Goal: Communication & Community: Answer question/provide support

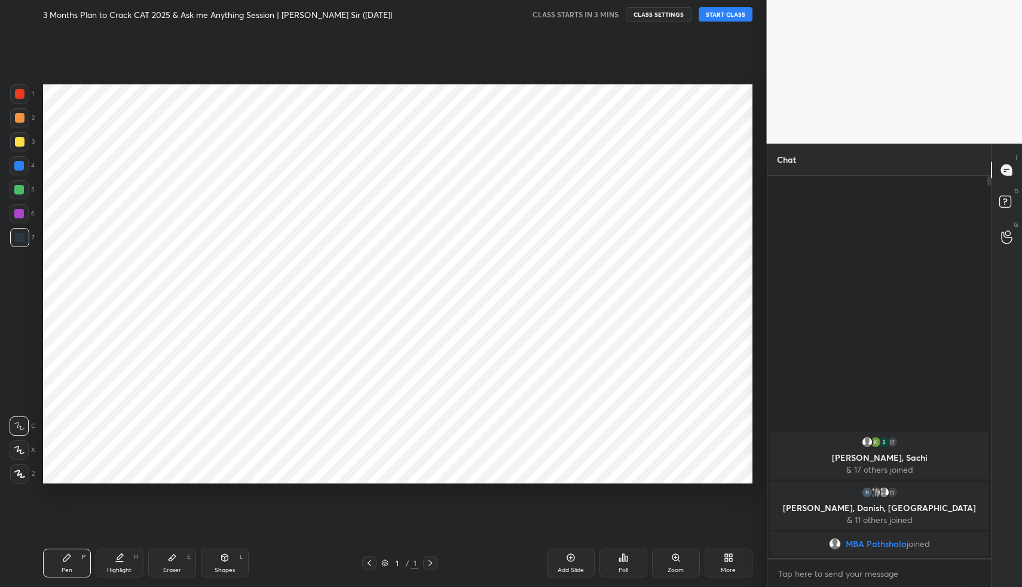
scroll to position [510, 719]
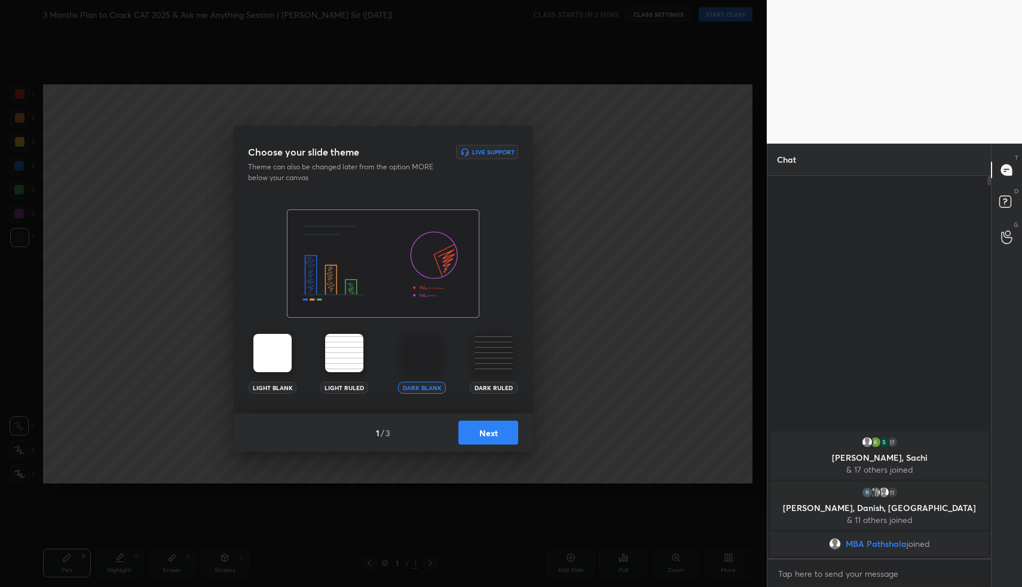
click at [509, 432] on button "Next" at bounding box center [489, 432] width 60 height 24
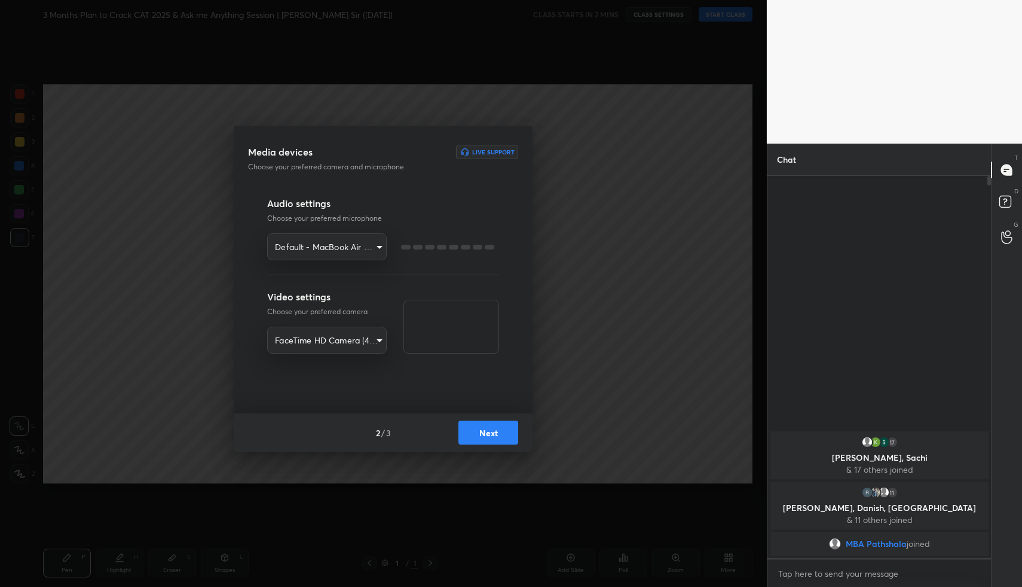
click at [509, 432] on button "Next" at bounding box center [489, 432] width 60 height 24
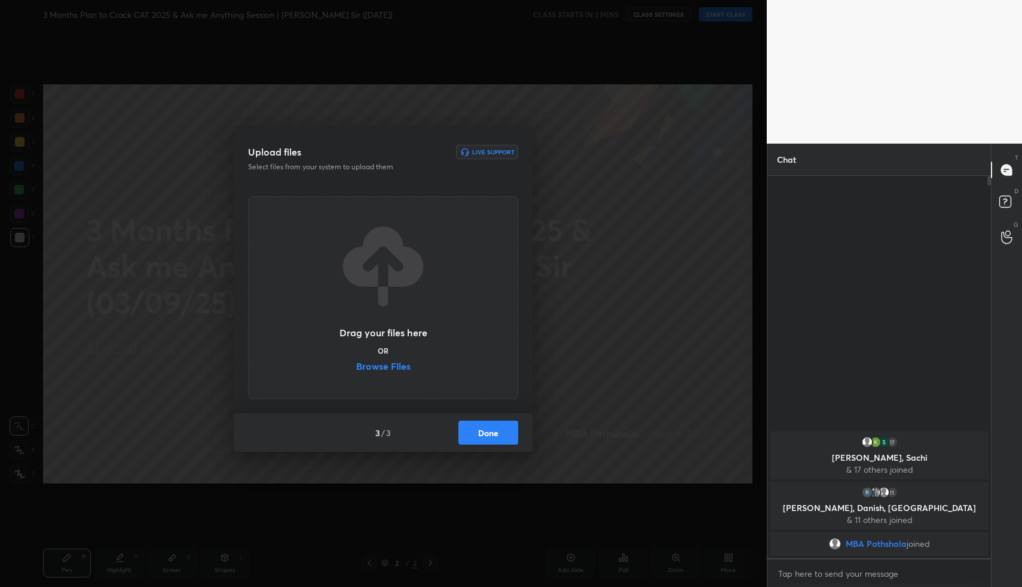
click at [509, 432] on button "Done" at bounding box center [489, 432] width 60 height 24
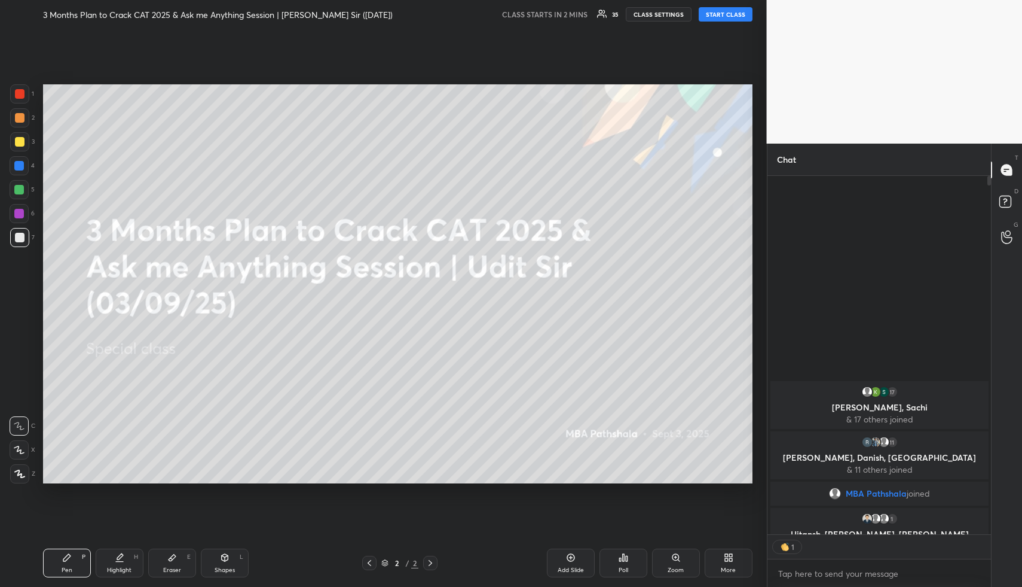
scroll to position [4, 4]
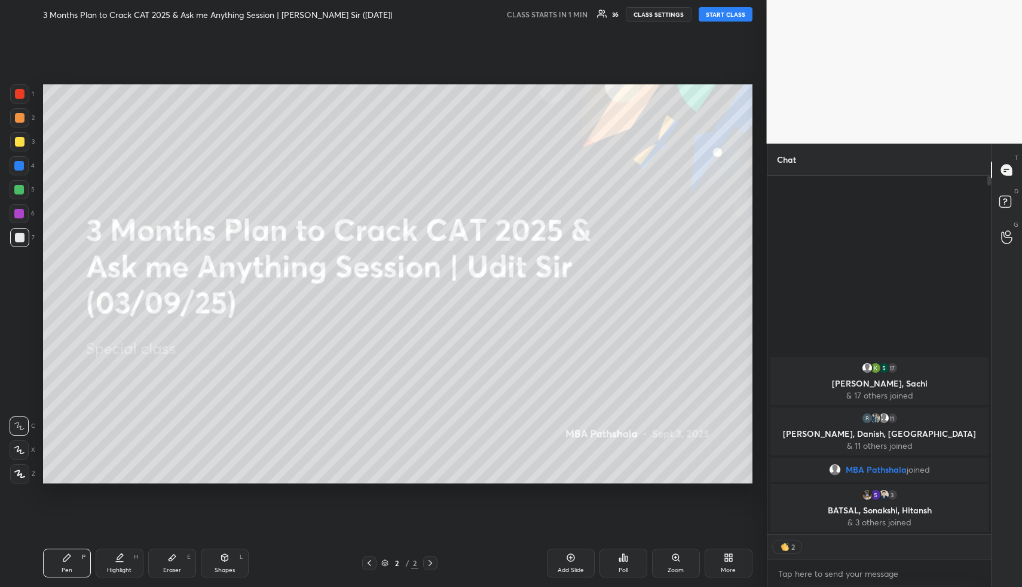
type textarea "x"
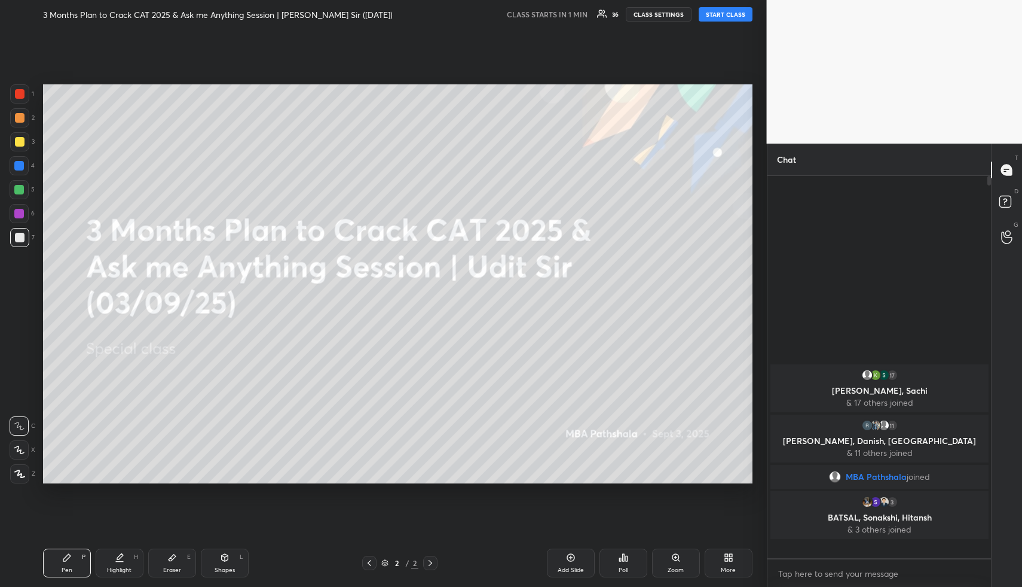
scroll to position [378, 220]
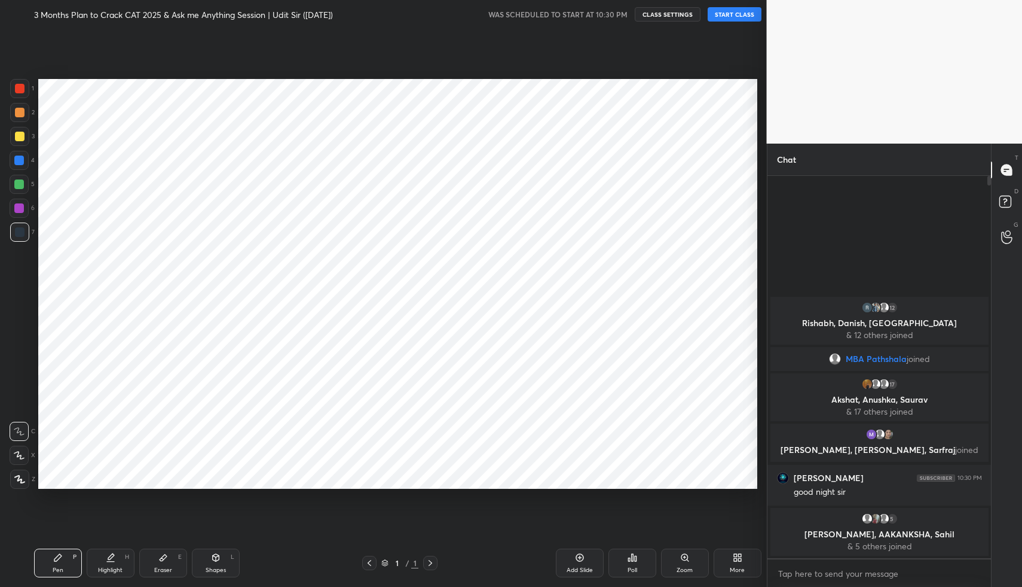
scroll to position [59280, 59070]
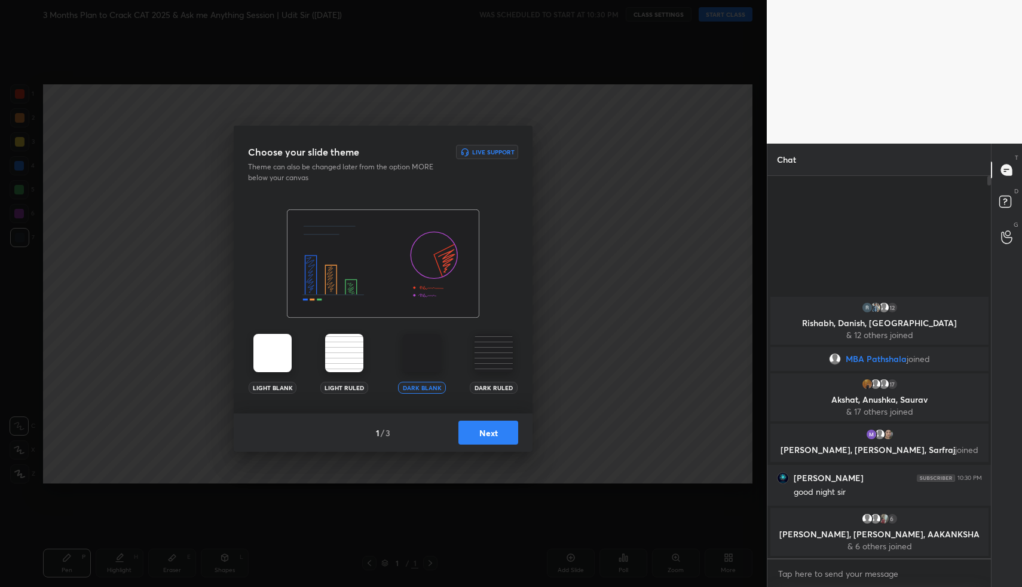
click at [502, 434] on button "Next" at bounding box center [489, 432] width 60 height 24
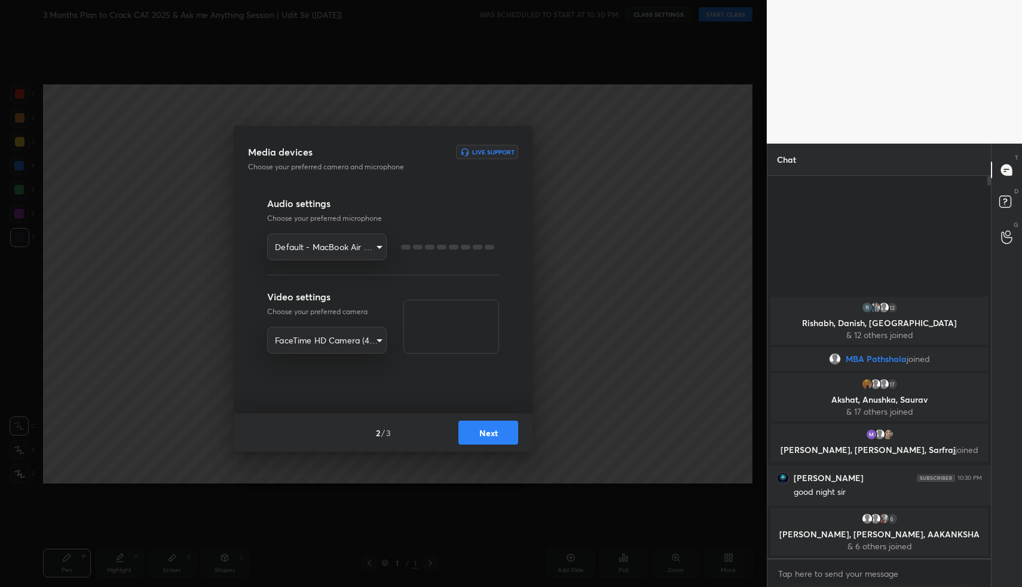
click at [502, 434] on button "Next" at bounding box center [489, 432] width 60 height 24
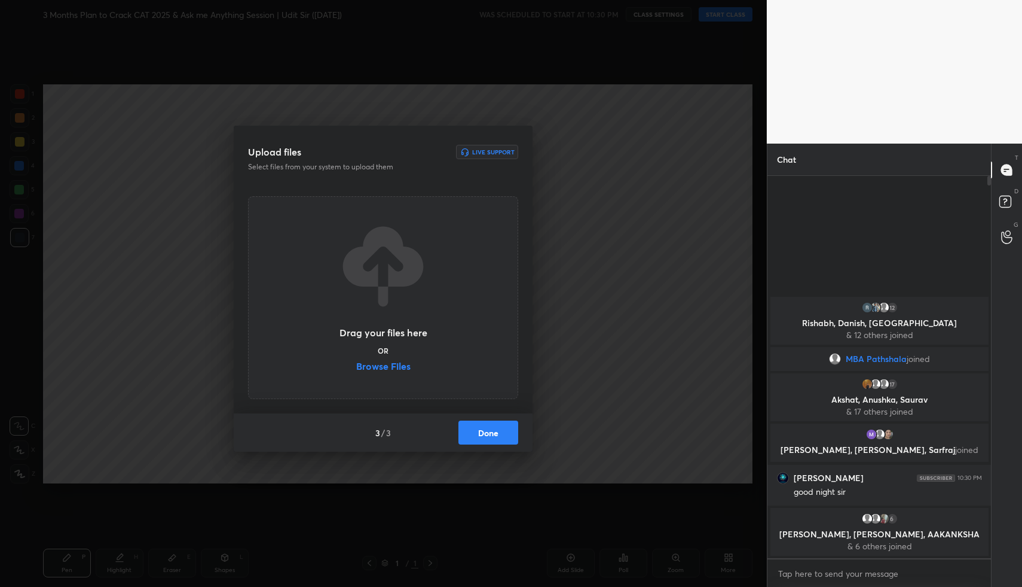
click at [502, 434] on button "Done" at bounding box center [489, 432] width 60 height 24
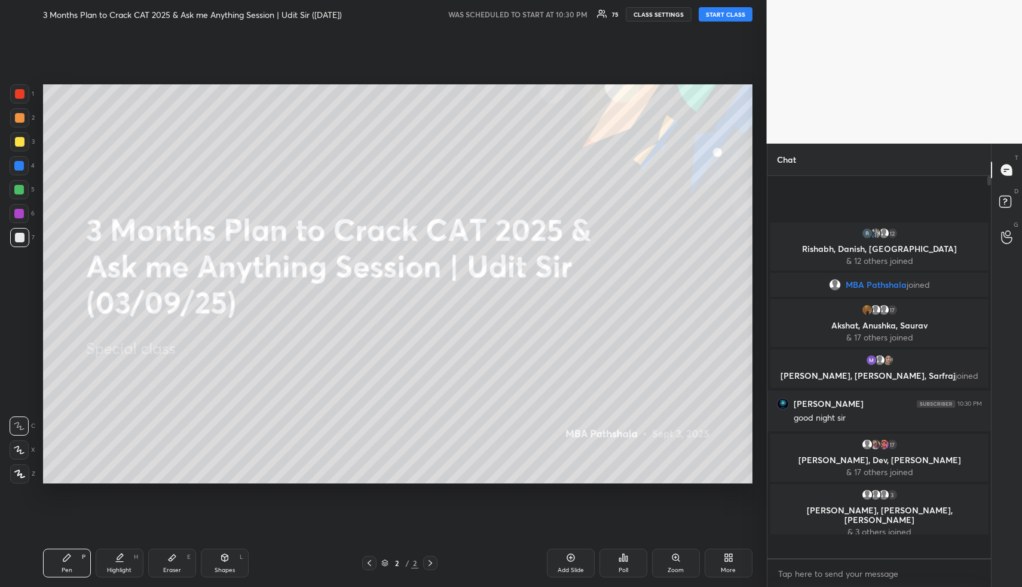
scroll to position [378, 220]
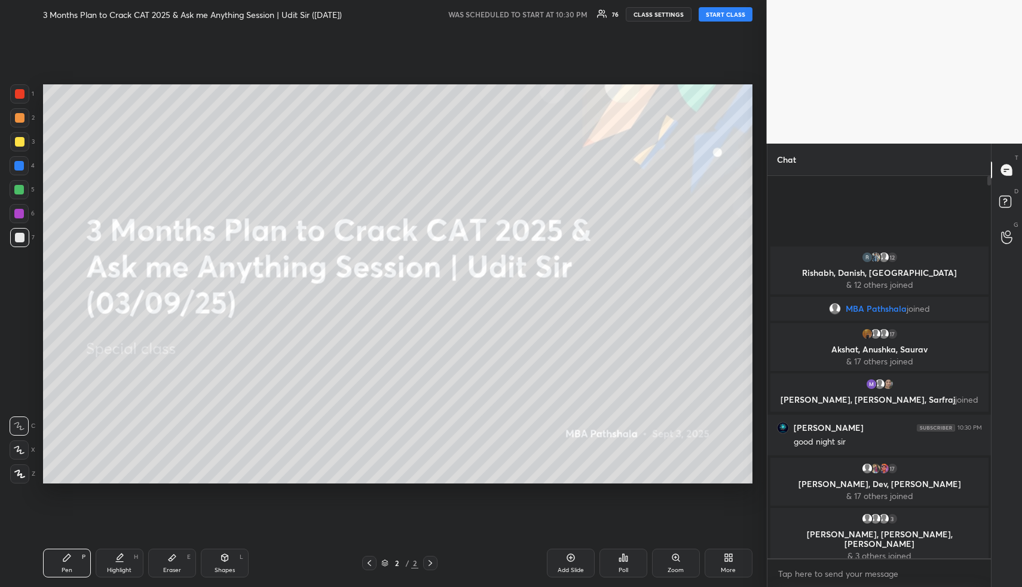
click at [723, 13] on button "START CLASS" at bounding box center [726, 14] width 54 height 14
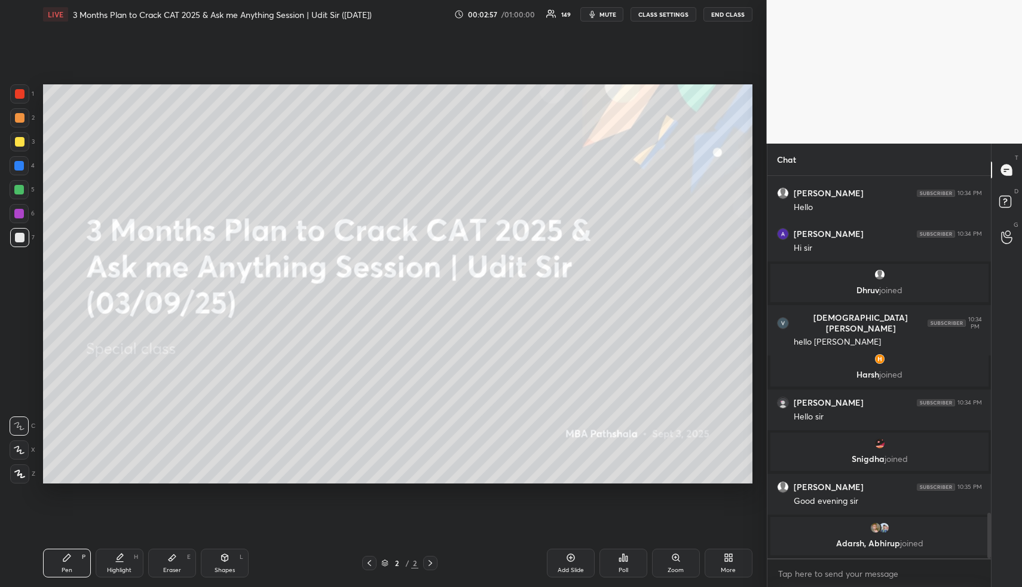
scroll to position [2849, 0]
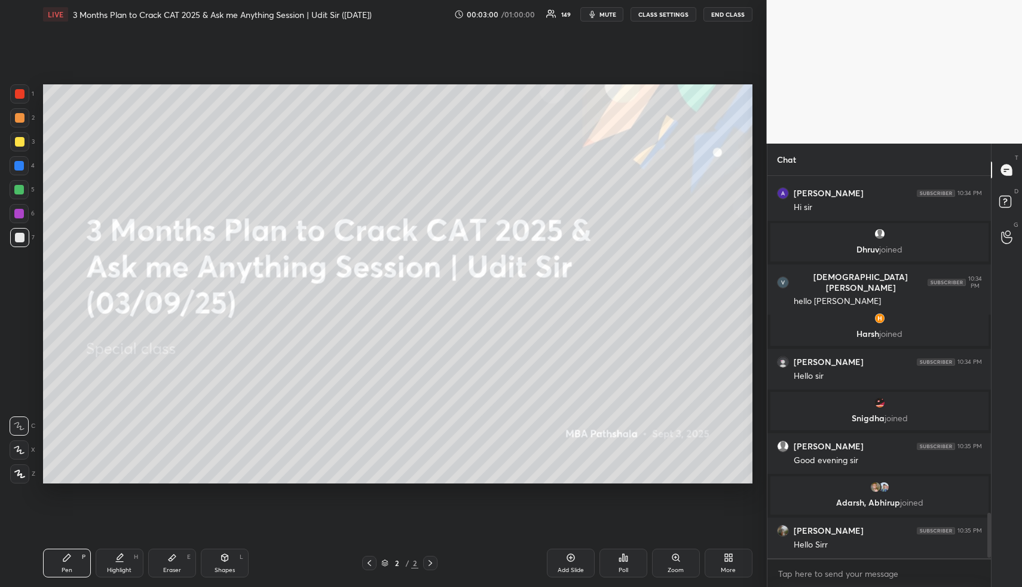
click at [222, 567] on div "Shapes" at bounding box center [225, 570] width 20 height 6
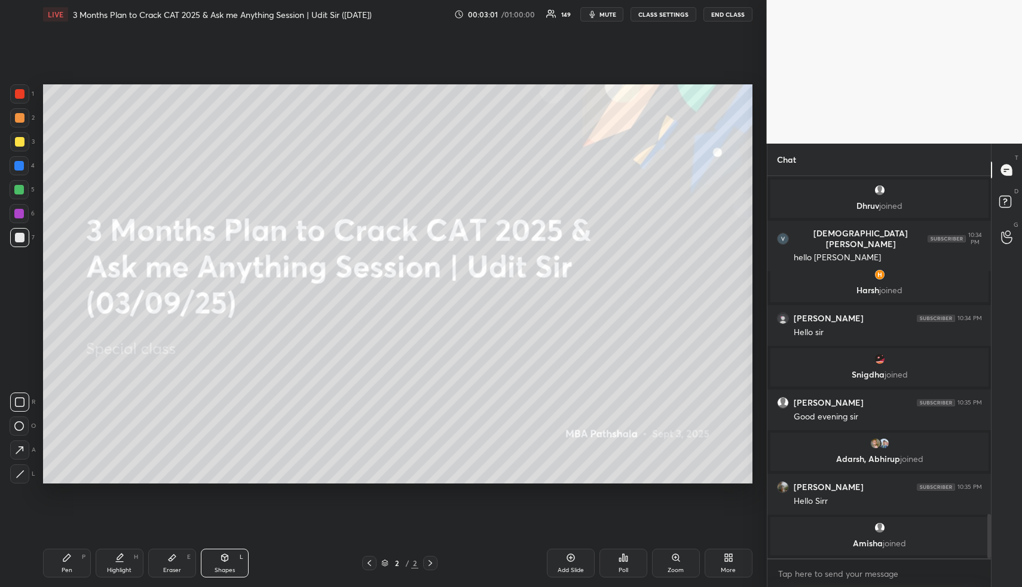
click at [21, 118] on div at bounding box center [20, 118] width 10 height 10
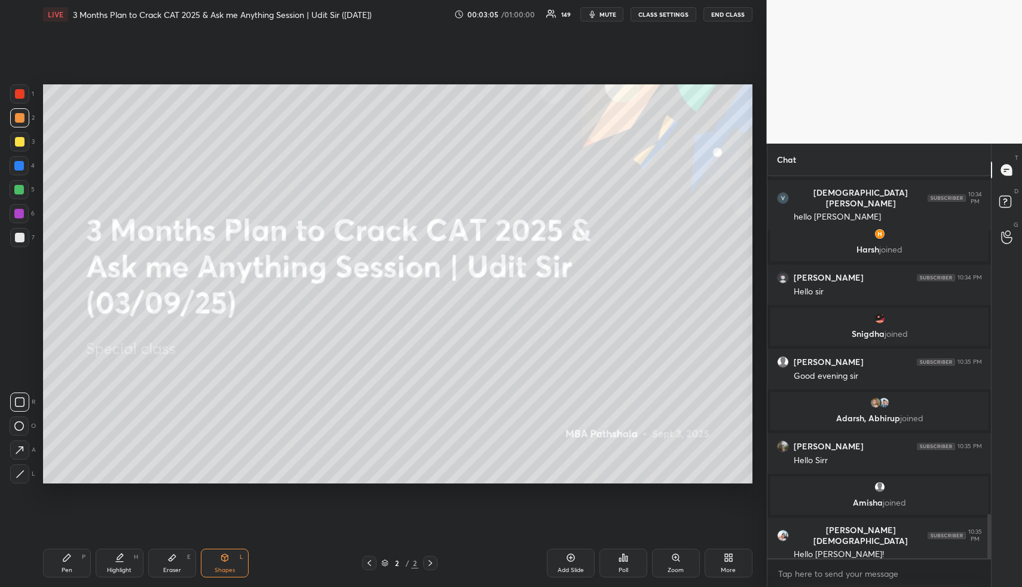
click at [115, 557] on icon at bounding box center [120, 557] width 10 height 10
drag, startPoint x: 116, startPoint y: 557, endPoint x: 145, endPoint y: 491, distance: 72.0
click at [115, 552] on icon at bounding box center [120, 557] width 10 height 10
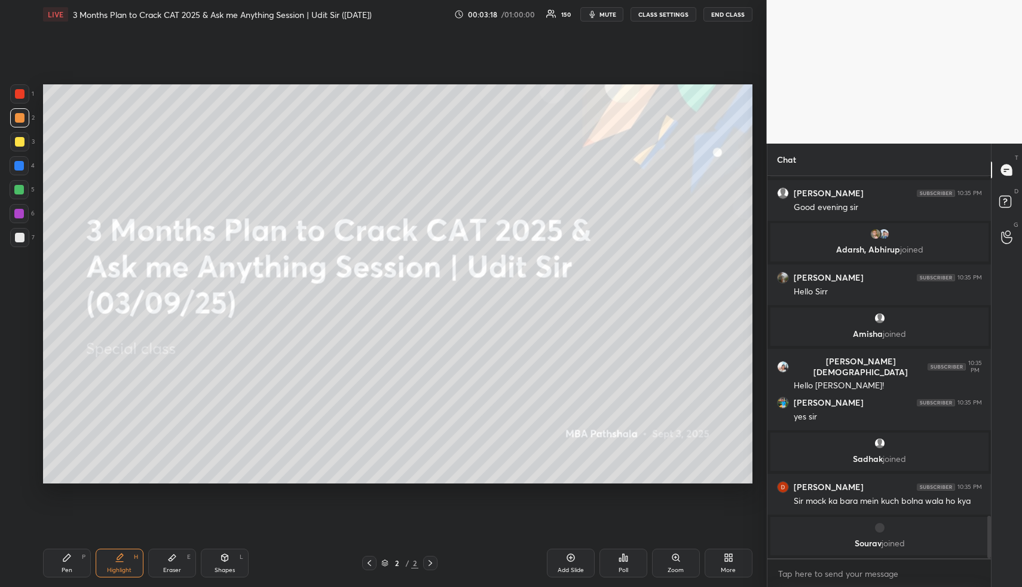
scroll to position [3047, 0]
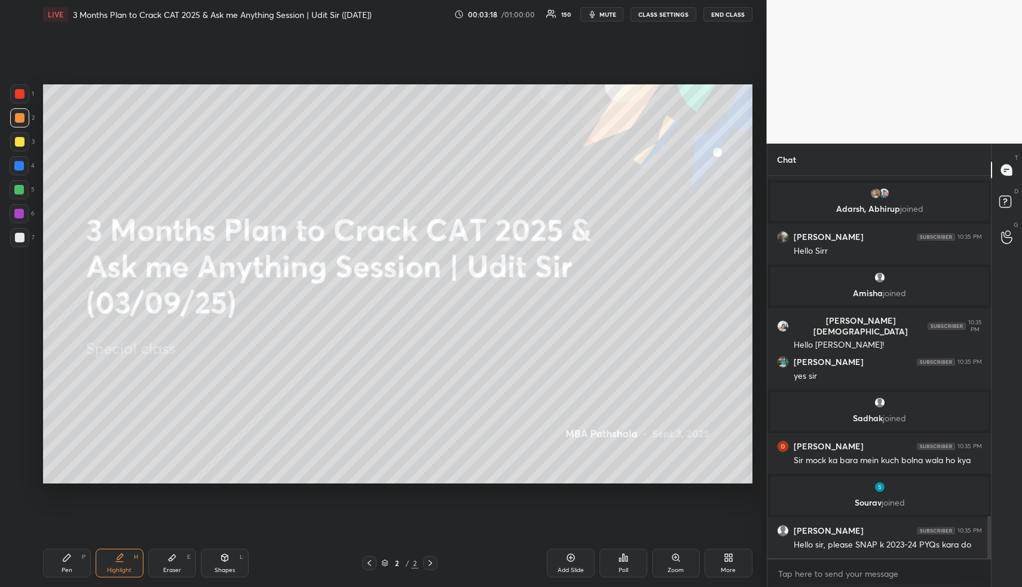
click at [121, 561] on icon at bounding box center [120, 557] width 10 height 10
drag, startPoint x: 109, startPoint y: 564, endPoint x: 120, endPoint y: 517, distance: 49.0
click at [110, 563] on div "Highlight H" at bounding box center [120, 562] width 48 height 29
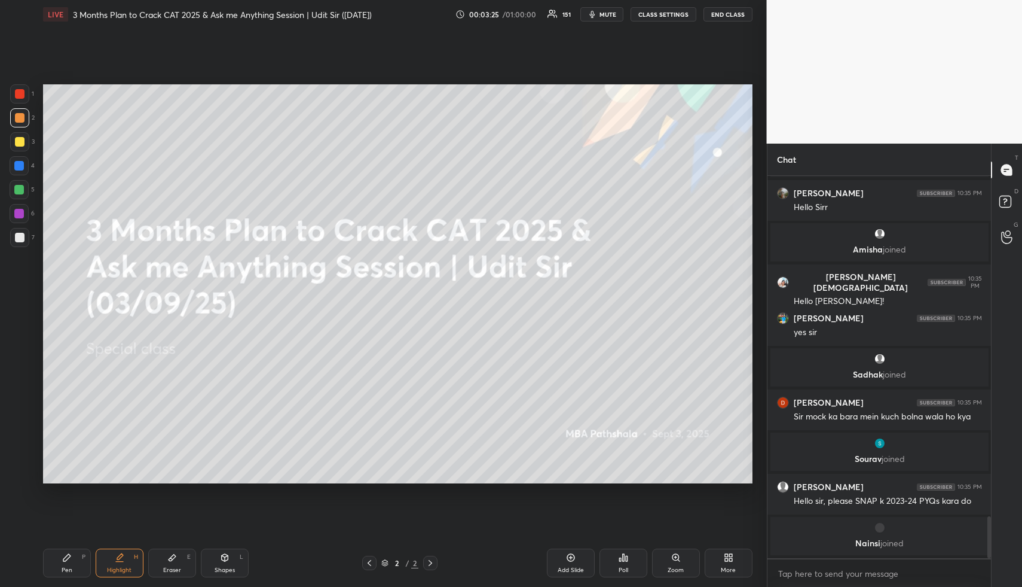
scroll to position [3121, 0]
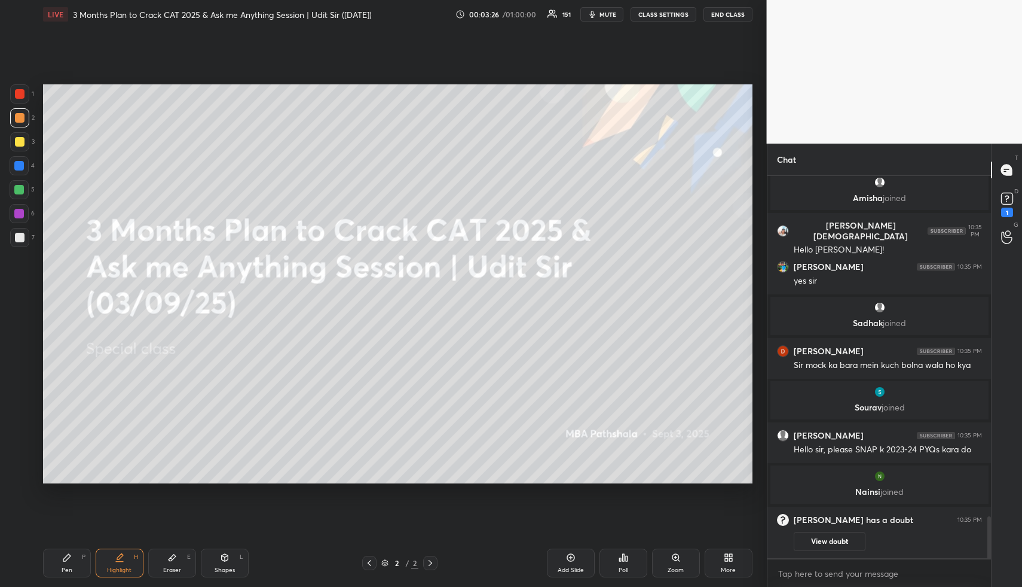
drag, startPoint x: 75, startPoint y: 562, endPoint x: 113, endPoint y: 557, distance: 38.0
click at [74, 562] on div "Pen P" at bounding box center [67, 562] width 48 height 29
drag, startPoint x: 573, startPoint y: 563, endPoint x: 561, endPoint y: 561, distance: 12.7
click at [569, 563] on div "Add Slide" at bounding box center [571, 562] width 48 height 29
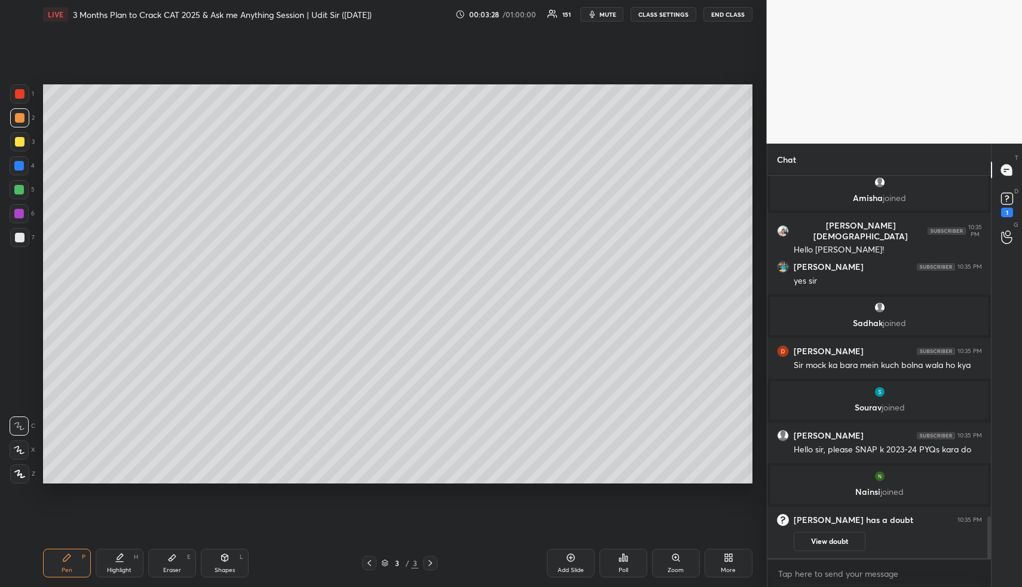
drag, startPoint x: 68, startPoint y: 560, endPoint x: 78, endPoint y: 550, distance: 14.4
click at [69, 558] on icon at bounding box center [67, 557] width 10 height 10
click at [367, 559] on icon at bounding box center [370, 563] width 10 height 10
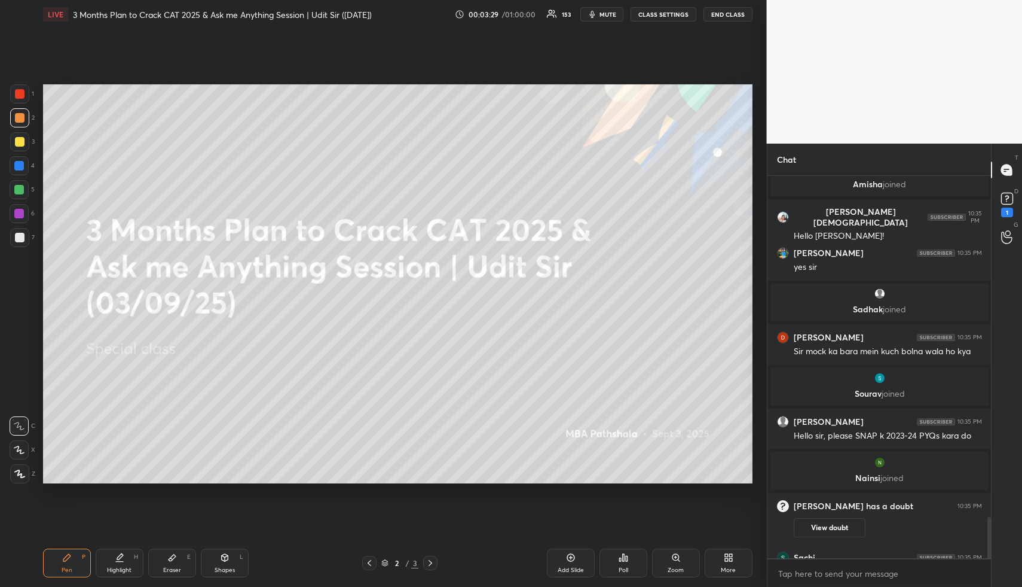
scroll to position [3148, 0]
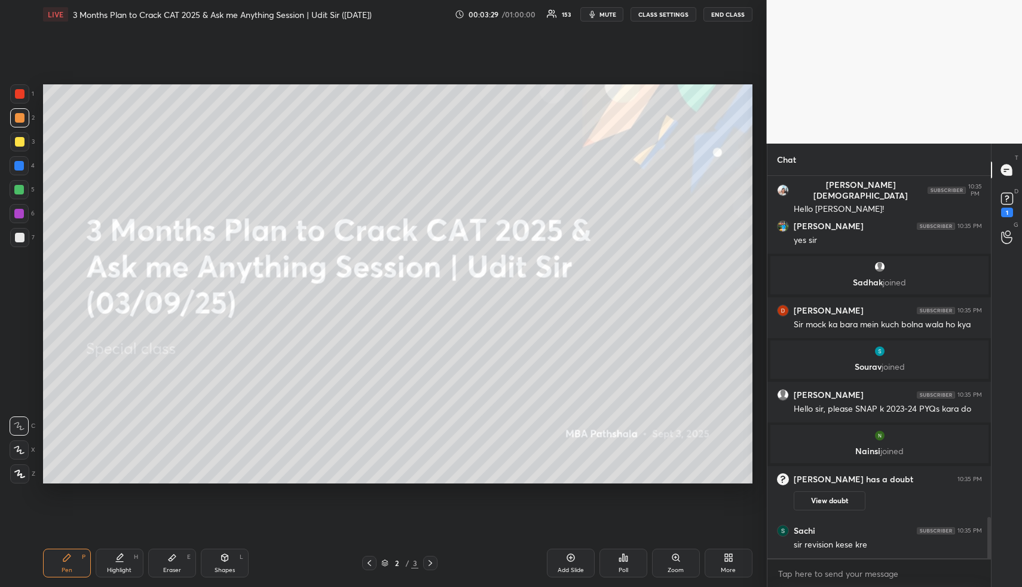
drag, startPoint x: 121, startPoint y: 560, endPoint x: 128, endPoint y: 549, distance: 12.6
click at [120, 559] on icon at bounding box center [120, 557] width 10 height 10
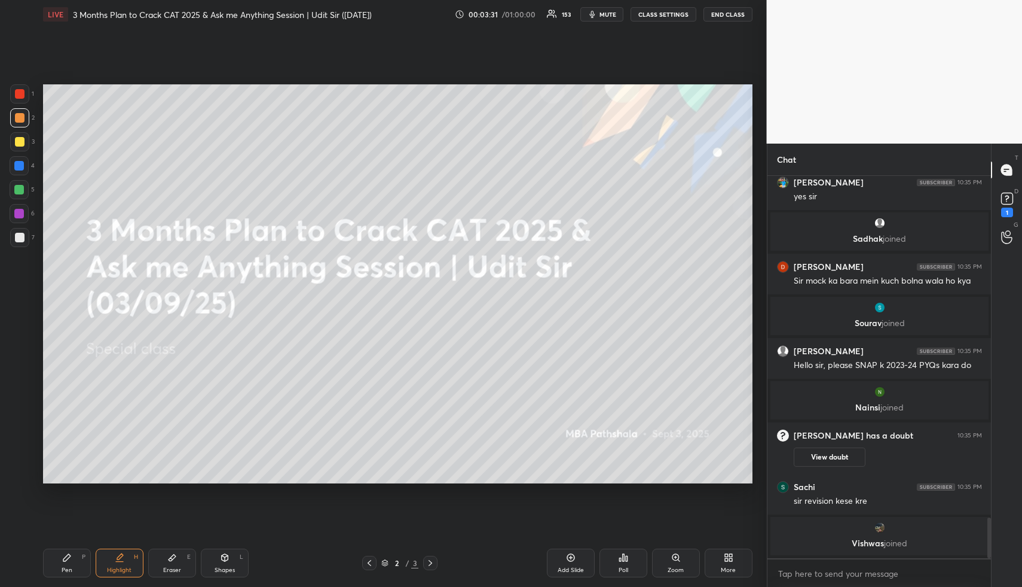
drag, startPoint x: 173, startPoint y: 564, endPoint x: 169, endPoint y: 557, distance: 8.8
click at [172, 565] on div "Eraser E" at bounding box center [172, 562] width 48 height 29
drag, startPoint x: 22, startPoint y: 400, endPoint x: 22, endPoint y: 414, distance: 13.8
click at [22, 399] on span "Erase all" at bounding box center [19, 402] width 18 height 8
click at [67, 558] on icon at bounding box center [66, 557] width 7 height 7
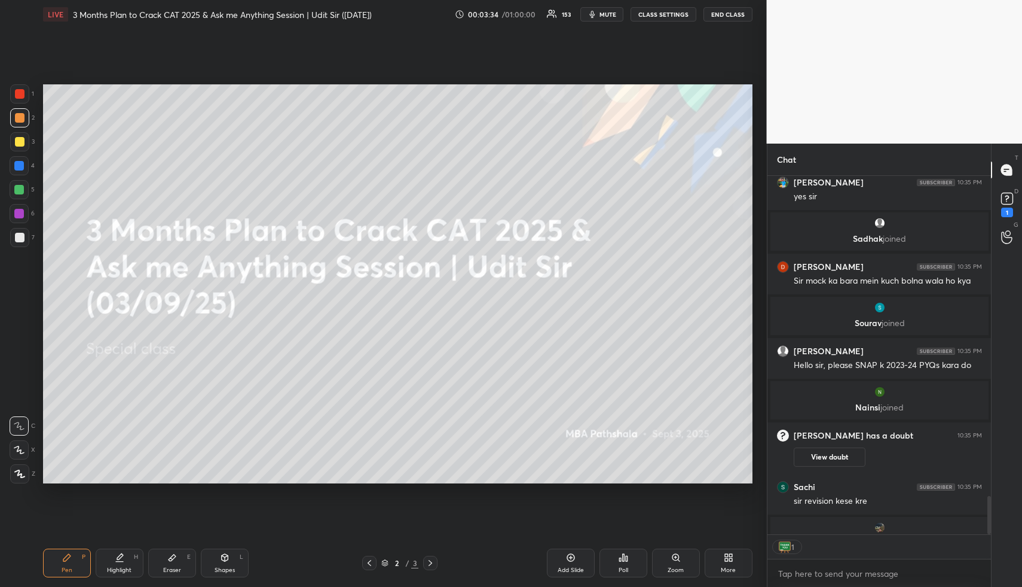
scroll to position [4, 4]
click at [22, 140] on div at bounding box center [20, 142] width 10 height 10
drag, startPoint x: 18, startPoint y: 474, endPoint x: 17, endPoint y: 460, distance: 13.2
click at [17, 472] on icon at bounding box center [19, 473] width 11 height 8
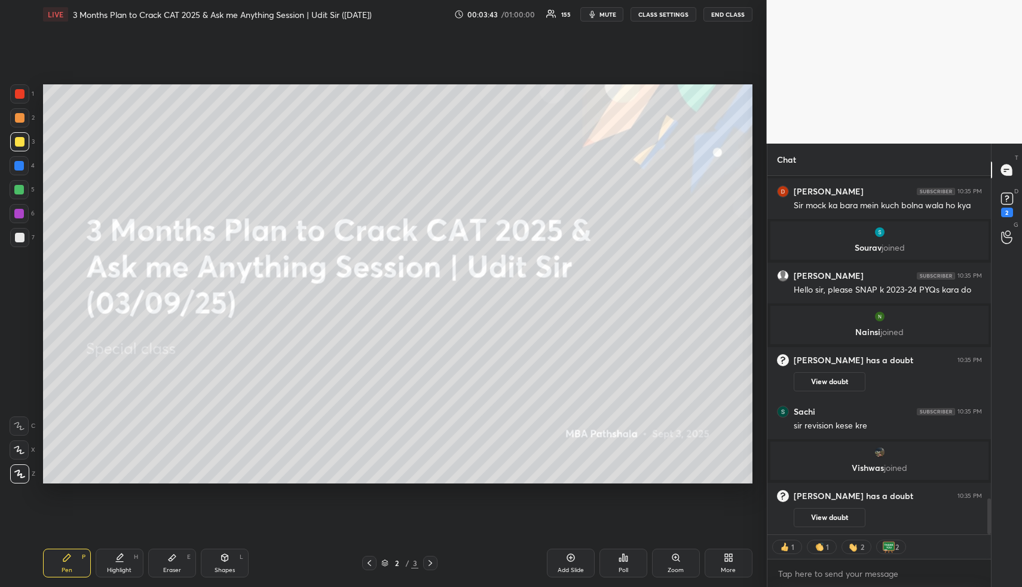
scroll to position [3267, 0]
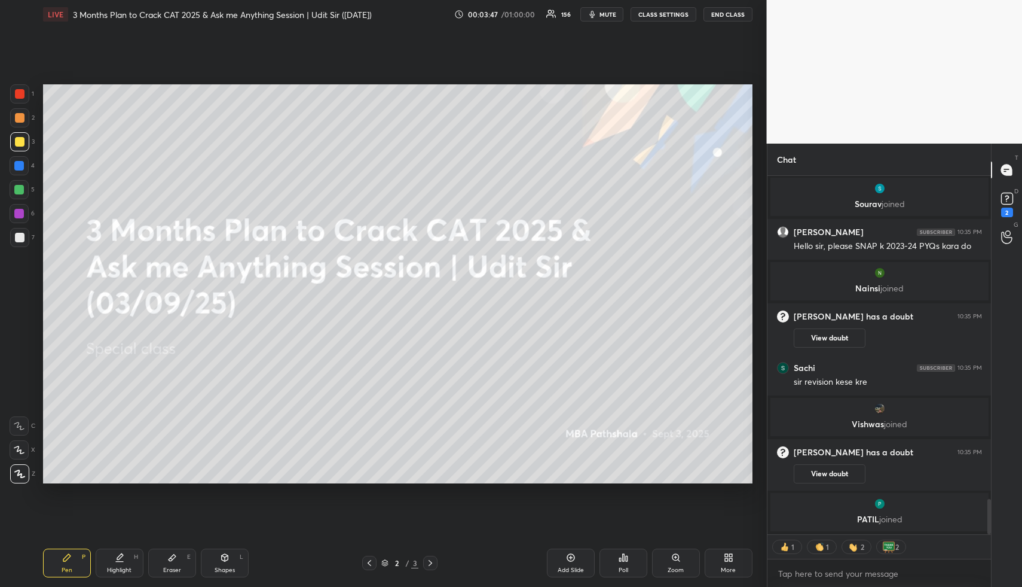
click at [667, 8] on button "CLASS SETTINGS" at bounding box center [664, 14] width 66 height 14
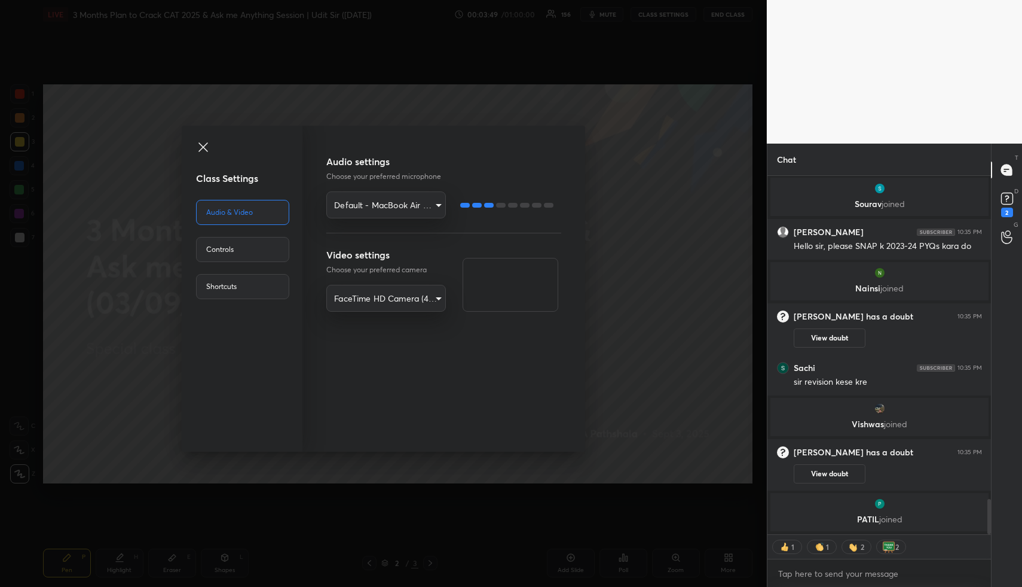
click at [258, 250] on div "Controls" at bounding box center [242, 249] width 93 height 25
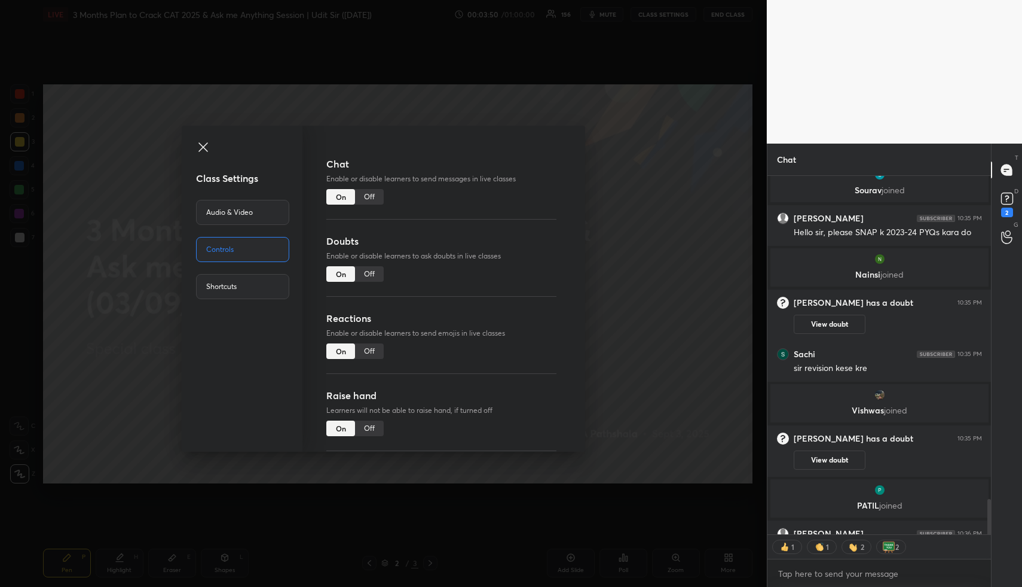
scroll to position [3305, 0]
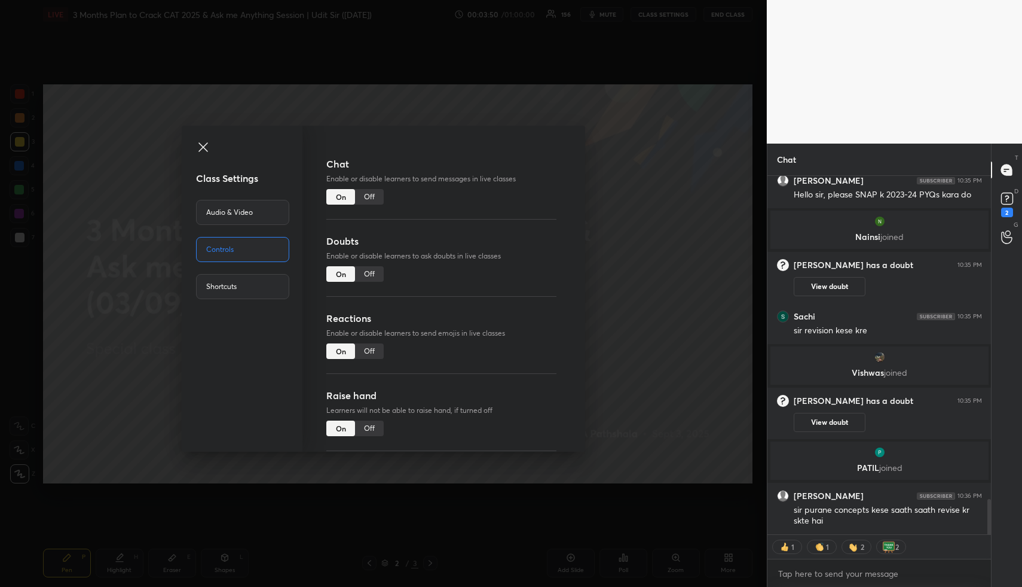
click at [371, 355] on div "Off" at bounding box center [369, 351] width 29 height 16
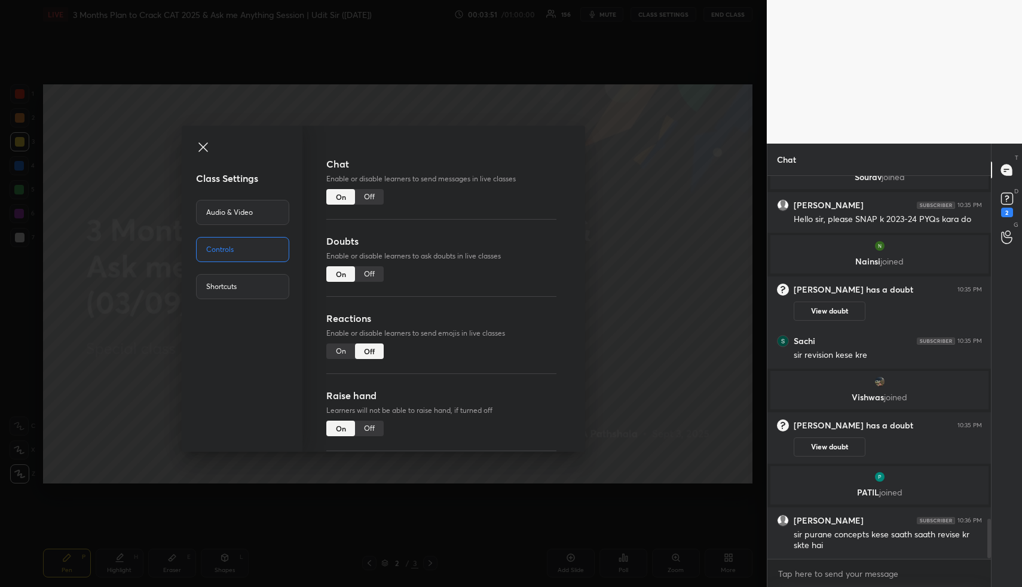
scroll to position [3324, 0]
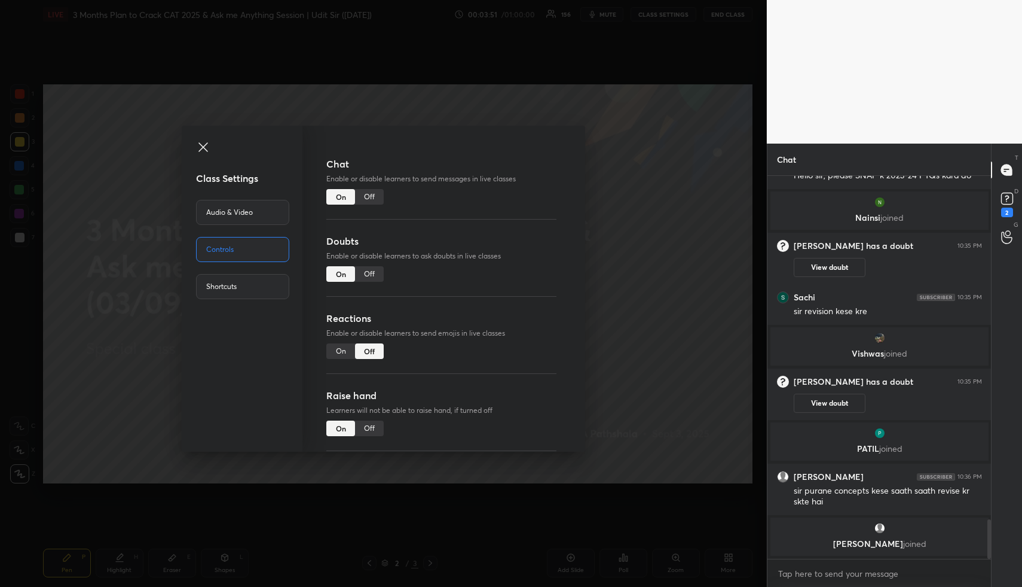
click at [665, 349] on div "Class Settings Audio & Video Controls Shortcuts Chat Enable or disable learners…" at bounding box center [383, 293] width 767 height 587
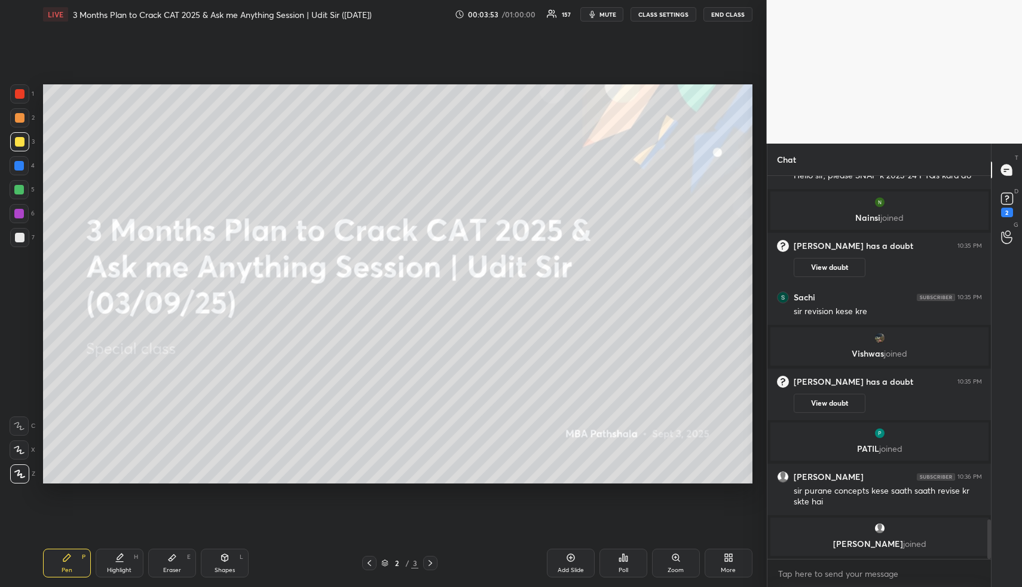
drag, startPoint x: 68, startPoint y: 563, endPoint x: 65, endPoint y: 545, distance: 18.2
click at [68, 563] on div "Pen P" at bounding box center [67, 562] width 48 height 29
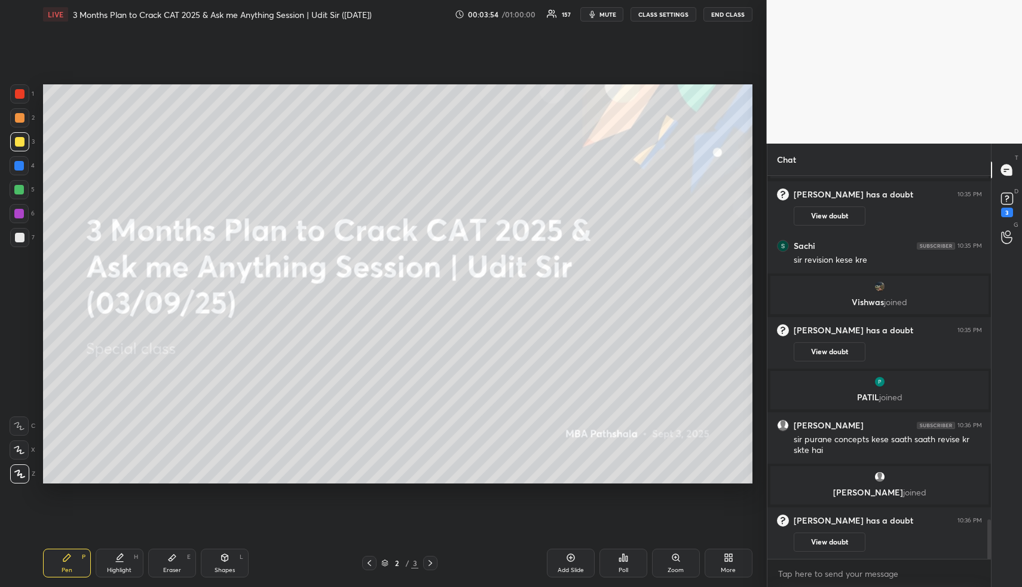
click at [22, 120] on div at bounding box center [20, 118] width 10 height 10
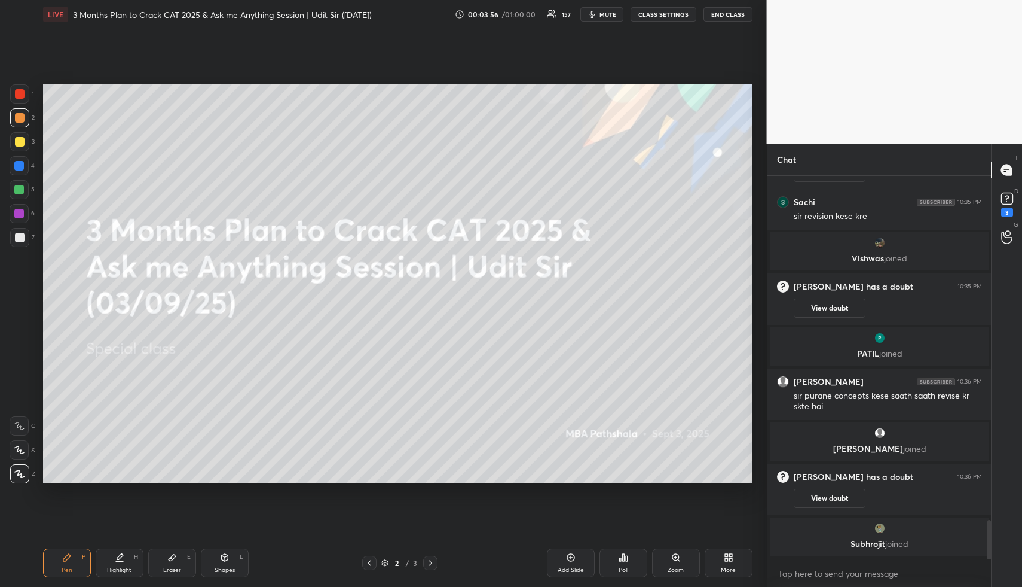
scroll to position [3457, 0]
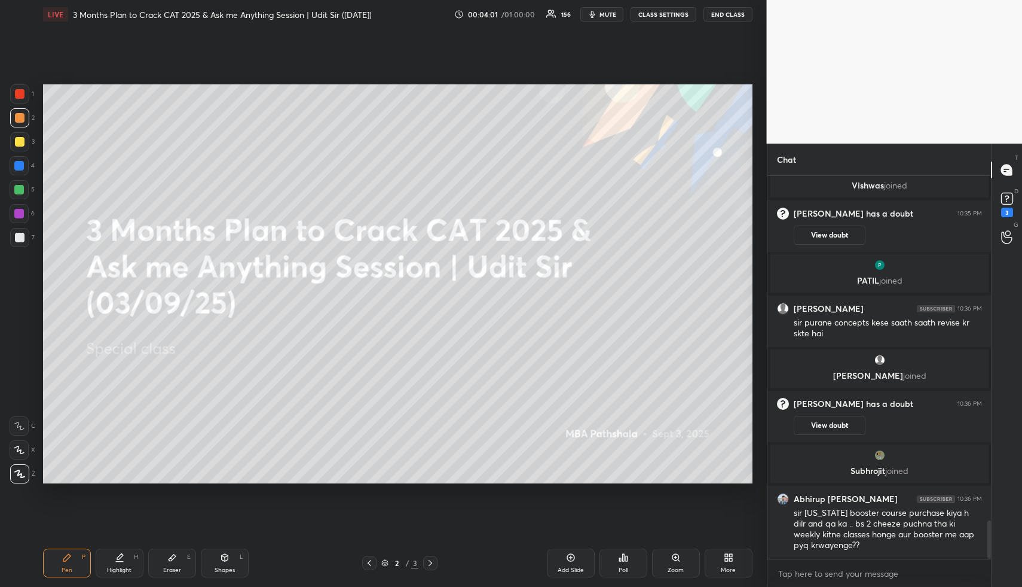
click at [115, 573] on div "Highlight" at bounding box center [119, 570] width 25 height 6
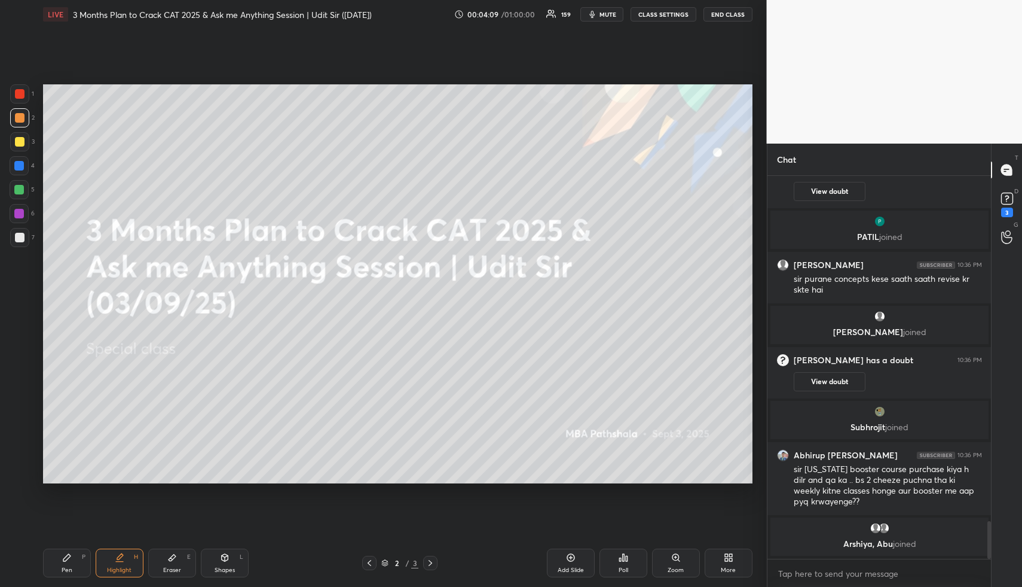
scroll to position [3485, 0]
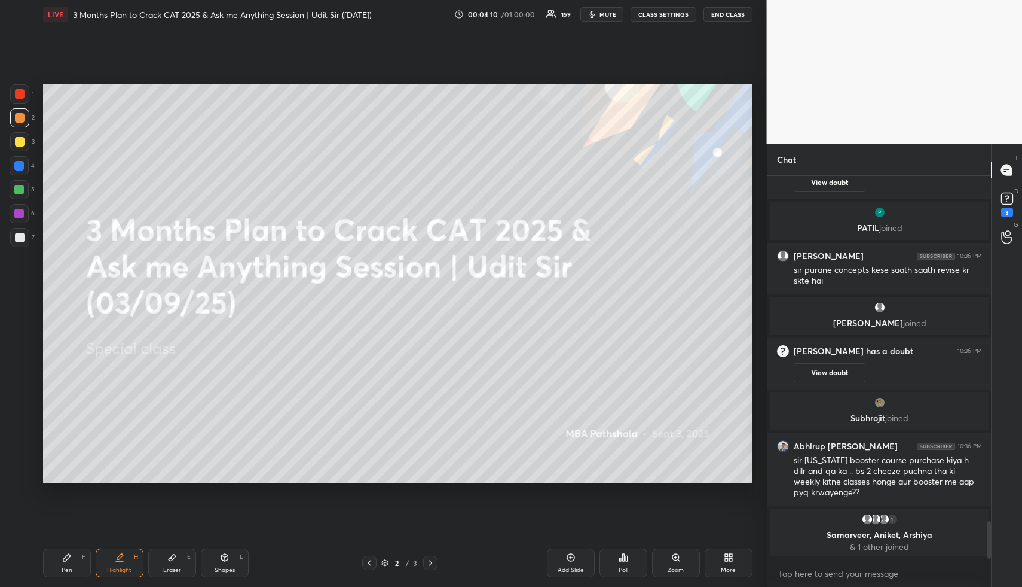
click at [225, 559] on icon at bounding box center [225, 557] width 10 height 10
drag, startPoint x: 20, startPoint y: 146, endPoint x: 20, endPoint y: 200, distance: 53.8
click at [20, 148] on div at bounding box center [19, 141] width 19 height 19
click at [20, 422] on rect at bounding box center [19, 426] width 9 height 9
drag, startPoint x: 64, startPoint y: 561, endPoint x: 59, endPoint y: 506, distance: 55.2
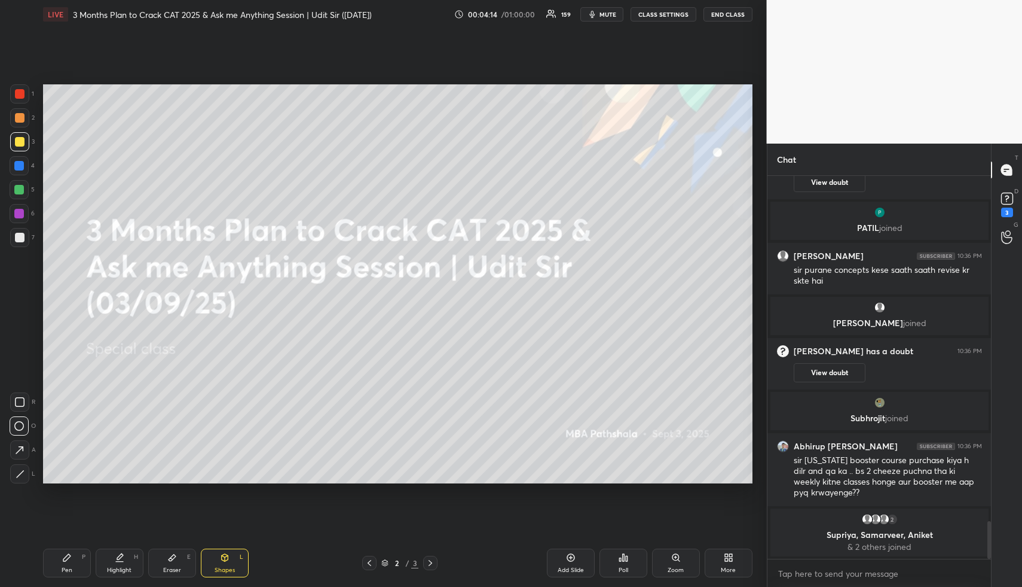
click at [62, 561] on icon at bounding box center [67, 557] width 10 height 10
click at [20, 164] on div at bounding box center [19, 166] width 10 height 10
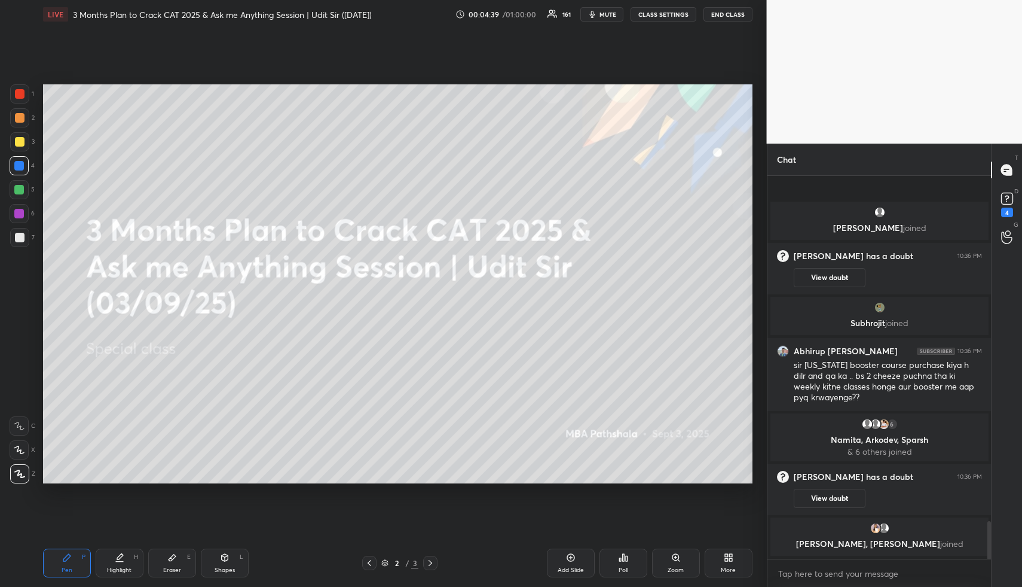
scroll to position [3566, 0]
drag, startPoint x: 118, startPoint y: 566, endPoint x: 124, endPoint y: 535, distance: 32.2
click at [117, 567] on div "Highlight" at bounding box center [119, 570] width 25 height 6
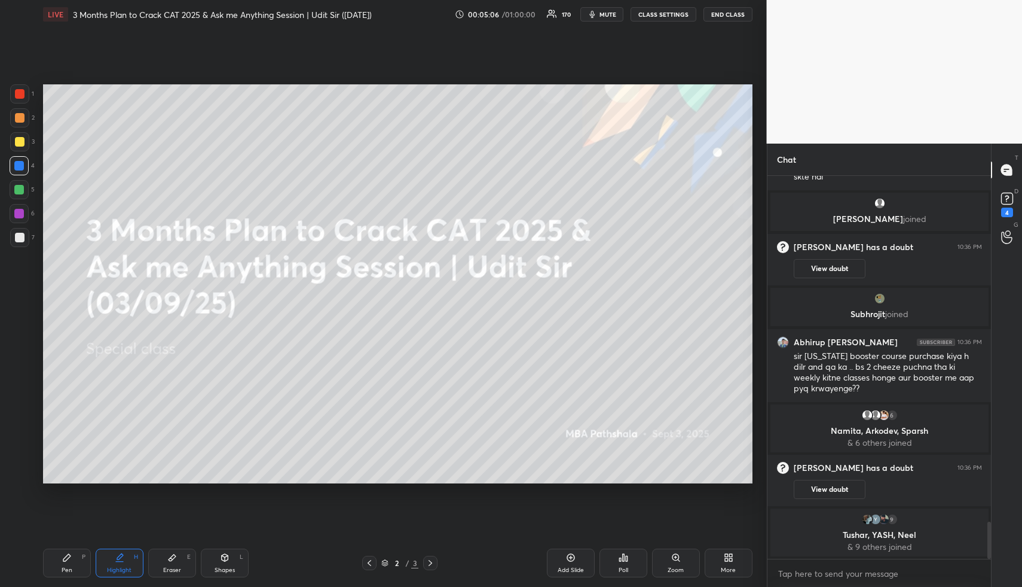
scroll to position [3602, 0]
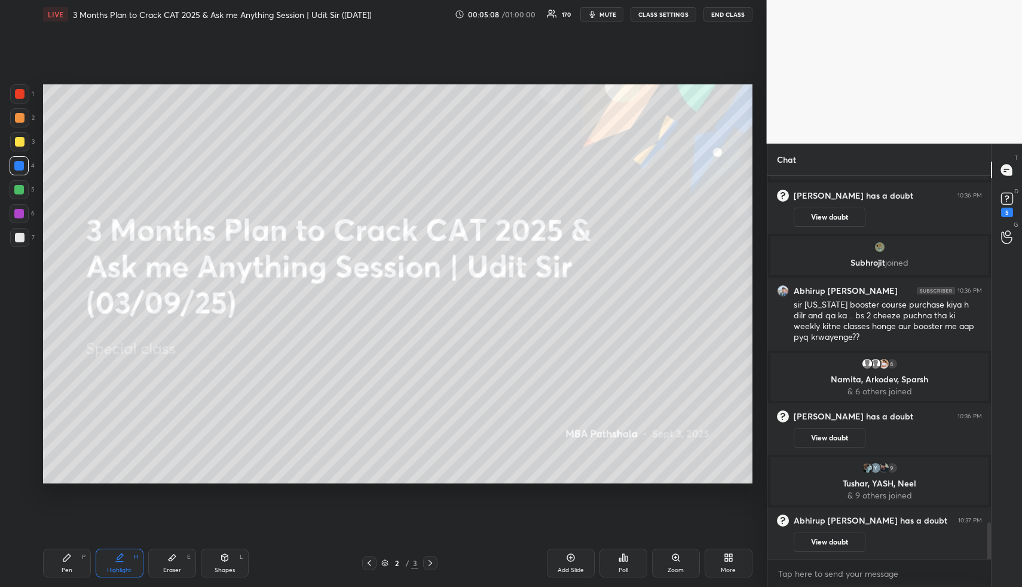
drag, startPoint x: 227, startPoint y: 563, endPoint x: 221, endPoint y: 557, distance: 8.0
click at [225, 563] on div "Shapes L" at bounding box center [225, 562] width 48 height 29
drag, startPoint x: 575, startPoint y: 564, endPoint x: 564, endPoint y: 561, distance: 10.4
click at [573, 563] on div "Add Slide" at bounding box center [571, 562] width 48 height 29
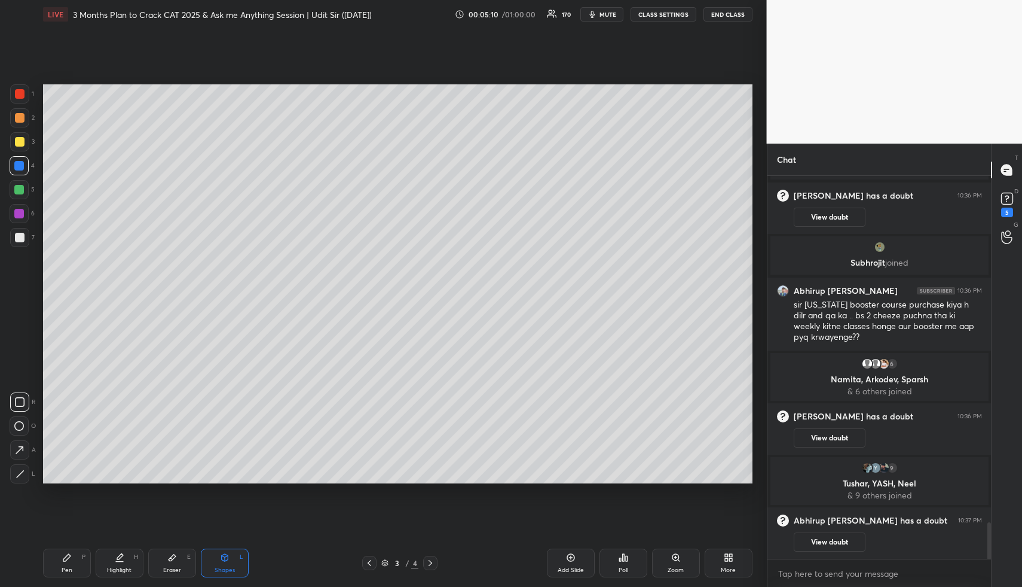
click at [68, 559] on icon at bounding box center [67, 557] width 10 height 10
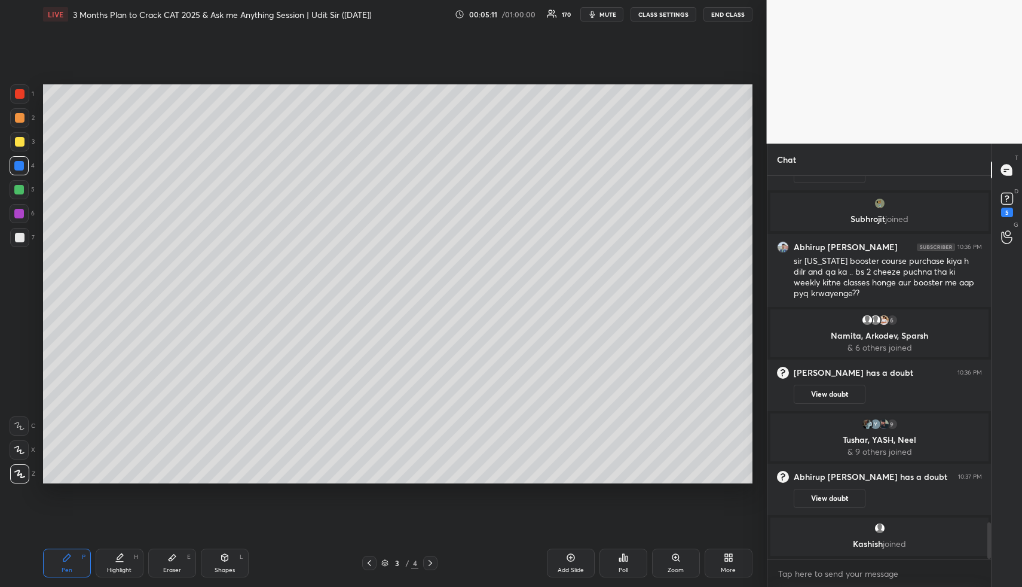
drag, startPoint x: 14, startPoint y: 120, endPoint x: 29, endPoint y: 117, distance: 15.2
click at [15, 120] on div at bounding box center [20, 118] width 10 height 10
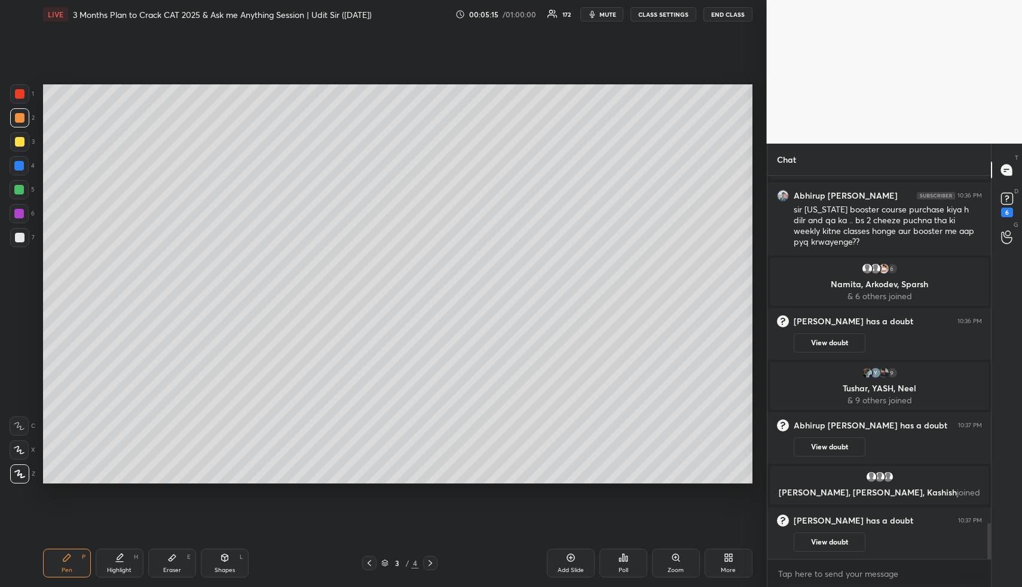
drag, startPoint x: 172, startPoint y: 552, endPoint x: 162, endPoint y: 523, distance: 30.4
click at [172, 553] on div "Eraser E" at bounding box center [172, 562] width 48 height 29
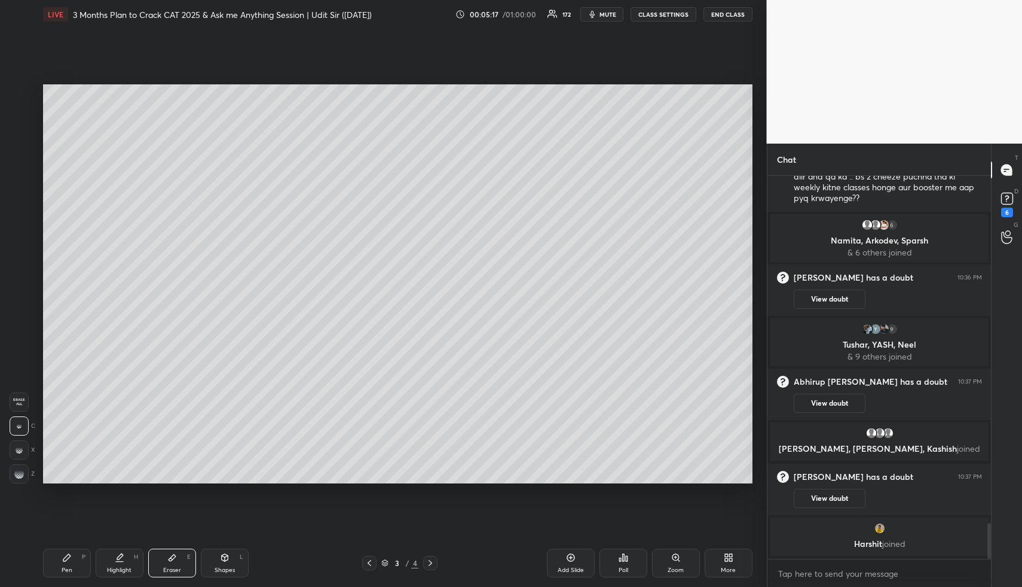
click at [66, 558] on icon at bounding box center [66, 557] width 7 height 7
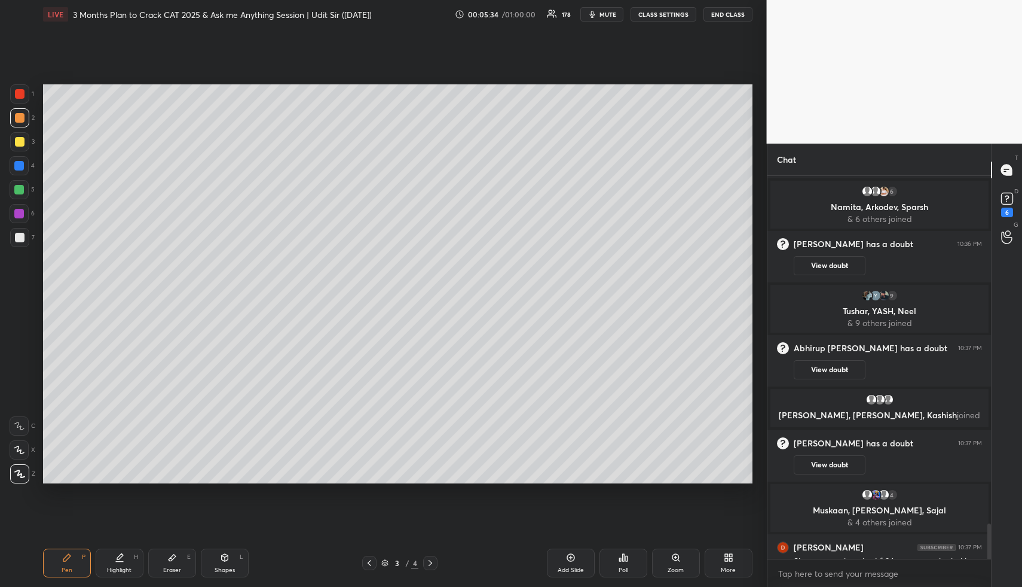
scroll to position [3755, 0]
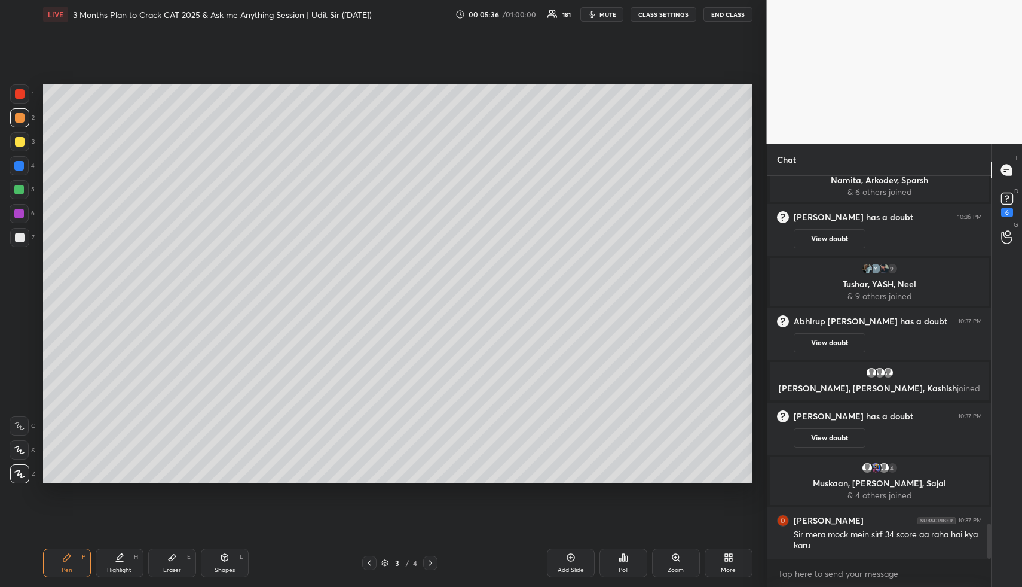
click at [229, 565] on div "Shapes L" at bounding box center [225, 562] width 48 height 29
drag, startPoint x: 22, startPoint y: 163, endPoint x: 36, endPoint y: 156, distance: 16.0
click at [22, 163] on div at bounding box center [19, 166] width 10 height 10
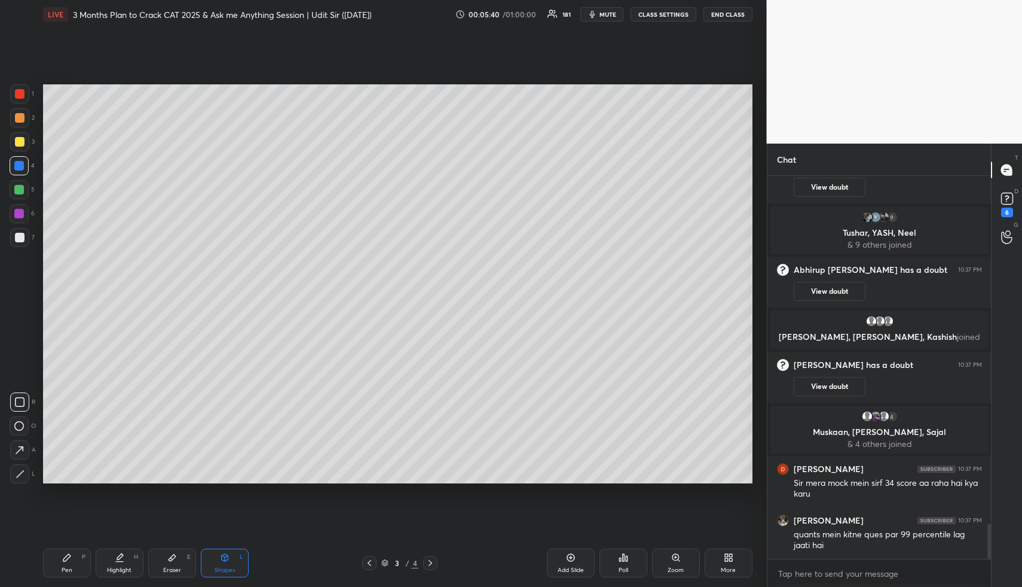
click at [114, 572] on div "Highlight" at bounding box center [119, 570] width 25 height 6
drag, startPoint x: 116, startPoint y: 571, endPoint x: 129, endPoint y: 489, distance: 83.0
click at [114, 567] on div "Highlight" at bounding box center [119, 570] width 25 height 6
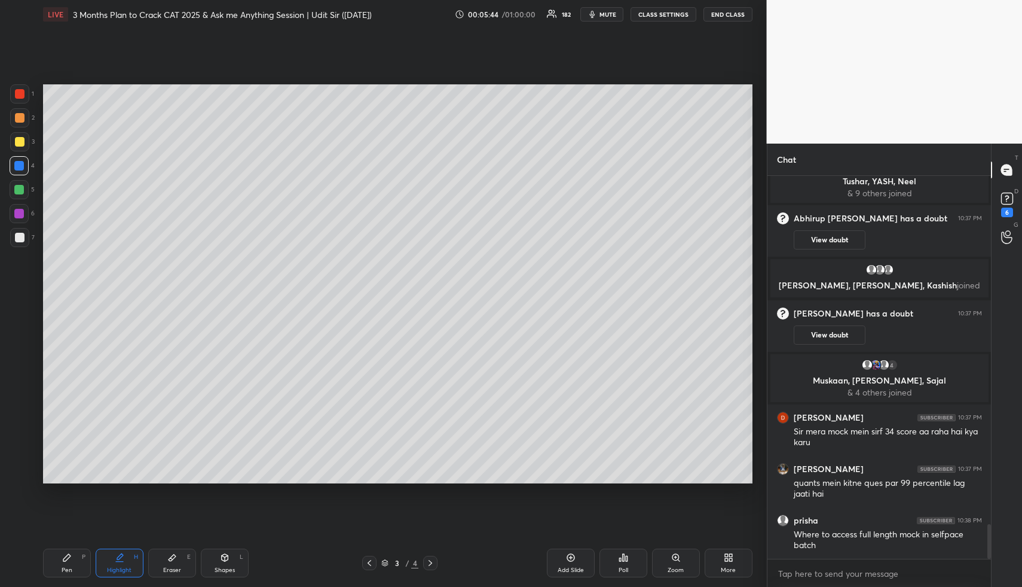
drag, startPoint x: 224, startPoint y: 560, endPoint x: 194, endPoint y: 506, distance: 60.7
click at [222, 558] on icon at bounding box center [224, 557] width 7 height 7
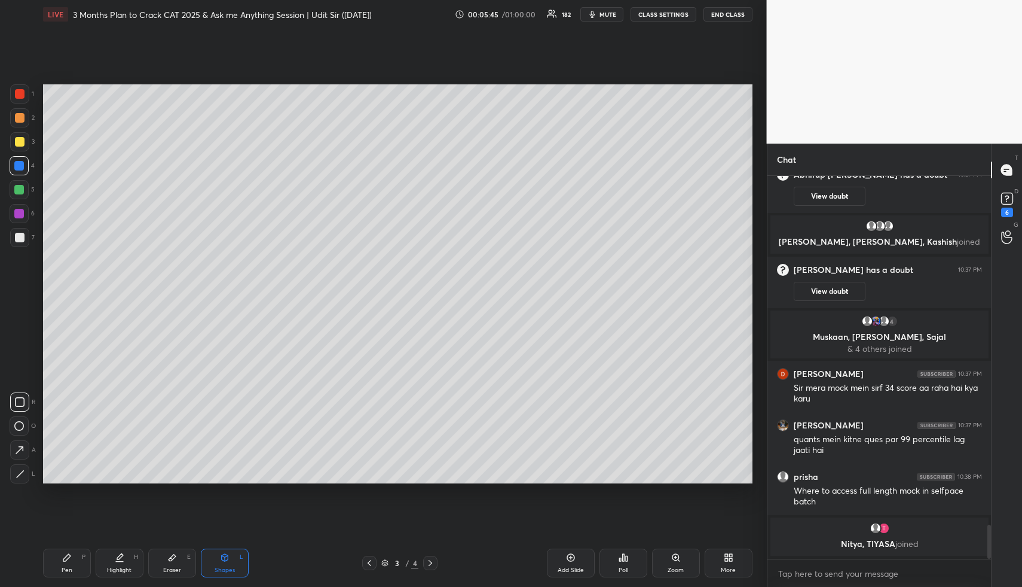
click at [17, 190] on div at bounding box center [19, 190] width 10 height 10
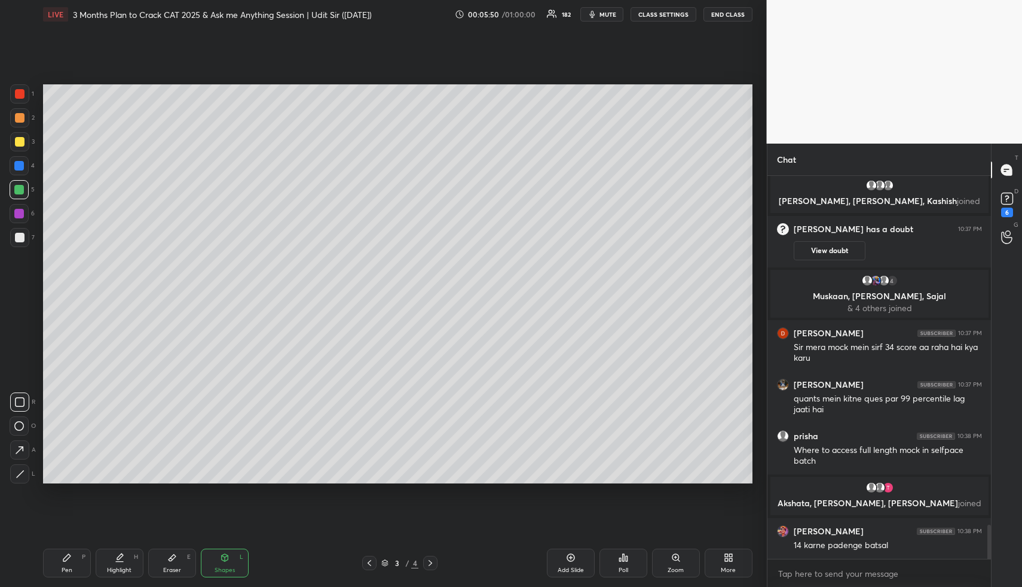
scroll to position [3962, 0]
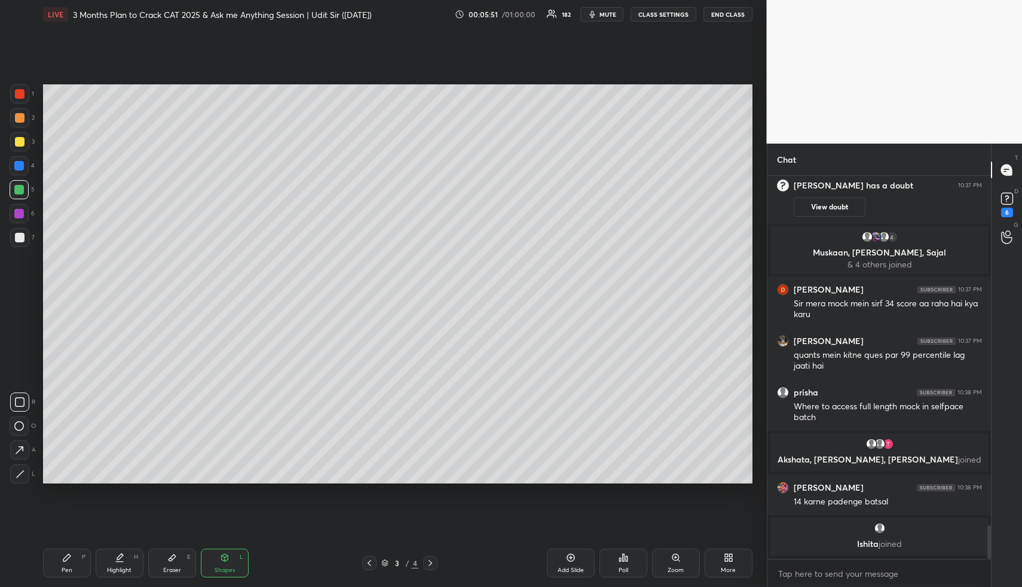
click at [23, 448] on icon at bounding box center [19, 450] width 13 height 13
click at [117, 562] on div "Highlight H" at bounding box center [120, 562] width 48 height 29
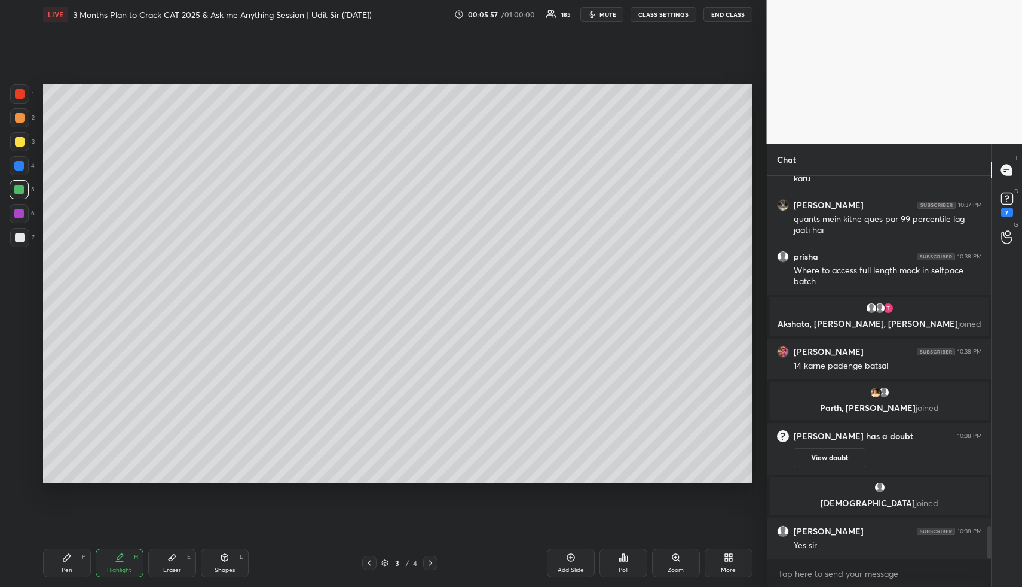
scroll to position [4106, 0]
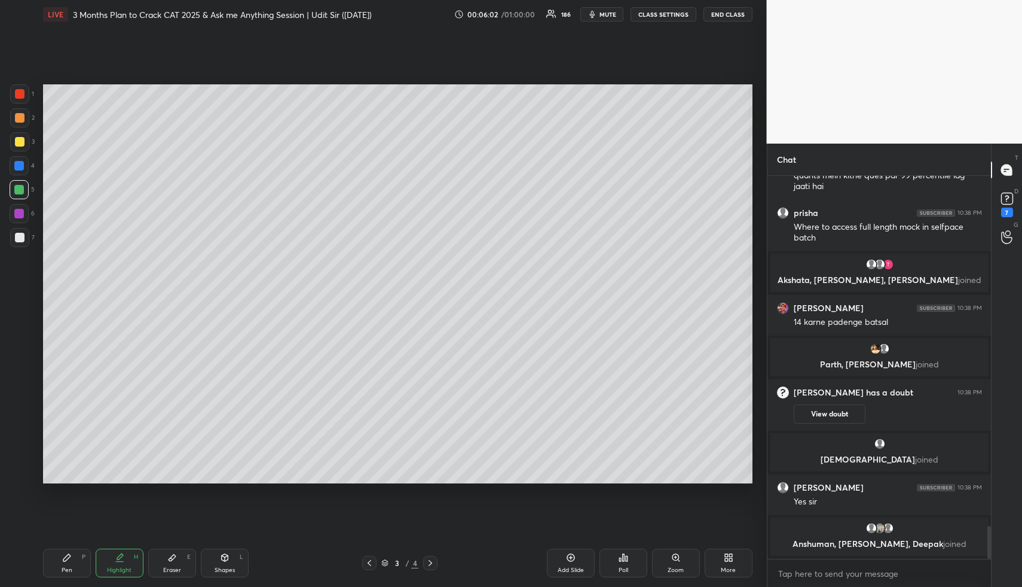
drag, startPoint x: 117, startPoint y: 563, endPoint x: 129, endPoint y: 518, distance: 46.4
click at [118, 563] on div "Highlight H" at bounding box center [120, 562] width 48 height 29
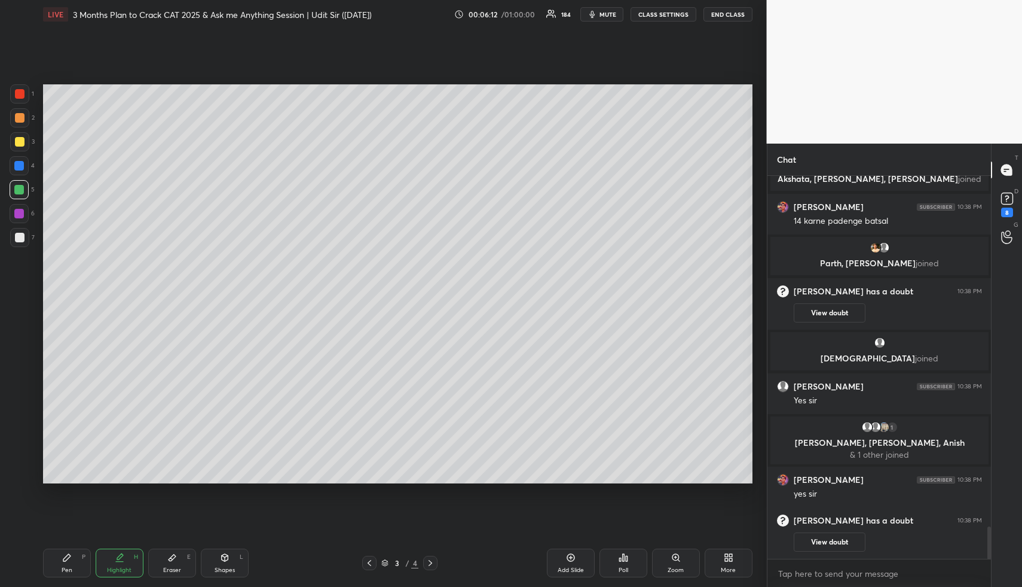
scroll to position [4169, 0]
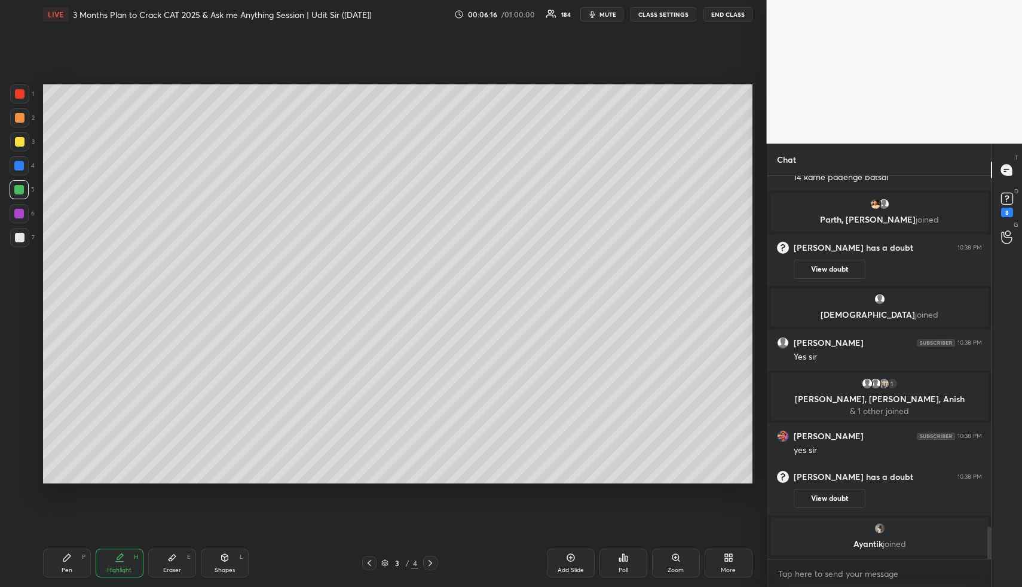
drag, startPoint x: 61, startPoint y: 561, endPoint x: 62, endPoint y: 503, distance: 58.6
click at [61, 561] on div "Pen P" at bounding box center [67, 562] width 48 height 29
click at [21, 135] on div at bounding box center [19, 141] width 19 height 19
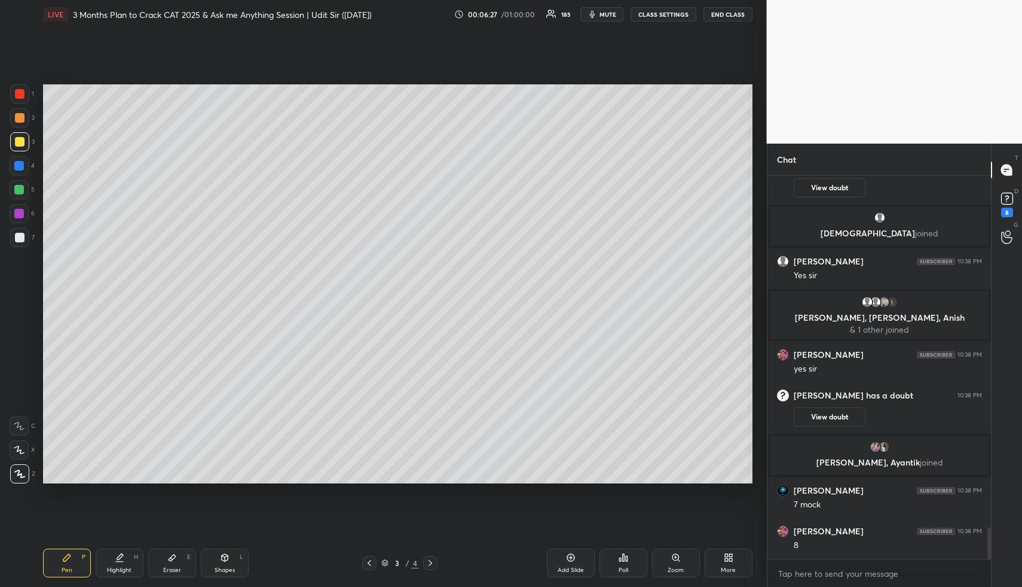
scroll to position [4321, 0]
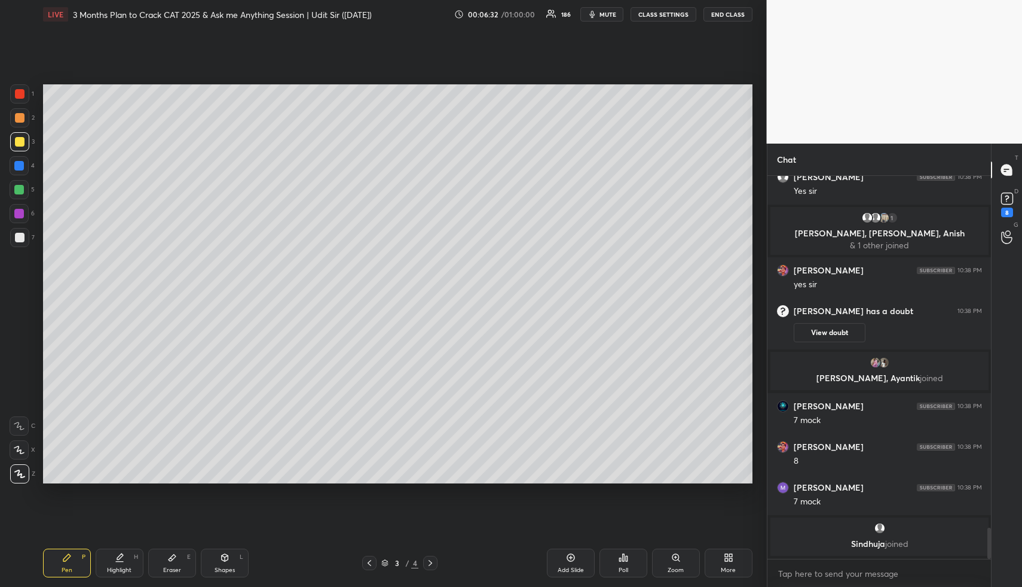
click at [132, 555] on div "Highlight H" at bounding box center [120, 562] width 48 height 29
drag, startPoint x: 121, startPoint y: 550, endPoint x: 132, endPoint y: 519, distance: 32.9
click at [121, 550] on div "Highlight H" at bounding box center [120, 562] width 48 height 29
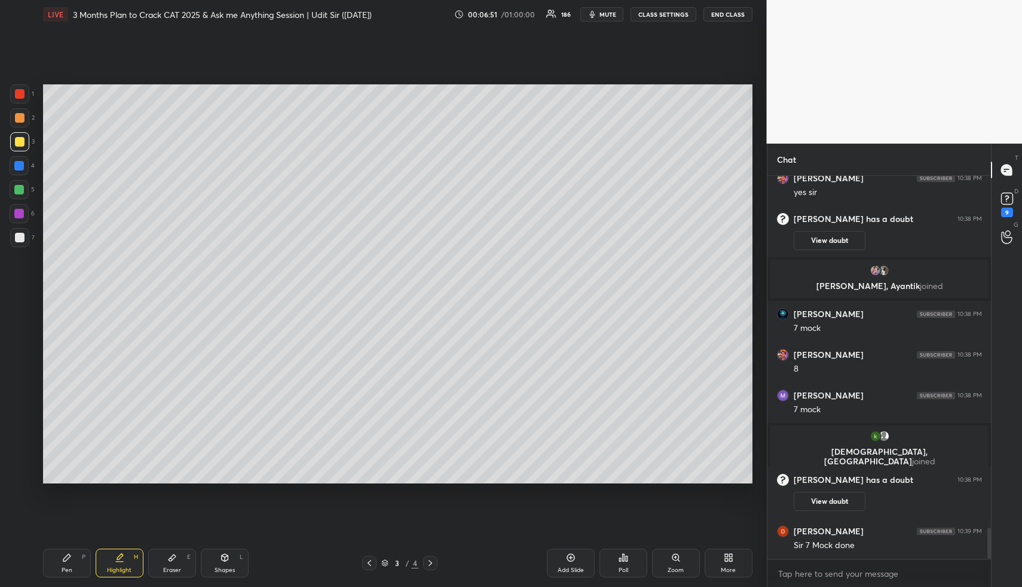
scroll to position [4311, 0]
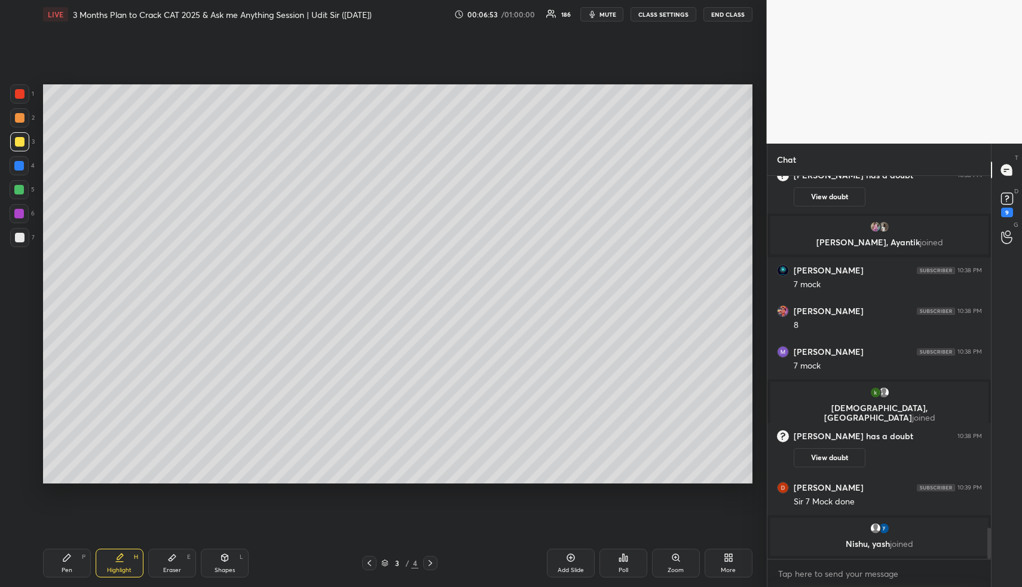
drag, startPoint x: 72, startPoint y: 561, endPoint x: 72, endPoint y: 512, distance: 49.0
click at [72, 558] on div "Pen P" at bounding box center [67, 562] width 48 height 29
drag, startPoint x: 23, startPoint y: 164, endPoint x: 32, endPoint y: 169, distance: 10.2
click at [22, 164] on div at bounding box center [19, 166] width 10 height 10
click at [22, 190] on div at bounding box center [19, 190] width 10 height 10
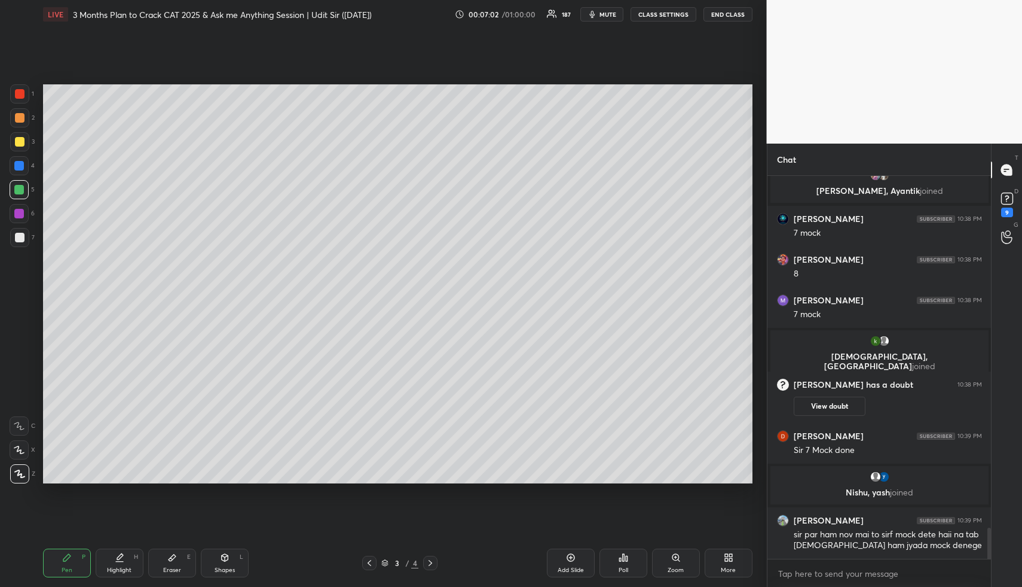
scroll to position [4385, 0]
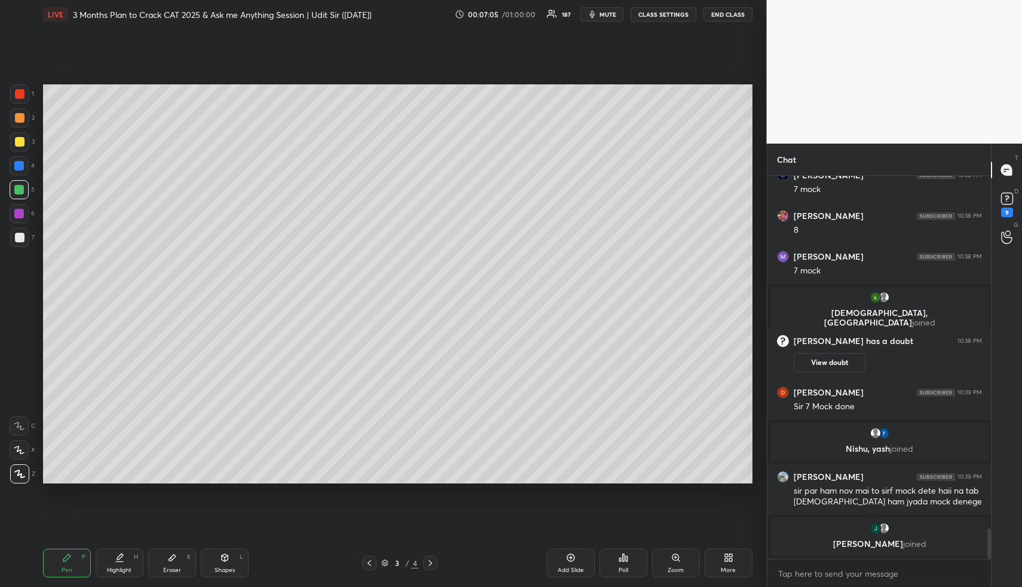
click at [221, 557] on icon at bounding box center [225, 557] width 10 height 10
drag, startPoint x: 16, startPoint y: 227, endPoint x: 34, endPoint y: 234, distance: 19.3
click at [16, 230] on div at bounding box center [19, 237] width 19 height 19
click at [72, 558] on div "Pen P" at bounding box center [67, 562] width 48 height 29
click at [20, 139] on div at bounding box center [20, 142] width 10 height 10
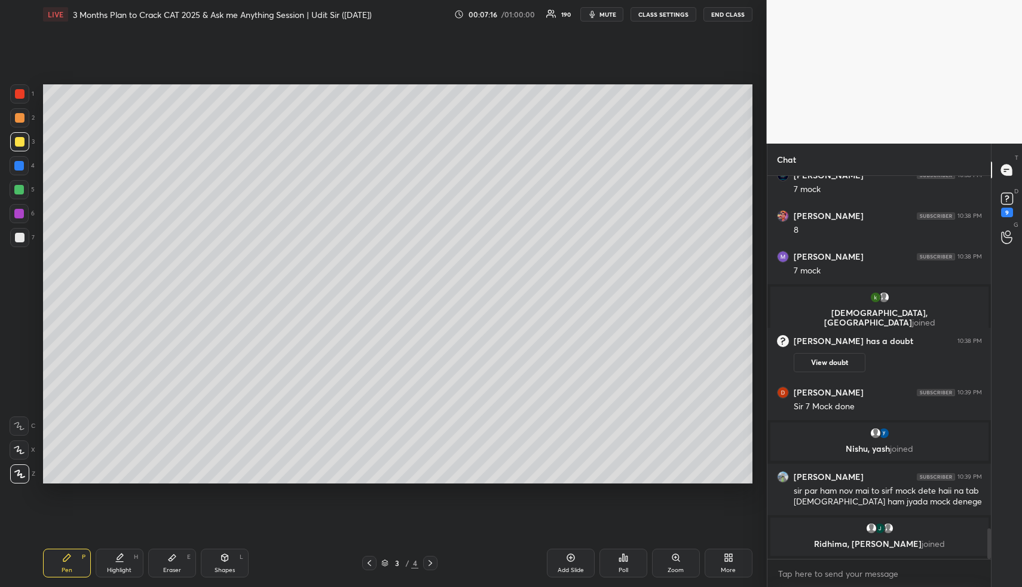
drag, startPoint x: 231, startPoint y: 572, endPoint x: 222, endPoint y: 551, distance: 22.8
click at [230, 572] on div "Shapes" at bounding box center [225, 570] width 20 height 6
drag, startPoint x: 17, startPoint y: 234, endPoint x: 28, endPoint y: 240, distance: 11.8
click at [18, 234] on div at bounding box center [20, 238] width 10 height 10
click at [119, 570] on div "Highlight" at bounding box center [119, 570] width 25 height 6
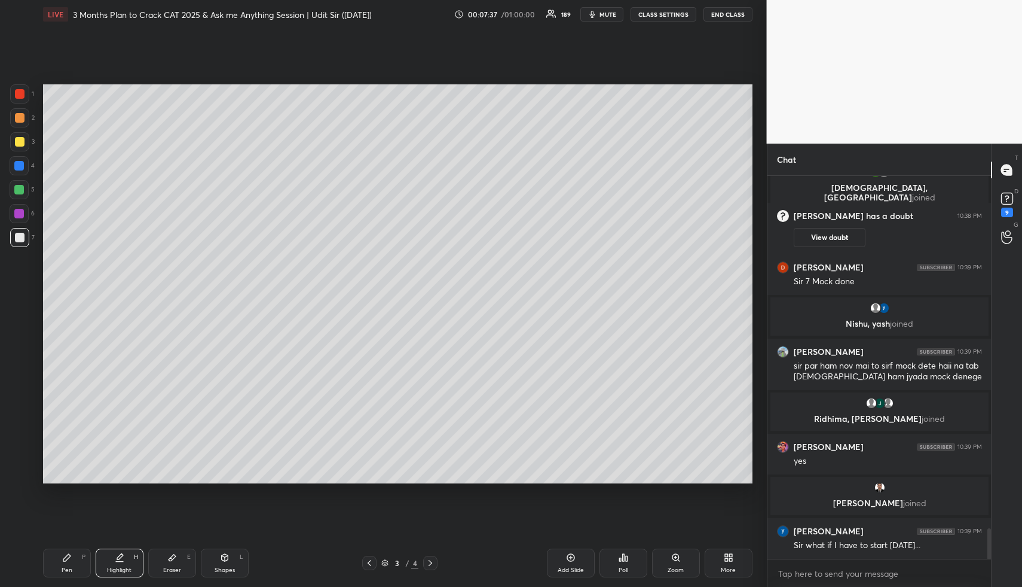
scroll to position [4450, 0]
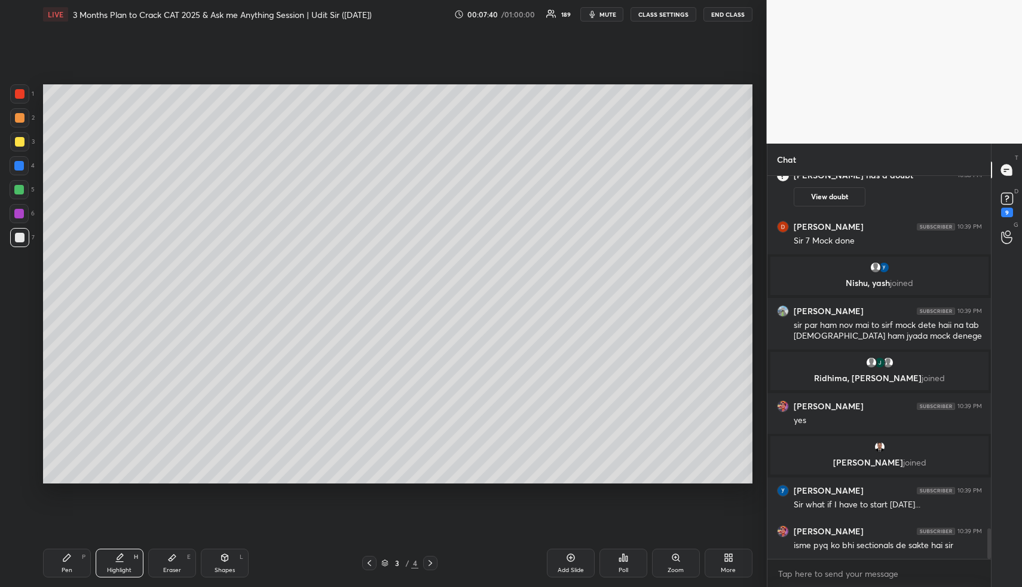
click at [70, 560] on icon at bounding box center [67, 557] width 10 height 10
drag, startPoint x: 22, startPoint y: 117, endPoint x: 23, endPoint y: 126, distance: 8.5
click at [22, 119] on div at bounding box center [20, 118] width 10 height 10
click at [113, 569] on div "Highlight" at bounding box center [119, 570] width 25 height 6
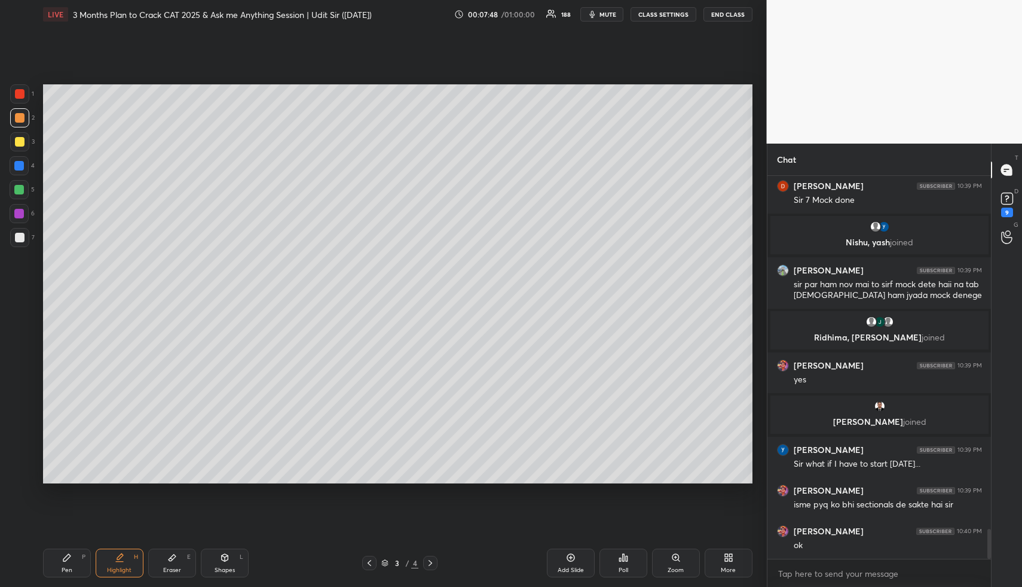
scroll to position [4534, 0]
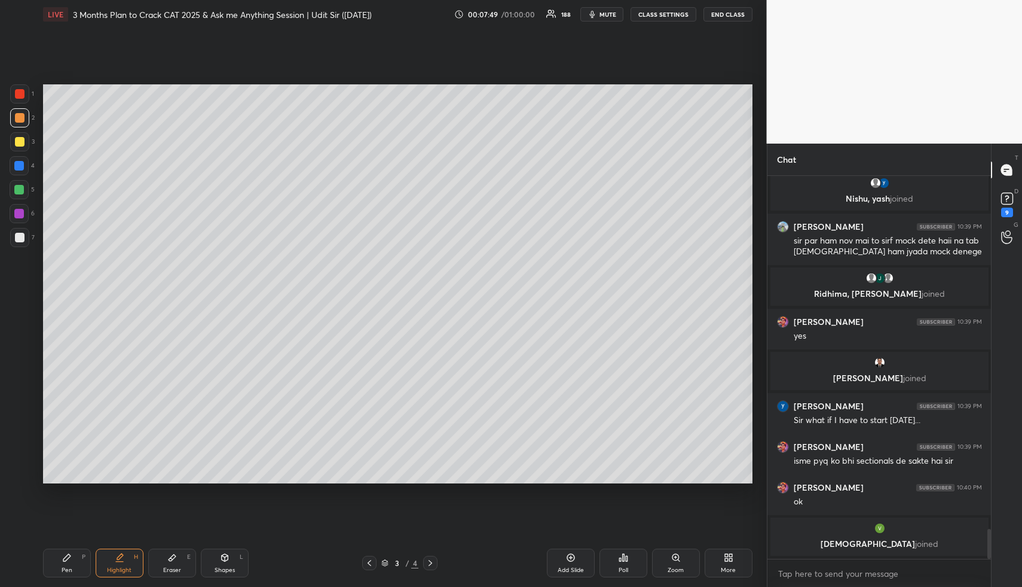
drag, startPoint x: 572, startPoint y: 562, endPoint x: 548, endPoint y: 563, distance: 24.5
click at [570, 562] on div "Add Slide" at bounding box center [571, 562] width 48 height 29
drag, startPoint x: 59, startPoint y: 564, endPoint x: 58, endPoint y: 558, distance: 6.1
click at [59, 564] on div "Pen P" at bounding box center [67, 562] width 48 height 29
drag, startPoint x: 25, startPoint y: 138, endPoint x: 36, endPoint y: 136, distance: 12.0
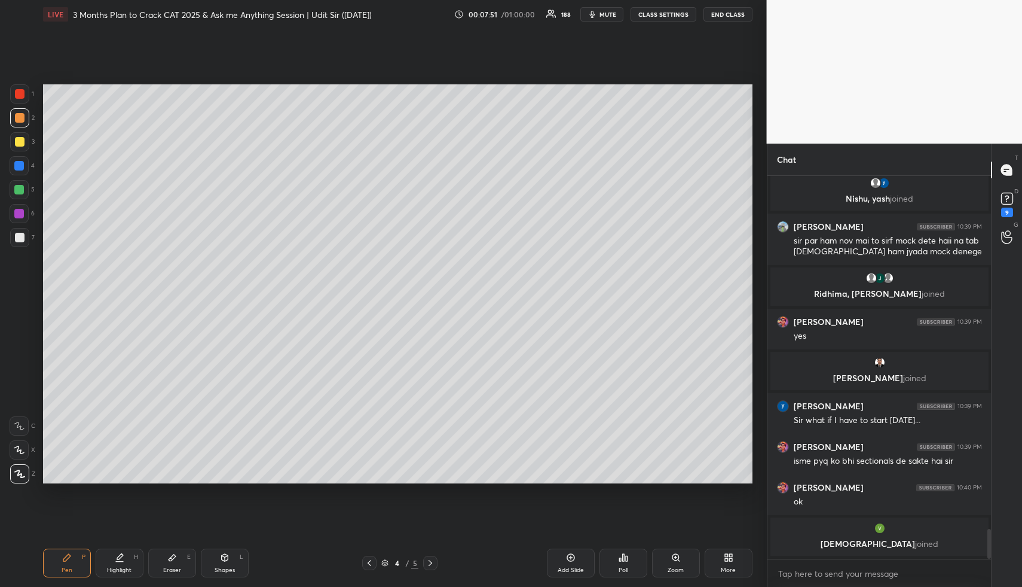
click at [24, 138] on div at bounding box center [19, 141] width 19 height 19
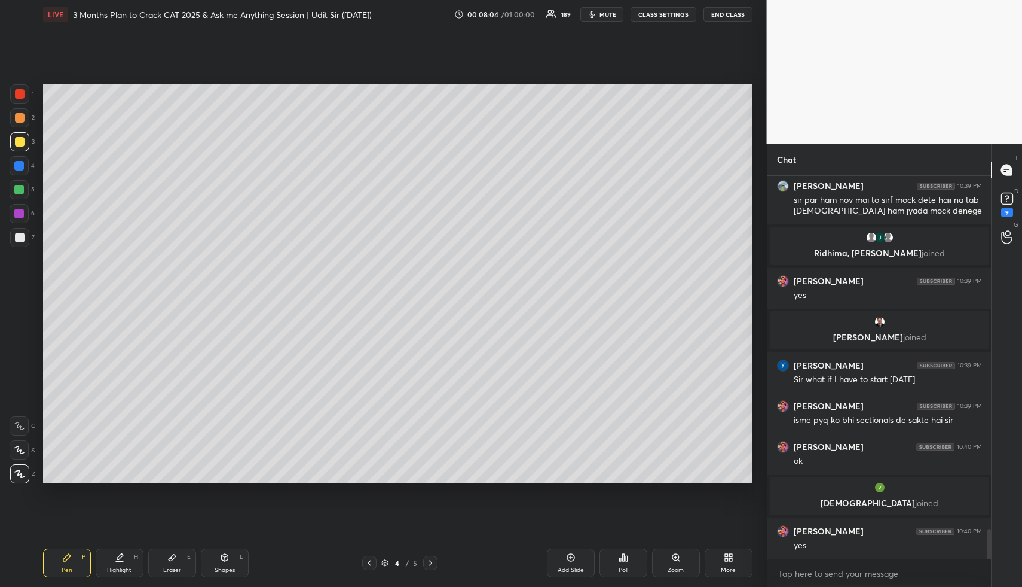
scroll to position [4515, 0]
click at [130, 559] on div "Highlight H" at bounding box center [120, 562] width 48 height 29
click at [64, 561] on div "Pen P" at bounding box center [67, 562] width 48 height 29
drag, startPoint x: 19, startPoint y: 163, endPoint x: 38, endPoint y: 154, distance: 21.4
click at [20, 163] on div at bounding box center [19, 166] width 10 height 10
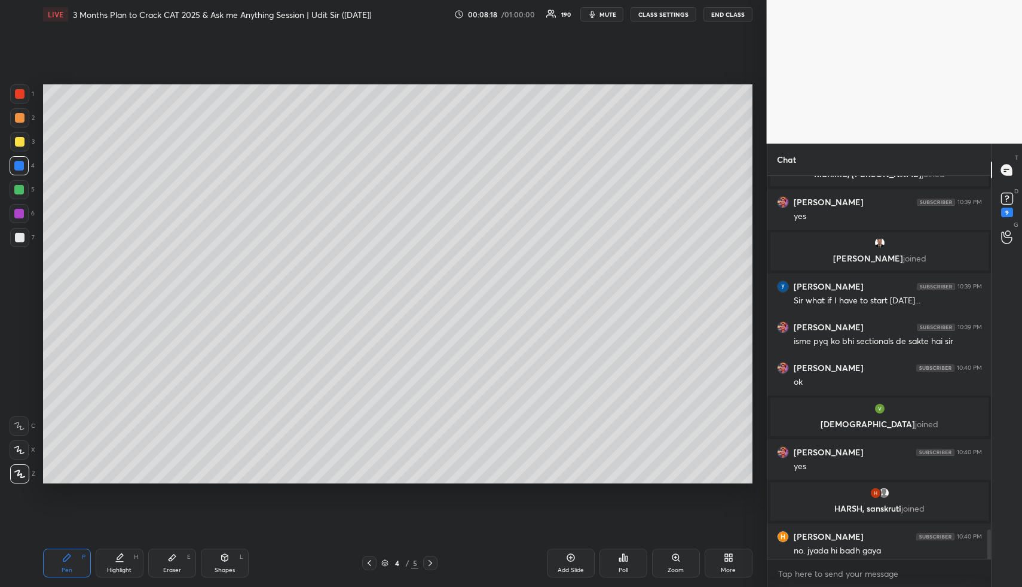
scroll to position [4564, 0]
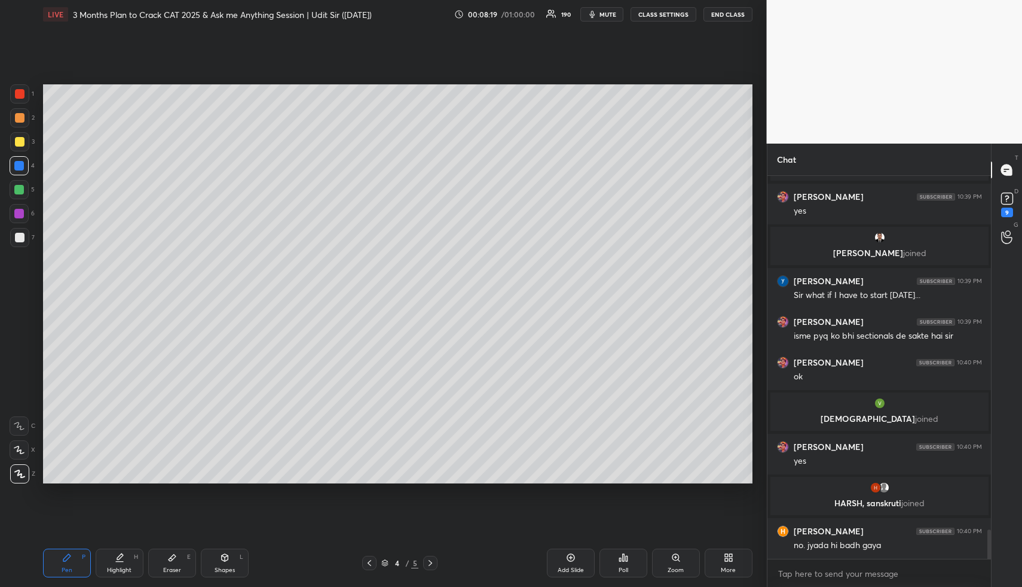
click at [221, 115] on div "Setting up your live class Poll for secs No correct answer Start poll" at bounding box center [397, 284] width 719 height 510
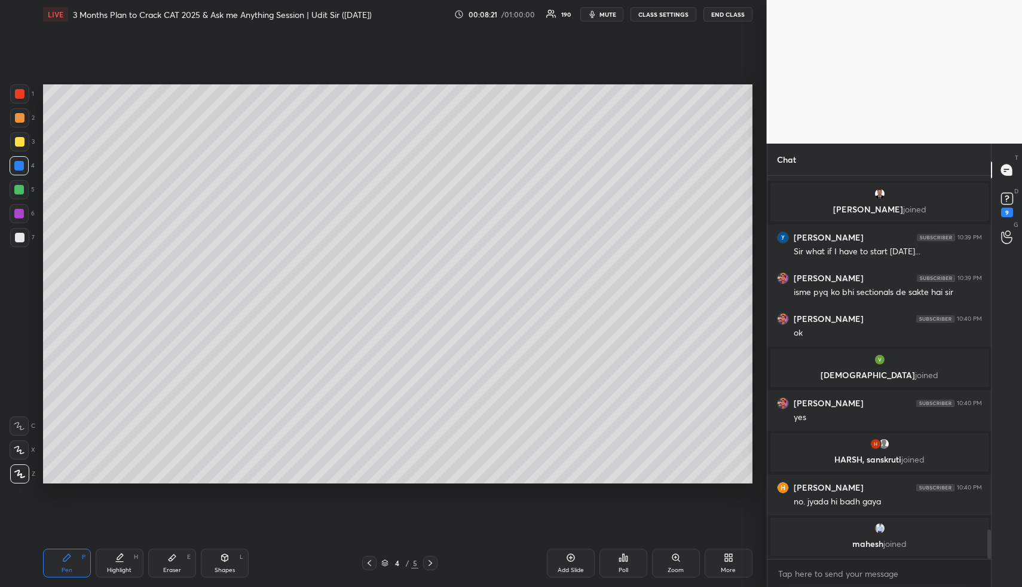
drag, startPoint x: 133, startPoint y: 560, endPoint x: 148, endPoint y: 504, distance: 58.2
click at [133, 560] on div "Highlight H" at bounding box center [120, 562] width 48 height 29
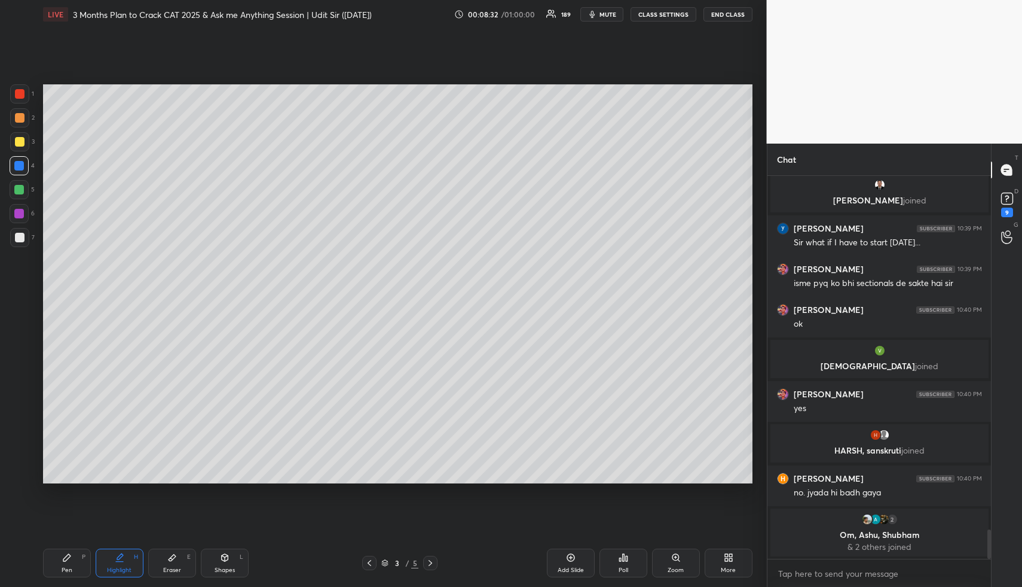
scroll to position [4624, 0]
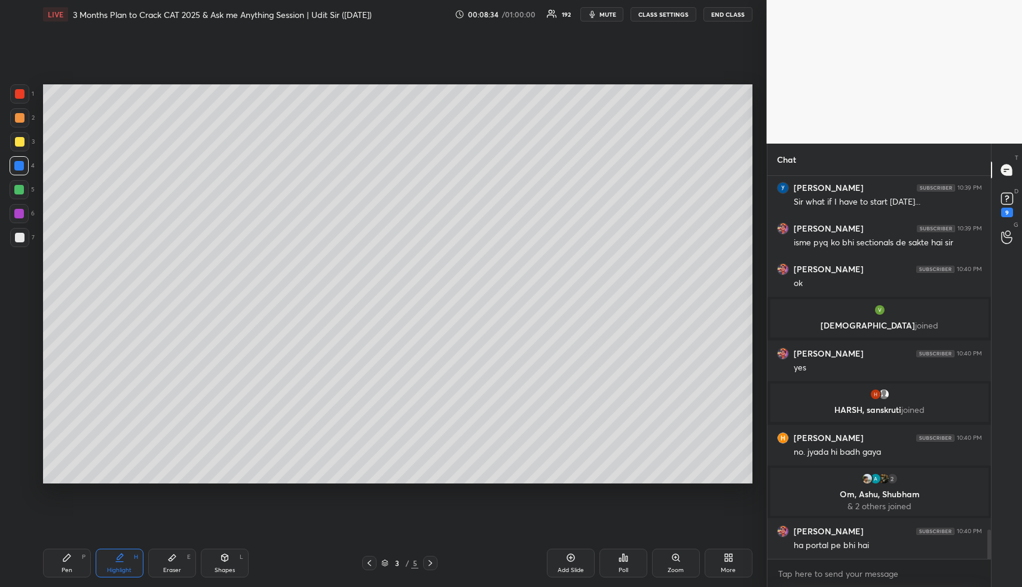
drag, startPoint x: 430, startPoint y: 563, endPoint x: 425, endPoint y: 531, distance: 32.1
click at [428, 569] on div at bounding box center [430, 562] width 14 height 14
drag, startPoint x: 127, startPoint y: 568, endPoint x: 170, endPoint y: 485, distance: 92.8
click at [125, 567] on div "Highlight" at bounding box center [119, 570] width 25 height 6
drag, startPoint x: 365, startPoint y: 560, endPoint x: 352, endPoint y: 515, distance: 46.9
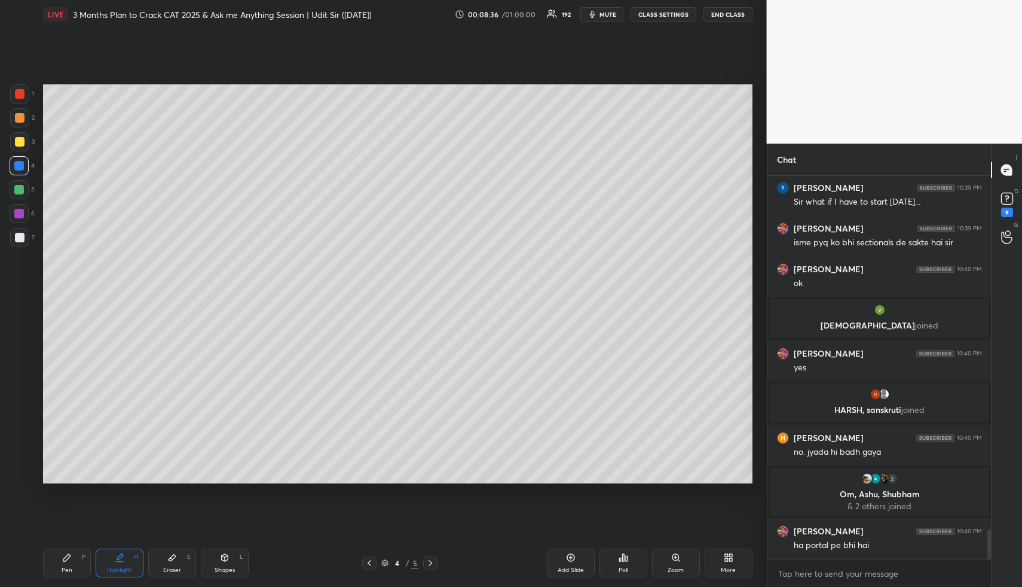
click at [365, 560] on icon at bounding box center [370, 563] width 10 height 10
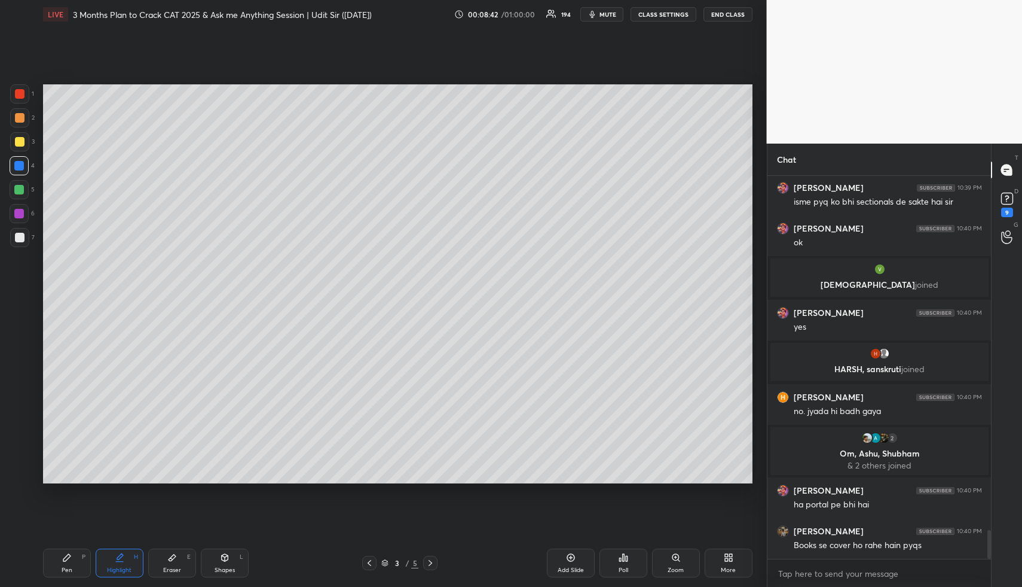
click at [118, 552] on icon at bounding box center [120, 557] width 10 height 10
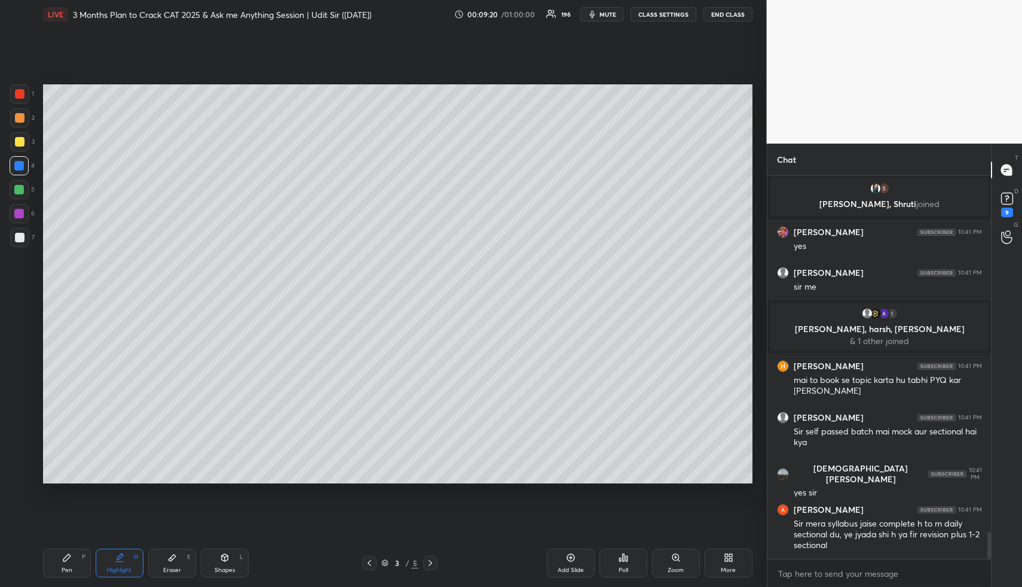
scroll to position [5140, 0]
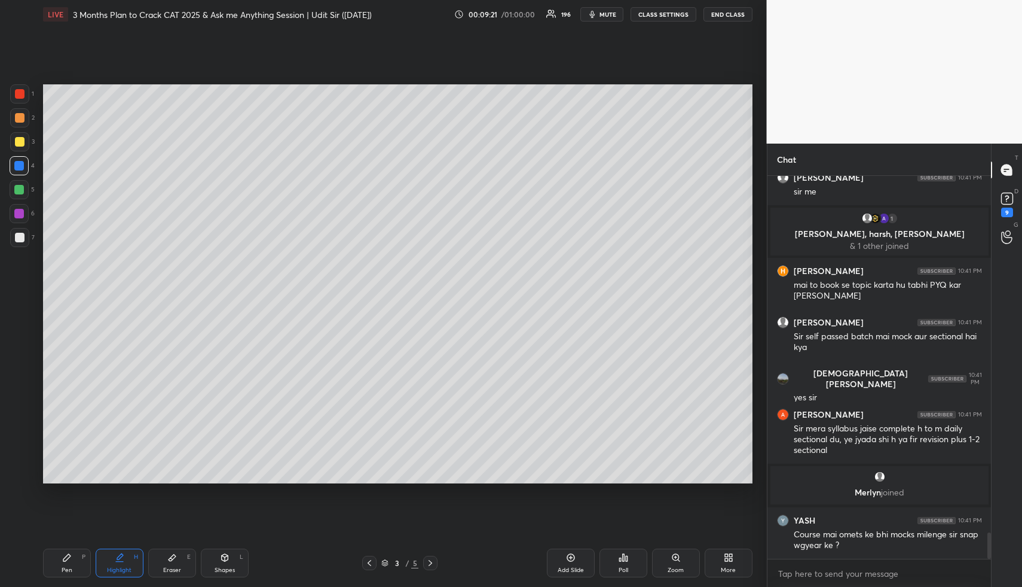
click at [570, 557] on icon at bounding box center [571, 557] width 4 height 4
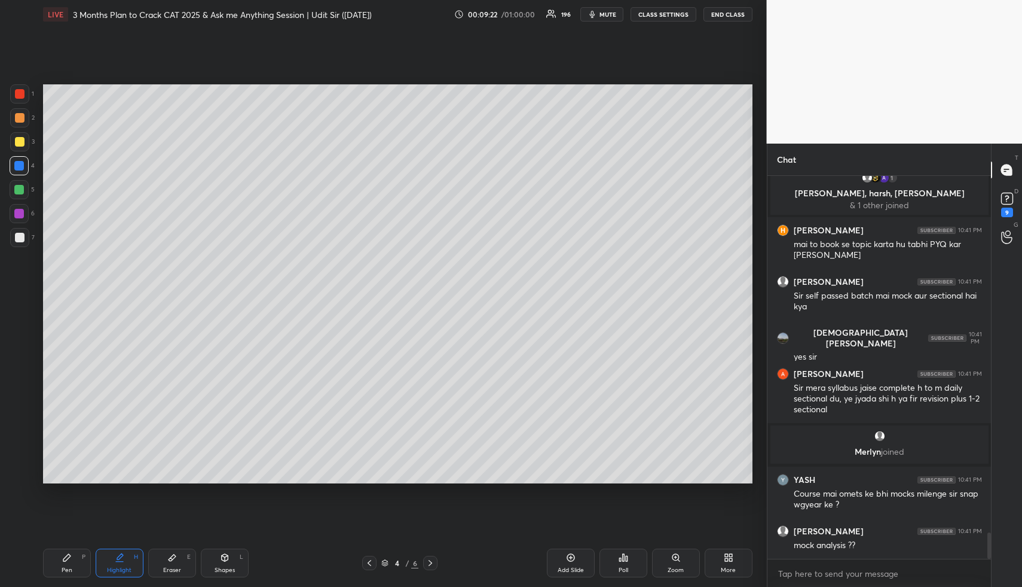
click at [78, 568] on div "Pen P" at bounding box center [67, 562] width 48 height 29
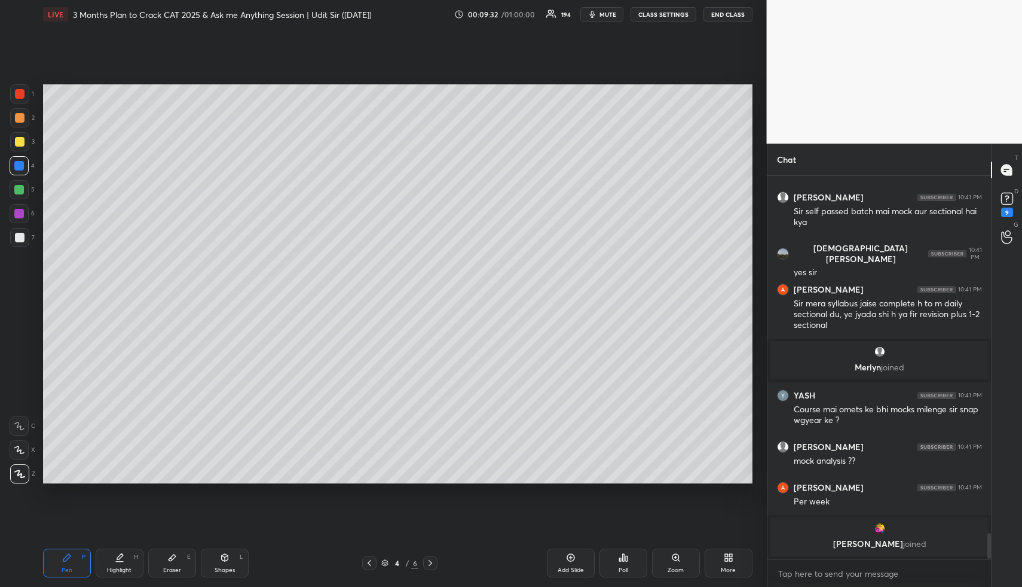
scroll to position [5175, 0]
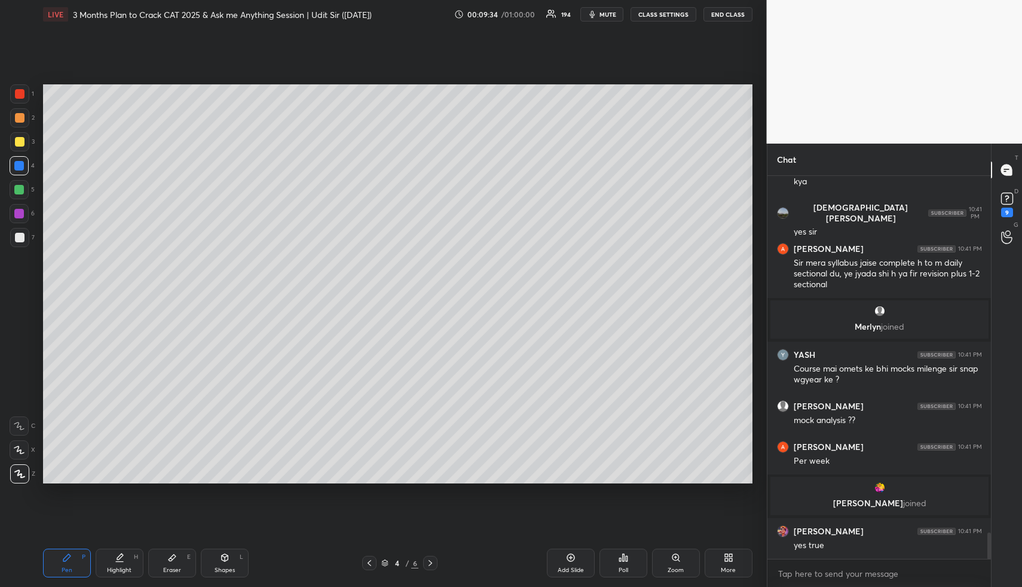
click at [57, 561] on div "Pen P" at bounding box center [67, 562] width 48 height 29
drag, startPoint x: 19, startPoint y: 116, endPoint x: 35, endPoint y: 123, distance: 17.1
click at [19, 116] on div at bounding box center [20, 118] width 10 height 10
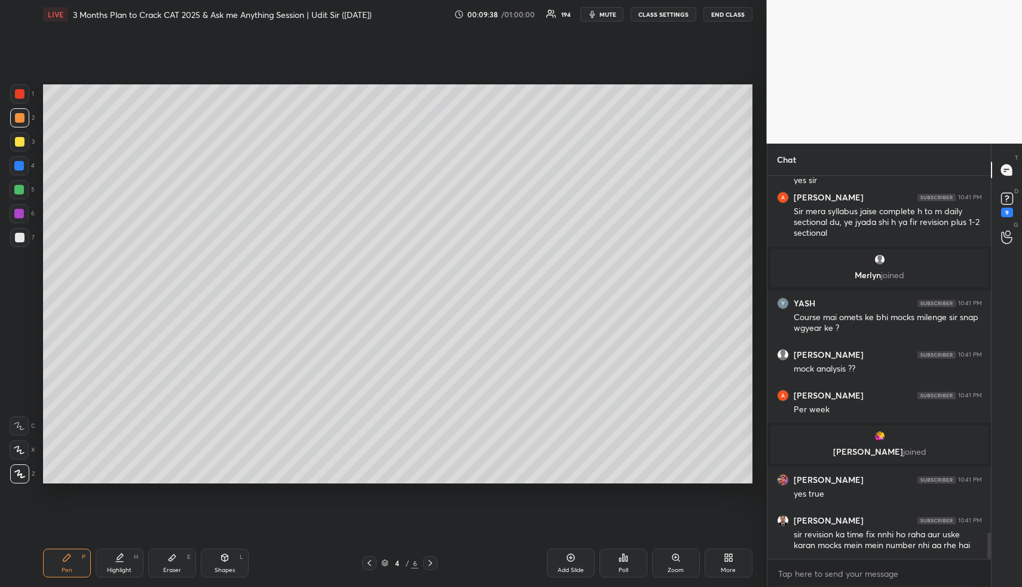
click at [20, 116] on div at bounding box center [20, 118] width 10 height 10
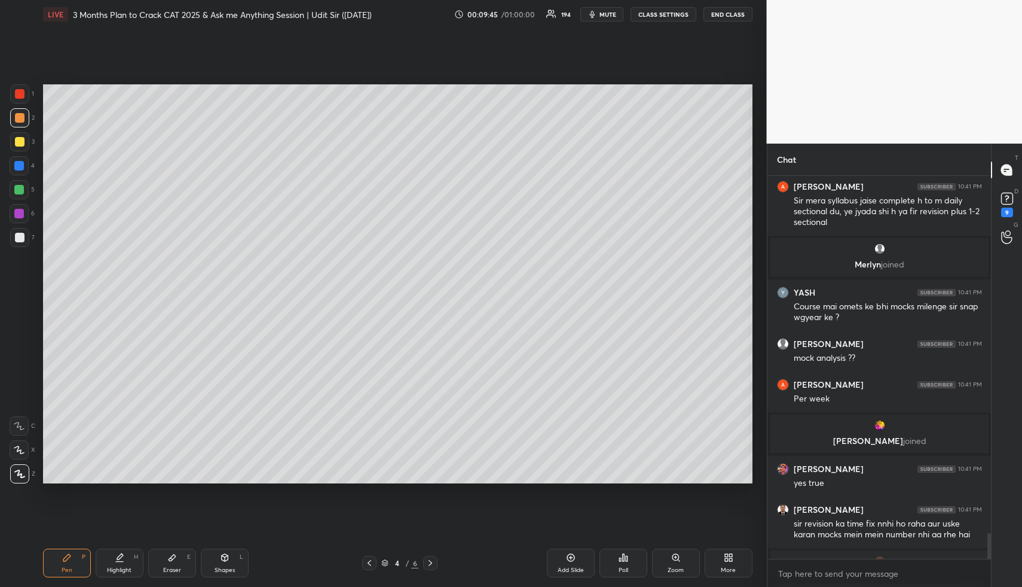
scroll to position [5260, 0]
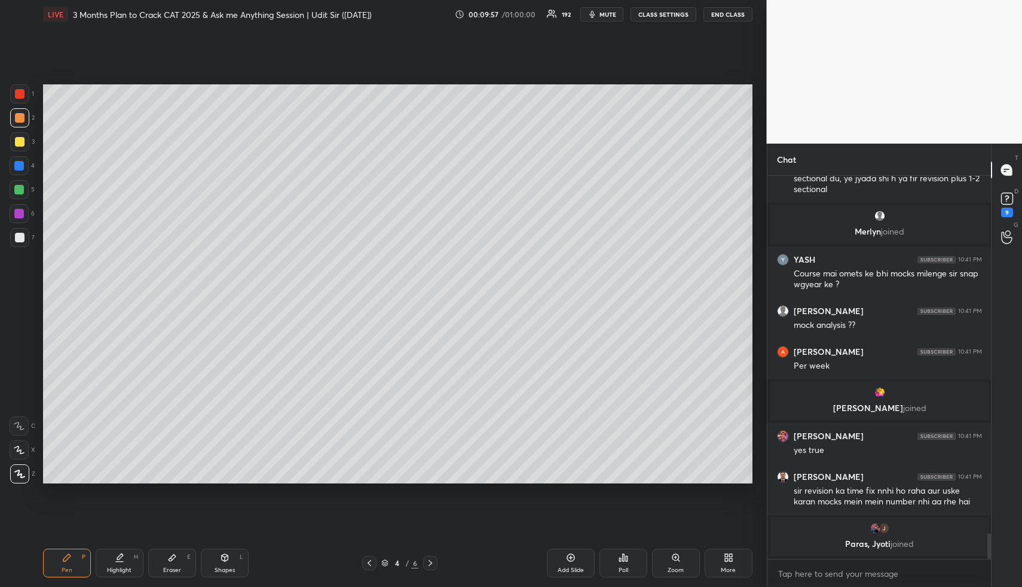
click at [23, 143] on div at bounding box center [20, 142] width 10 height 10
drag, startPoint x: 79, startPoint y: 572, endPoint x: 73, endPoint y: 517, distance: 55.3
click at [77, 569] on div "Pen P" at bounding box center [67, 562] width 48 height 29
click at [22, 168] on div at bounding box center [19, 166] width 10 height 10
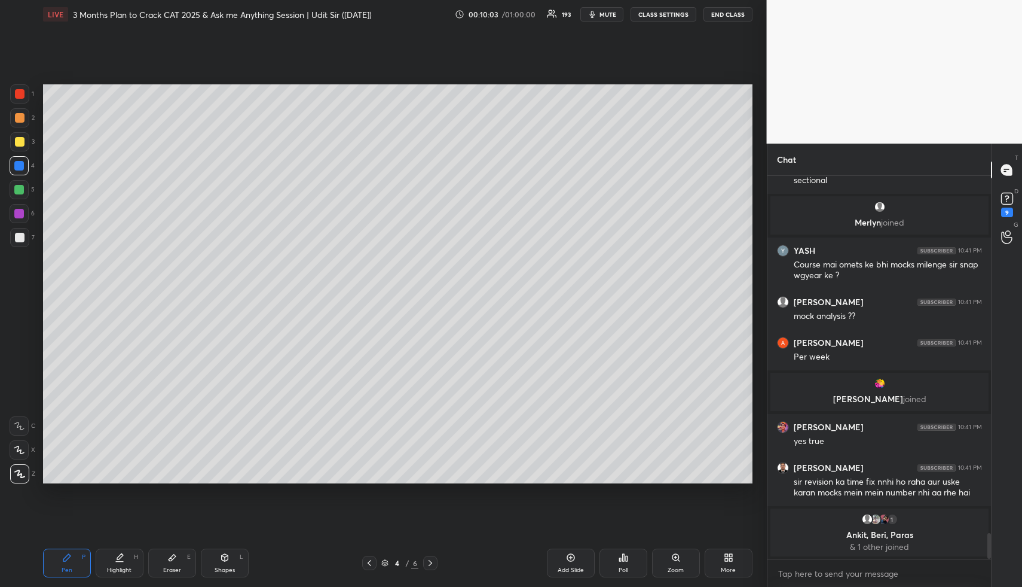
drag, startPoint x: 123, startPoint y: 557, endPoint x: 127, endPoint y: 552, distance: 6.4
click at [123, 557] on icon at bounding box center [120, 557] width 10 height 10
click at [126, 552] on div "Highlight H" at bounding box center [120, 562] width 48 height 29
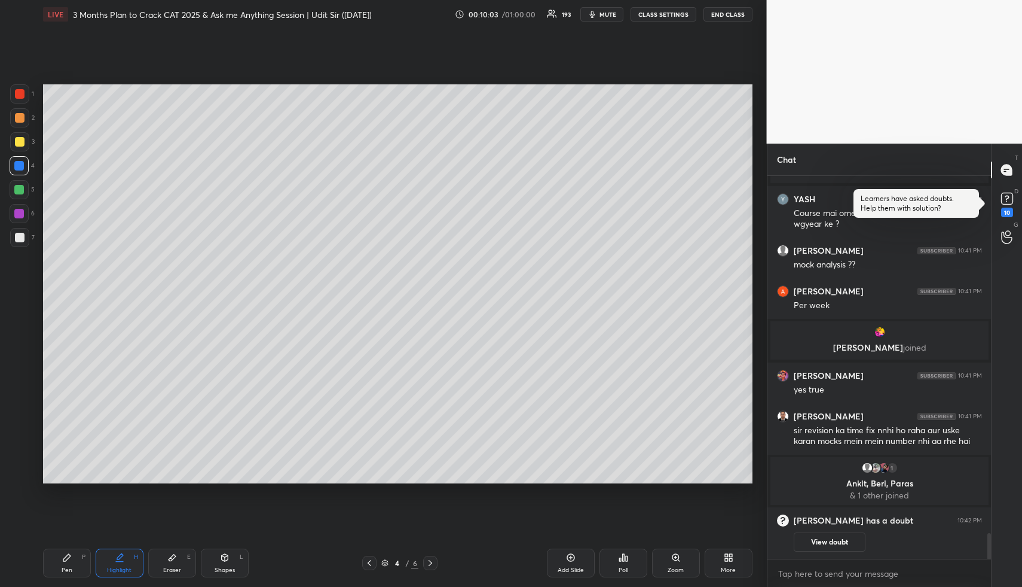
scroll to position [0, 0]
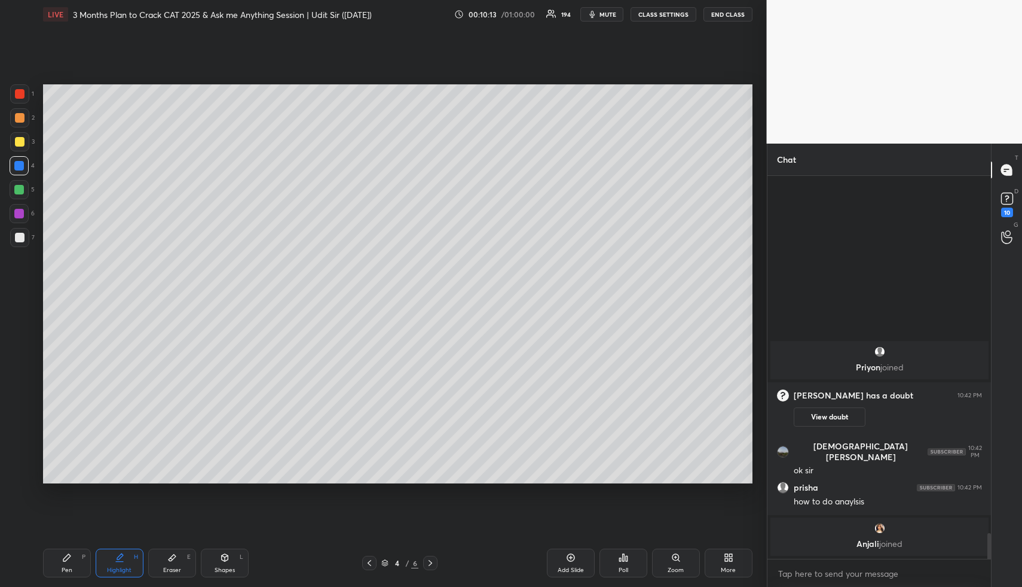
drag, startPoint x: 57, startPoint y: 562, endPoint x: 53, endPoint y: 538, distance: 24.2
click at [56, 560] on div "Pen P" at bounding box center [67, 562] width 48 height 29
click at [17, 139] on div at bounding box center [20, 142] width 10 height 10
drag, startPoint x: 17, startPoint y: 139, endPoint x: 36, endPoint y: 142, distance: 19.5
click at [17, 139] on div at bounding box center [20, 142] width 10 height 10
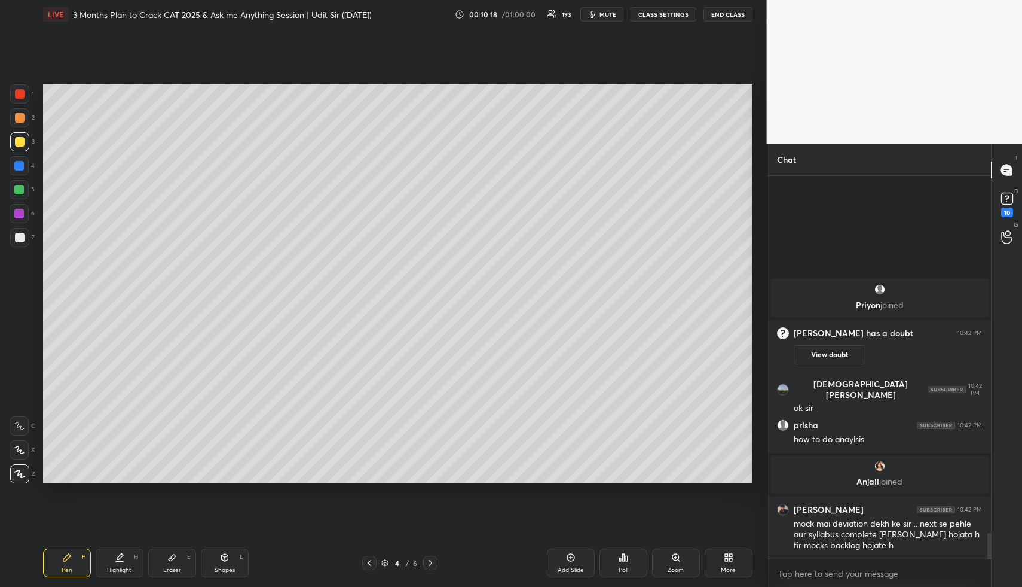
drag, startPoint x: 124, startPoint y: 556, endPoint x: 119, endPoint y: 564, distance: 9.5
click at [123, 557] on div "Highlight H" at bounding box center [120, 562] width 48 height 29
drag, startPoint x: 119, startPoint y: 564, endPoint x: 133, endPoint y: 524, distance: 42.4
click at [119, 564] on div "Highlight H" at bounding box center [120, 562] width 48 height 29
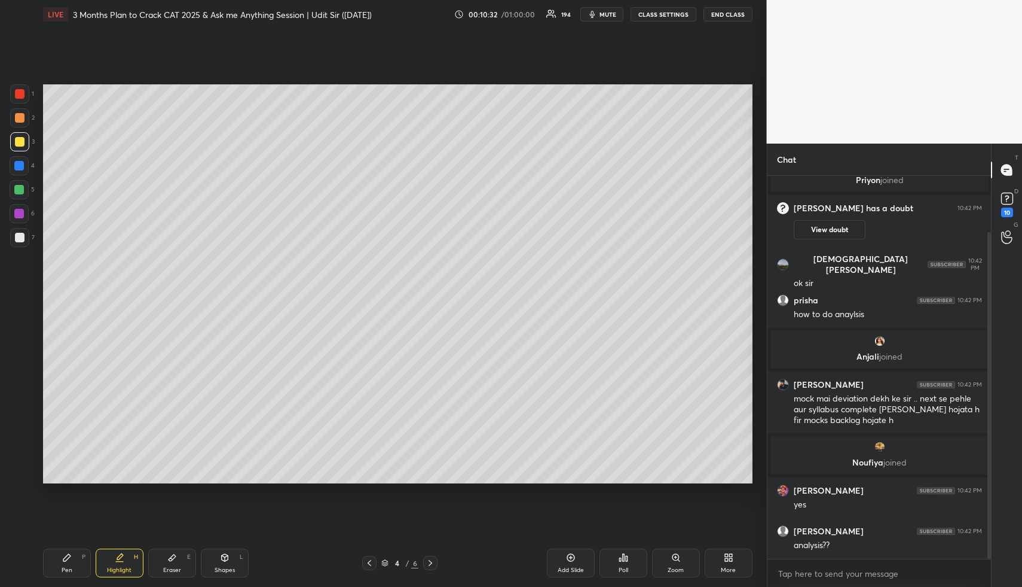
scroll to position [65, 0]
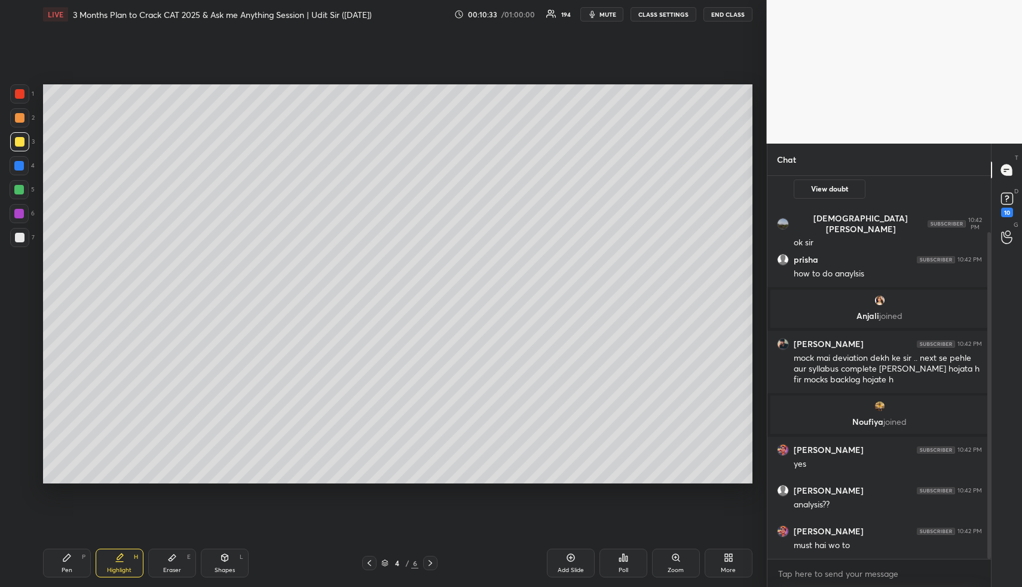
drag, startPoint x: 566, startPoint y: 558, endPoint x: 480, endPoint y: 546, distance: 86.9
click at [561, 558] on div "Add Slide" at bounding box center [571, 562] width 48 height 29
click at [63, 567] on div "Pen" at bounding box center [67, 570] width 11 height 6
drag, startPoint x: 20, startPoint y: 162, endPoint x: 33, endPoint y: 163, distance: 12.6
click at [21, 163] on div at bounding box center [19, 166] width 10 height 10
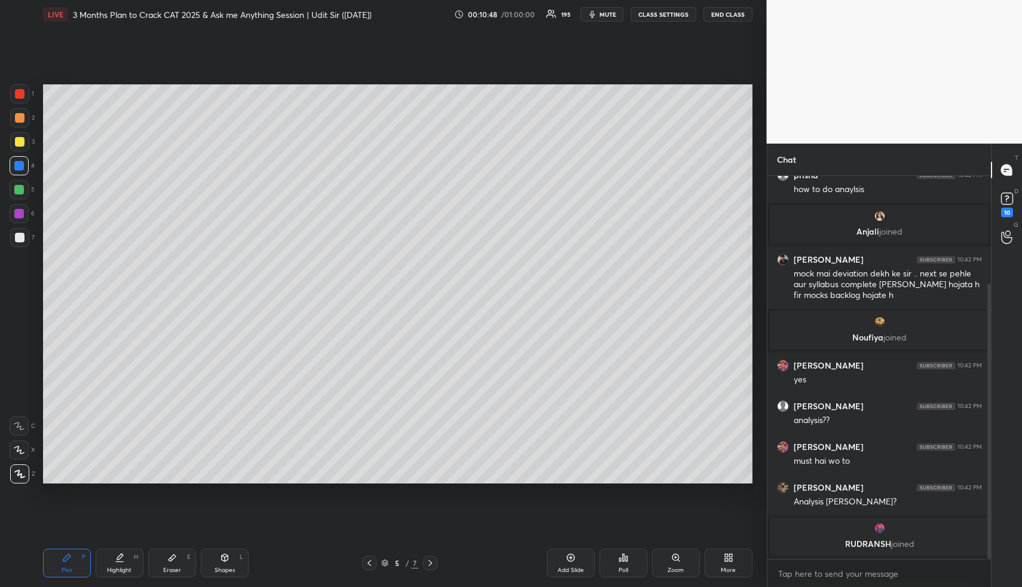
scroll to position [176, 0]
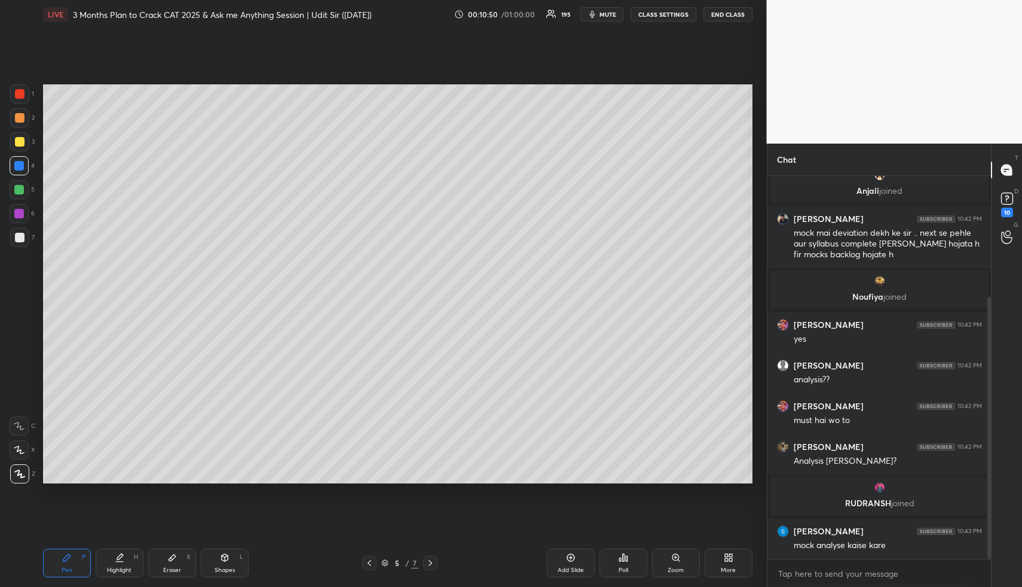
click at [224, 561] on div "Shapes L" at bounding box center [225, 562] width 48 height 29
click at [17, 187] on div at bounding box center [19, 190] width 10 height 10
click at [117, 558] on icon at bounding box center [120, 556] width 6 height 6
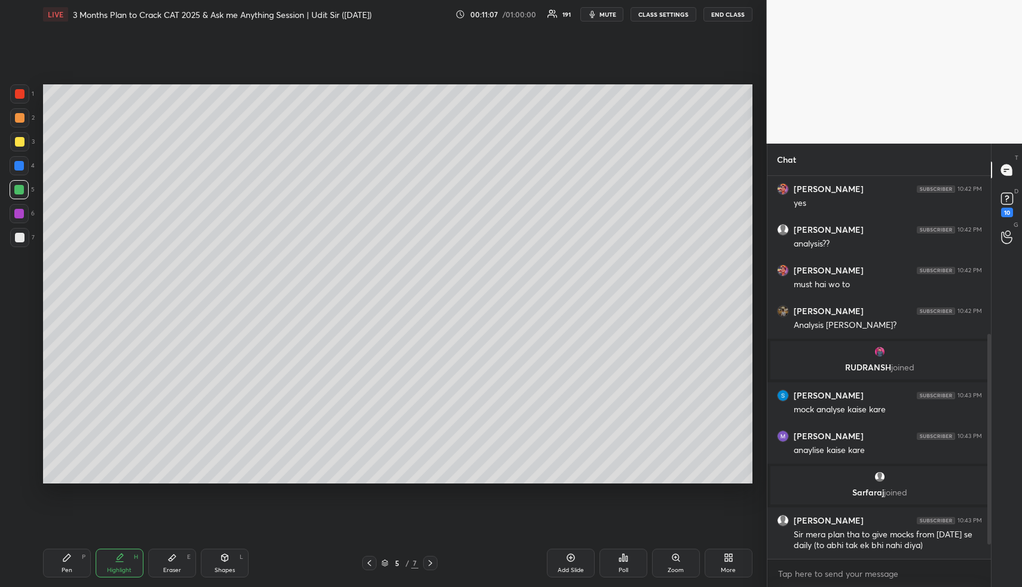
scroll to position [313, 0]
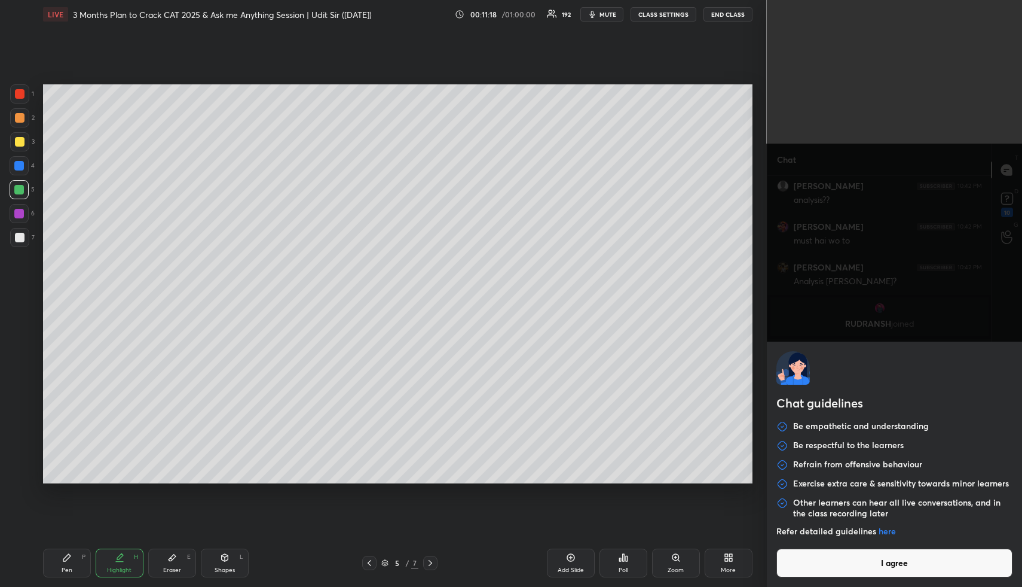
click at [828, 571] on body "1 2 3 4 5 6 7 R O A L C X Z Erase all C X Z LIVE 3 Months Plan to Crack CAT 202…" at bounding box center [511, 293] width 1022 height 587
click at [828, 571] on button "I agree" at bounding box center [895, 562] width 237 height 29
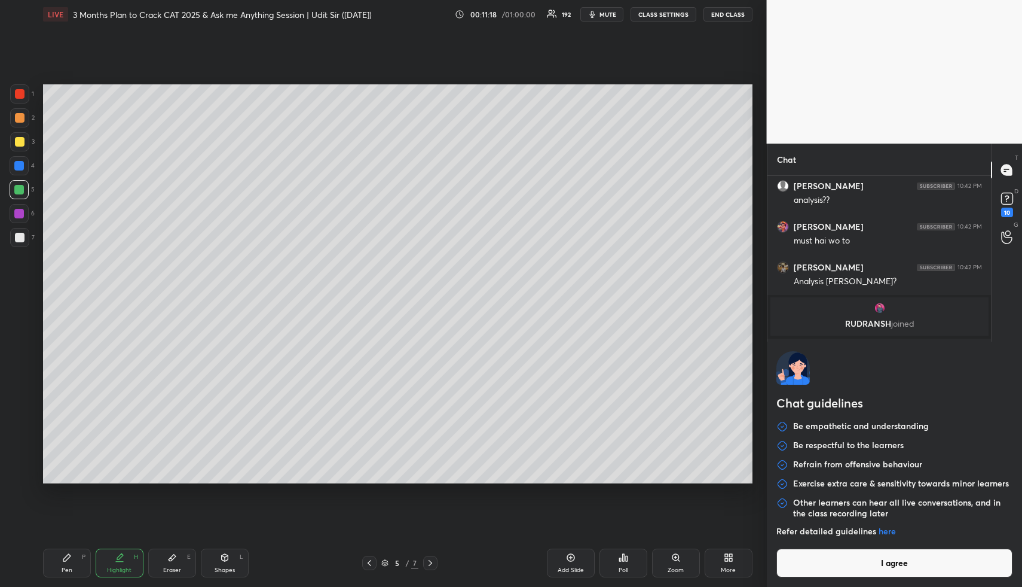
type textarea "x"
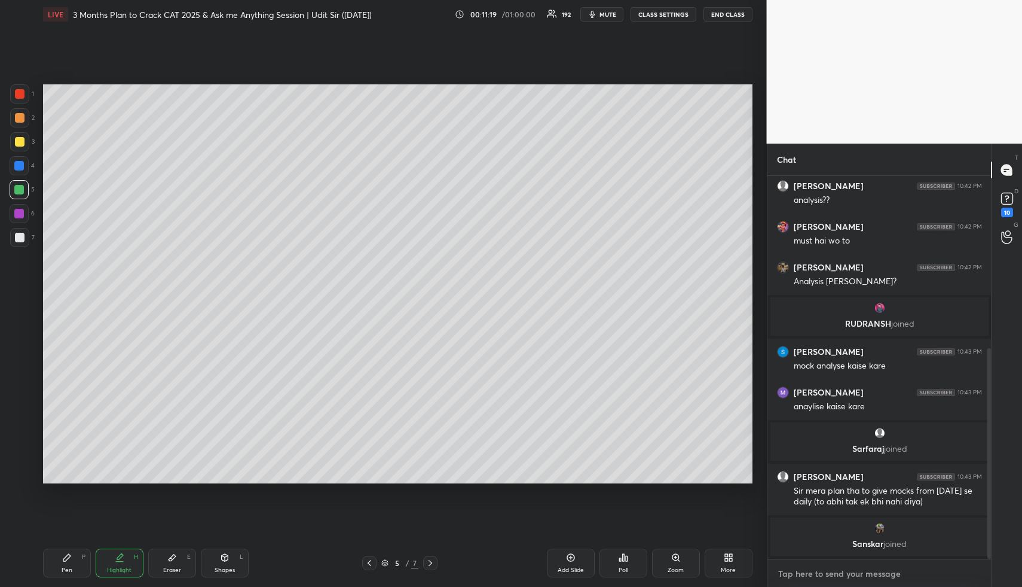
paste textarea "[URL][DOMAIN_NAME]"
type textarea "[URL][DOMAIN_NAME]"
type textarea "x"
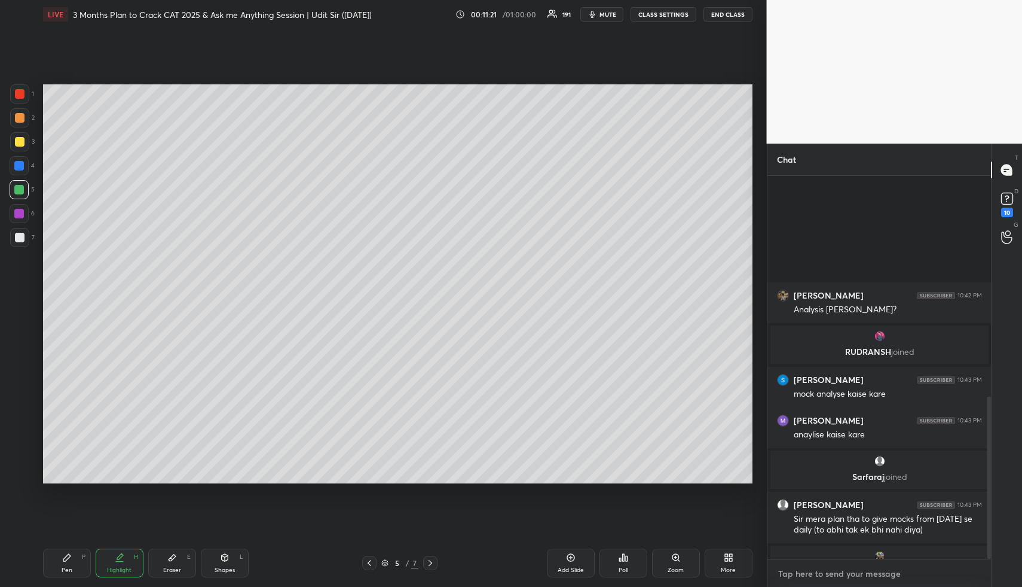
scroll to position [520, 0]
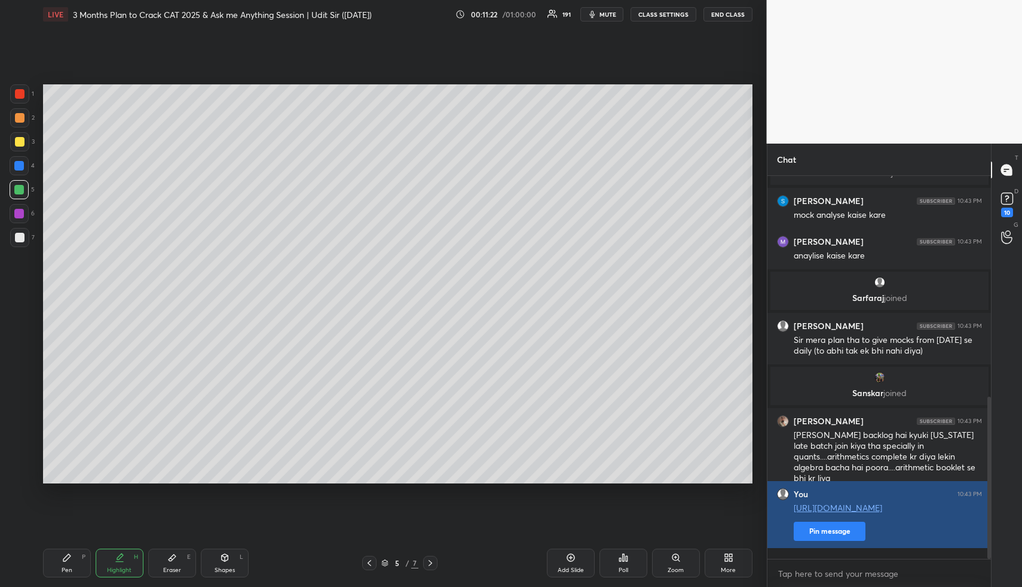
click at [832, 540] on button "Pin message" at bounding box center [830, 530] width 72 height 19
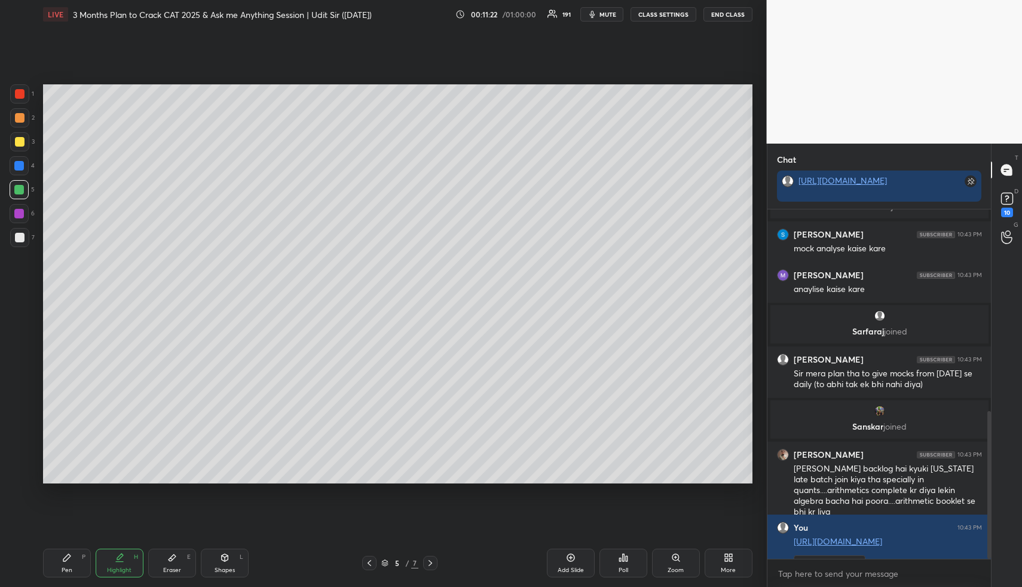
scroll to position [554, 0]
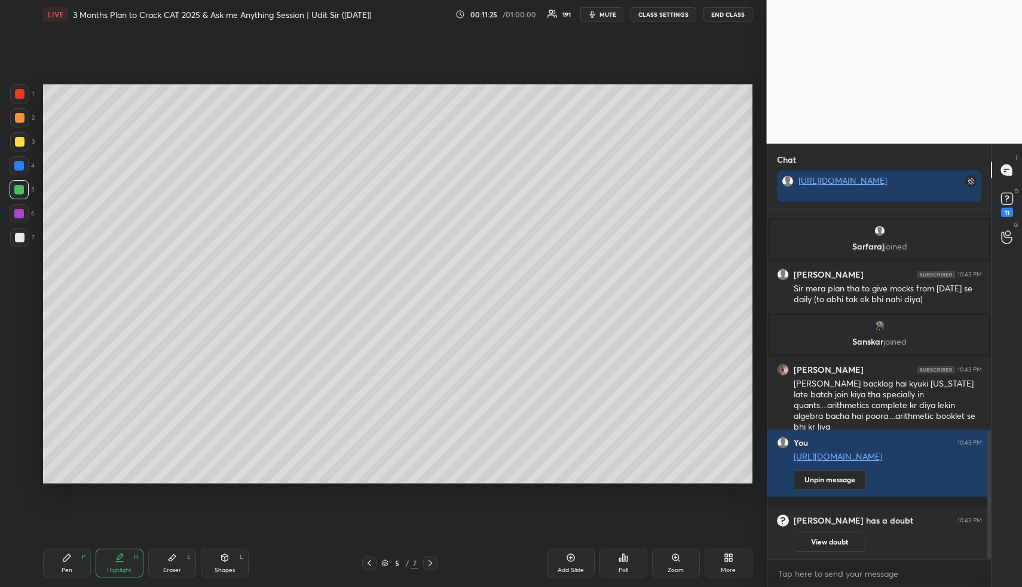
click at [112, 557] on div "Highlight H" at bounding box center [120, 562] width 48 height 29
click at [63, 564] on div "Pen P" at bounding box center [67, 562] width 48 height 29
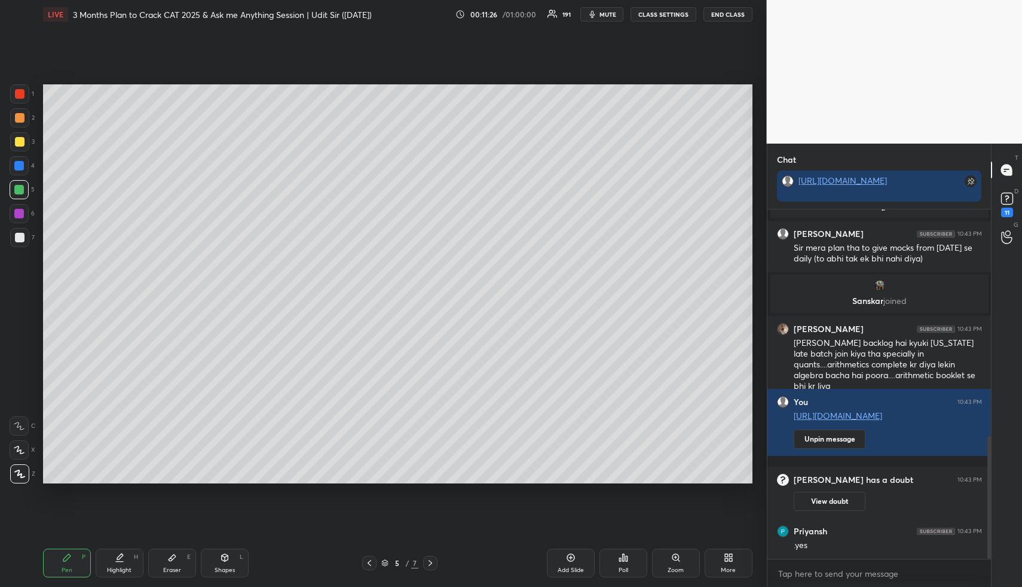
click at [24, 137] on div at bounding box center [19, 141] width 19 height 19
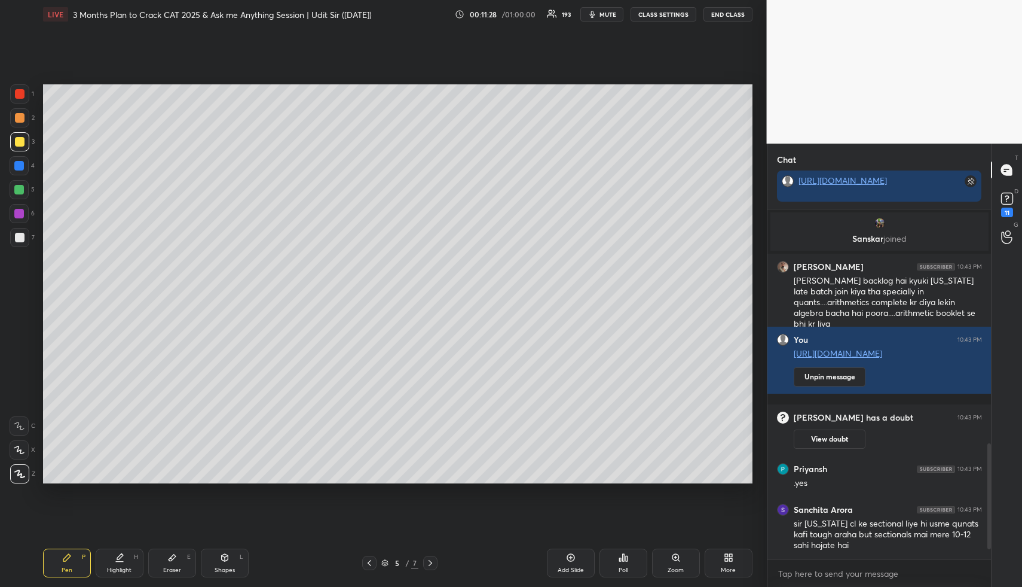
scroll to position [803, 0]
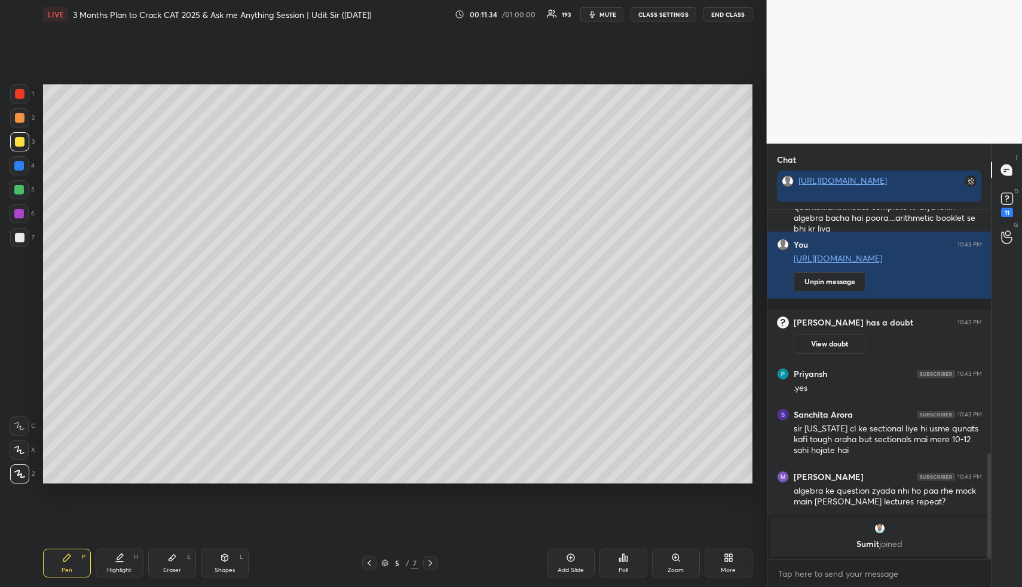
drag, startPoint x: 116, startPoint y: 547, endPoint x: 116, endPoint y: 555, distance: 8.4
click at [115, 548] on div "Pen P Highlight H Eraser E Shapes L 5 / 7 Add Slide Poll Zoom More" at bounding box center [398, 563] width 710 height 48
drag, startPoint x: 116, startPoint y: 555, endPoint x: 151, endPoint y: 498, distance: 67.4
click at [120, 553] on div "Highlight H" at bounding box center [120, 562] width 48 height 29
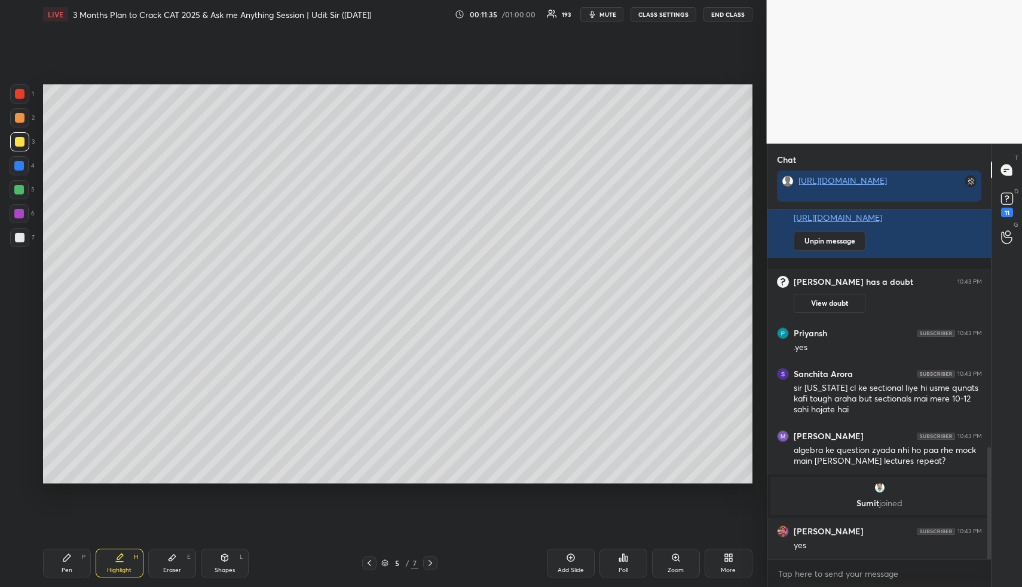
scroll to position [741, 0]
drag, startPoint x: 71, startPoint y: 563, endPoint x: 68, endPoint y: 518, distance: 44.9
click at [71, 561] on div "Pen P" at bounding box center [67, 562] width 48 height 29
click at [17, 145] on div at bounding box center [20, 142] width 10 height 10
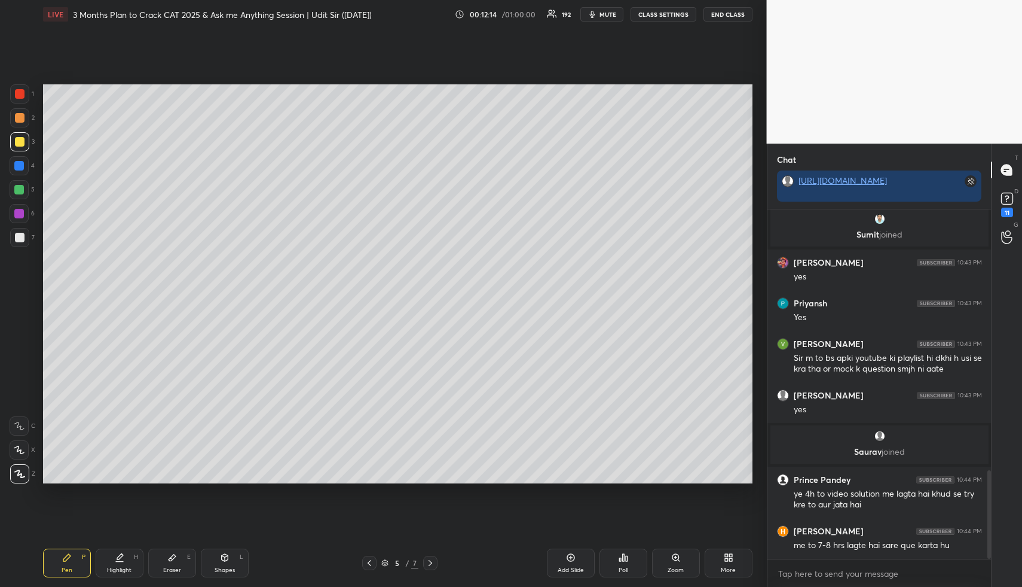
scroll to position [1025, 0]
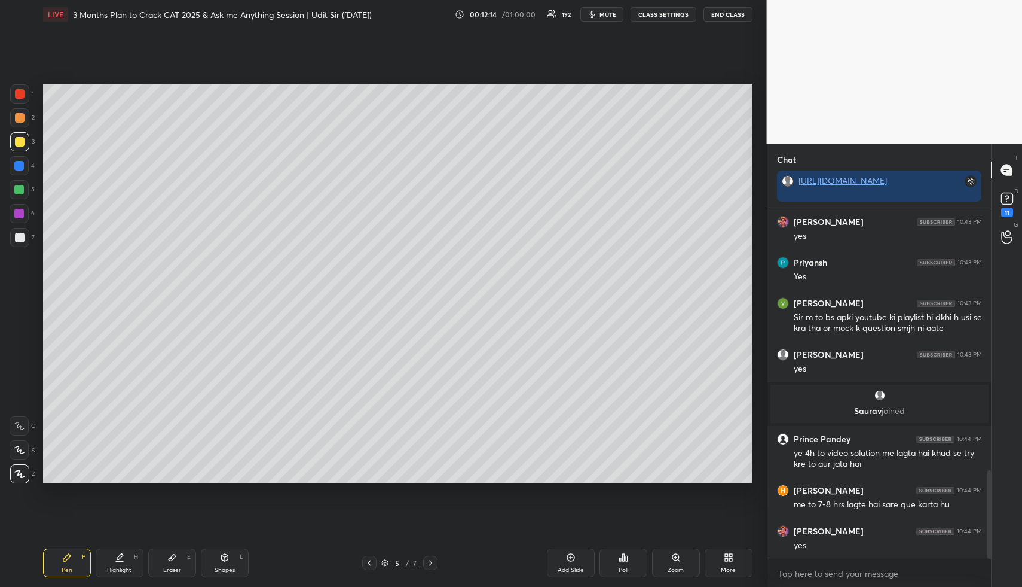
drag, startPoint x: 119, startPoint y: 563, endPoint x: 141, endPoint y: 523, distance: 45.8
click at [119, 560] on div "Highlight H" at bounding box center [120, 562] width 48 height 29
drag, startPoint x: 118, startPoint y: 569, endPoint x: 126, endPoint y: 543, distance: 26.7
click at [117, 567] on div "Highlight" at bounding box center [119, 570] width 25 height 6
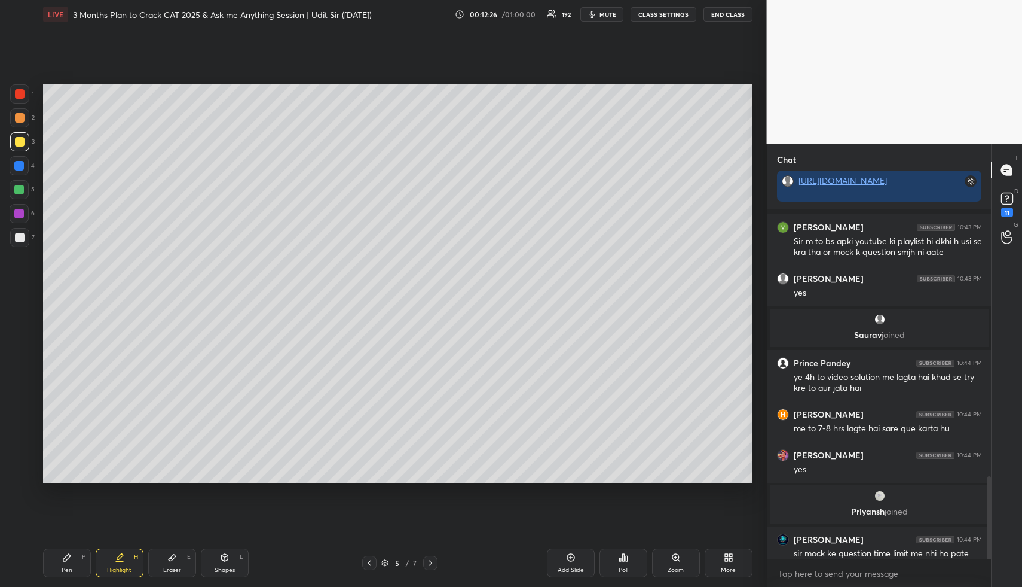
scroll to position [1132, 0]
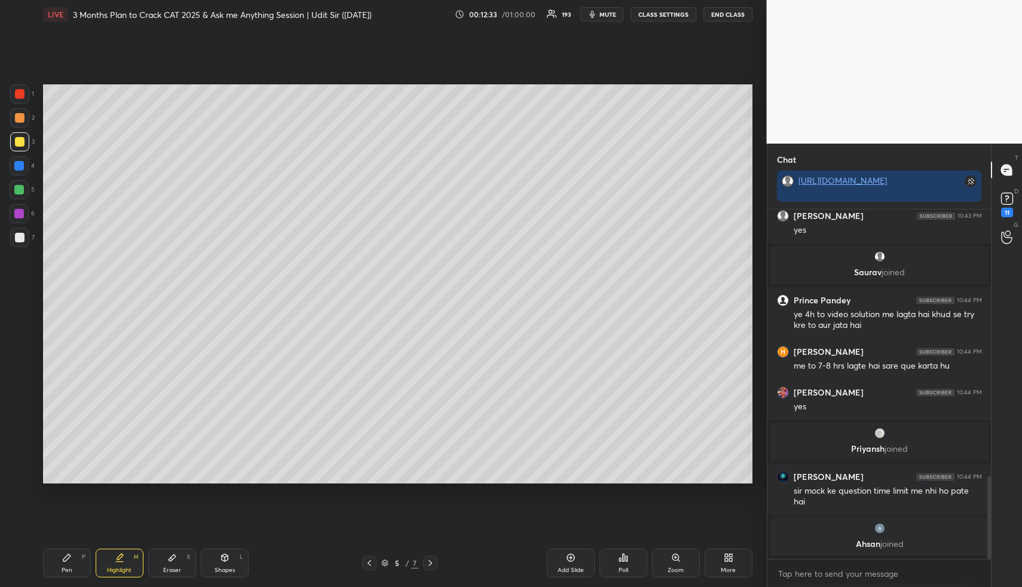
drag, startPoint x: 567, startPoint y: 563, endPoint x: 525, endPoint y: 560, distance: 41.9
click at [567, 563] on div "Add Slide" at bounding box center [571, 562] width 48 height 29
click at [63, 550] on div "Pen P" at bounding box center [67, 562] width 48 height 29
click at [21, 120] on div at bounding box center [20, 118] width 10 height 10
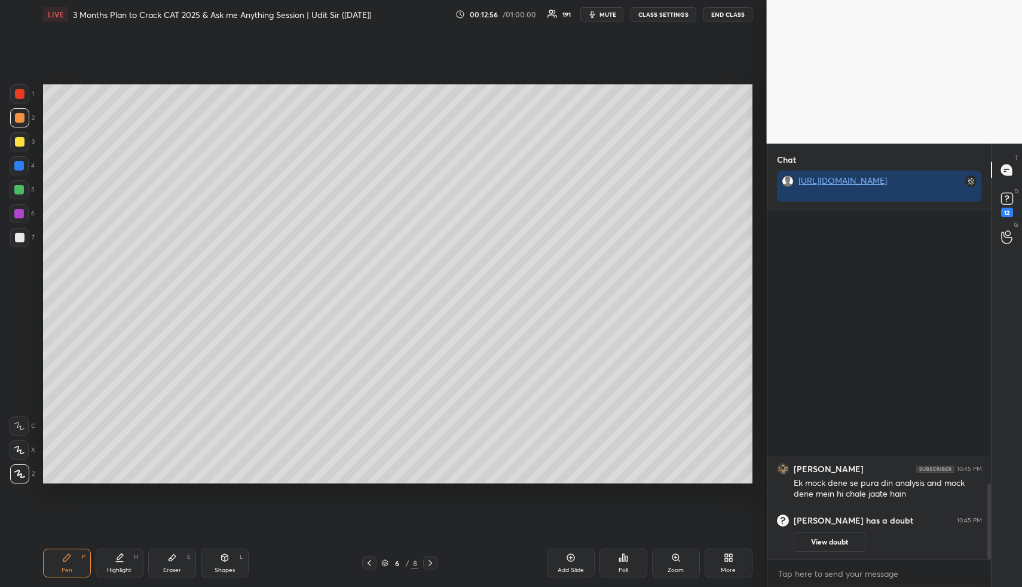
scroll to position [0, 0]
drag, startPoint x: 232, startPoint y: 564, endPoint x: 225, endPoint y: 557, distance: 9.7
click at [231, 563] on div "Shapes L" at bounding box center [225, 562] width 48 height 29
drag, startPoint x: 225, startPoint y: 557, endPoint x: 211, endPoint y: 538, distance: 23.4
click at [224, 555] on div "Shapes L" at bounding box center [225, 562] width 48 height 29
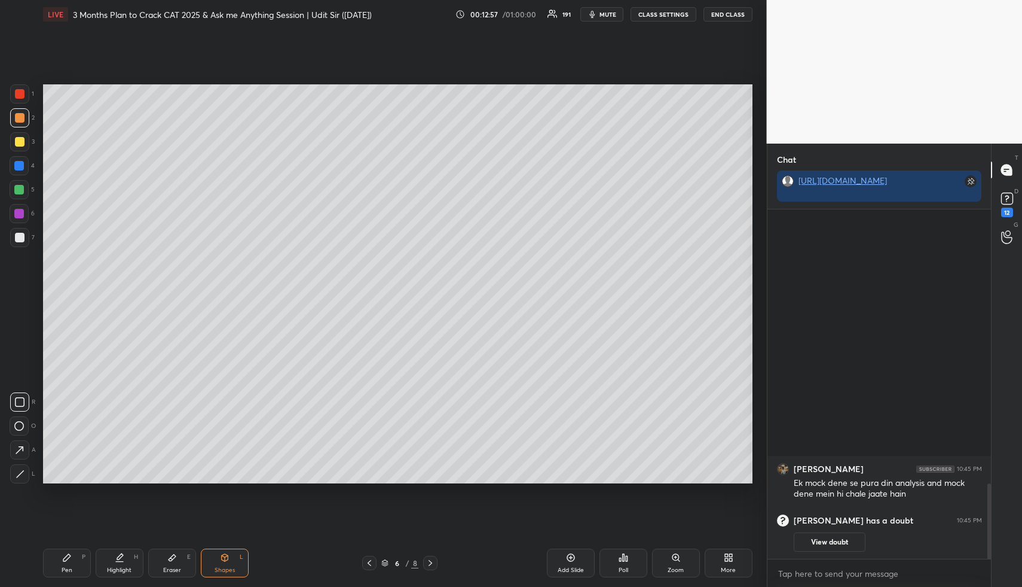
click at [20, 142] on div at bounding box center [20, 142] width 10 height 10
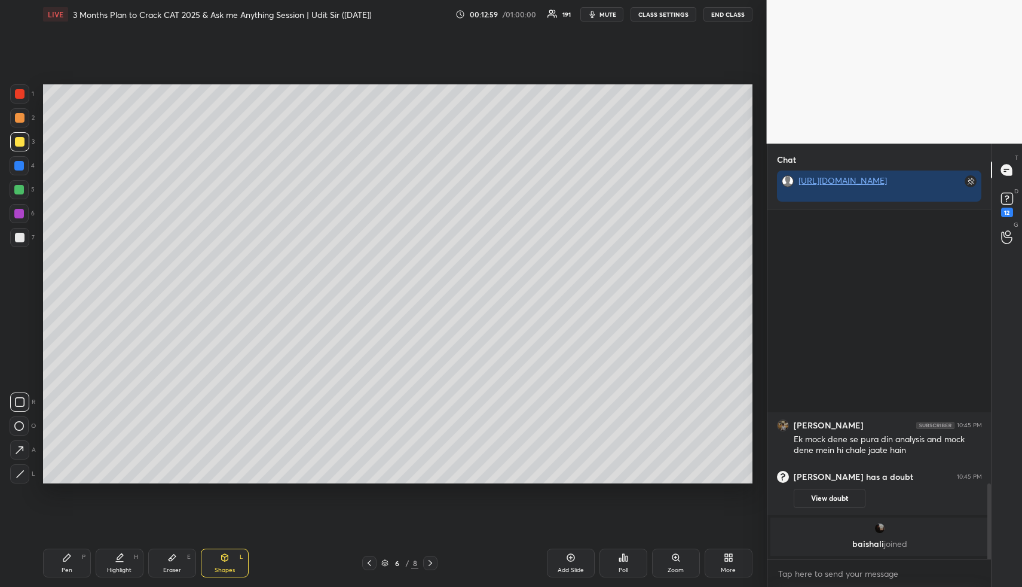
click at [111, 569] on div "Highlight" at bounding box center [119, 570] width 25 height 6
click at [227, 556] on div "Shapes L" at bounding box center [225, 562] width 48 height 29
click at [17, 164] on div at bounding box center [19, 166] width 10 height 10
click at [22, 448] on icon at bounding box center [19, 450] width 13 height 13
drag, startPoint x: 20, startPoint y: 474, endPoint x: 38, endPoint y: 351, distance: 124.0
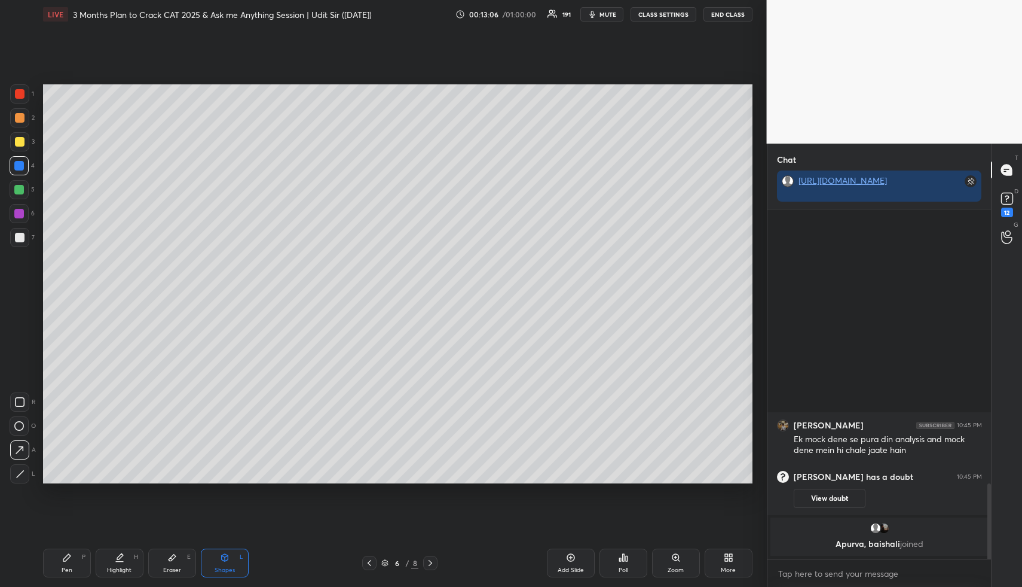
click at [20, 472] on icon at bounding box center [20, 473] width 9 height 9
drag, startPoint x: 19, startPoint y: 185, endPoint x: 32, endPoint y: 185, distance: 12.6
click at [19, 188] on div at bounding box center [19, 190] width 10 height 10
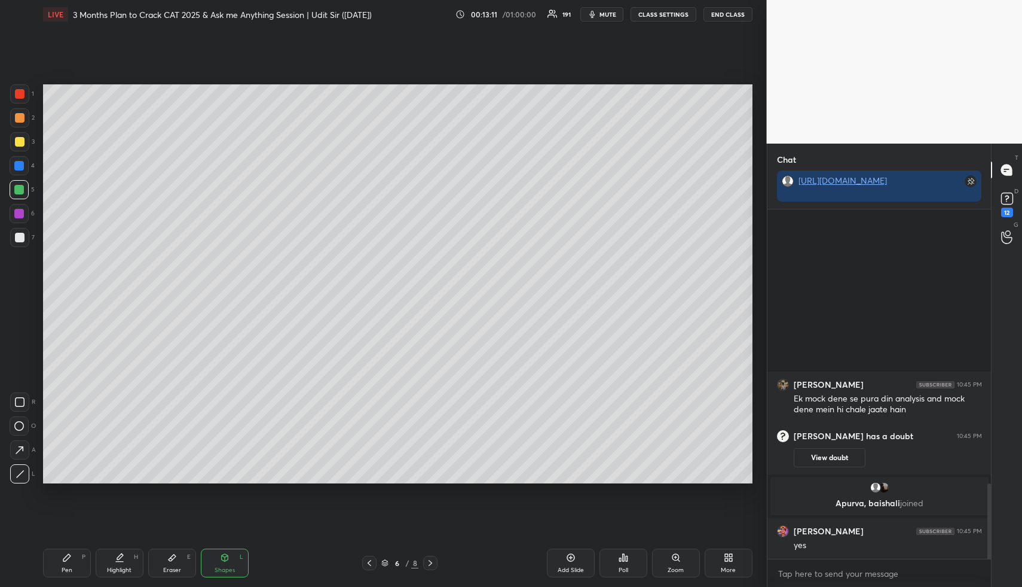
click at [17, 169] on div at bounding box center [19, 166] width 10 height 10
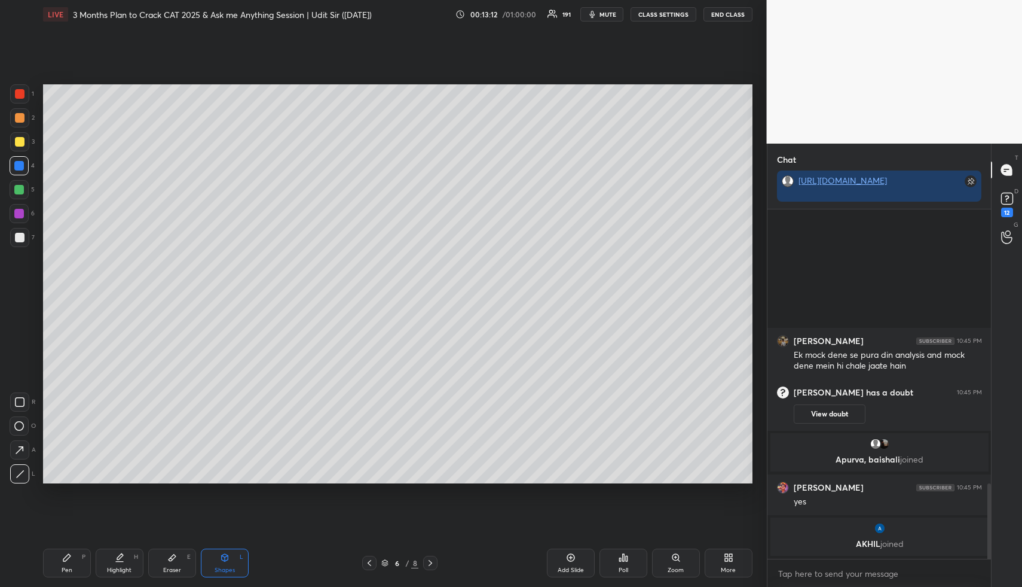
drag, startPoint x: 16, startPoint y: 454, endPoint x: 22, endPoint y: 447, distance: 8.9
click at [18, 453] on icon at bounding box center [19, 450] width 13 height 13
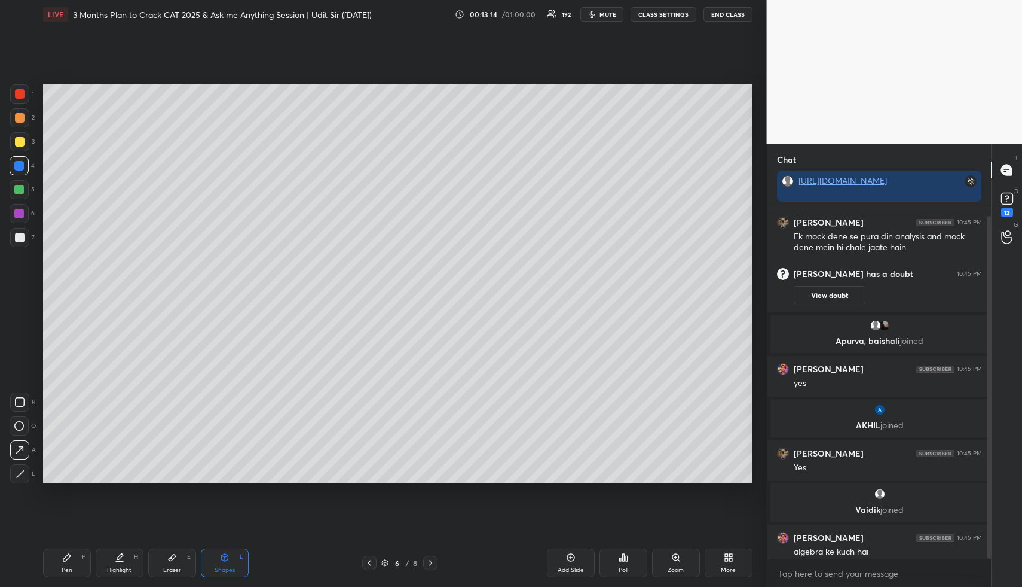
scroll to position [7, 0]
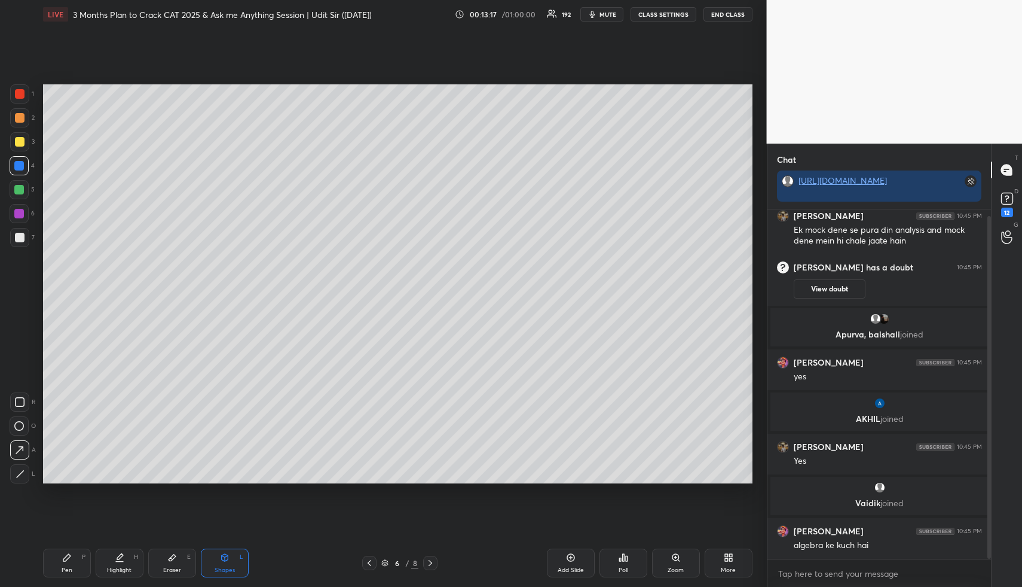
click at [117, 570] on div "Highlight" at bounding box center [119, 570] width 25 height 6
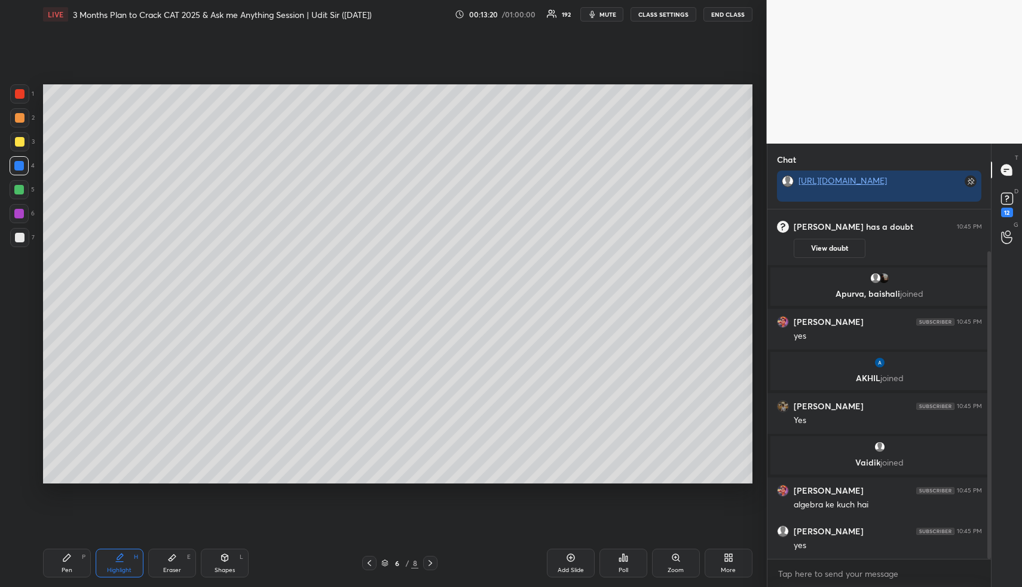
drag, startPoint x: 67, startPoint y: 570, endPoint x: 67, endPoint y: 539, distance: 30.5
click at [65, 571] on div "Pen" at bounding box center [67, 570] width 11 height 6
click at [122, 556] on icon at bounding box center [120, 557] width 10 height 10
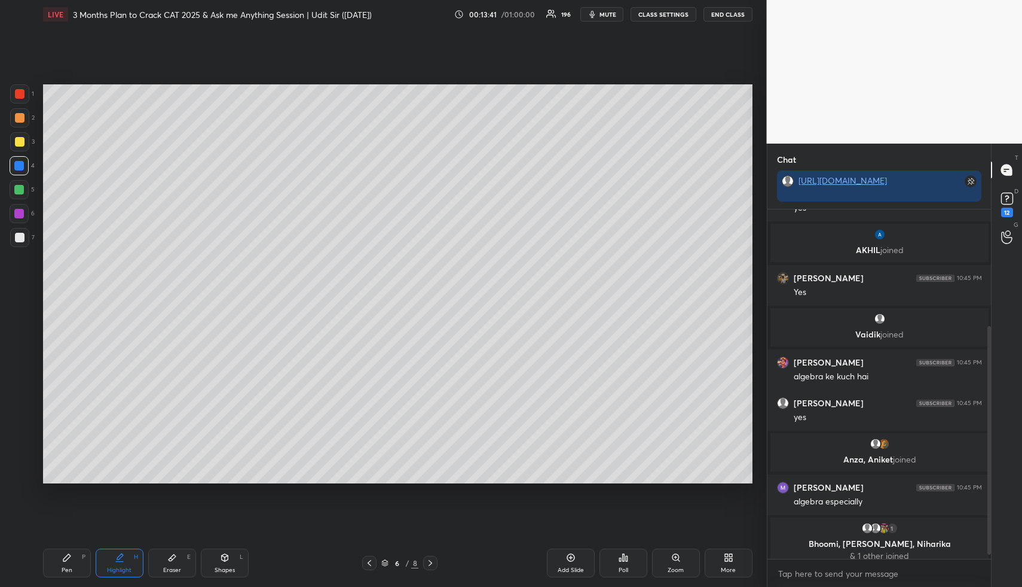
scroll to position [184, 0]
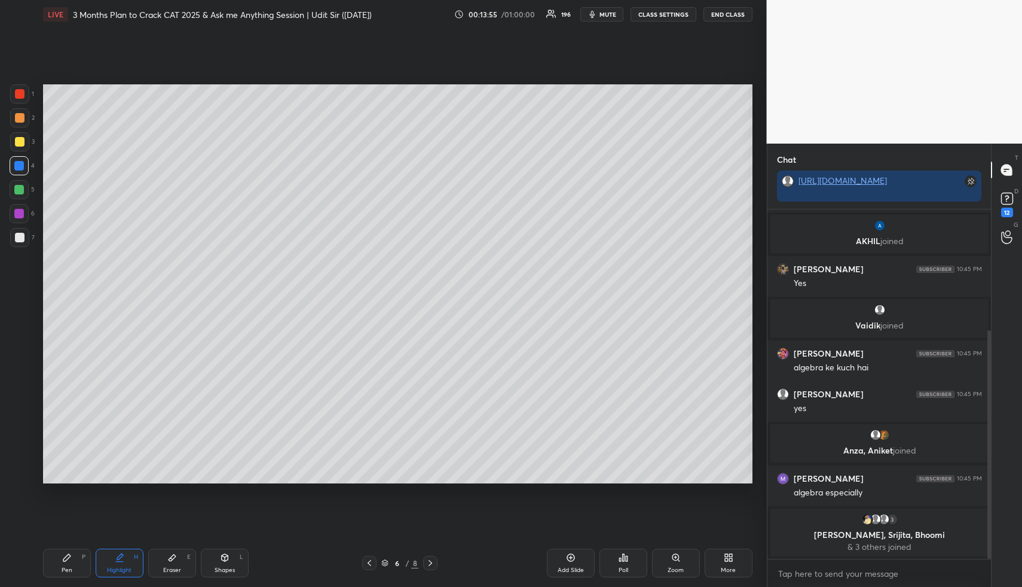
click at [115, 567] on div "Highlight H" at bounding box center [120, 562] width 48 height 29
click at [124, 560] on div "Highlight H" at bounding box center [120, 562] width 48 height 29
drag, startPoint x: 67, startPoint y: 561, endPoint x: 78, endPoint y: 508, distance: 54.4
click at [67, 560] on div "Pen P" at bounding box center [67, 562] width 48 height 29
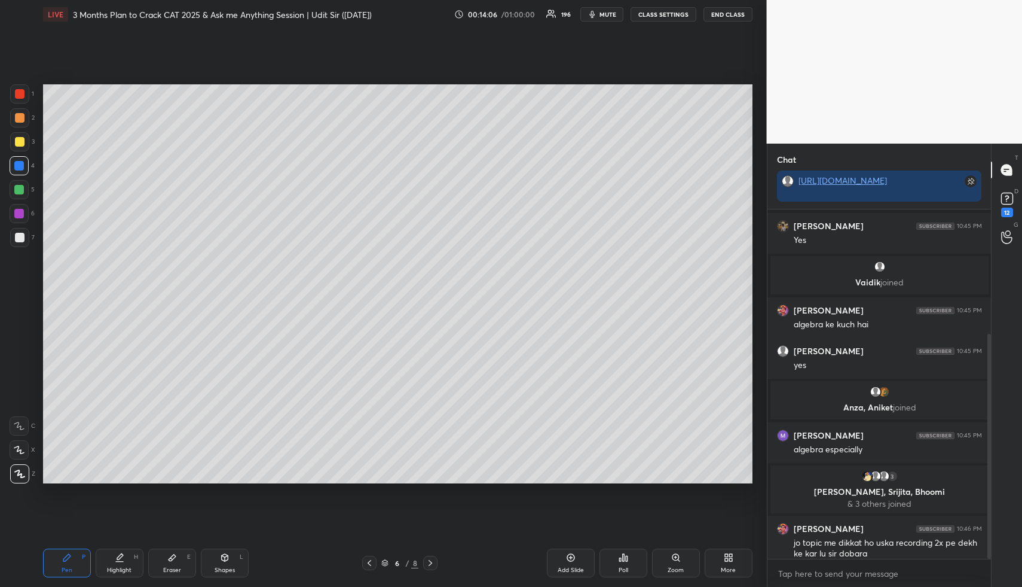
scroll to position [193, 0]
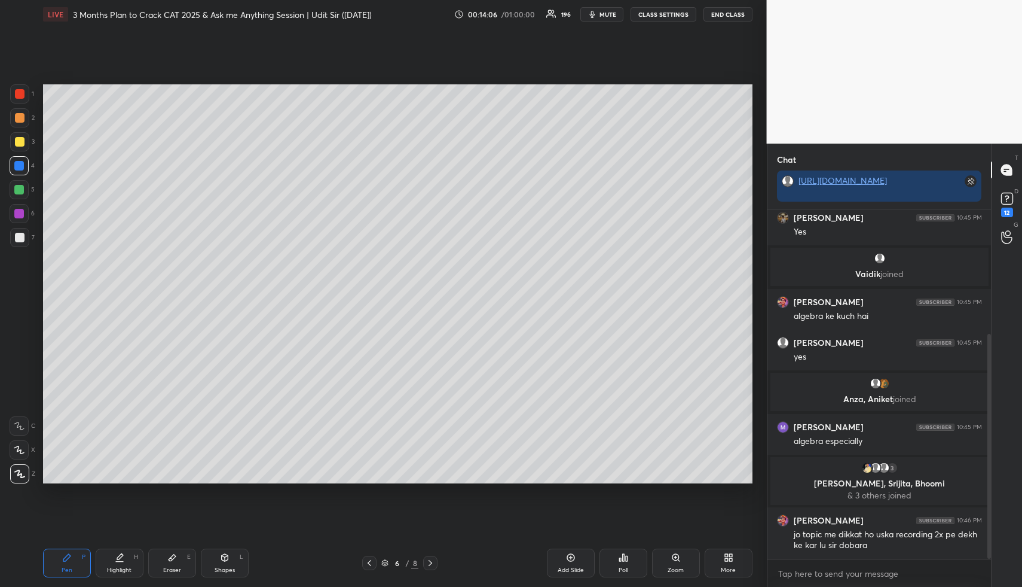
click at [20, 192] on div at bounding box center [19, 190] width 10 height 10
click at [23, 193] on div at bounding box center [19, 190] width 10 height 10
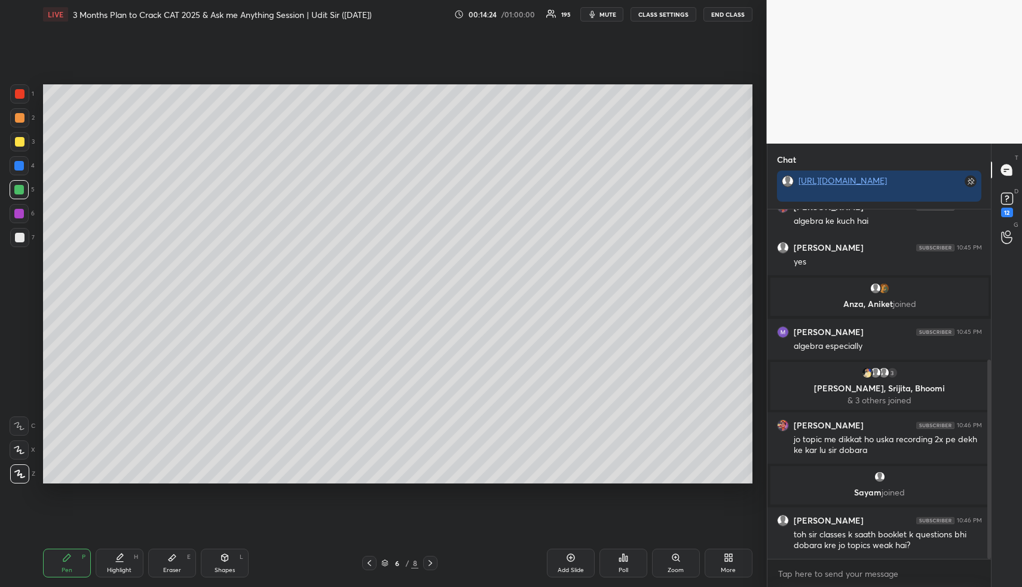
scroll to position [307, 0]
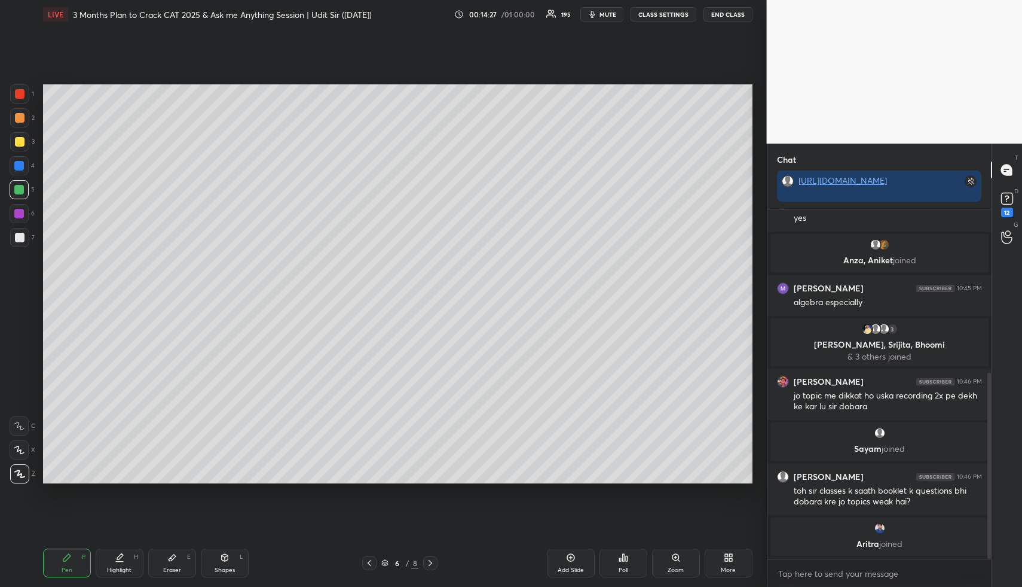
click at [116, 566] on div "Highlight H" at bounding box center [120, 562] width 48 height 29
click at [136, 554] on div "H" at bounding box center [136, 557] width 4 height 6
drag, startPoint x: 57, startPoint y: 564, endPoint x: 54, endPoint y: 545, distance: 18.9
click at [57, 564] on div "Pen P" at bounding box center [67, 562] width 48 height 29
click at [18, 239] on div at bounding box center [20, 238] width 10 height 10
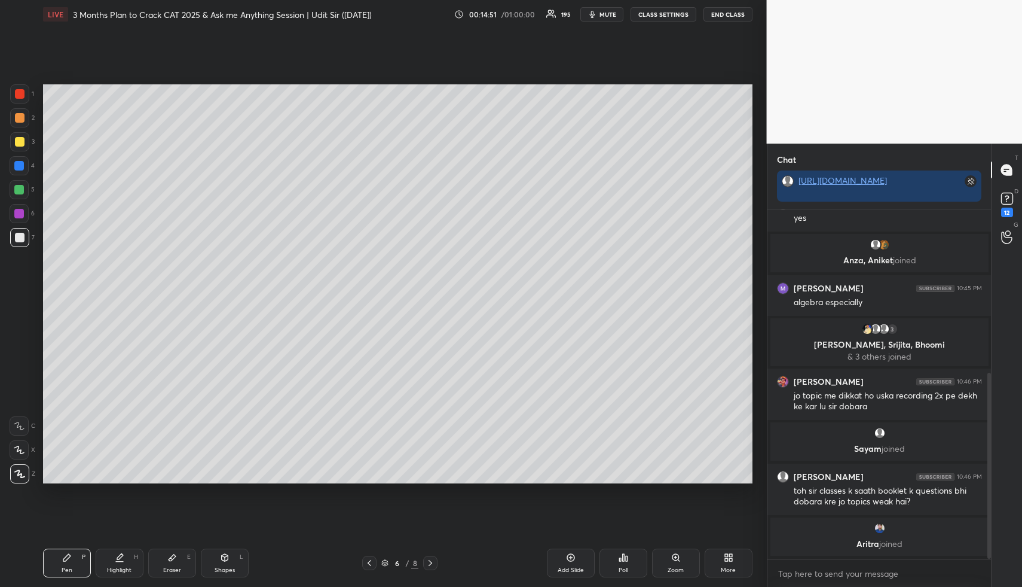
click at [118, 568] on div "Highlight" at bounding box center [119, 570] width 25 height 6
drag, startPoint x: 75, startPoint y: 566, endPoint x: 80, endPoint y: 557, distance: 10.2
click at [75, 566] on div "Pen P" at bounding box center [67, 562] width 48 height 29
drag, startPoint x: 111, startPoint y: 567, endPoint x: 125, endPoint y: 551, distance: 21.2
click at [113, 569] on div "Highlight" at bounding box center [119, 570] width 25 height 6
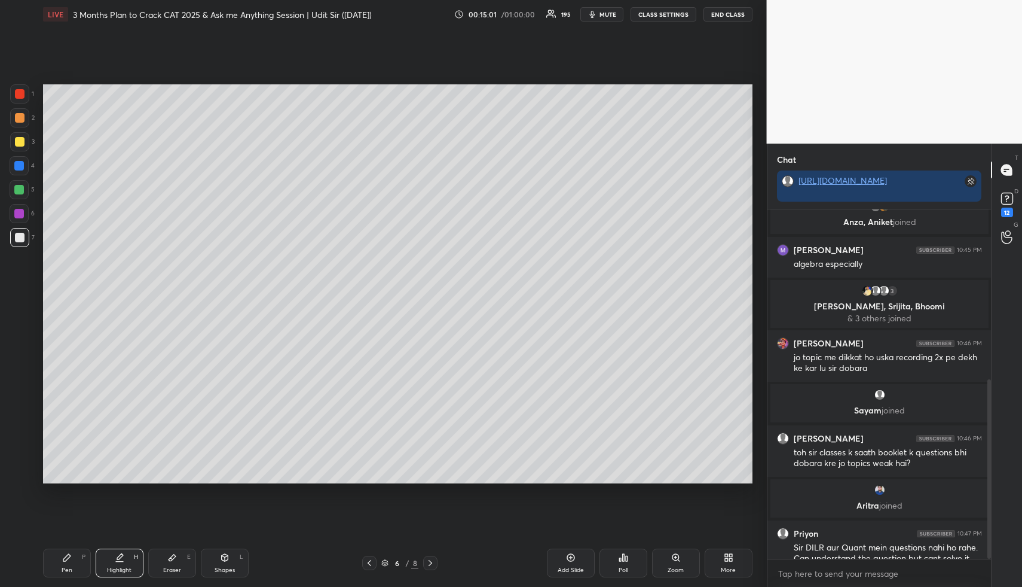
scroll to position [331, 0]
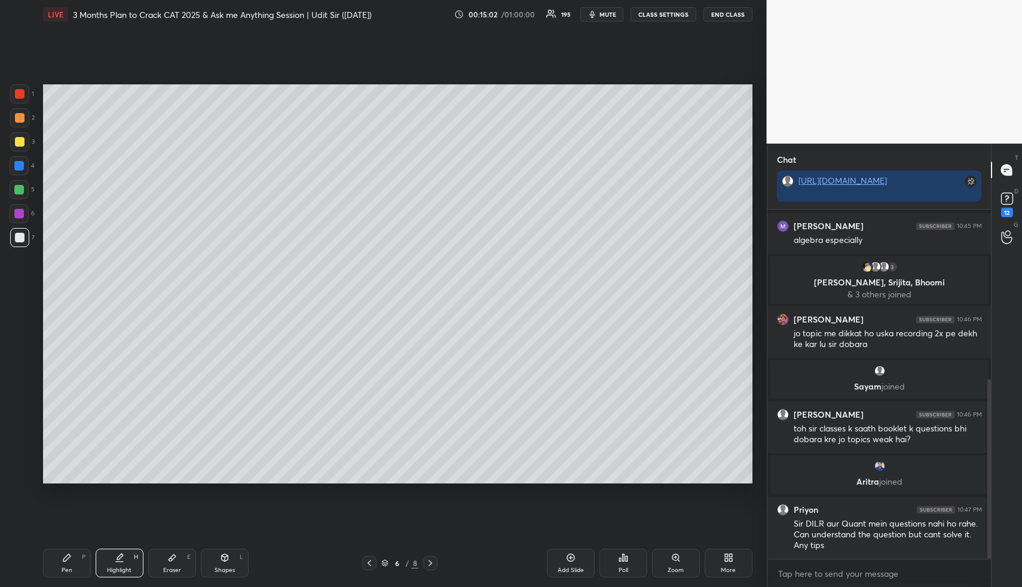
drag, startPoint x: 124, startPoint y: 562, endPoint x: 151, endPoint y: 514, distance: 54.9
click at [124, 561] on div "Highlight H" at bounding box center [120, 562] width 48 height 29
click at [132, 559] on div "Highlight H" at bounding box center [120, 562] width 48 height 29
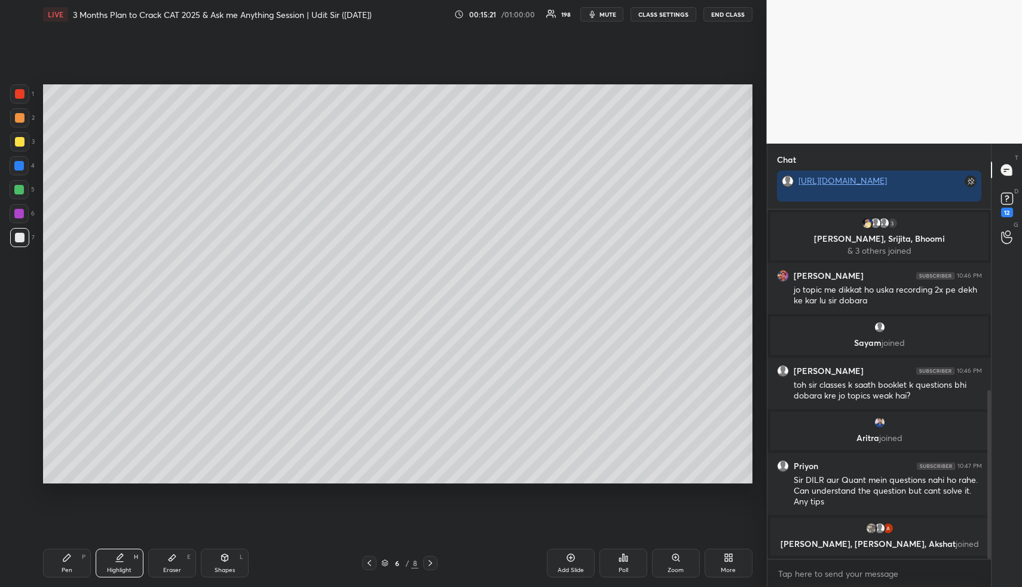
drag, startPoint x: 66, startPoint y: 558, endPoint x: 63, endPoint y: 552, distance: 7.0
click at [66, 559] on icon at bounding box center [66, 557] width 7 height 7
drag, startPoint x: 116, startPoint y: 560, endPoint x: 117, endPoint y: 519, distance: 41.3
click at [115, 558] on icon at bounding box center [120, 557] width 10 height 10
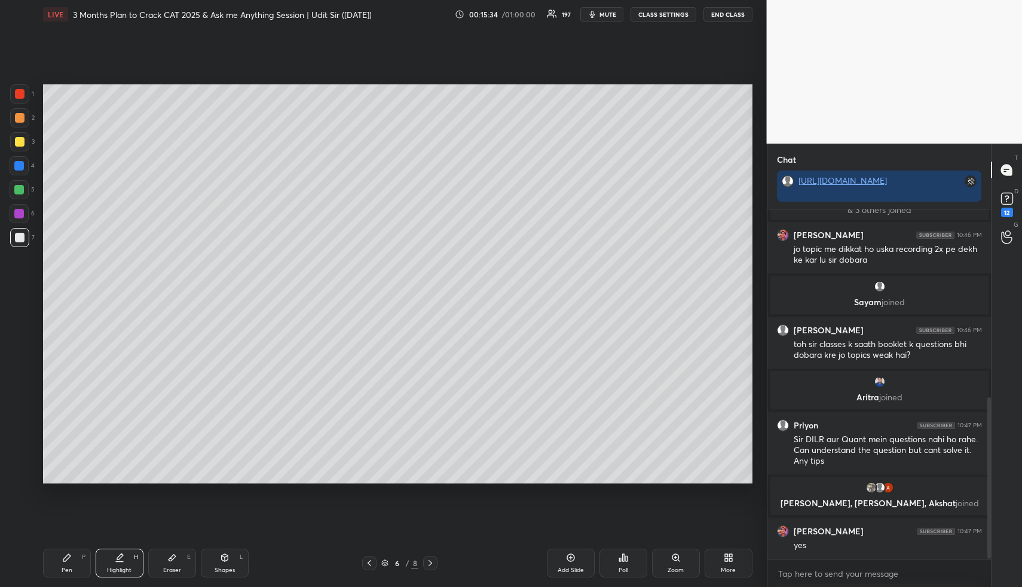
click at [123, 546] on div "Pen P Highlight H Eraser E Shapes L 6 / 8 Add Slide Poll Zoom More" at bounding box center [398, 563] width 710 height 48
click at [71, 560] on div "Pen P" at bounding box center [67, 562] width 48 height 29
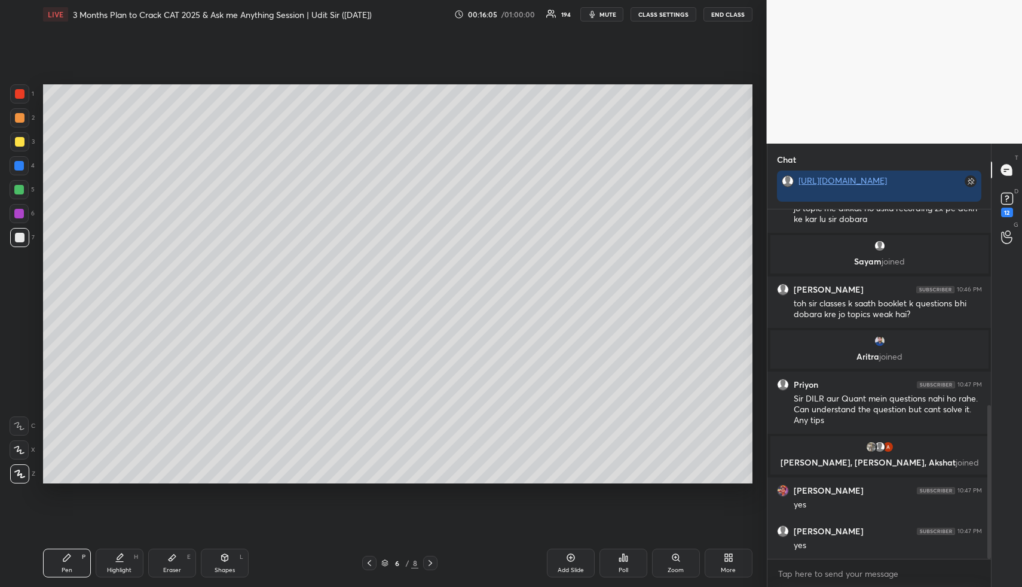
scroll to position [485, 0]
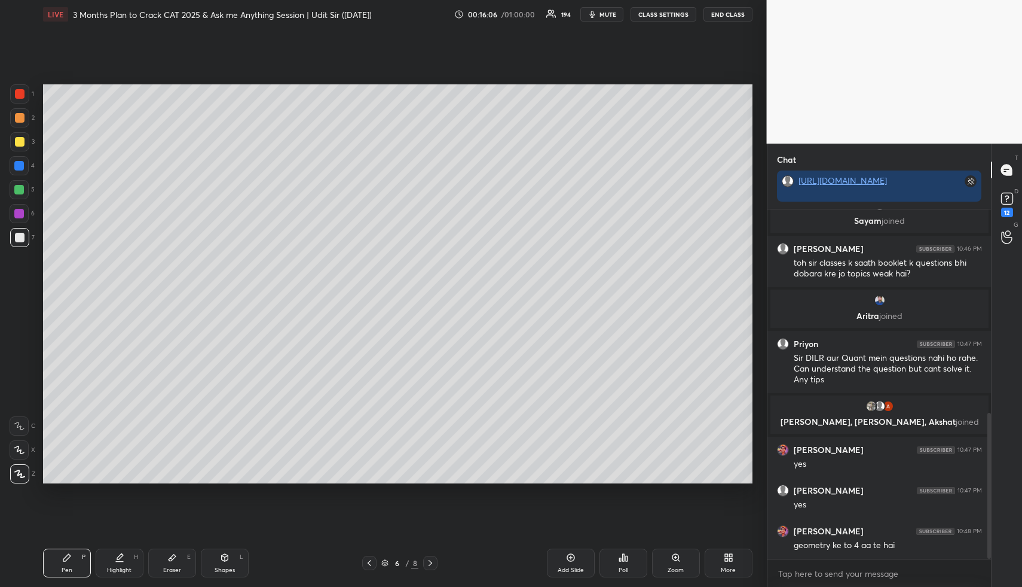
drag, startPoint x: 123, startPoint y: 560, endPoint x: 168, endPoint y: 495, distance: 79.1
click at [123, 560] on div "Highlight H" at bounding box center [120, 562] width 48 height 29
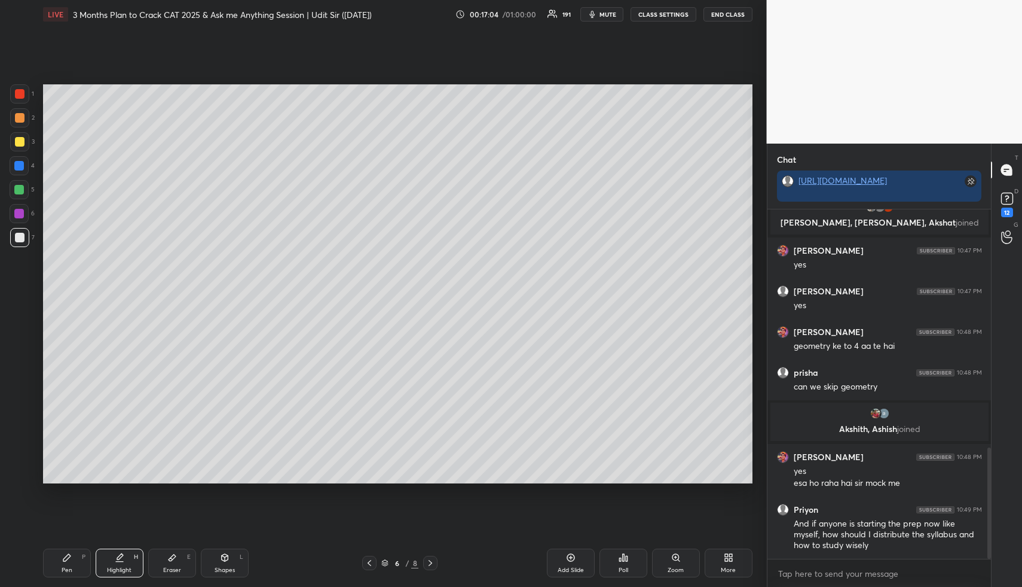
scroll to position [785, 0]
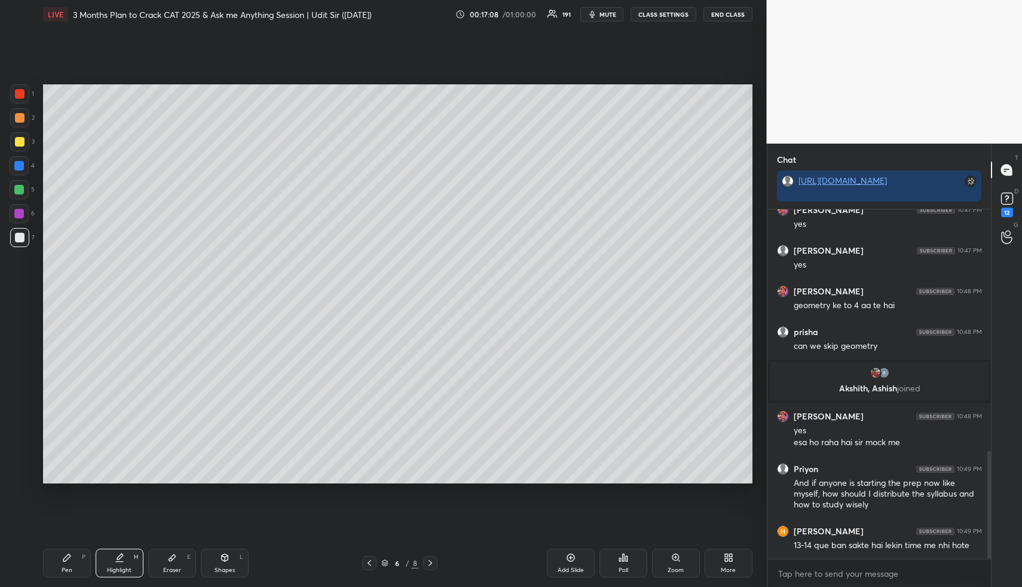
click at [119, 567] on div "Highlight" at bounding box center [119, 570] width 25 height 6
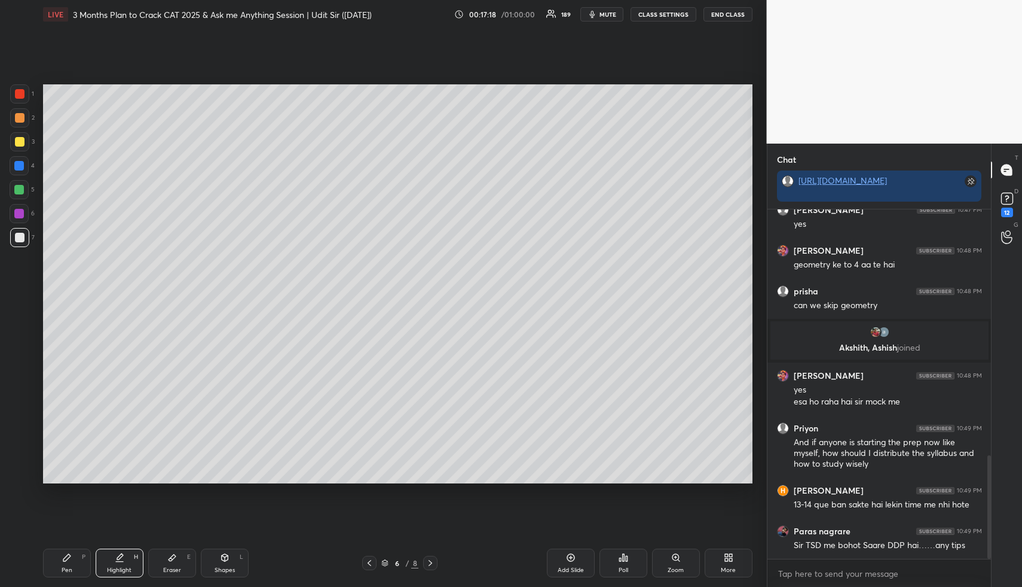
click at [121, 567] on div "Highlight" at bounding box center [119, 570] width 25 height 6
drag, startPoint x: 220, startPoint y: 561, endPoint x: 181, endPoint y: 494, distance: 77.4
click at [220, 558] on div "Shapes L" at bounding box center [225, 562] width 48 height 29
drag, startPoint x: 16, startPoint y: 210, endPoint x: 16, endPoint y: 225, distance: 14.9
click at [17, 212] on div at bounding box center [19, 214] width 10 height 10
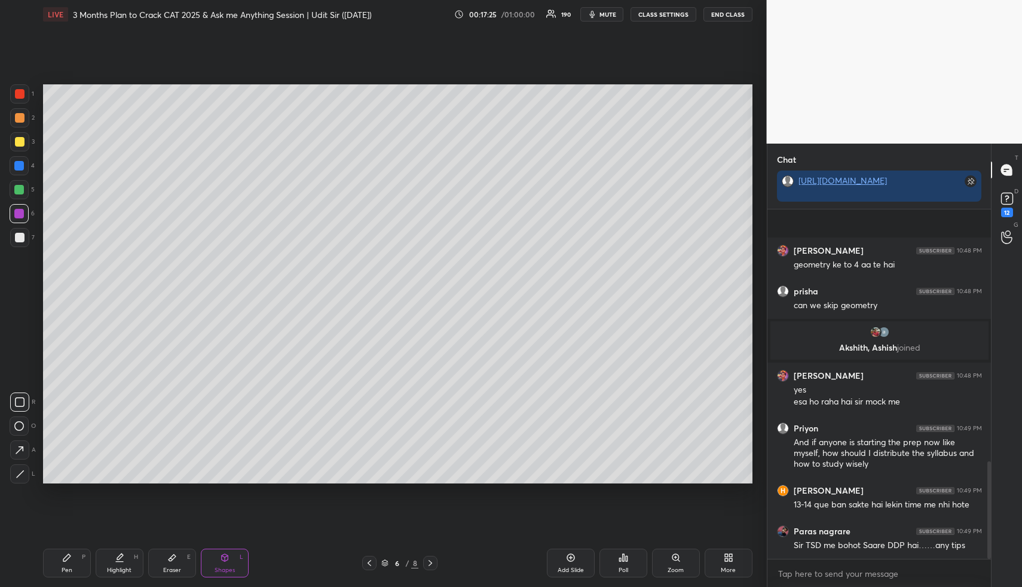
scroll to position [899, 0]
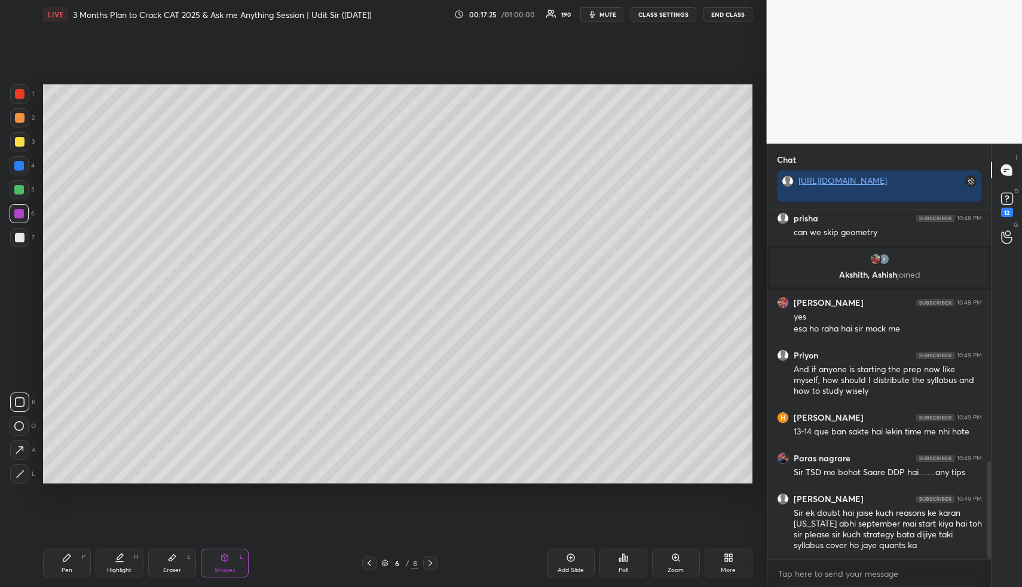
click at [21, 466] on div at bounding box center [19, 473] width 19 height 19
click at [21, 441] on div at bounding box center [19, 449] width 19 height 19
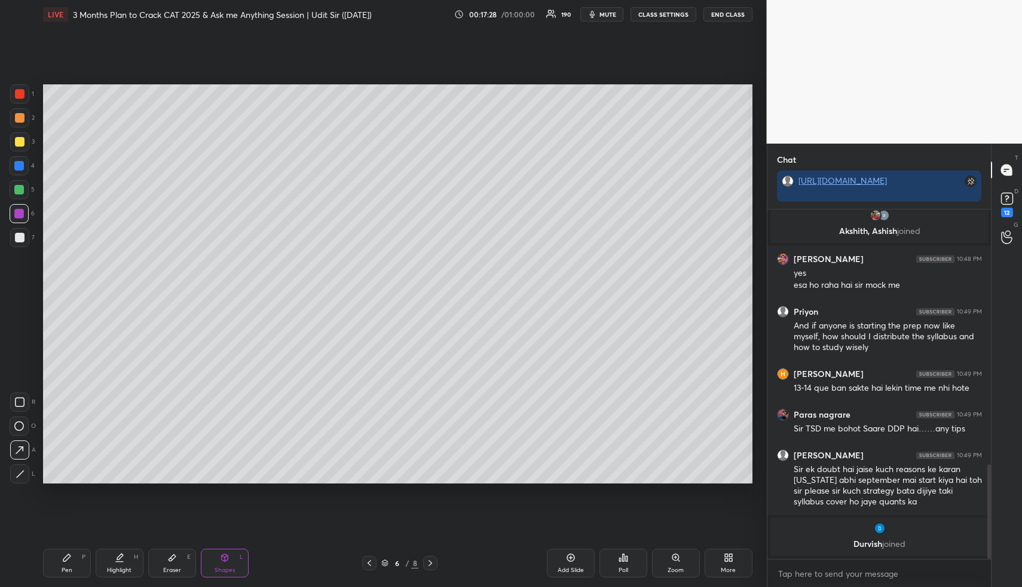
drag, startPoint x: 65, startPoint y: 565, endPoint x: 58, endPoint y: 510, distance: 55.5
click at [63, 561] on div "Pen P" at bounding box center [67, 562] width 48 height 29
click at [16, 233] on div at bounding box center [19, 237] width 19 height 19
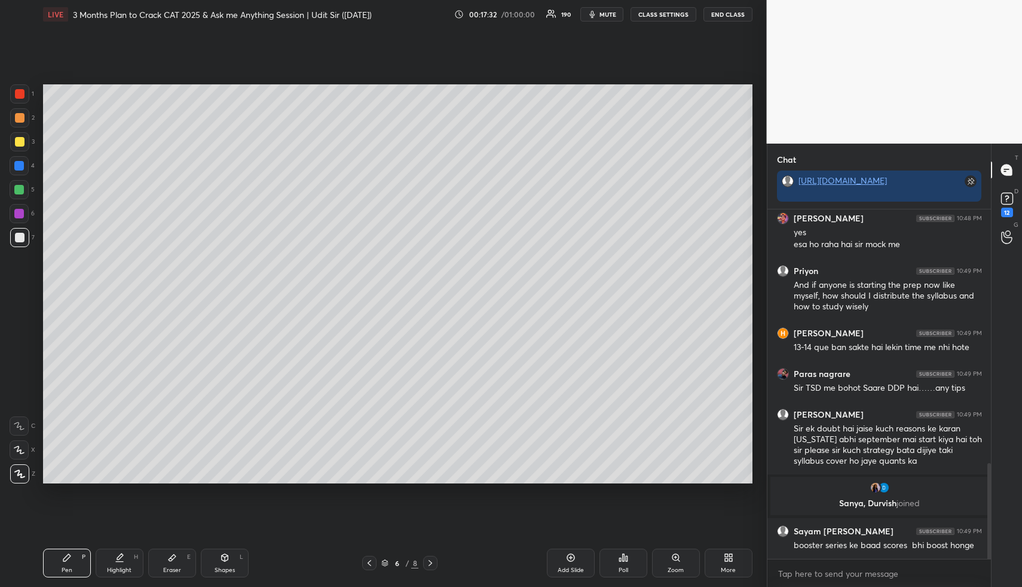
scroll to position [967, 0]
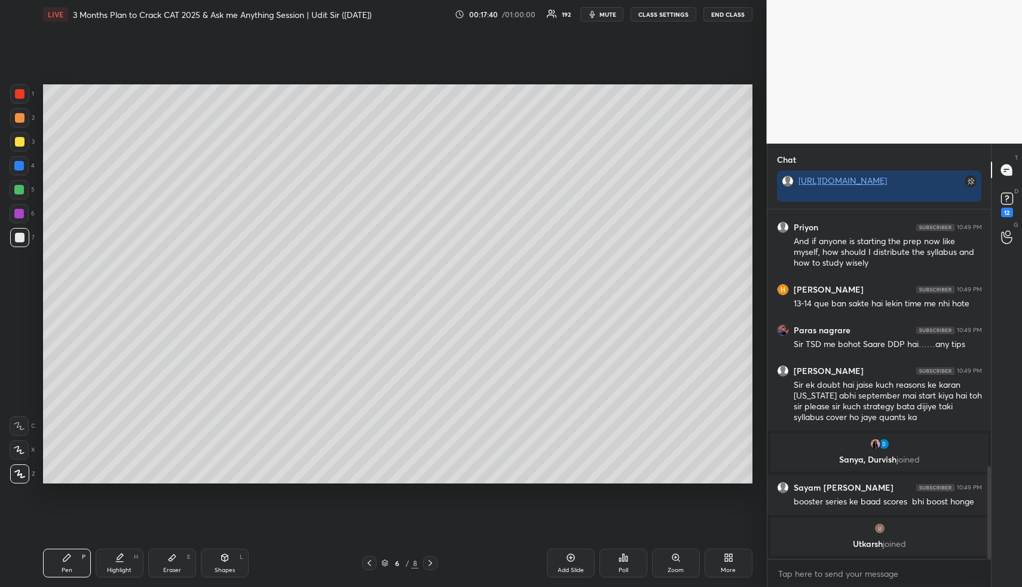
click at [106, 572] on div "Highlight H" at bounding box center [120, 562] width 48 height 29
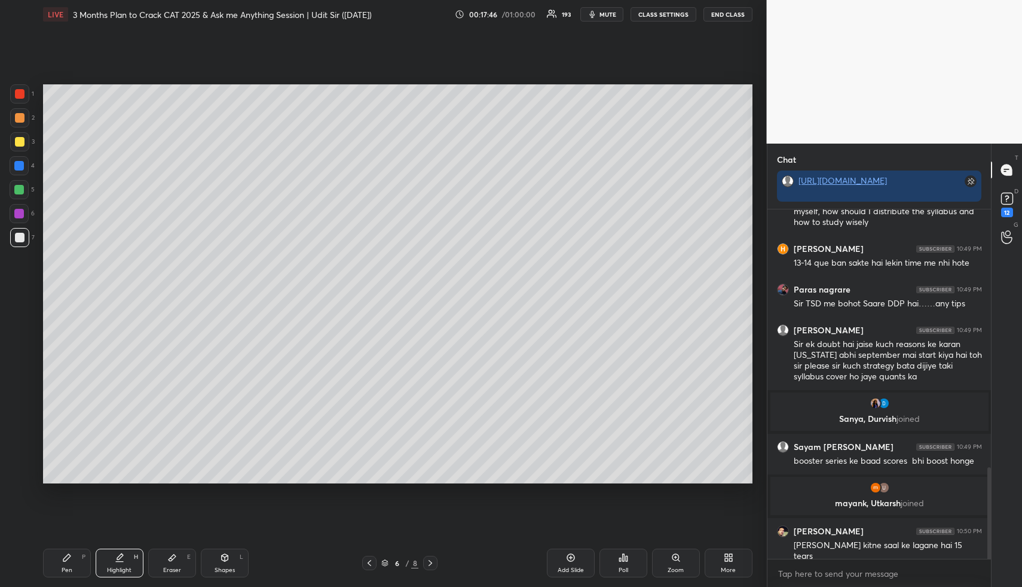
scroll to position [1024, 0]
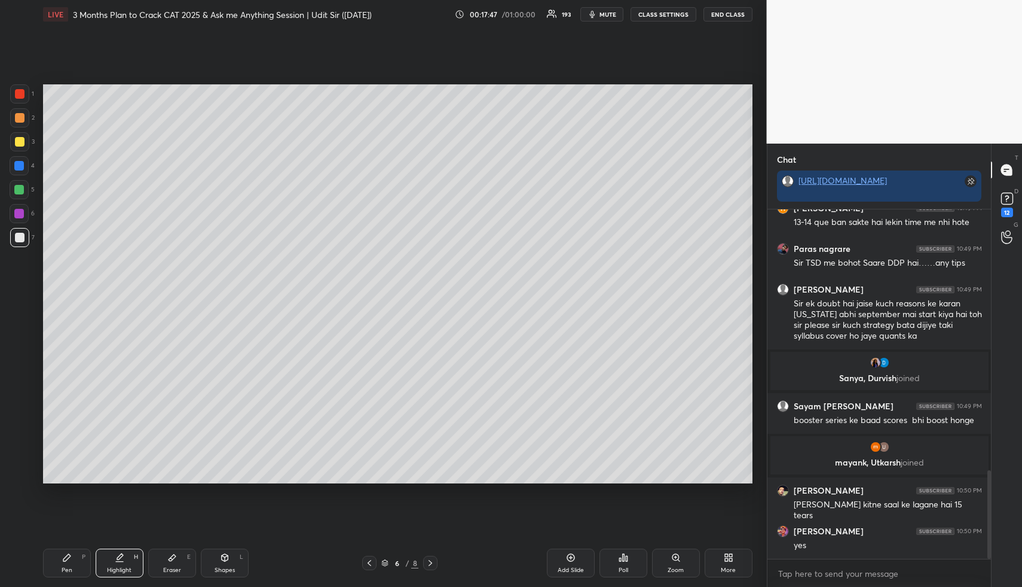
click at [112, 561] on div "Highlight H" at bounding box center [120, 562] width 48 height 29
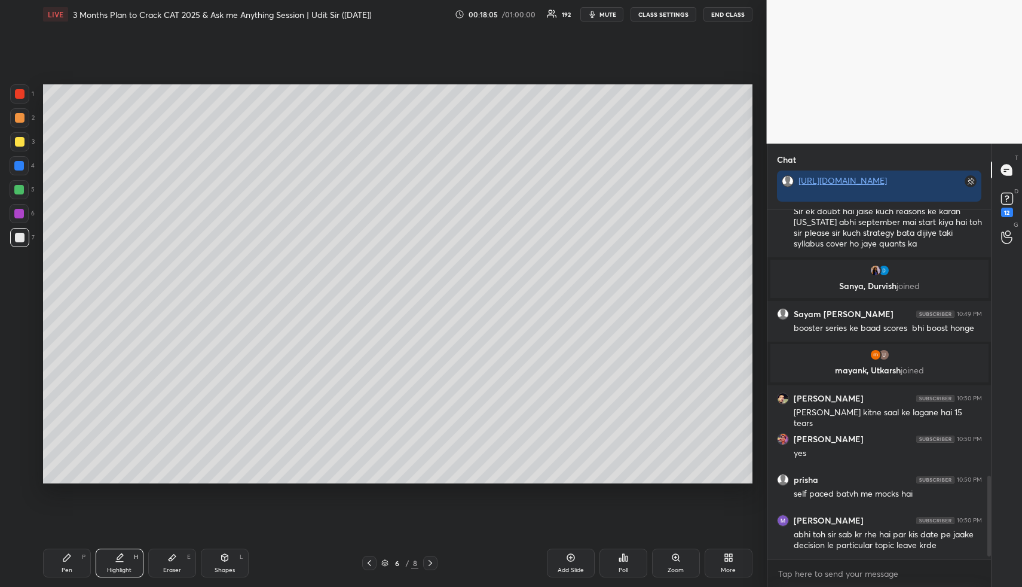
scroll to position [1156, 0]
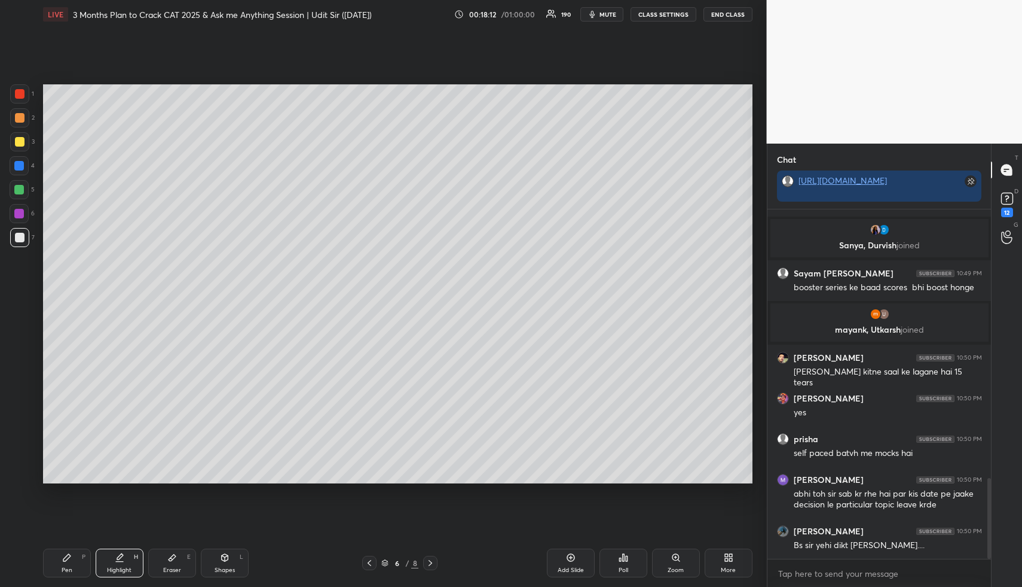
drag, startPoint x: 75, startPoint y: 562, endPoint x: 75, endPoint y: 520, distance: 42.5
click at [73, 562] on div "Pen P" at bounding box center [67, 562] width 48 height 29
click at [22, 118] on div at bounding box center [20, 118] width 10 height 10
click at [573, 557] on icon at bounding box center [571, 557] width 10 height 10
click at [368, 566] on icon at bounding box center [370, 563] width 10 height 10
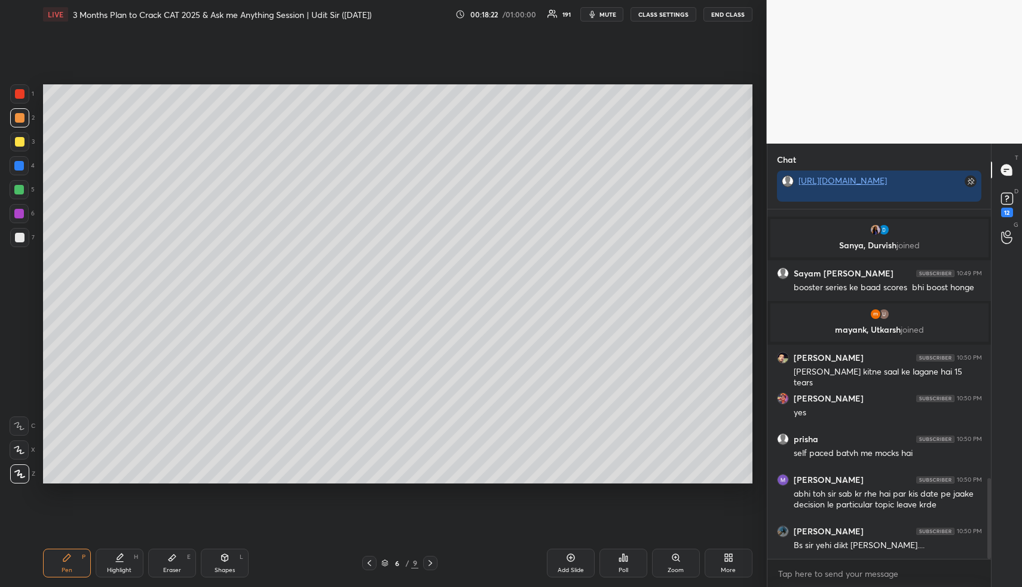
drag, startPoint x: 126, startPoint y: 561, endPoint x: 175, endPoint y: 502, distance: 76.4
click at [126, 561] on div "Highlight H" at bounding box center [120, 562] width 48 height 29
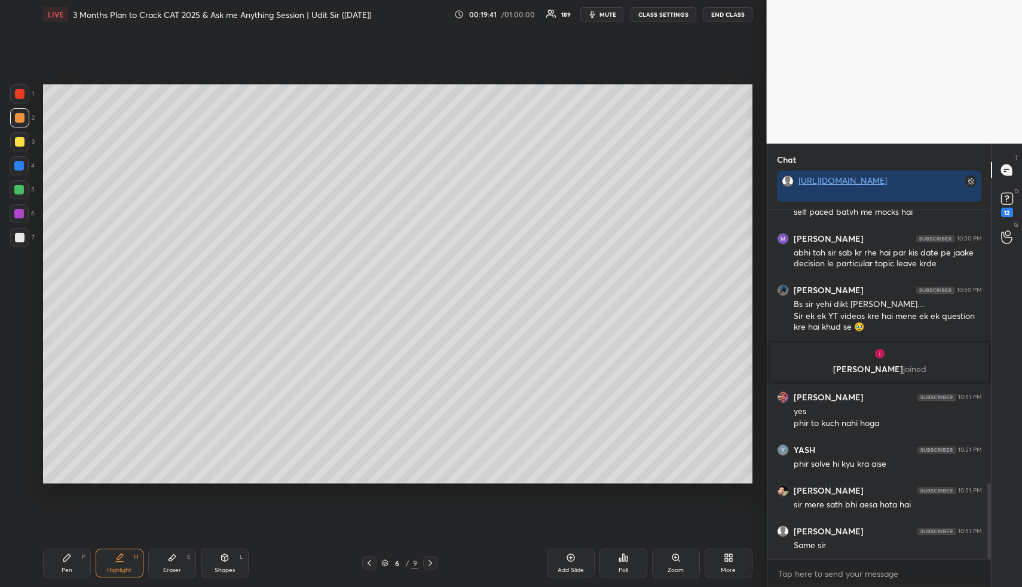
scroll to position [1302, 0]
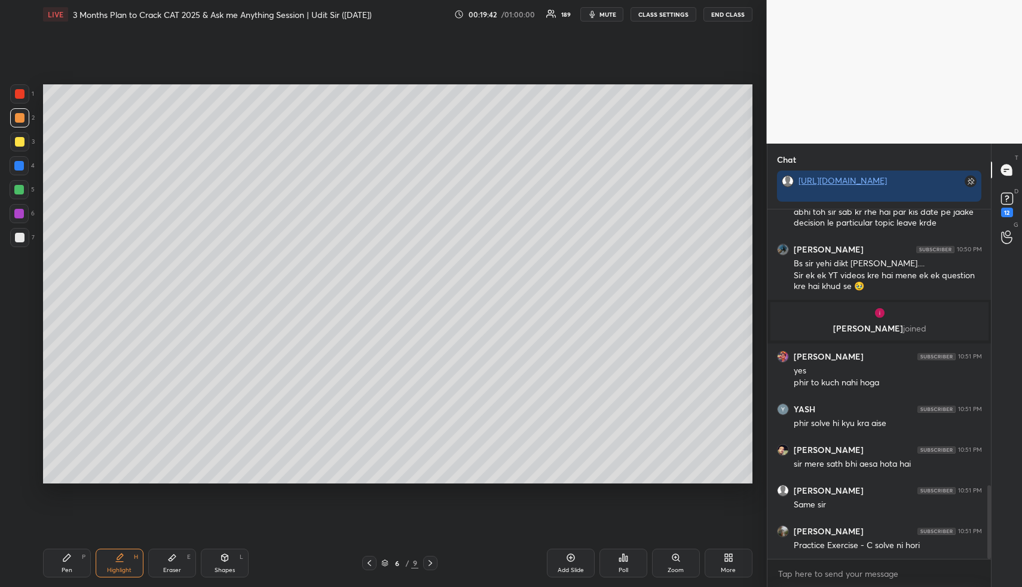
drag, startPoint x: 112, startPoint y: 561, endPoint x: 137, endPoint y: 530, distance: 40.0
click at [111, 560] on div "Highlight H" at bounding box center [120, 562] width 48 height 29
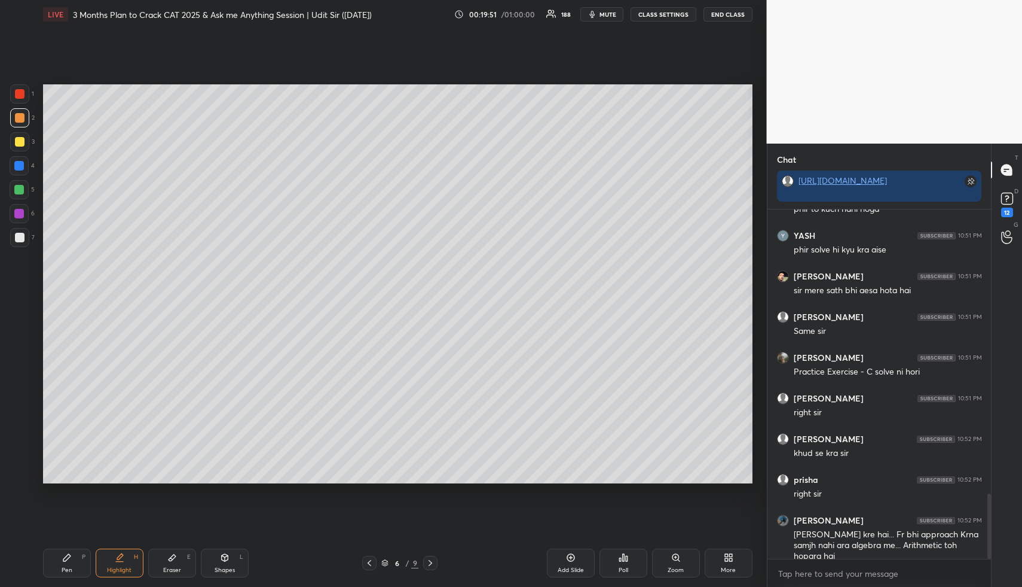
scroll to position [1516, 0]
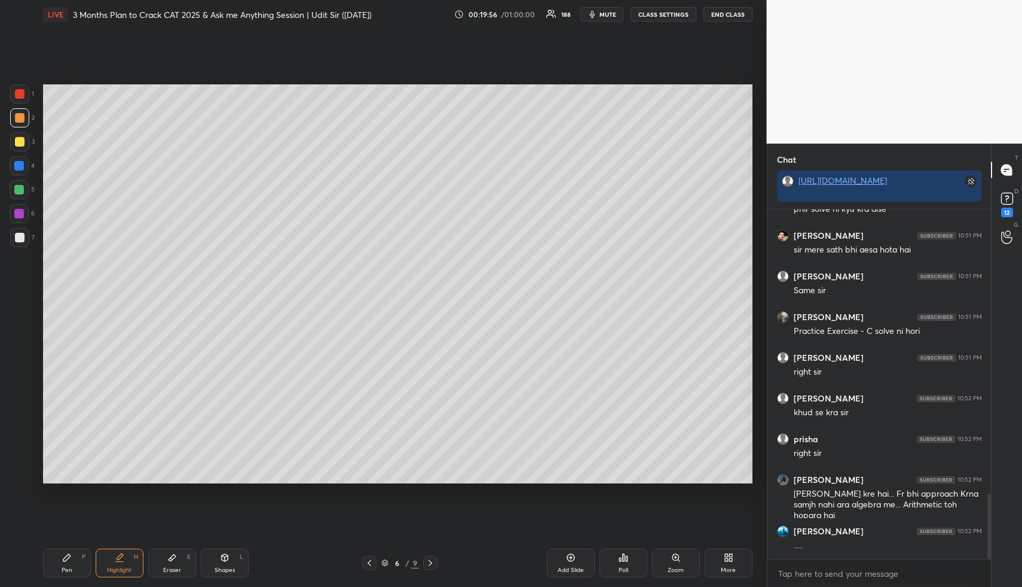
click at [117, 559] on icon at bounding box center [120, 556] width 6 height 6
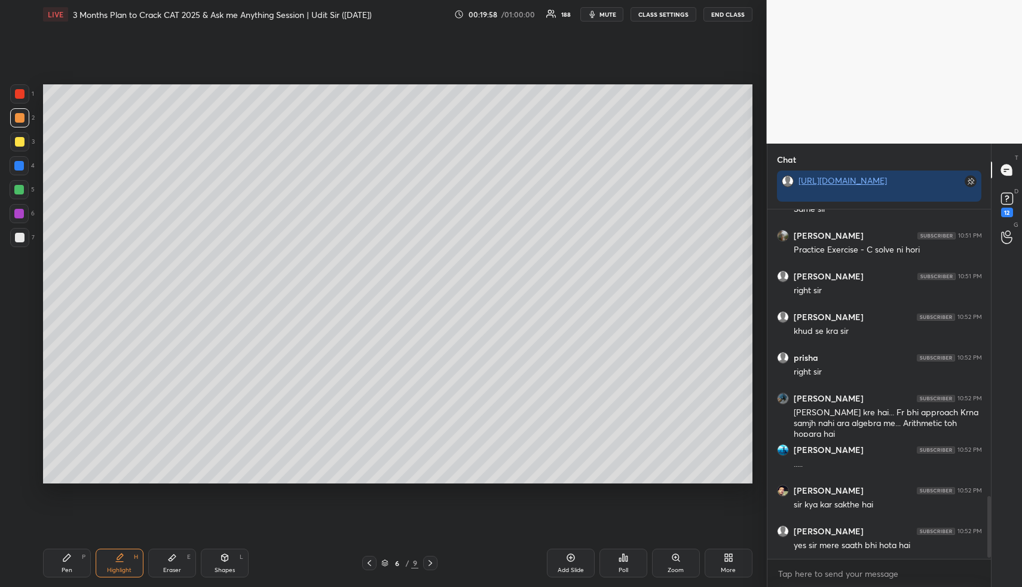
scroll to position [1638, 0]
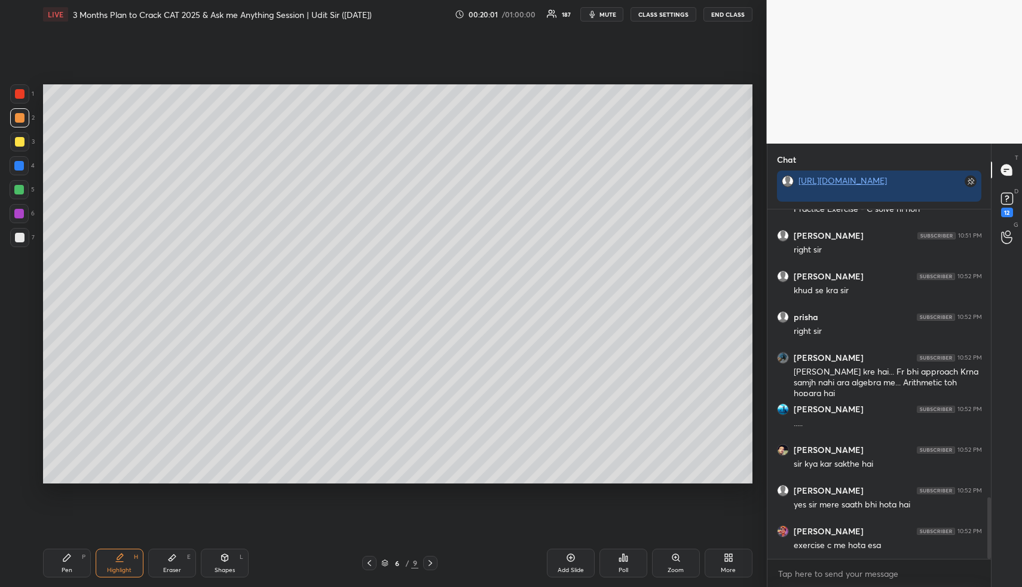
click at [59, 563] on div "Pen P" at bounding box center [67, 562] width 48 height 29
click at [24, 237] on div at bounding box center [20, 238] width 10 height 10
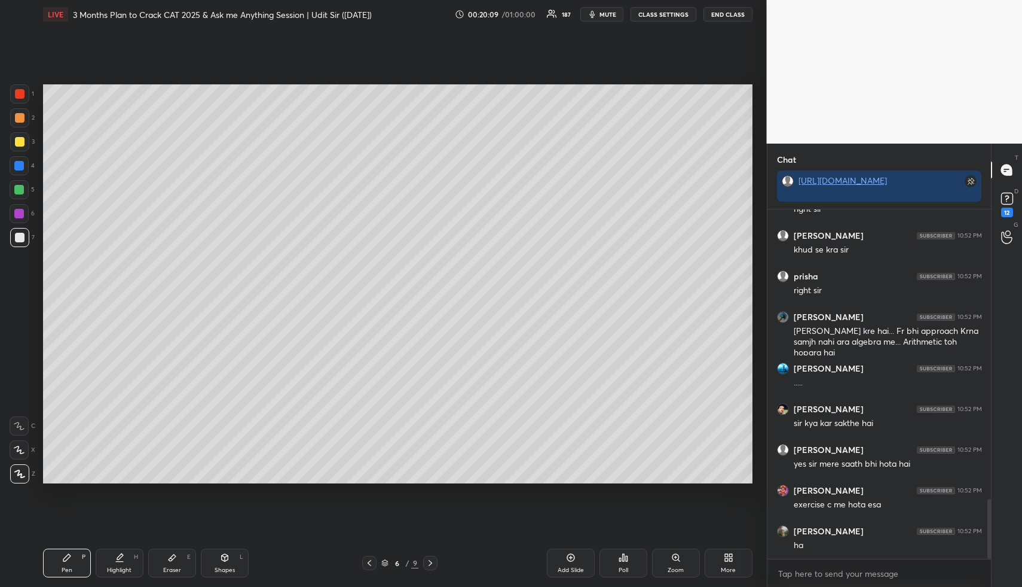
scroll to position [1719, 0]
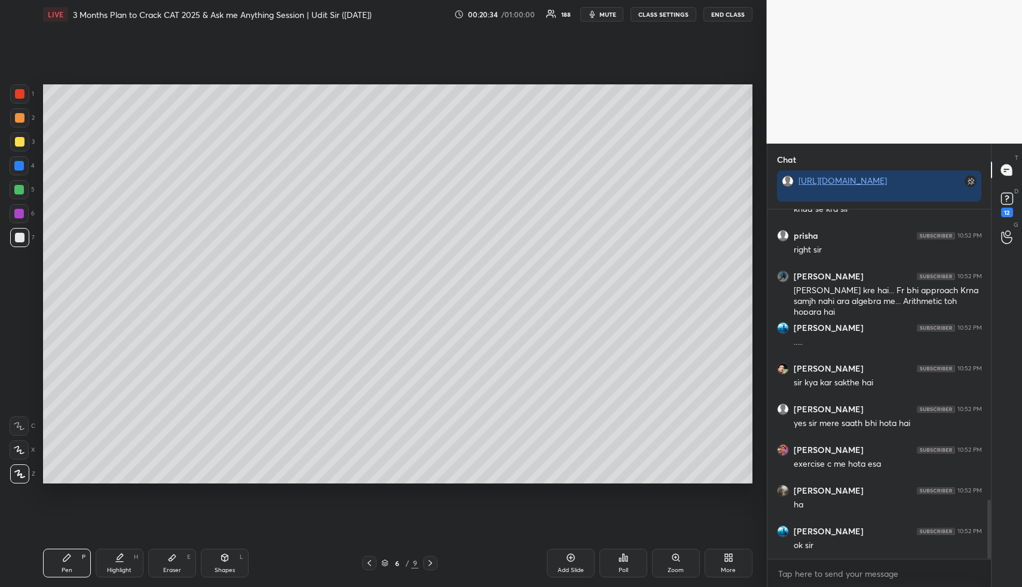
drag, startPoint x: 570, startPoint y: 558, endPoint x: 554, endPoint y: 554, distance: 16.7
click at [569, 558] on icon at bounding box center [571, 557] width 10 height 10
click at [59, 565] on div "Pen P" at bounding box center [67, 562] width 48 height 29
drag, startPoint x: 20, startPoint y: 115, endPoint x: 28, endPoint y: 121, distance: 9.3
click at [20, 116] on div at bounding box center [20, 118] width 10 height 10
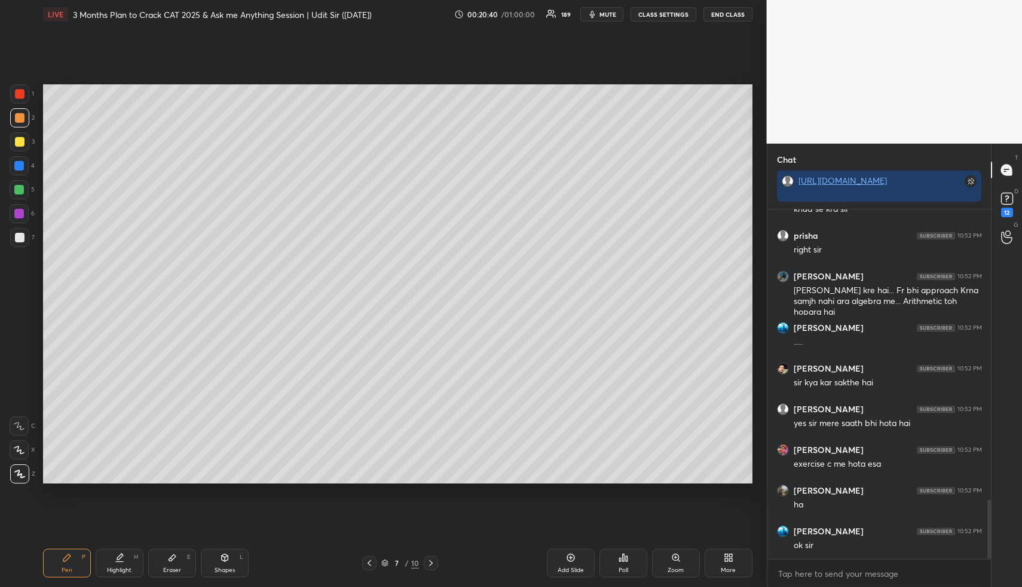
scroll to position [1763, 0]
click at [20, 167] on div at bounding box center [19, 166] width 10 height 10
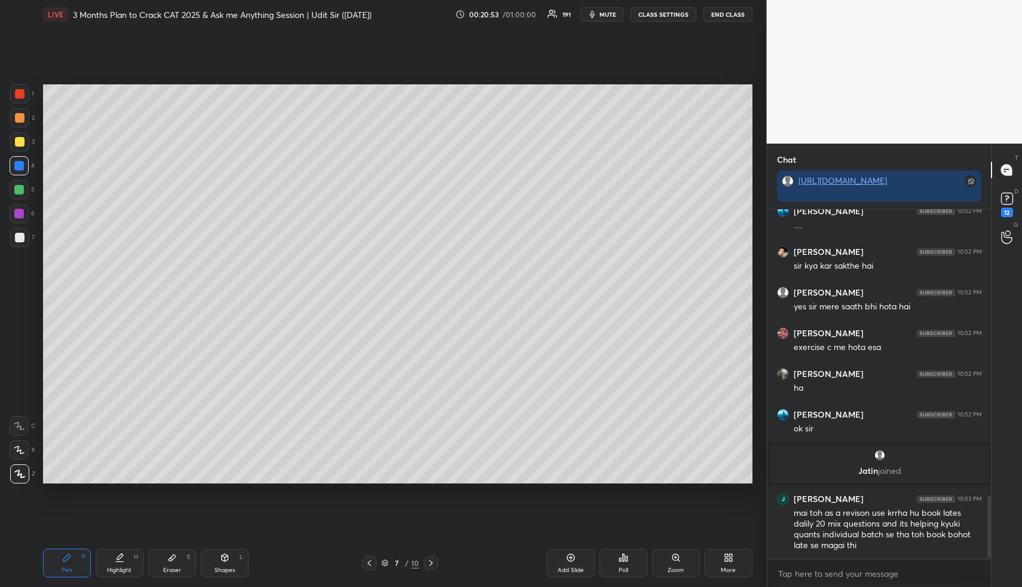
scroll to position [1637, 0]
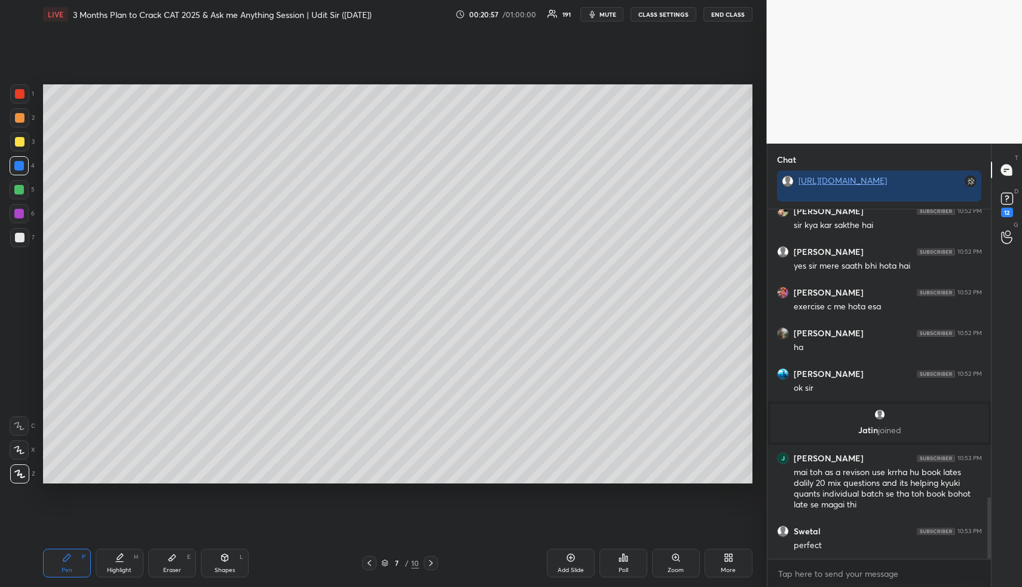
click at [20, 193] on div at bounding box center [19, 190] width 10 height 10
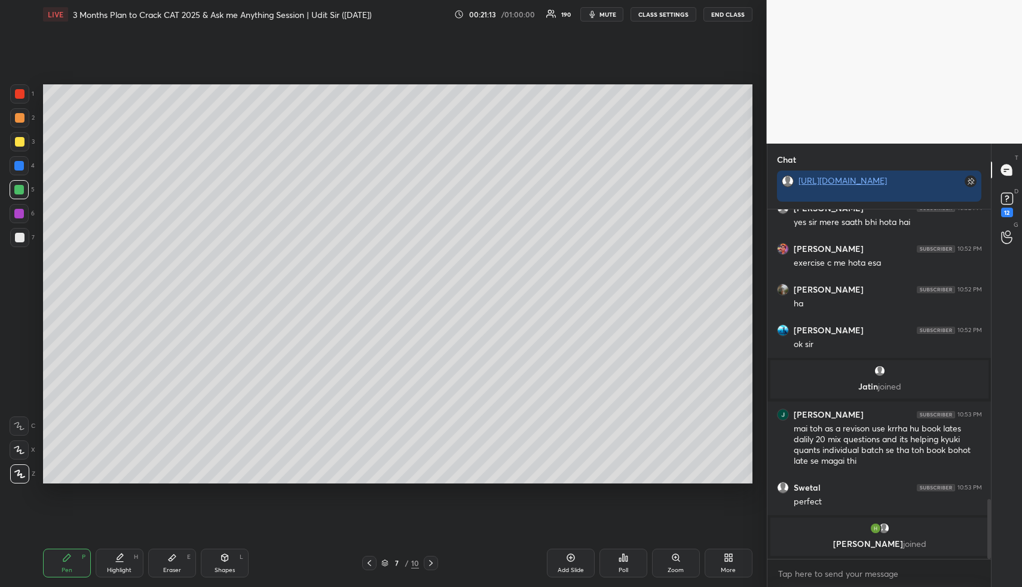
click at [122, 564] on div "Highlight H" at bounding box center [120, 562] width 48 height 29
drag, startPoint x: 127, startPoint y: 550, endPoint x: 132, endPoint y: 526, distance: 25.0
click at [127, 549] on div "Highlight H" at bounding box center [120, 562] width 48 height 29
click at [75, 572] on div "Pen P" at bounding box center [67, 562] width 48 height 29
click at [19, 144] on div at bounding box center [20, 142] width 10 height 10
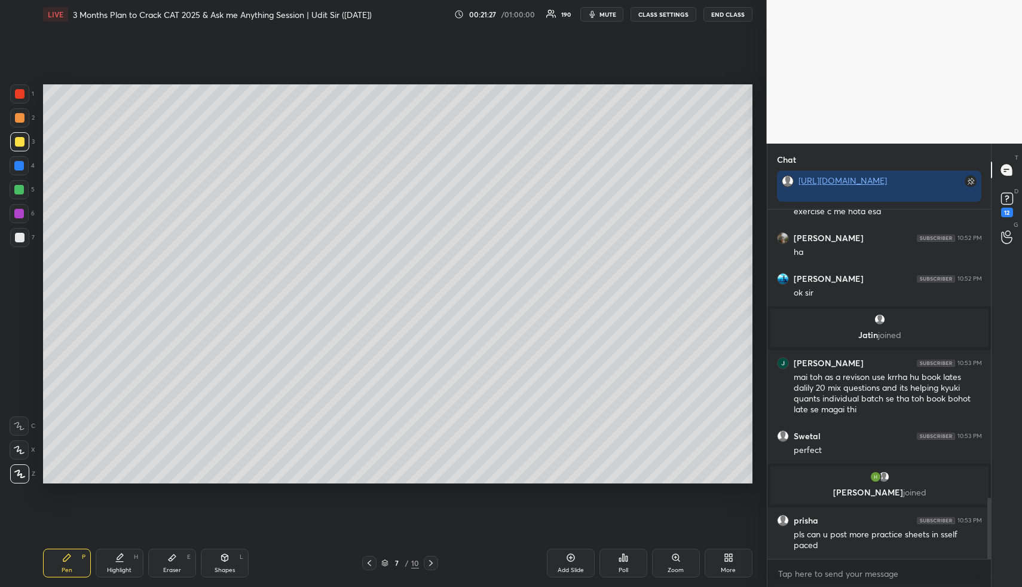
scroll to position [1656, 0]
click at [125, 573] on div "Highlight" at bounding box center [119, 570] width 25 height 6
click at [127, 564] on div "Highlight H" at bounding box center [120, 562] width 48 height 29
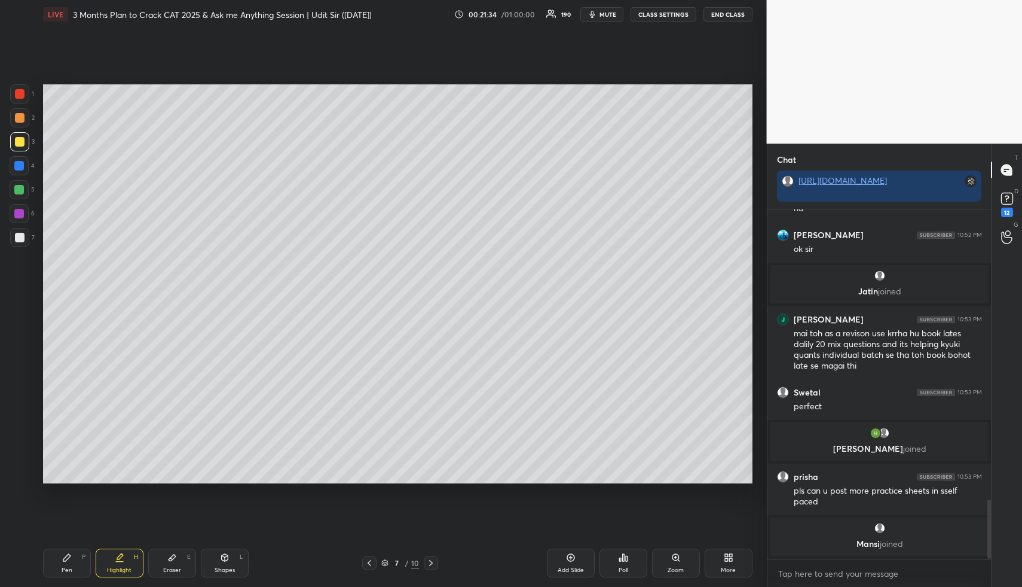
scroll to position [1693, 0]
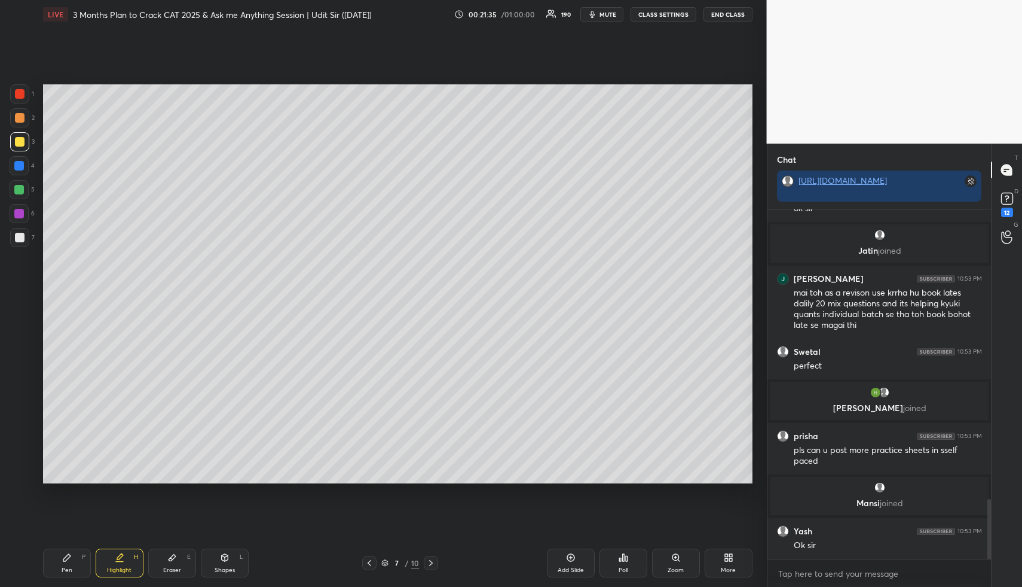
click at [71, 571] on div "Pen" at bounding box center [67, 570] width 11 height 6
drag, startPoint x: 21, startPoint y: 114, endPoint x: 32, endPoint y: 121, distance: 12.9
click at [20, 114] on div at bounding box center [20, 118] width 10 height 10
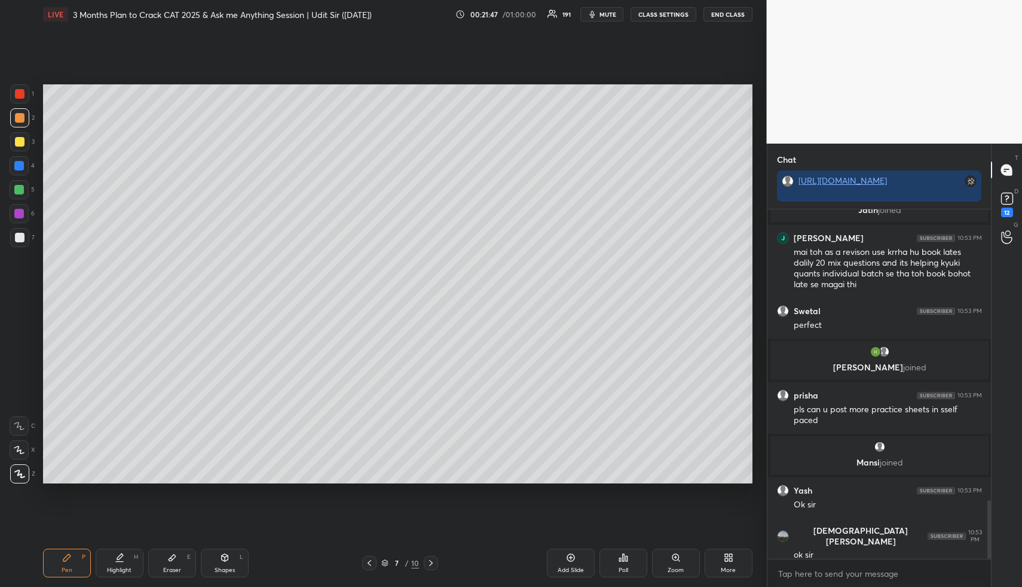
click at [115, 558] on icon at bounding box center [120, 557] width 10 height 10
click at [118, 559] on icon at bounding box center [120, 556] width 6 height 6
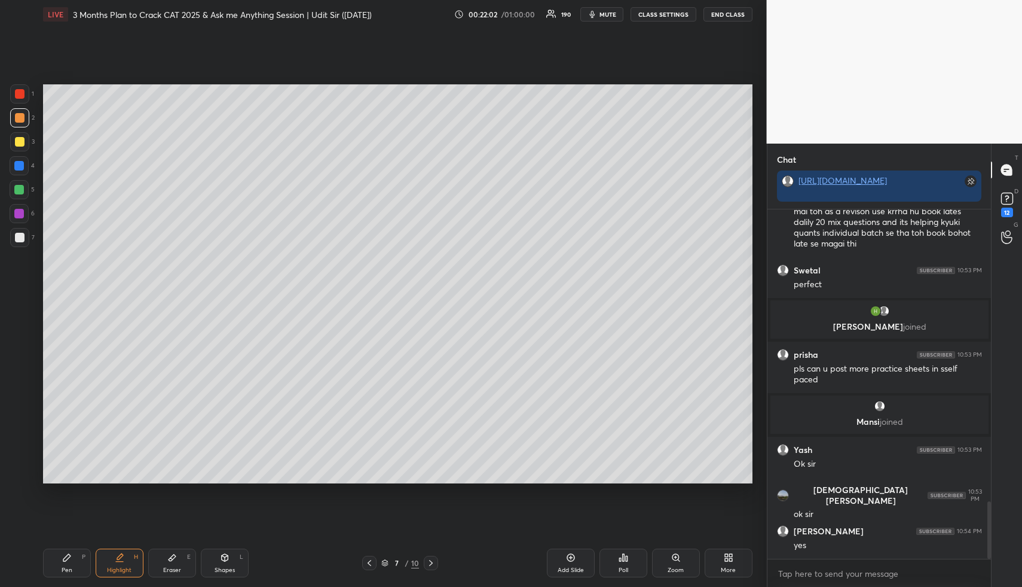
click at [127, 558] on div "Highlight H" at bounding box center [120, 562] width 48 height 29
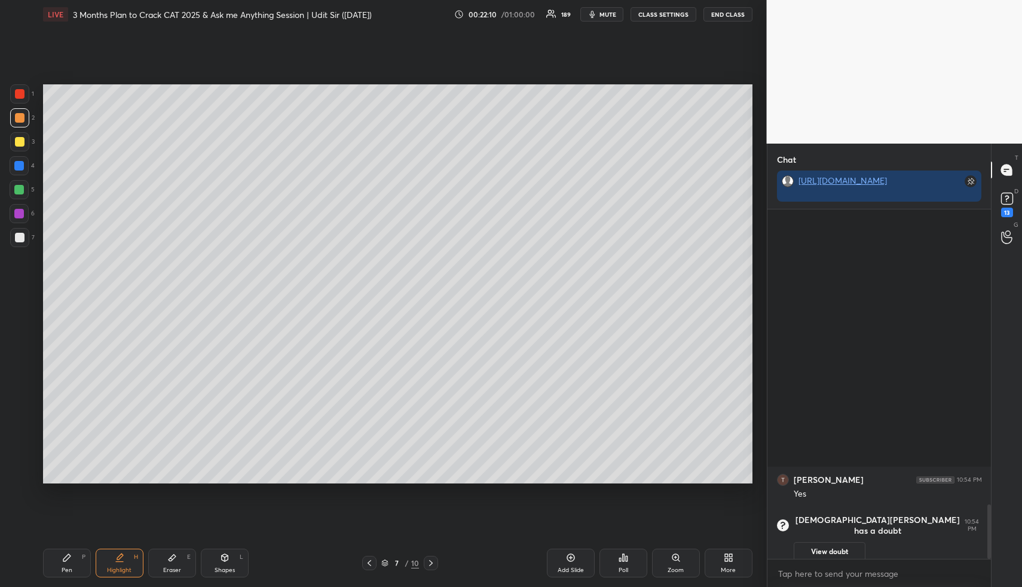
scroll to position [1416, 0]
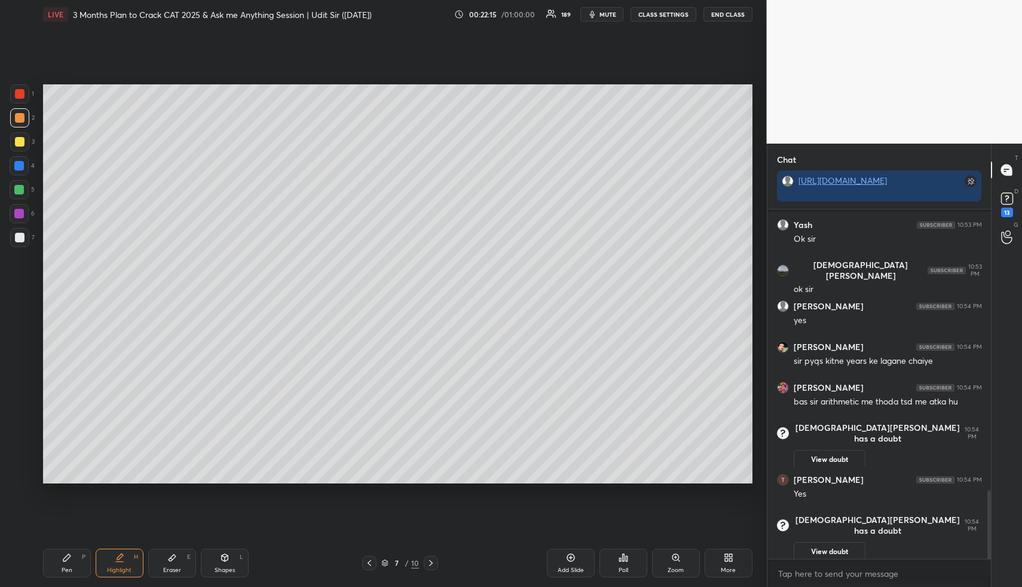
click at [40, 560] on div "1 2 3 4 5 6 7 R O A L C X Z Erase all C X Z LIVE 3 Months Plan to Crack CAT 202…" at bounding box center [379, 293] width 758 height 587
click at [13, 239] on div at bounding box center [19, 237] width 19 height 19
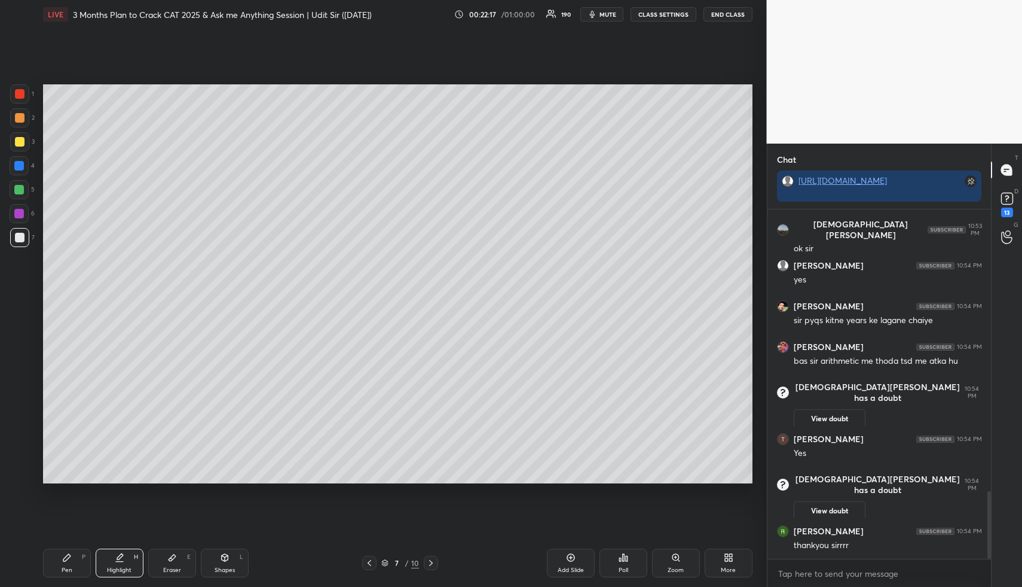
drag, startPoint x: 71, startPoint y: 549, endPoint x: 99, endPoint y: 493, distance: 62.6
click at [71, 548] on div "Pen P" at bounding box center [67, 562] width 48 height 29
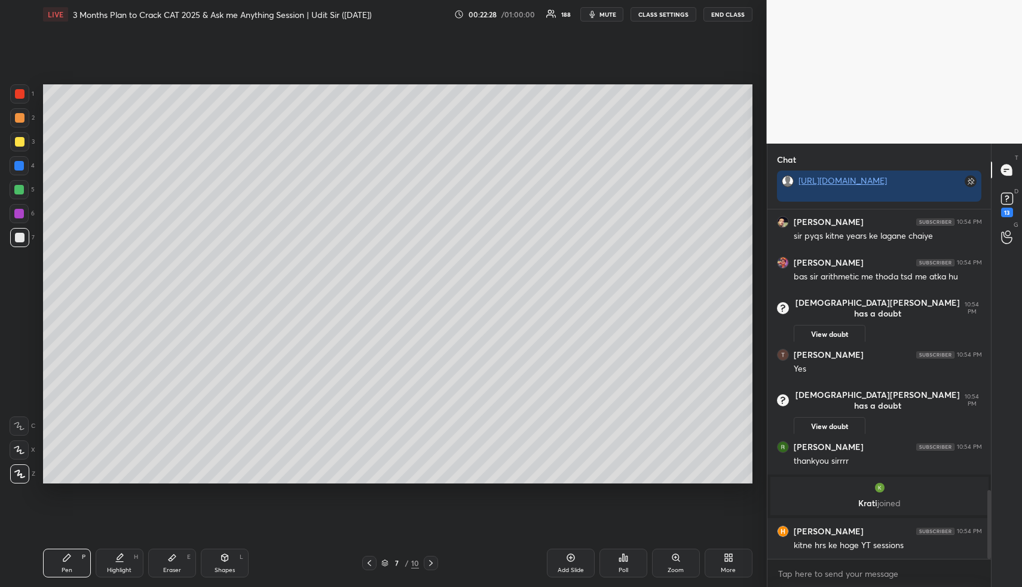
scroll to position [1421, 0]
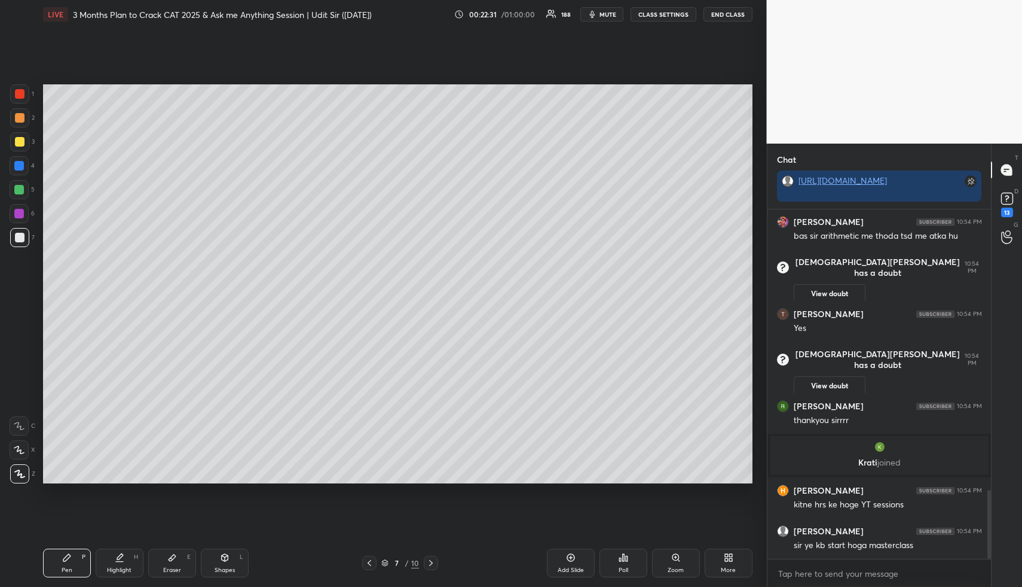
drag, startPoint x: 110, startPoint y: 565, endPoint x: 110, endPoint y: 553, distance: 12.0
click at [109, 565] on div "Highlight H" at bounding box center [120, 562] width 48 height 29
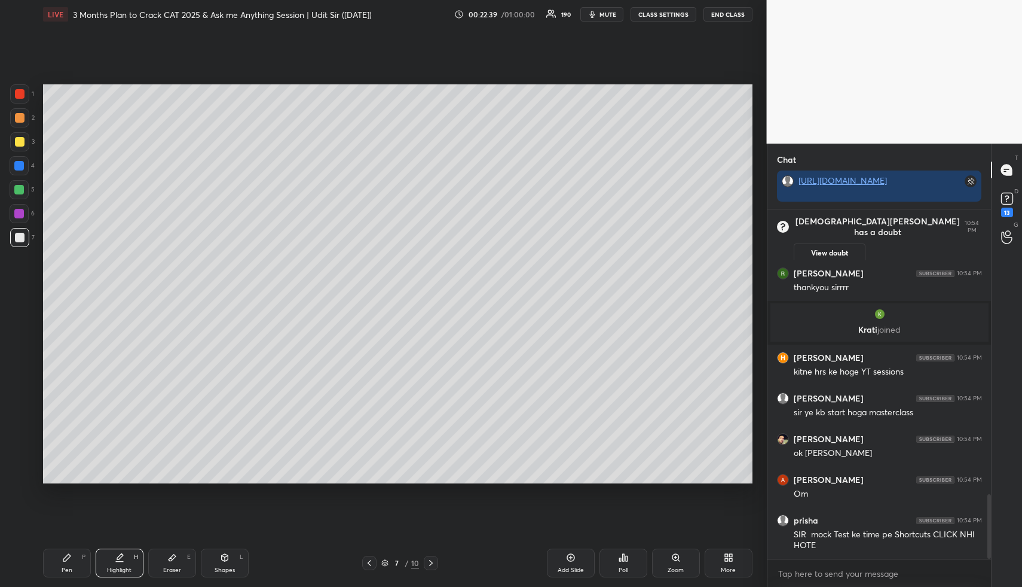
scroll to position [1572, 0]
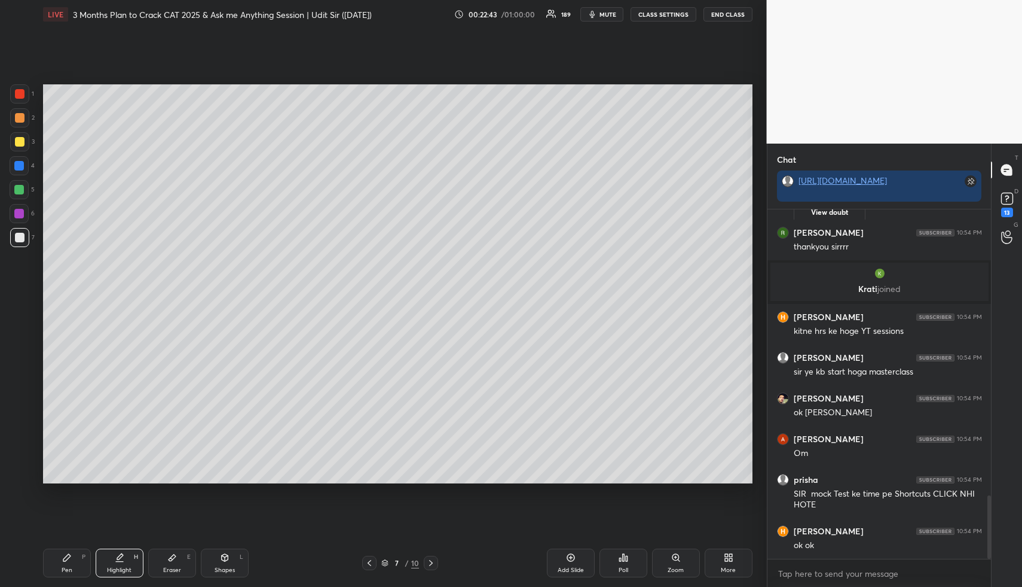
drag, startPoint x: 70, startPoint y: 566, endPoint x: 62, endPoint y: 508, distance: 59.1
click at [69, 563] on div "Pen P" at bounding box center [67, 562] width 48 height 29
drag, startPoint x: 21, startPoint y: 117, endPoint x: 35, endPoint y: 111, distance: 15.0
click at [20, 117] on div at bounding box center [20, 118] width 10 height 10
drag, startPoint x: 162, startPoint y: 557, endPoint x: 172, endPoint y: 527, distance: 32.0
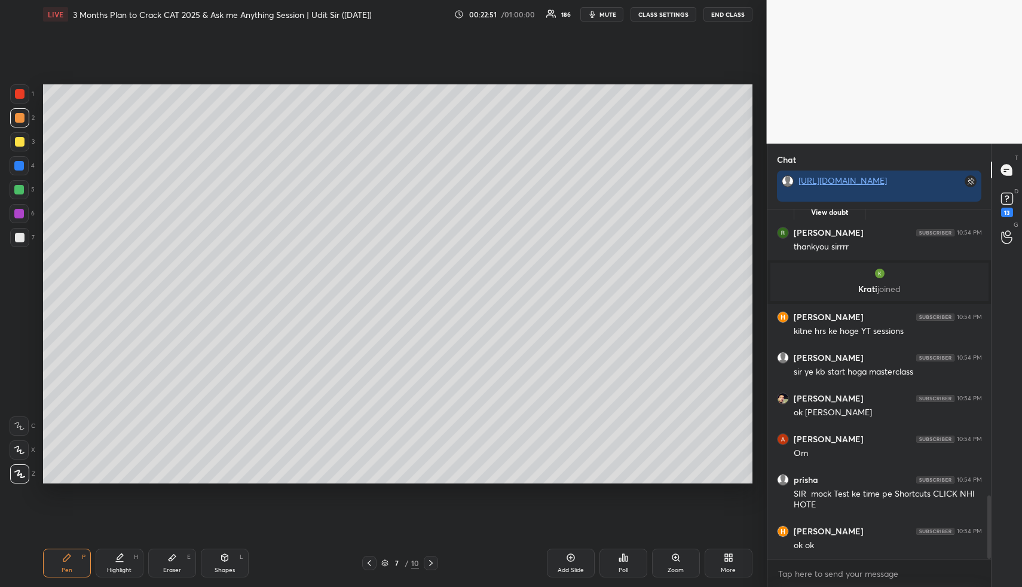
click at [162, 557] on div "Eraser E" at bounding box center [172, 562] width 48 height 29
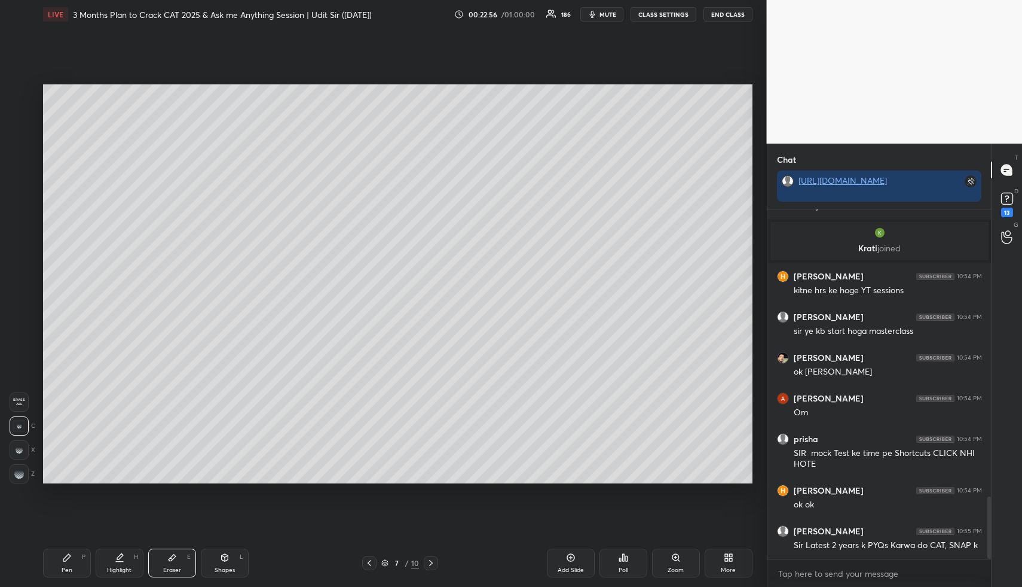
click at [122, 556] on icon at bounding box center [120, 557] width 10 height 10
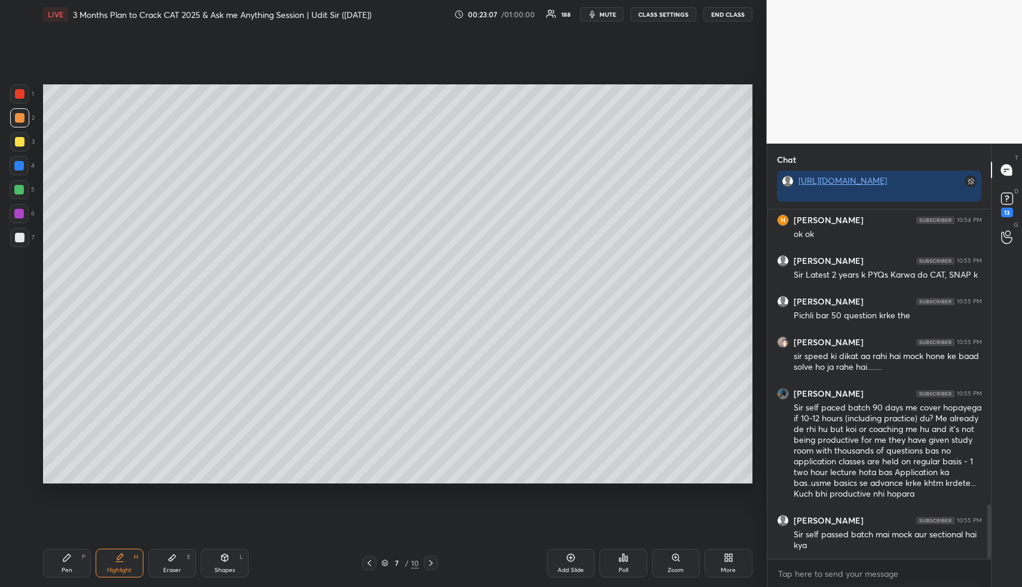
scroll to position [1743, 0]
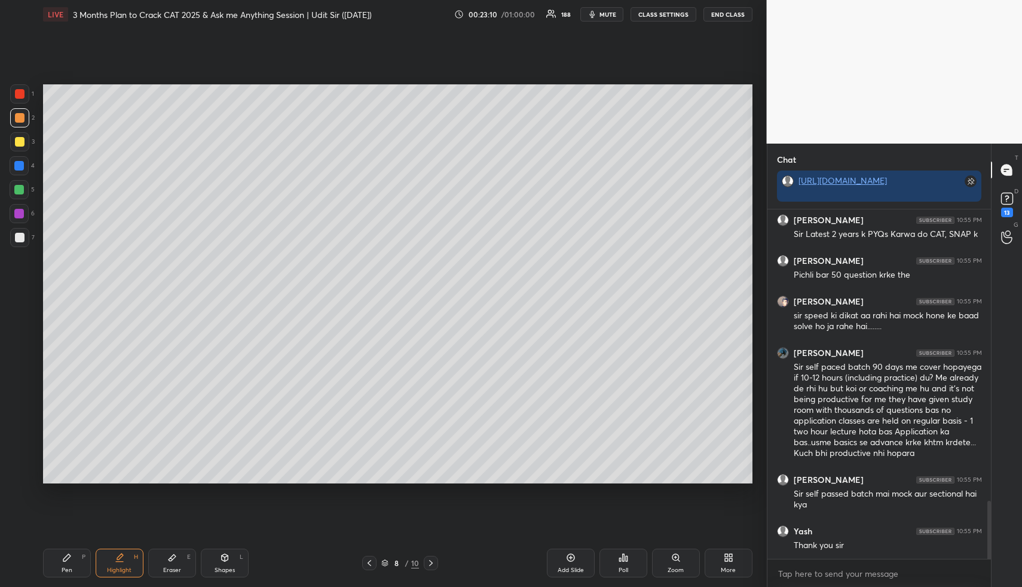
drag, startPoint x: 69, startPoint y: 569, endPoint x: 83, endPoint y: 531, distance: 40.7
click at [69, 569] on div "Pen" at bounding box center [67, 570] width 11 height 6
click at [20, 142] on div at bounding box center [20, 142] width 10 height 10
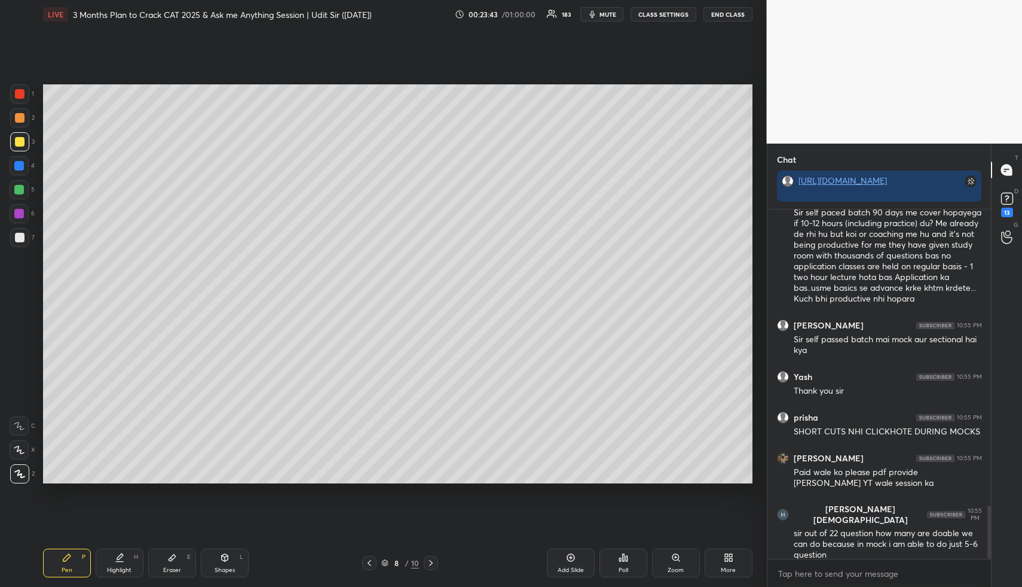
scroll to position [1941, 0]
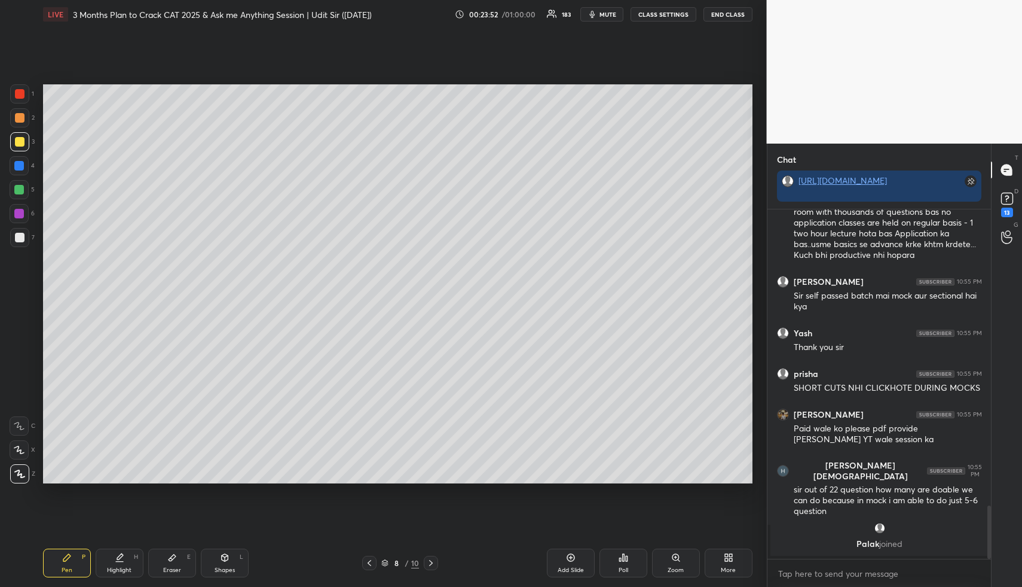
click at [63, 563] on div "Pen P" at bounding box center [67, 562] width 48 height 29
click at [17, 164] on div at bounding box center [19, 166] width 10 height 10
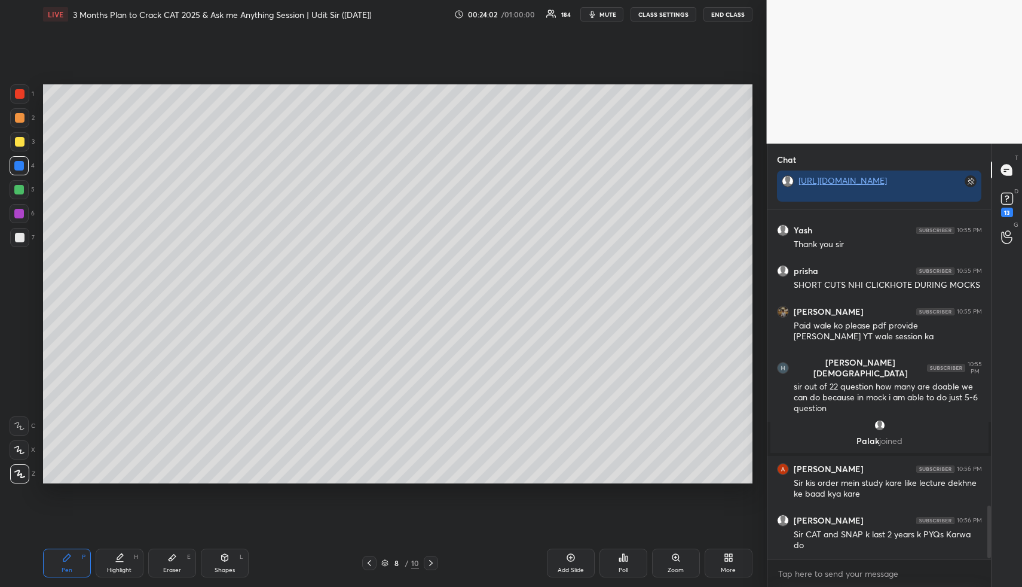
scroll to position [1990, 0]
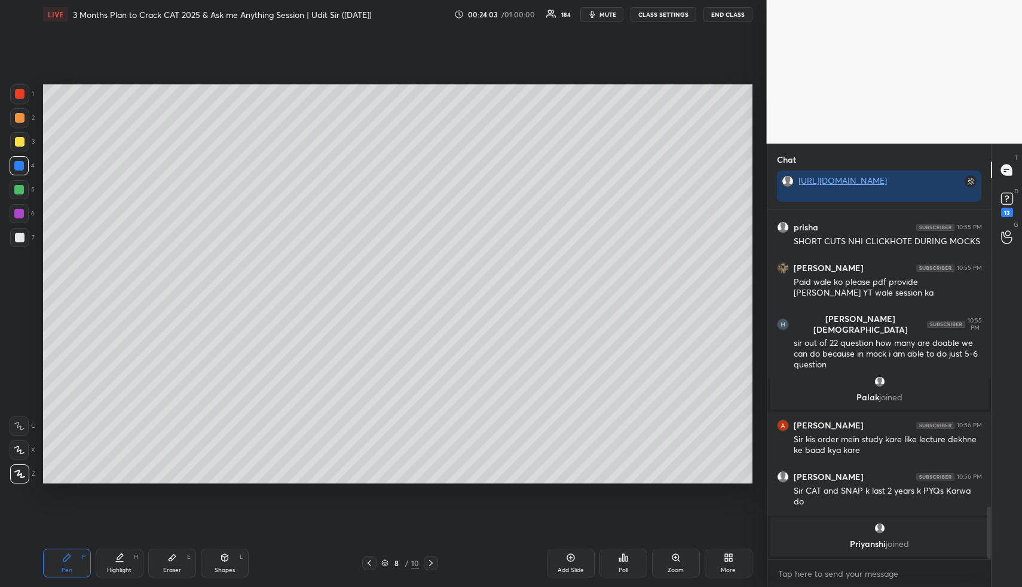
drag, startPoint x: 19, startPoint y: 192, endPoint x: 10, endPoint y: 214, distance: 23.7
click at [17, 194] on div at bounding box center [19, 189] width 19 height 19
drag, startPoint x: 132, startPoint y: 561, endPoint x: 137, endPoint y: 549, distance: 13.1
click at [132, 561] on div "Highlight H" at bounding box center [120, 562] width 48 height 29
click at [61, 562] on div "Pen P" at bounding box center [67, 562] width 48 height 29
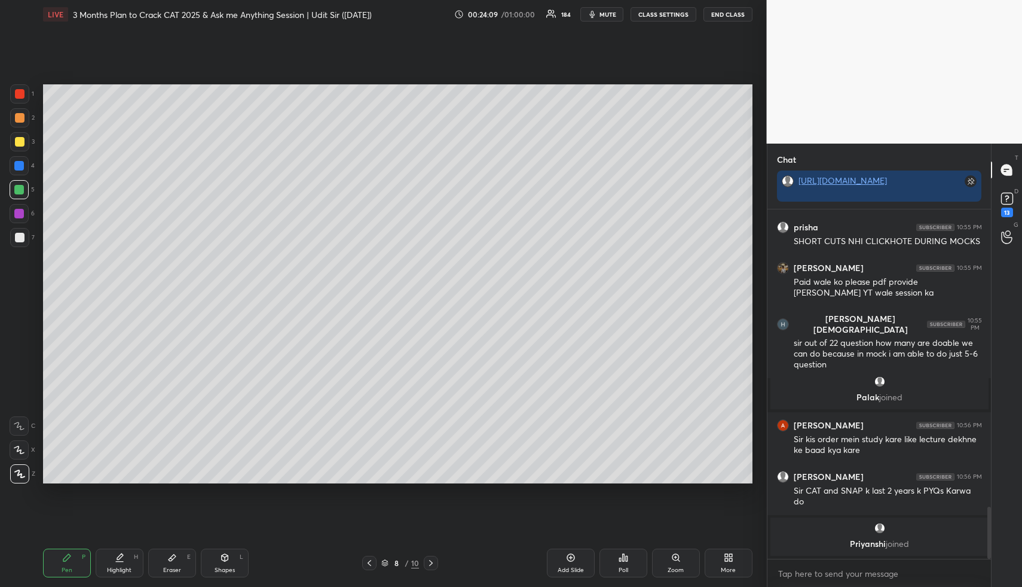
drag, startPoint x: 17, startPoint y: 95, endPoint x: 30, endPoint y: 104, distance: 15.9
click at [20, 96] on div at bounding box center [20, 94] width 10 height 10
drag, startPoint x: 113, startPoint y: 545, endPoint x: 118, endPoint y: 555, distance: 11.0
click at [113, 545] on div "Pen P Highlight H Eraser E Shapes L 8 / 10 Add Slide Poll Zoom More" at bounding box center [398, 563] width 710 height 48
drag, startPoint x: 118, startPoint y: 555, endPoint x: 133, endPoint y: 538, distance: 22.9
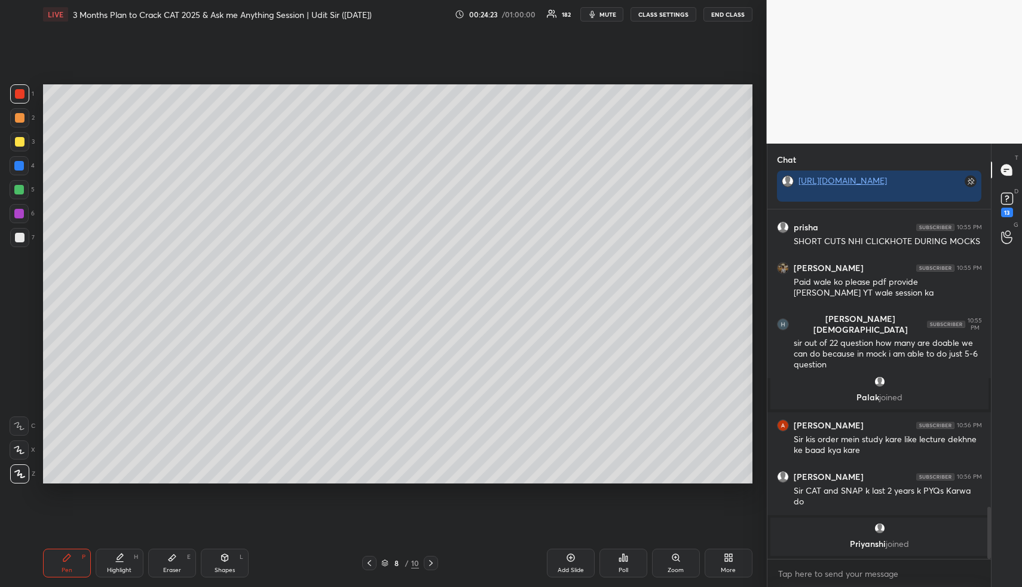
click at [118, 558] on icon at bounding box center [120, 557] width 10 height 10
click at [54, 569] on div "Pen P" at bounding box center [67, 562] width 48 height 29
click at [25, 193] on div at bounding box center [19, 189] width 19 height 19
click at [114, 567] on div "Highlight" at bounding box center [119, 570] width 25 height 6
click at [123, 563] on div "Highlight H" at bounding box center [120, 562] width 48 height 29
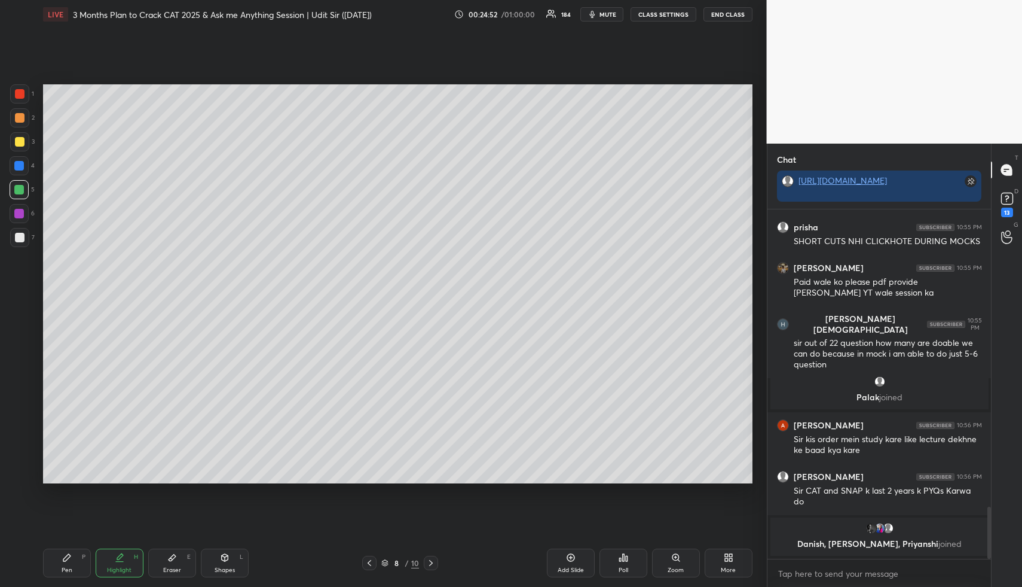
drag, startPoint x: 111, startPoint y: 567, endPoint x: 172, endPoint y: 504, distance: 87.5
click at [112, 567] on div "Highlight" at bounding box center [119, 570] width 25 height 6
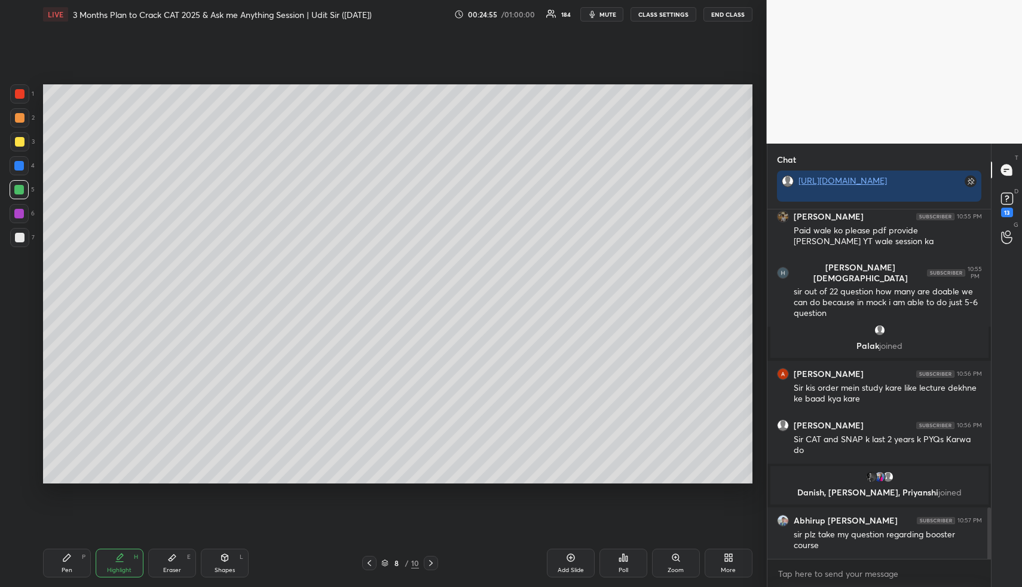
click at [75, 557] on div "Pen P" at bounding box center [67, 562] width 48 height 29
drag, startPoint x: 18, startPoint y: 132, endPoint x: 26, endPoint y: 127, distance: 9.1
click at [19, 132] on div at bounding box center [19, 141] width 19 height 19
drag, startPoint x: 25, startPoint y: 114, endPoint x: 36, endPoint y: 126, distance: 15.6
click at [25, 114] on div at bounding box center [19, 117] width 19 height 19
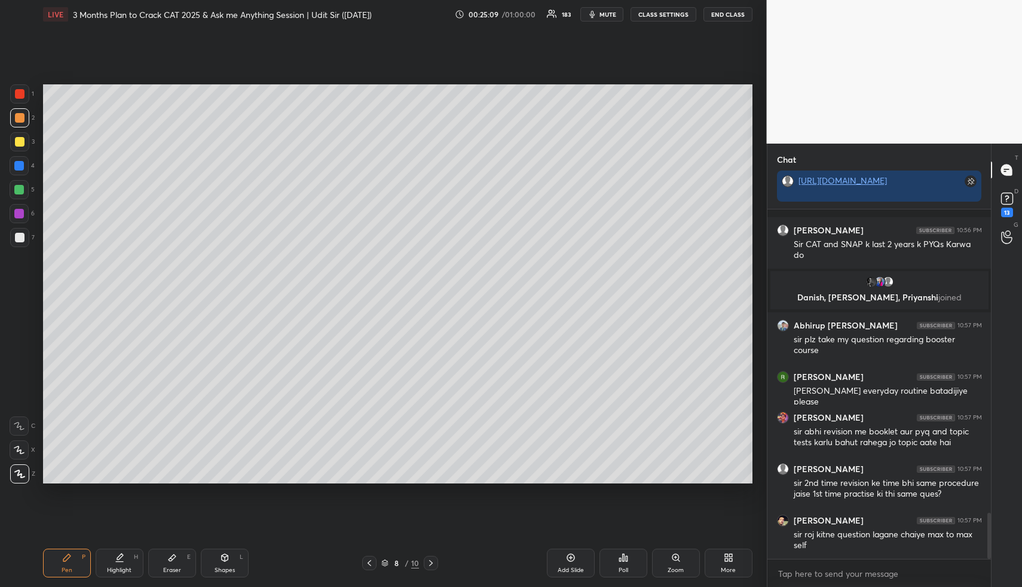
scroll to position [2285, 0]
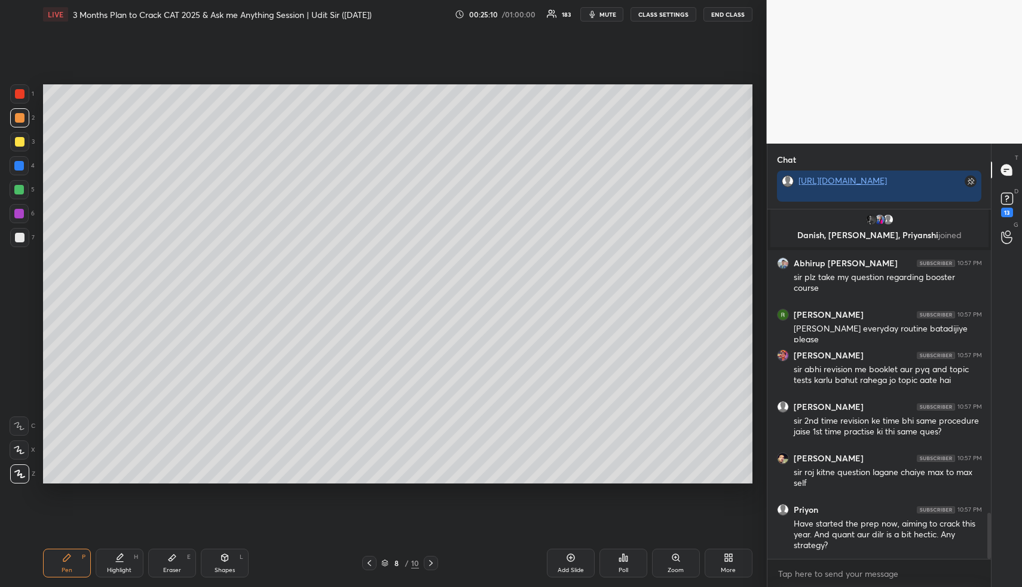
drag, startPoint x: 120, startPoint y: 573, endPoint x: 133, endPoint y: 548, distance: 28.3
click at [118, 572] on div "Highlight" at bounding box center [119, 570] width 25 height 6
click at [72, 562] on div "Pen P" at bounding box center [67, 562] width 48 height 29
click at [24, 136] on div at bounding box center [19, 141] width 19 height 19
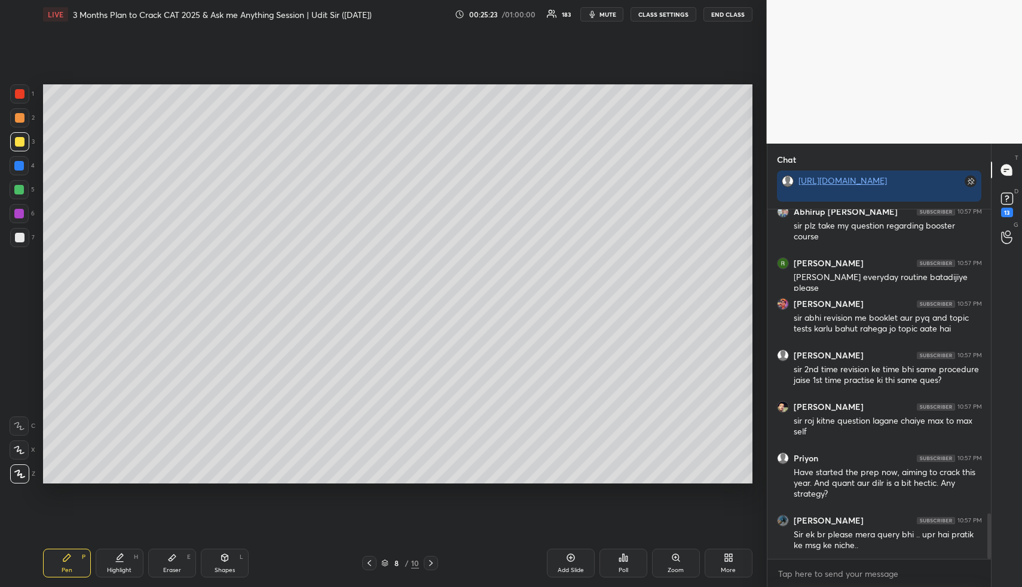
click at [121, 571] on div "Highlight" at bounding box center [119, 570] width 25 height 6
click at [121, 567] on div "Highlight" at bounding box center [119, 570] width 25 height 6
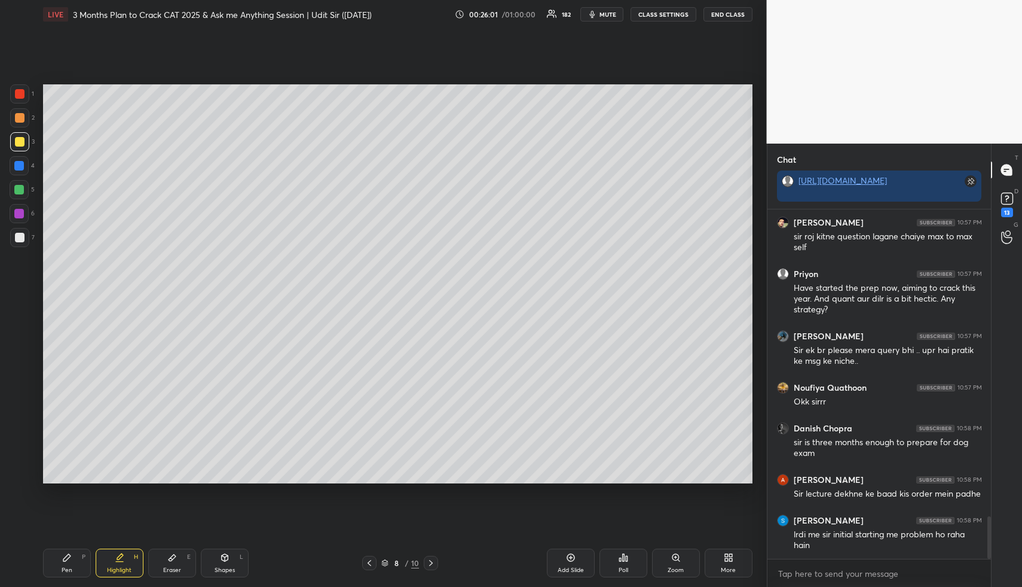
scroll to position [2564, 0]
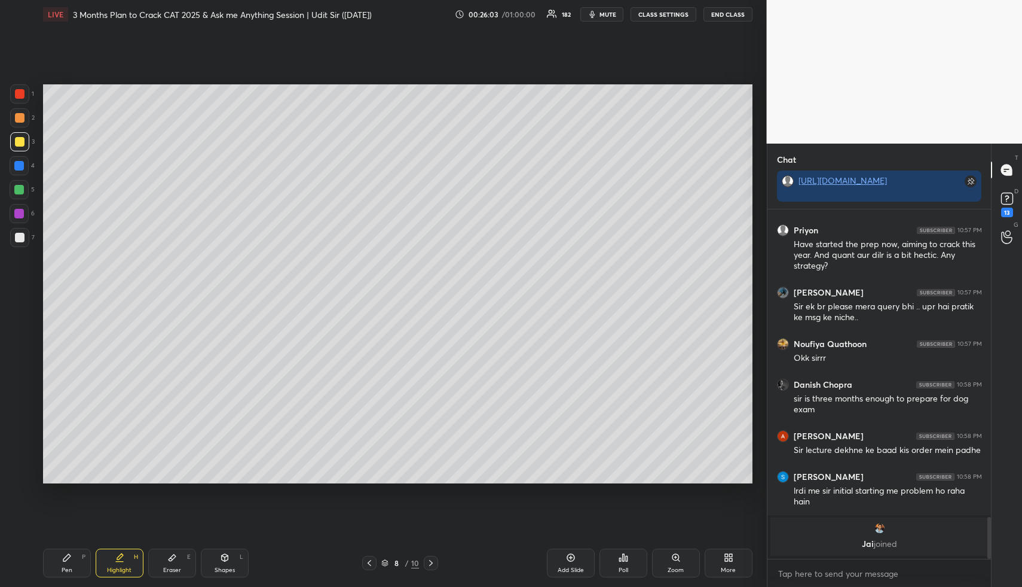
drag, startPoint x: 114, startPoint y: 561, endPoint x: 120, endPoint y: 548, distance: 14.2
click at [114, 558] on div "Highlight H" at bounding box center [120, 562] width 48 height 29
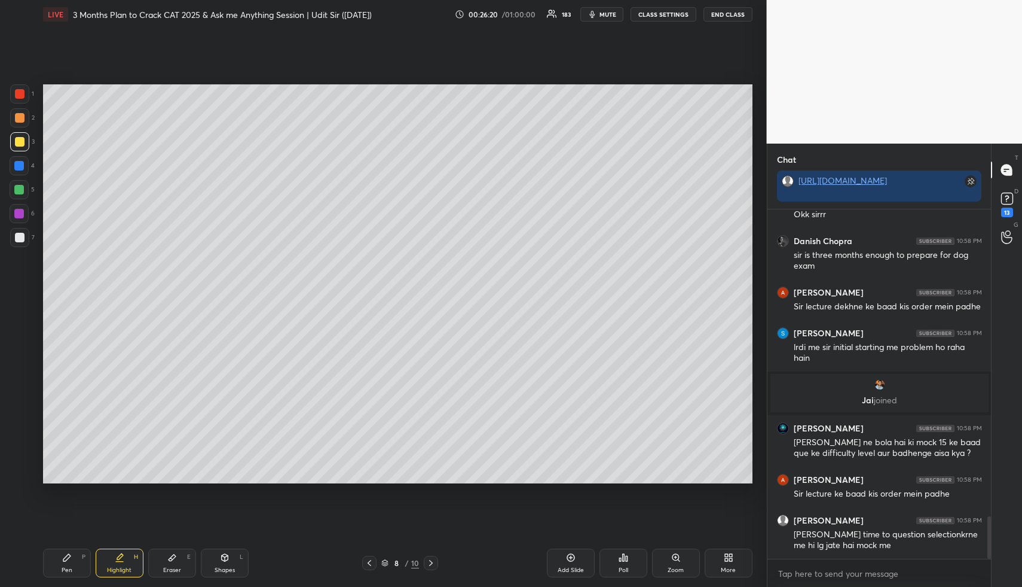
scroll to position [2533, 0]
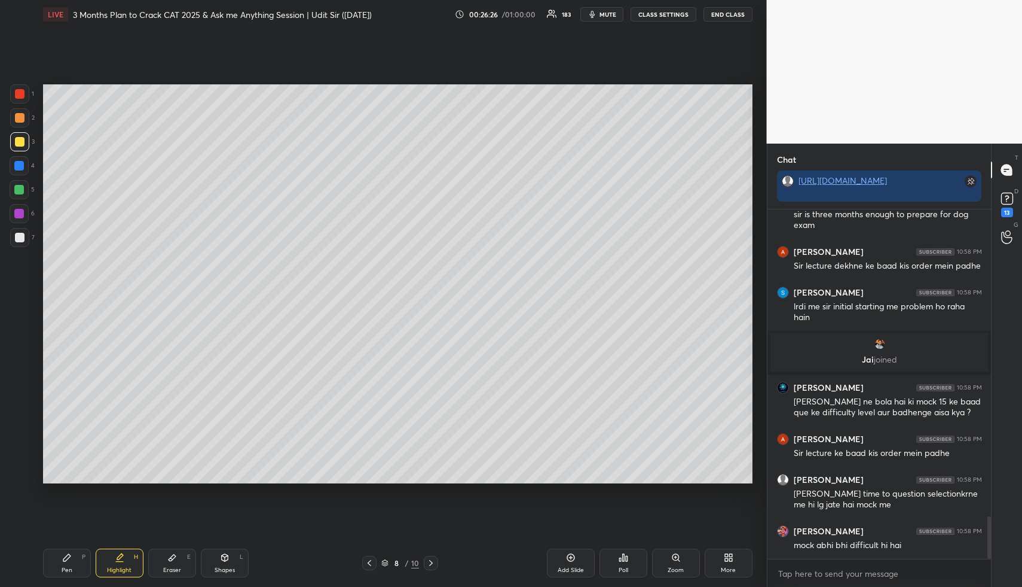
drag, startPoint x: 116, startPoint y: 561, endPoint x: 164, endPoint y: 486, distance: 89.1
click at [117, 559] on div "Highlight H" at bounding box center [120, 562] width 48 height 29
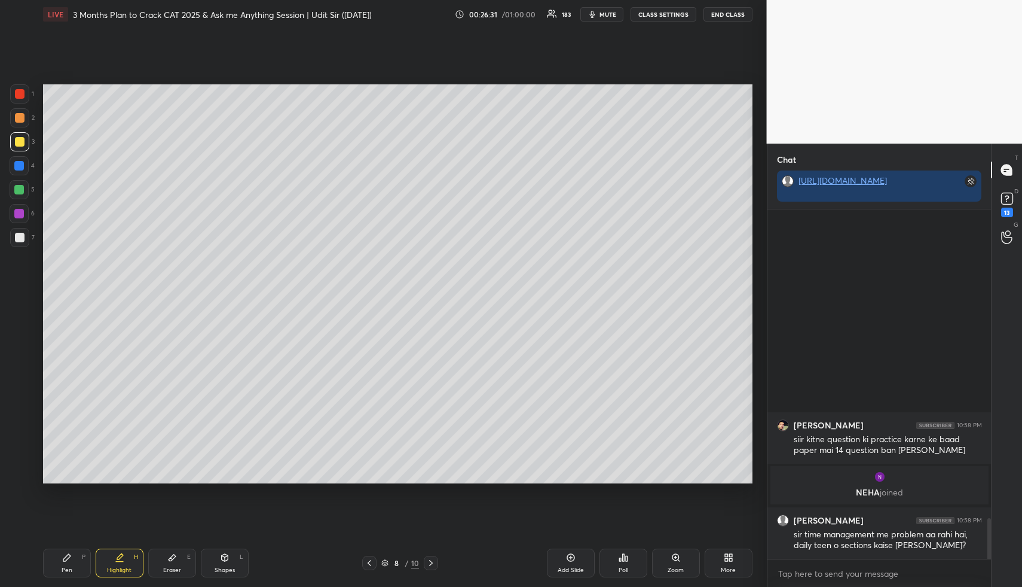
scroll to position [2583, 0]
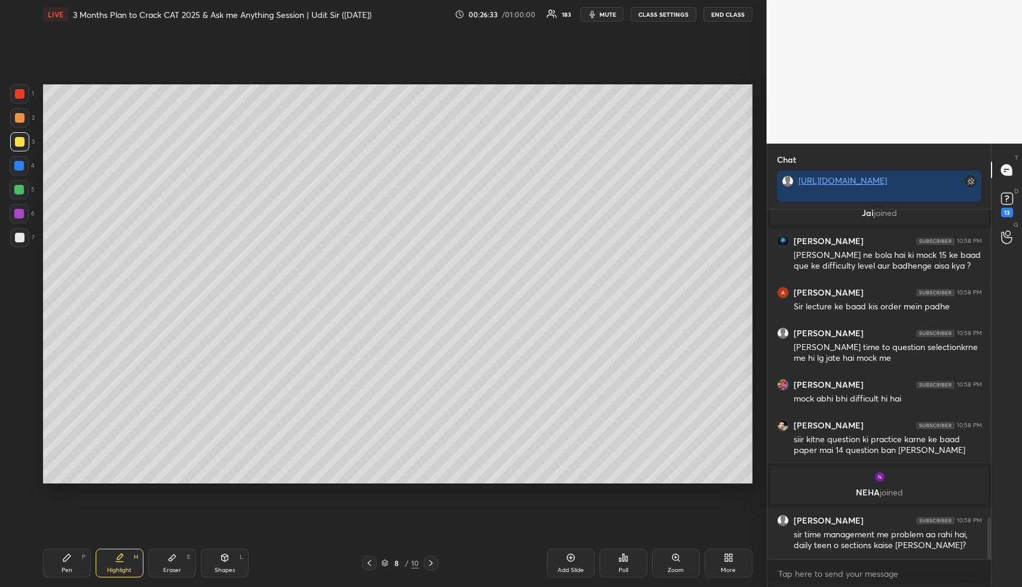
click at [573, 565] on div "Add Slide" at bounding box center [571, 562] width 48 height 29
click at [226, 557] on div "Shapes L" at bounding box center [225, 562] width 48 height 29
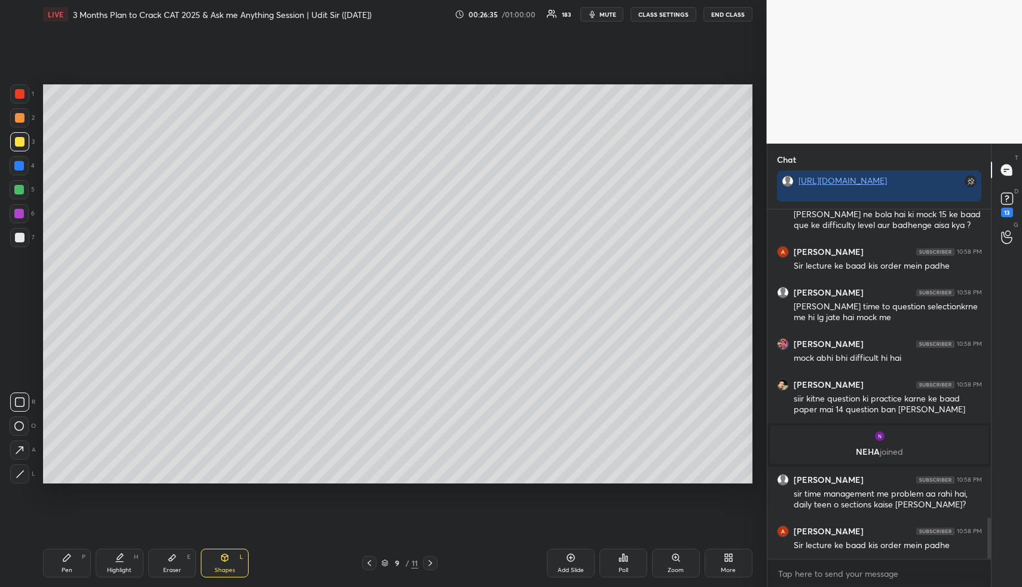
click at [11, 179] on div "1 2 3 4 5 6 7" at bounding box center [22, 167] width 25 height 167
drag, startPoint x: 21, startPoint y: 442, endPoint x: 38, endPoint y: 430, distance: 20.9
click at [25, 441] on div at bounding box center [19, 449] width 19 height 19
drag, startPoint x: 19, startPoint y: 83, endPoint x: 19, endPoint y: 95, distance: 12.6
click at [19, 85] on div "1 2 3 4 5 6 7 R O A L C X Z Erase all C X Z LIVE 3 Months Plan to Crack CAT 202…" at bounding box center [379, 293] width 758 height 587
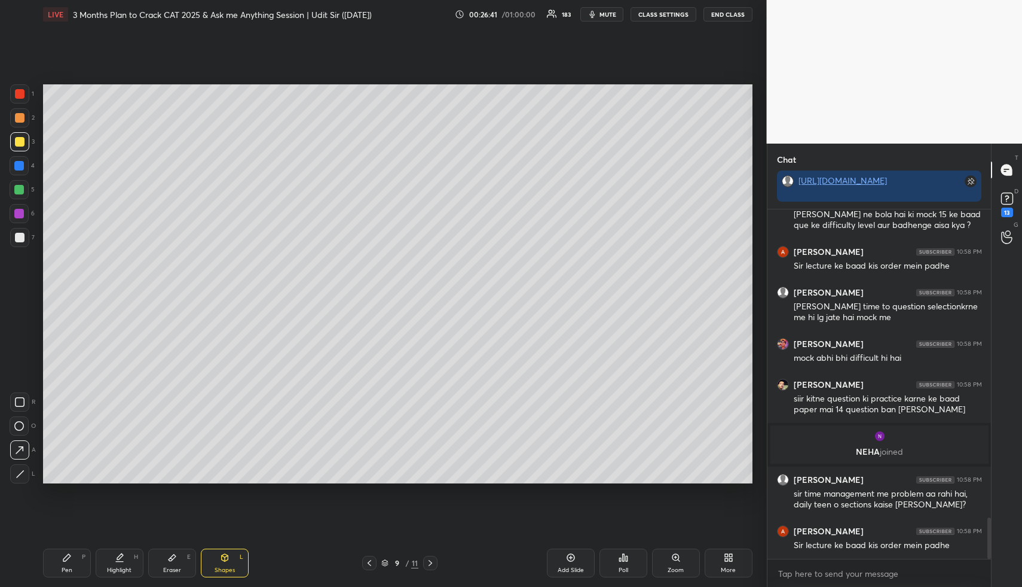
click at [117, 561] on div "Highlight H" at bounding box center [120, 562] width 48 height 29
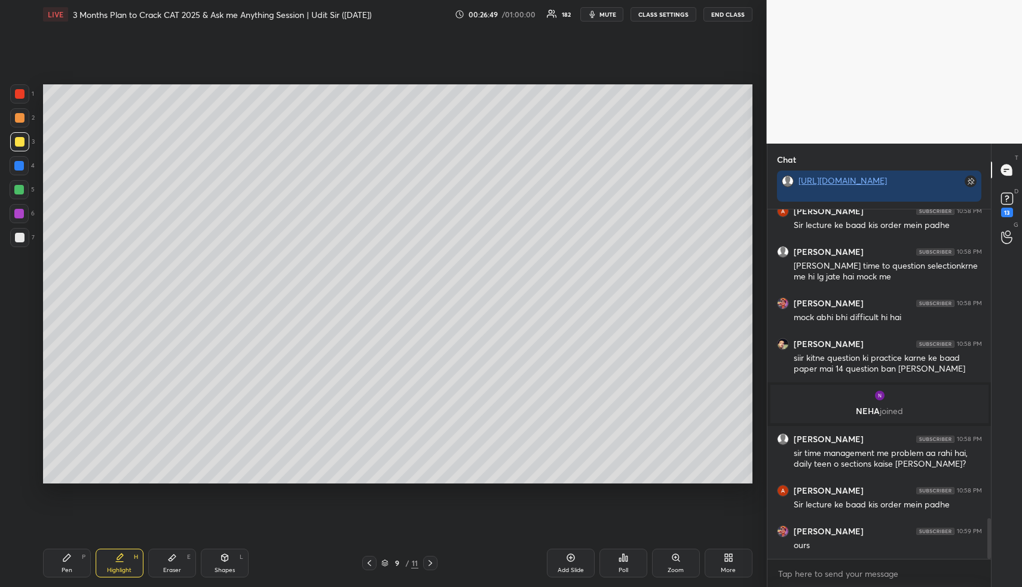
drag, startPoint x: 229, startPoint y: 567, endPoint x: 218, endPoint y: 553, distance: 17.8
click at [228, 567] on div "Shapes" at bounding box center [225, 570] width 20 height 6
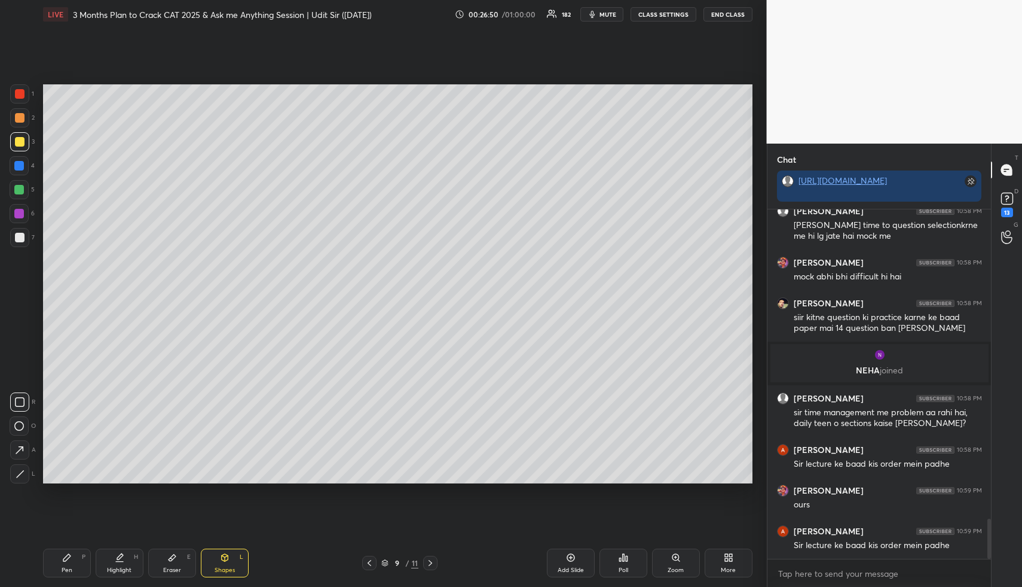
drag, startPoint x: 20, startPoint y: 474, endPoint x: 22, endPoint y: 456, distance: 18.6
click at [20, 471] on icon at bounding box center [20, 473] width 9 height 9
drag, startPoint x: 20, startPoint y: 236, endPoint x: 38, endPoint y: 254, distance: 25.8
click at [20, 237] on div at bounding box center [20, 238] width 10 height 10
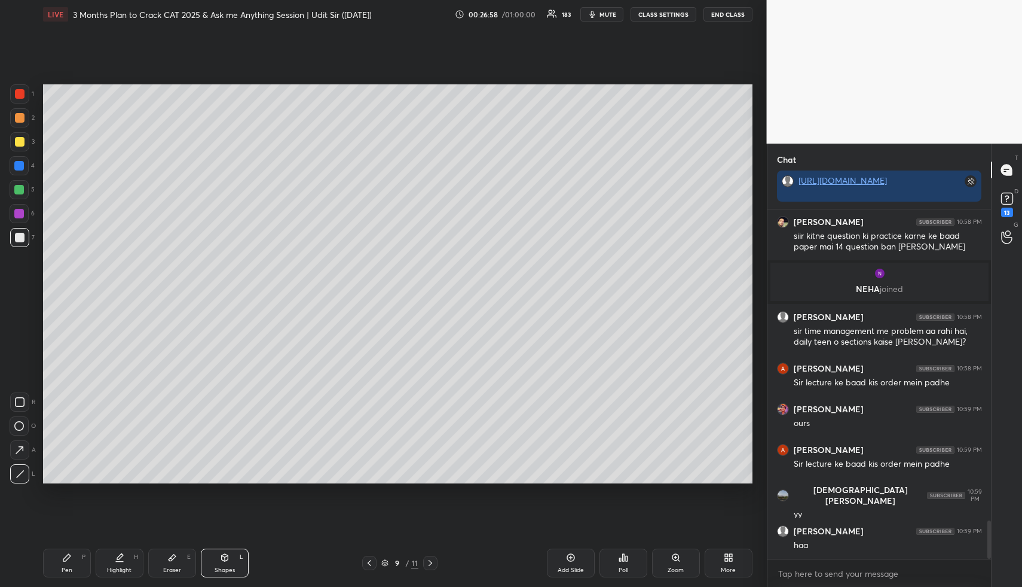
scroll to position [2827, 0]
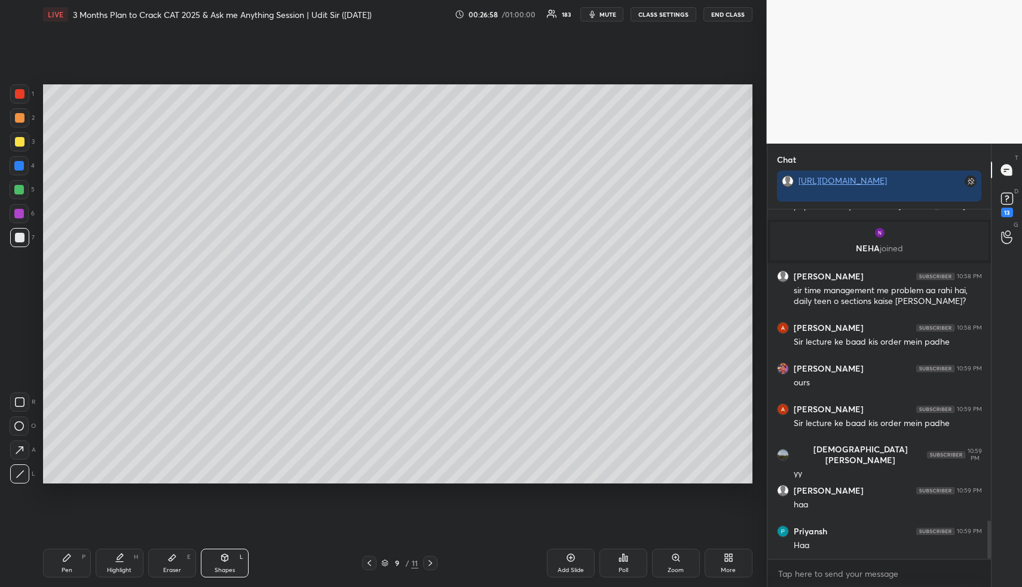
drag, startPoint x: 178, startPoint y: 562, endPoint x: 181, endPoint y: 548, distance: 14.0
click at [179, 557] on div "Eraser E" at bounding box center [172, 562] width 48 height 29
drag, startPoint x: 115, startPoint y: 559, endPoint x: 121, endPoint y: 528, distance: 31.8
click at [115, 557] on icon at bounding box center [120, 557] width 10 height 10
drag, startPoint x: 124, startPoint y: 556, endPoint x: 136, endPoint y: 545, distance: 15.6
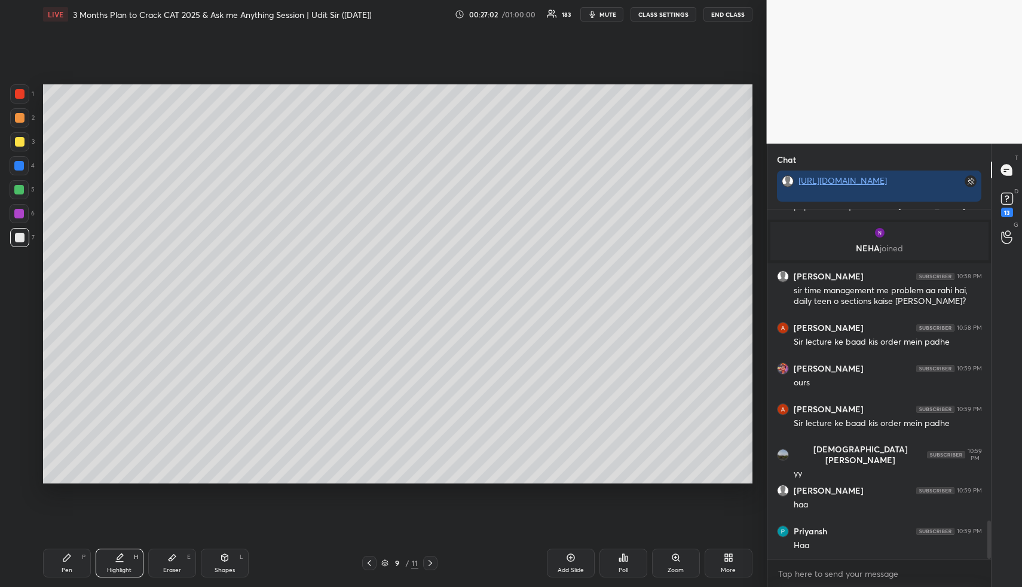
click at [124, 556] on div "Highlight H" at bounding box center [120, 562] width 48 height 29
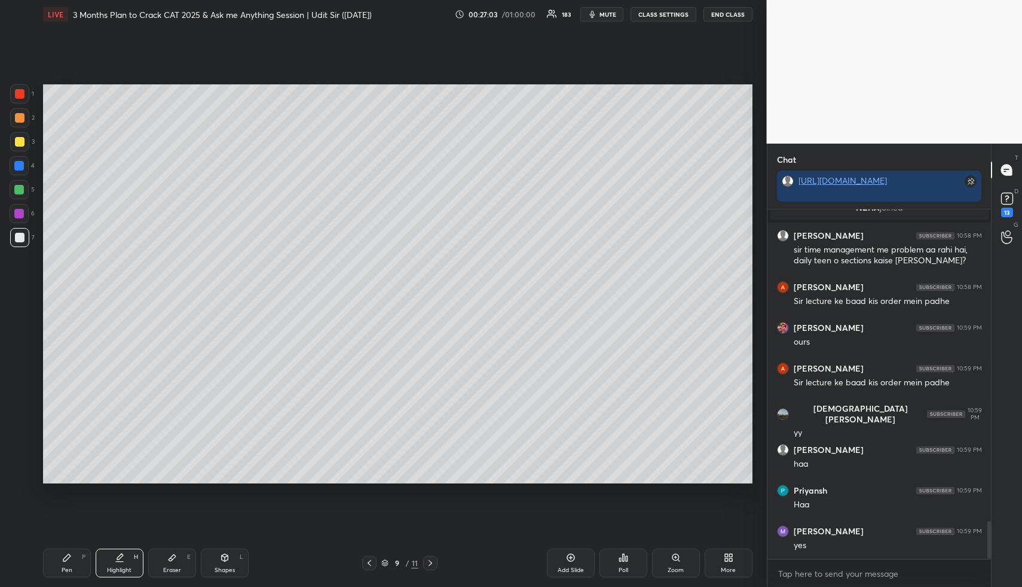
click at [123, 563] on div "Highlight H" at bounding box center [120, 562] width 48 height 29
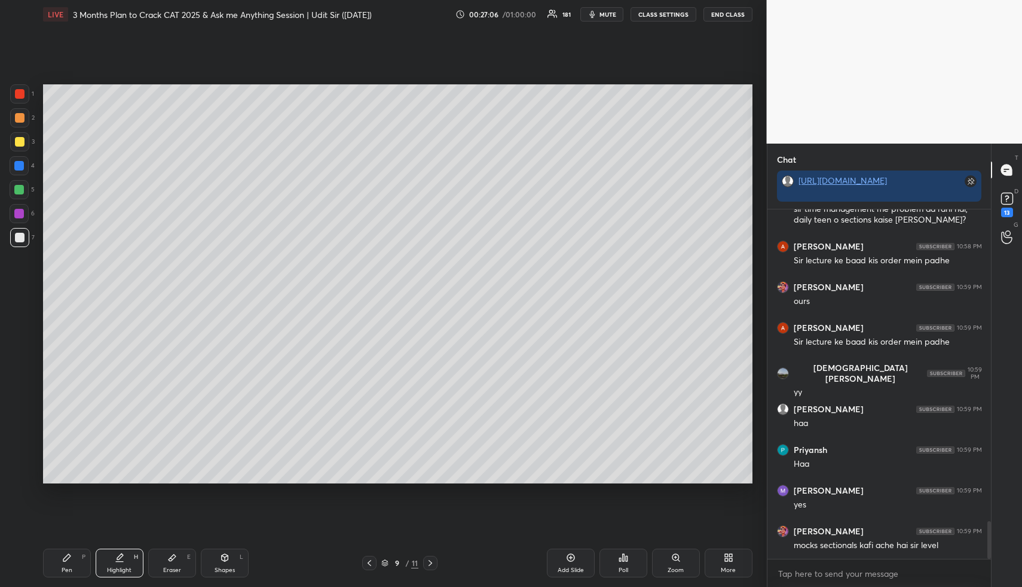
drag, startPoint x: 125, startPoint y: 561, endPoint x: 127, endPoint y: 551, distance: 9.7
click at [125, 559] on div "Highlight H" at bounding box center [120, 562] width 48 height 29
drag, startPoint x: 115, startPoint y: 572, endPoint x: 118, endPoint y: 561, distance: 11.6
click at [117, 571] on div "Highlight" at bounding box center [119, 570] width 25 height 6
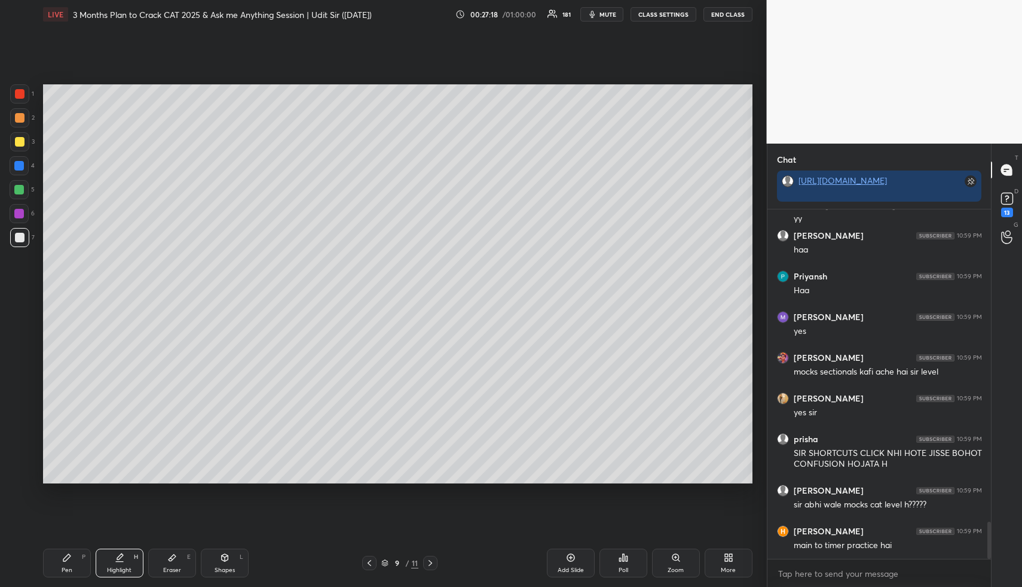
scroll to position [2987, 0]
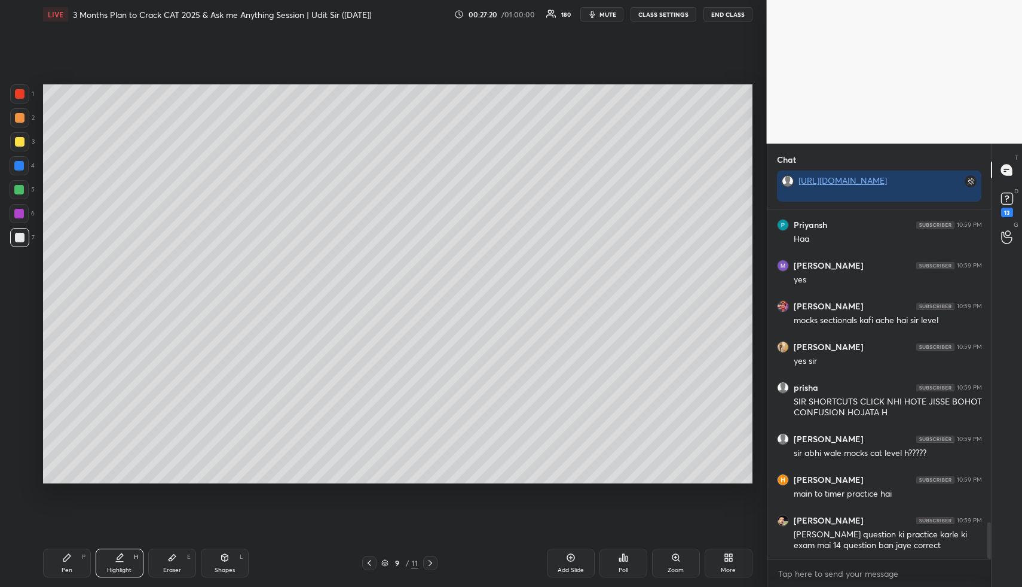
drag, startPoint x: 370, startPoint y: 560, endPoint x: 365, endPoint y: 557, distance: 6.2
click at [369, 558] on icon at bounding box center [370, 563] width 10 height 10
click at [369, 559] on icon at bounding box center [370, 563] width 10 height 10
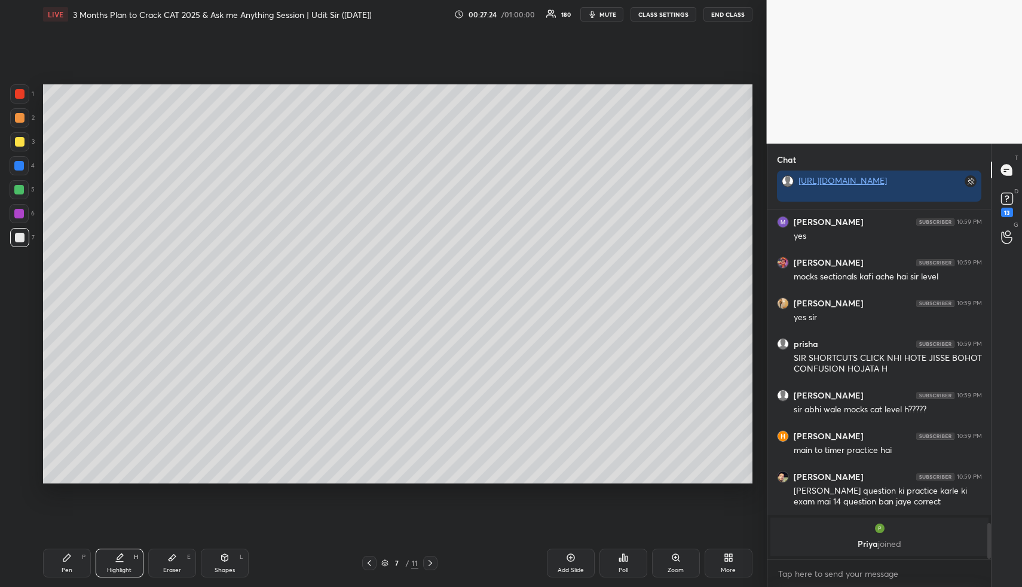
drag, startPoint x: 116, startPoint y: 566, endPoint x: 136, endPoint y: 496, distance: 72.8
click at [114, 564] on div "Highlight H" at bounding box center [120, 562] width 48 height 29
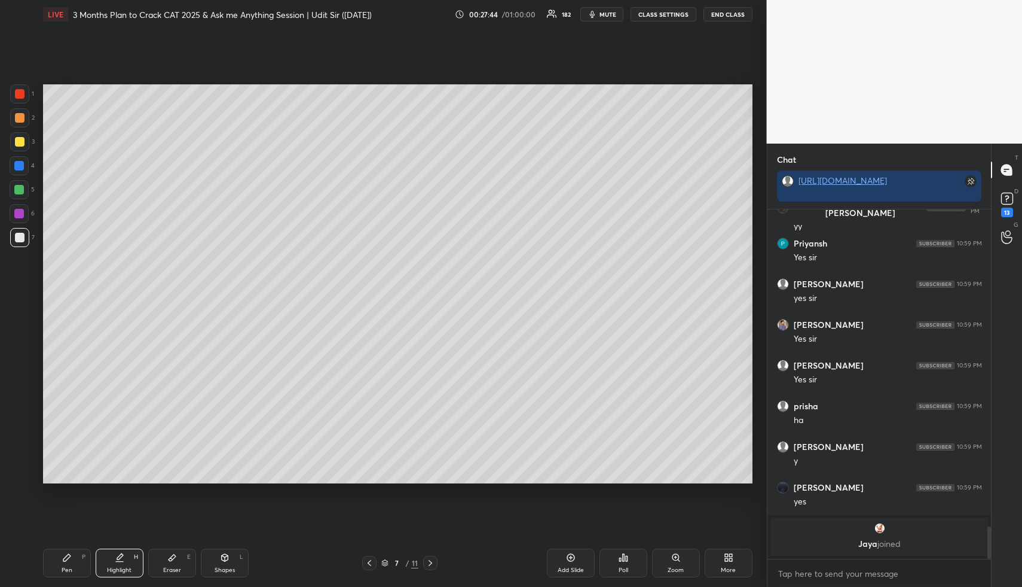
scroll to position [3375, 0]
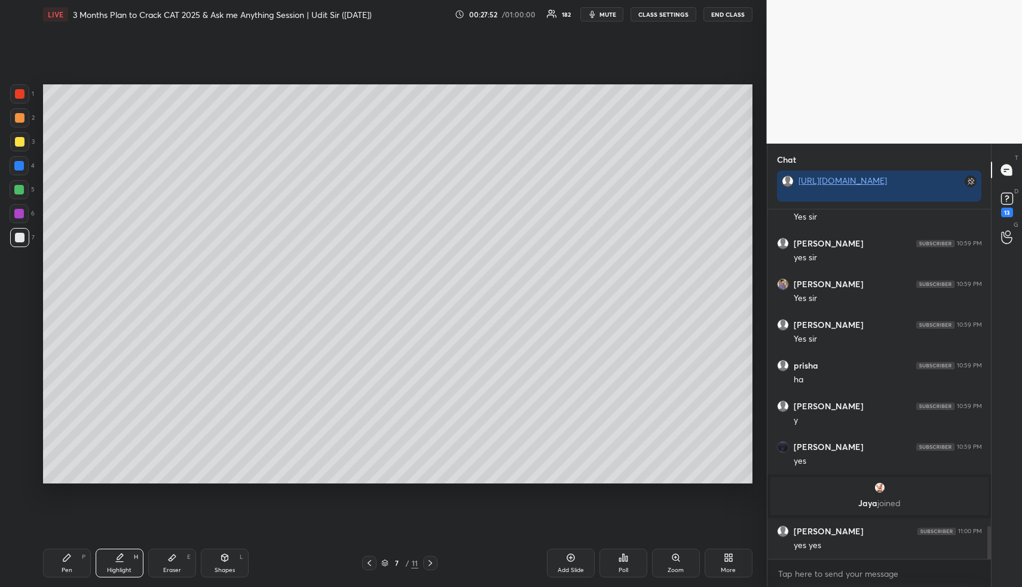
drag, startPoint x: 77, startPoint y: 560, endPoint x: 71, endPoint y: 540, distance: 21.2
click at [77, 560] on div "Pen P" at bounding box center [67, 562] width 48 height 29
click at [22, 135] on div at bounding box center [19, 141] width 19 height 19
click at [104, 573] on div "Highlight H" at bounding box center [120, 562] width 48 height 29
click at [111, 567] on div "Highlight" at bounding box center [119, 570] width 25 height 6
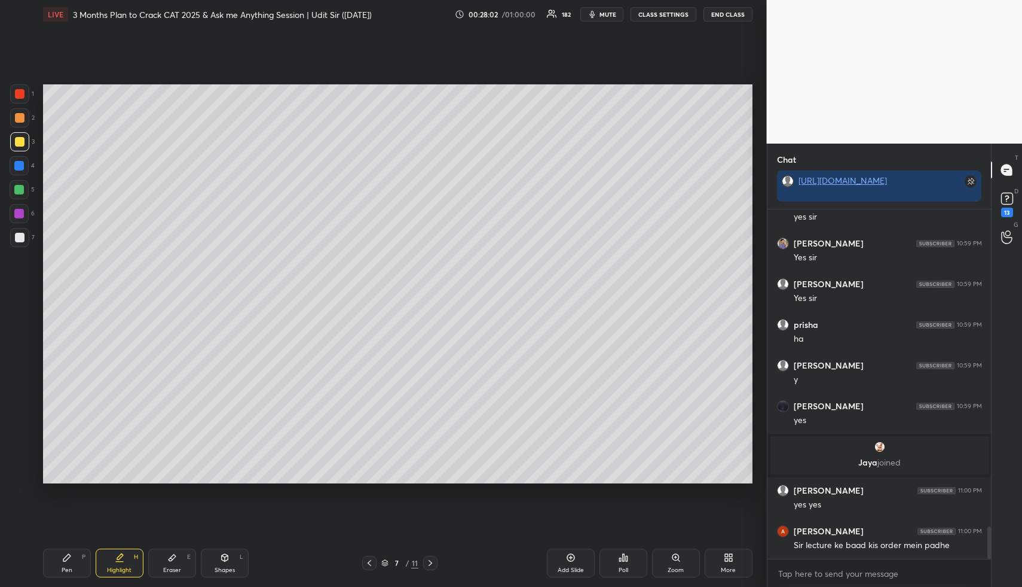
scroll to position [3467, 0]
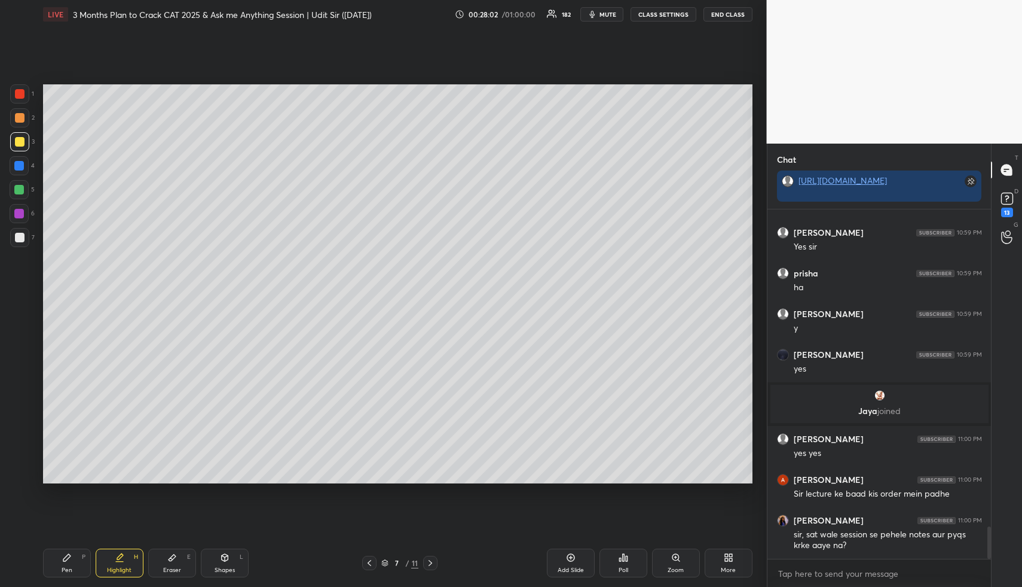
click at [429, 563] on icon at bounding box center [431, 563] width 10 height 10
click at [432, 561] on icon at bounding box center [431, 563] width 10 height 10
click at [729, 561] on icon at bounding box center [729, 557] width 10 height 10
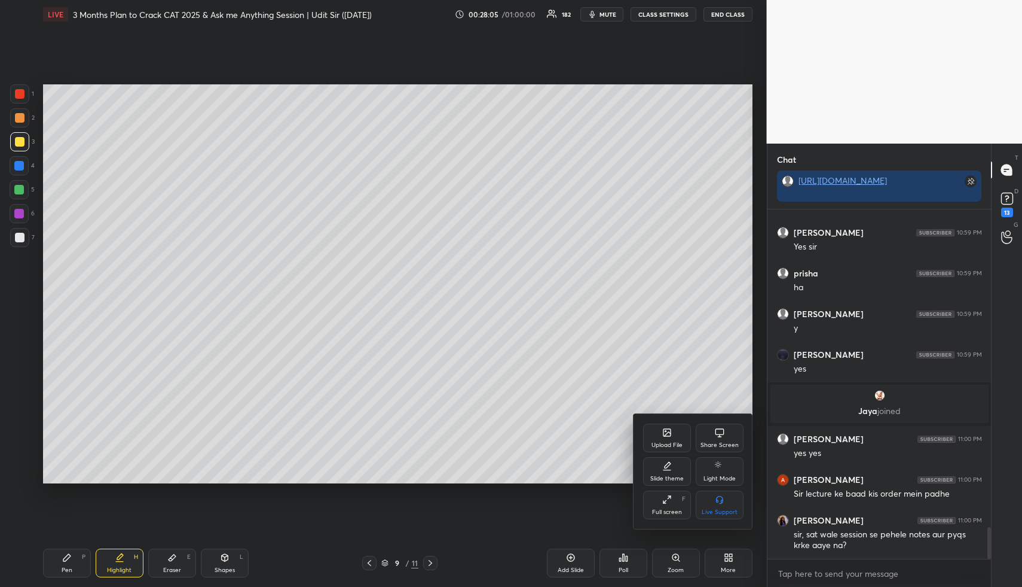
scroll to position [3529, 0]
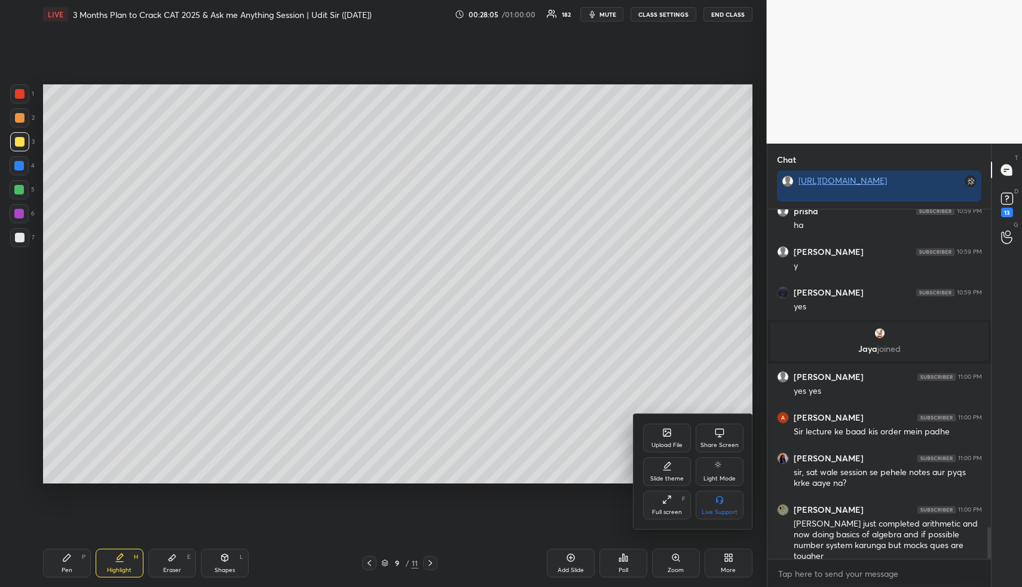
click at [659, 438] on div "Upload File" at bounding box center [667, 437] width 48 height 29
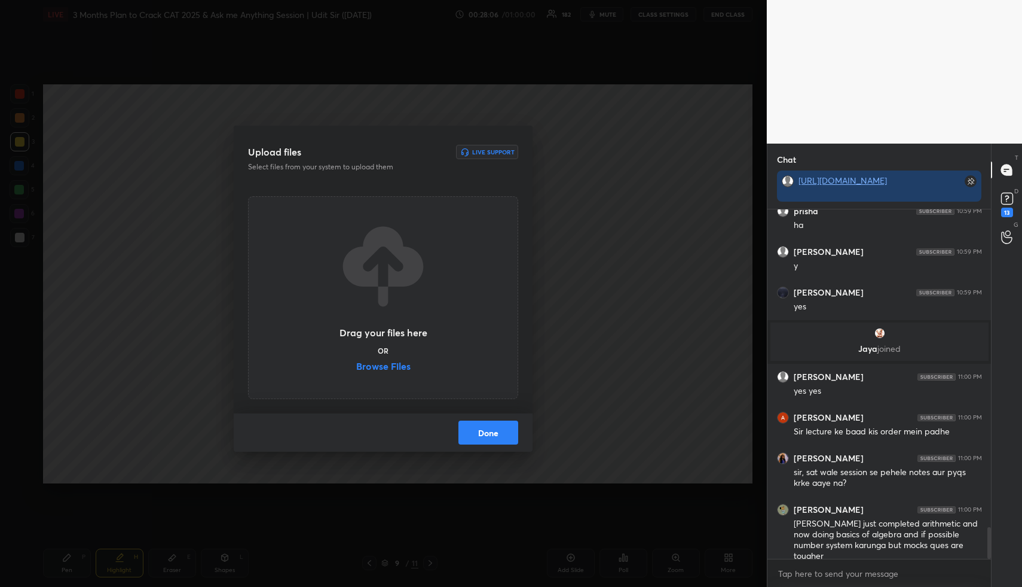
click at [386, 368] on label "Browse Files" at bounding box center [383, 367] width 54 height 13
click at [356, 368] on input "Browse Files" at bounding box center [356, 367] width 0 height 13
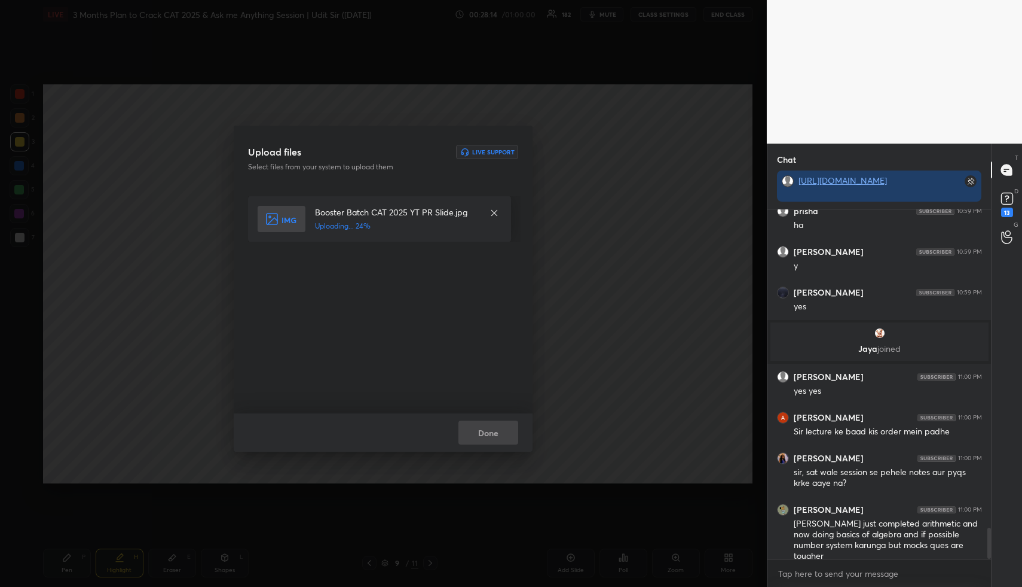
scroll to position [3581, 0]
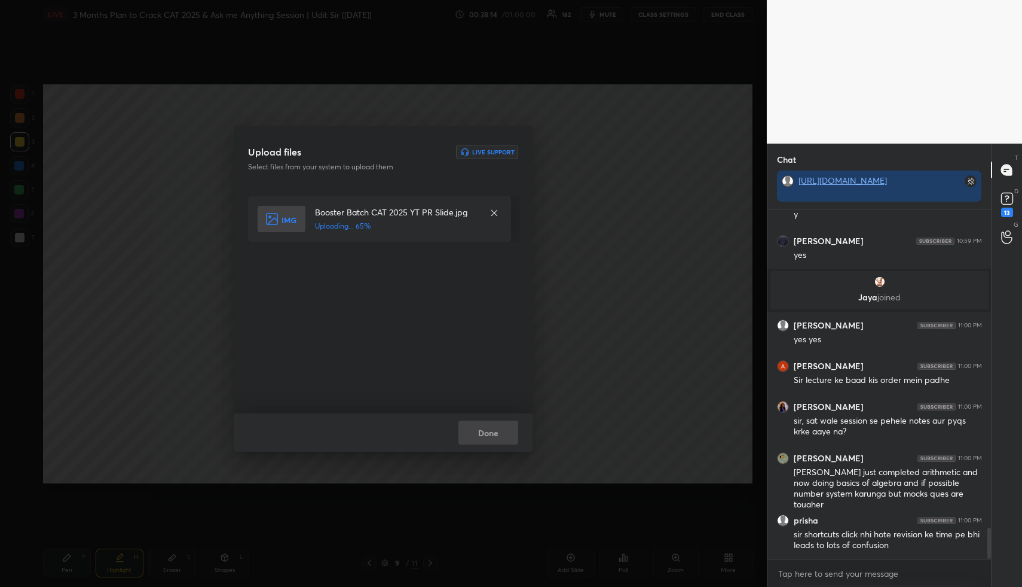
click at [503, 430] on div "Done" at bounding box center [383, 432] width 299 height 38
click at [503, 430] on button "Done" at bounding box center [489, 432] width 60 height 24
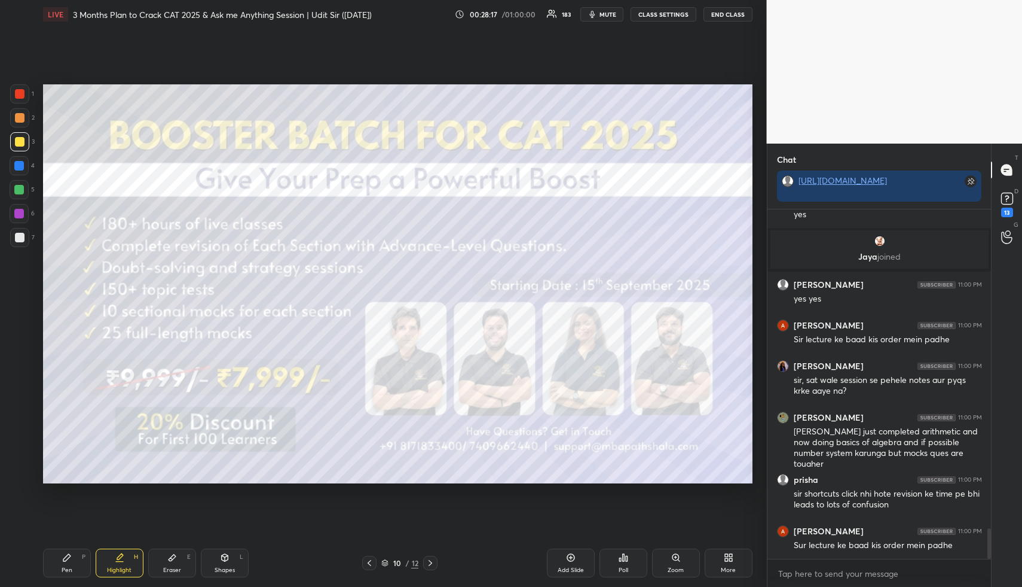
click at [222, 565] on div "Shapes L" at bounding box center [225, 562] width 48 height 29
click at [19, 92] on div at bounding box center [20, 94] width 10 height 10
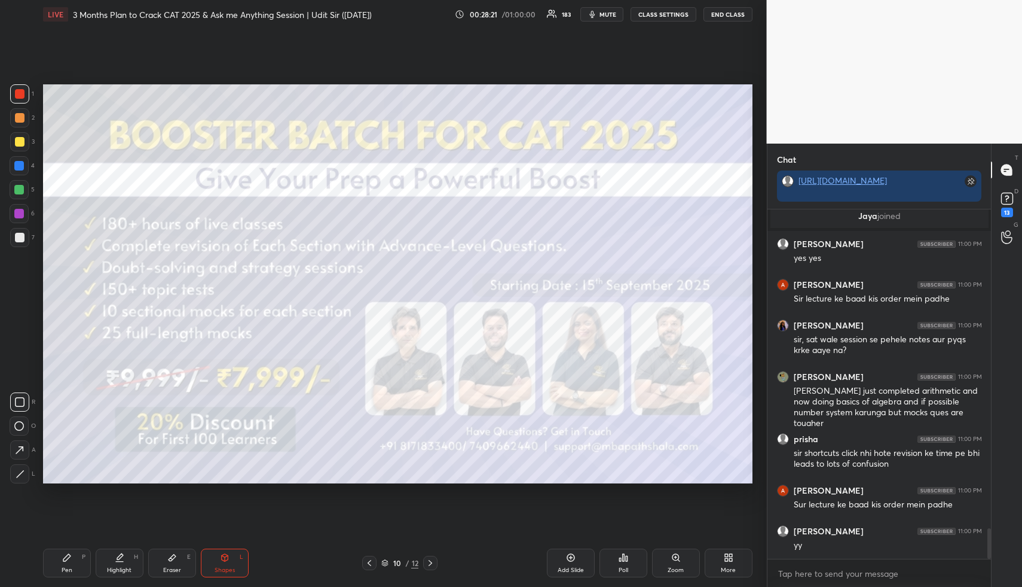
click at [114, 569] on div "Highlight" at bounding box center [119, 570] width 25 height 6
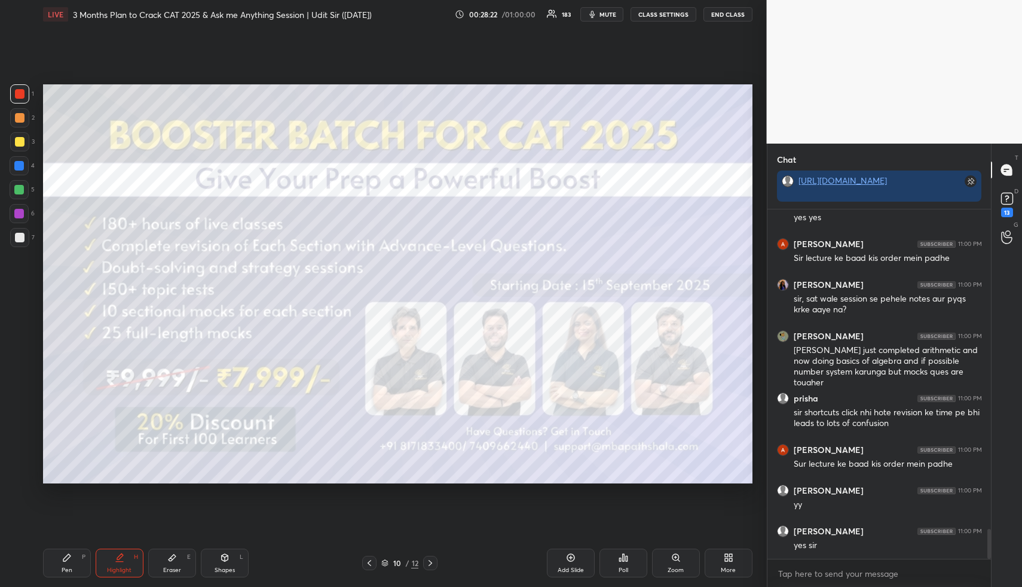
click at [429, 561] on icon at bounding box center [431, 563] width 10 height 10
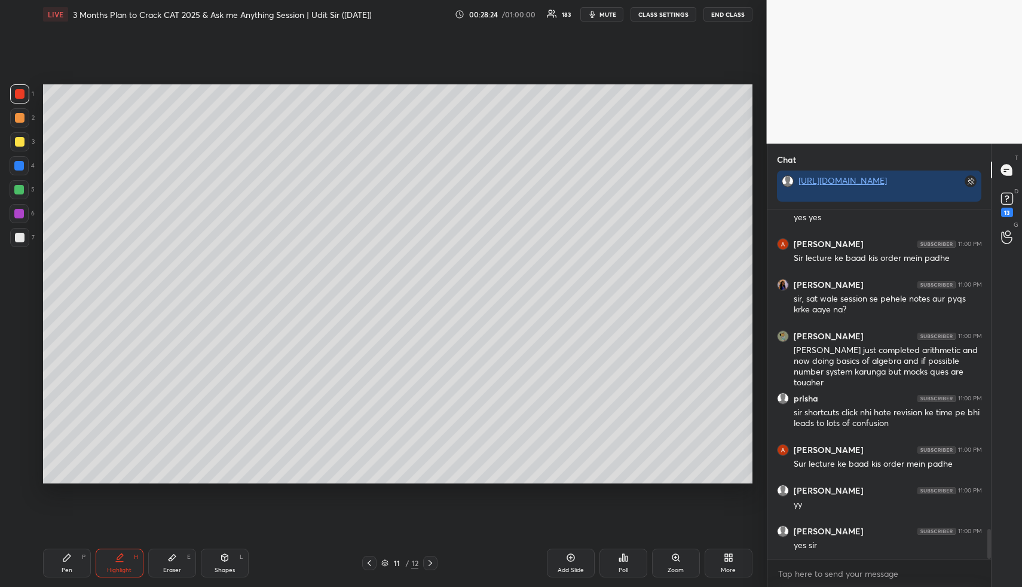
click at [365, 561] on icon at bounding box center [370, 563] width 10 height 10
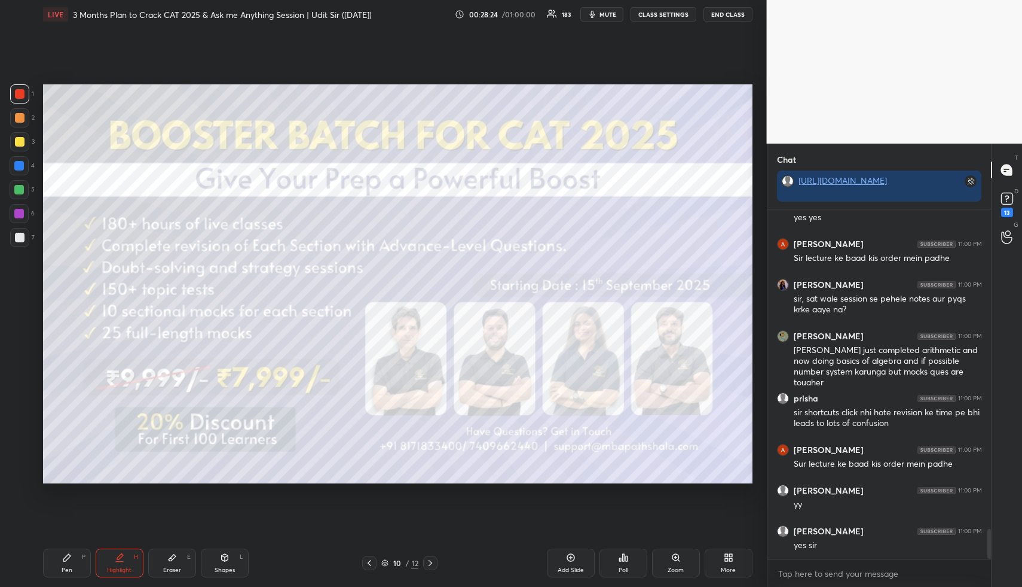
click at [366, 561] on icon at bounding box center [370, 563] width 10 height 10
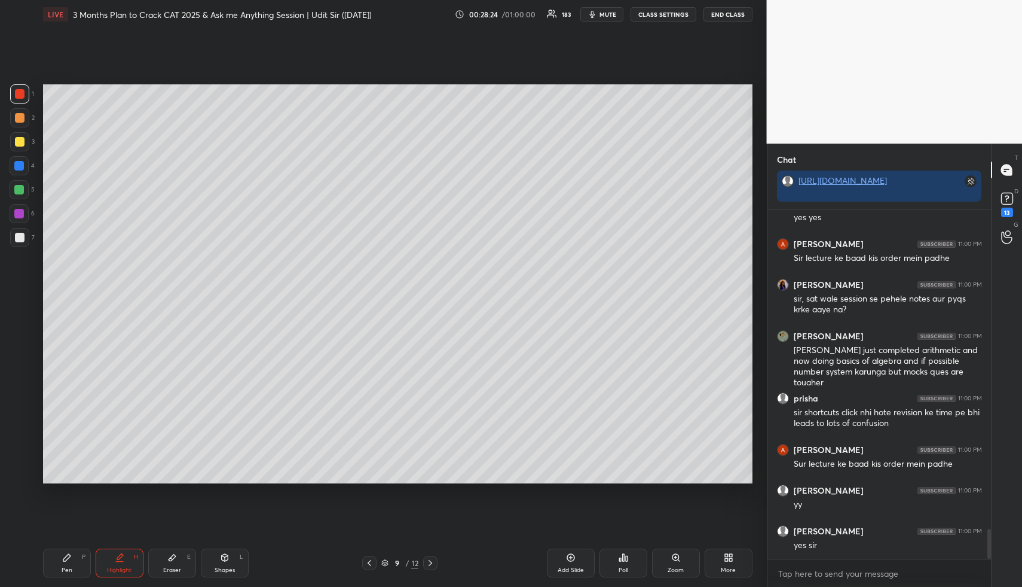
click at [366, 564] on icon at bounding box center [370, 563] width 10 height 10
click at [367, 566] on icon at bounding box center [370, 563] width 10 height 10
drag, startPoint x: 115, startPoint y: 567, endPoint x: 124, endPoint y: 528, distance: 39.9
click at [115, 563] on div "Highlight H" at bounding box center [120, 562] width 48 height 29
click at [123, 551] on div "Highlight H" at bounding box center [120, 562] width 48 height 29
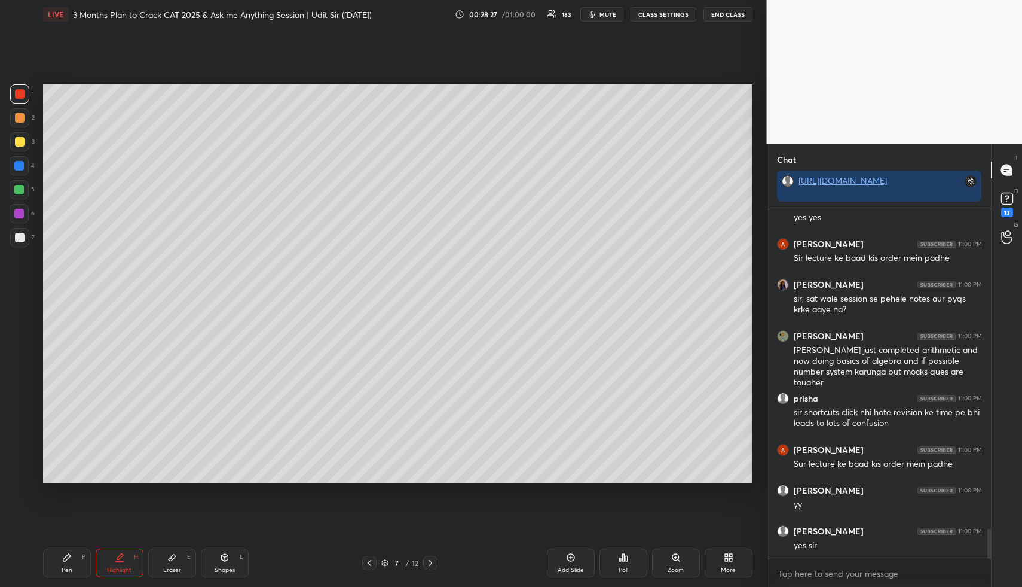
scroll to position [3746, 0]
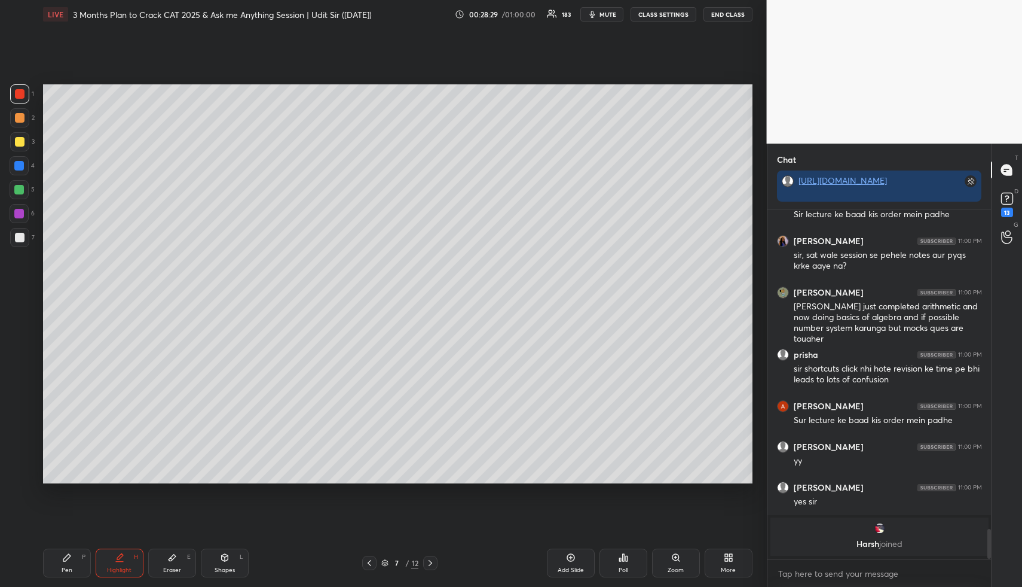
click at [72, 561] on div "Pen P" at bounding box center [67, 562] width 48 height 29
click at [20, 143] on div at bounding box center [20, 142] width 10 height 10
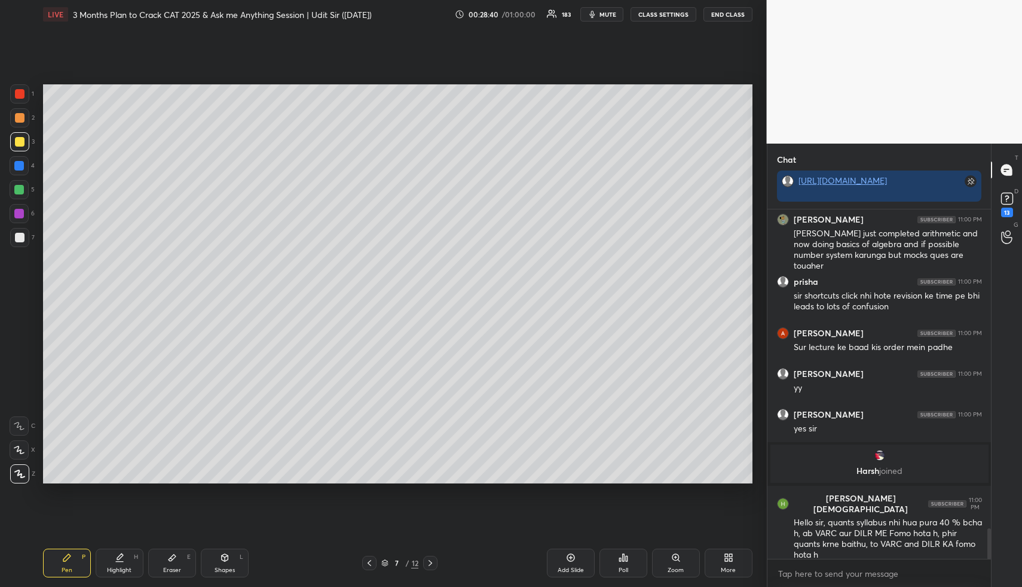
drag, startPoint x: 115, startPoint y: 559, endPoint x: 87, endPoint y: 558, distance: 28.1
click at [113, 559] on div "Highlight H" at bounding box center [120, 562] width 48 height 29
drag, startPoint x: 72, startPoint y: 564, endPoint x: 62, endPoint y: 512, distance: 52.9
click at [72, 564] on div "Pen P" at bounding box center [67, 562] width 48 height 29
click at [26, 163] on div at bounding box center [19, 165] width 19 height 19
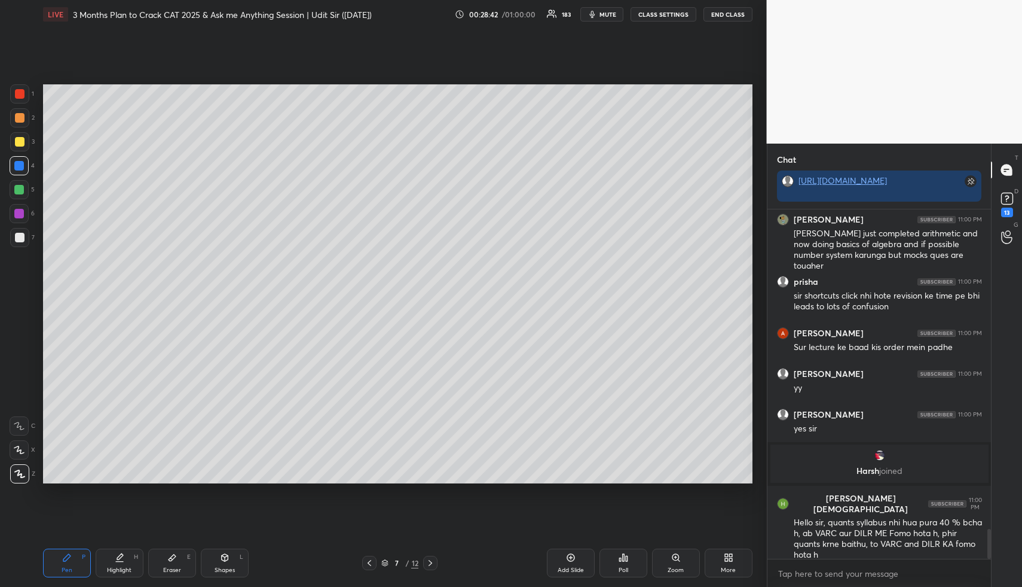
scroll to position [3717, 0]
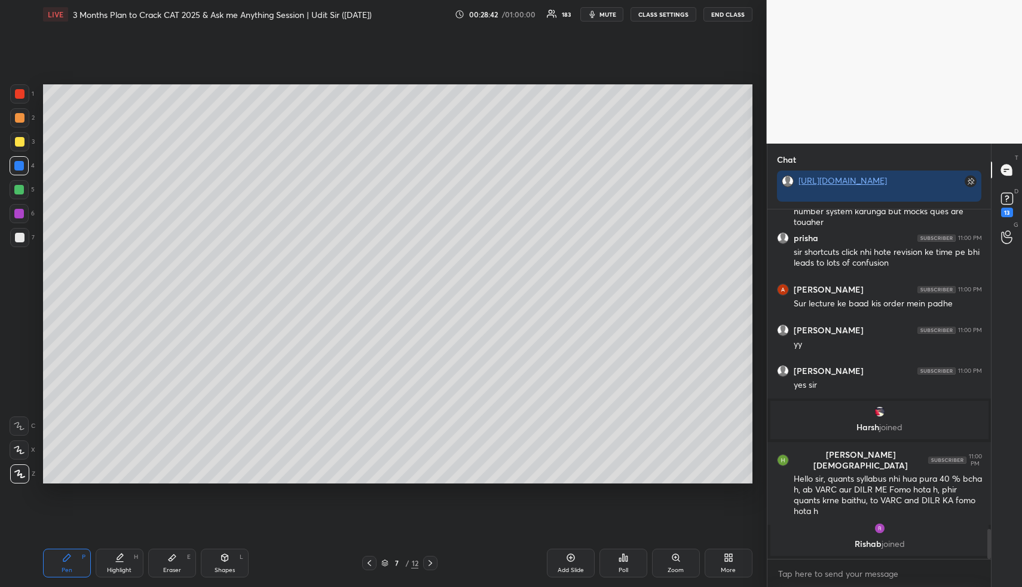
drag, startPoint x: 114, startPoint y: 561, endPoint x: 158, endPoint y: 504, distance: 72.0
click at [113, 560] on div "Highlight H" at bounding box center [120, 562] width 48 height 29
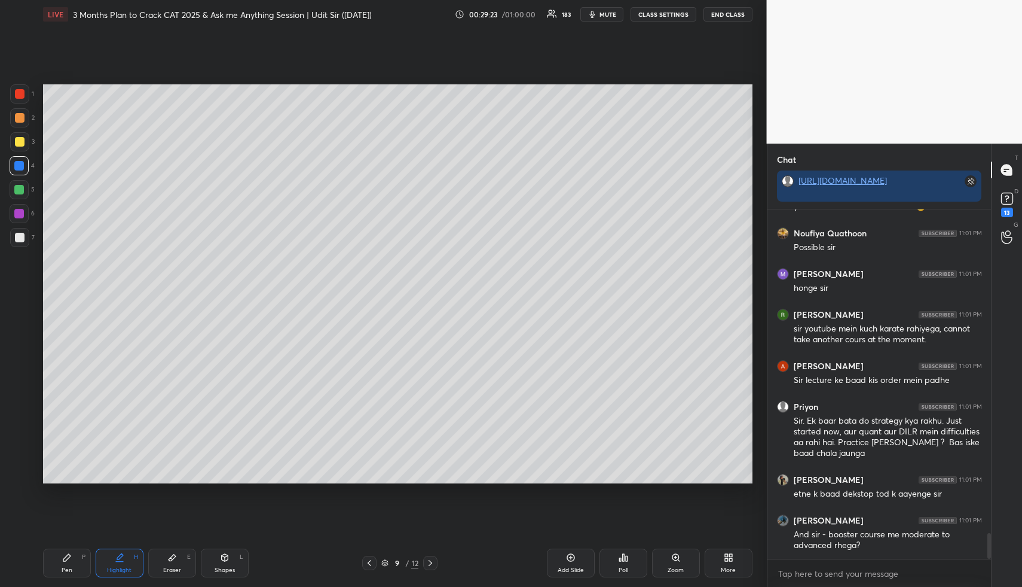
scroll to position [4469, 0]
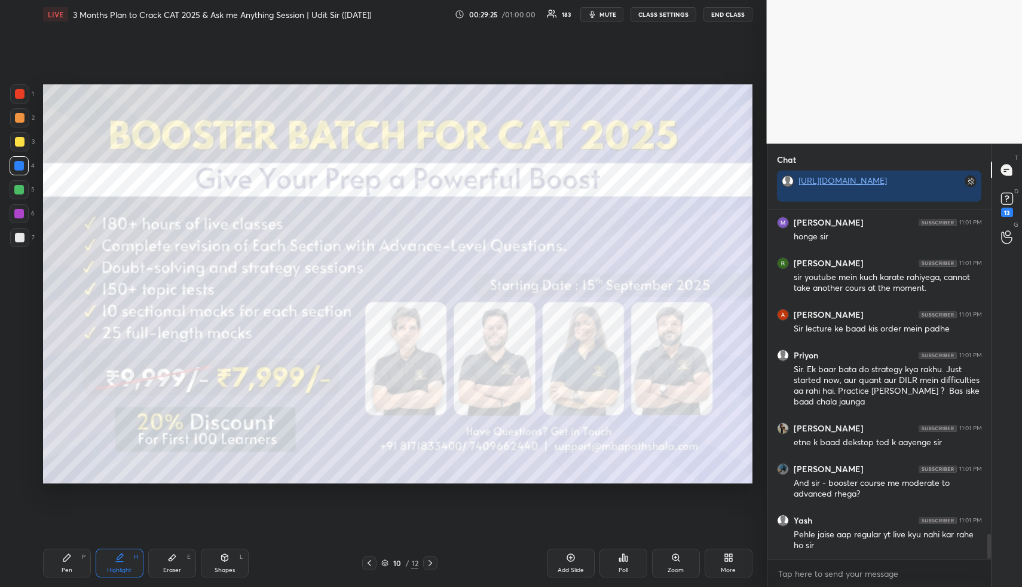
click at [111, 570] on div "Highlight" at bounding box center [119, 570] width 25 height 6
click at [227, 568] on div "Shapes" at bounding box center [225, 570] width 20 height 6
drag, startPoint x: 14, startPoint y: 97, endPoint x: 28, endPoint y: 107, distance: 16.8
click at [16, 100] on div at bounding box center [19, 93] width 19 height 19
drag, startPoint x: 116, startPoint y: 565, endPoint x: 141, endPoint y: 488, distance: 81.1
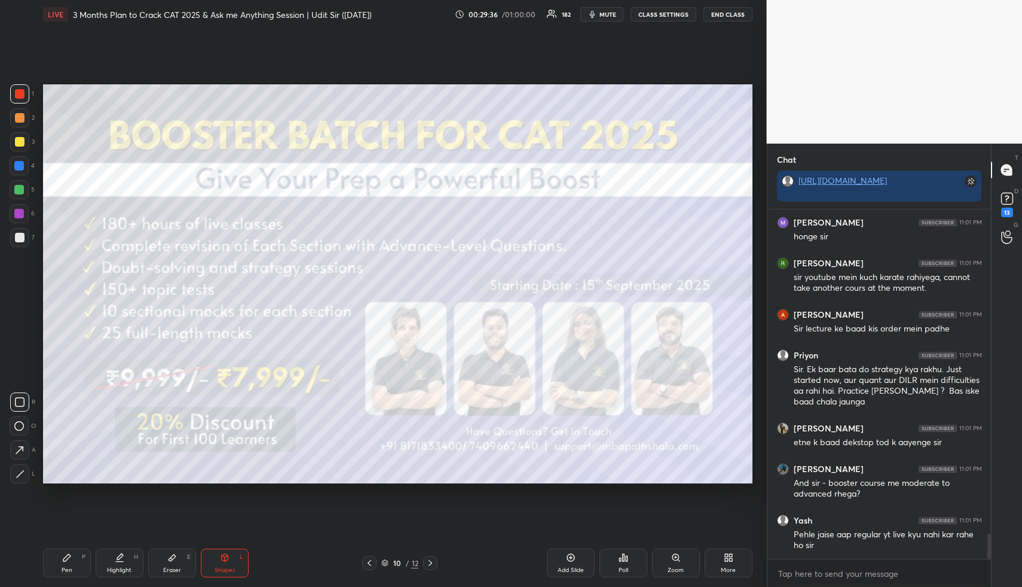
click at [116, 561] on div "Highlight H" at bounding box center [120, 562] width 48 height 29
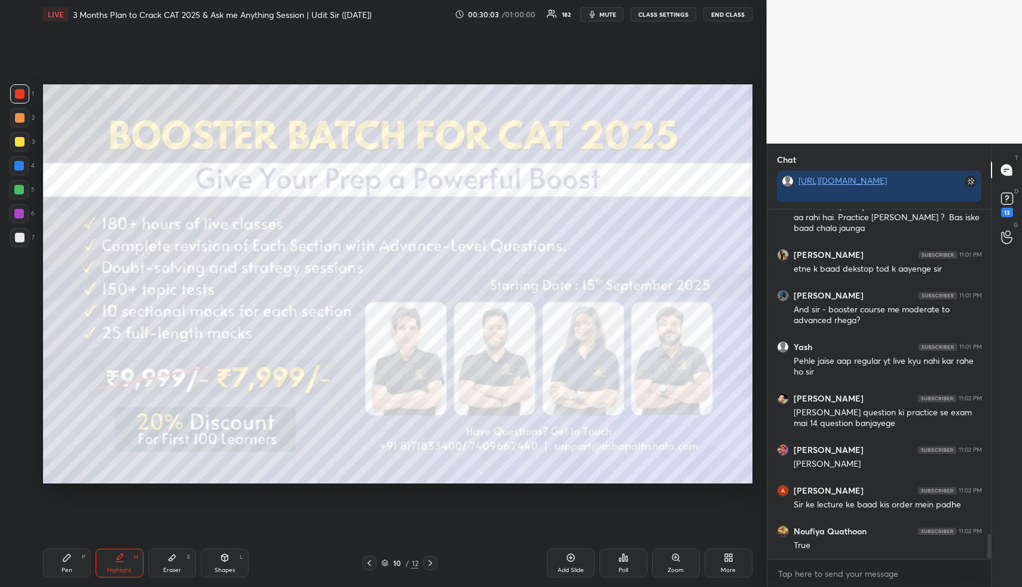
scroll to position [4683, 0]
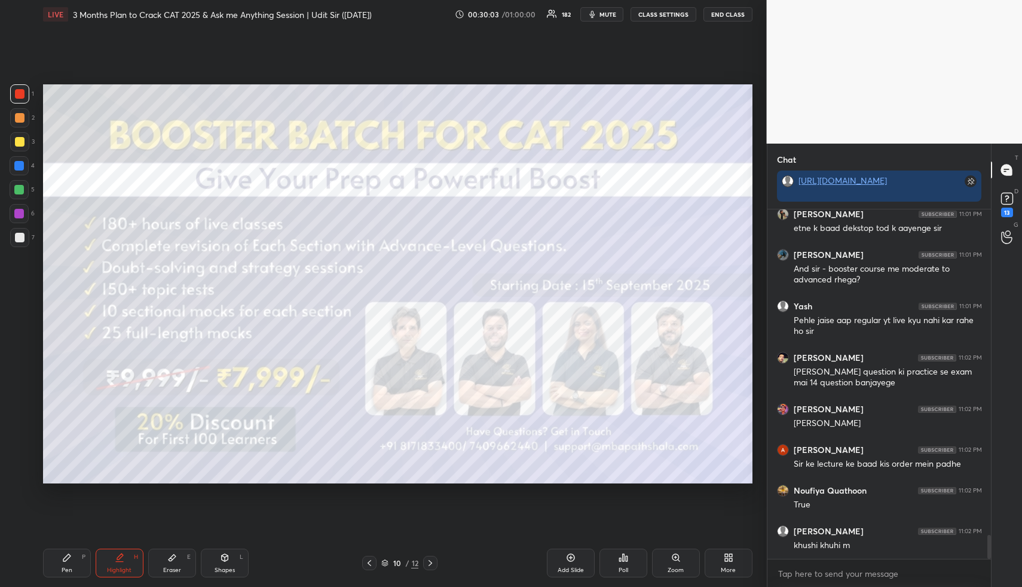
click at [230, 560] on div "Shapes L" at bounding box center [225, 562] width 48 height 29
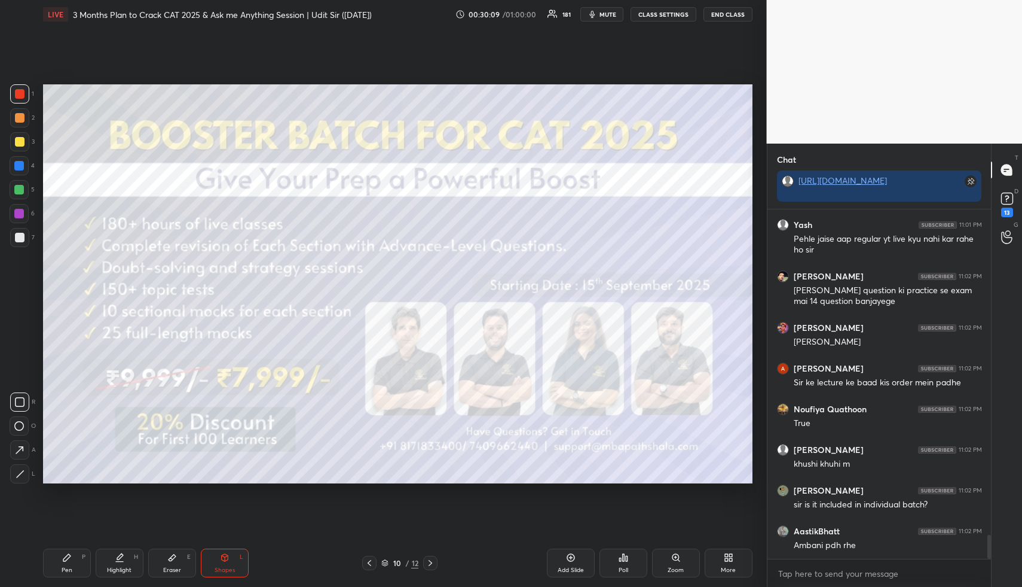
scroll to position [4805, 0]
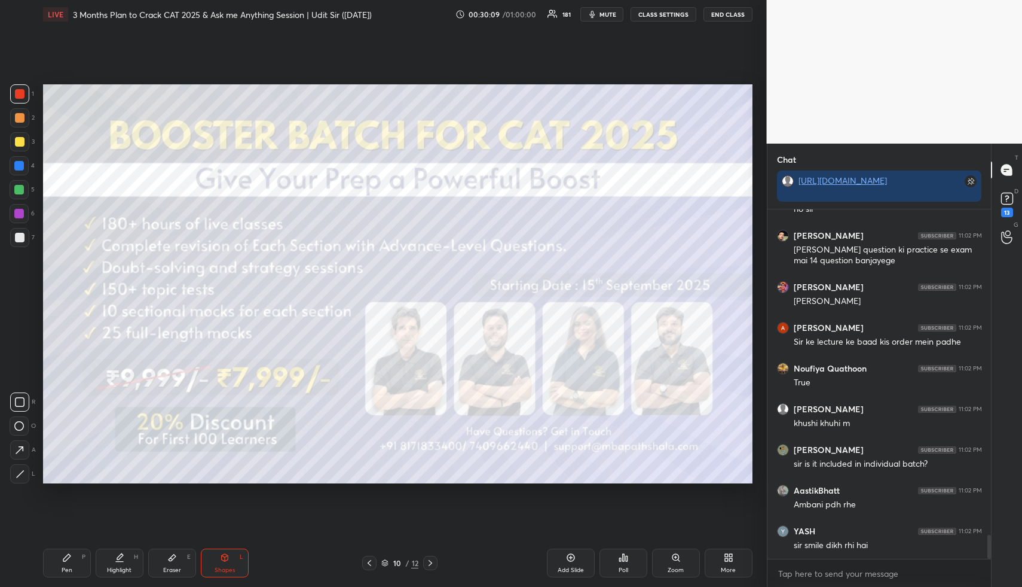
drag, startPoint x: 118, startPoint y: 561, endPoint x: 135, endPoint y: 548, distance: 21.3
click at [118, 561] on icon at bounding box center [120, 557] width 10 height 10
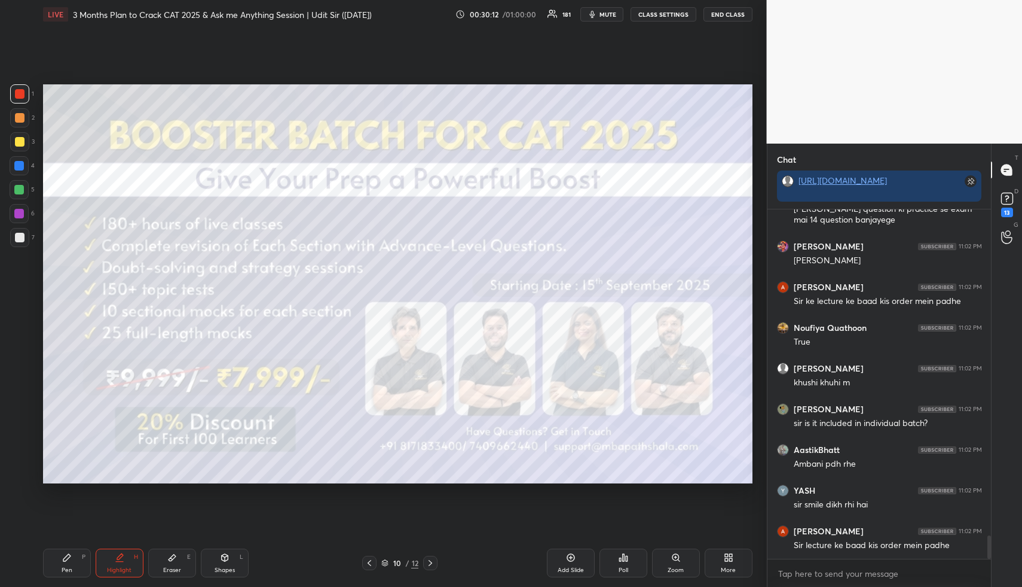
click at [123, 560] on div "Highlight H" at bounding box center [120, 562] width 48 height 29
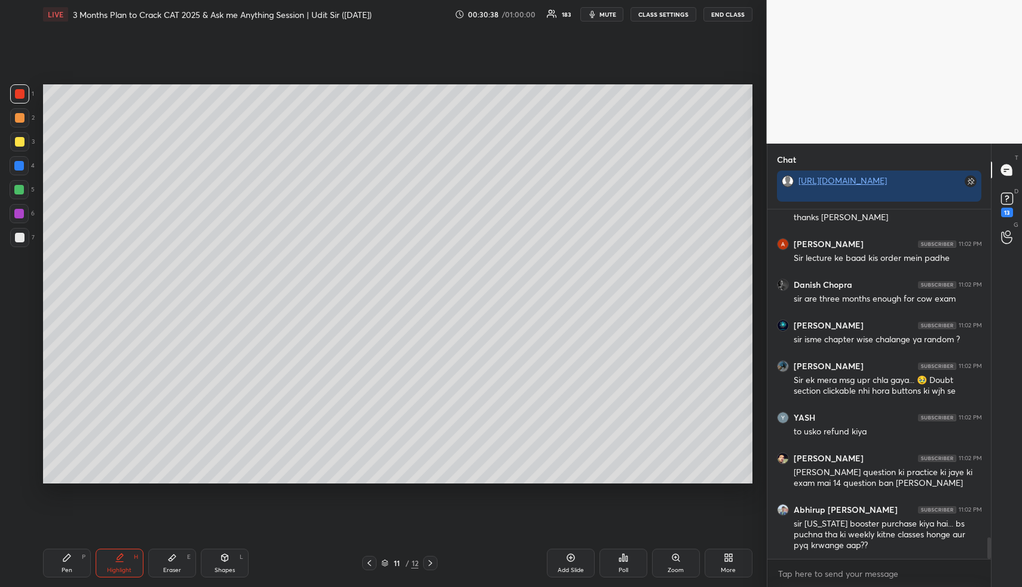
scroll to position [5439, 0]
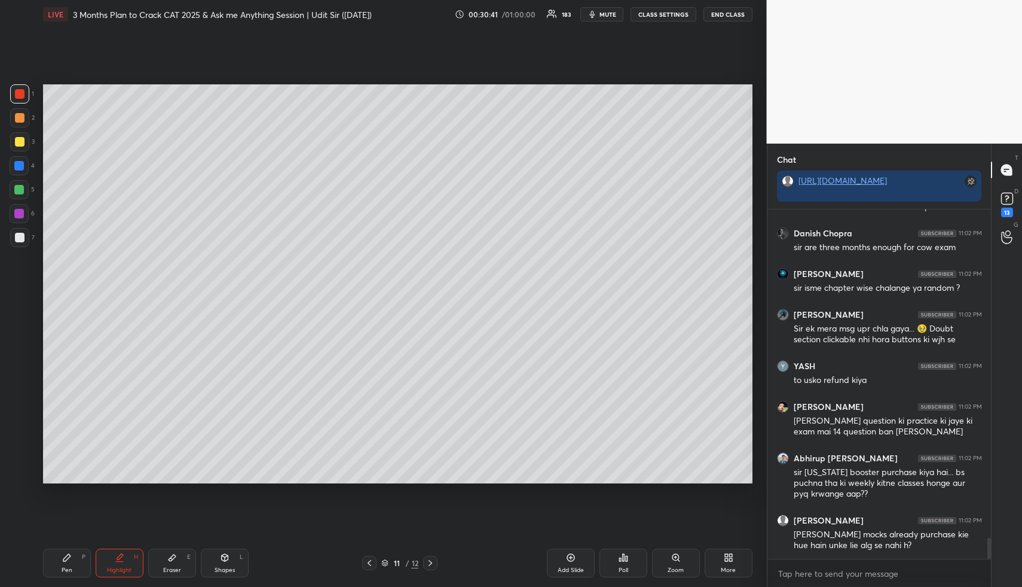
drag, startPoint x: 126, startPoint y: 564, endPoint x: 141, endPoint y: 542, distance: 27.0
click at [126, 564] on div "Highlight H" at bounding box center [120, 562] width 48 height 29
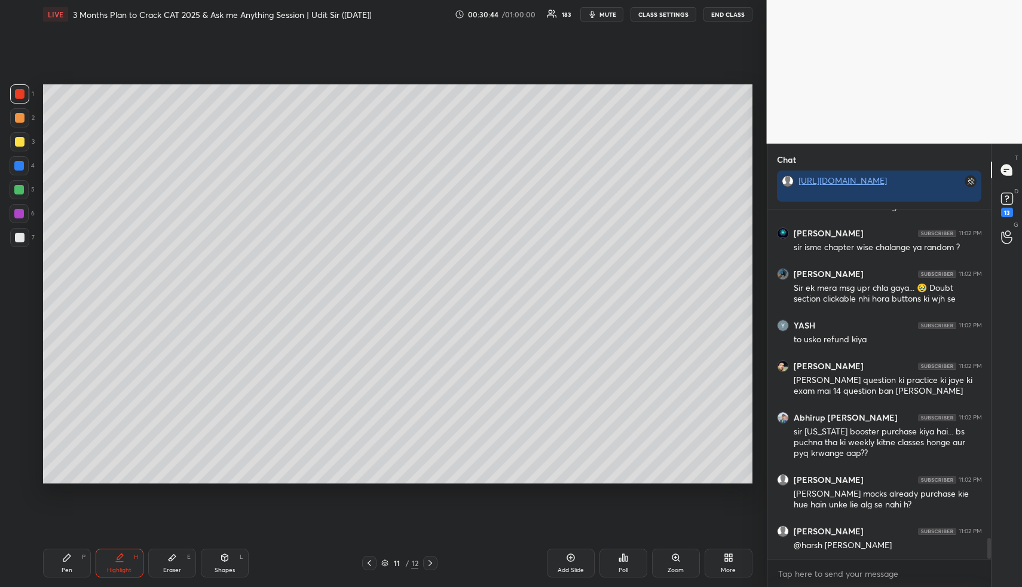
click at [68, 563] on div "Pen P" at bounding box center [67, 562] width 48 height 29
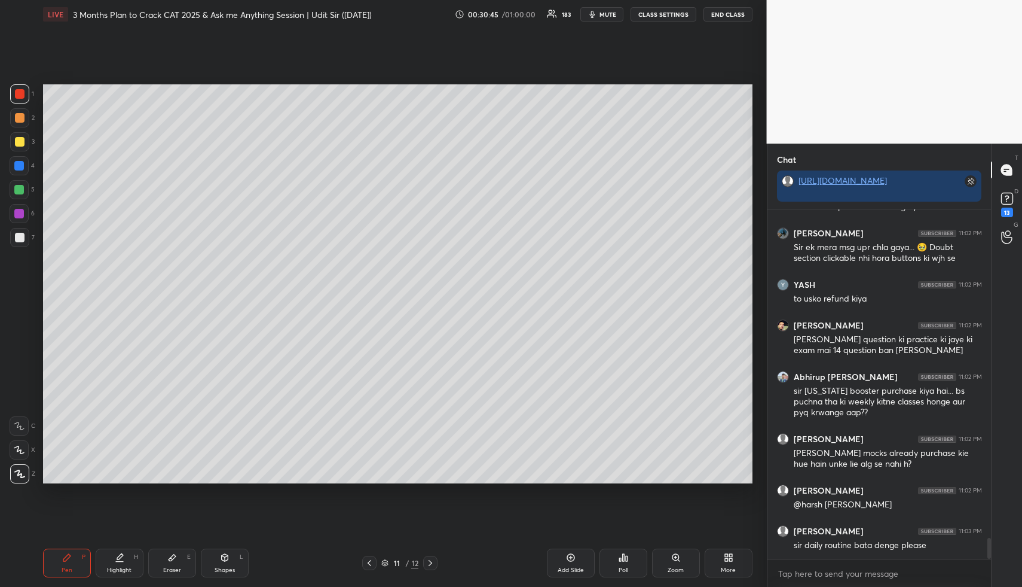
click at [24, 137] on div at bounding box center [19, 141] width 19 height 19
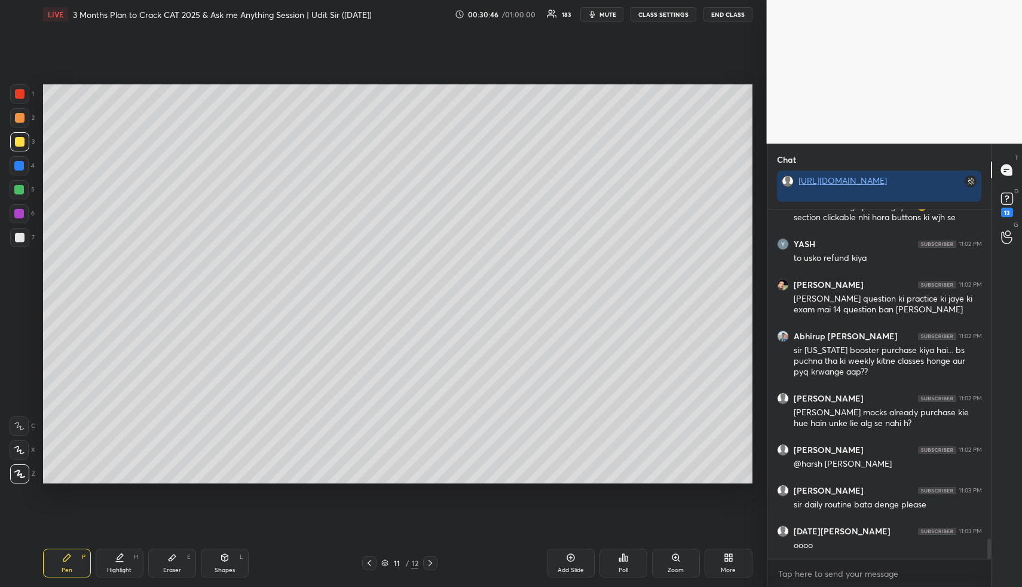
scroll to position [5602, 0]
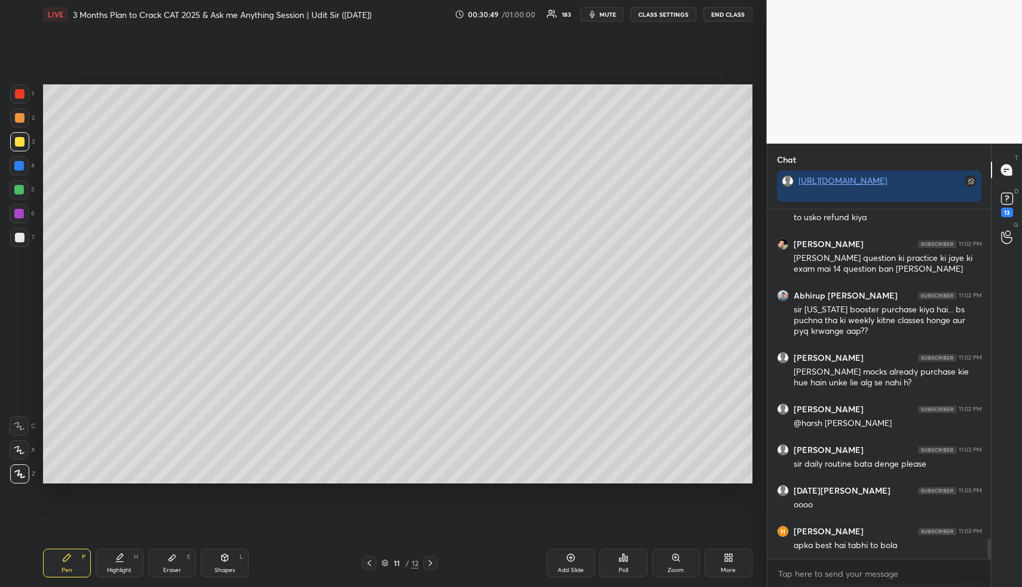
click at [432, 560] on icon at bounding box center [431, 563] width 10 height 10
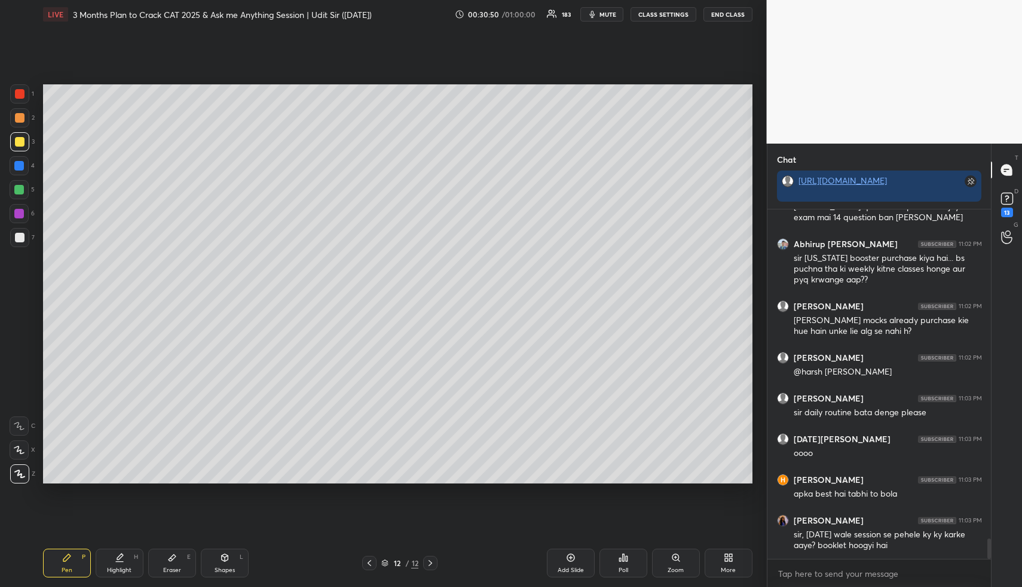
scroll to position [5694, 0]
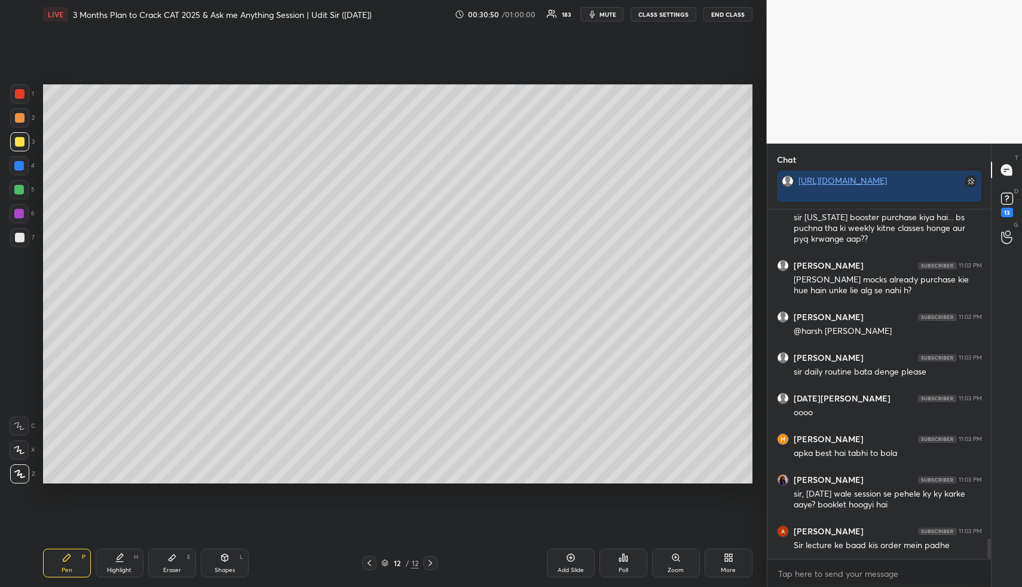
drag, startPoint x: 66, startPoint y: 559, endPoint x: 72, endPoint y: 517, distance: 42.9
click at [66, 559] on icon at bounding box center [67, 557] width 10 height 10
click at [22, 120] on div at bounding box center [20, 118] width 10 height 10
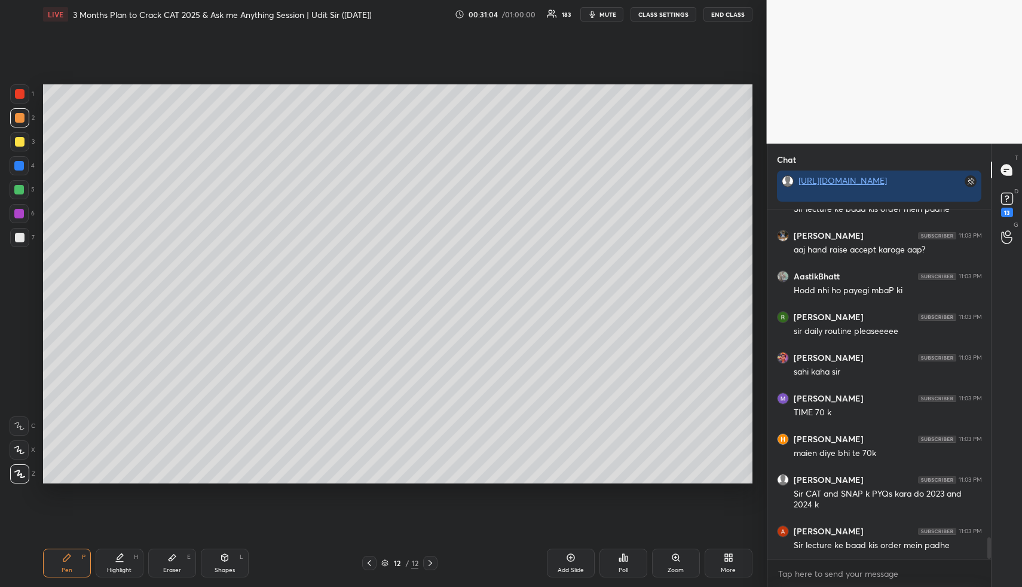
scroll to position [5340, 0]
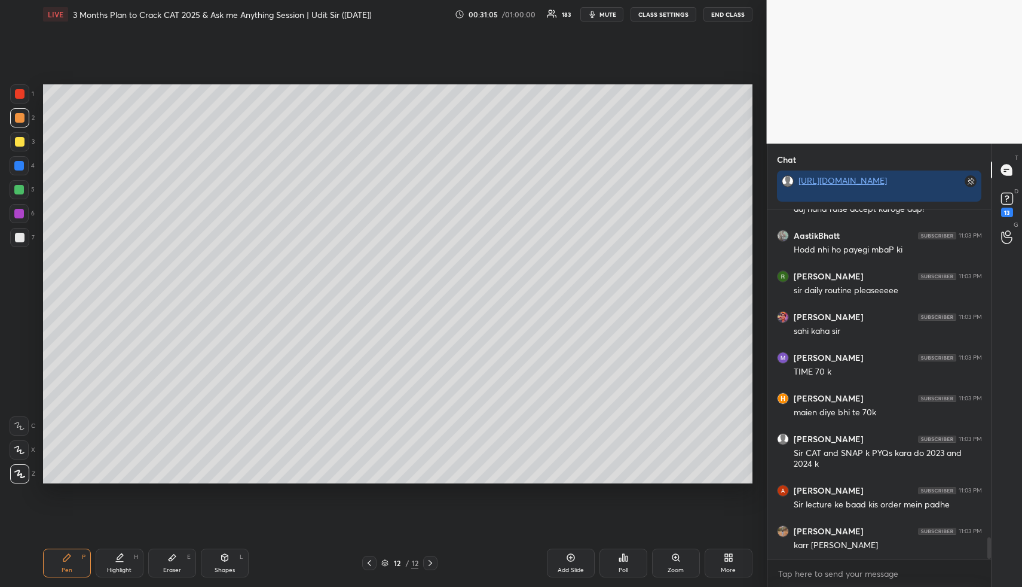
click at [109, 567] on div "Highlight" at bounding box center [119, 570] width 25 height 6
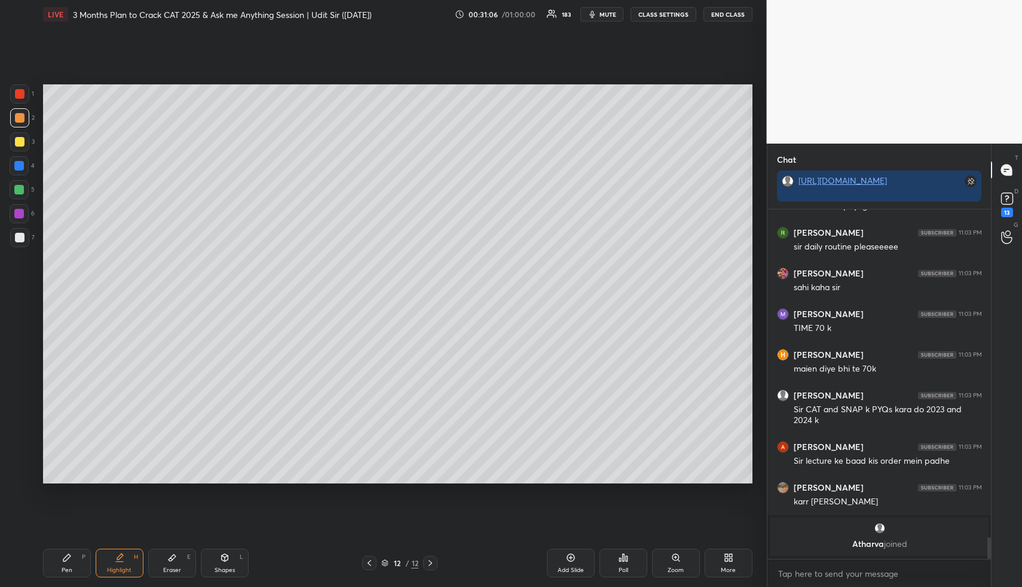
scroll to position [5328, 0]
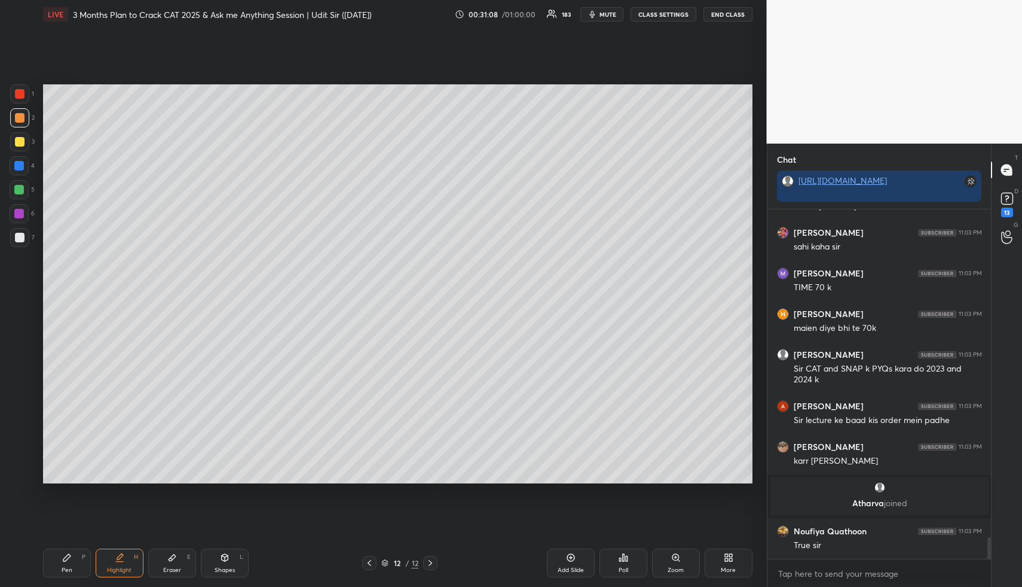
drag, startPoint x: 183, startPoint y: 563, endPoint x: 176, endPoint y: 537, distance: 27.3
click at [182, 564] on div "Eraser E" at bounding box center [172, 562] width 48 height 29
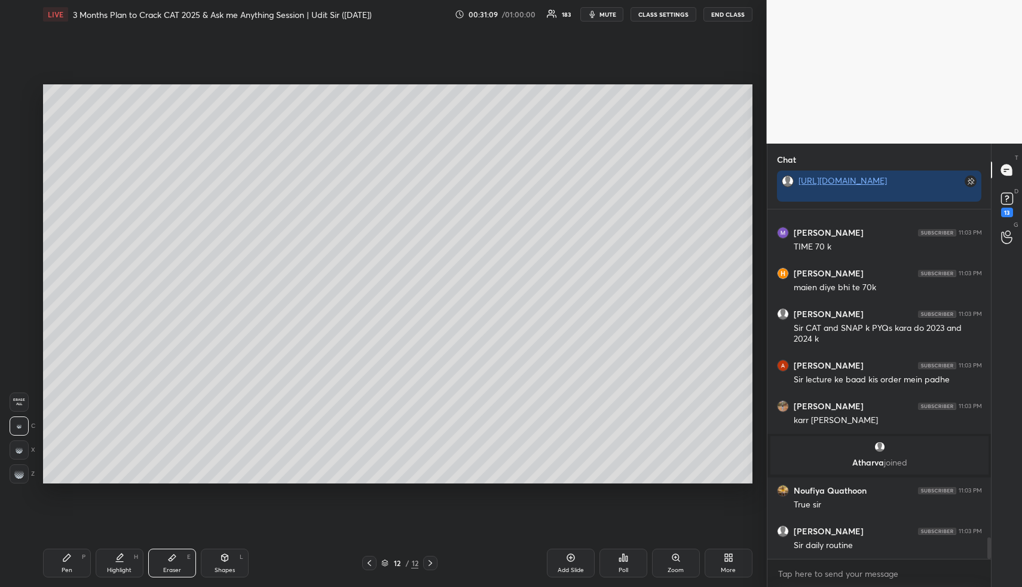
click at [23, 402] on span "Erase all" at bounding box center [19, 402] width 18 height 8
drag, startPoint x: 65, startPoint y: 575, endPoint x: 58, endPoint y: 501, distance: 74.4
click at [65, 575] on div "Pen P" at bounding box center [67, 562] width 48 height 29
click at [20, 142] on div at bounding box center [20, 142] width 10 height 10
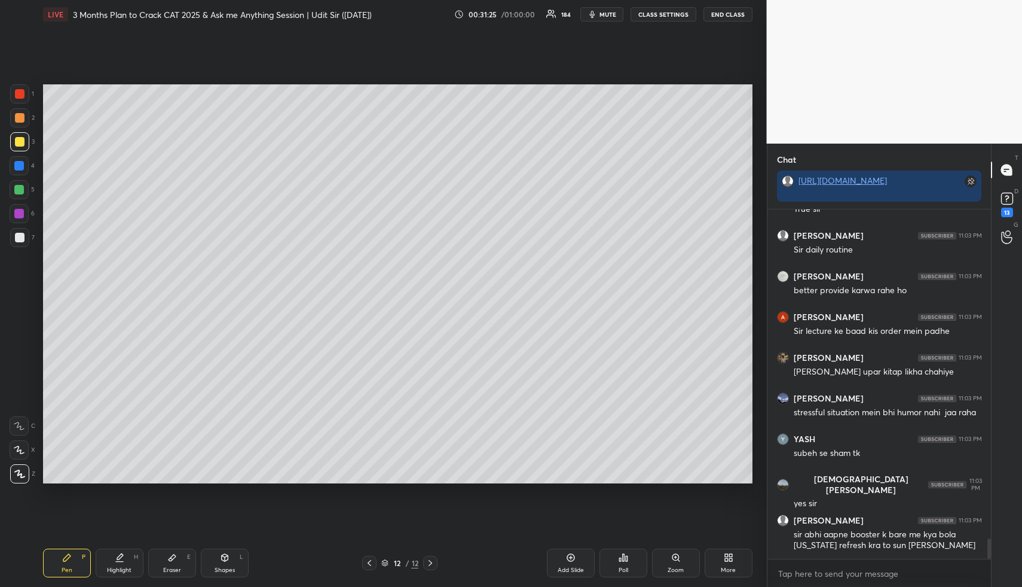
scroll to position [5708, 0]
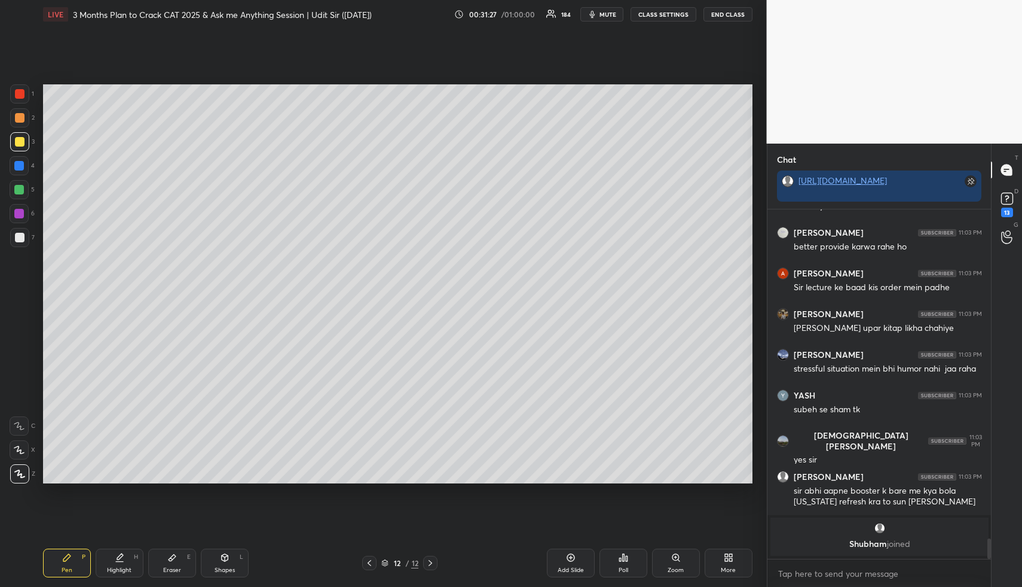
drag, startPoint x: 227, startPoint y: 564, endPoint x: 218, endPoint y: 530, distance: 34.7
click at [227, 564] on div "Shapes L" at bounding box center [225, 562] width 48 height 29
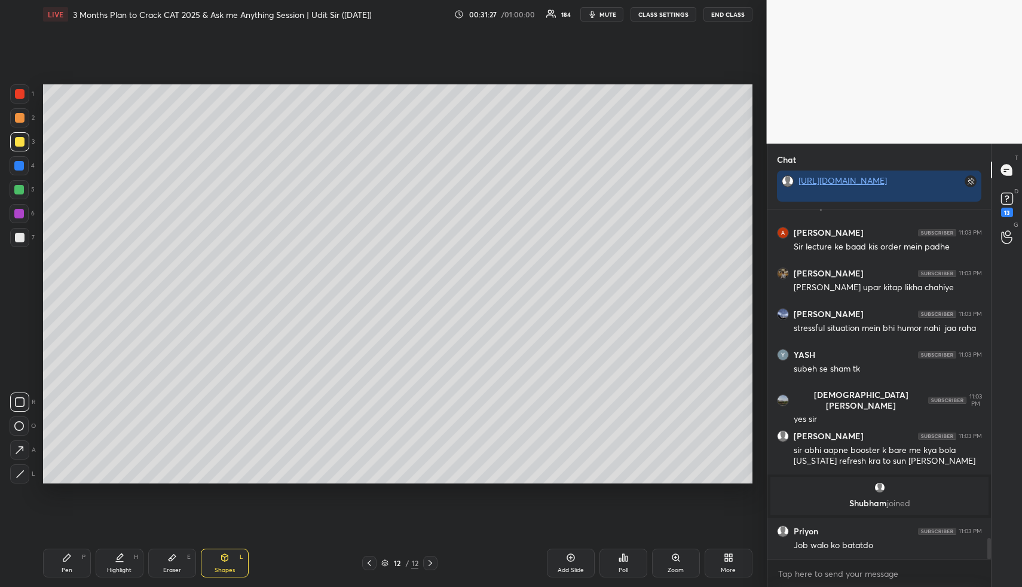
scroll to position [5554, 0]
click at [29, 161] on div "4" at bounding box center [22, 165] width 25 height 19
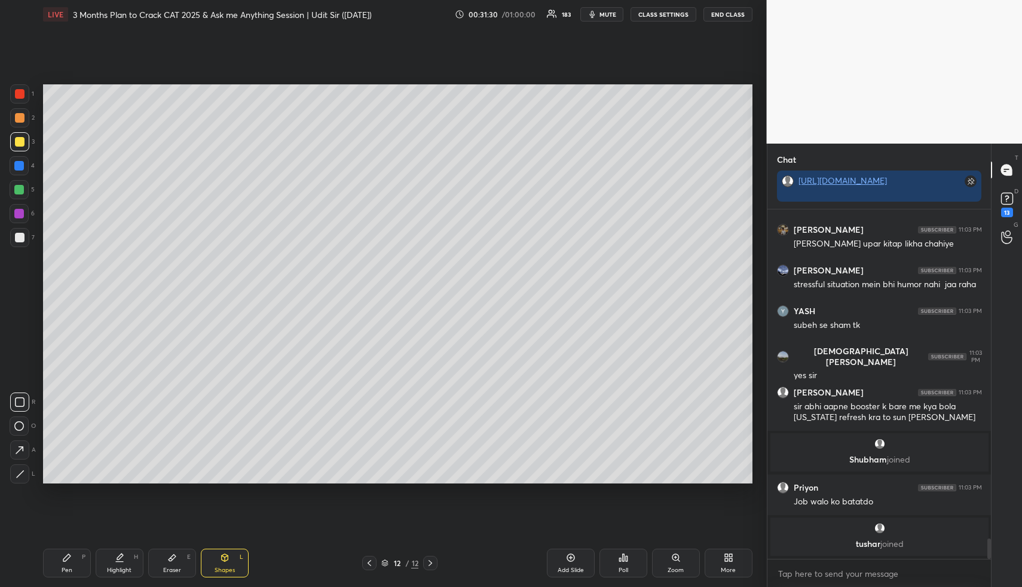
click at [19, 474] on icon at bounding box center [20, 473] width 9 height 9
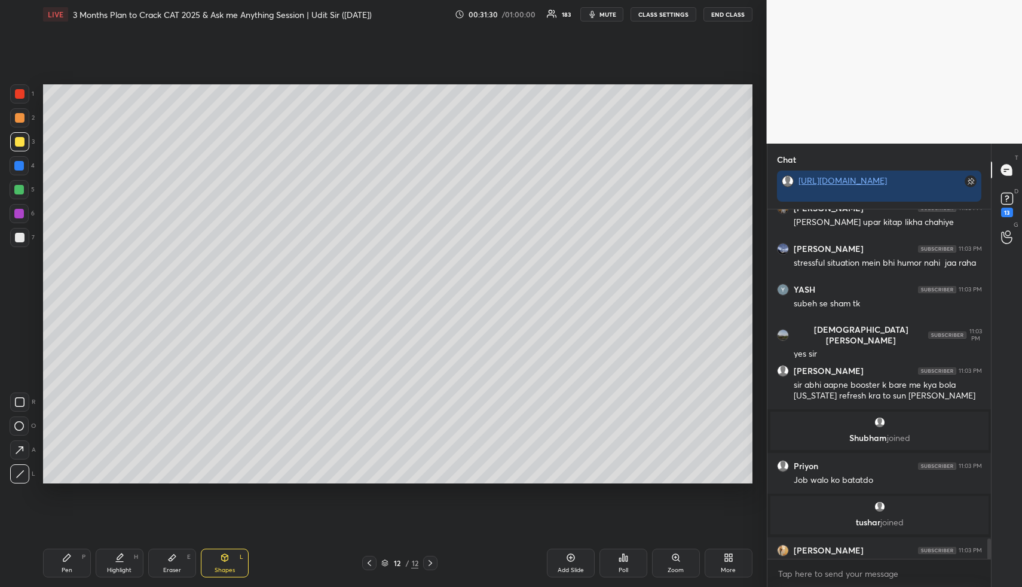
scroll to position [5617, 0]
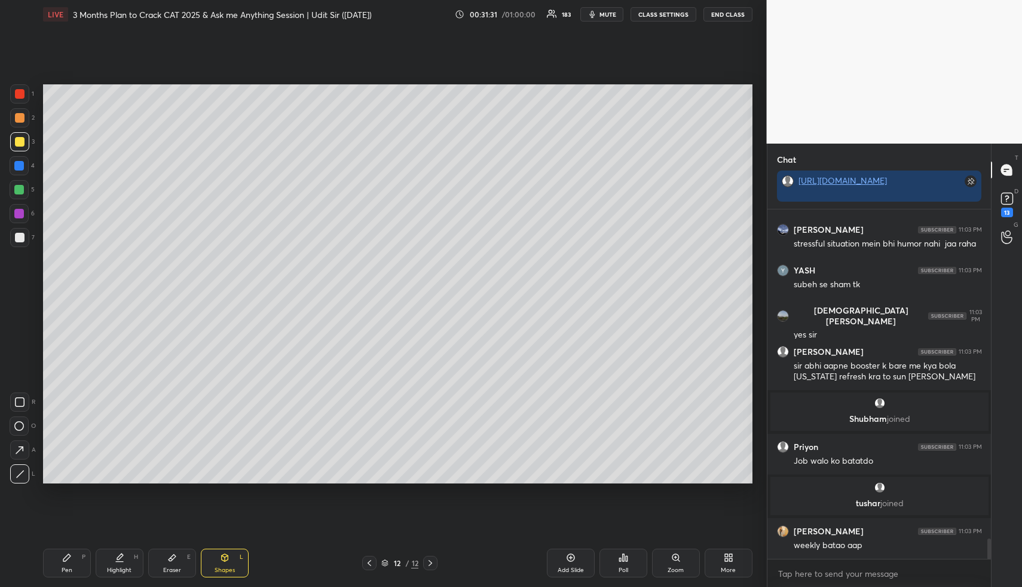
click at [71, 567] on div "Pen" at bounding box center [67, 570] width 11 height 6
click at [20, 122] on div at bounding box center [20, 118] width 10 height 10
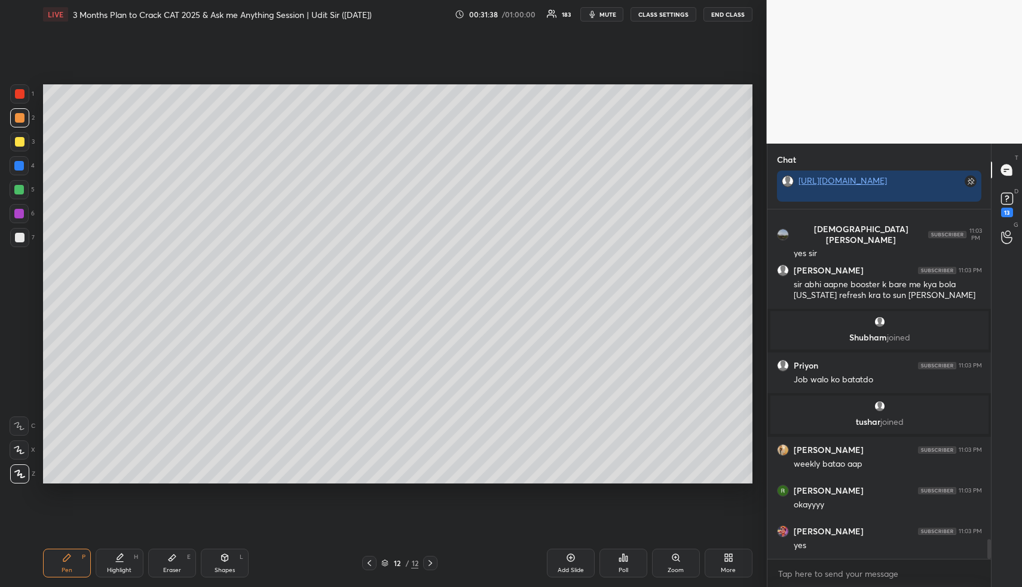
scroll to position [5739, 0]
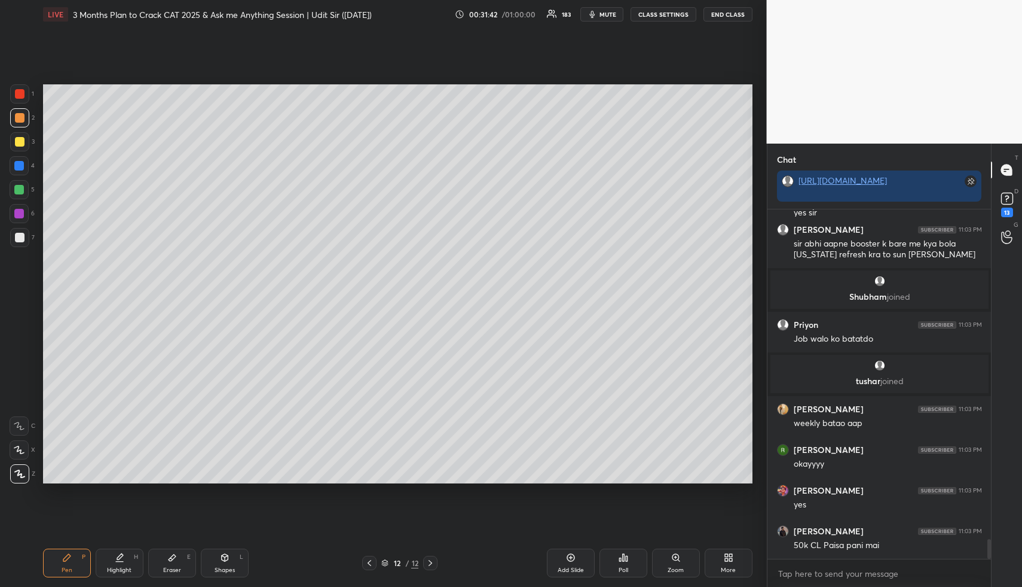
drag, startPoint x: 22, startPoint y: 160, endPoint x: 35, endPoint y: 160, distance: 12.6
click at [23, 161] on div at bounding box center [19, 165] width 19 height 19
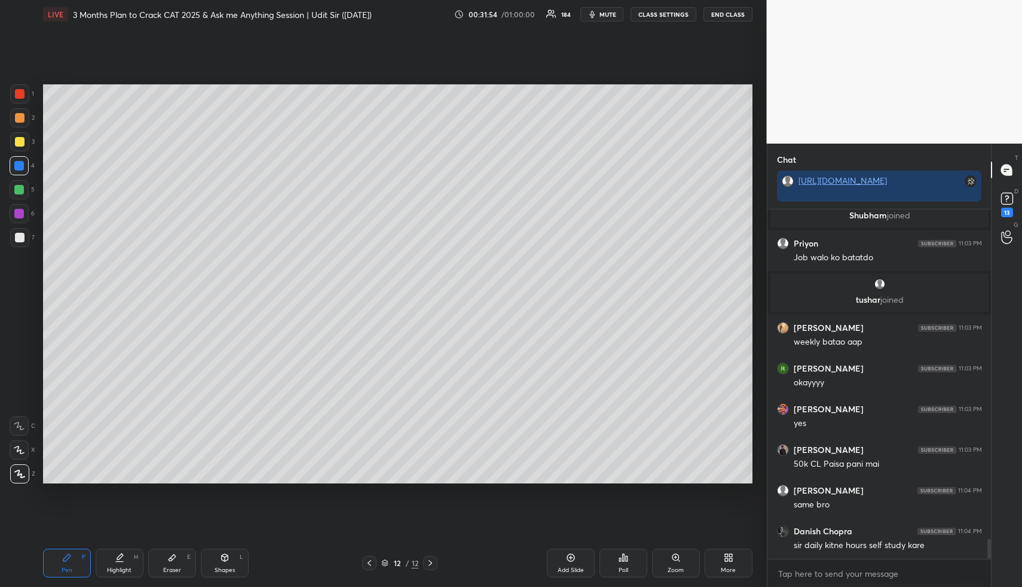
scroll to position [5861, 0]
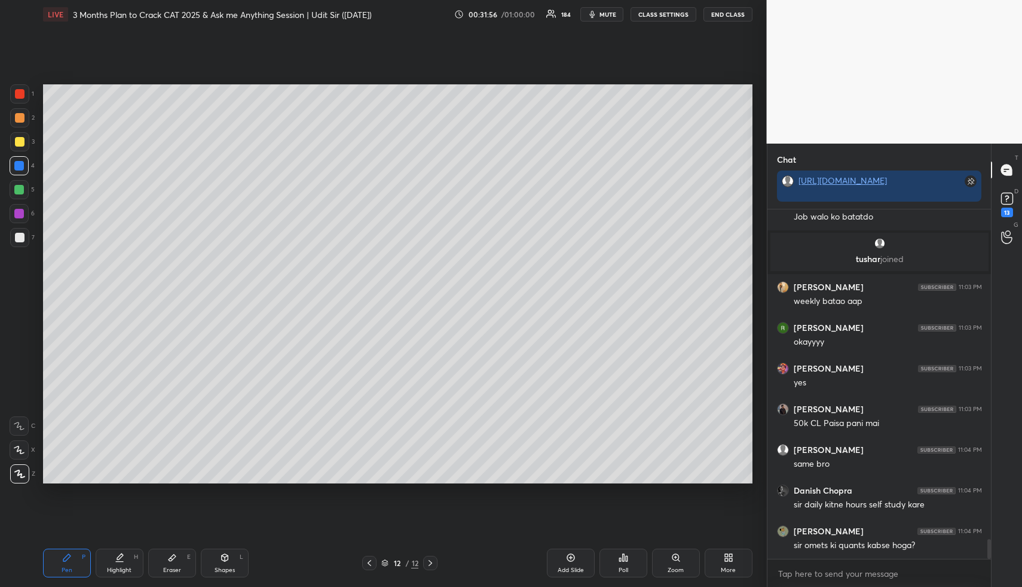
click at [120, 561] on icon at bounding box center [119, 561] width 7 height 0
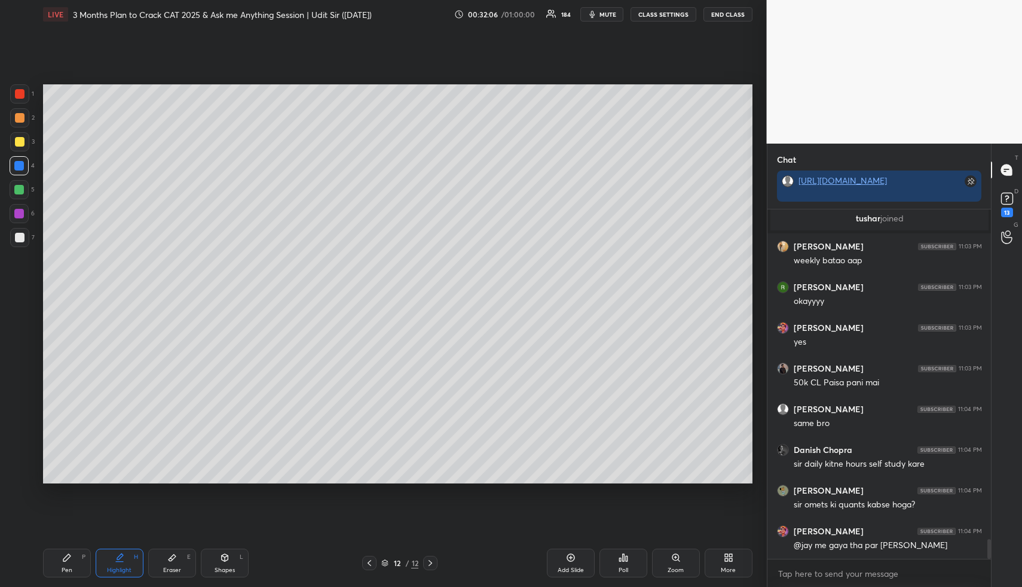
scroll to position [5953, 0]
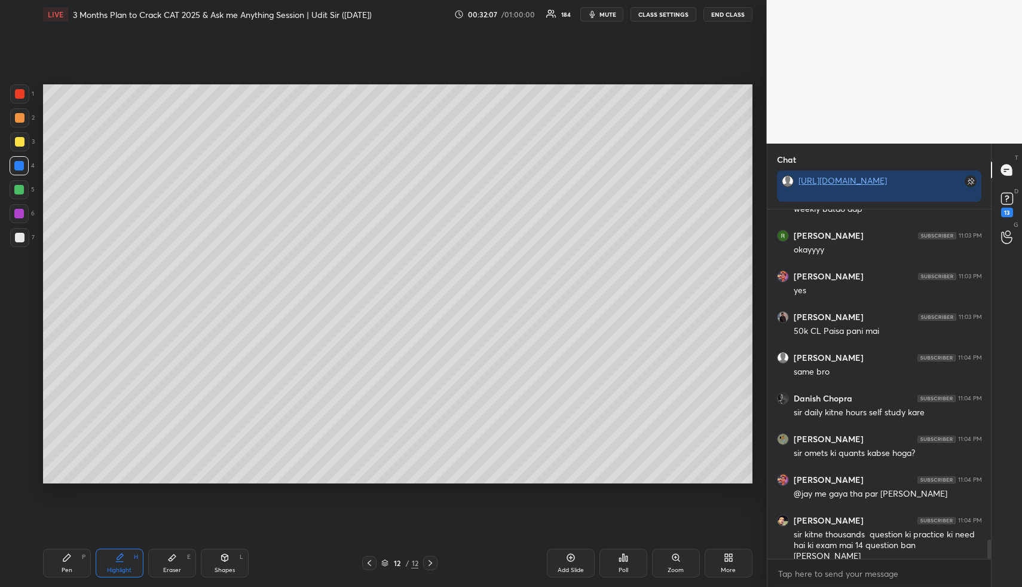
click at [65, 564] on div "Pen P" at bounding box center [67, 562] width 48 height 29
drag, startPoint x: 14, startPoint y: 194, endPoint x: 26, endPoint y: 191, distance: 12.3
click at [14, 194] on div at bounding box center [19, 189] width 19 height 19
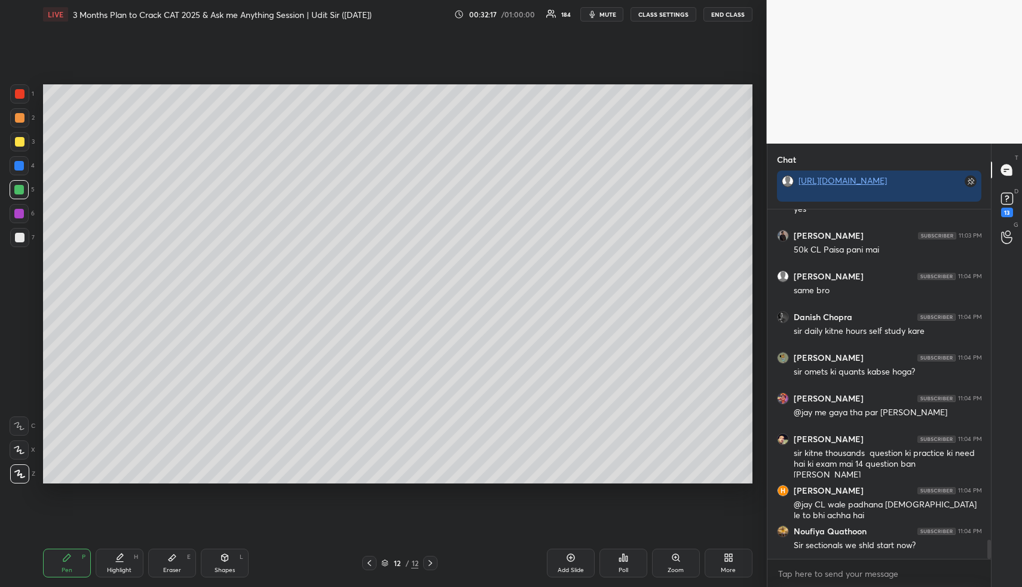
scroll to position [6075, 0]
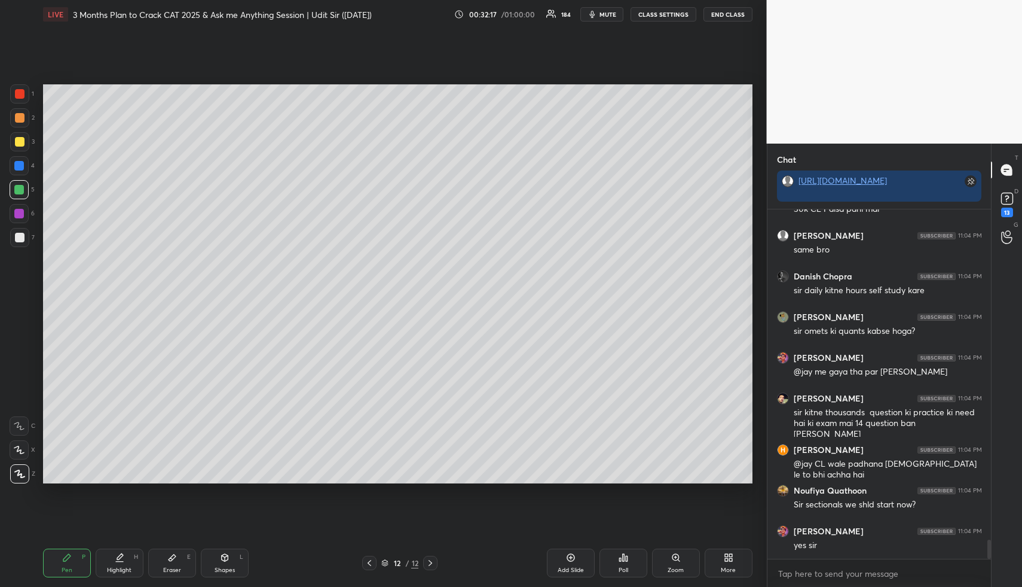
click at [132, 556] on div "Highlight H" at bounding box center [120, 562] width 48 height 29
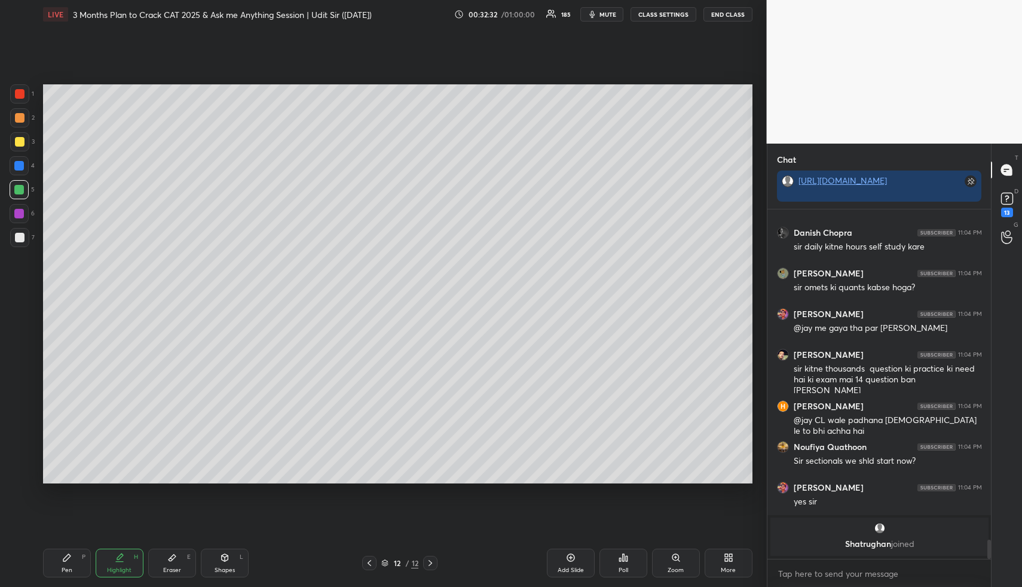
drag, startPoint x: 121, startPoint y: 555, endPoint x: 135, endPoint y: 534, distance: 25.5
click at [121, 555] on icon at bounding box center [120, 556] width 6 height 6
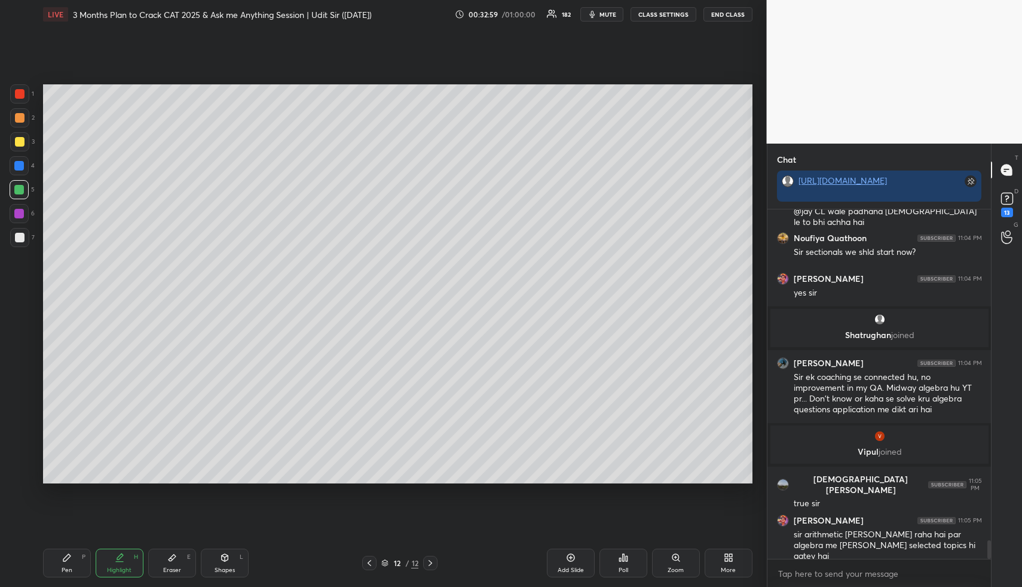
scroll to position [6193, 0]
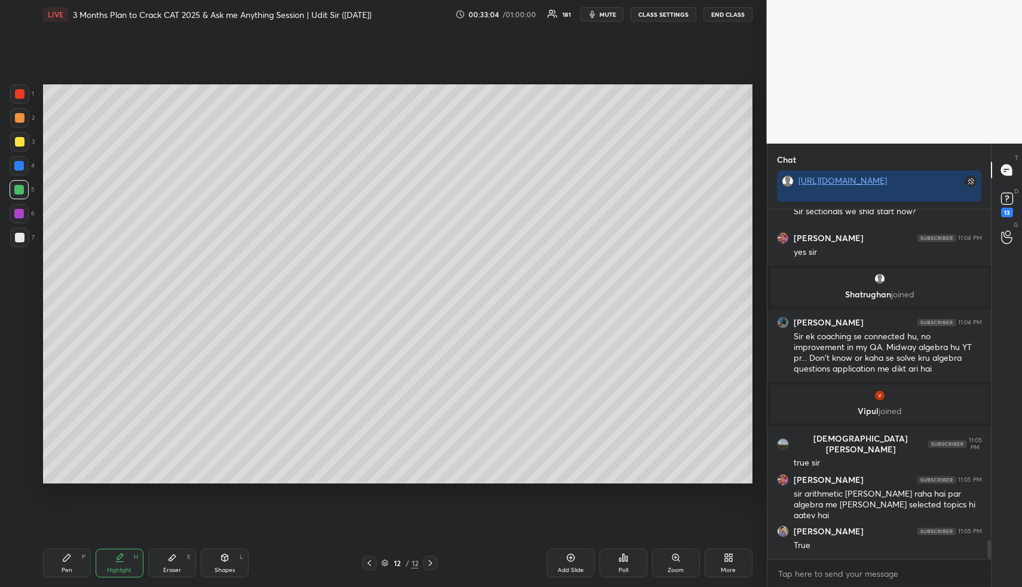
drag, startPoint x: 124, startPoint y: 565, endPoint x: 127, endPoint y: 557, distance: 8.9
click at [124, 561] on div "Highlight H" at bounding box center [120, 562] width 48 height 29
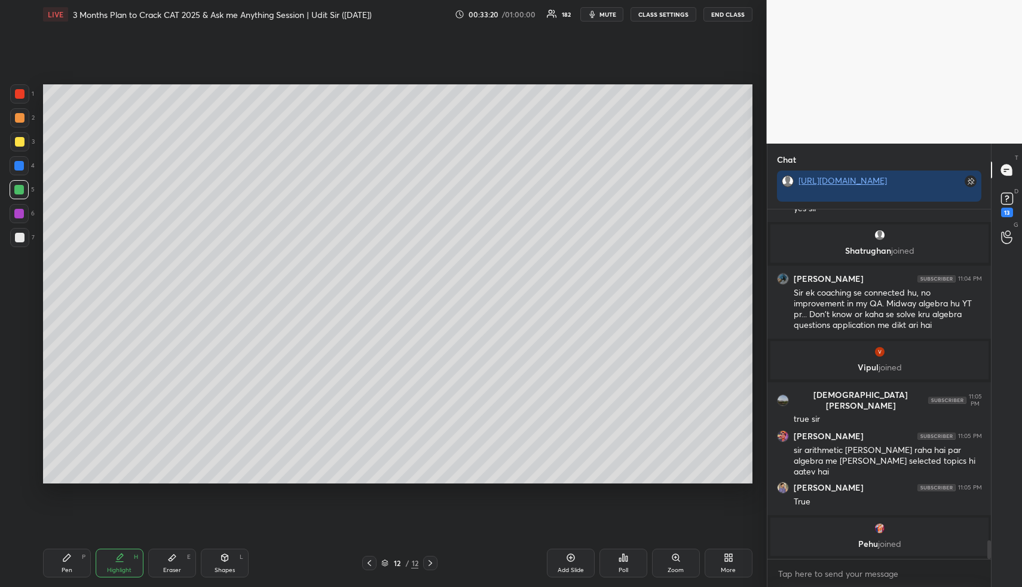
click at [69, 560] on div "Pen P" at bounding box center [67, 562] width 48 height 29
click at [20, 146] on div at bounding box center [19, 141] width 19 height 19
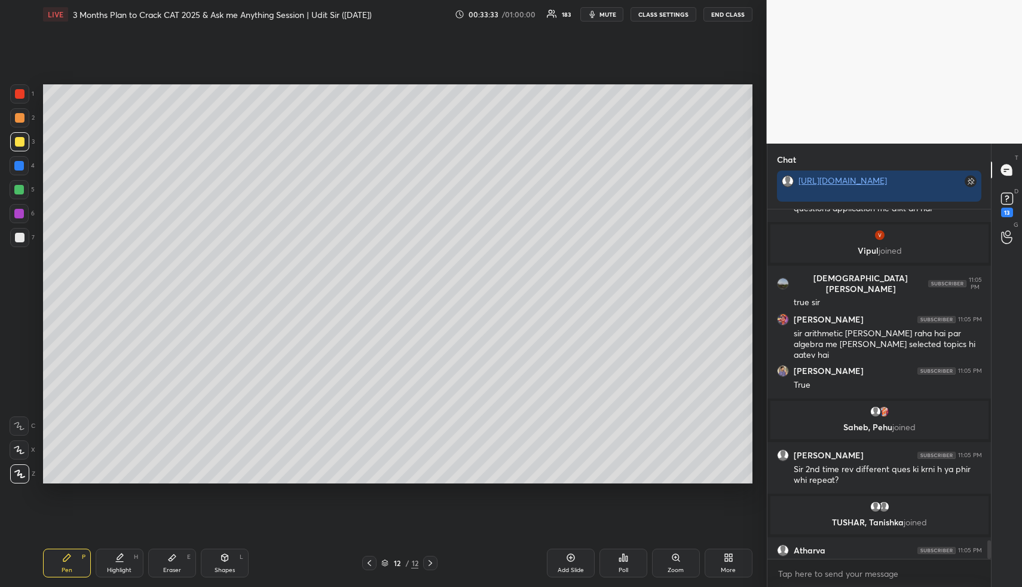
scroll to position [6280, 0]
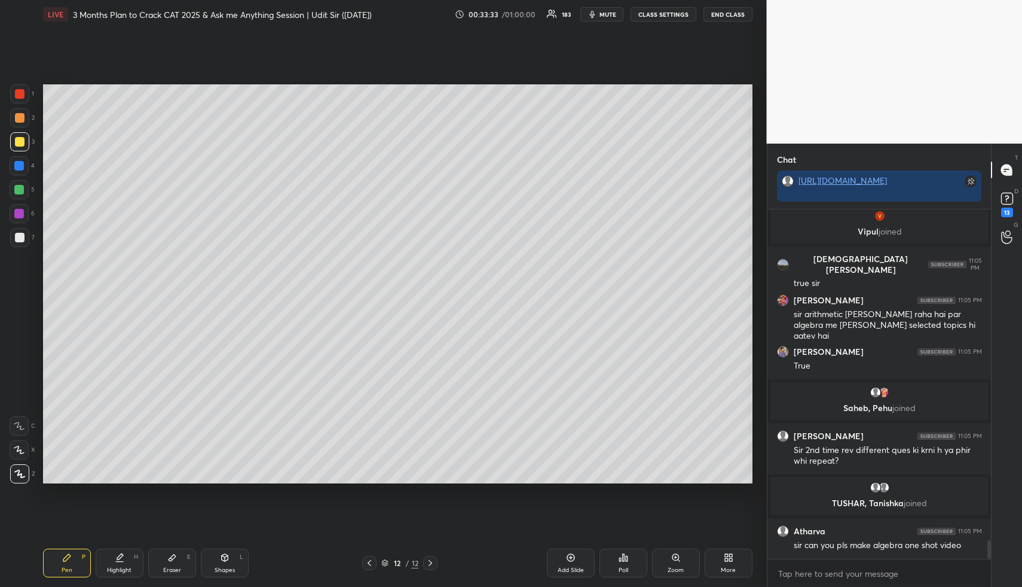
drag, startPoint x: 62, startPoint y: 560, endPoint x: 62, endPoint y: 546, distance: 13.2
click at [57, 559] on div "Pen P" at bounding box center [67, 562] width 48 height 29
click at [17, 173] on div at bounding box center [19, 165] width 19 height 19
click at [25, 238] on div at bounding box center [19, 237] width 19 height 19
drag, startPoint x: 117, startPoint y: 556, endPoint x: 155, endPoint y: 516, distance: 55.4
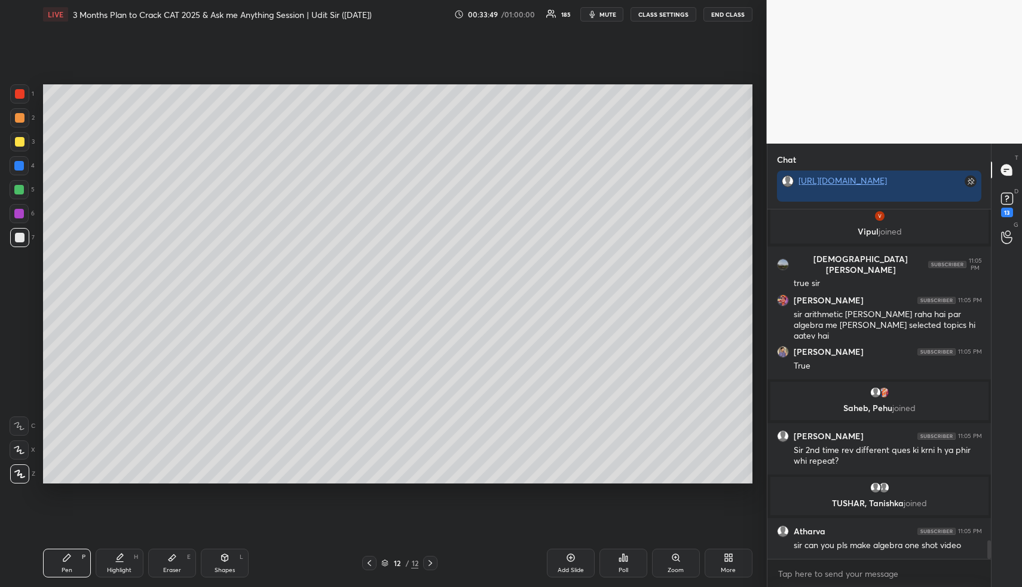
click at [117, 556] on icon at bounding box center [120, 557] width 10 height 10
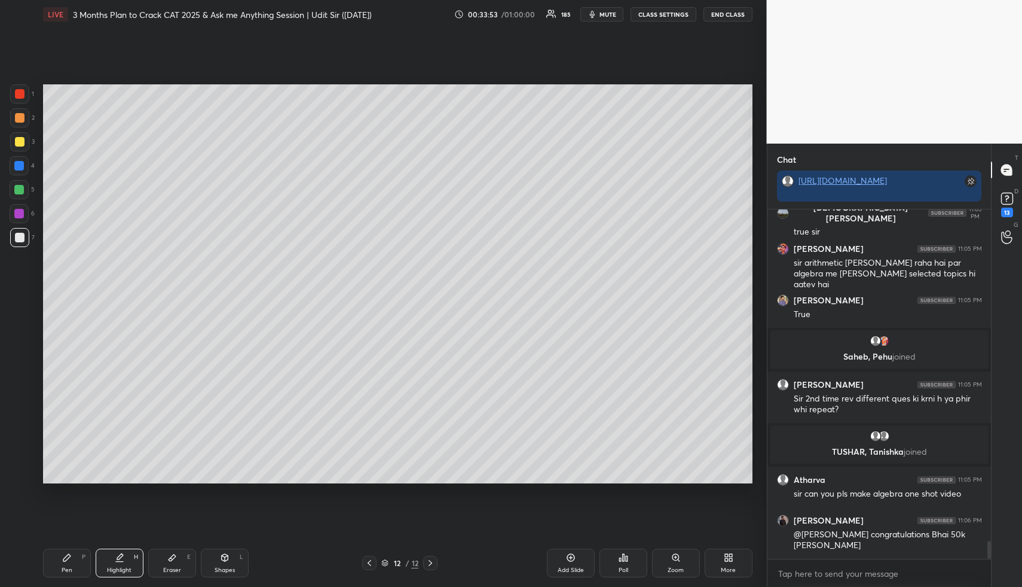
click at [55, 563] on div "Pen P" at bounding box center [67, 562] width 48 height 29
click at [23, 141] on div at bounding box center [20, 142] width 10 height 10
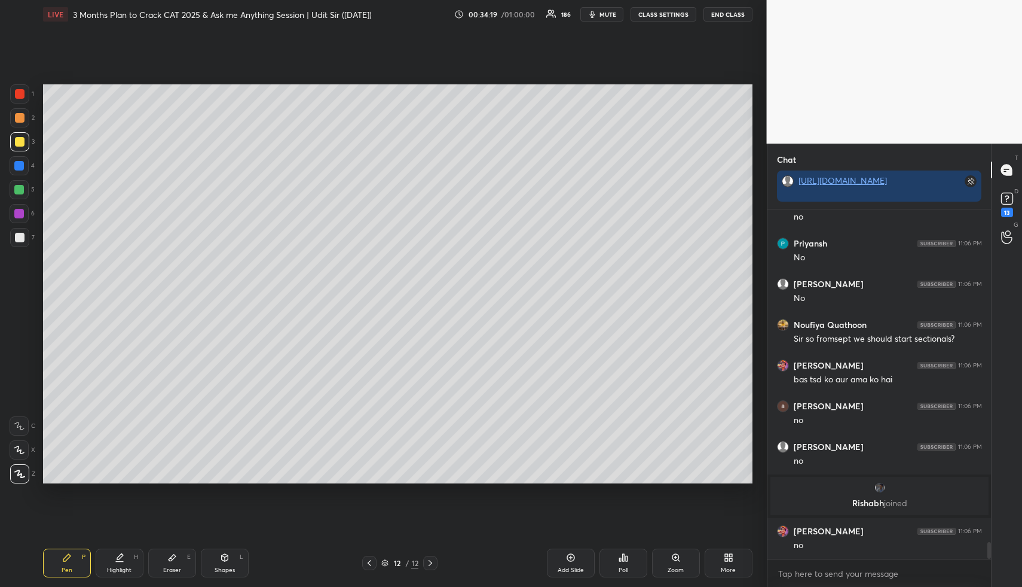
scroll to position [6875, 0]
click at [20, 166] on div at bounding box center [19, 166] width 10 height 10
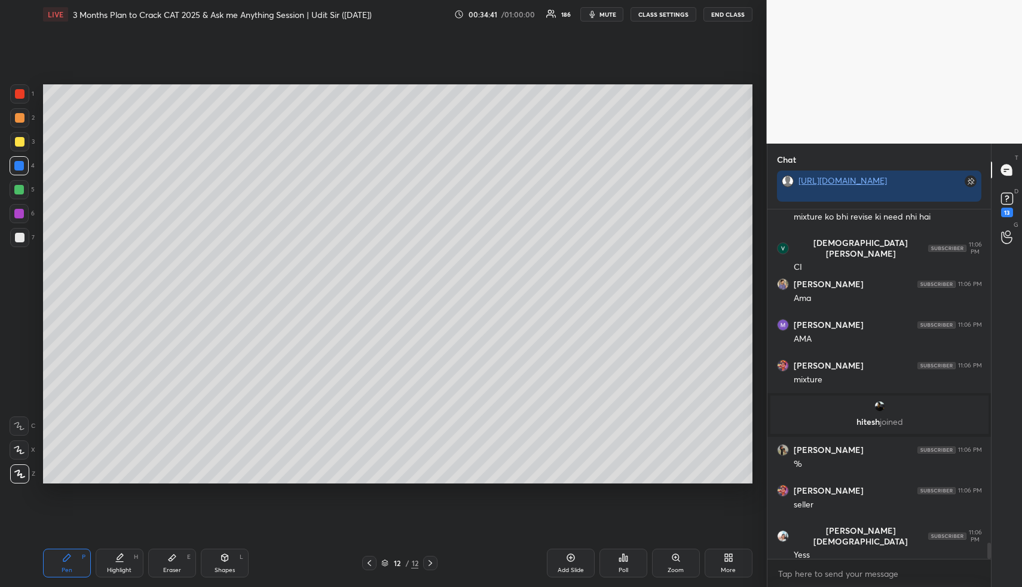
scroll to position [7242, 0]
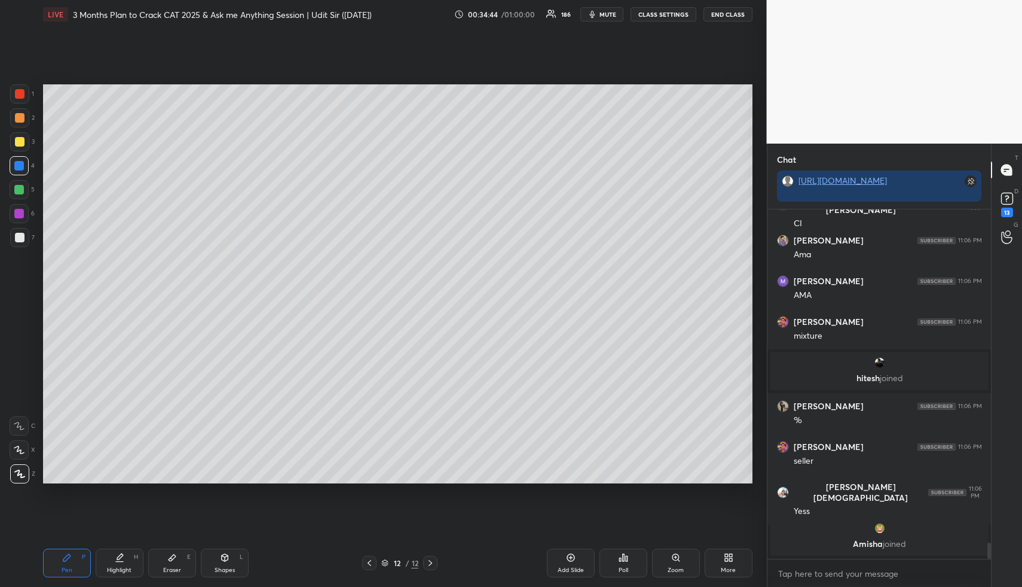
drag, startPoint x: 115, startPoint y: 552, endPoint x: 117, endPoint y: 559, distance: 7.6
click at [114, 552] on div "Highlight H" at bounding box center [120, 562] width 48 height 29
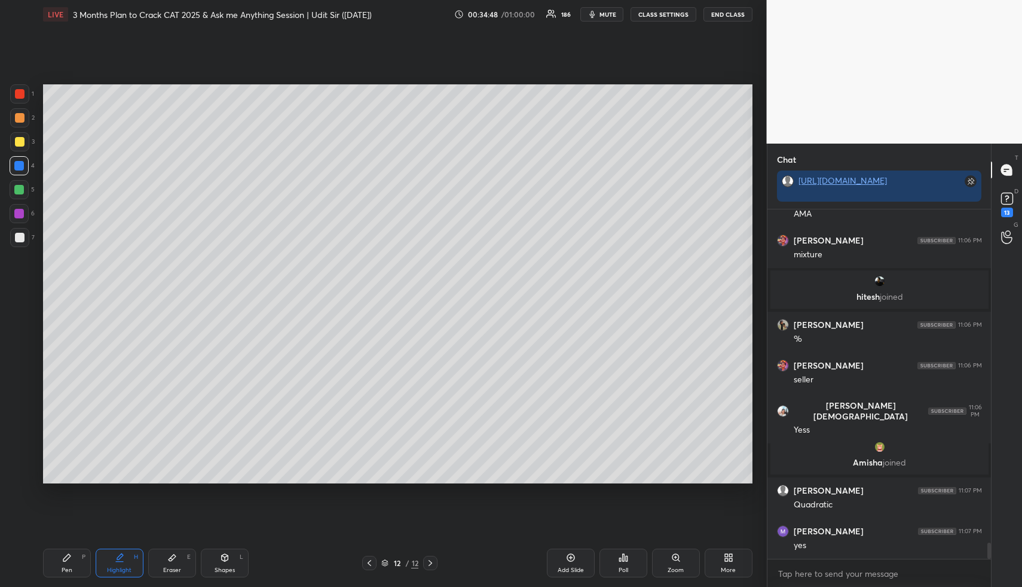
scroll to position [7362, 0]
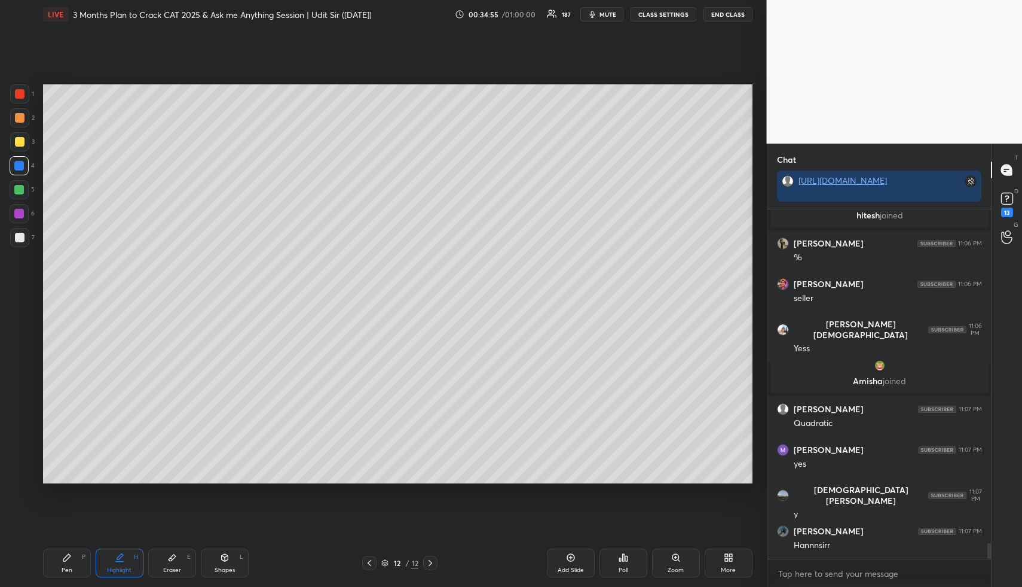
click at [123, 557] on icon at bounding box center [120, 557] width 10 height 10
click at [163, 567] on div "Eraser" at bounding box center [172, 570] width 18 height 6
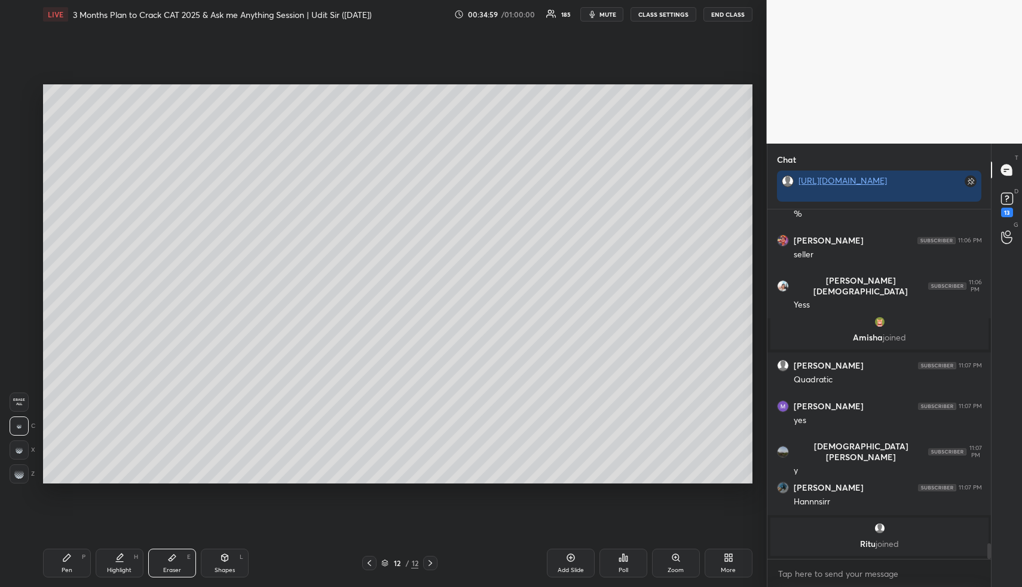
drag, startPoint x: 19, startPoint y: 475, endPoint x: 41, endPoint y: 433, distance: 46.5
click at [20, 471] on g at bounding box center [19, 474] width 10 height 10
drag, startPoint x: 104, startPoint y: 561, endPoint x: 139, endPoint y: 504, distance: 67.4
click at [104, 558] on div "Highlight H" at bounding box center [120, 562] width 48 height 29
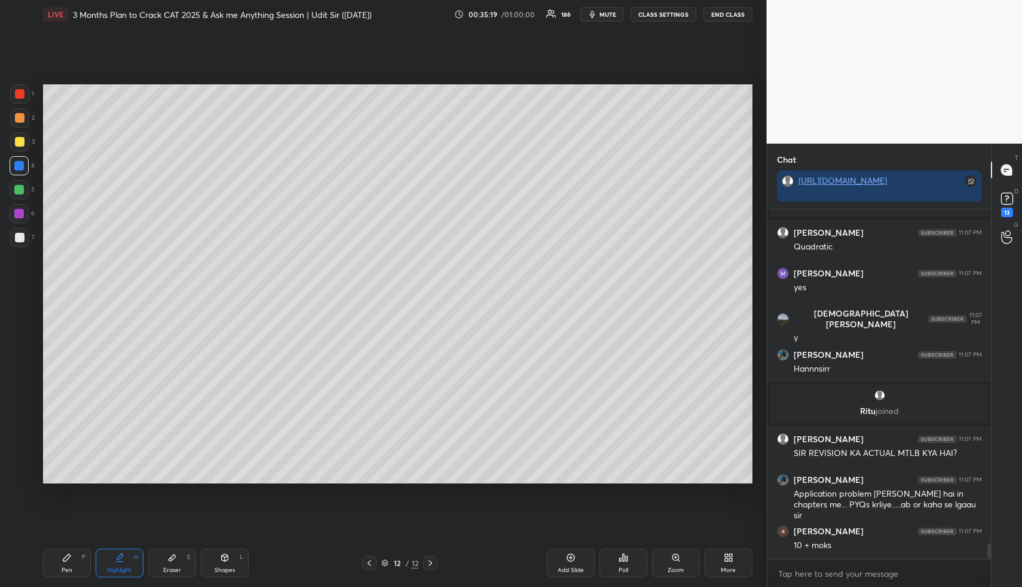
scroll to position [7525, 0]
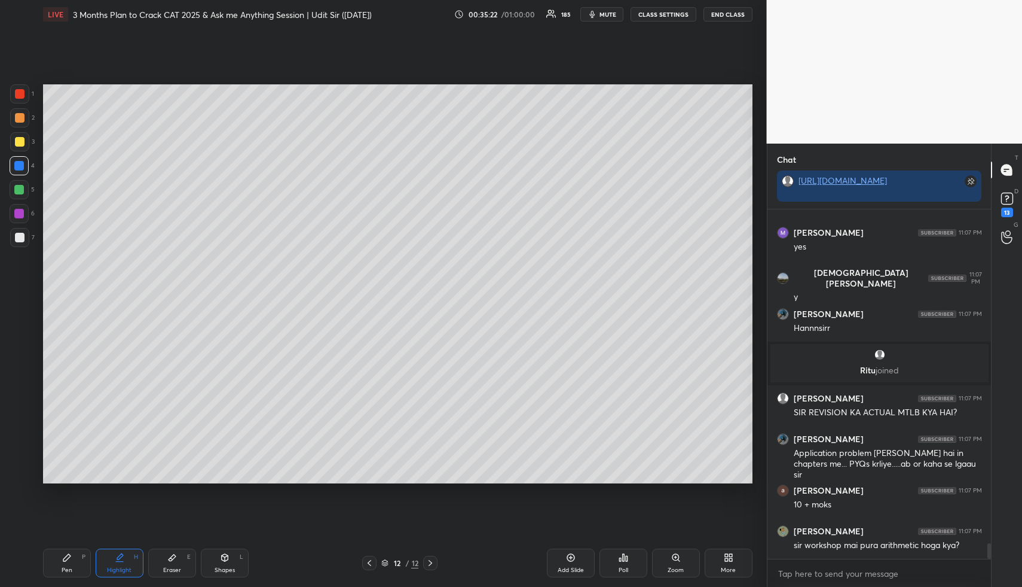
drag, startPoint x: 98, startPoint y: 566, endPoint x: 114, endPoint y: 536, distance: 33.7
click at [99, 563] on div "Highlight H" at bounding box center [120, 562] width 48 height 29
click at [57, 560] on div "Pen P" at bounding box center [67, 562] width 48 height 29
drag, startPoint x: 25, startPoint y: 188, endPoint x: 36, endPoint y: 188, distance: 10.8
click at [25, 188] on div at bounding box center [19, 189] width 19 height 19
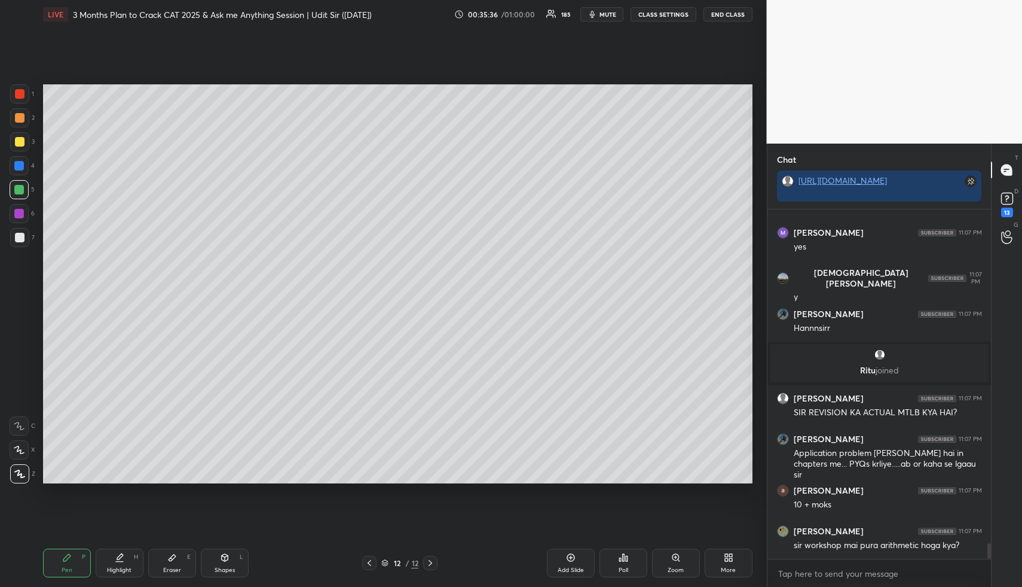
click at [126, 563] on div "Highlight H" at bounding box center [120, 562] width 48 height 29
drag, startPoint x: 127, startPoint y: 564, endPoint x: 130, endPoint y: 559, distance: 6.2
click at [126, 567] on div "Highlight H" at bounding box center [120, 562] width 48 height 29
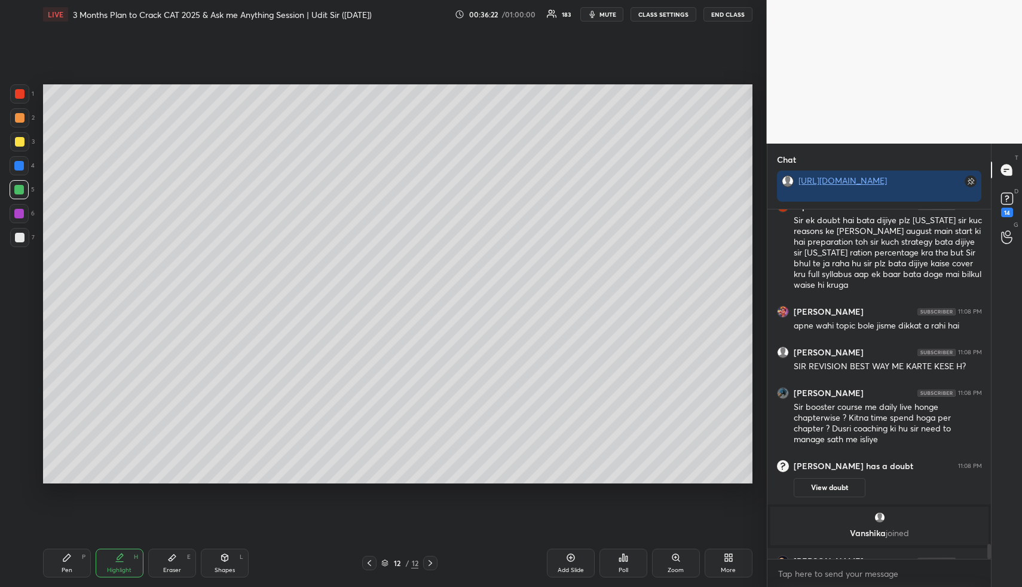
scroll to position [7859, 0]
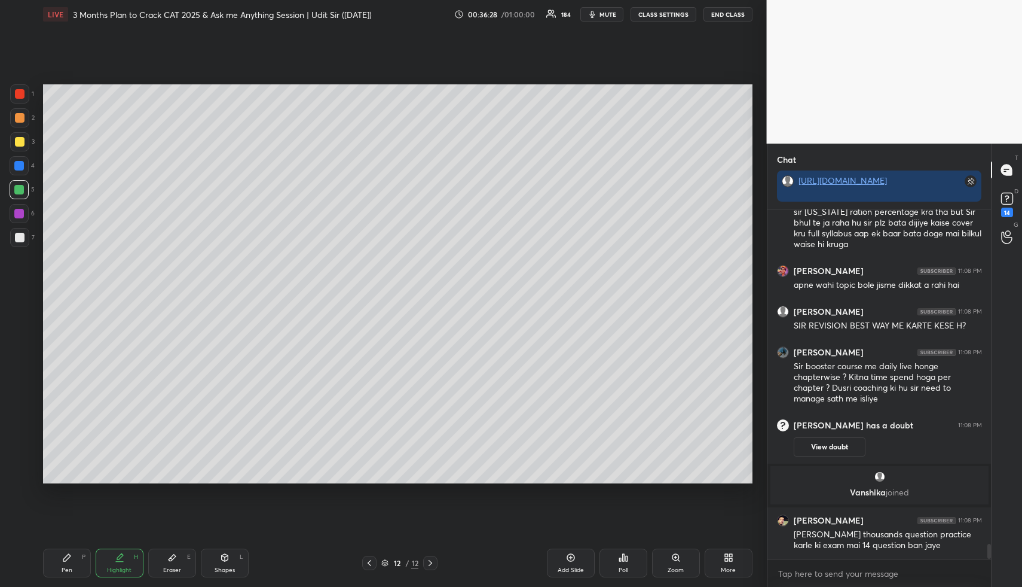
drag, startPoint x: 126, startPoint y: 549, endPoint x: 151, endPoint y: 524, distance: 35.5
click at [126, 549] on div "Pen P Highlight H Eraser E Shapes L 12 / 12 Add Slide Poll Zoom More" at bounding box center [398, 563] width 710 height 48
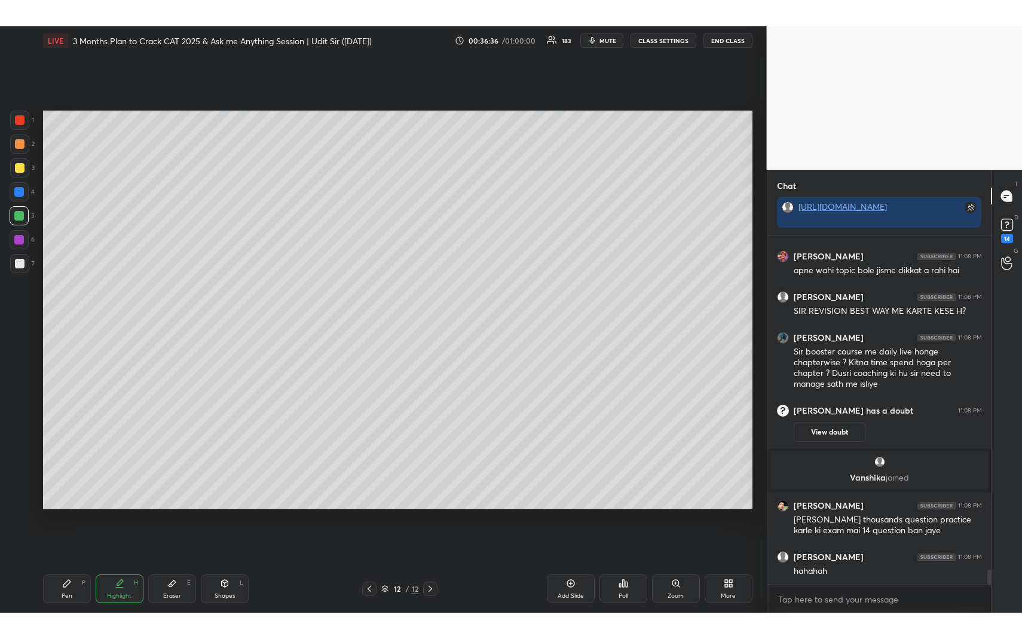
scroll to position [7940, 0]
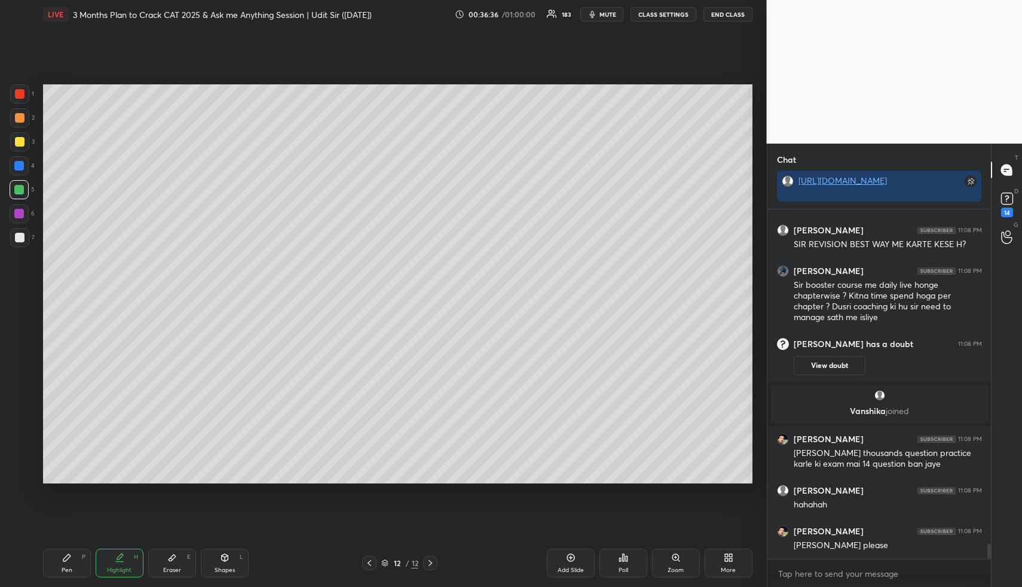
click at [721, 567] on div "More" at bounding box center [729, 562] width 48 height 29
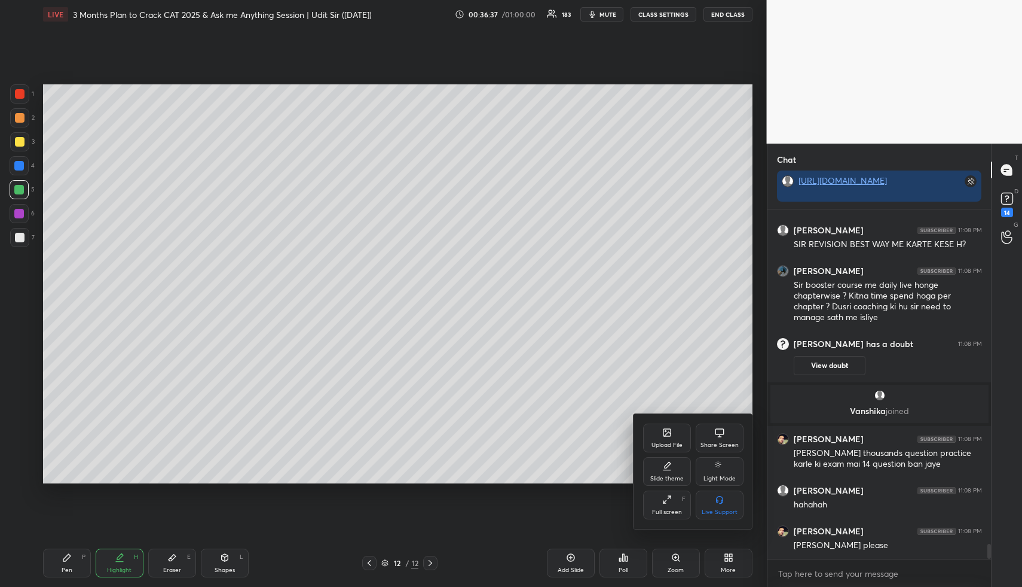
click at [663, 503] on icon at bounding box center [667, 499] width 10 height 10
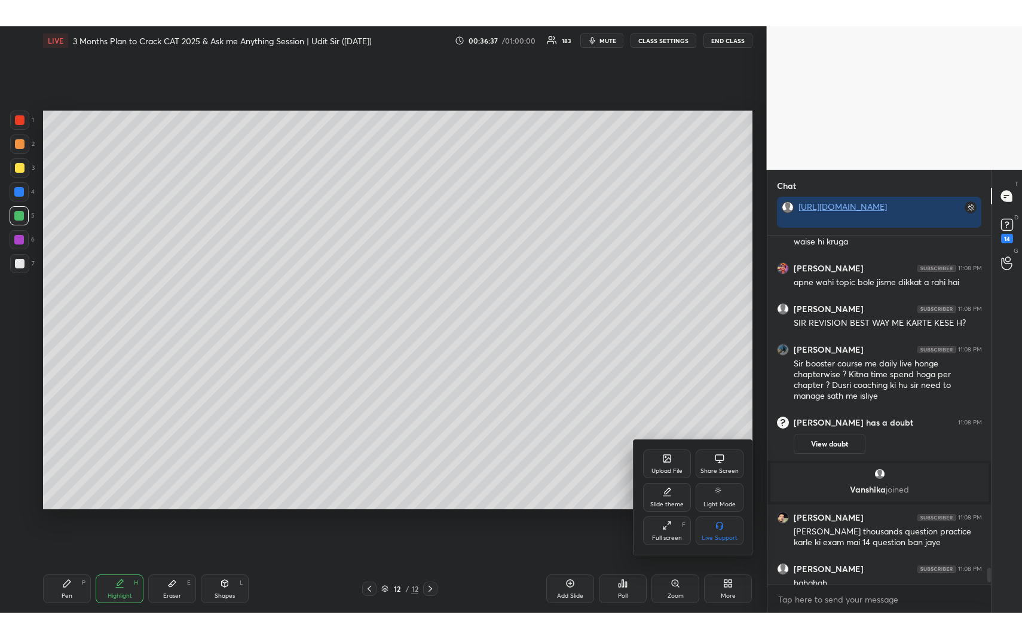
scroll to position [7887, 0]
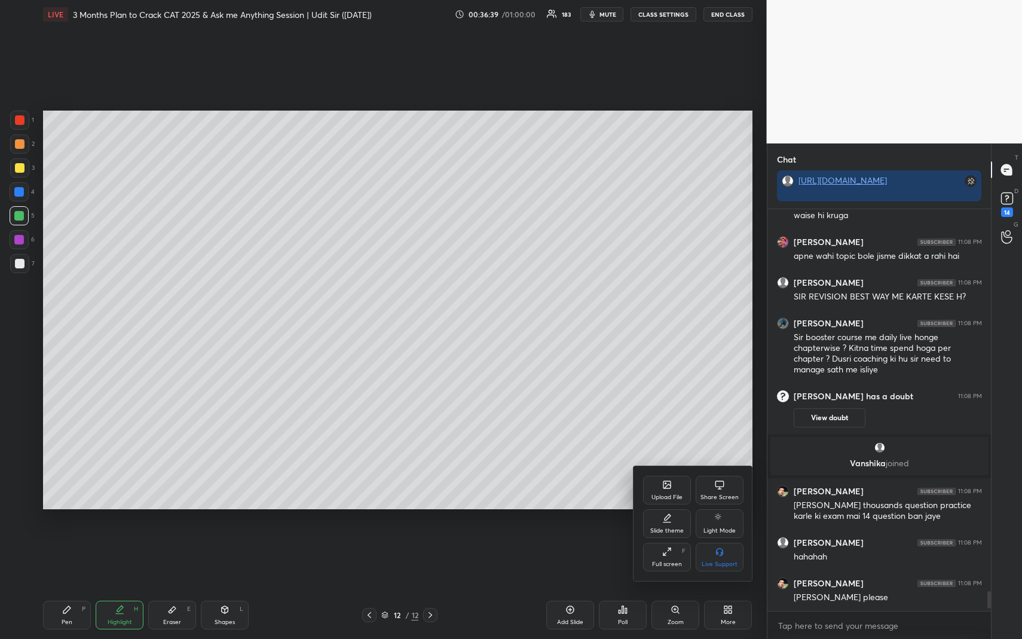
click at [139, 586] on div at bounding box center [511, 319] width 1022 height 639
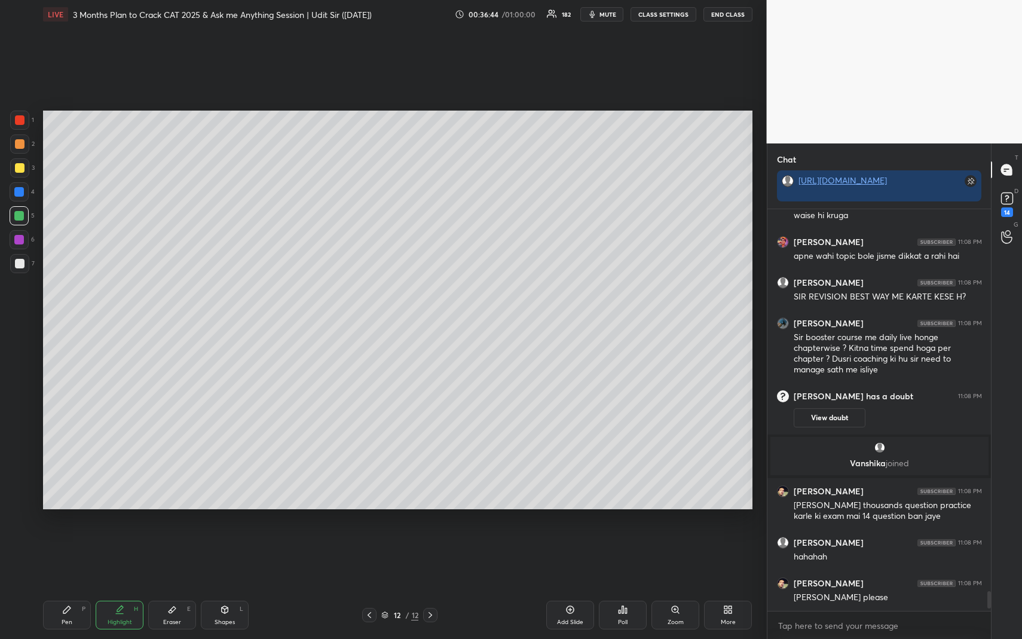
drag, startPoint x: 371, startPoint y: 615, endPoint x: 369, endPoint y: 608, distance: 7.4
click at [371, 586] on icon at bounding box center [370, 615] width 10 height 10
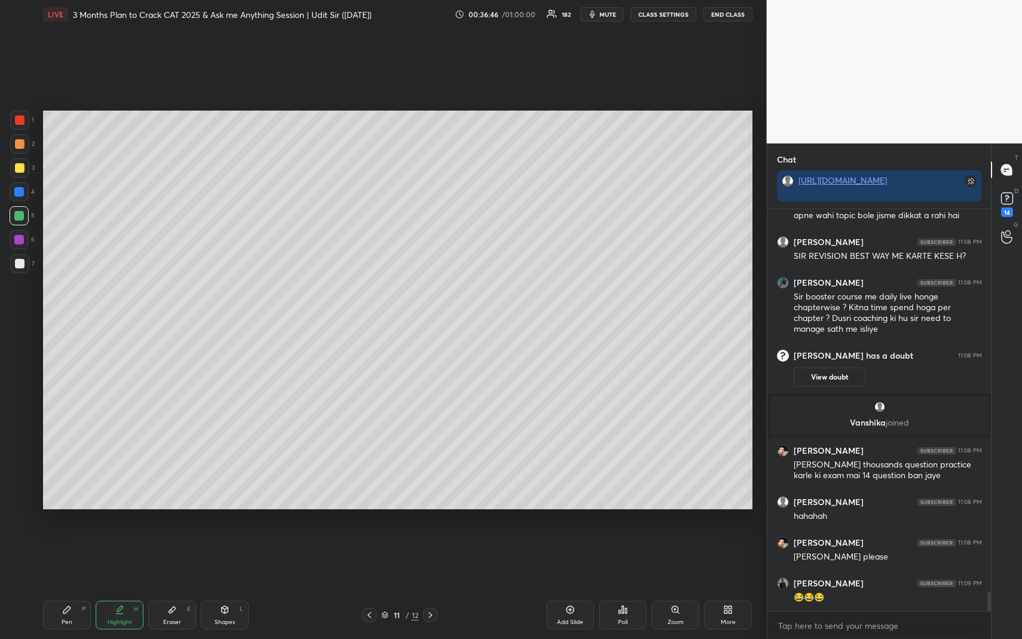
click at [365, 586] on icon at bounding box center [370, 615] width 10 height 10
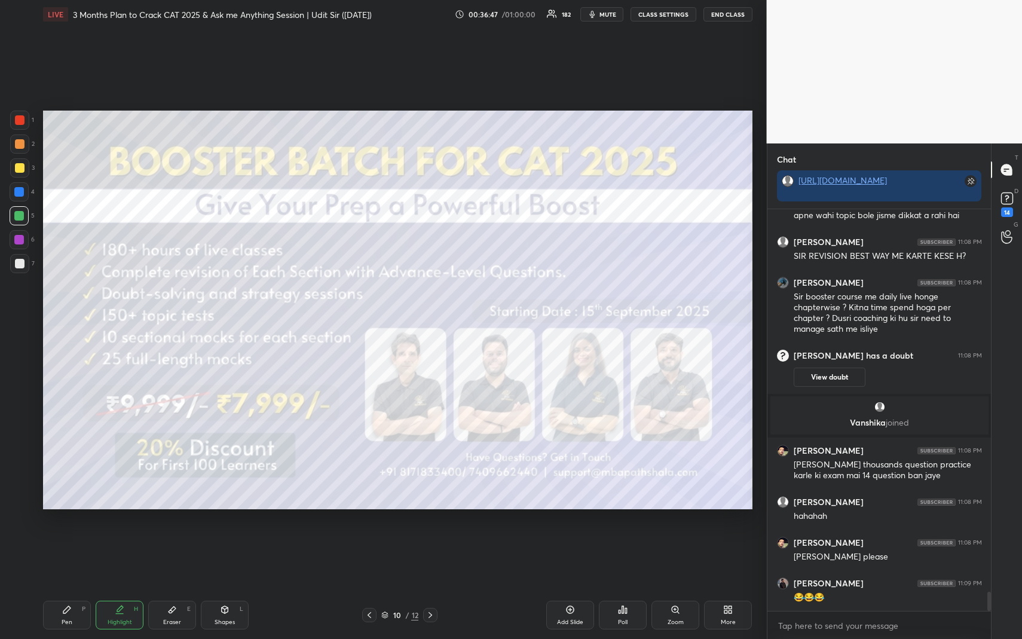
click at [431, 586] on icon at bounding box center [431, 615] width 10 height 10
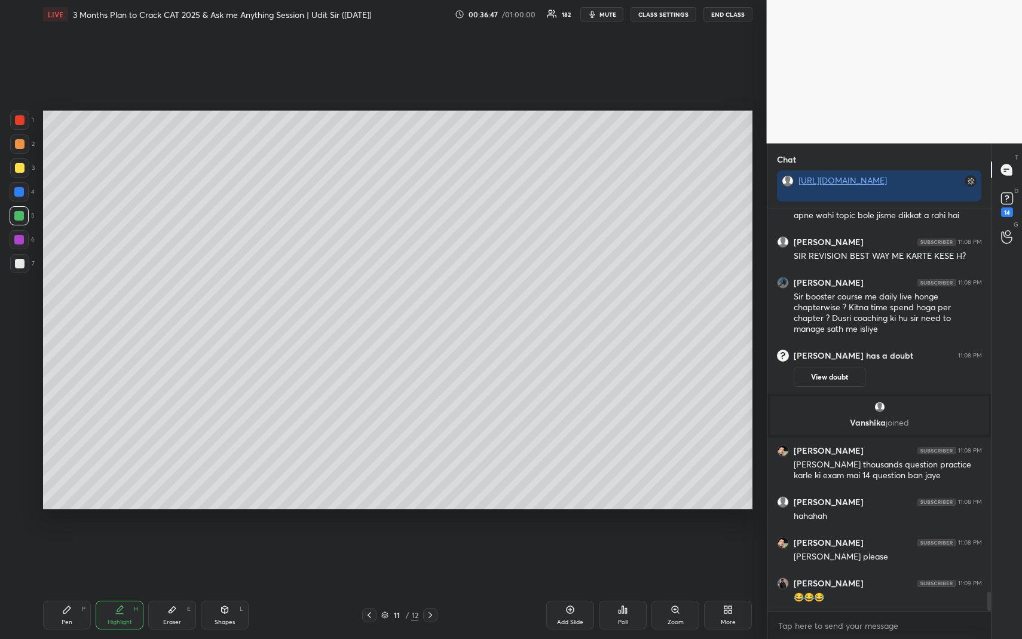
click at [426, 586] on icon at bounding box center [431, 615] width 10 height 10
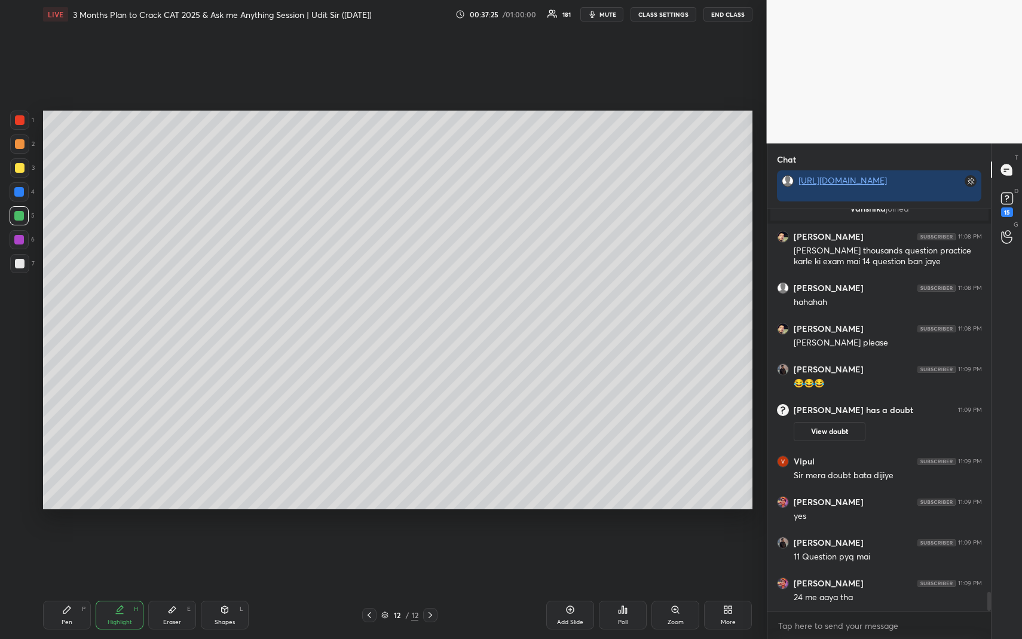
scroll to position [8148, 0]
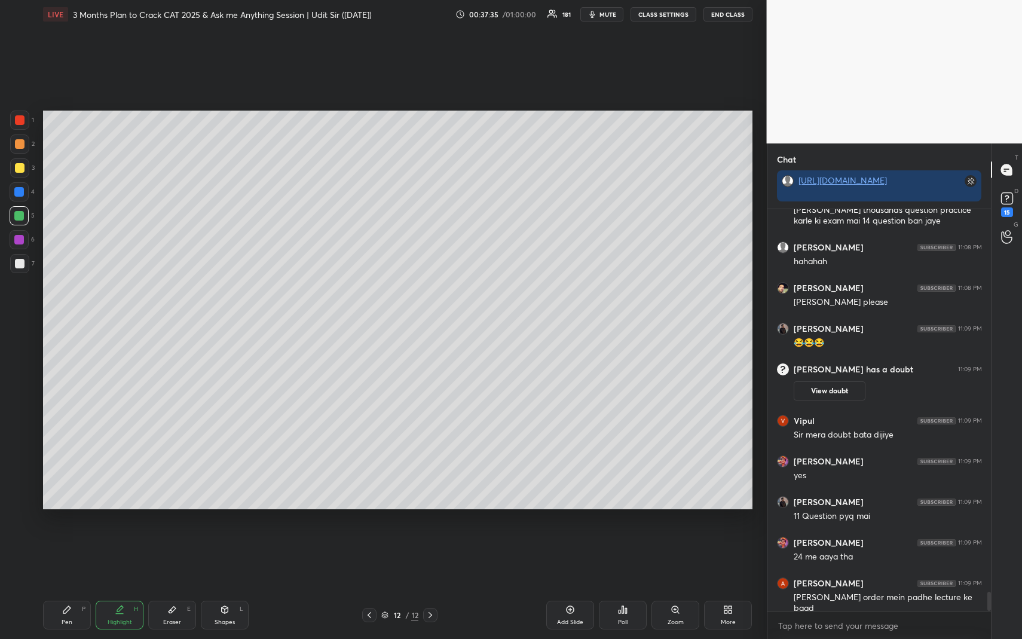
drag, startPoint x: 106, startPoint y: 615, endPoint x: 109, endPoint y: 599, distance: 16.0
click at [106, 586] on div "Highlight H" at bounding box center [120, 615] width 48 height 29
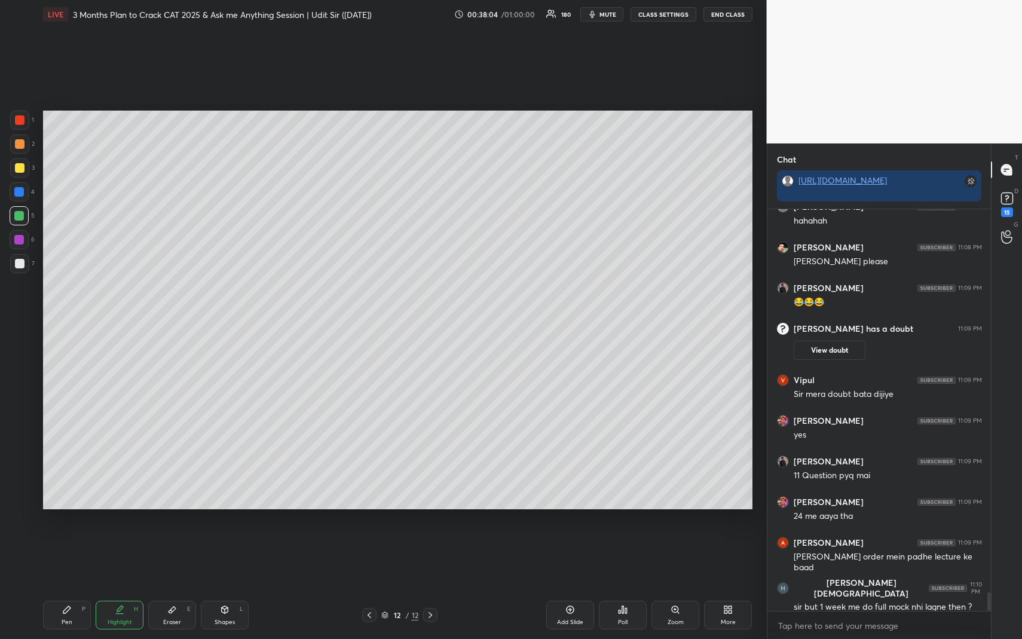
click at [75, 586] on div "Pen P" at bounding box center [67, 615] width 48 height 29
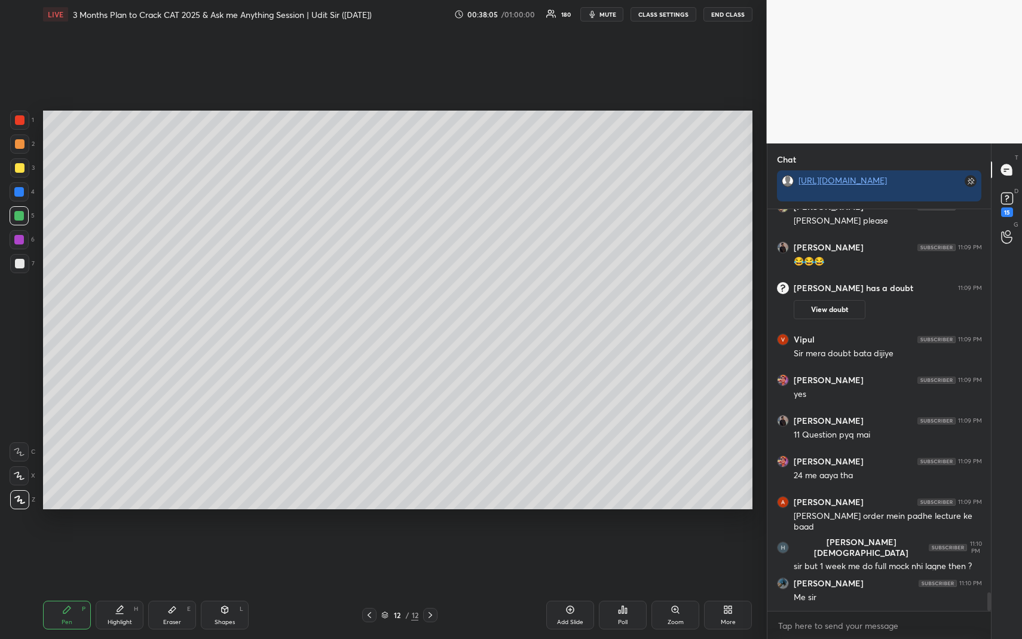
click at [25, 267] on div at bounding box center [19, 263] width 19 height 19
click at [115, 586] on div "Highlight H" at bounding box center [120, 615] width 48 height 29
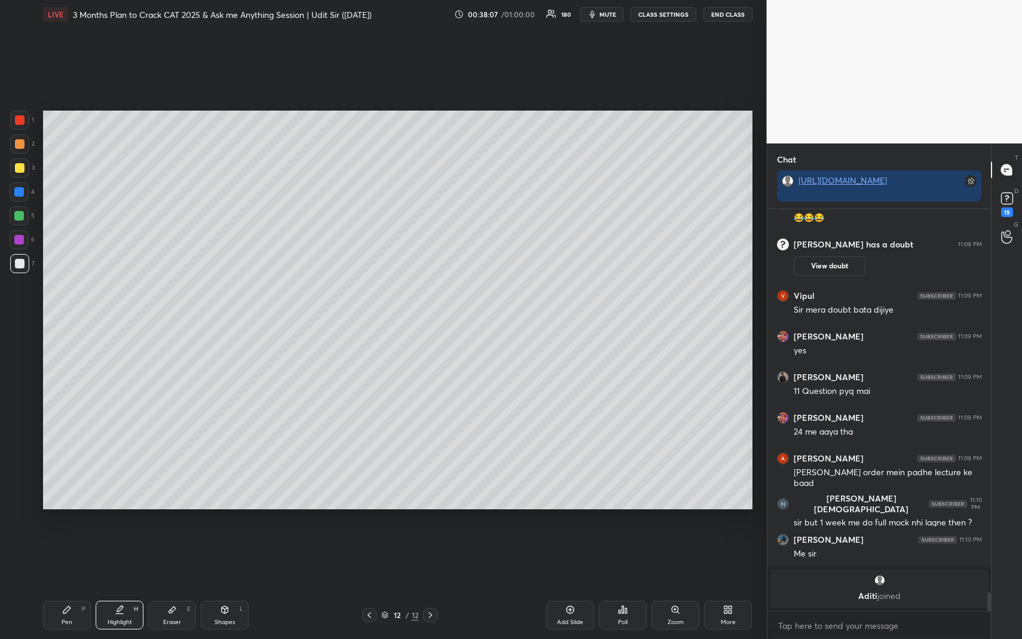
drag, startPoint x: 121, startPoint y: 600, endPoint x: 176, endPoint y: 524, distance: 93.4
click at [121, 586] on div "Pen P Highlight H Eraser E Shapes L 12 / 12 Add Slide Poll Zoom More" at bounding box center [398, 615] width 710 height 48
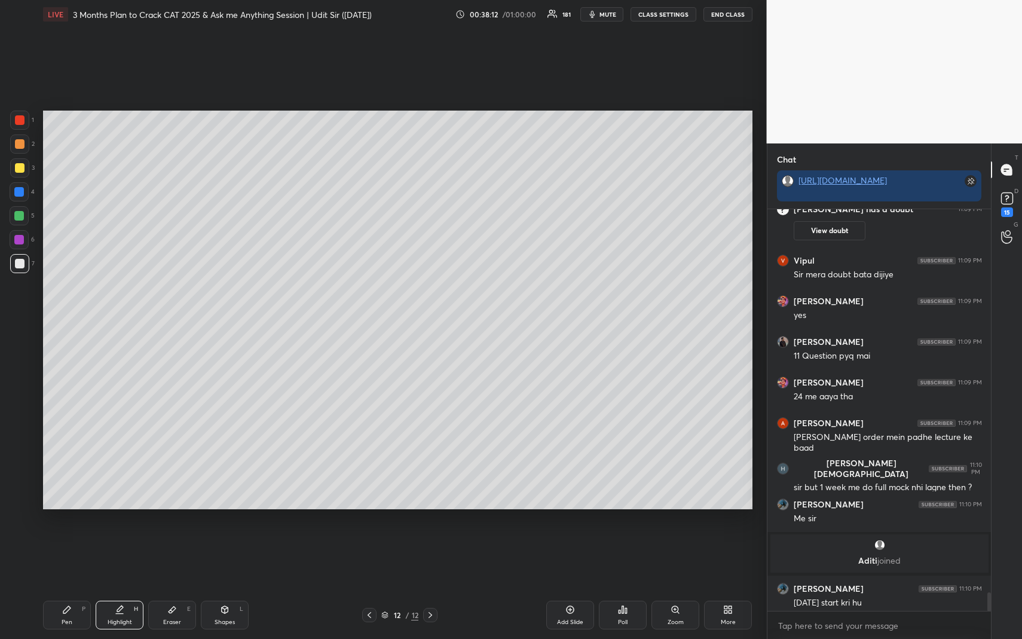
scroll to position [8278, 0]
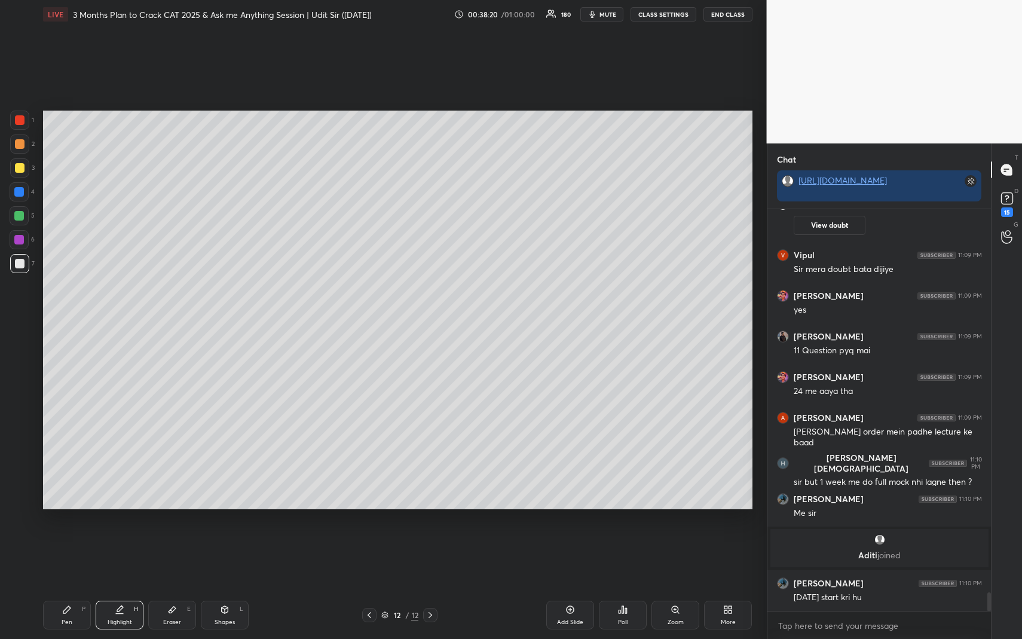
click at [118, 586] on icon at bounding box center [120, 610] width 10 height 10
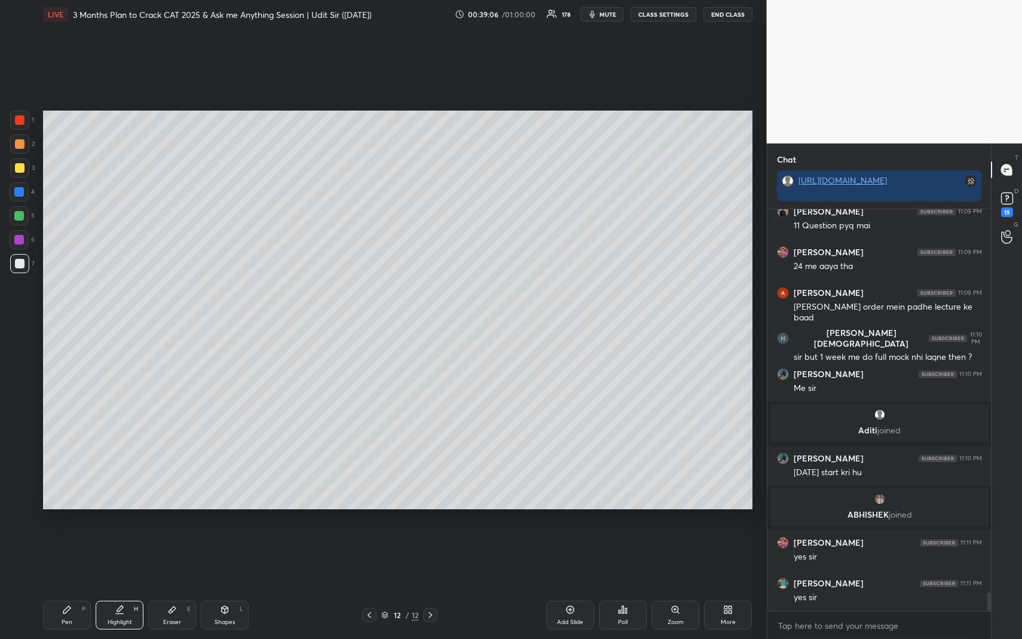
scroll to position [8422, 0]
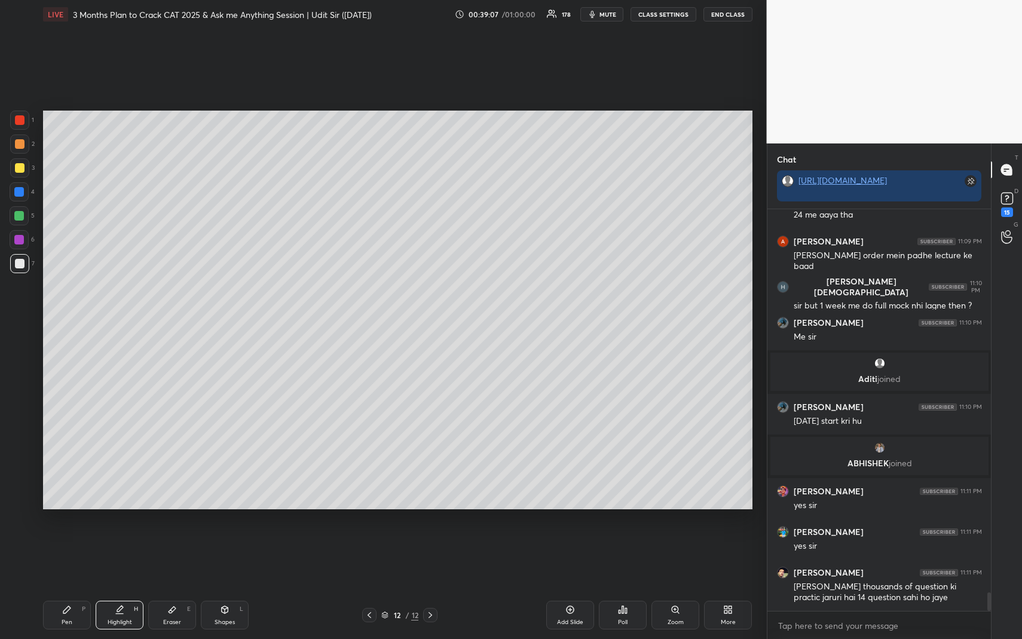
click at [570, 586] on icon at bounding box center [571, 610] width 10 height 10
drag, startPoint x: 62, startPoint y: 618, endPoint x: 60, endPoint y: 597, distance: 20.5
click at [61, 586] on div "Pen P" at bounding box center [67, 615] width 48 height 29
drag, startPoint x: 21, startPoint y: 142, endPoint x: 16, endPoint y: 126, distance: 17.0
click at [22, 143] on div at bounding box center [20, 144] width 10 height 10
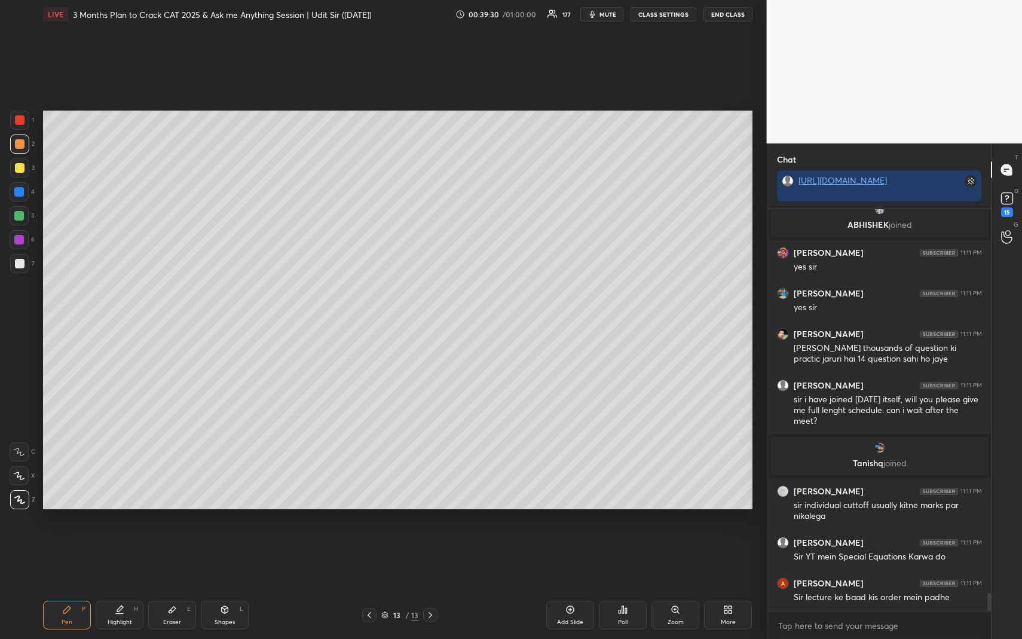
scroll to position [8494, 0]
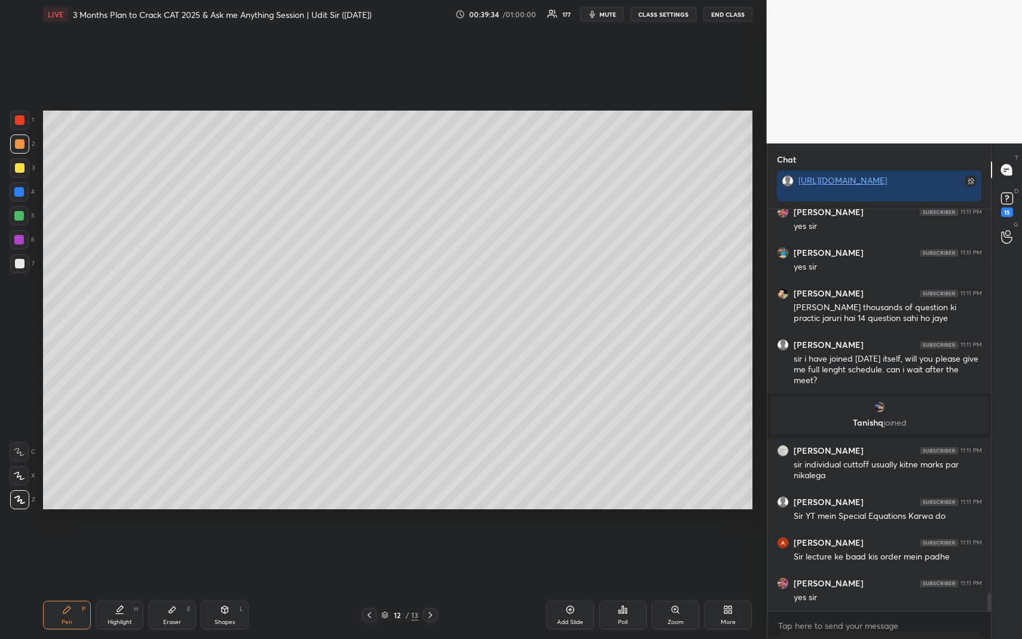
drag, startPoint x: 120, startPoint y: 613, endPoint x: 200, endPoint y: 534, distance: 112.5
click at [116, 586] on div "Highlight H" at bounding box center [120, 615] width 48 height 29
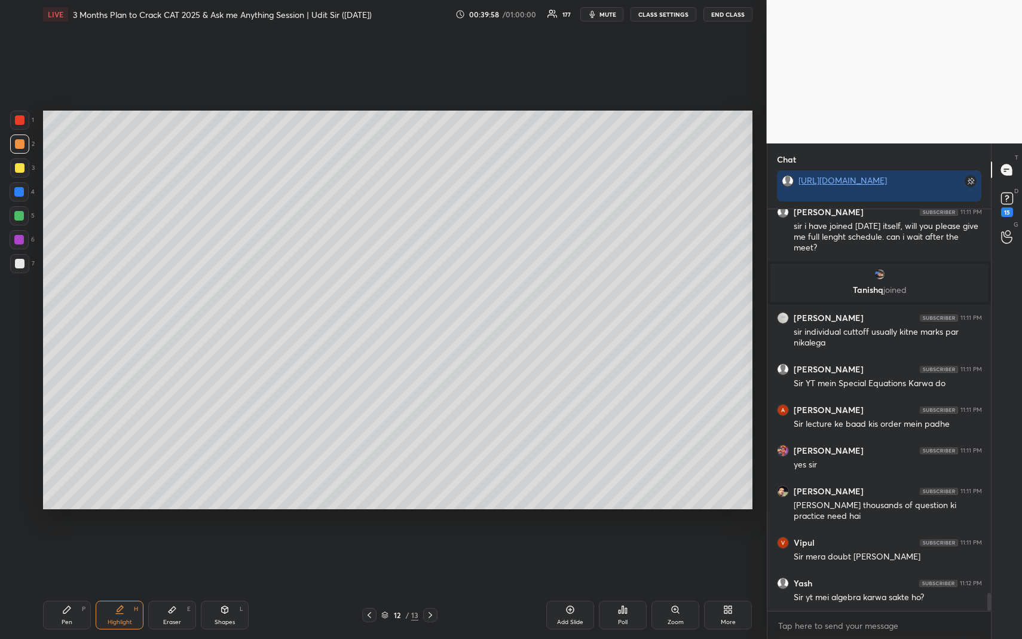
scroll to position [8667, 0]
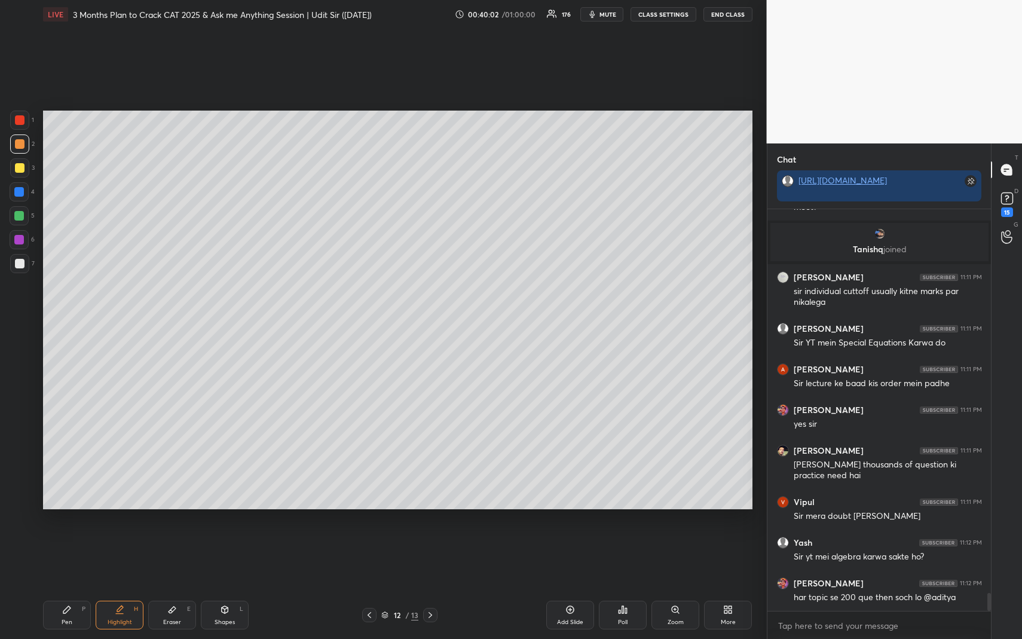
click at [178, 586] on div "Eraser E" at bounding box center [172, 615] width 48 height 29
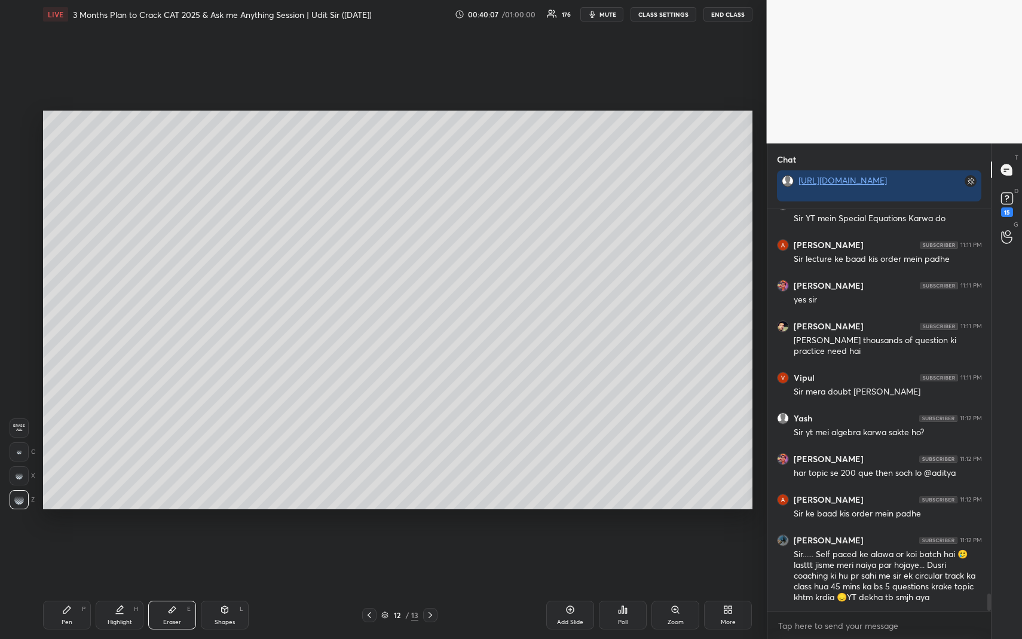
scroll to position [8835, 0]
click at [566, 586] on div "Add Slide" at bounding box center [570, 615] width 48 height 29
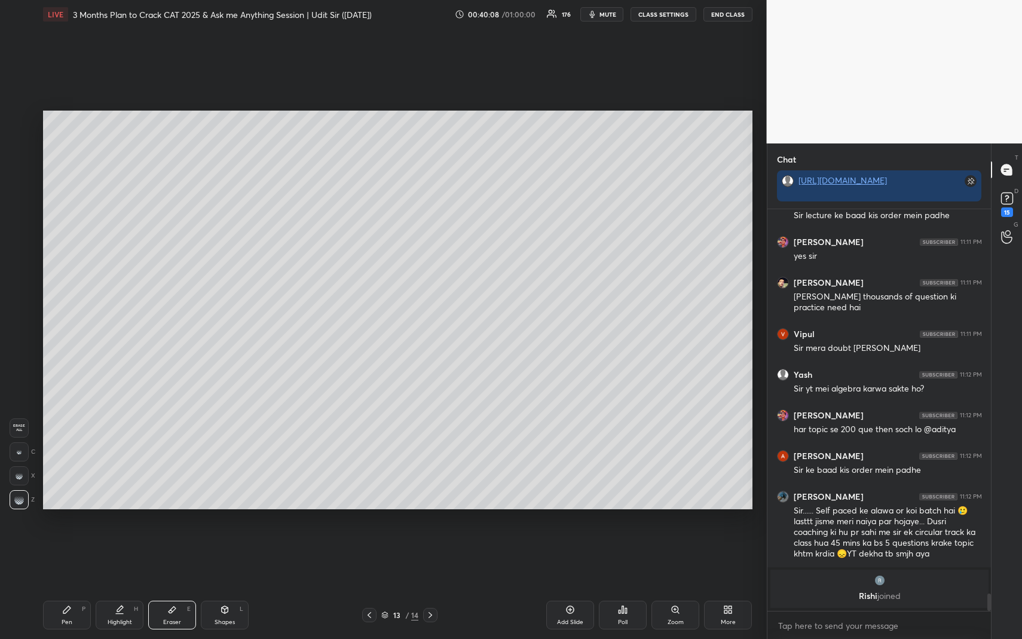
click at [69, 586] on div "Pen P" at bounding box center [67, 615] width 48 height 29
drag, startPoint x: 17, startPoint y: 144, endPoint x: 35, endPoint y: 148, distance: 18.3
click at [17, 146] on div at bounding box center [20, 144] width 10 height 10
drag, startPoint x: 24, startPoint y: 168, endPoint x: 11, endPoint y: 166, distance: 12.7
click at [25, 168] on div at bounding box center [19, 167] width 19 height 19
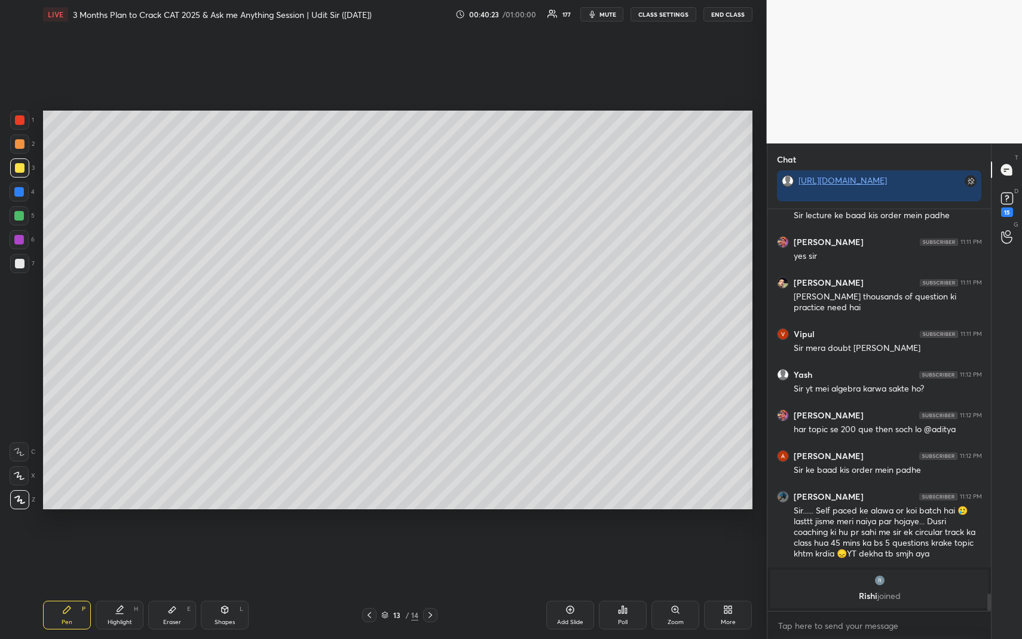
click at [19, 167] on div at bounding box center [20, 168] width 10 height 10
click at [84, 586] on div "Pen P" at bounding box center [67, 615] width 48 height 29
drag, startPoint x: 27, startPoint y: 190, endPoint x: 36, endPoint y: 190, distance: 9.6
click at [26, 189] on div at bounding box center [19, 191] width 19 height 19
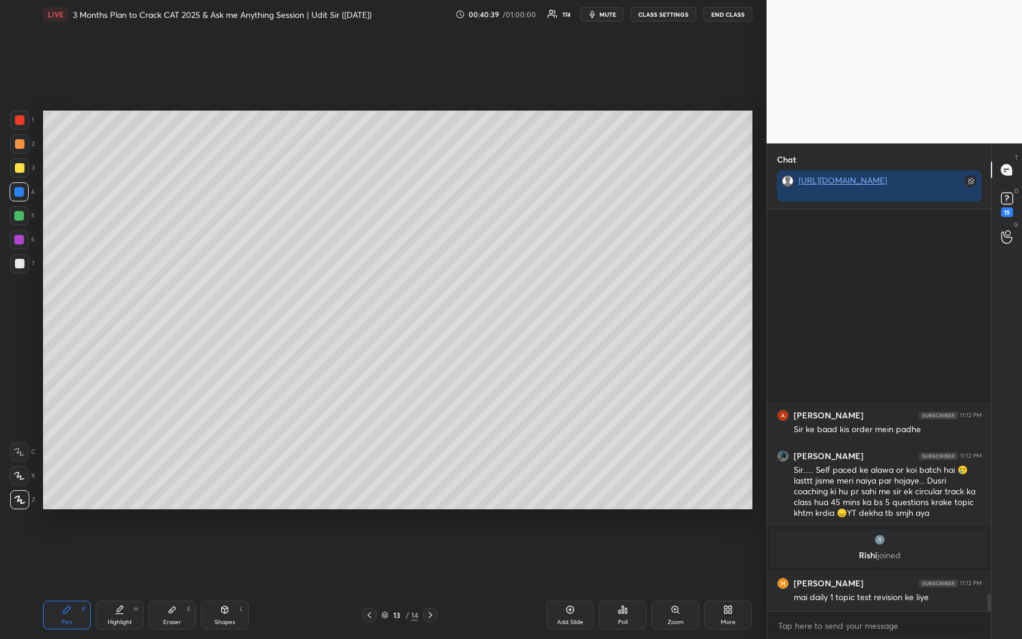
scroll to position [8733, 0]
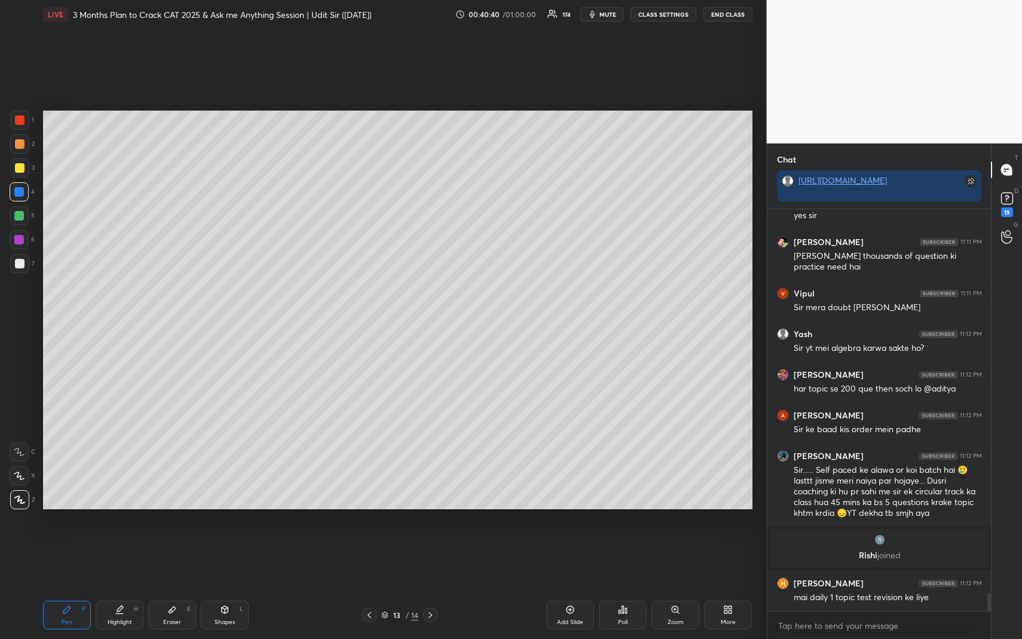
drag, startPoint x: 227, startPoint y: 615, endPoint x: 219, endPoint y: 597, distance: 20.1
click at [227, 586] on div "Shapes L" at bounding box center [225, 615] width 48 height 29
click at [20, 262] on div at bounding box center [20, 264] width 10 height 10
drag, startPoint x: 19, startPoint y: 458, endPoint x: 38, endPoint y: 429, distance: 35.0
click at [20, 457] on div at bounding box center [19, 451] width 19 height 19
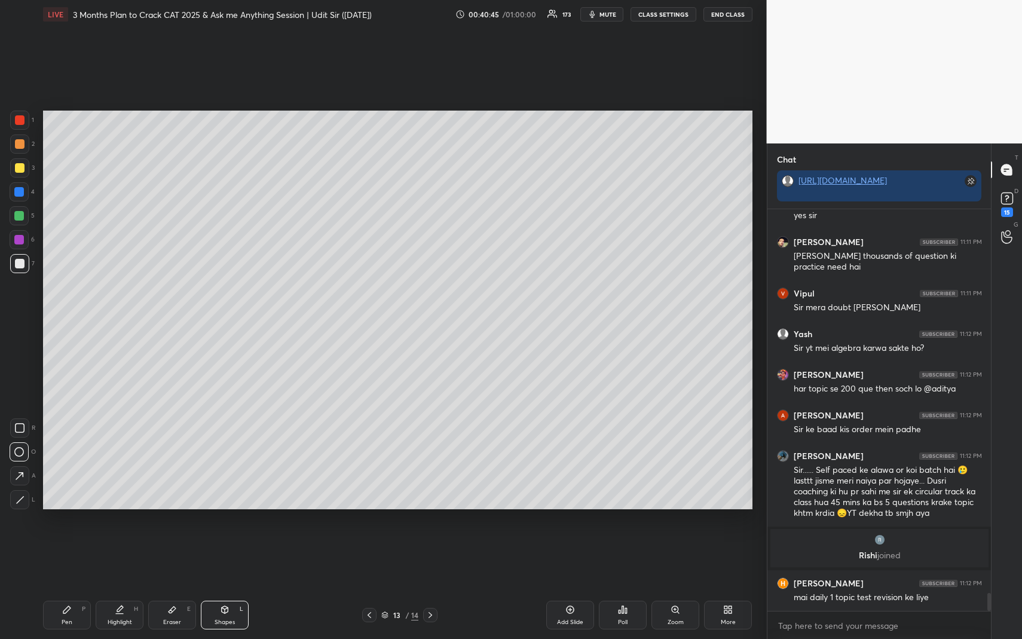
click at [22, 476] on icon at bounding box center [19, 476] width 13 height 13
click at [65, 586] on icon at bounding box center [66, 609] width 7 height 7
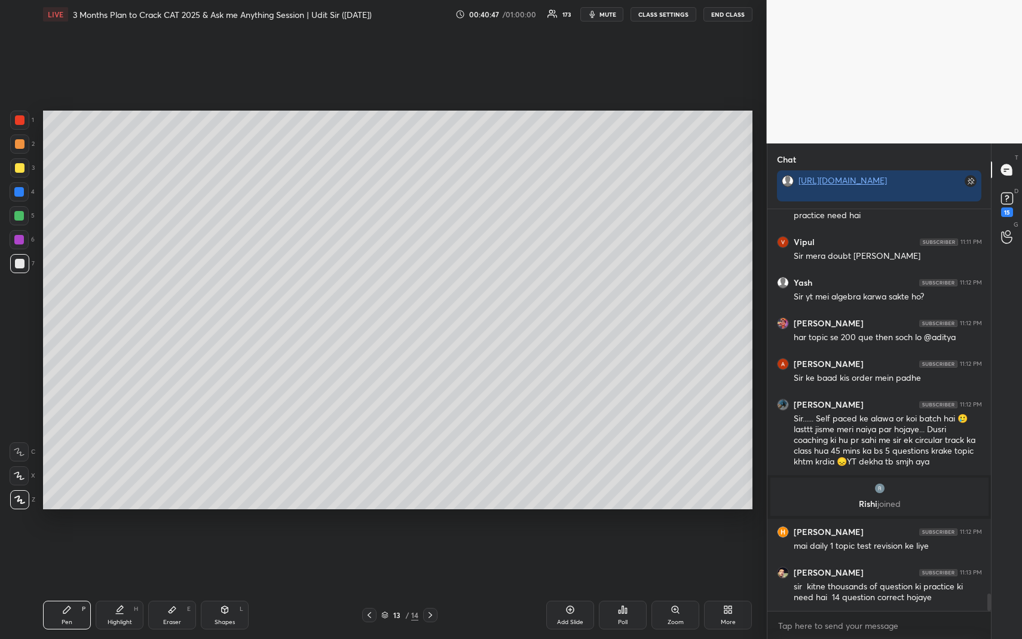
drag, startPoint x: 26, startPoint y: 139, endPoint x: 37, endPoint y: 143, distance: 11.3
click at [26, 139] on div at bounding box center [19, 144] width 19 height 19
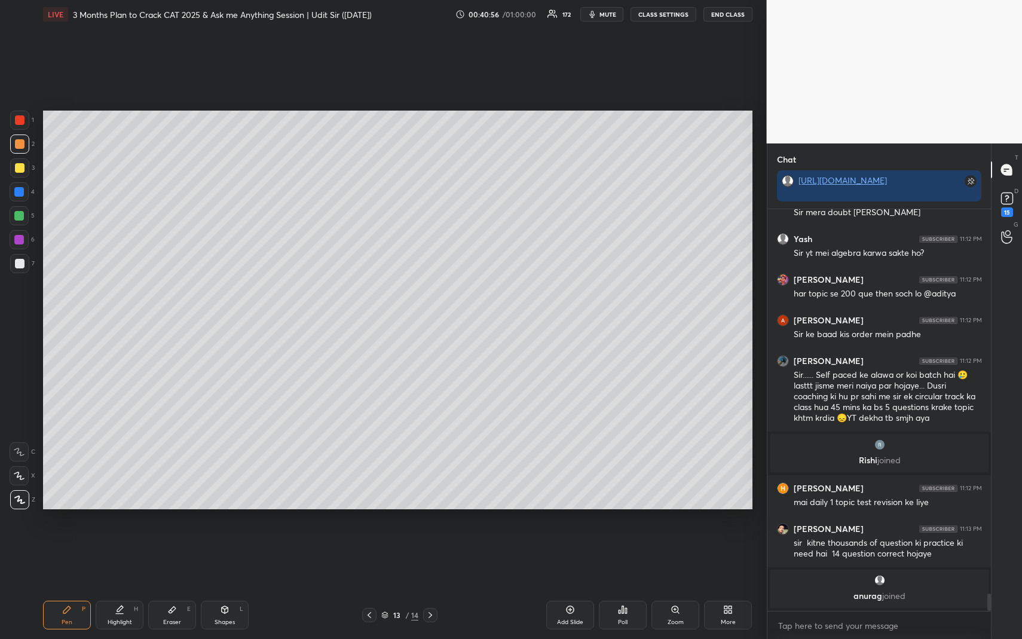
drag, startPoint x: 67, startPoint y: 613, endPoint x: 68, endPoint y: 592, distance: 21.6
click at [69, 586] on icon at bounding box center [67, 610] width 10 height 10
click at [28, 161] on div "3" at bounding box center [22, 167] width 25 height 19
click at [19, 191] on div at bounding box center [19, 192] width 10 height 10
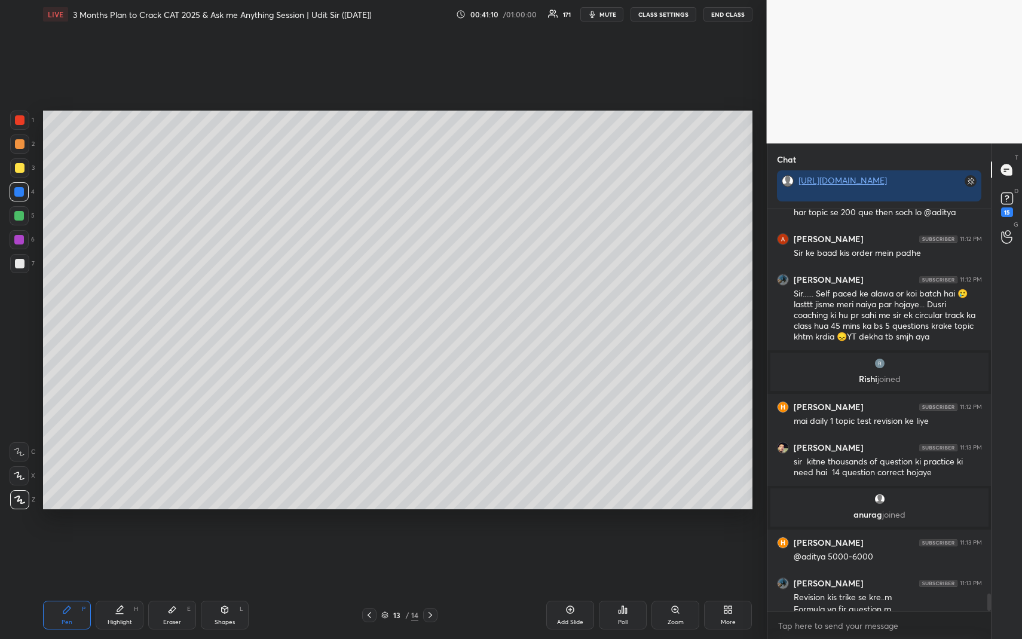
scroll to position [8886, 0]
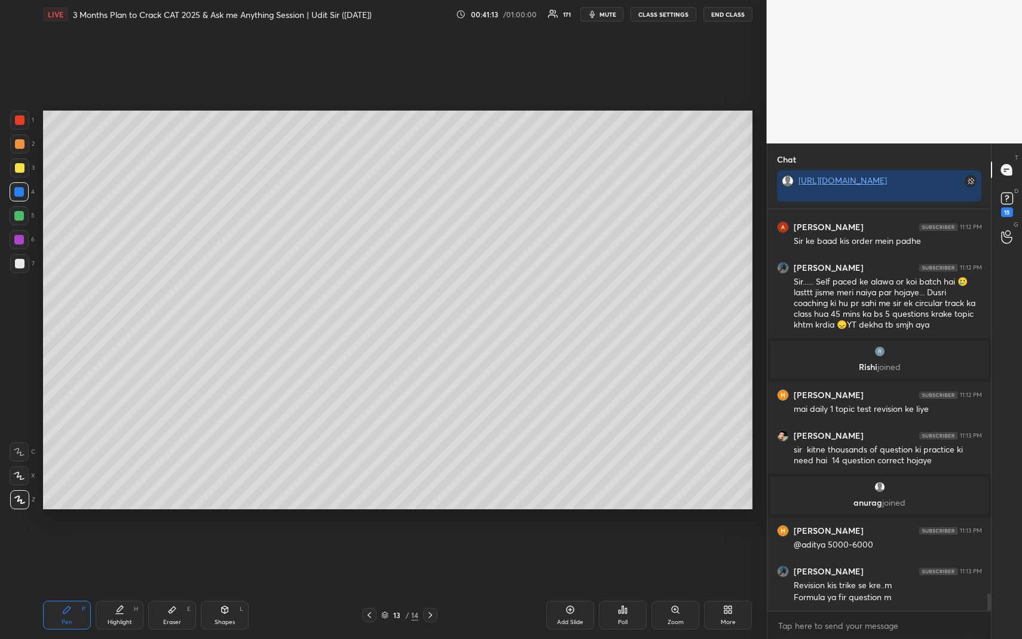
drag, startPoint x: 134, startPoint y: 608, endPoint x: 137, endPoint y: 602, distance: 6.7
click at [134, 586] on div "H" at bounding box center [136, 609] width 4 height 6
click at [137, 586] on div "Highlight H" at bounding box center [120, 615] width 48 height 29
click at [107, 586] on div "Highlight H" at bounding box center [120, 615] width 48 height 29
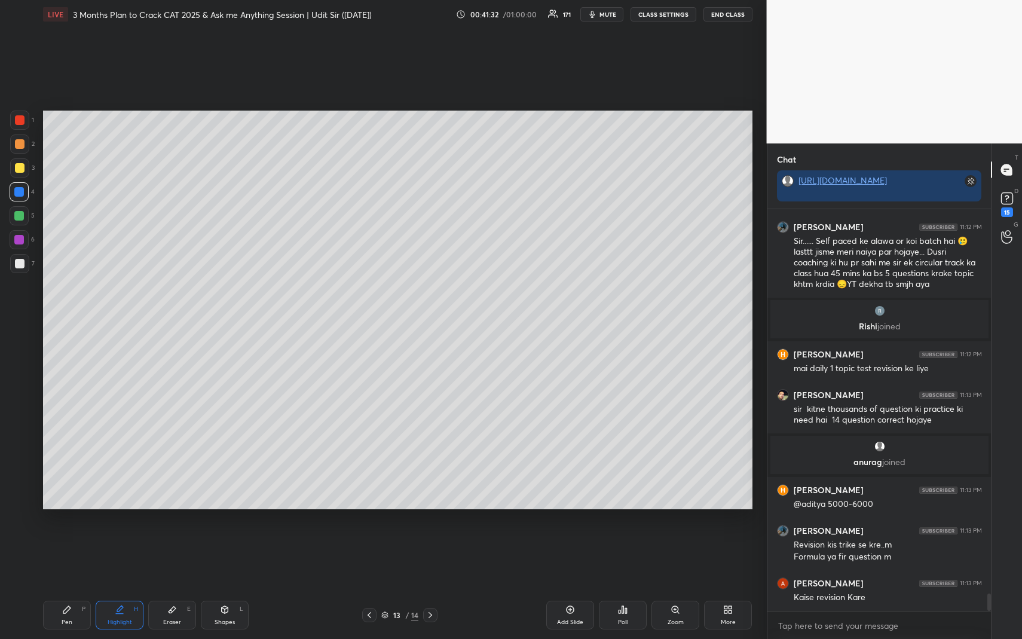
drag, startPoint x: 66, startPoint y: 617, endPoint x: 57, endPoint y: 567, distance: 51.0
click at [66, 586] on div "Pen P" at bounding box center [67, 615] width 48 height 29
click at [23, 219] on div at bounding box center [19, 215] width 19 height 19
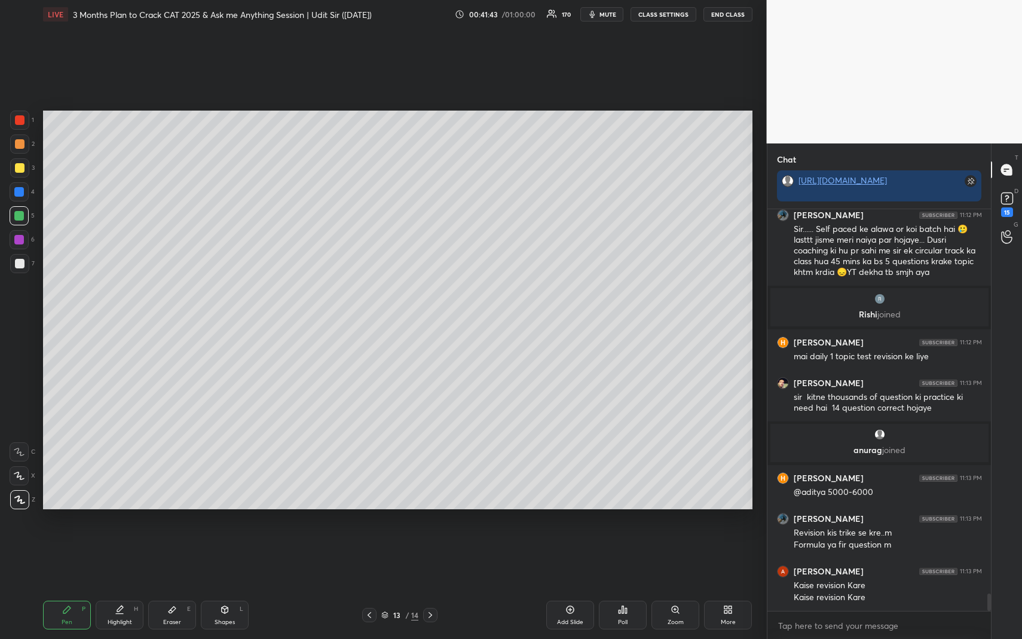
click at [65, 586] on div "Pen" at bounding box center [67, 622] width 11 height 6
drag, startPoint x: 22, startPoint y: 171, endPoint x: 37, endPoint y: 196, distance: 29.0
click at [22, 172] on div at bounding box center [20, 168] width 10 height 10
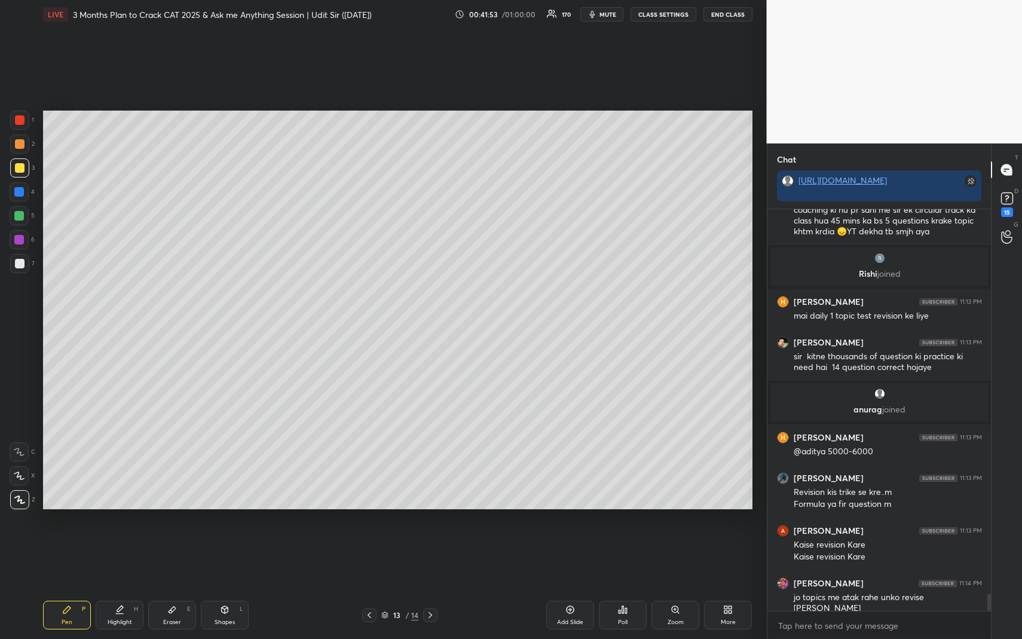
click at [117, 586] on icon at bounding box center [120, 609] width 6 height 6
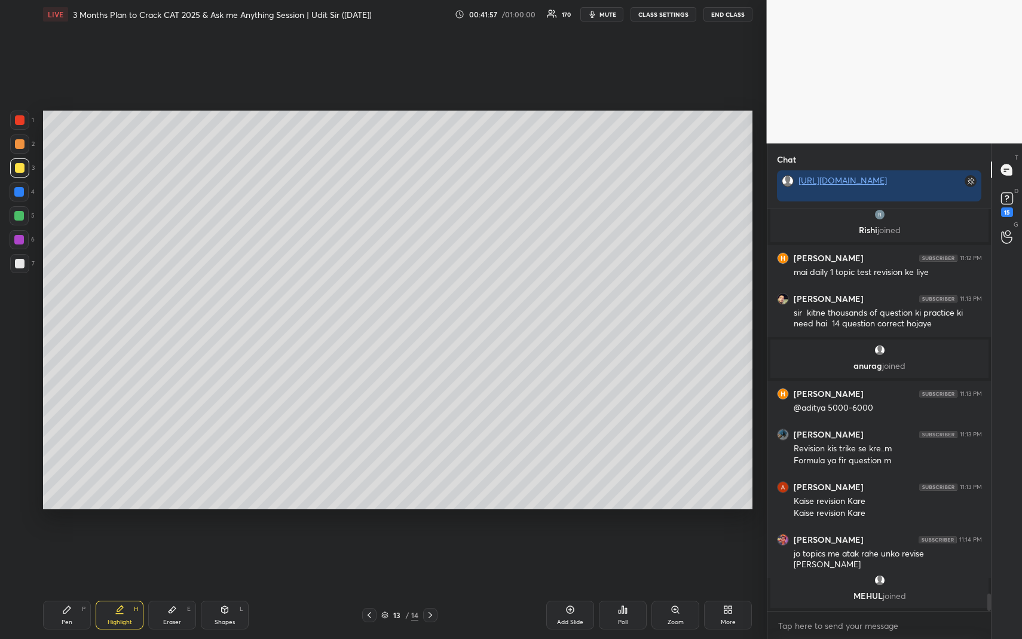
drag, startPoint x: 78, startPoint y: 609, endPoint x: 71, endPoint y: 583, distance: 26.7
click at [77, 586] on div "Pen P" at bounding box center [67, 615] width 48 height 29
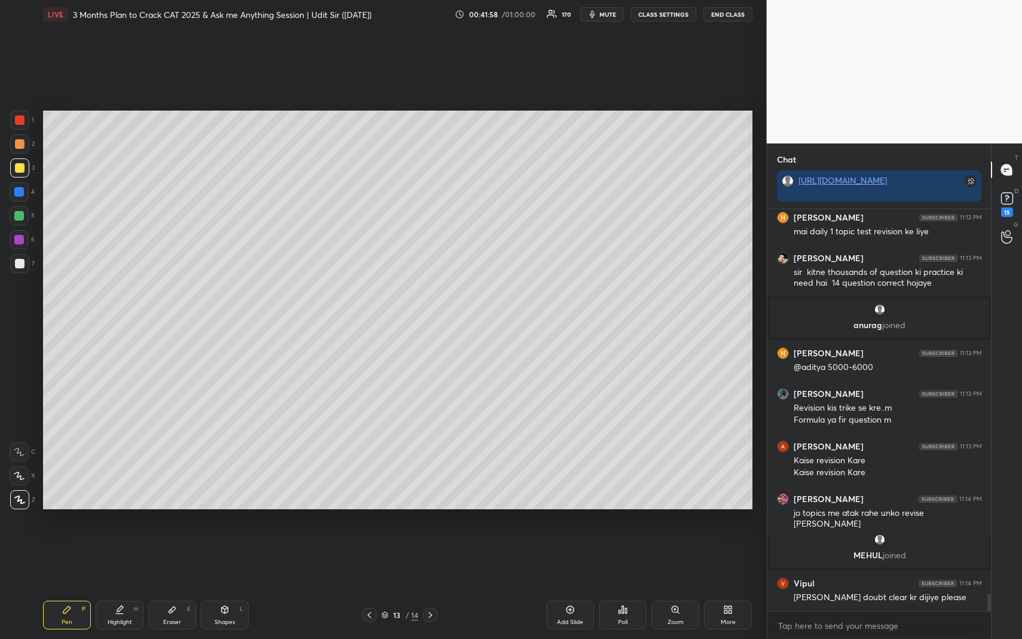
click at [17, 196] on div at bounding box center [19, 192] width 10 height 10
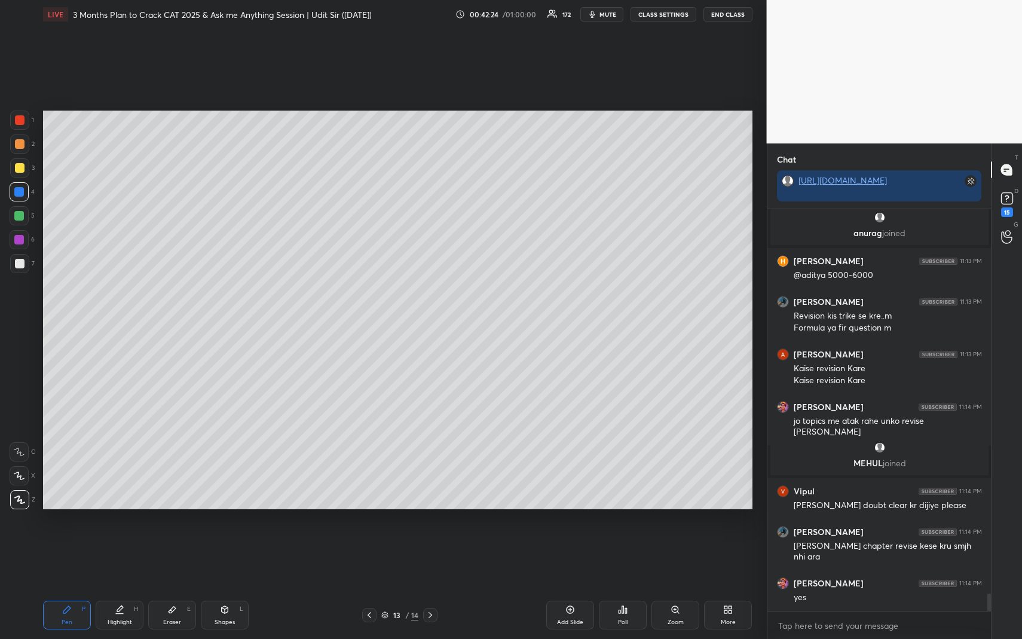
scroll to position [9096, 0]
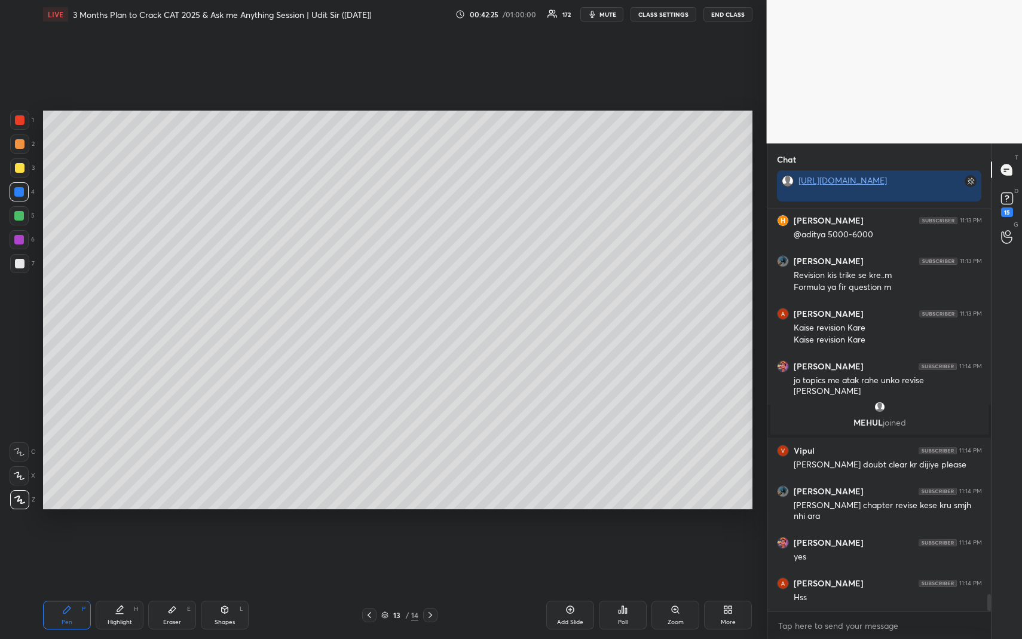
click at [130, 586] on div "Highlight H" at bounding box center [120, 615] width 48 height 29
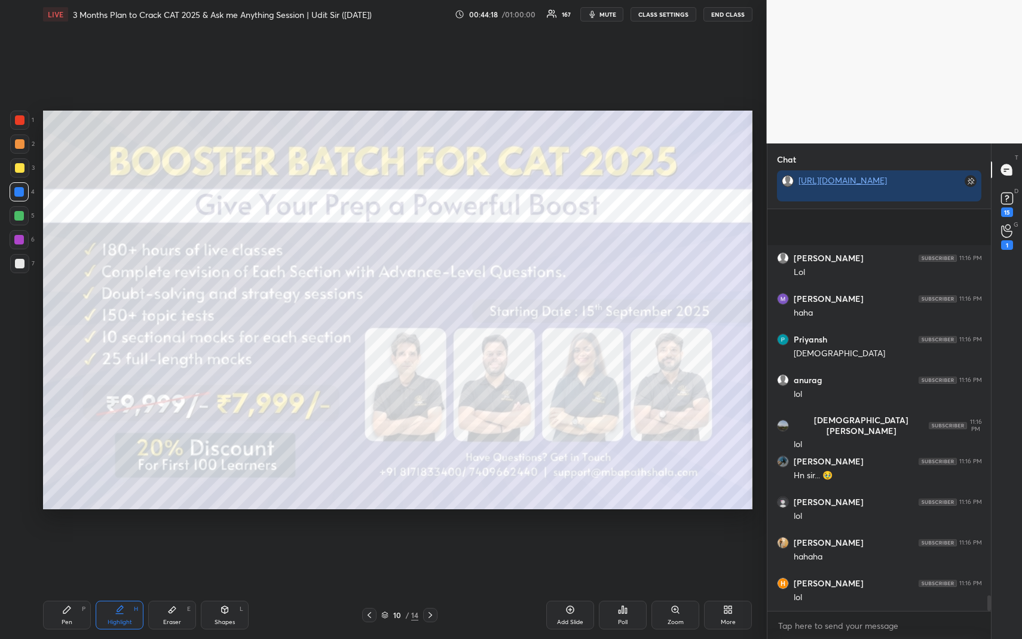
scroll to position [10075, 0]
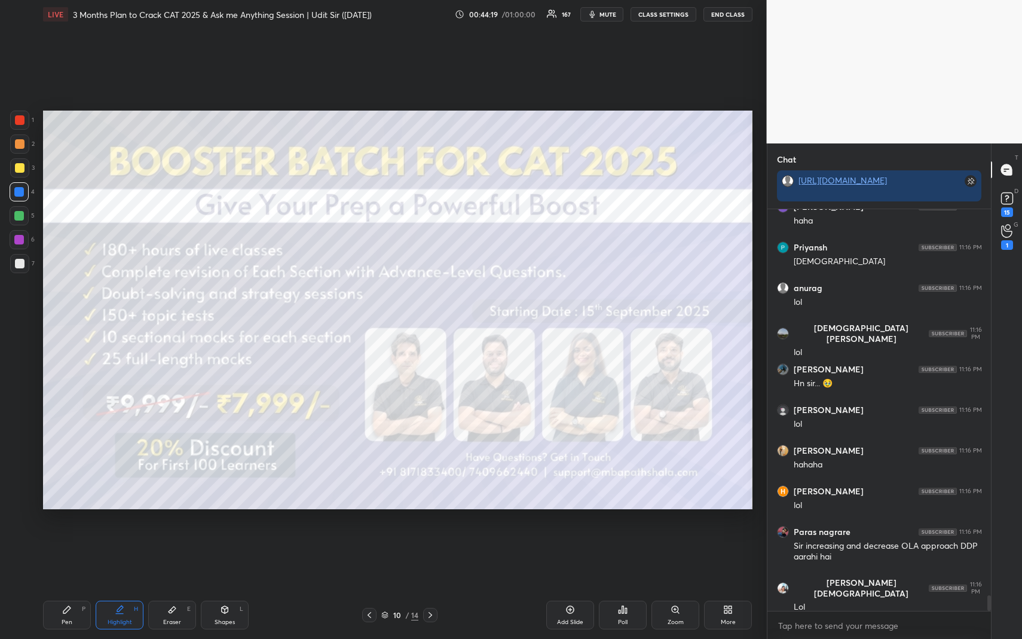
drag, startPoint x: 110, startPoint y: 603, endPoint x: 108, endPoint y: 591, distance: 12.1
click at [110, 586] on div "Highlight H" at bounding box center [120, 615] width 48 height 29
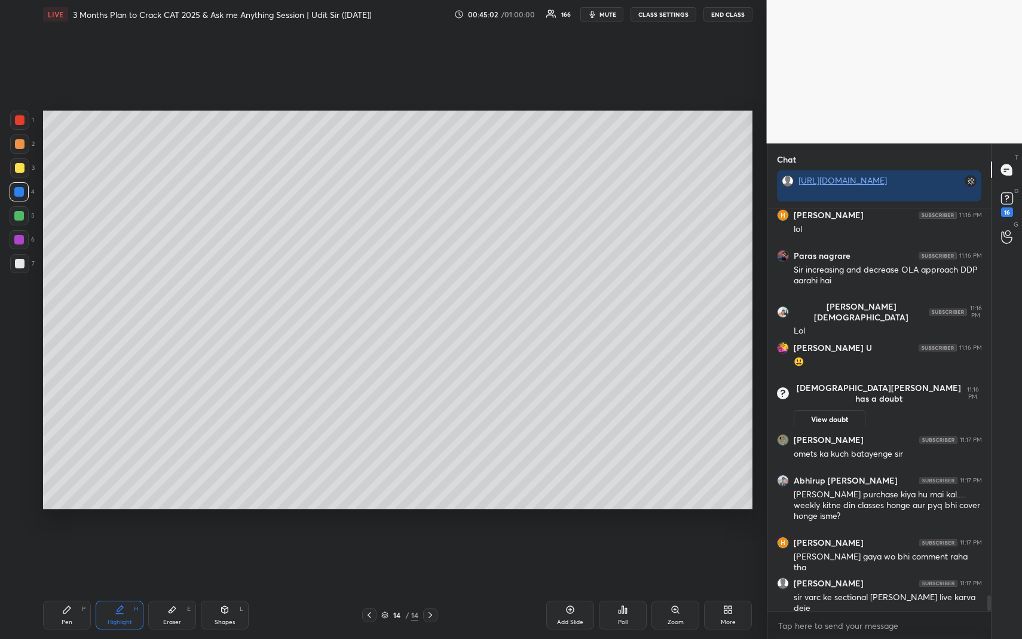
scroll to position [10180, 0]
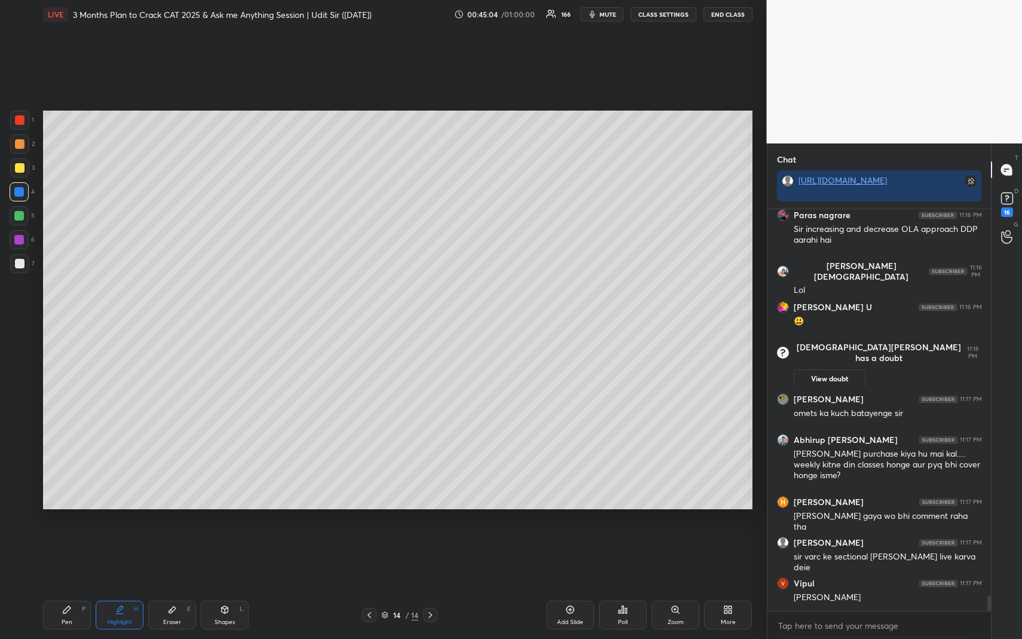
click at [70, 586] on icon at bounding box center [67, 610] width 10 height 10
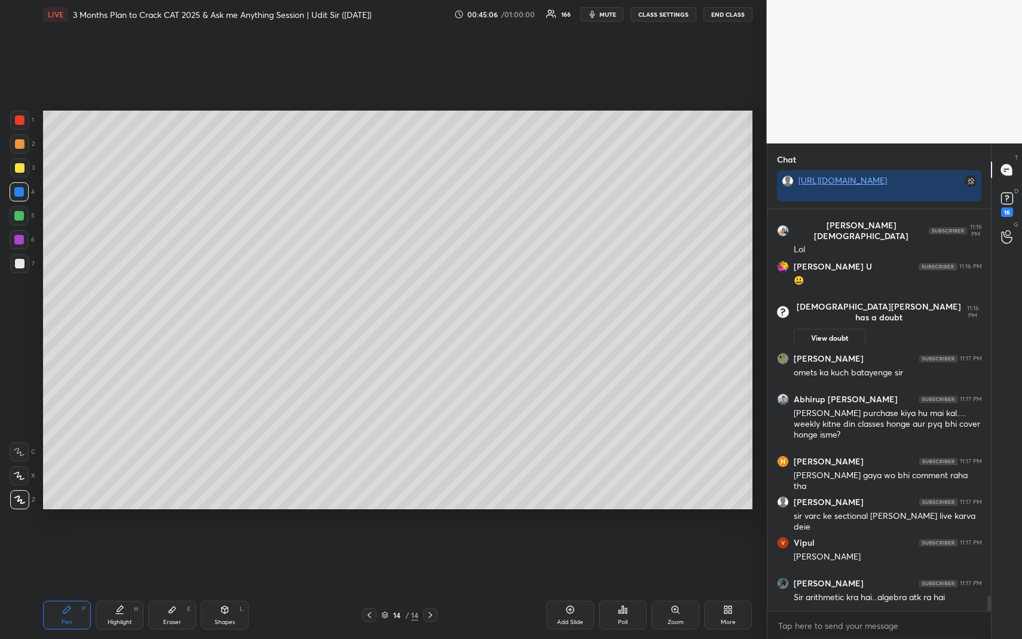
click at [22, 171] on div at bounding box center [20, 168] width 10 height 10
drag, startPoint x: 172, startPoint y: 611, endPoint x: 167, endPoint y: 586, distance: 25.6
click at [172, 586] on icon at bounding box center [172, 610] width 10 height 10
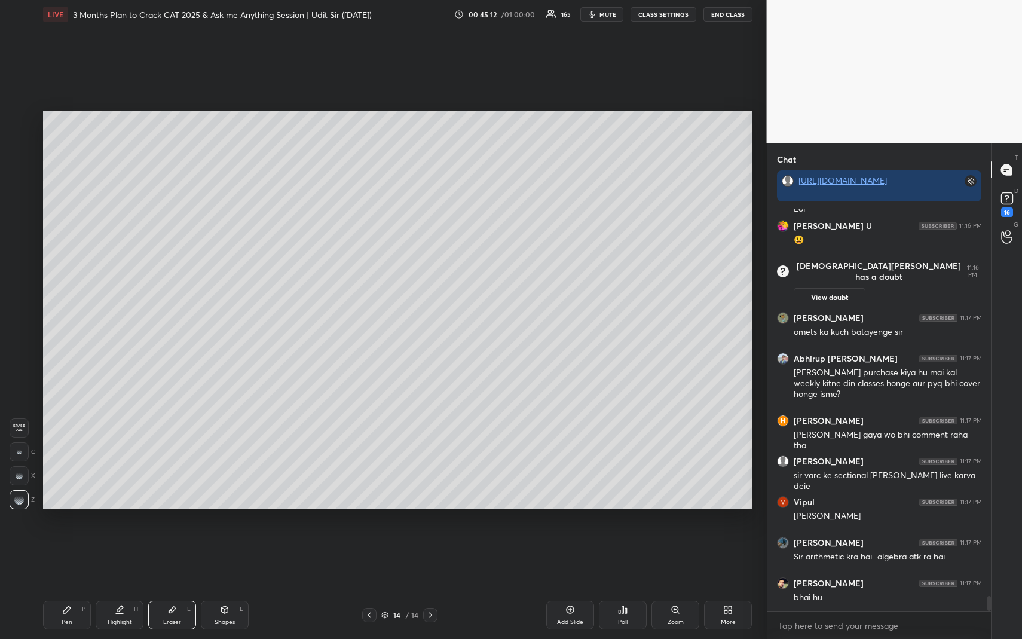
click at [372, 586] on icon at bounding box center [370, 615] width 10 height 10
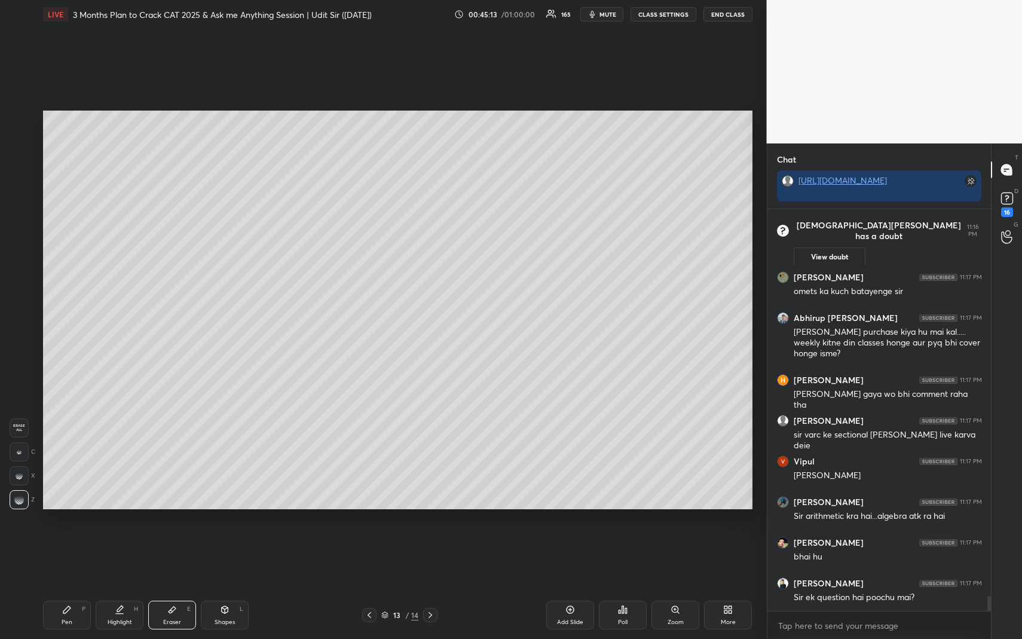
click at [120, 586] on div "Highlight" at bounding box center [120, 622] width 25 height 6
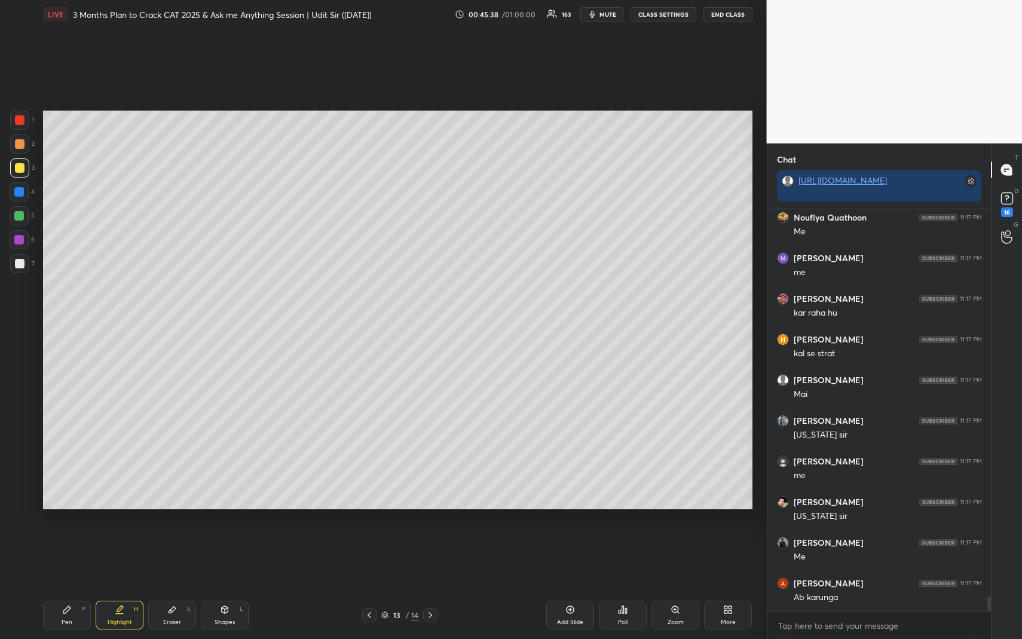
scroll to position [10955, 0]
drag, startPoint x: 133, startPoint y: 610, endPoint x: 142, endPoint y: 595, distance: 17.1
click at [134, 586] on div "H" at bounding box center [136, 609] width 4 height 6
drag, startPoint x: 24, startPoint y: 190, endPoint x: 27, endPoint y: 199, distance: 9.5
click at [24, 190] on div at bounding box center [19, 191] width 19 height 19
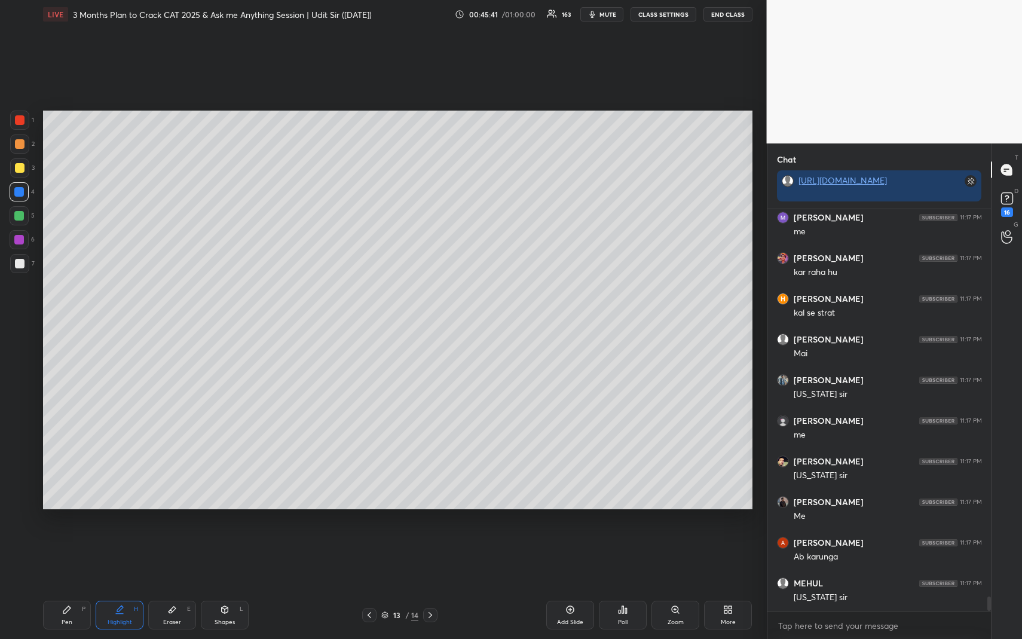
scroll to position [10995, 0]
drag, startPoint x: 123, startPoint y: 609, endPoint x: 150, endPoint y: 524, distance: 89.2
click at [120, 586] on icon at bounding box center [120, 610] width 10 height 10
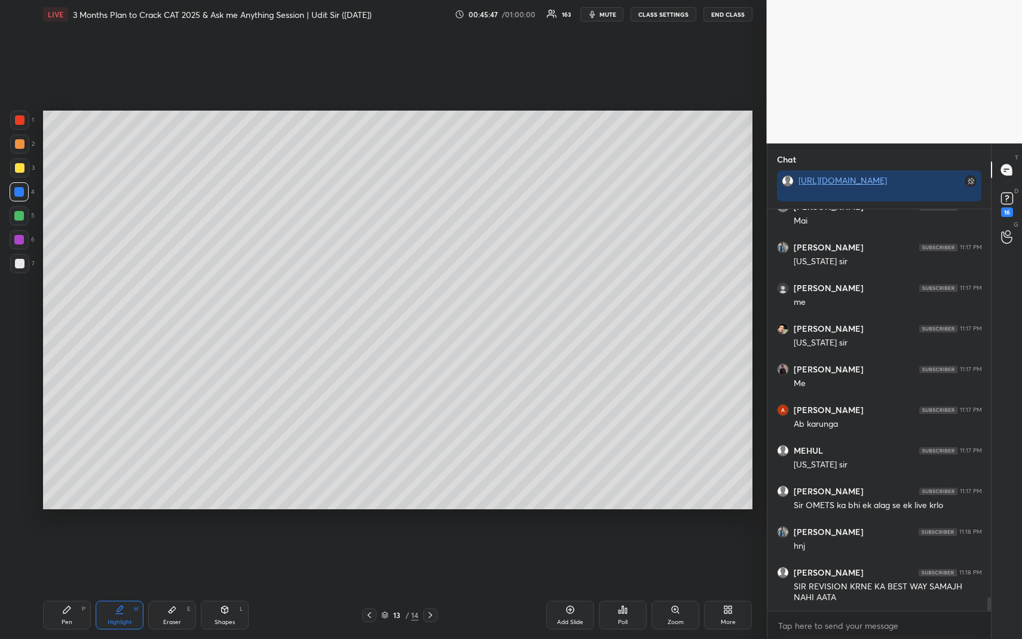
click at [121, 586] on icon at bounding box center [120, 610] width 10 height 10
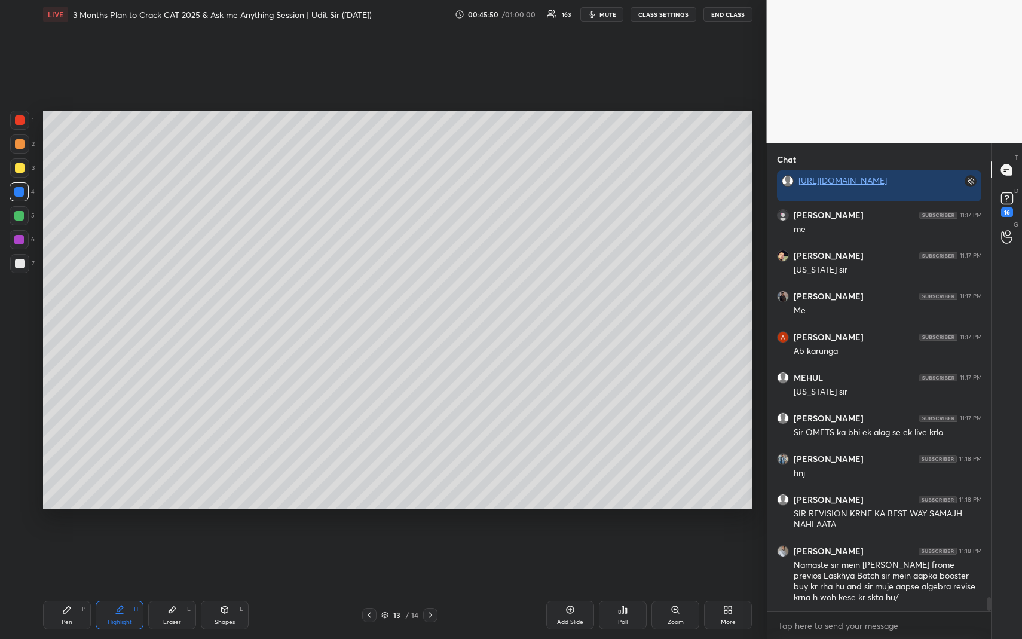
scroll to position [11201, 0]
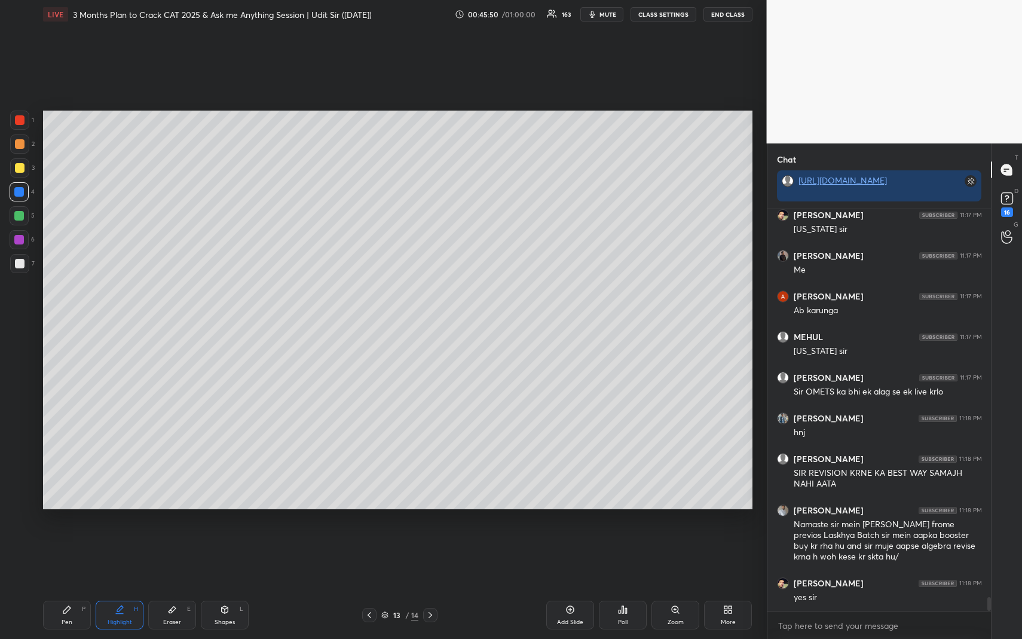
drag, startPoint x: 115, startPoint y: 610, endPoint x: 115, endPoint y: 603, distance: 6.6
click at [115, 586] on icon at bounding box center [120, 610] width 10 height 10
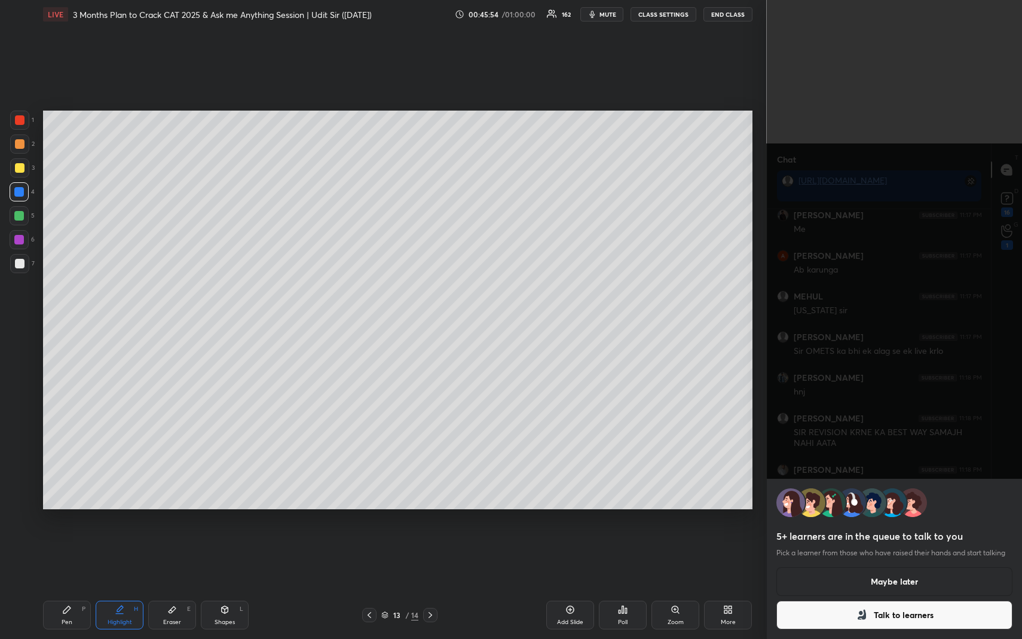
scroll to position [11282, 0]
click at [905, 415] on div "5+ learners are in the queue to talk to you Pick a learner from those who have …" at bounding box center [895, 319] width 256 height 639
click at [881, 581] on button "Maybe later" at bounding box center [895, 581] width 237 height 29
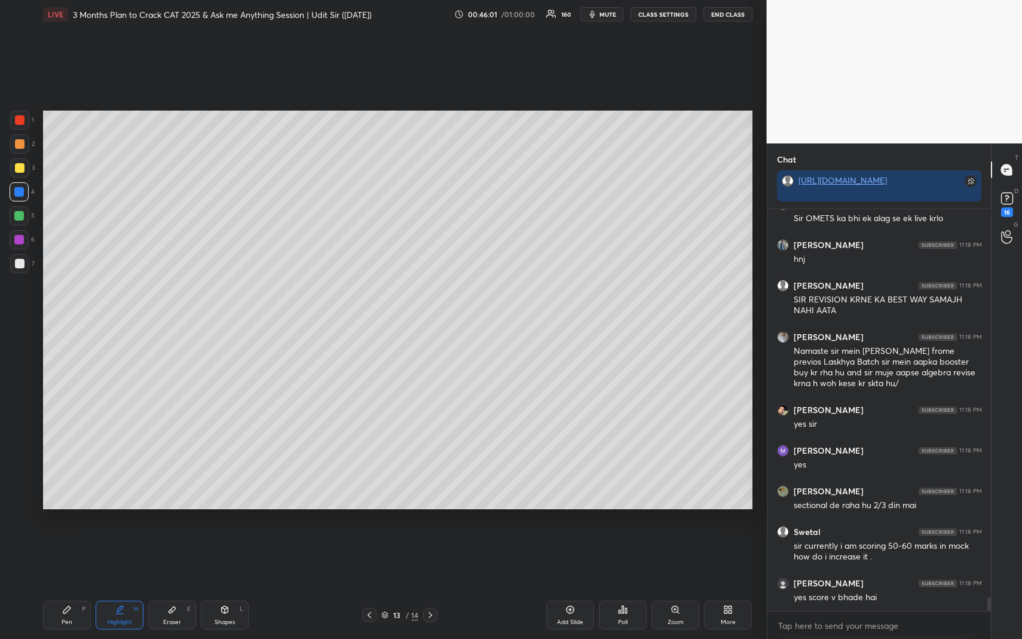
scroll to position [11415, 0]
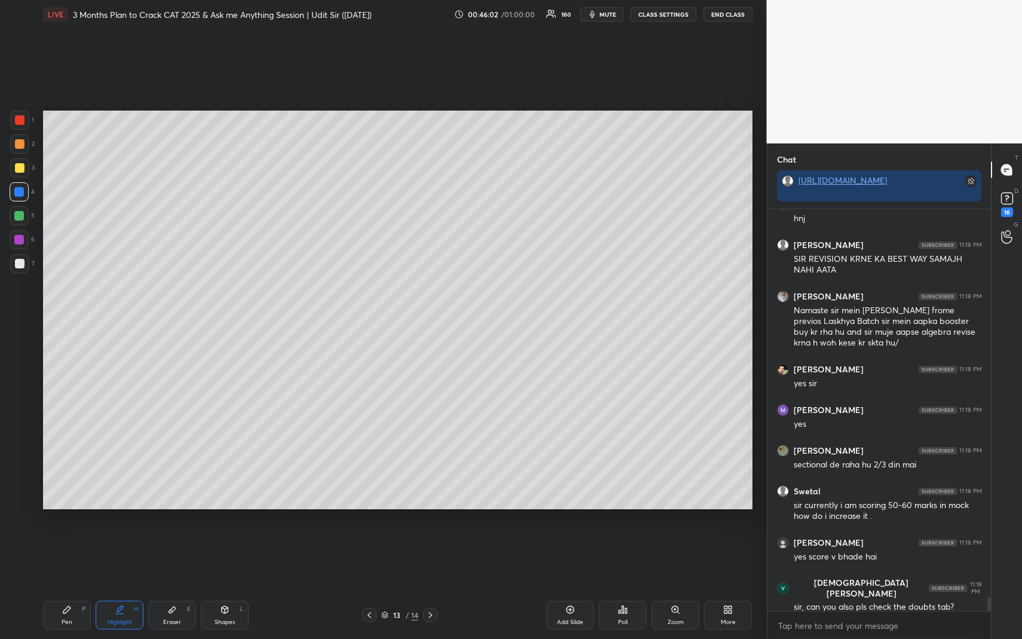
click at [128, 586] on div "Highlight H" at bounding box center [120, 615] width 48 height 29
drag, startPoint x: 75, startPoint y: 608, endPoint x: 79, endPoint y: 563, distance: 45.0
click at [75, 586] on div "Pen P" at bounding box center [67, 615] width 48 height 29
click at [14, 213] on div at bounding box center [19, 215] width 19 height 19
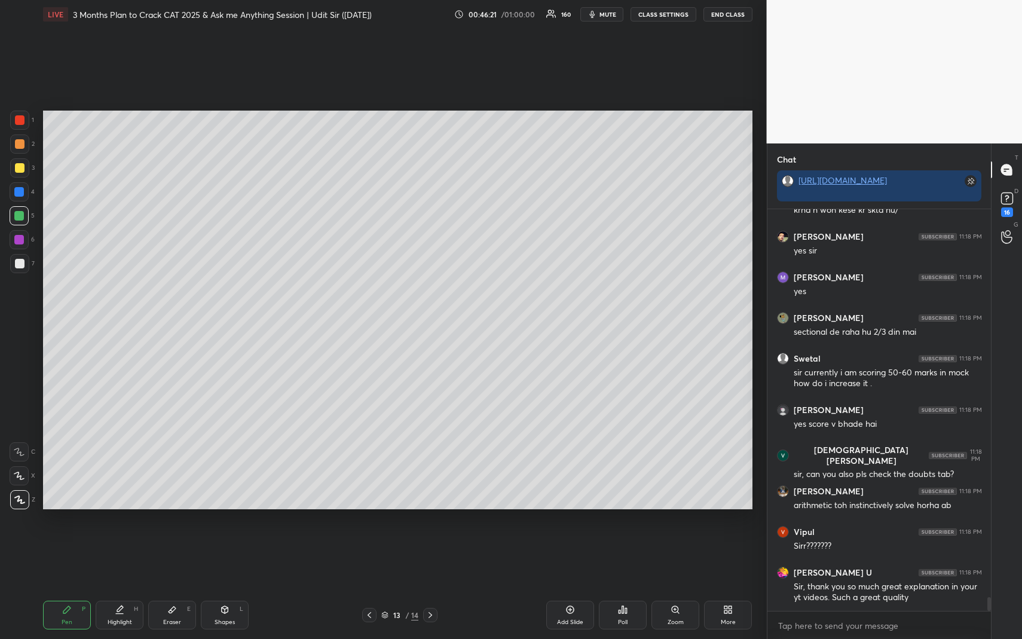
scroll to position [11599, 0]
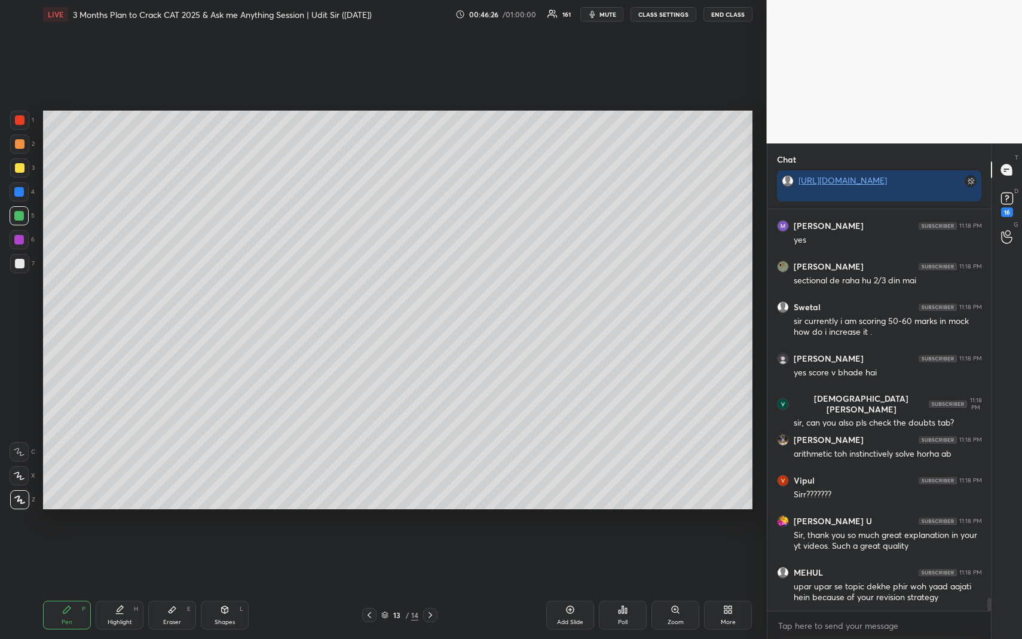
click at [20, 213] on div at bounding box center [19, 216] width 10 height 10
click at [109, 586] on div "Highlight" at bounding box center [120, 622] width 25 height 6
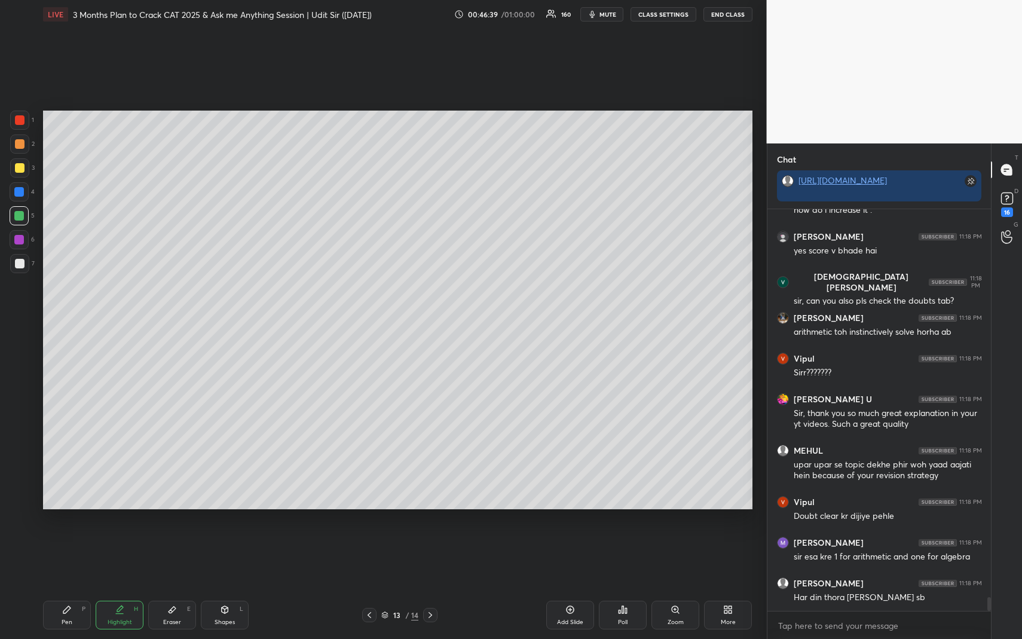
scroll to position [11362, 0]
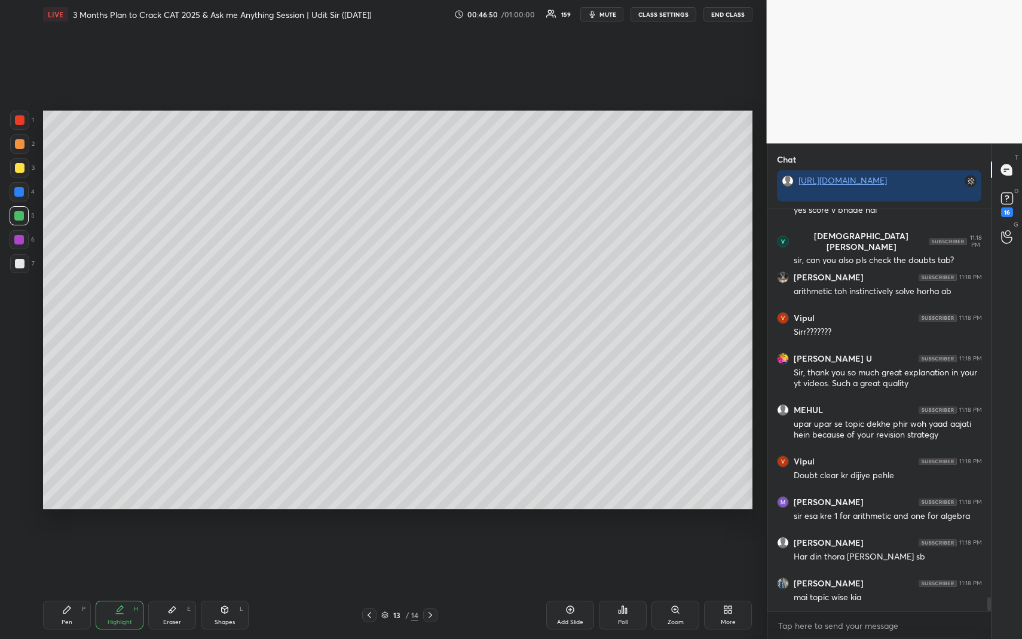
drag, startPoint x: 130, startPoint y: 615, endPoint x: 184, endPoint y: 535, distance: 96.0
click at [129, 586] on div "Highlight H" at bounding box center [120, 615] width 48 height 29
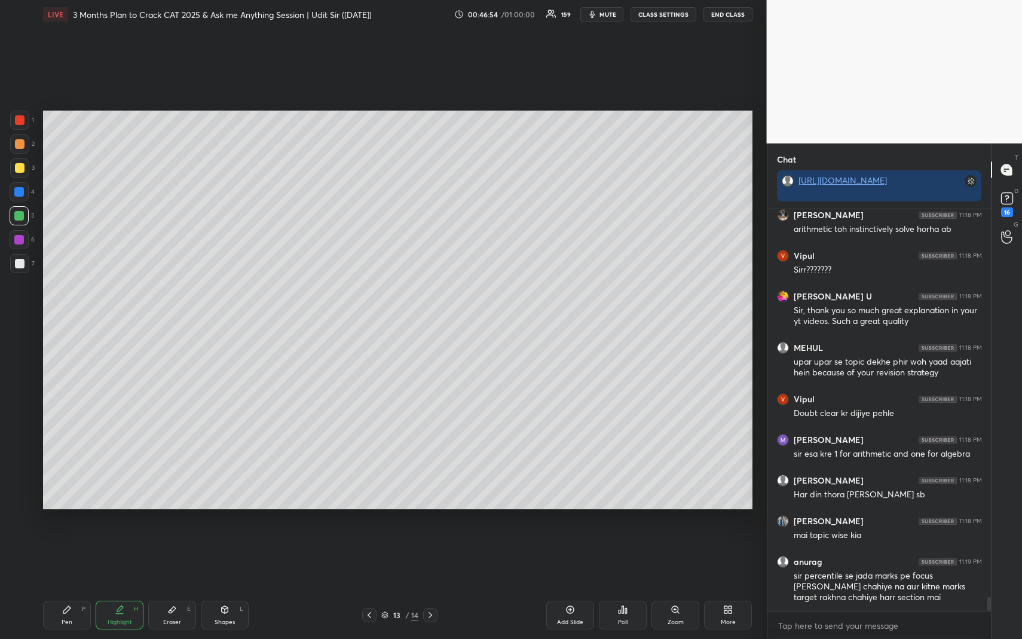
drag, startPoint x: 431, startPoint y: 613, endPoint x: 440, endPoint y: 615, distance: 9.1
click at [430, 586] on icon at bounding box center [431, 615] width 10 height 10
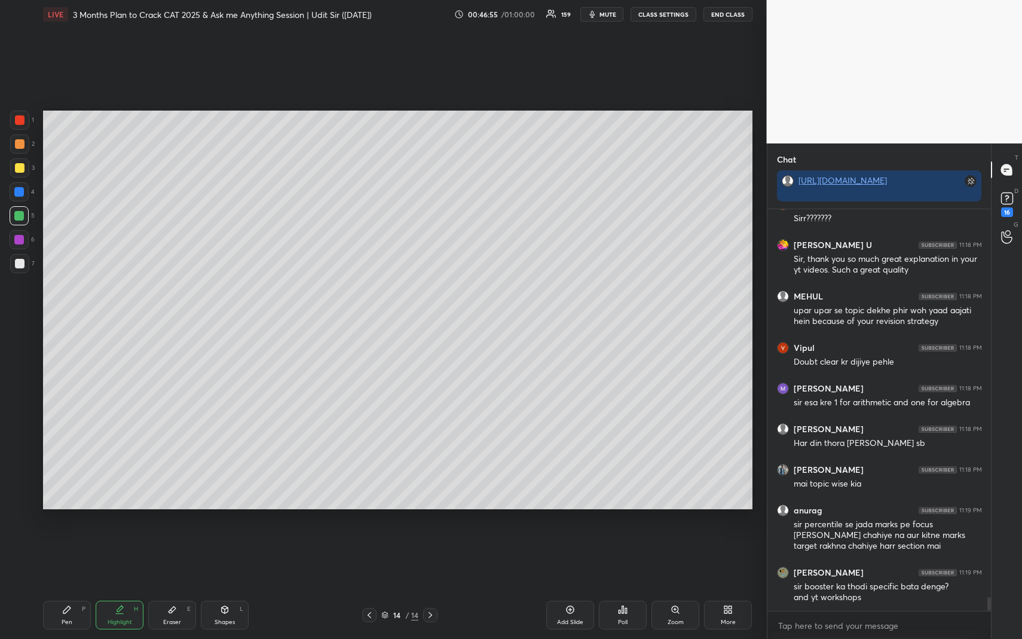
drag, startPoint x: 571, startPoint y: 610, endPoint x: 563, endPoint y: 612, distance: 8.5
click at [572, 586] on icon at bounding box center [571, 610] width 10 height 10
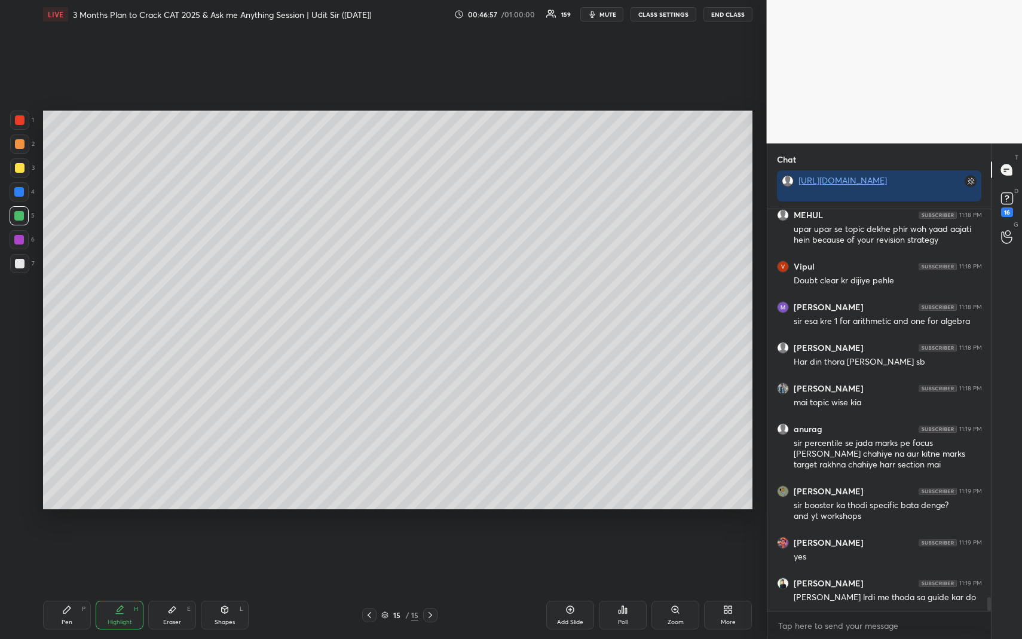
drag, startPoint x: 72, startPoint y: 618, endPoint x: 74, endPoint y: 561, distance: 56.8
click at [72, 586] on div "Pen P" at bounding box center [67, 615] width 48 height 29
click at [22, 168] on div at bounding box center [20, 168] width 10 height 10
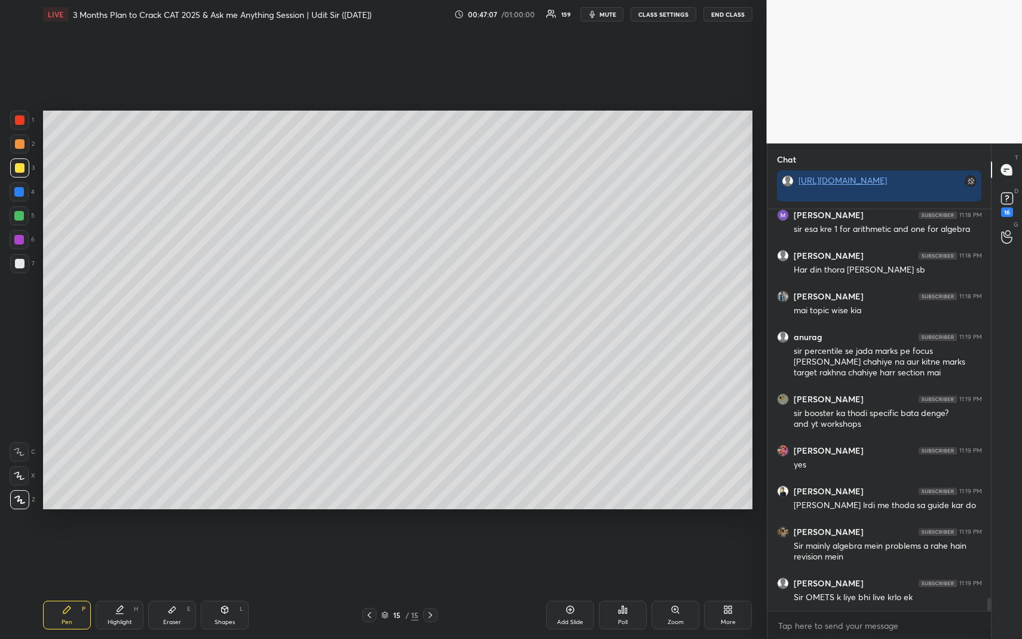
scroll to position [11690, 0]
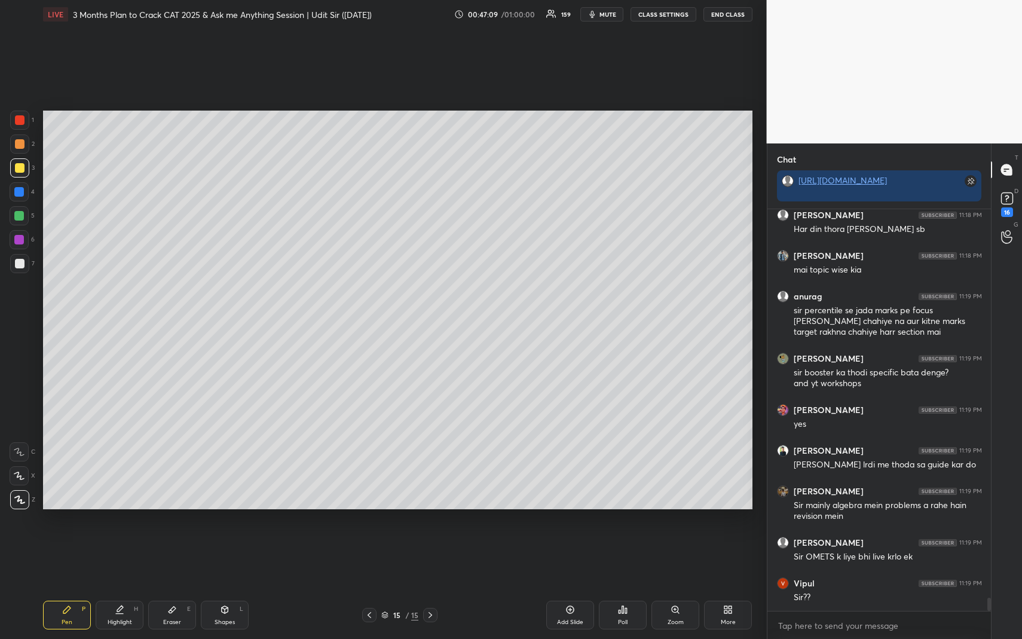
click at [72, 586] on div "Pen P" at bounding box center [67, 615] width 48 height 29
click at [22, 144] on div at bounding box center [20, 144] width 10 height 10
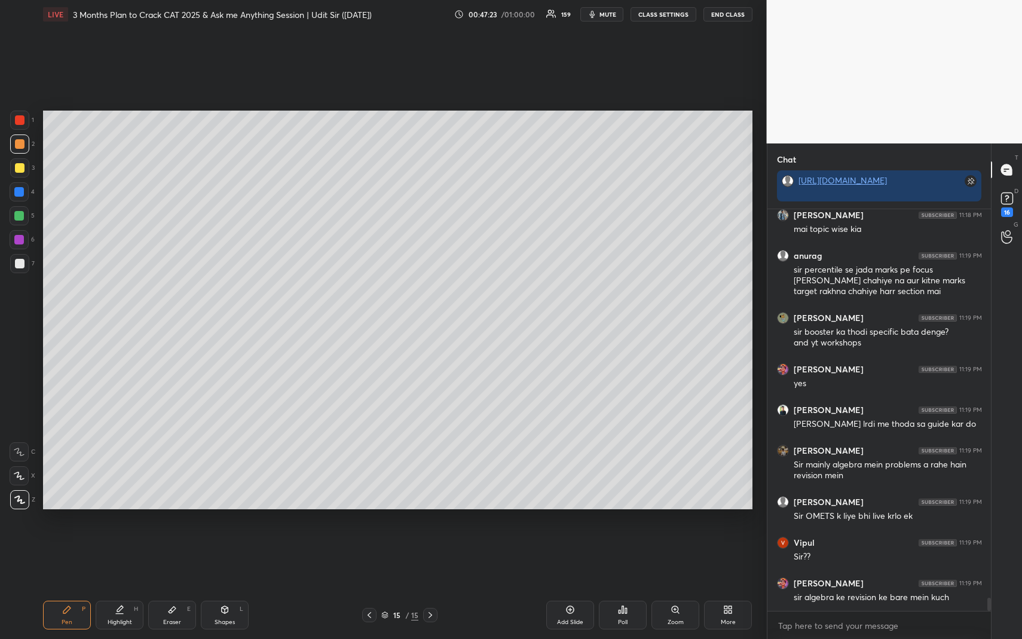
drag, startPoint x: 74, startPoint y: 615, endPoint x: 74, endPoint y: 601, distance: 14.3
click at [75, 586] on div "Pen P" at bounding box center [67, 615] width 48 height 29
click at [25, 172] on div at bounding box center [19, 167] width 19 height 19
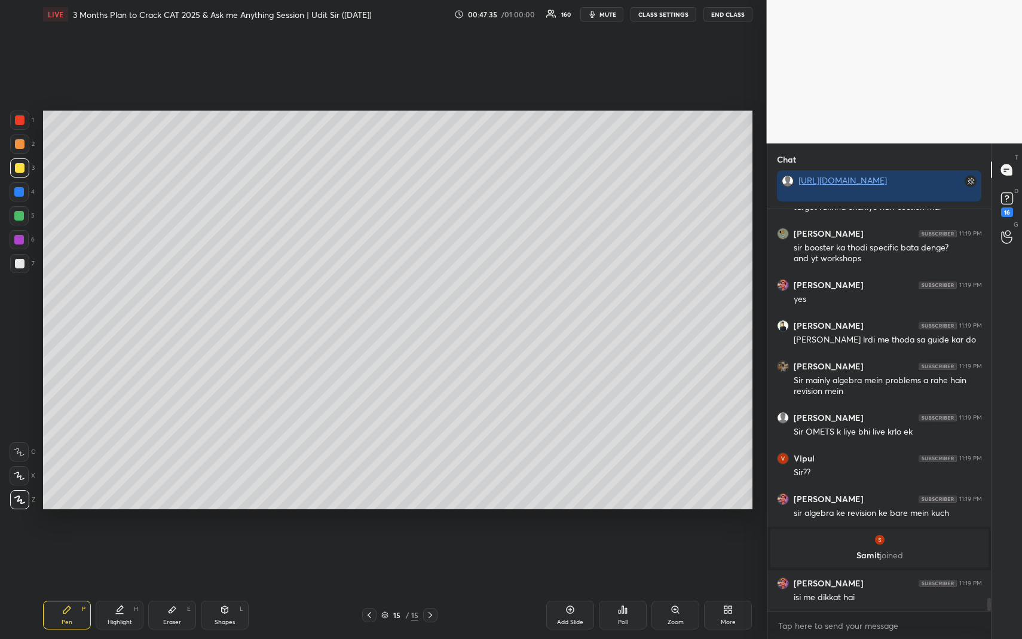
scroll to position [11683, 0]
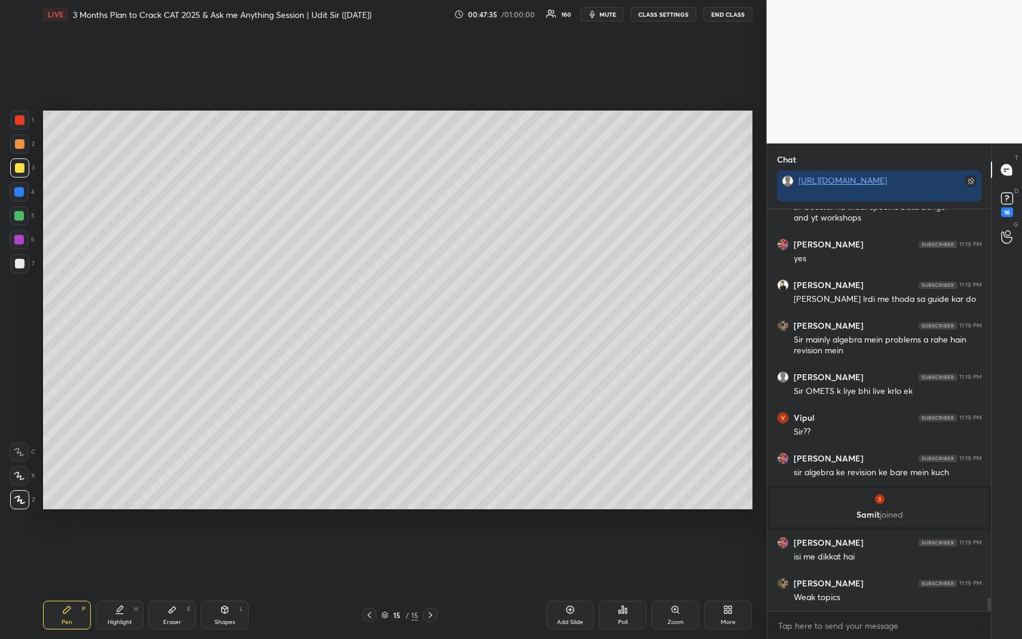
drag, startPoint x: 77, startPoint y: 621, endPoint x: 77, endPoint y: 600, distance: 20.3
click at [77, 586] on div "Pen P" at bounding box center [67, 615] width 48 height 29
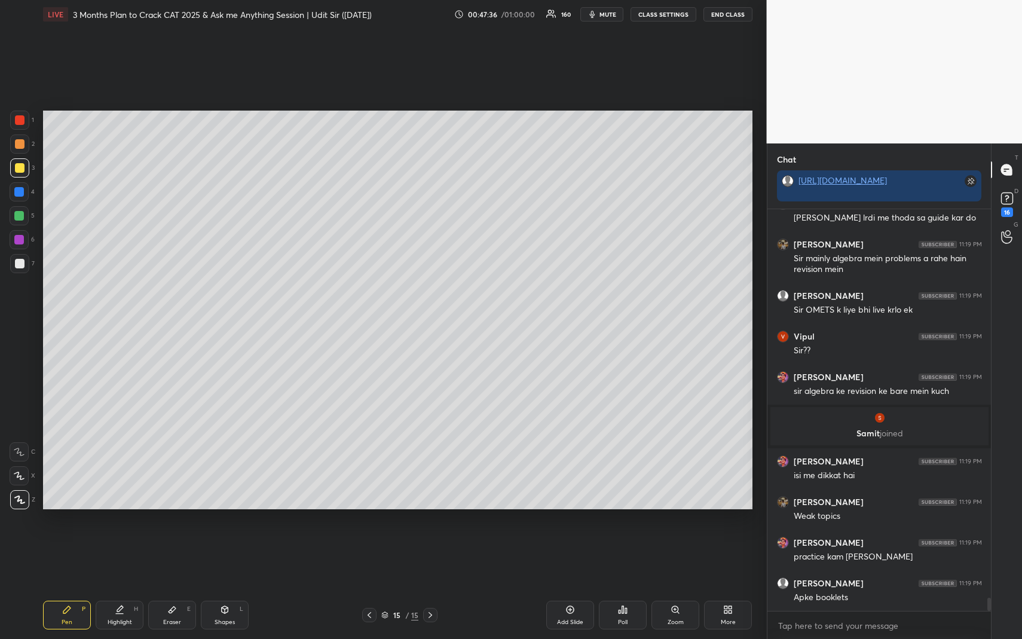
drag, startPoint x: 20, startPoint y: 199, endPoint x: 23, endPoint y: 207, distance: 8.9
click at [19, 199] on div at bounding box center [19, 191] width 19 height 19
click at [83, 586] on div "Pen P" at bounding box center [67, 615] width 48 height 29
click at [22, 218] on div at bounding box center [19, 216] width 10 height 10
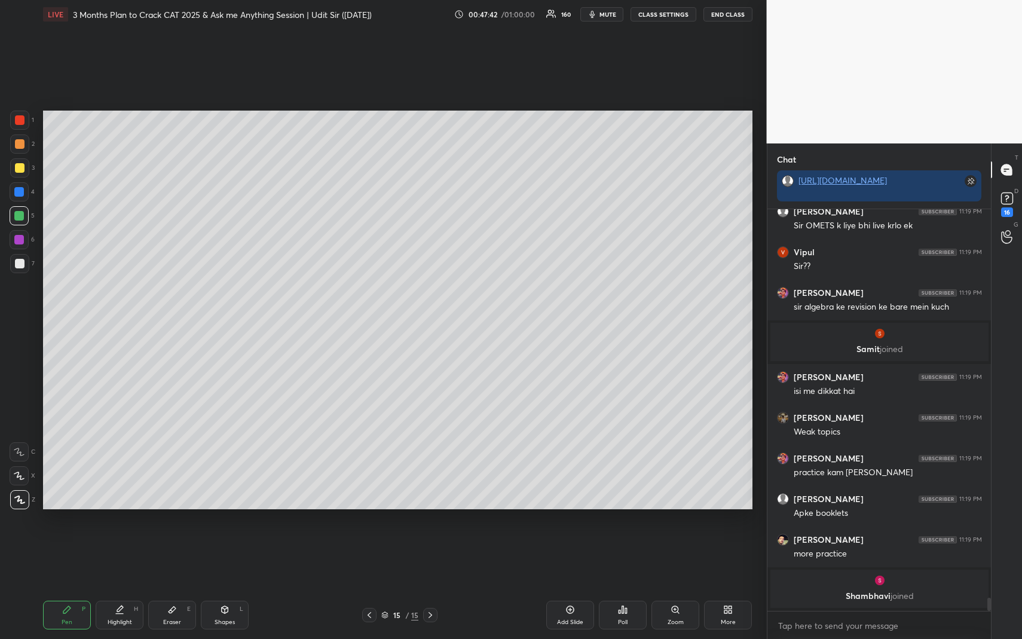
scroll to position [11825, 0]
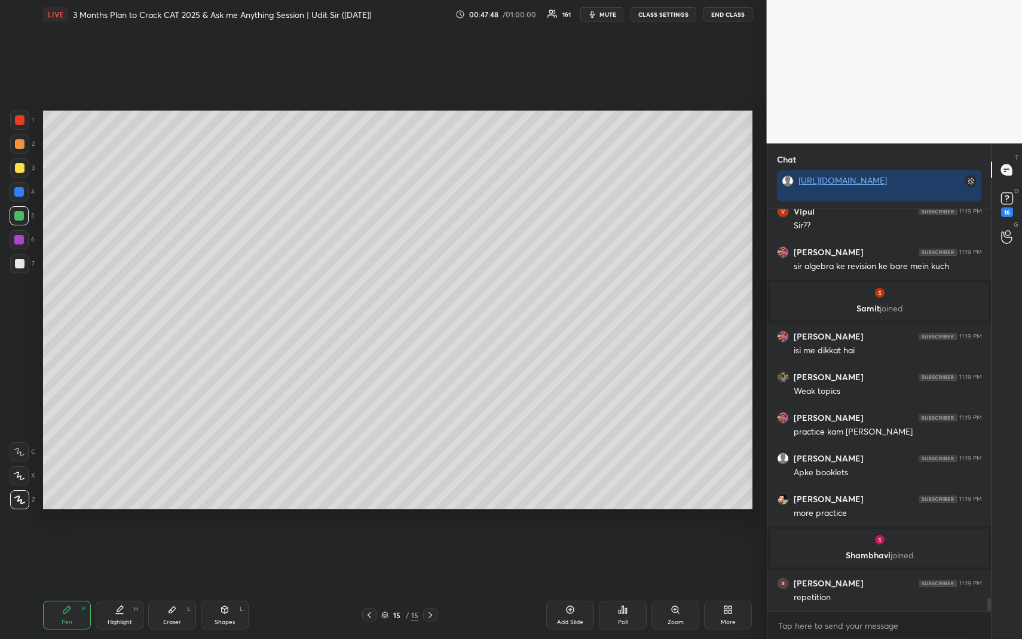
drag, startPoint x: 127, startPoint y: 615, endPoint x: 126, endPoint y: 591, distance: 23.9
click at [126, 586] on div "Highlight H" at bounding box center [120, 615] width 48 height 29
click at [75, 586] on div "Pen P" at bounding box center [67, 615] width 48 height 29
drag, startPoint x: 23, startPoint y: 189, endPoint x: 10, endPoint y: 170, distance: 22.7
click at [23, 189] on div at bounding box center [19, 192] width 10 height 10
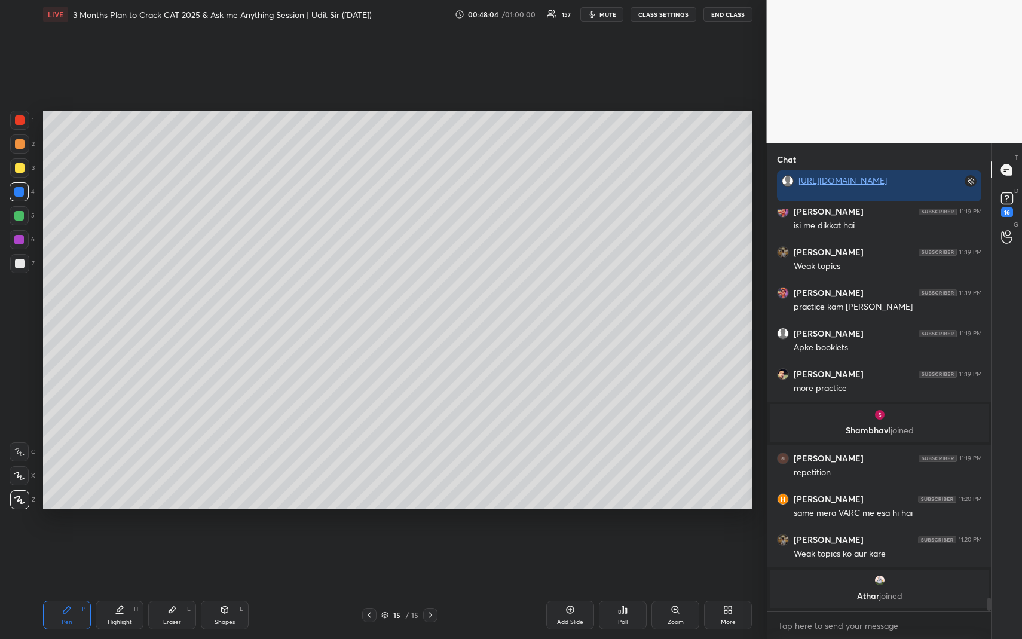
scroll to position [11937, 0]
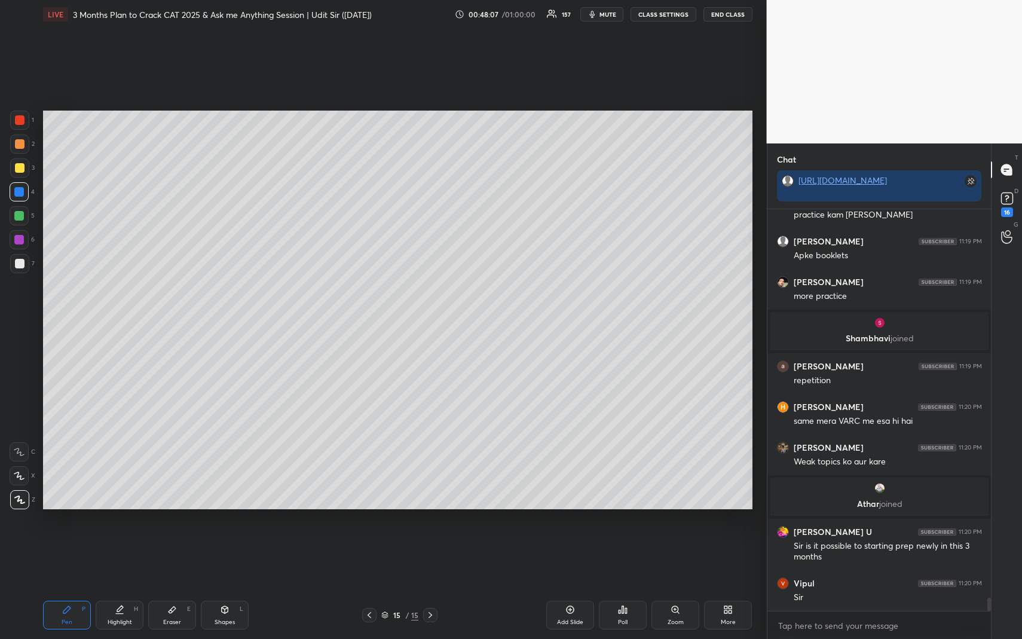
click at [113, 586] on div "Highlight H" at bounding box center [120, 615] width 48 height 29
drag, startPoint x: 118, startPoint y: 613, endPoint x: 129, endPoint y: 574, distance: 40.2
click at [118, 586] on icon at bounding box center [120, 610] width 10 height 10
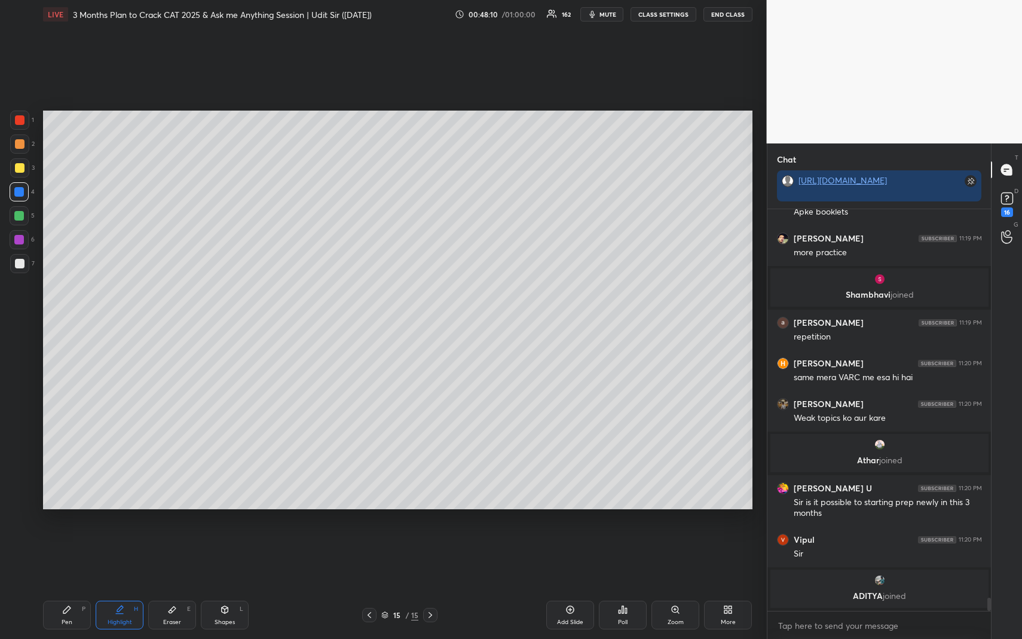
scroll to position [12030, 0]
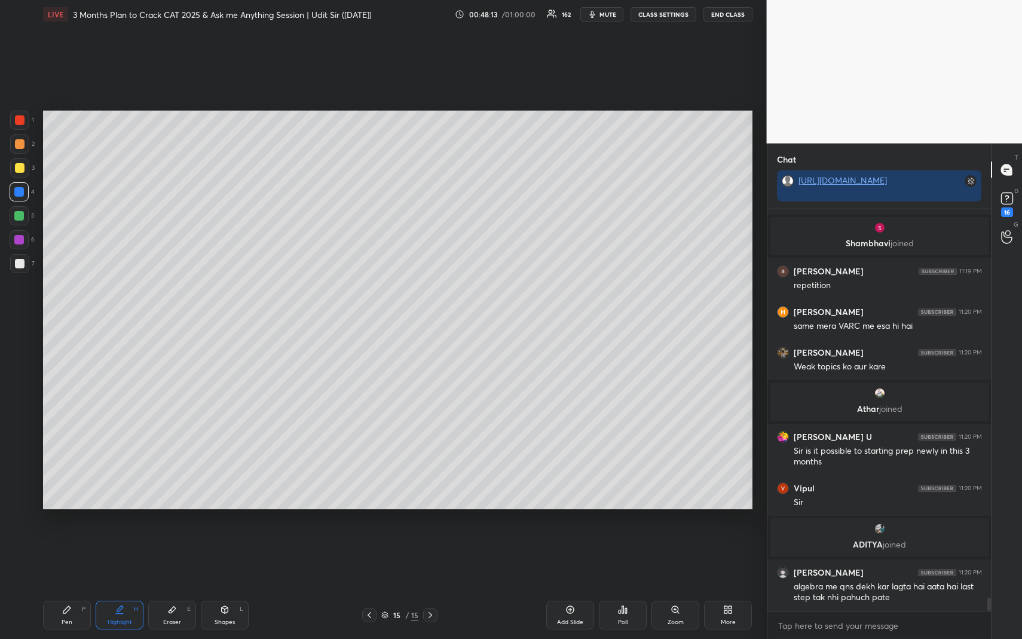
drag, startPoint x: 71, startPoint y: 624, endPoint x: 70, endPoint y: 615, distance: 9.6
click at [71, 586] on div "Pen" at bounding box center [67, 622] width 11 height 6
click at [25, 218] on div at bounding box center [19, 215] width 19 height 19
drag, startPoint x: 58, startPoint y: 624, endPoint x: 53, endPoint y: 589, distance: 35.0
click at [57, 586] on div "Pen P" at bounding box center [67, 615] width 48 height 29
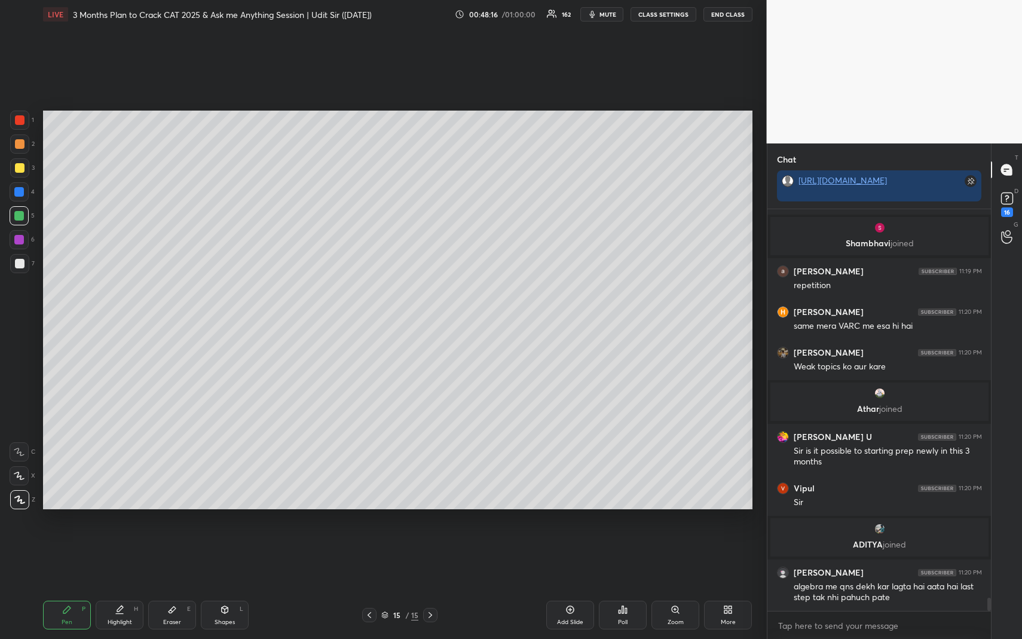
click at [17, 142] on div at bounding box center [20, 144] width 10 height 10
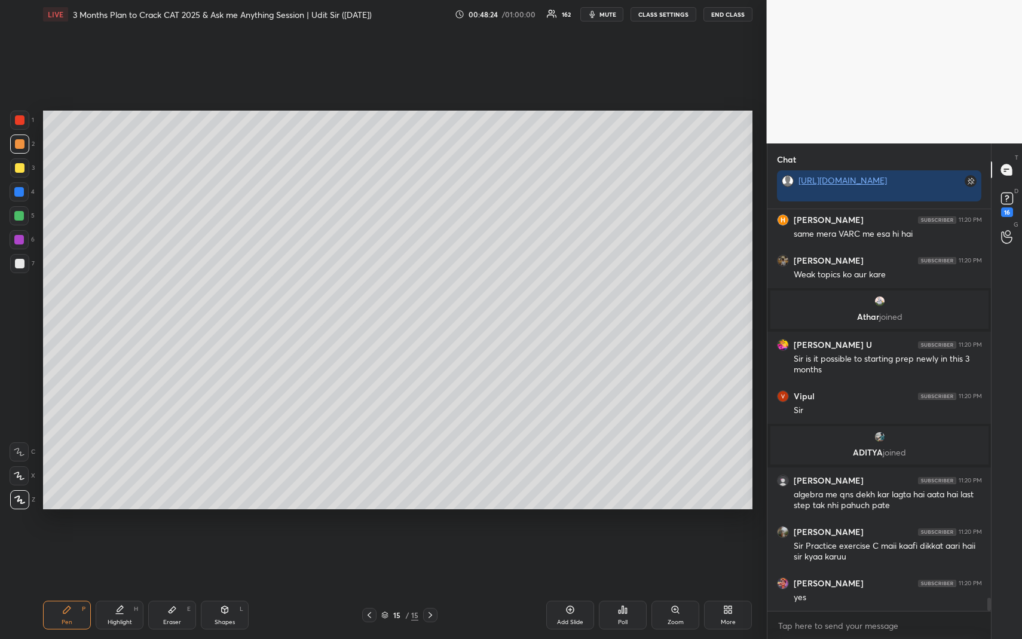
scroll to position [12162, 0]
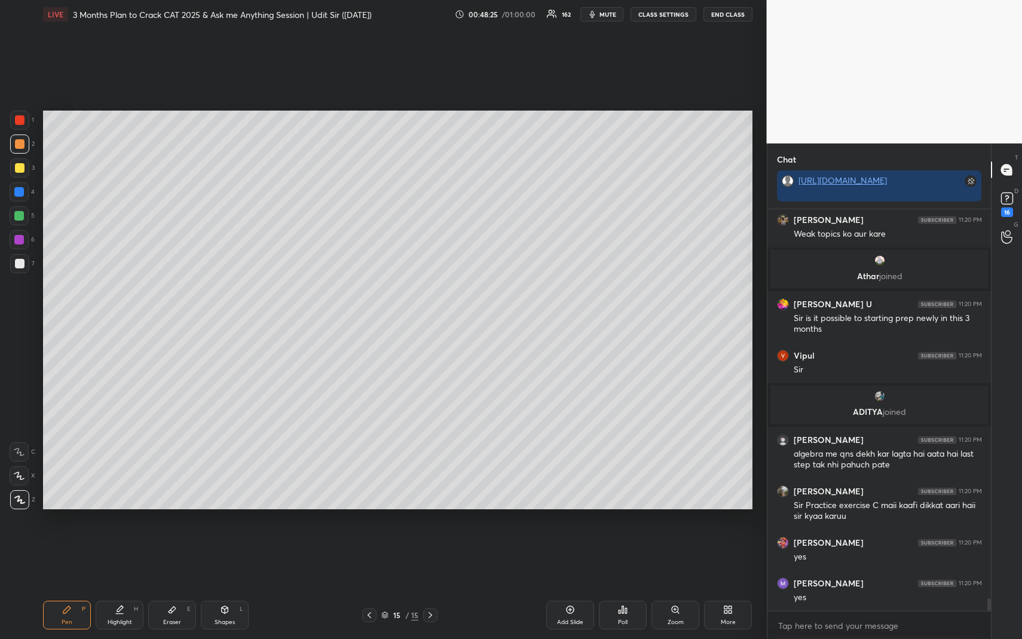
drag, startPoint x: 77, startPoint y: 612, endPoint x: 76, endPoint y: 598, distance: 13.8
click at [75, 586] on div "Pen P" at bounding box center [67, 615] width 48 height 29
drag, startPoint x: 12, startPoint y: 170, endPoint x: 28, endPoint y: 170, distance: 16.1
click at [14, 170] on div at bounding box center [19, 167] width 19 height 19
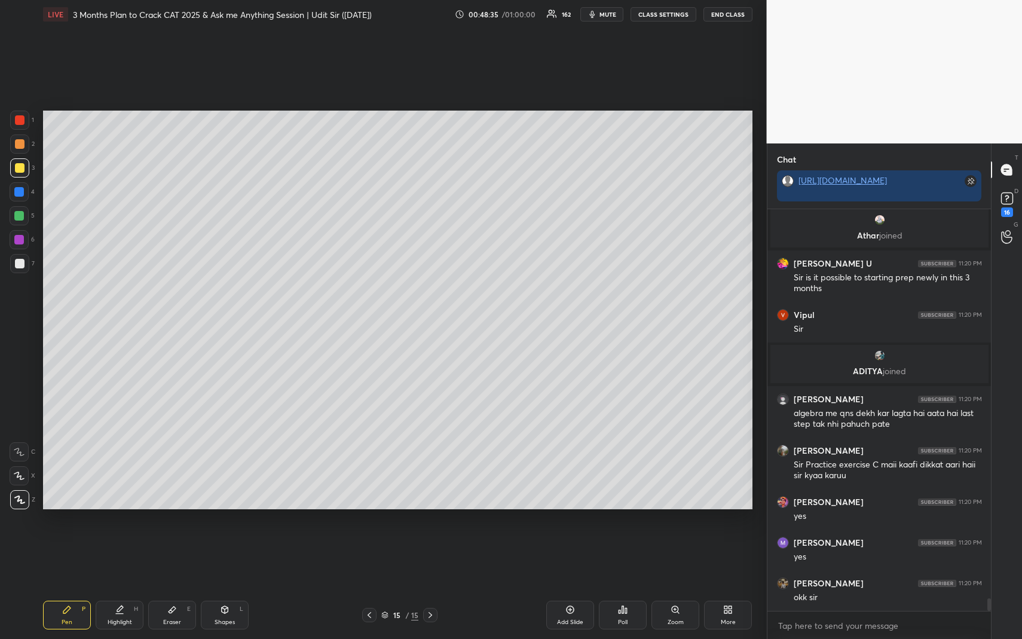
drag, startPoint x: 129, startPoint y: 610, endPoint x: 133, endPoint y: 594, distance: 16.5
click at [129, 586] on div "Highlight H" at bounding box center [120, 615] width 48 height 29
click at [69, 586] on icon at bounding box center [66, 609] width 7 height 7
drag, startPoint x: 69, startPoint y: 609, endPoint x: 74, endPoint y: 539, distance: 70.7
click at [69, 586] on icon at bounding box center [66, 609] width 7 height 7
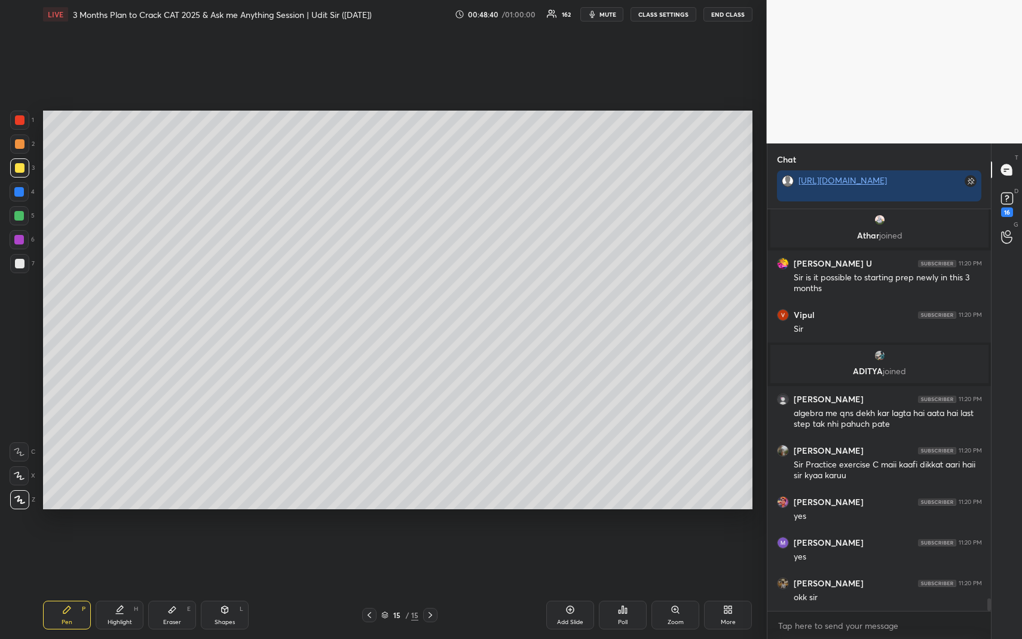
click at [19, 194] on div at bounding box center [19, 192] width 10 height 10
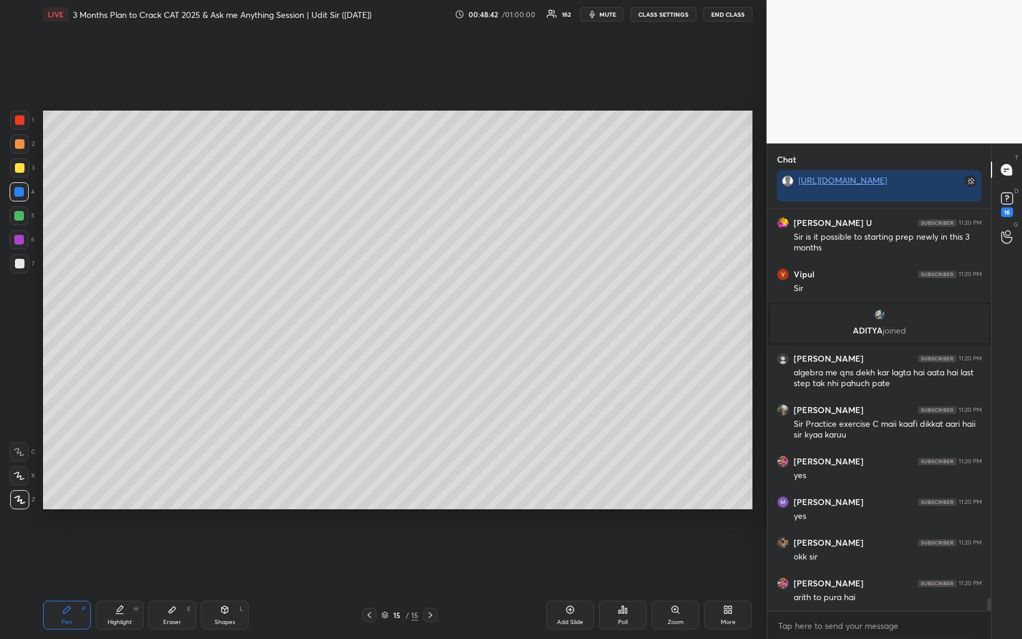
scroll to position [12284, 0]
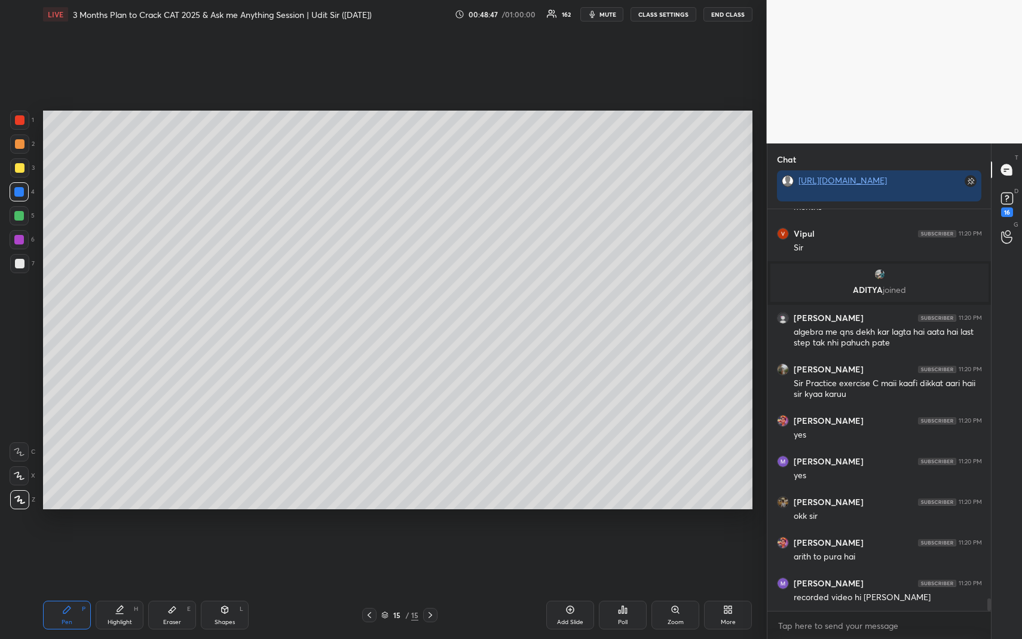
click at [74, 586] on div "Pen P" at bounding box center [67, 615] width 48 height 29
drag, startPoint x: 21, startPoint y: 216, endPoint x: 30, endPoint y: 216, distance: 9.0
click at [22, 216] on div at bounding box center [19, 216] width 10 height 10
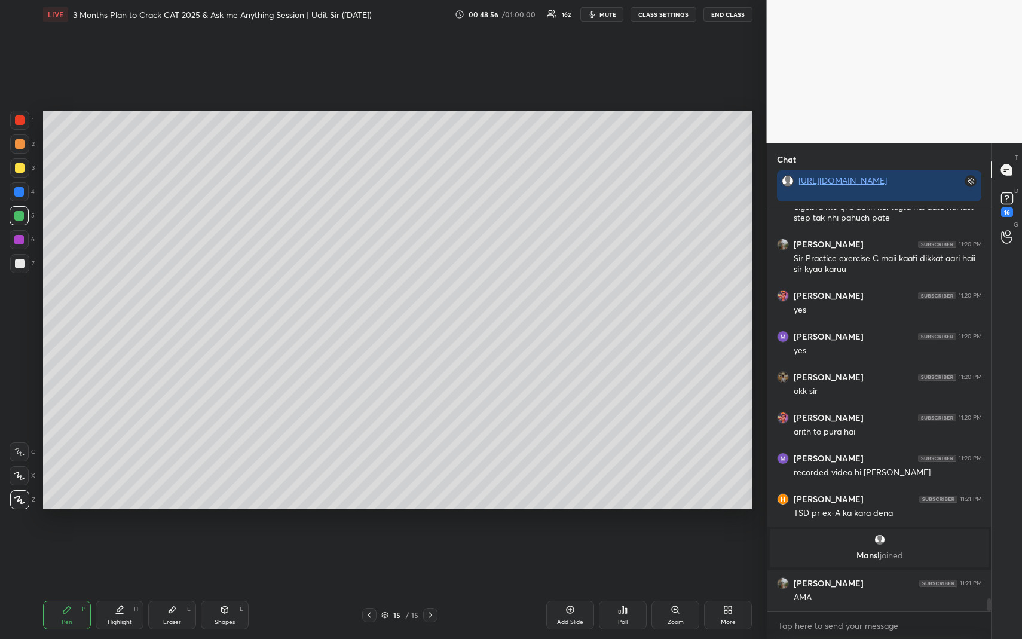
scroll to position [12256, 0]
click at [71, 586] on div "Pen P" at bounding box center [67, 615] width 48 height 29
click at [22, 148] on div at bounding box center [20, 144] width 10 height 10
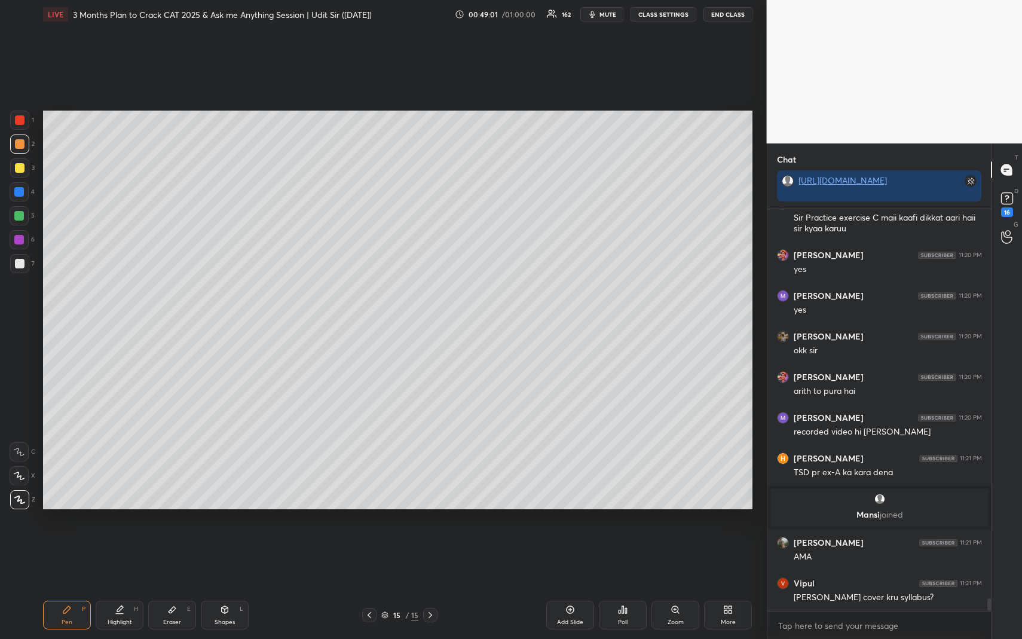
click at [124, 586] on div "Highlight H" at bounding box center [120, 615] width 48 height 29
click at [83, 586] on div "Pen P Highlight H Eraser E Shapes L 15 / 15 Add Slide Poll Zoom More" at bounding box center [398, 615] width 710 height 48
drag, startPoint x: 25, startPoint y: 146, endPoint x: 39, endPoint y: 151, distance: 15.7
click at [24, 146] on div at bounding box center [19, 144] width 19 height 19
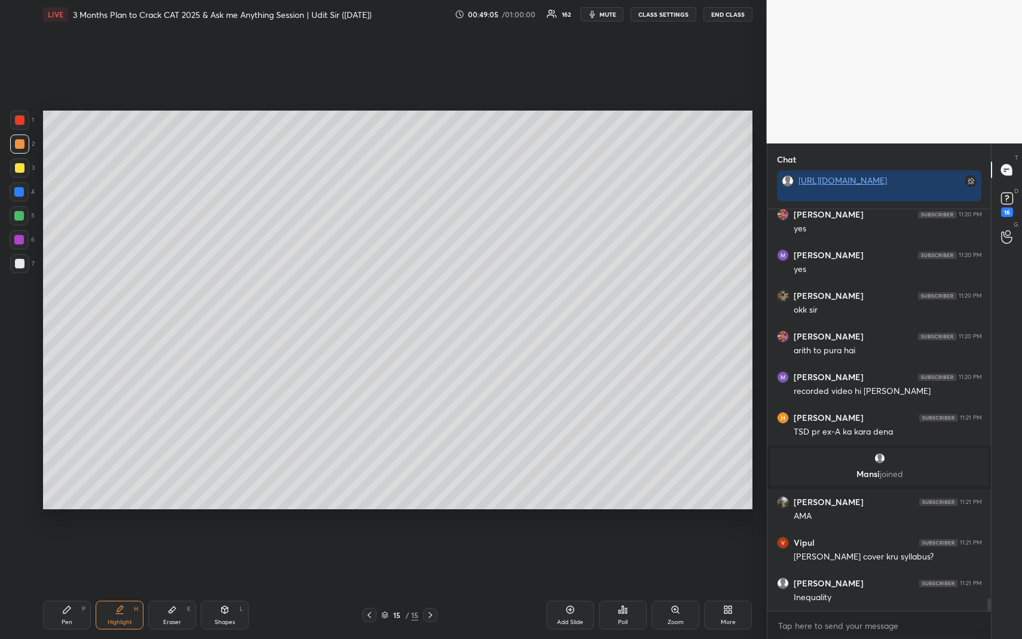
scroll to position [12378, 0]
click at [77, 586] on div "Pen P" at bounding box center [67, 615] width 48 height 29
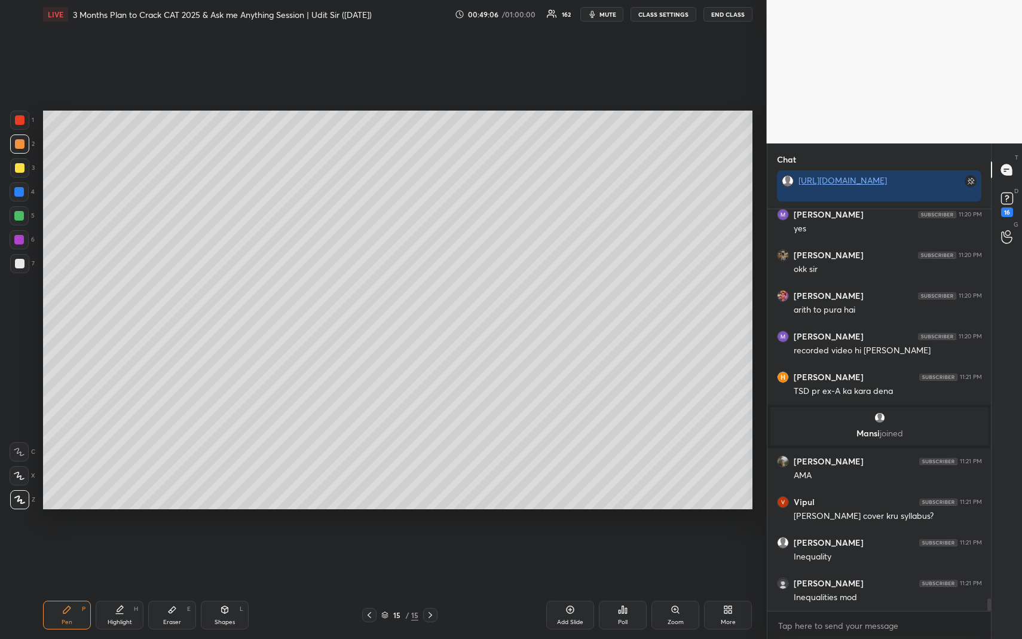
drag, startPoint x: 19, startPoint y: 261, endPoint x: 36, endPoint y: 248, distance: 22.1
click at [20, 261] on div at bounding box center [20, 264] width 10 height 10
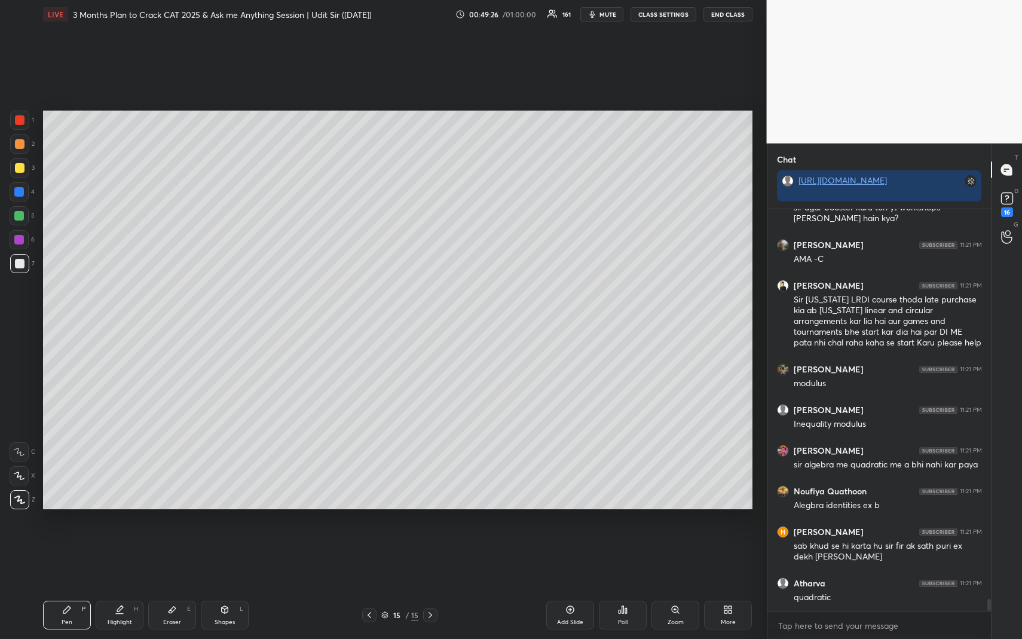
scroll to position [12900, 0]
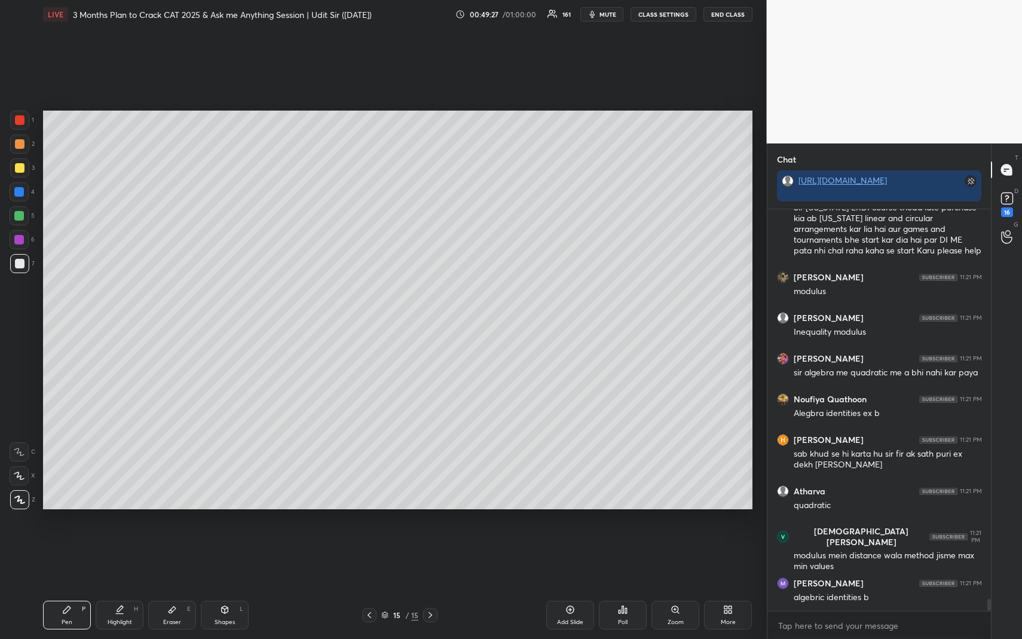
click at [62, 586] on div "Pen P" at bounding box center [67, 615] width 48 height 29
click at [12, 172] on div at bounding box center [19, 167] width 19 height 19
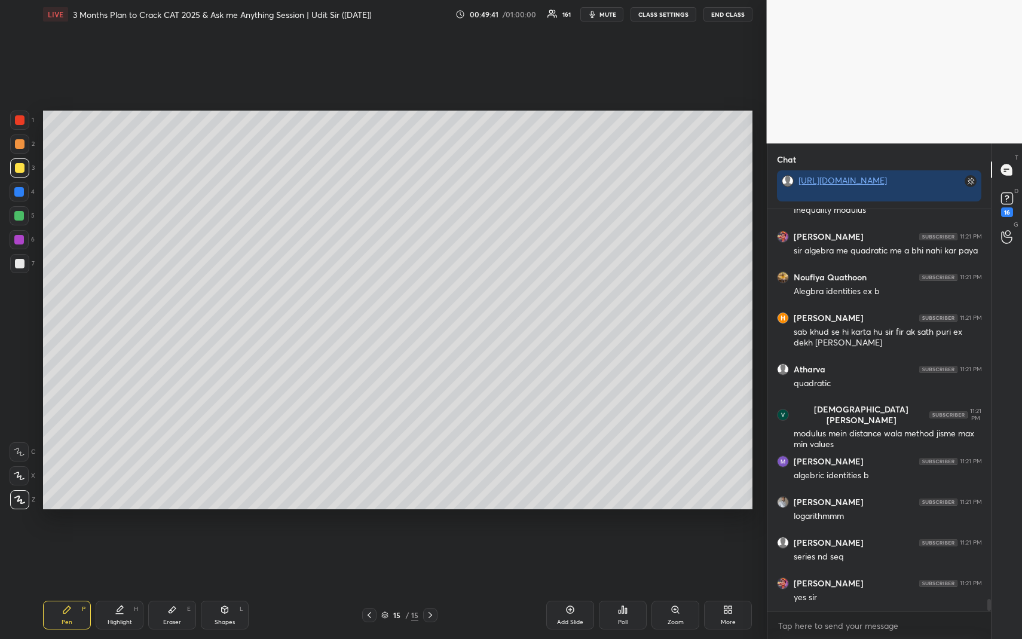
scroll to position [13063, 0]
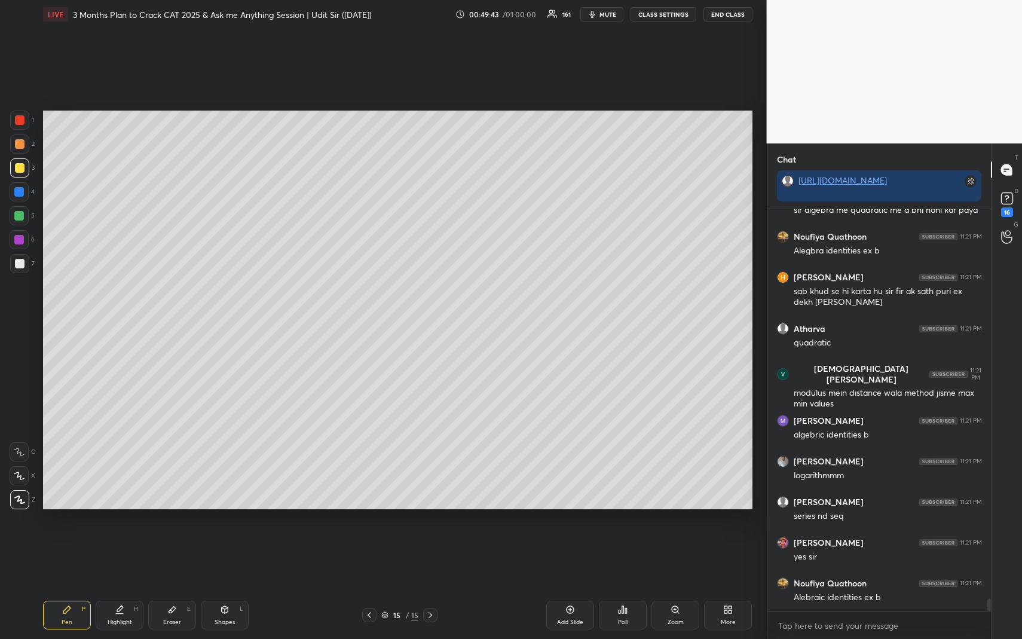
click at [111, 586] on div "Highlight H" at bounding box center [120, 615] width 48 height 29
click at [115, 586] on div "Highlight H" at bounding box center [120, 615] width 48 height 29
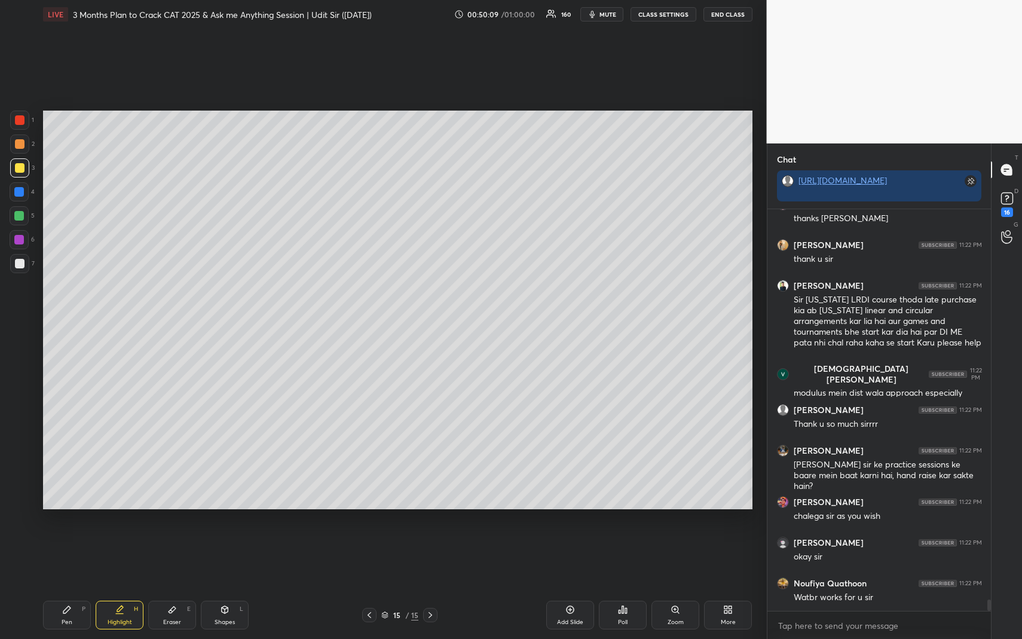
scroll to position [13737, 0]
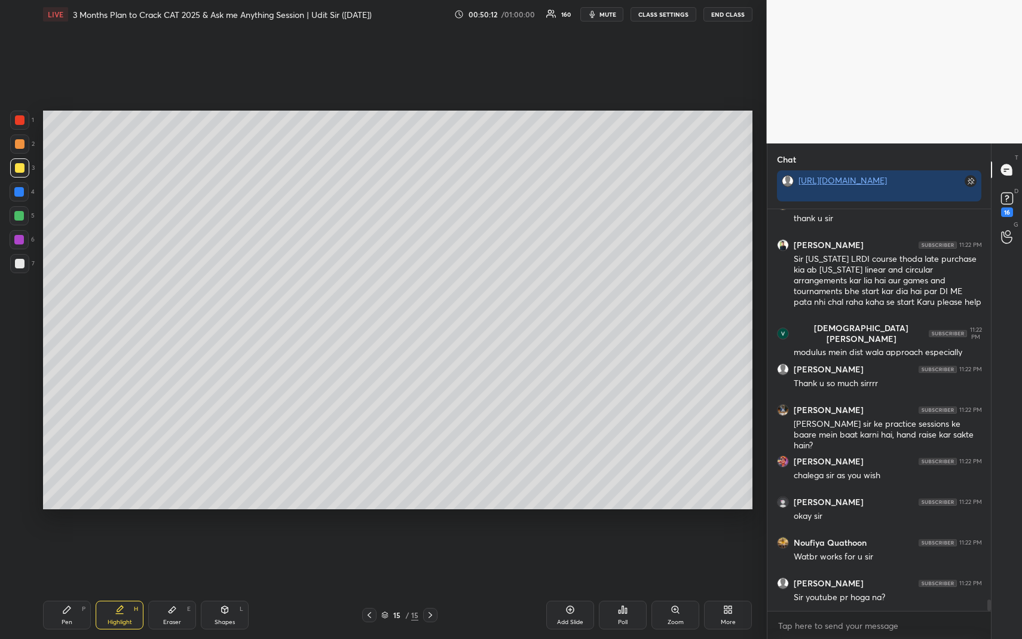
click at [119, 586] on div "Highlight H" at bounding box center [120, 615] width 48 height 29
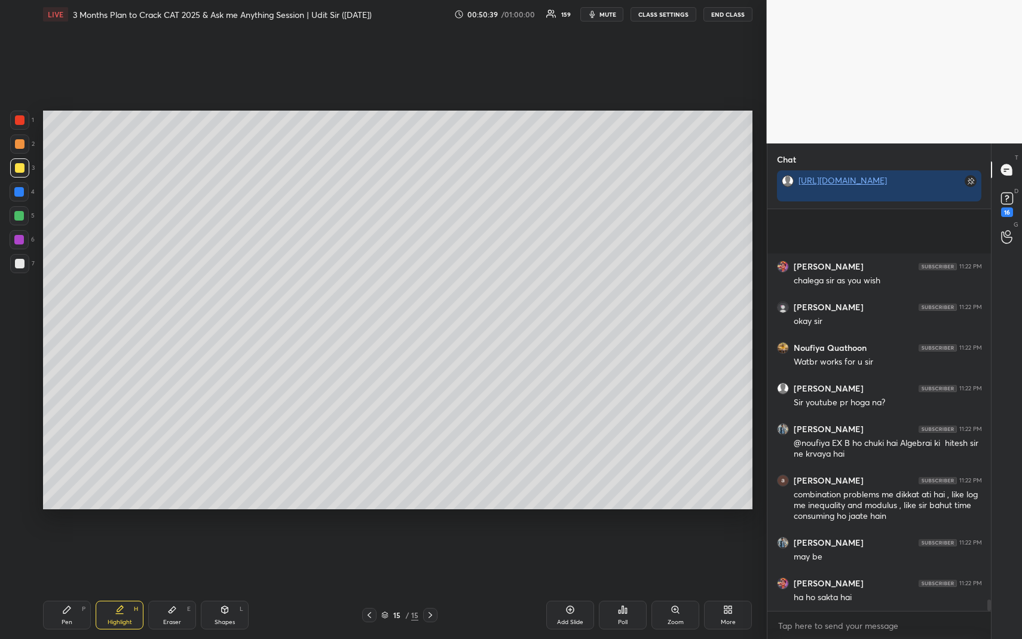
scroll to position [14057, 0]
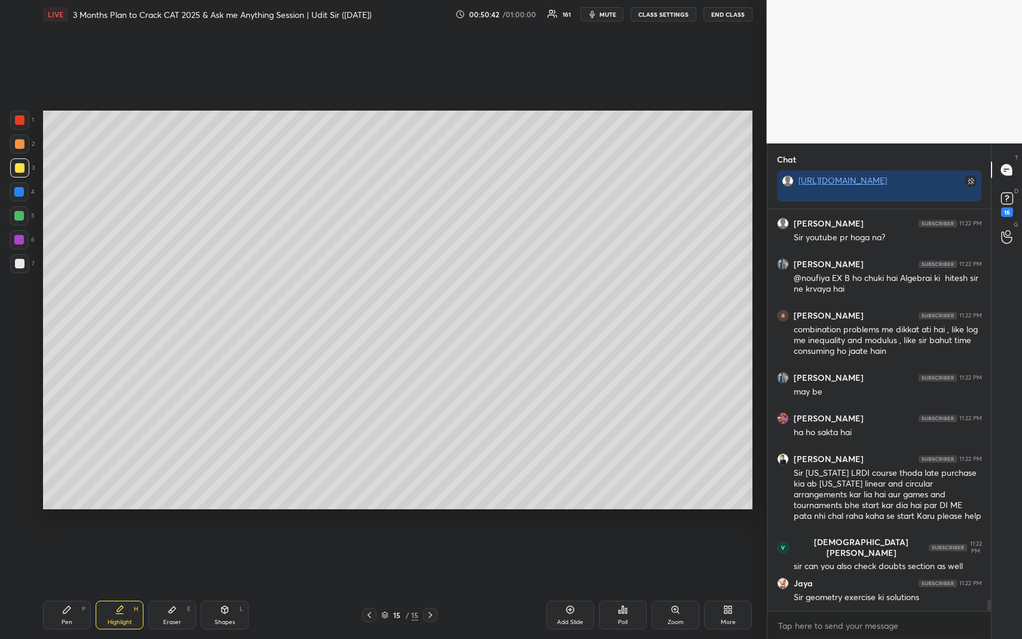
click at [135, 586] on div "Highlight H" at bounding box center [120, 615] width 48 height 29
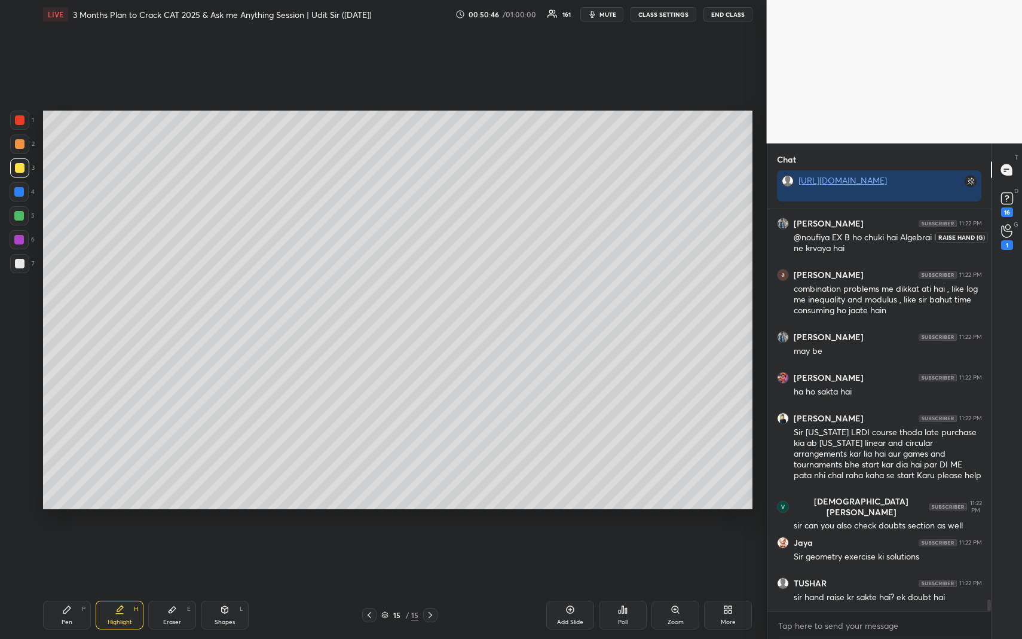
click at [1013, 242] on div "1" at bounding box center [1007, 245] width 12 height 10
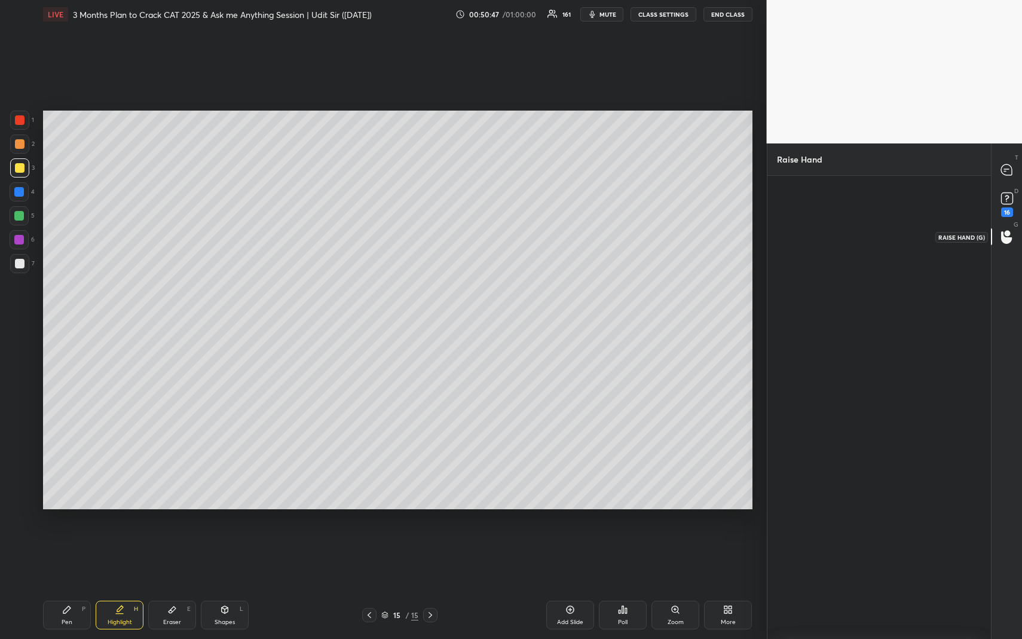
scroll to position [4, 4]
click at [803, 230] on div "BATSAL INVITE" at bounding box center [811, 240] width 68 height 69
click at [813, 255] on button "INVITE" at bounding box center [811, 258] width 58 height 16
click at [1001, 200] on rect at bounding box center [1006, 198] width 11 height 11
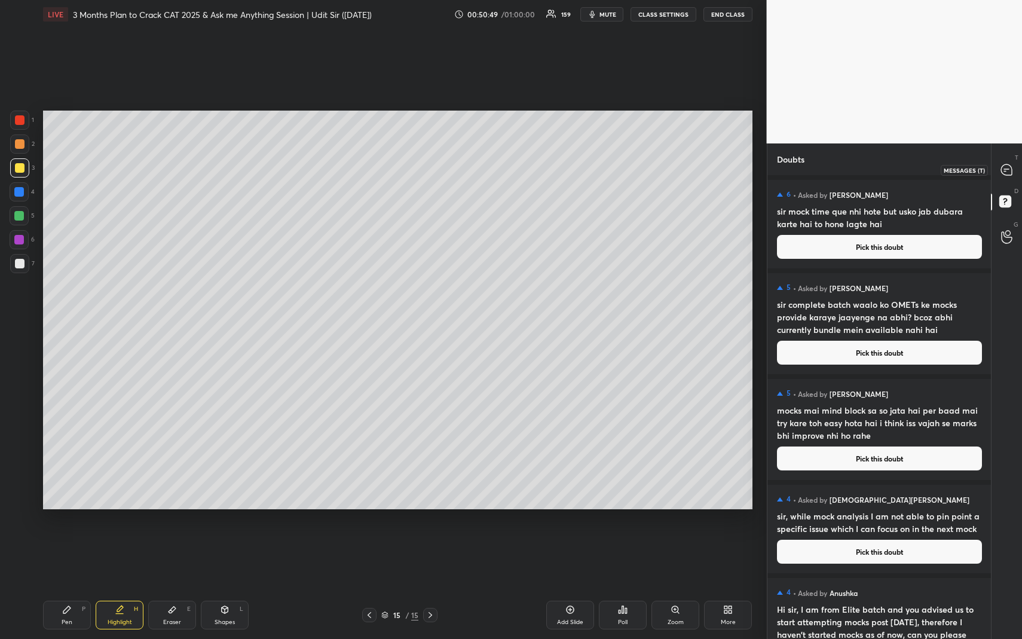
click at [1006, 177] on div at bounding box center [1007, 170] width 24 height 22
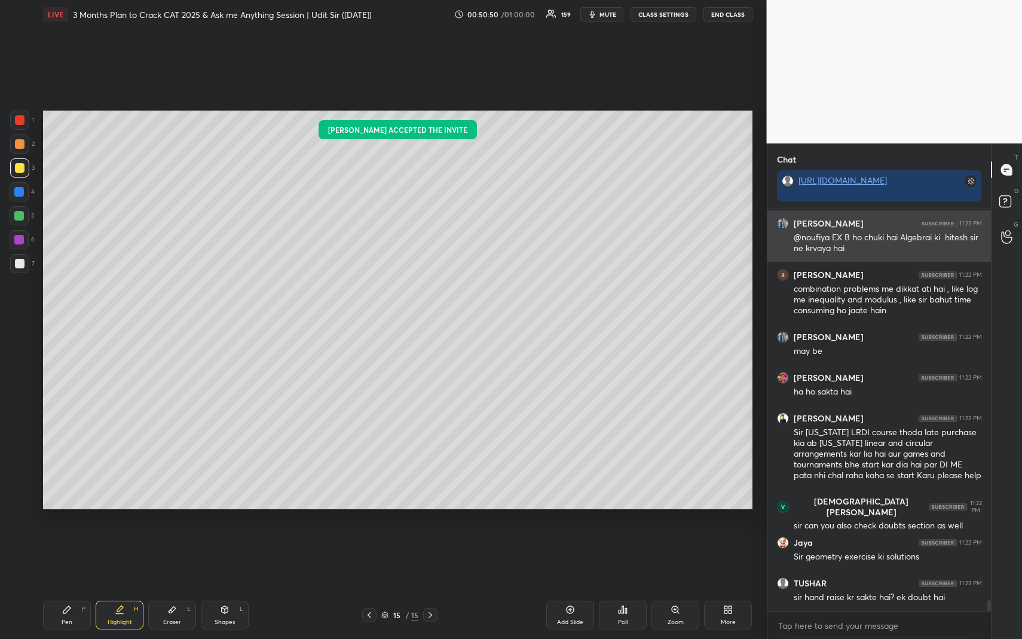
scroll to position [14571, 0]
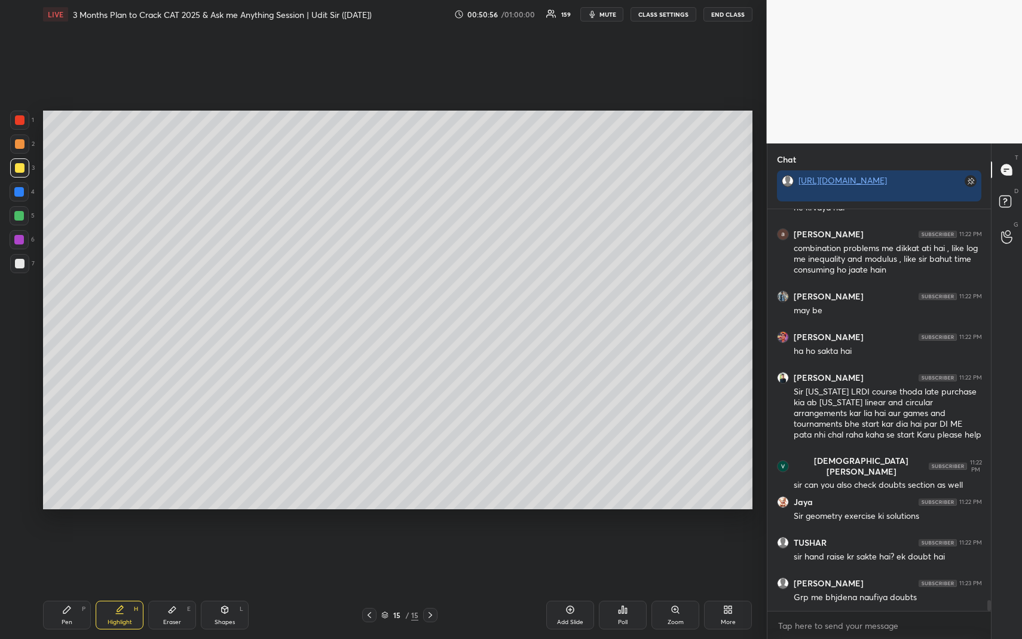
click at [225, 586] on icon at bounding box center [225, 611] width 0 height 4
drag, startPoint x: 20, startPoint y: 499, endPoint x: 19, endPoint y: 460, distance: 38.9
click at [19, 500] on icon at bounding box center [20, 500] width 9 height 9
click at [22, 221] on div at bounding box center [19, 215] width 19 height 19
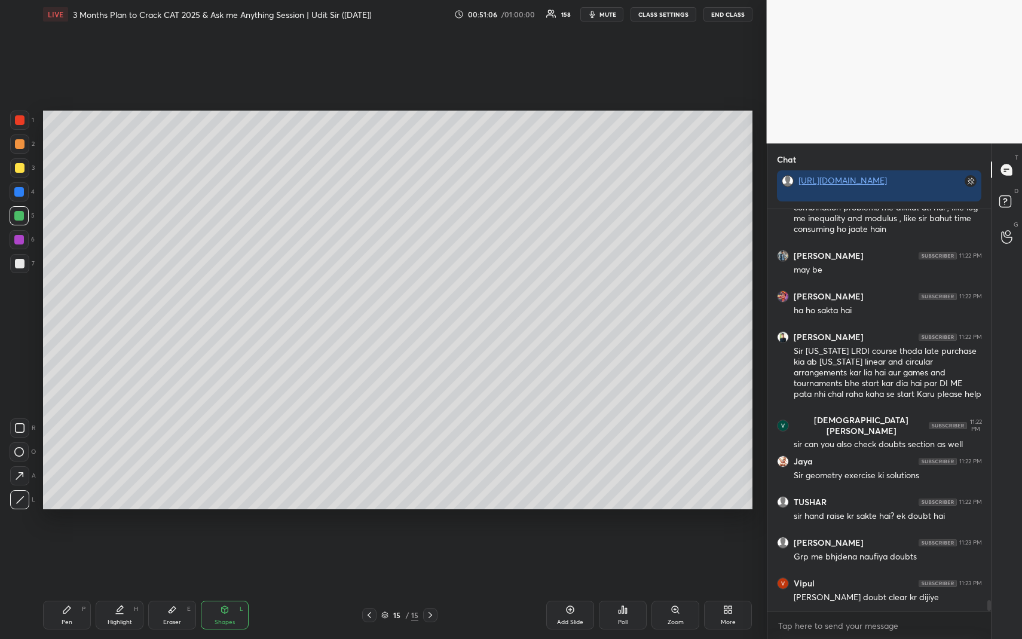
scroll to position [14663, 0]
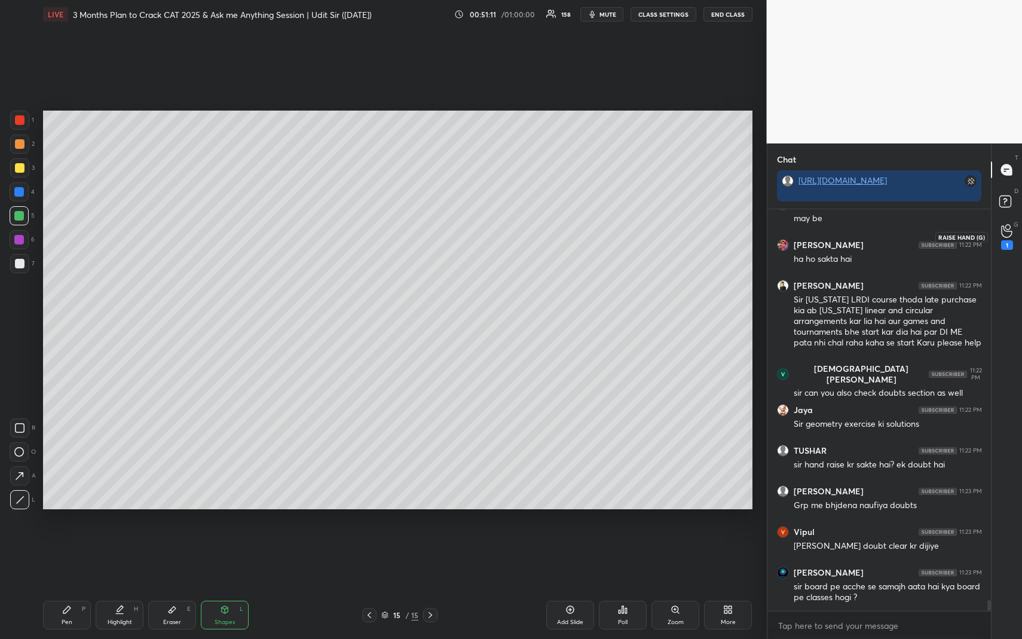
click at [1004, 232] on icon at bounding box center [1006, 231] width 11 height 14
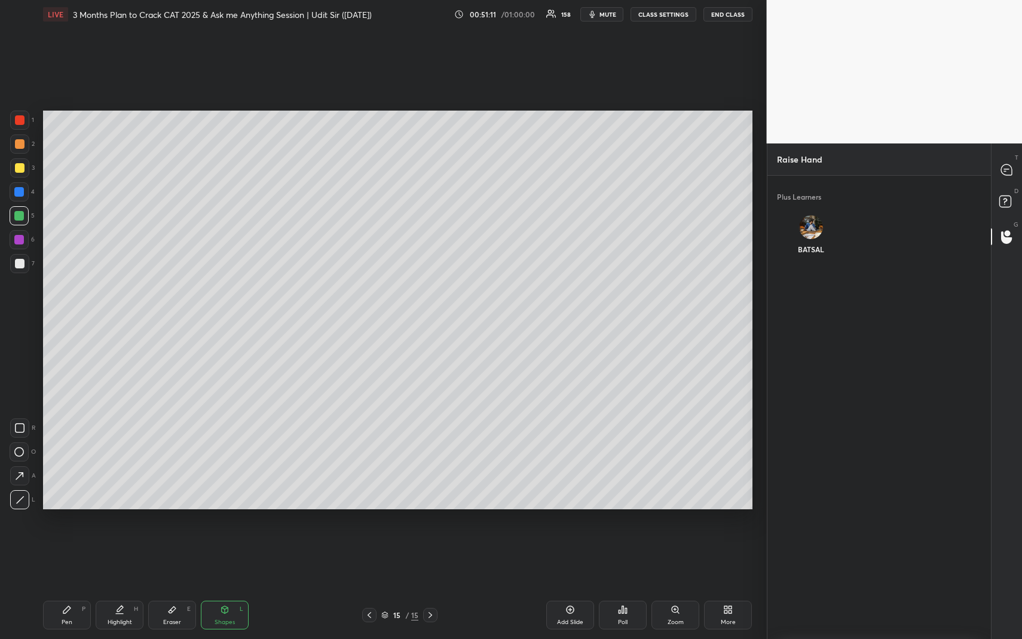
scroll to position [4, 4]
click at [814, 230] on div "BATSAL" at bounding box center [811, 237] width 68 height 63
click at [815, 256] on button "INVITE" at bounding box center [811, 258] width 58 height 16
click at [1003, 199] on rect at bounding box center [1005, 201] width 11 height 11
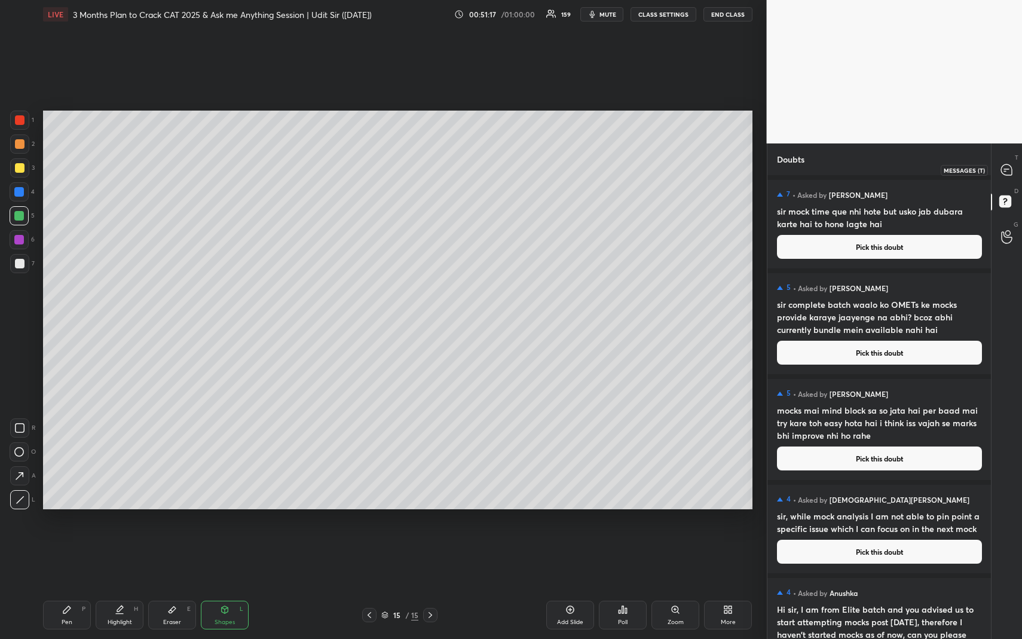
click at [1003, 174] on icon at bounding box center [1006, 169] width 11 height 11
type textarea "x"
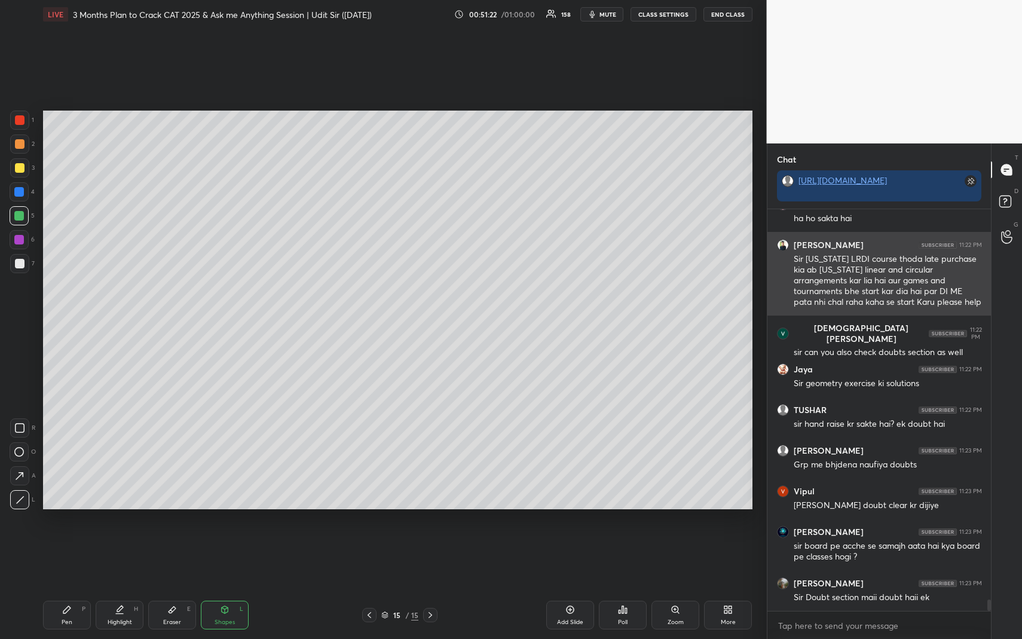
scroll to position [13957, 0]
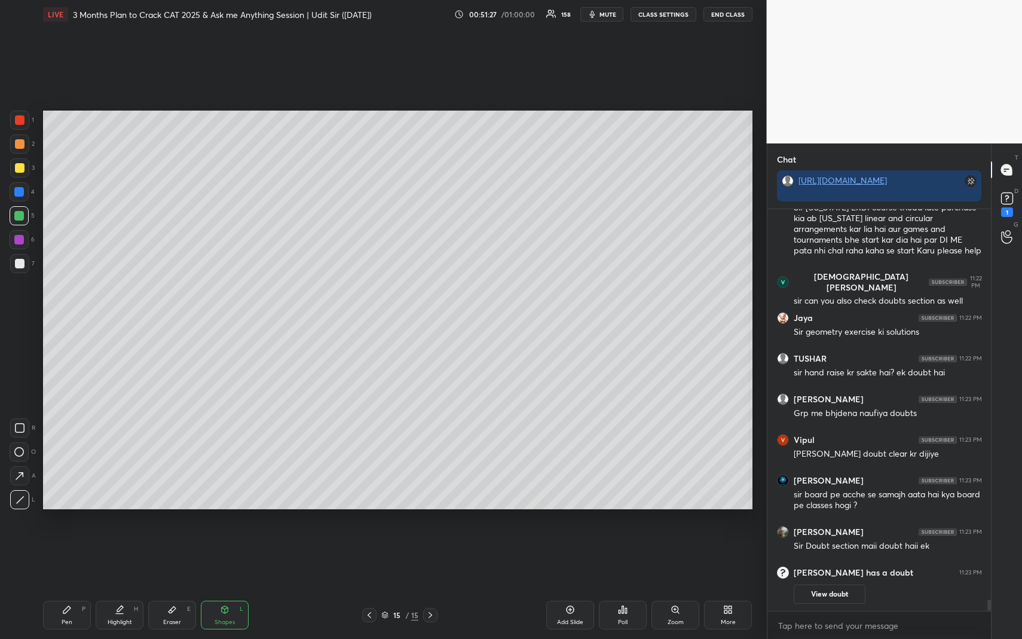
drag, startPoint x: 569, startPoint y: 609, endPoint x: 560, endPoint y: 604, distance: 10.5
click at [569, 586] on icon at bounding box center [571, 610] width 4 height 4
click at [69, 586] on div "Pen P" at bounding box center [67, 615] width 48 height 29
drag, startPoint x: 19, startPoint y: 163, endPoint x: 19, endPoint y: 145, distance: 17.9
click at [19, 158] on div at bounding box center [19, 167] width 19 height 19
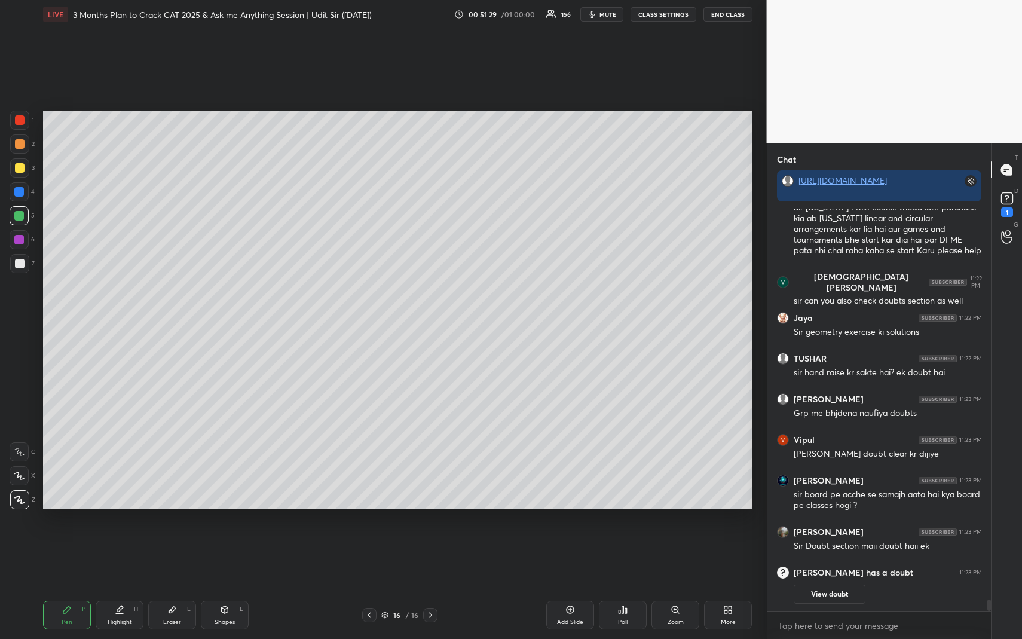
click at [19, 144] on div at bounding box center [20, 144] width 10 height 10
click at [362, 586] on div at bounding box center [369, 615] width 14 height 14
click at [369, 586] on icon at bounding box center [370, 615] width 10 height 10
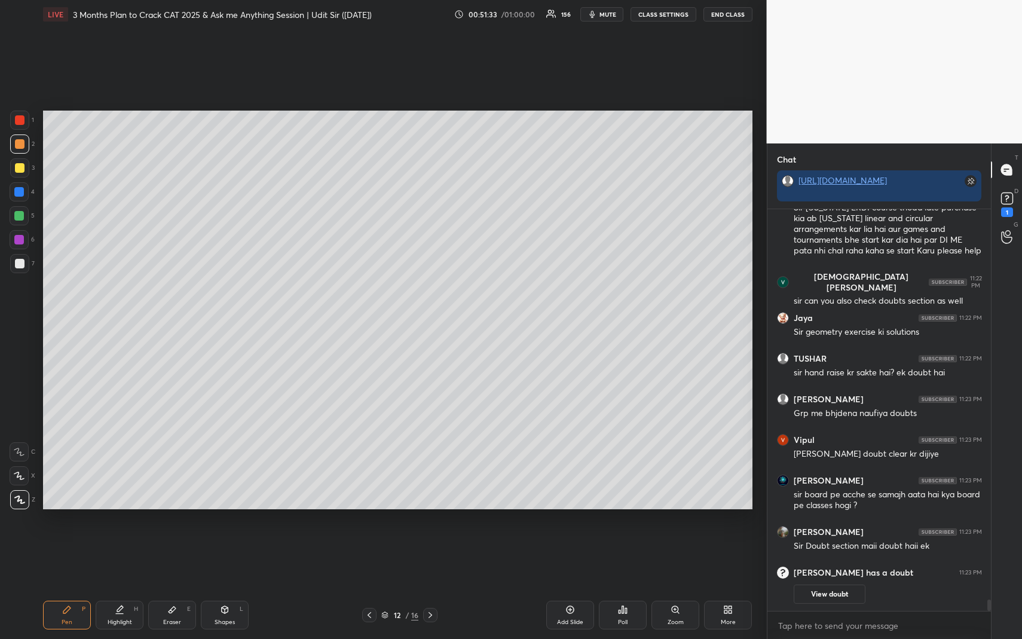
click at [367, 586] on icon at bounding box center [370, 615] width 10 height 10
click at [369, 586] on icon at bounding box center [370, 615] width 10 height 10
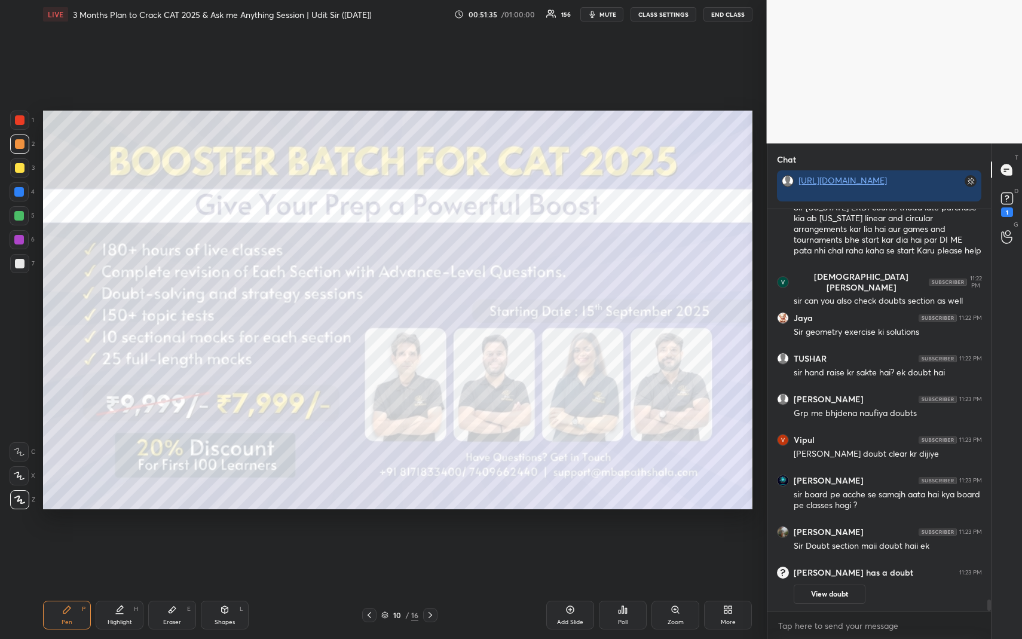
click at [432, 586] on icon at bounding box center [431, 615] width 10 height 10
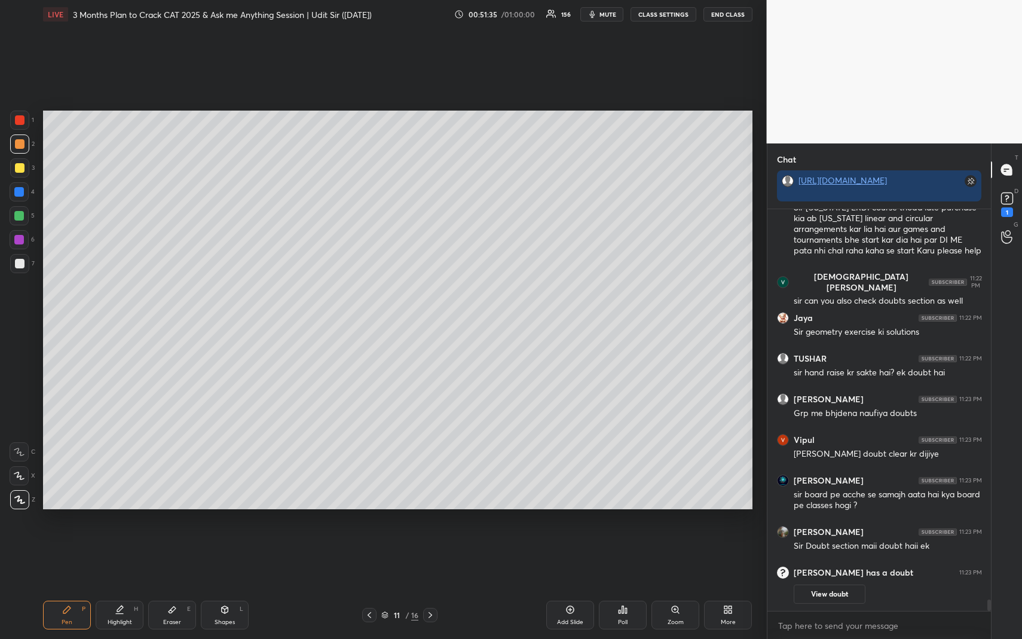
scroll to position [13789, 0]
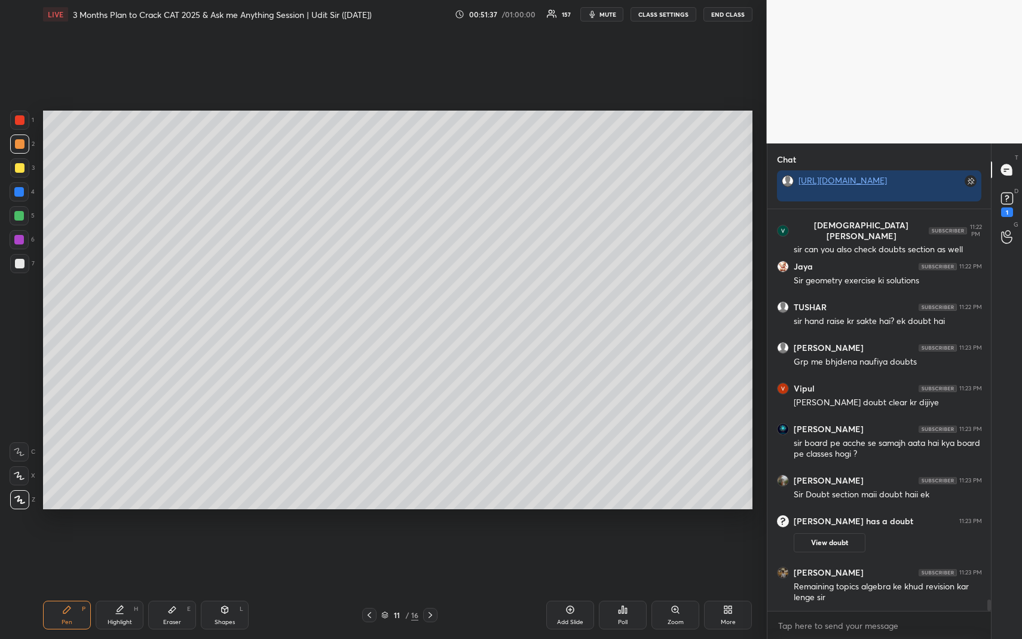
click at [431, 586] on icon at bounding box center [431, 615] width 10 height 10
click at [367, 586] on icon at bounding box center [370, 615] width 10 height 10
click at [371, 586] on div at bounding box center [369, 615] width 14 height 14
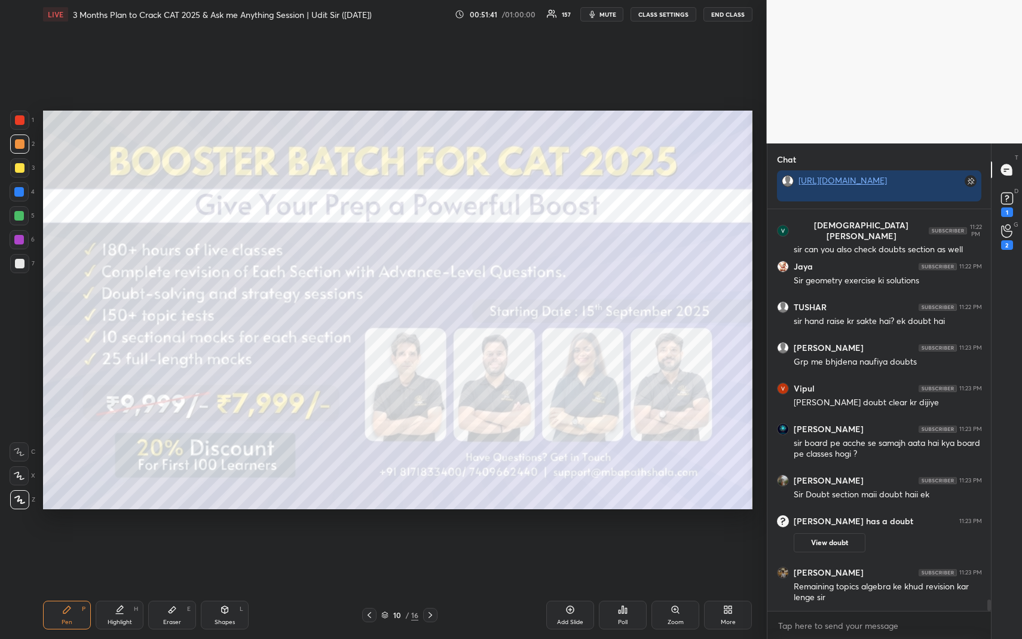
click at [373, 586] on icon at bounding box center [370, 615] width 10 height 10
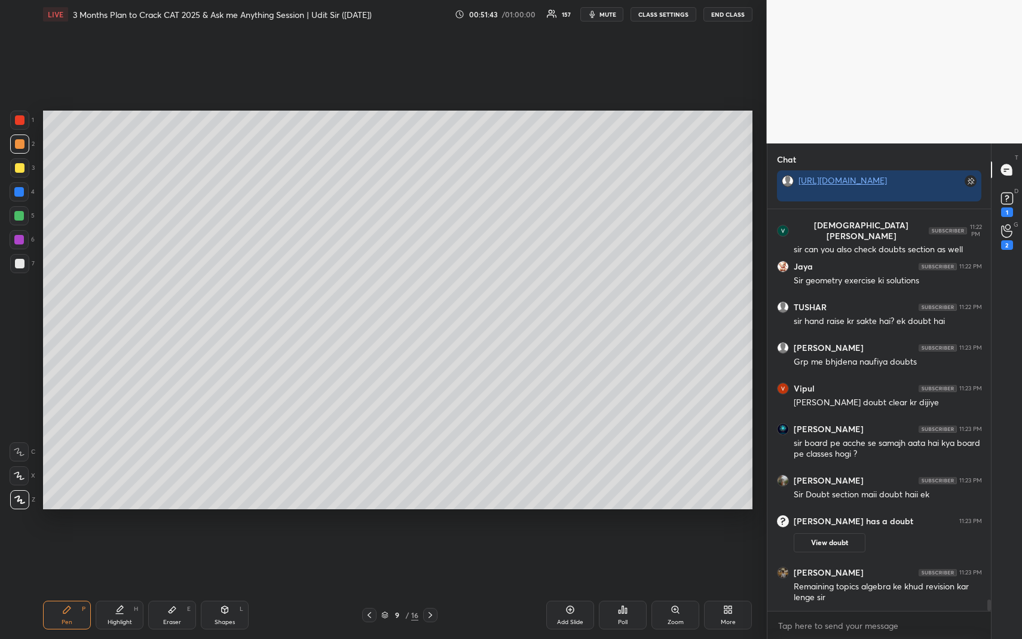
drag, startPoint x: 65, startPoint y: 606, endPoint x: 58, endPoint y: 570, distance: 37.1
click at [65, 586] on div "Pen P" at bounding box center [67, 615] width 48 height 29
click at [20, 167] on div at bounding box center [20, 168] width 10 height 10
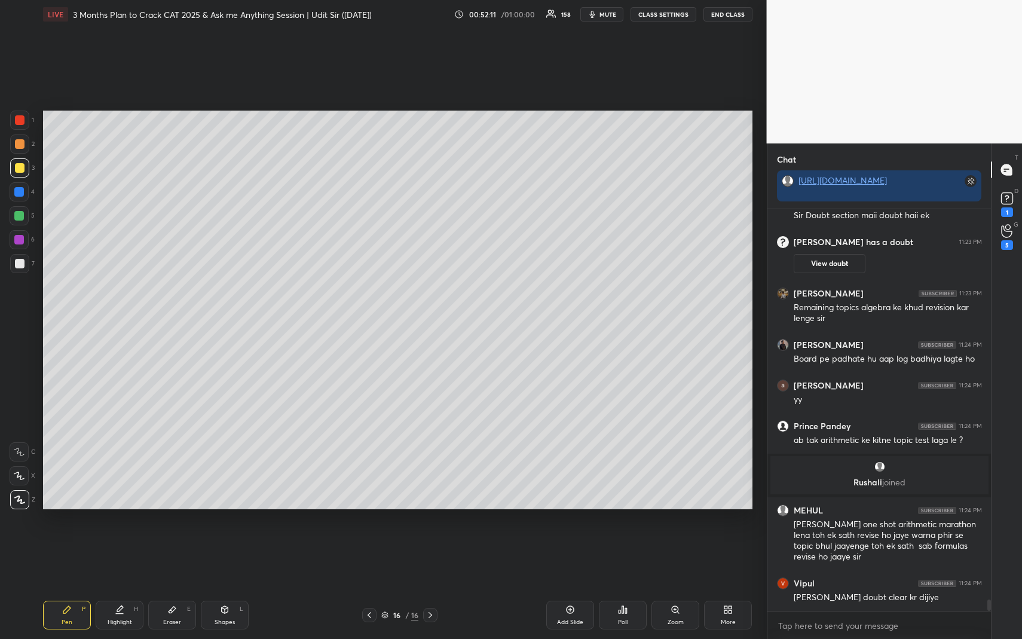
scroll to position [14001, 0]
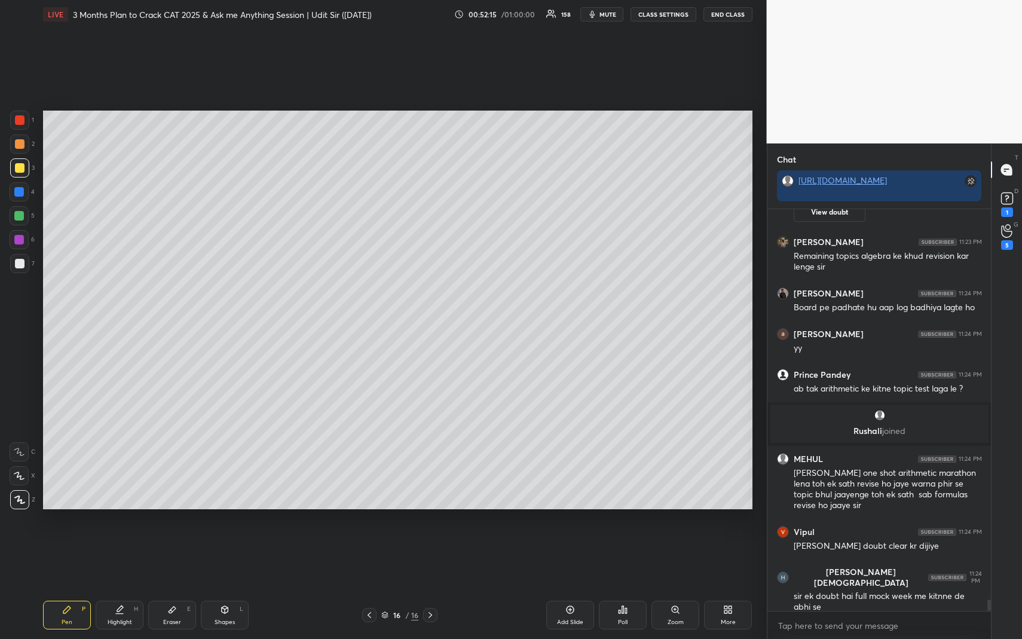
drag, startPoint x: 57, startPoint y: 616, endPoint x: 53, endPoint y: 605, distance: 11.9
click at [57, 586] on div "Pen P" at bounding box center [67, 615] width 48 height 29
click at [20, 170] on div at bounding box center [20, 168] width 10 height 10
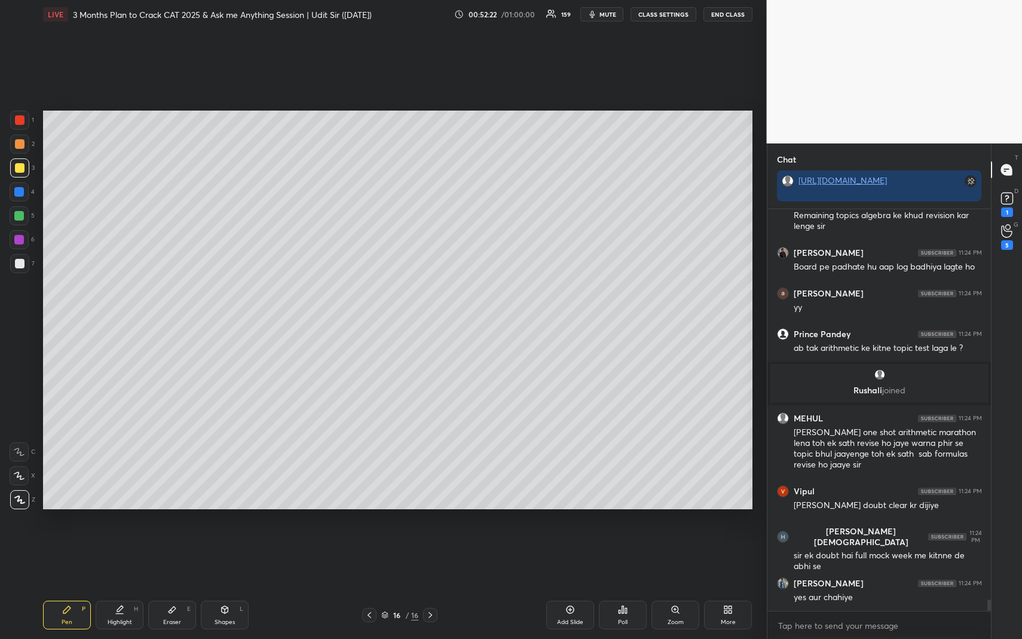
drag, startPoint x: 16, startPoint y: 172, endPoint x: 35, endPoint y: 155, distance: 25.8
click at [16, 172] on div at bounding box center [20, 168] width 10 height 10
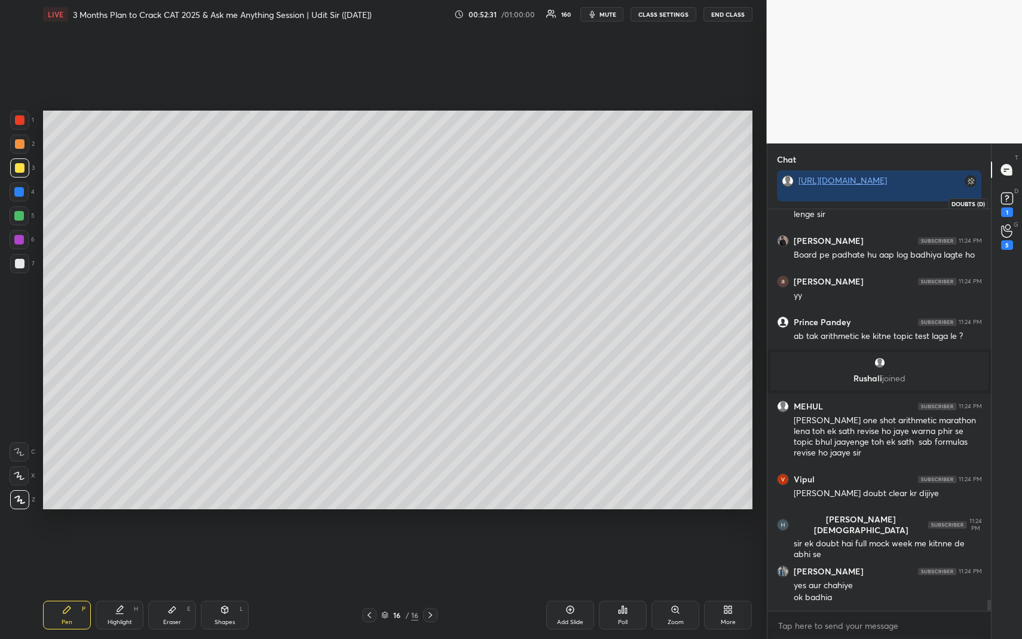
click at [1005, 200] on rect at bounding box center [1006, 198] width 11 height 11
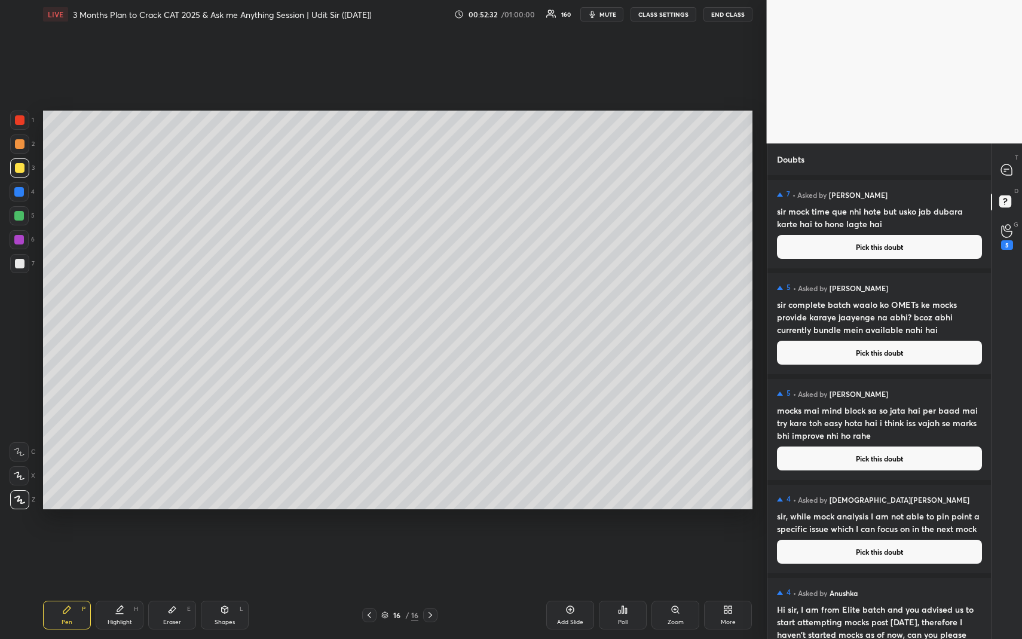
click at [868, 246] on button "Pick this doubt" at bounding box center [879, 247] width 205 height 24
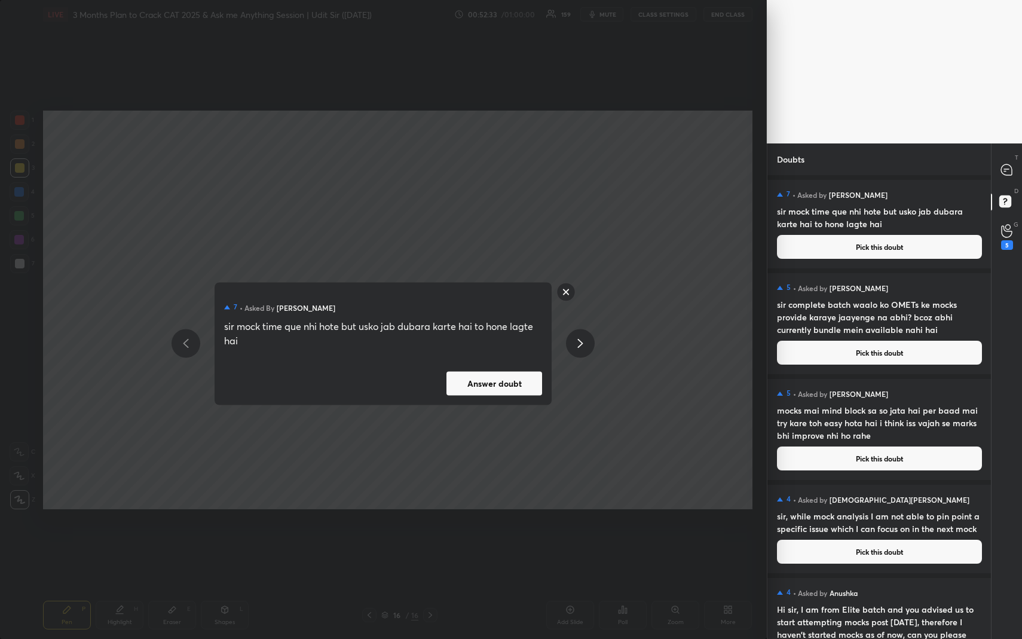
click at [515, 391] on button "Answer doubt" at bounding box center [495, 383] width 96 height 24
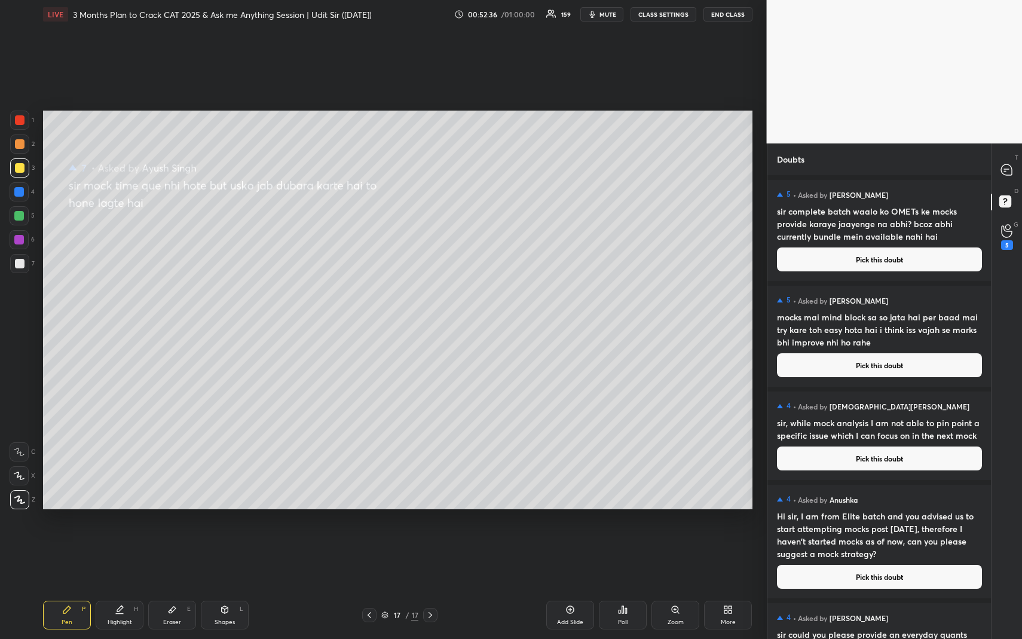
click at [866, 267] on button "Pick this doubt" at bounding box center [879, 260] width 205 height 24
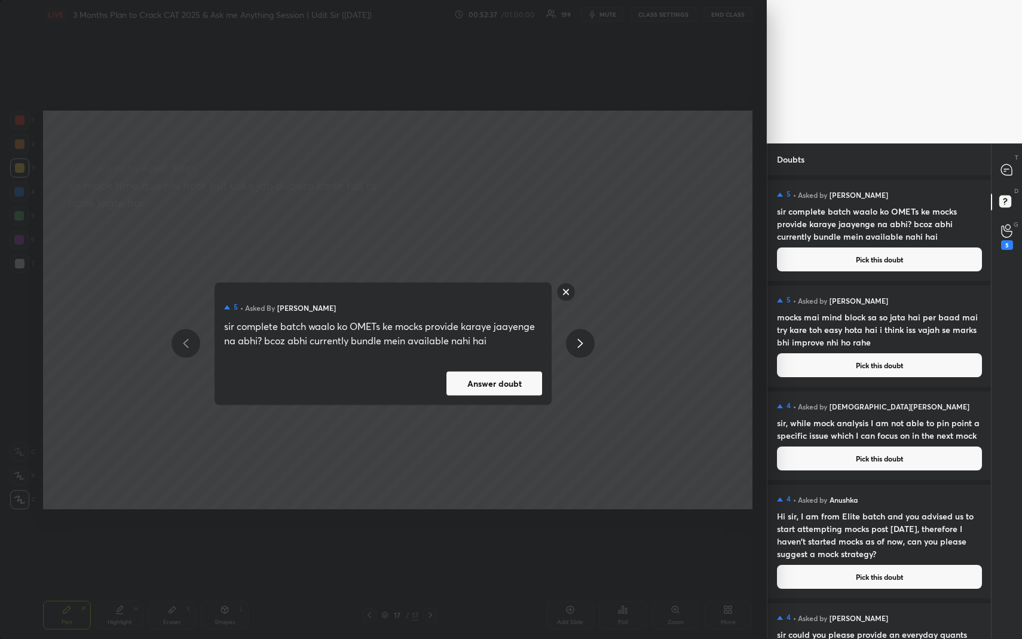
click at [526, 381] on button "Answer doubt" at bounding box center [495, 383] width 96 height 24
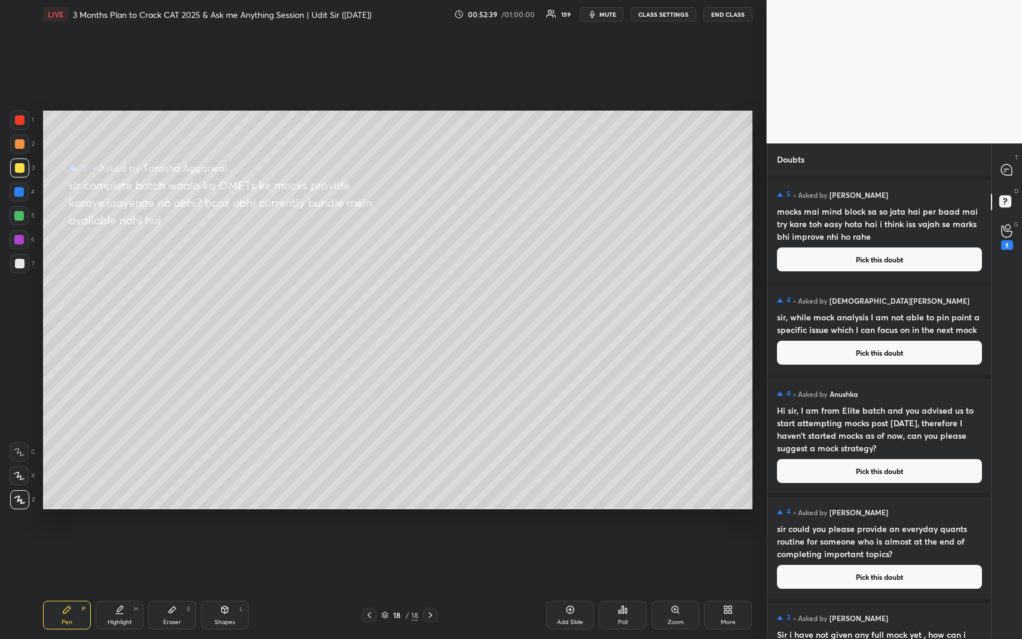
click at [876, 265] on button "Pick this doubt" at bounding box center [879, 260] width 205 height 24
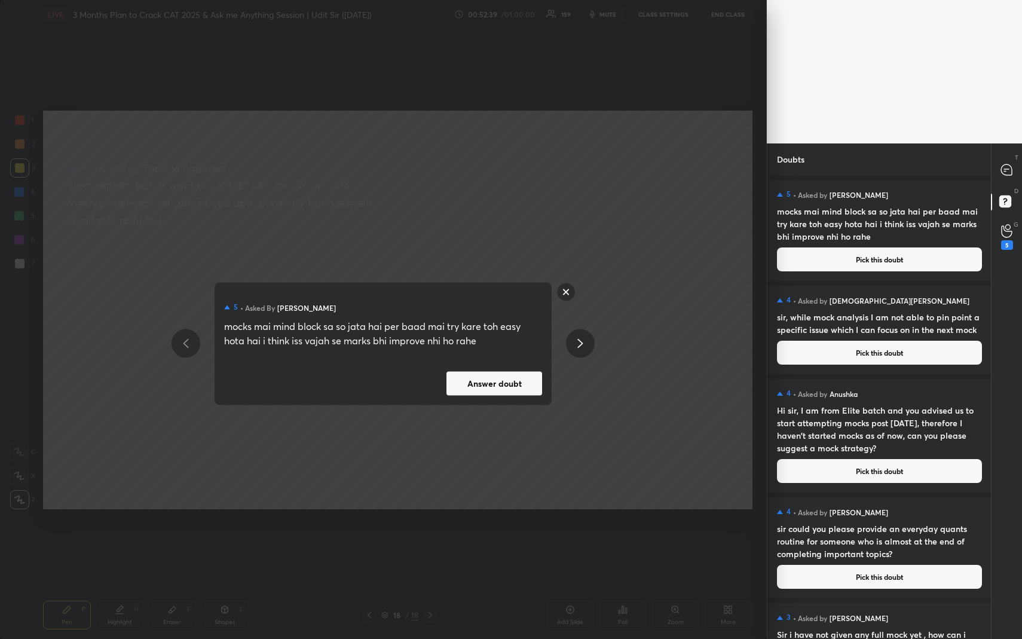
click at [515, 388] on button "Answer doubt" at bounding box center [495, 383] width 96 height 24
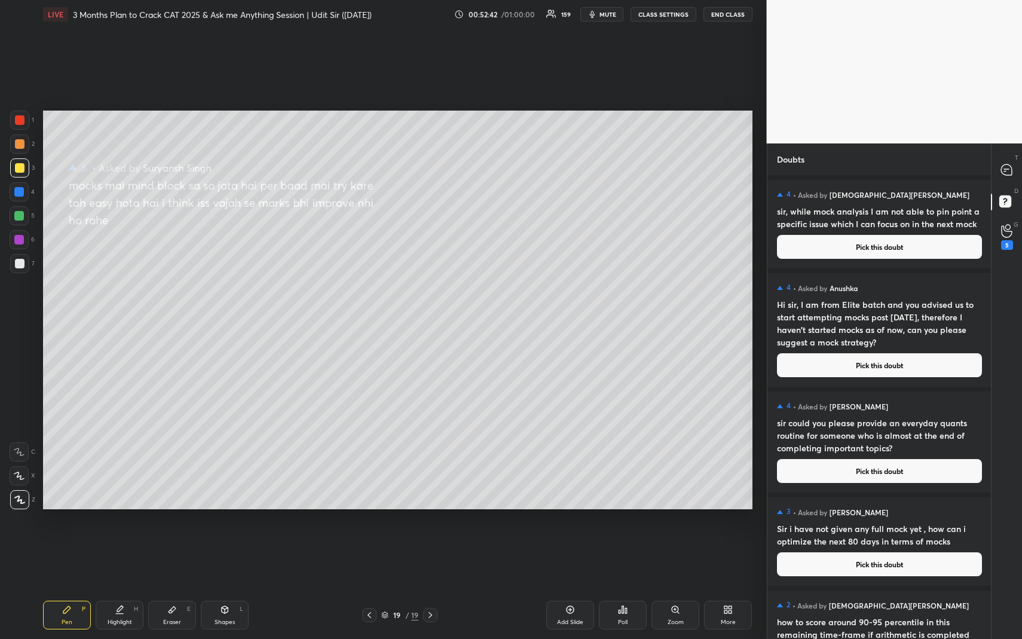
click at [885, 256] on button "Pick this doubt" at bounding box center [879, 247] width 205 height 24
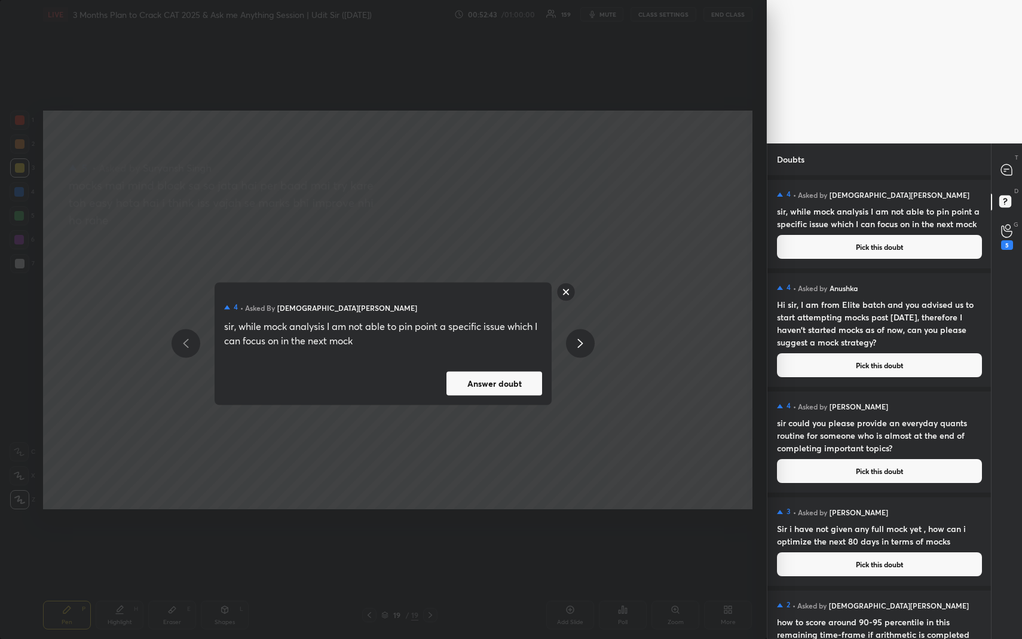
click at [514, 390] on button "Answer doubt" at bounding box center [495, 383] width 96 height 24
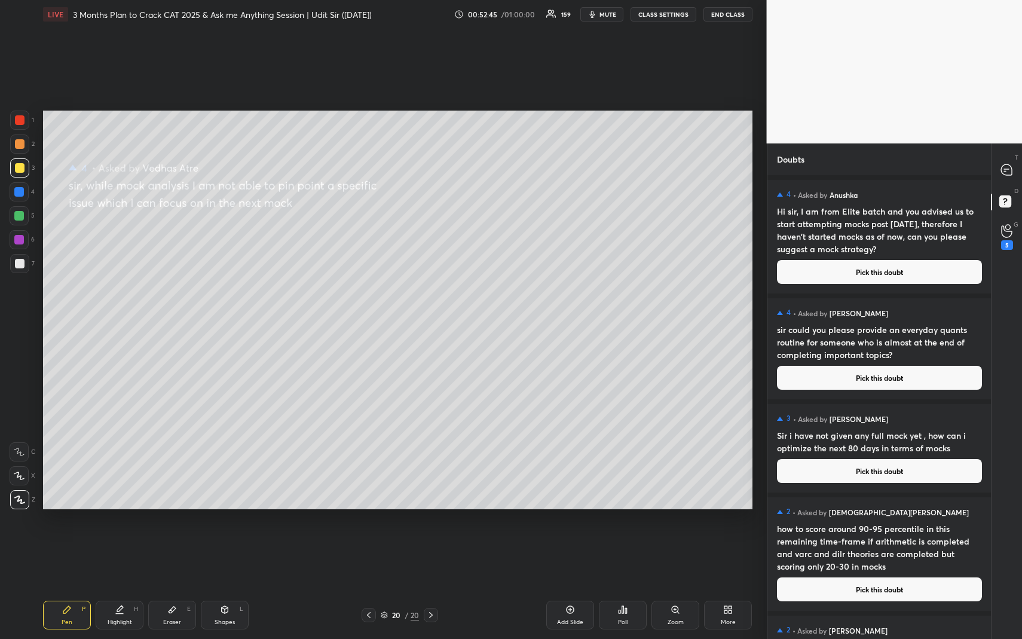
click at [867, 271] on button "Pick this doubt" at bounding box center [879, 272] width 205 height 24
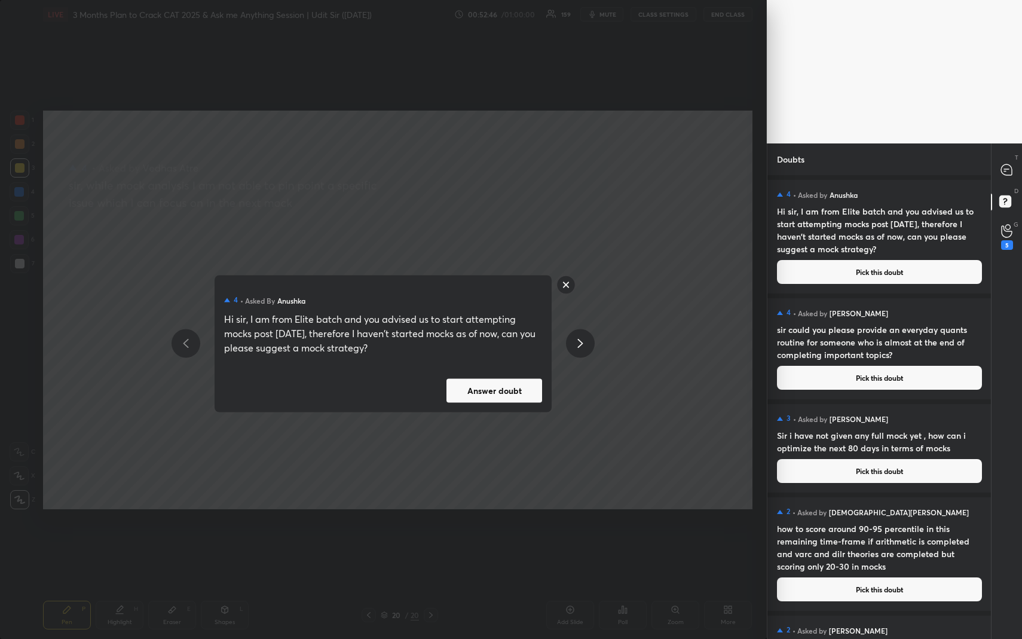
click at [514, 381] on button "Answer doubt" at bounding box center [495, 390] width 96 height 24
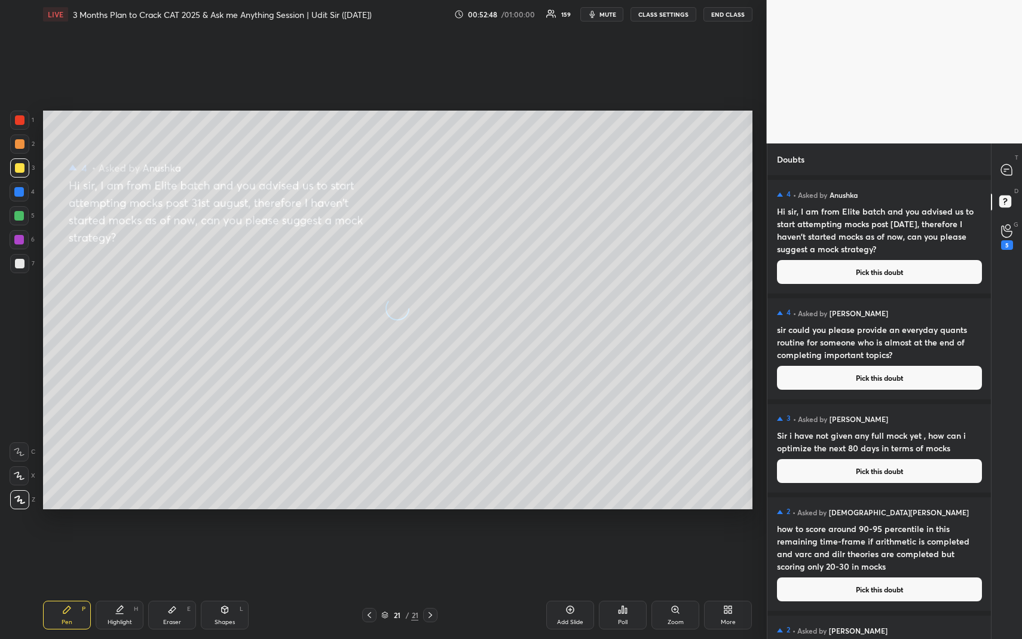
click at [894, 274] on button "Pick this doubt" at bounding box center [879, 272] width 205 height 24
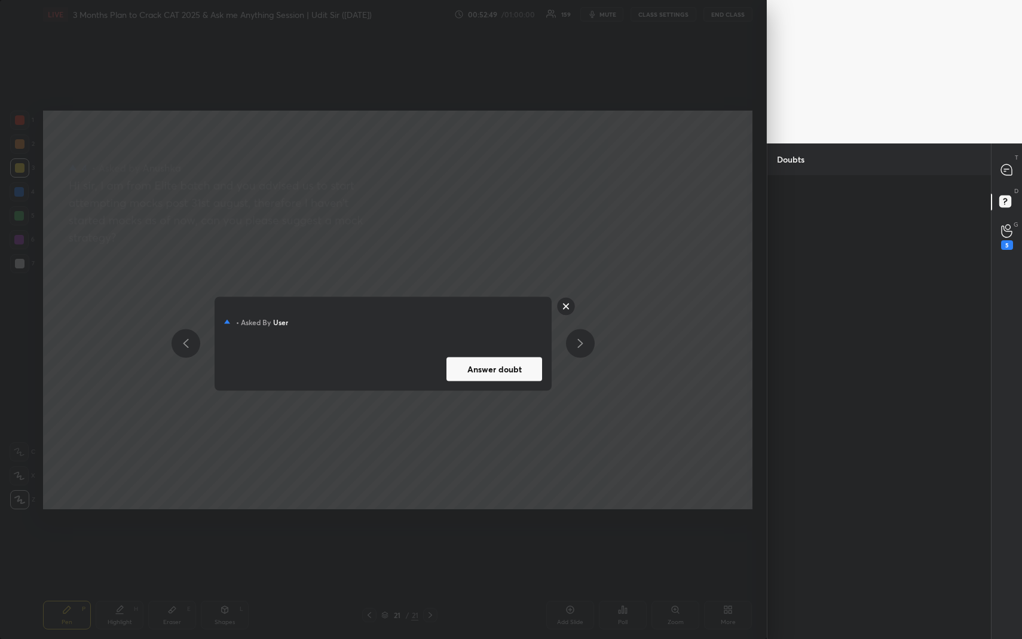
scroll to position [1030, 0]
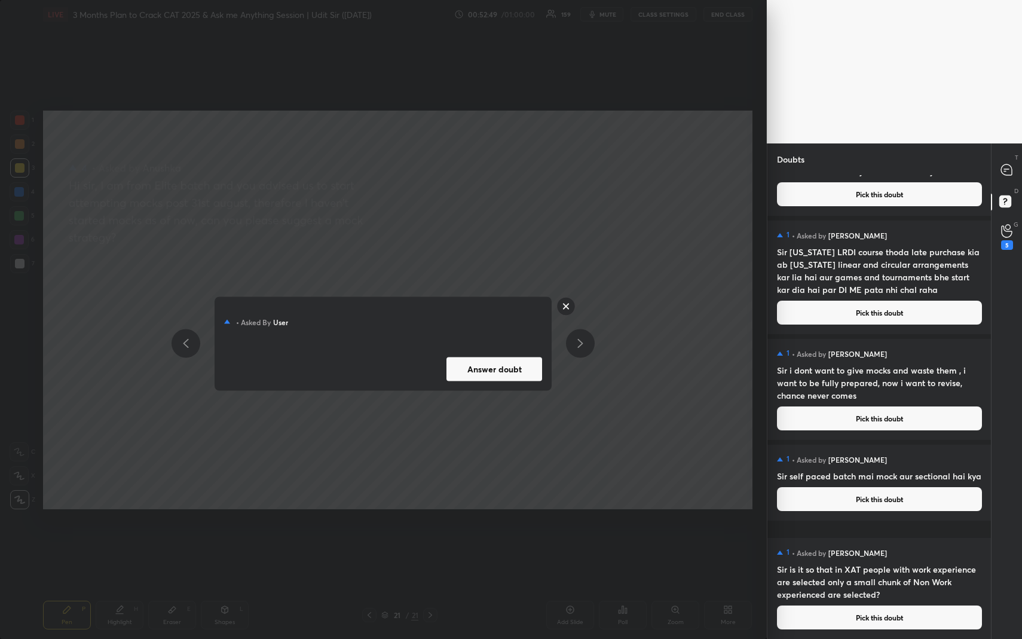
click at [523, 375] on button "Answer doubt" at bounding box center [495, 369] width 96 height 24
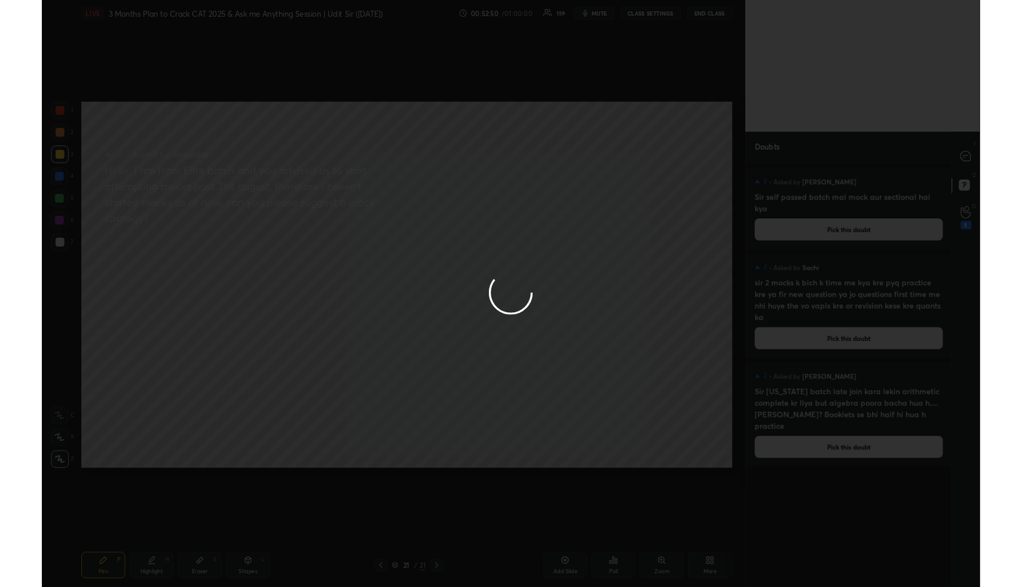
scroll to position [0, 0]
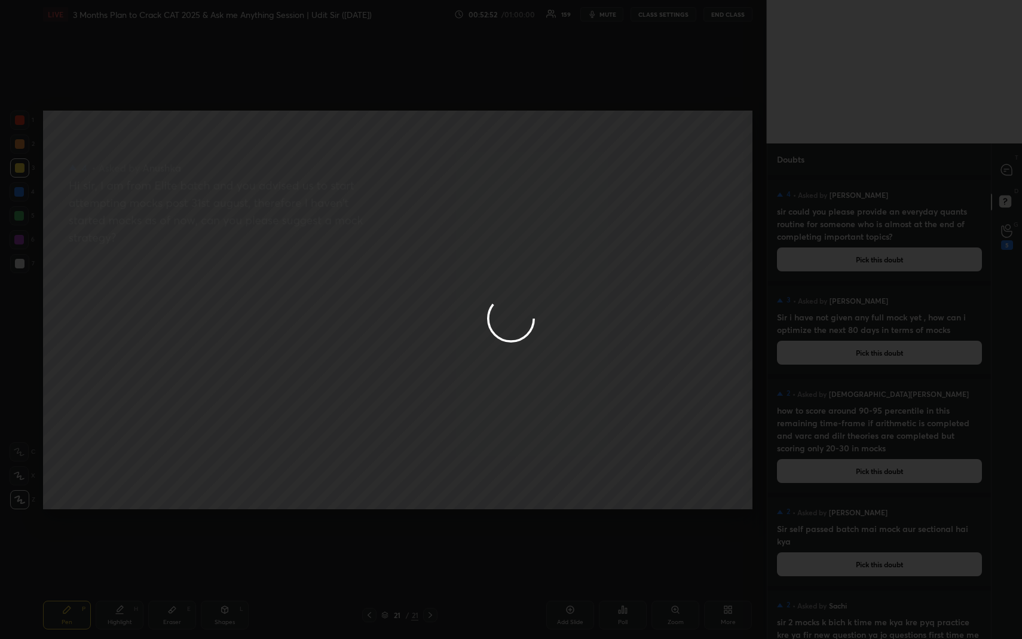
click at [894, 262] on div at bounding box center [511, 319] width 1022 height 639
click at [495, 263] on div at bounding box center [511, 319] width 1022 height 639
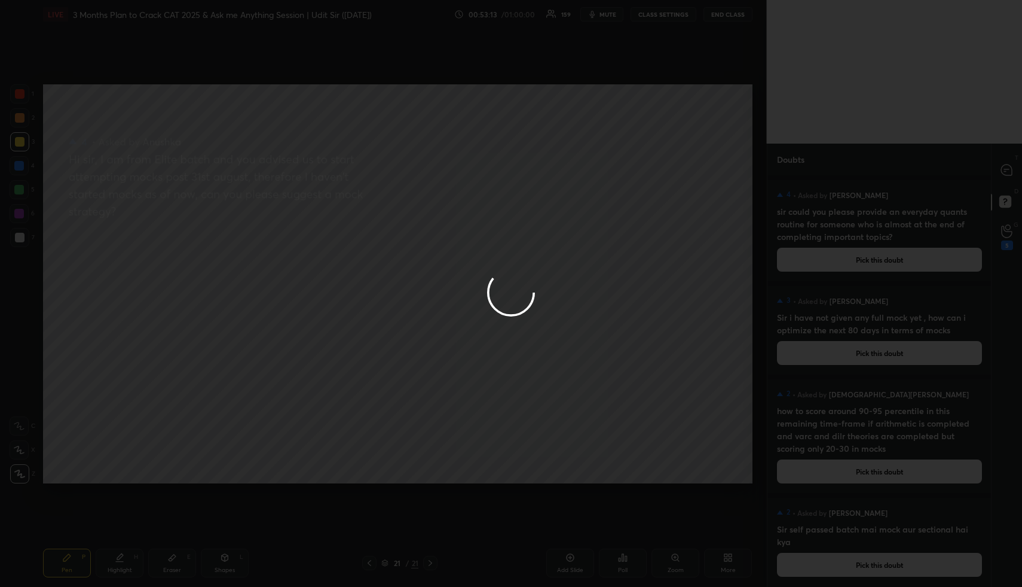
scroll to position [59280, 59070]
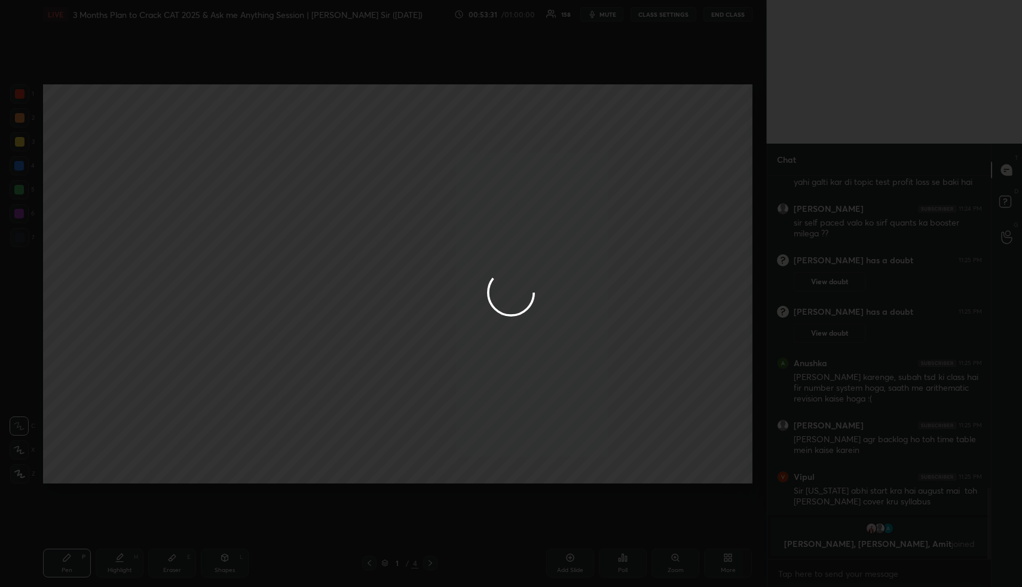
scroll to position [374, 220]
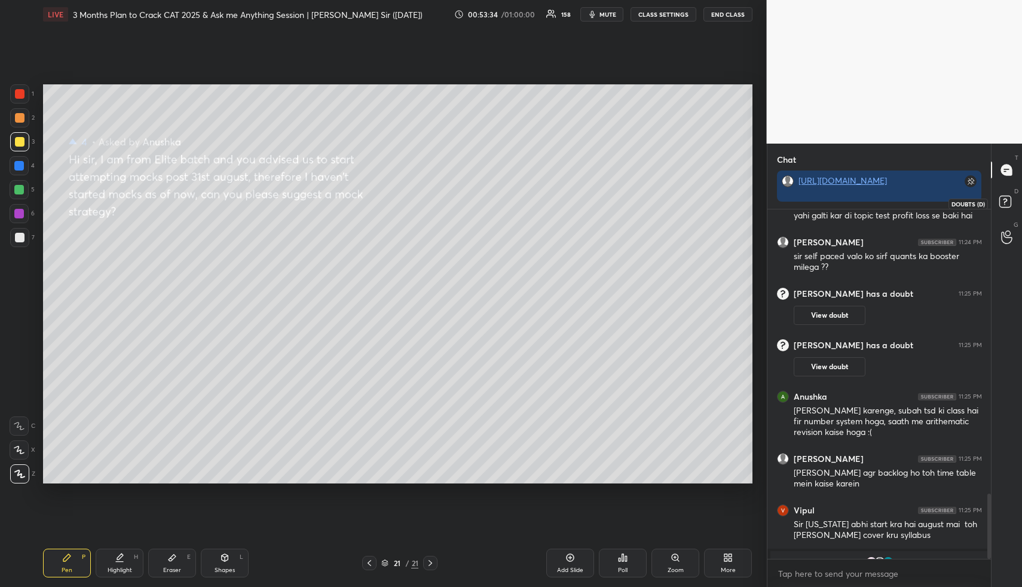
click at [1009, 199] on rect at bounding box center [1005, 201] width 11 height 11
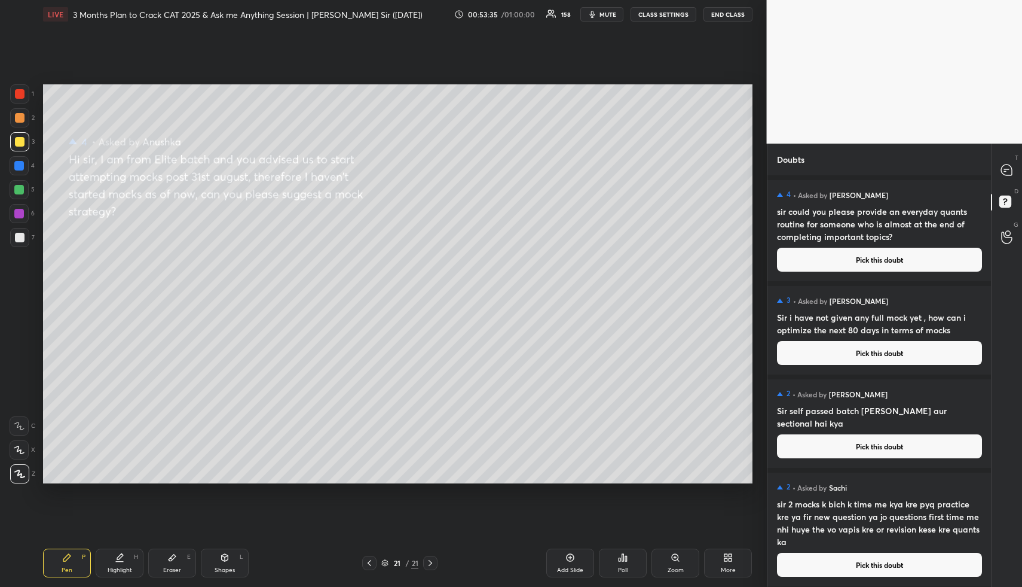
click at [859, 255] on button "Pick this doubt" at bounding box center [879, 260] width 205 height 24
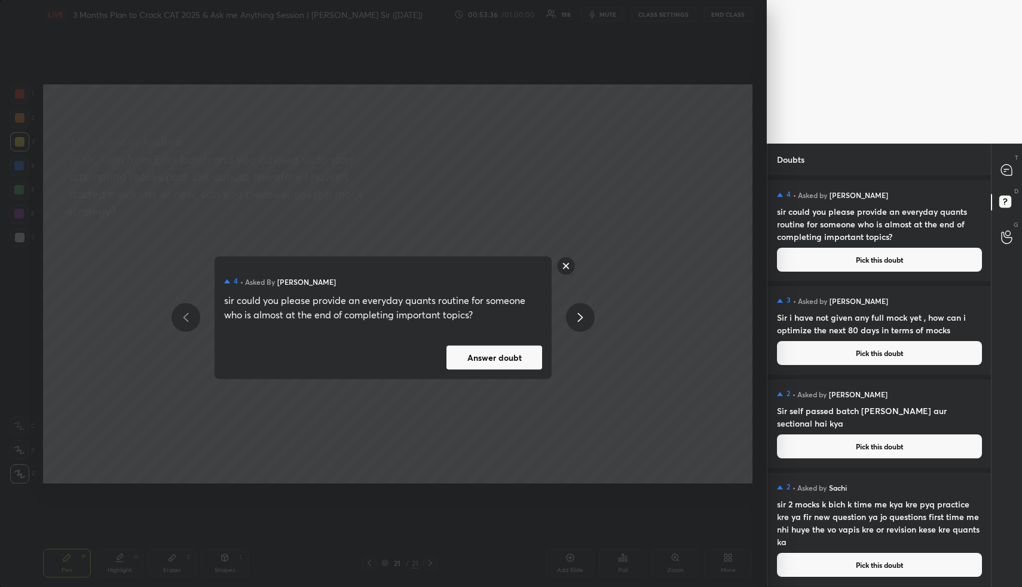
click at [520, 351] on button "Answer doubt" at bounding box center [495, 357] width 96 height 24
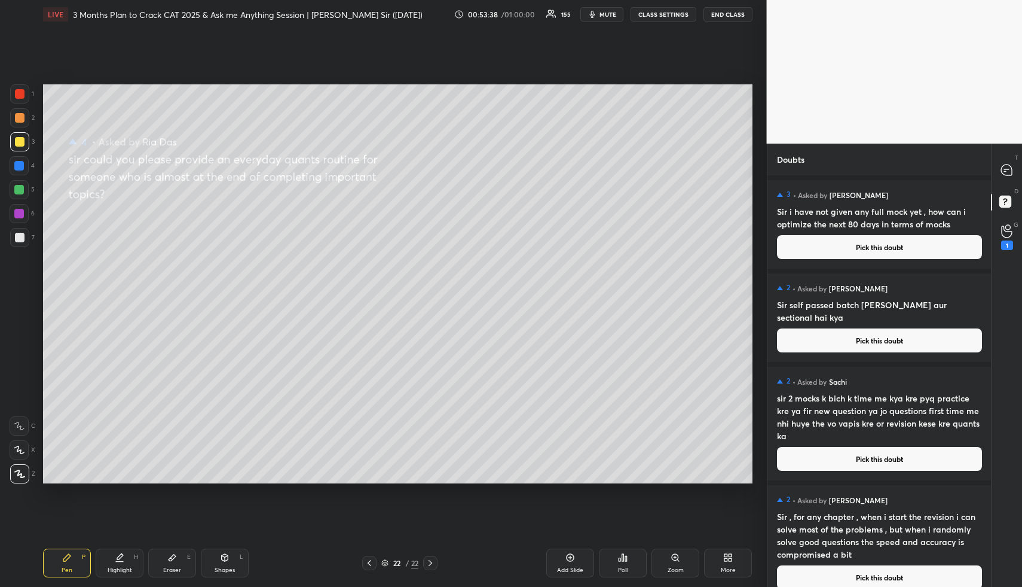
click at [678, 14] on button "CLASS SETTINGS" at bounding box center [664, 14] width 66 height 14
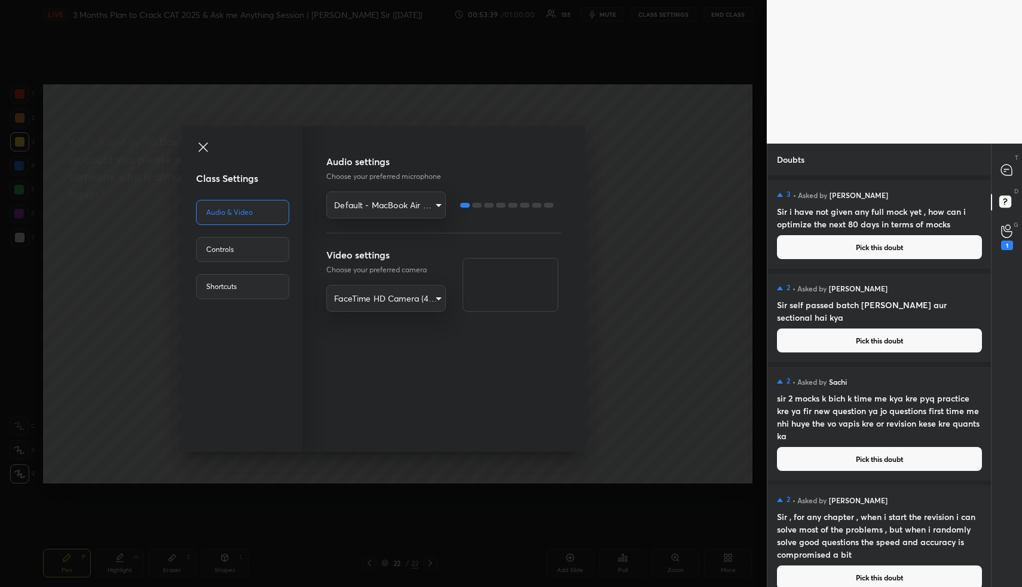
click at [267, 248] on div "Controls" at bounding box center [242, 249] width 93 height 25
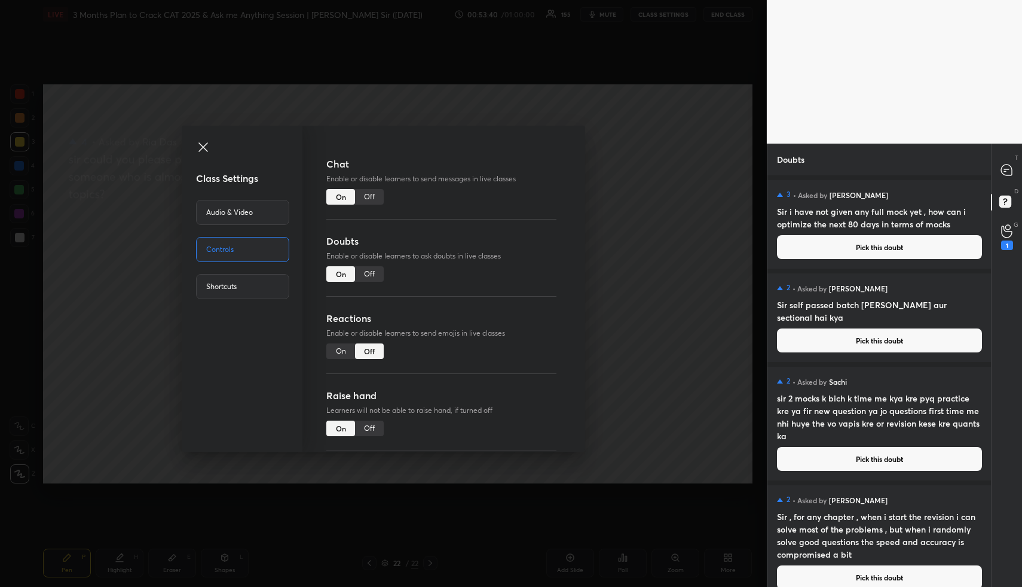
click at [371, 271] on div "Off" at bounding box center [369, 274] width 29 height 16
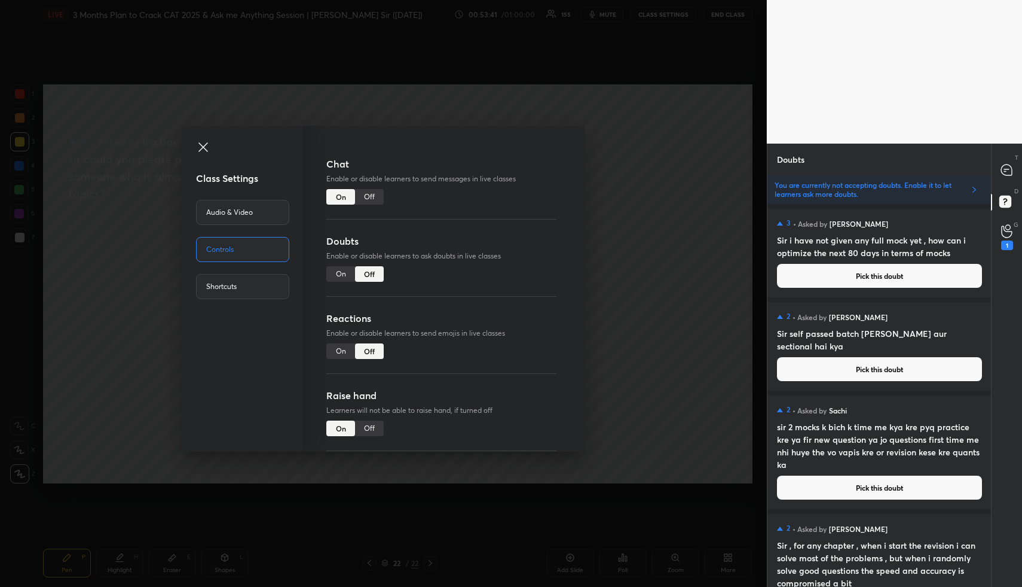
click at [612, 249] on div "Class Settings Audio & Video Controls Shortcuts Chat Enable or disable learners…" at bounding box center [383, 293] width 767 height 587
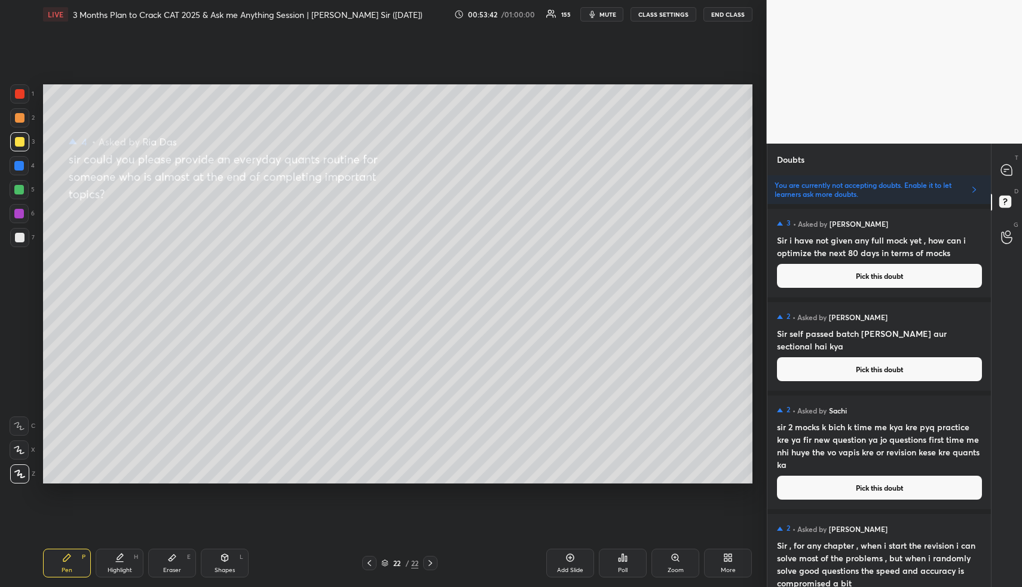
click at [836, 273] on button "Pick this doubt" at bounding box center [879, 276] width 205 height 24
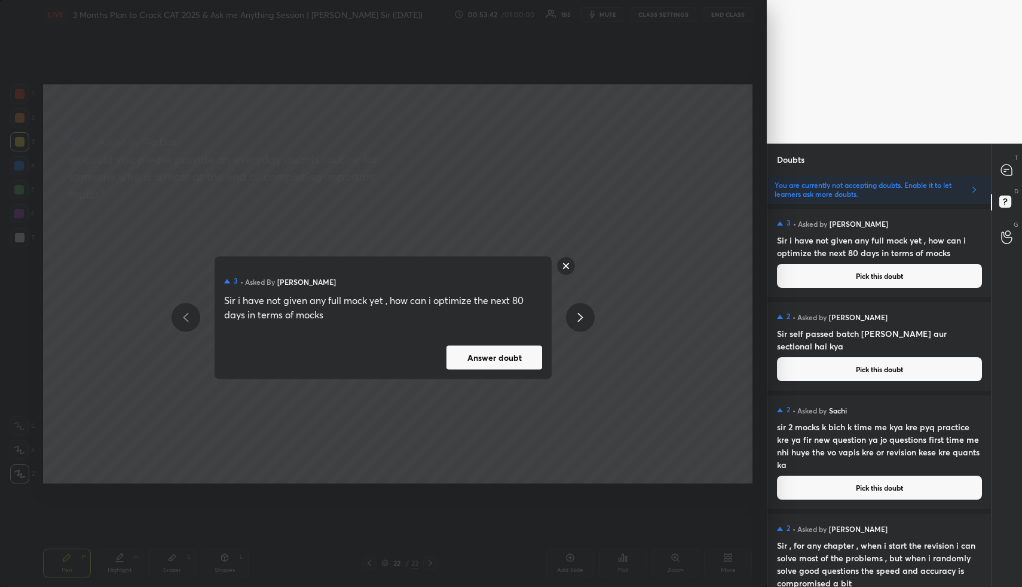
click at [486, 361] on button "Answer doubt" at bounding box center [495, 357] width 96 height 24
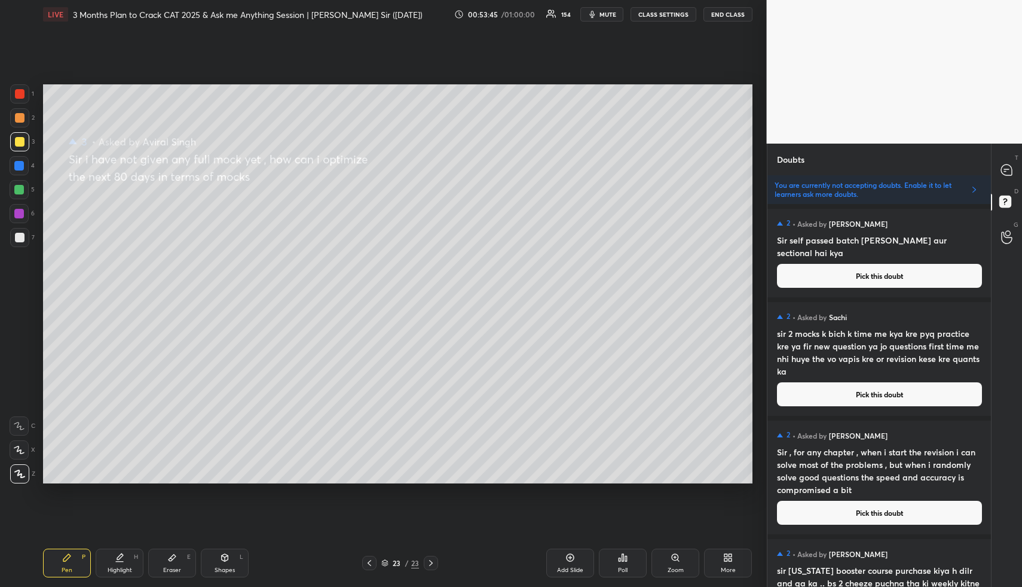
click at [850, 277] on button "Pick this doubt" at bounding box center [879, 276] width 205 height 24
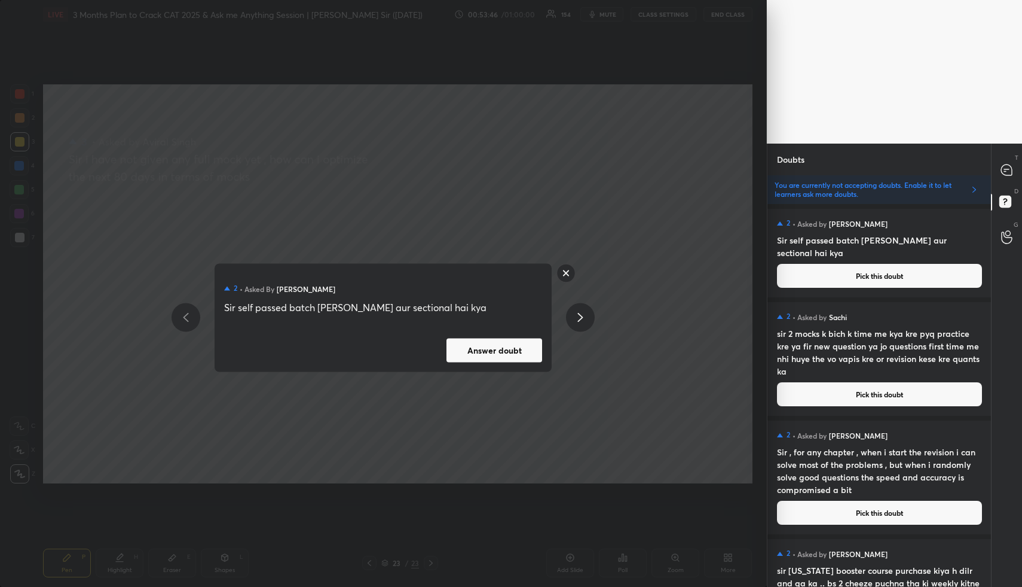
click at [518, 356] on button "Answer doubt" at bounding box center [495, 350] width 96 height 24
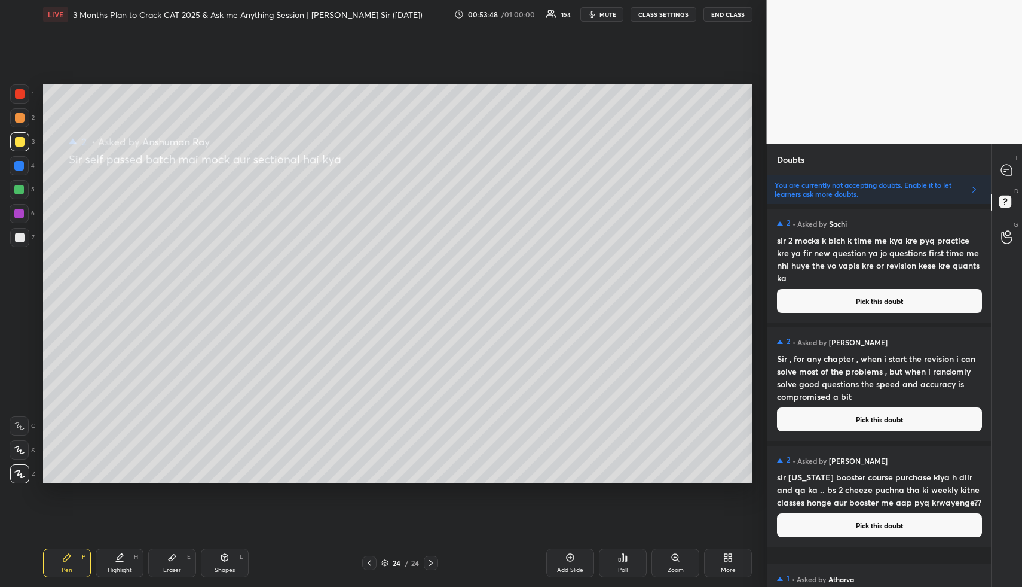
click at [868, 295] on button "Pick this doubt" at bounding box center [879, 301] width 205 height 24
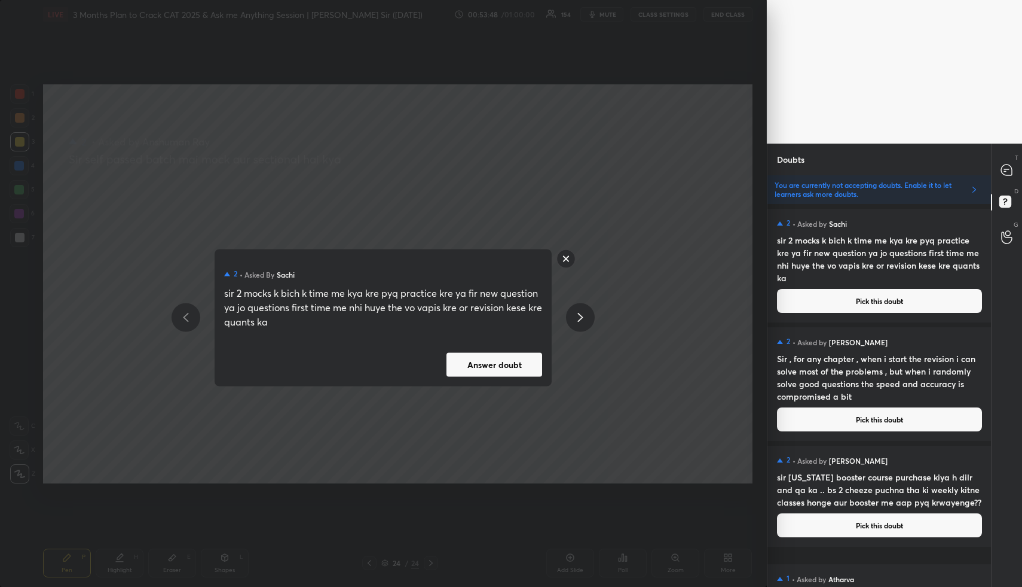
click at [494, 361] on button "Answer doubt" at bounding box center [495, 364] width 96 height 24
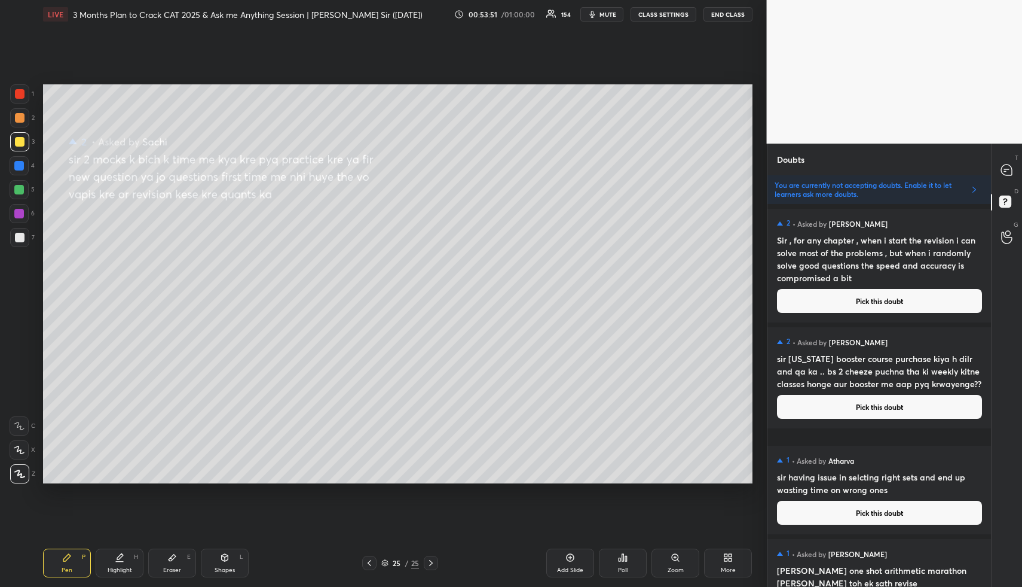
click at [878, 300] on button "Pick this doubt" at bounding box center [879, 301] width 205 height 24
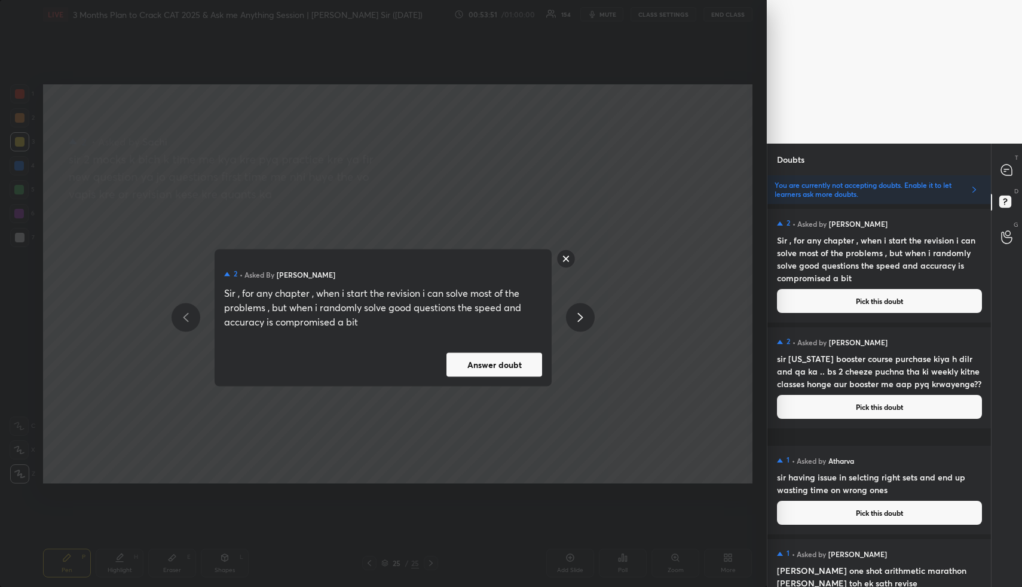
click at [512, 373] on button "Answer doubt" at bounding box center [495, 364] width 96 height 24
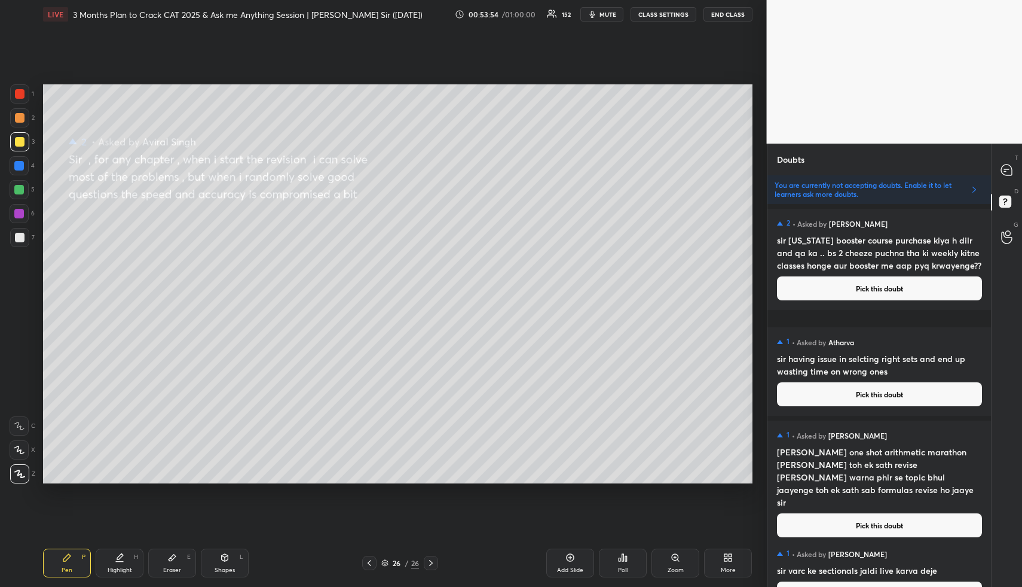
click at [885, 300] on button "Pick this doubt" at bounding box center [879, 288] width 205 height 24
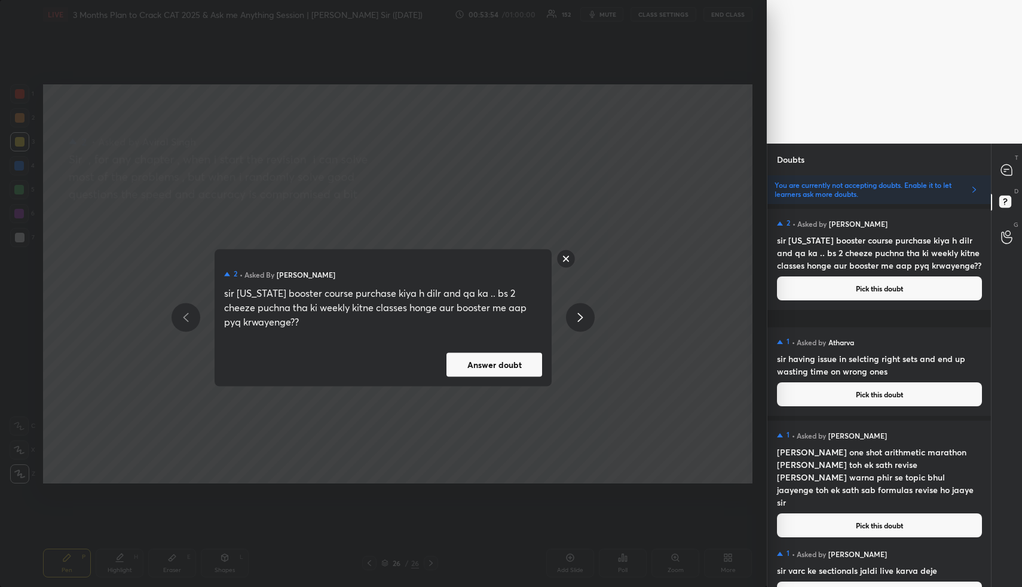
click at [472, 367] on button "Answer doubt" at bounding box center [495, 364] width 96 height 24
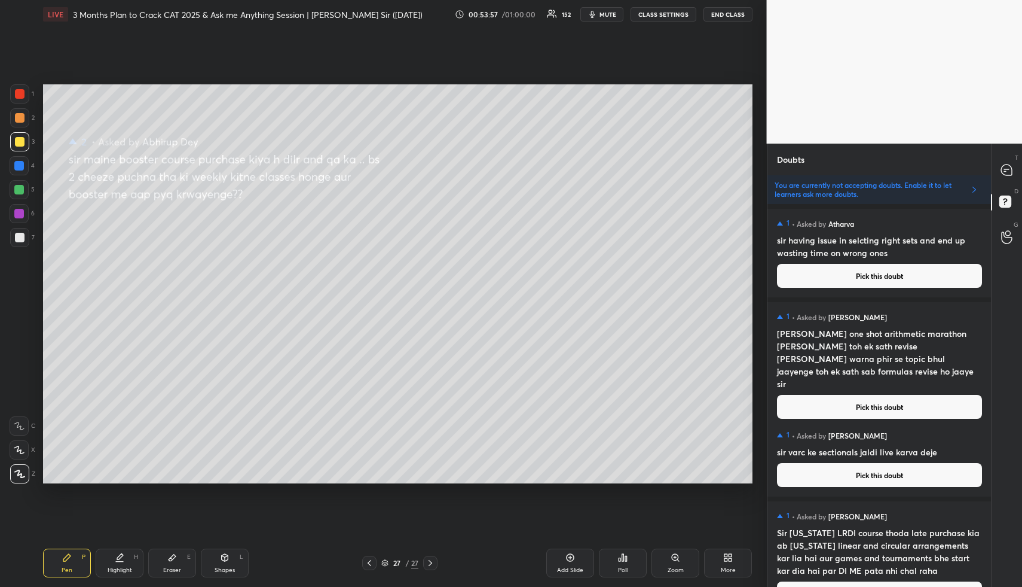
click at [873, 270] on button "Pick this doubt" at bounding box center [879, 276] width 205 height 24
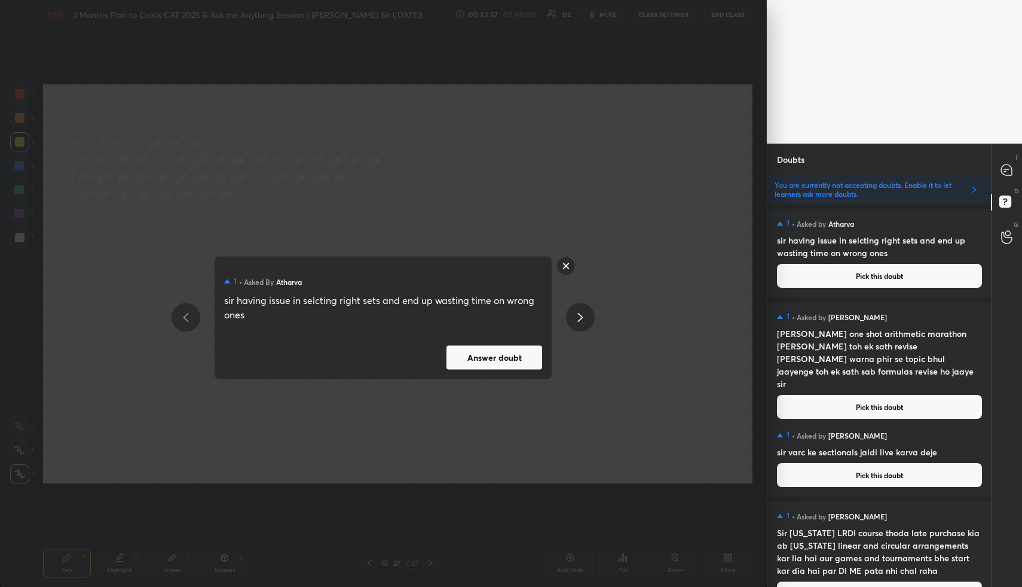
click at [484, 370] on div "1 • Asked by Atharva sir having issue in selcting right sets and end up wasting…" at bounding box center [383, 317] width 337 height 123
click at [499, 357] on button "Answer doubt" at bounding box center [495, 357] width 96 height 24
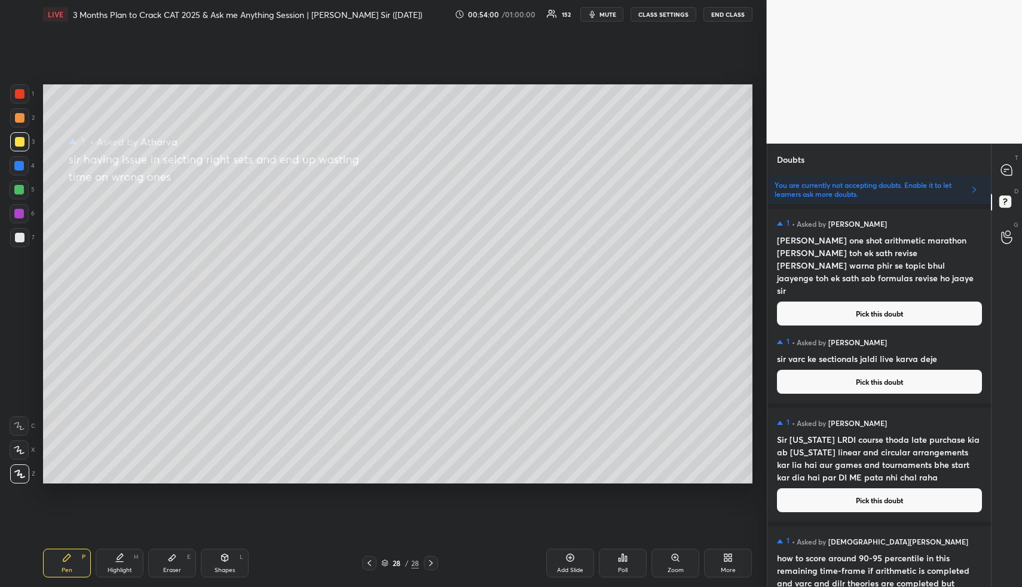
click at [853, 303] on button "Pick this doubt" at bounding box center [879, 313] width 205 height 24
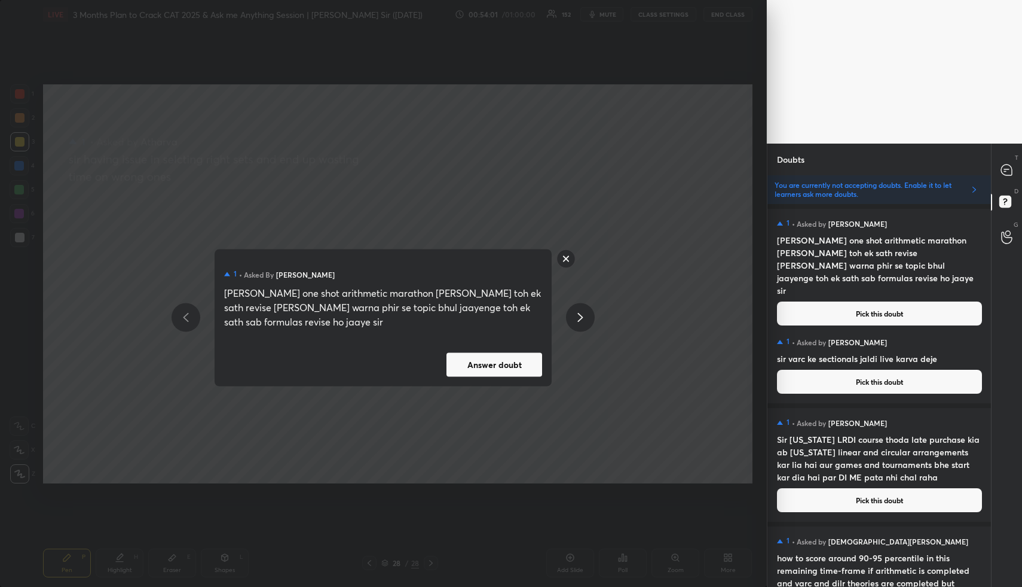
click at [482, 373] on button "Answer doubt" at bounding box center [495, 364] width 96 height 24
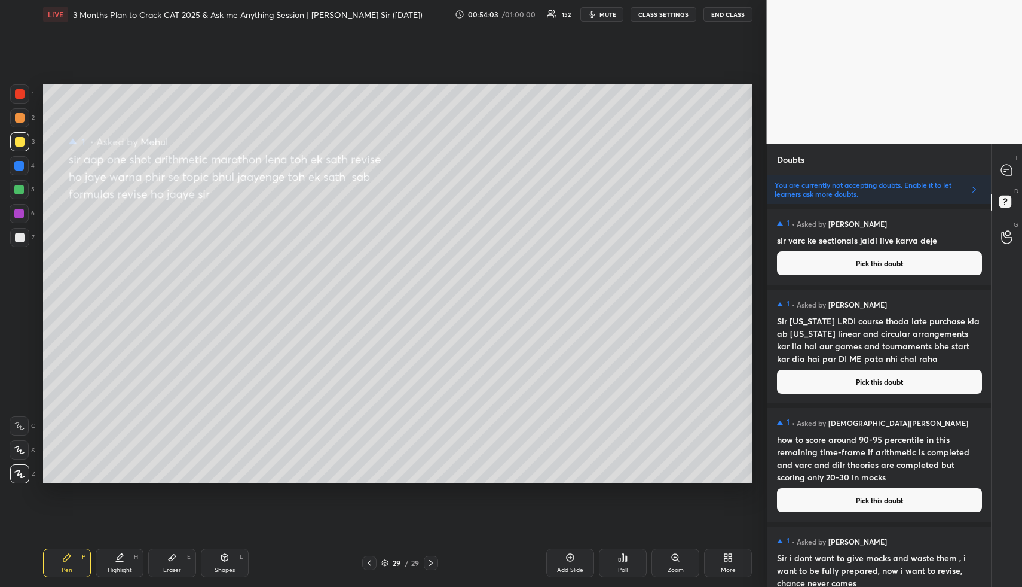
click at [877, 263] on button "Pick this doubt" at bounding box center [879, 263] width 205 height 24
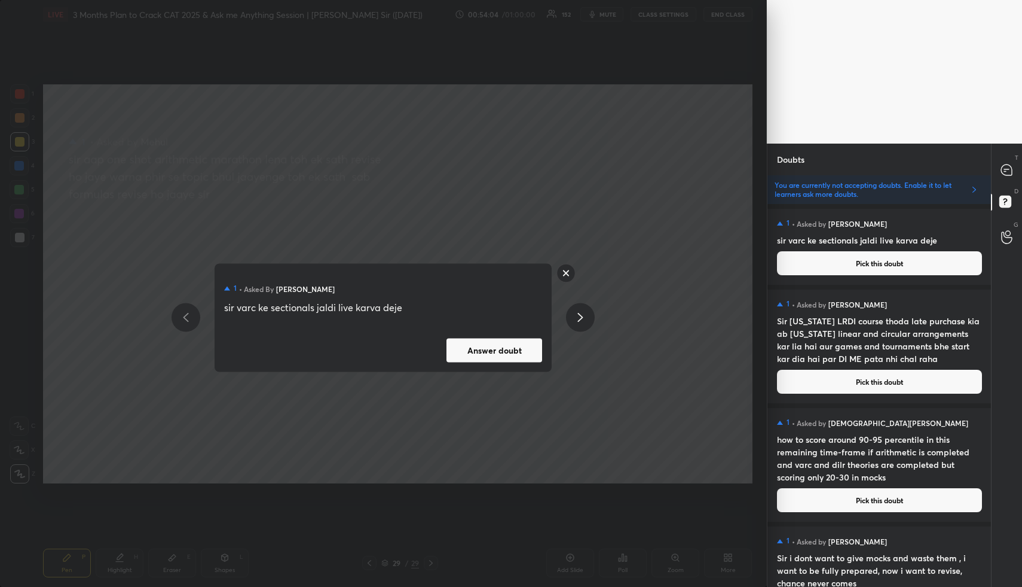
click at [511, 352] on button "Answer doubt" at bounding box center [495, 350] width 96 height 24
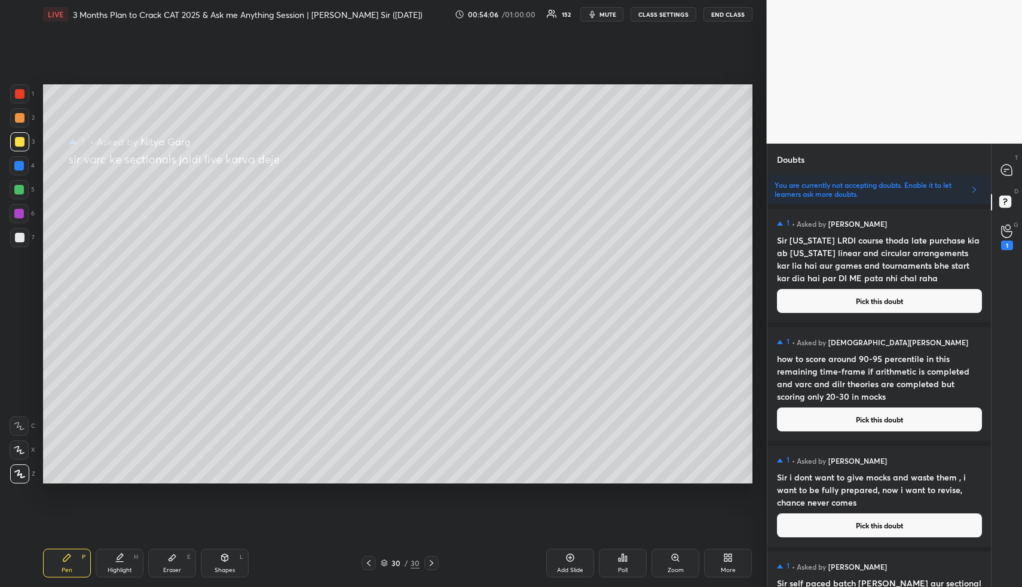
click at [864, 303] on button "Pick this doubt" at bounding box center [879, 301] width 205 height 24
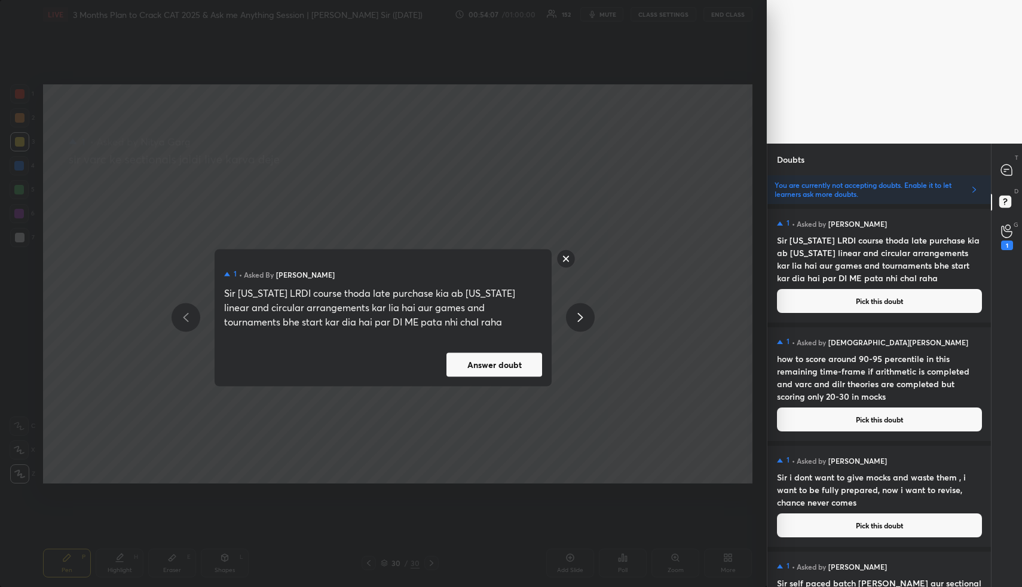
click at [505, 360] on button "Answer doubt" at bounding box center [495, 364] width 96 height 24
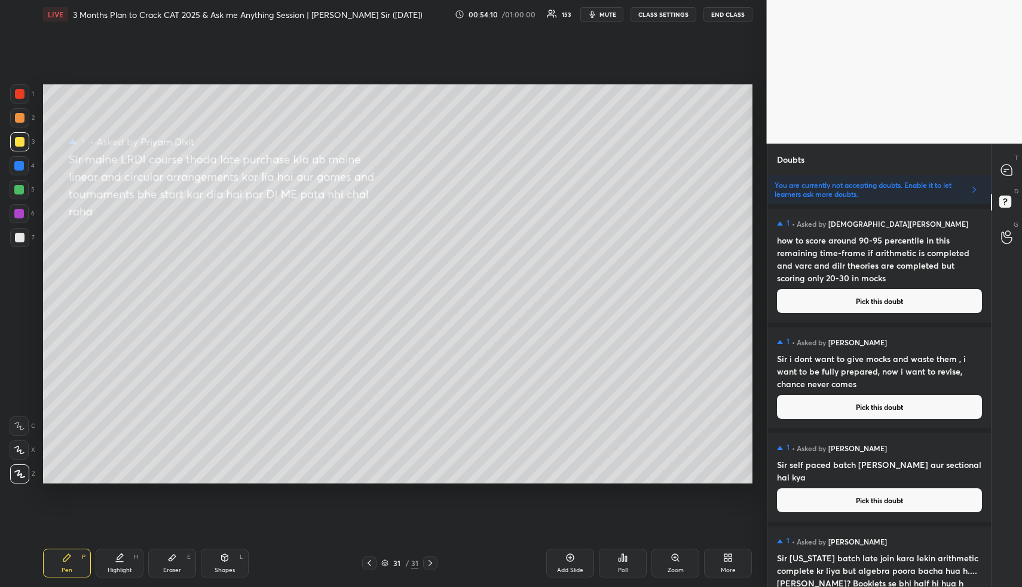
click at [868, 299] on button "Pick this doubt" at bounding box center [879, 301] width 205 height 24
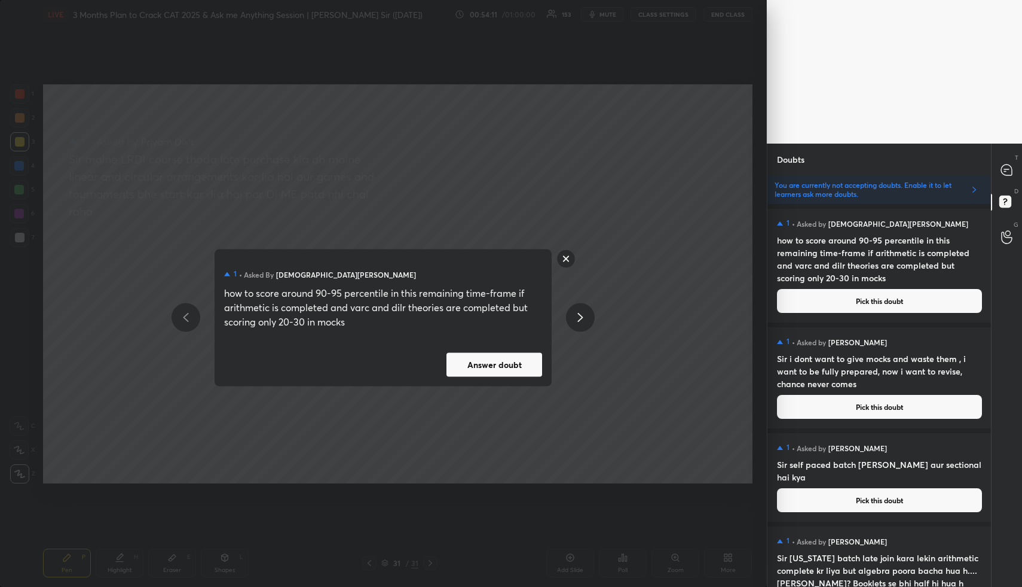
click at [515, 367] on button "Answer doubt" at bounding box center [495, 364] width 96 height 24
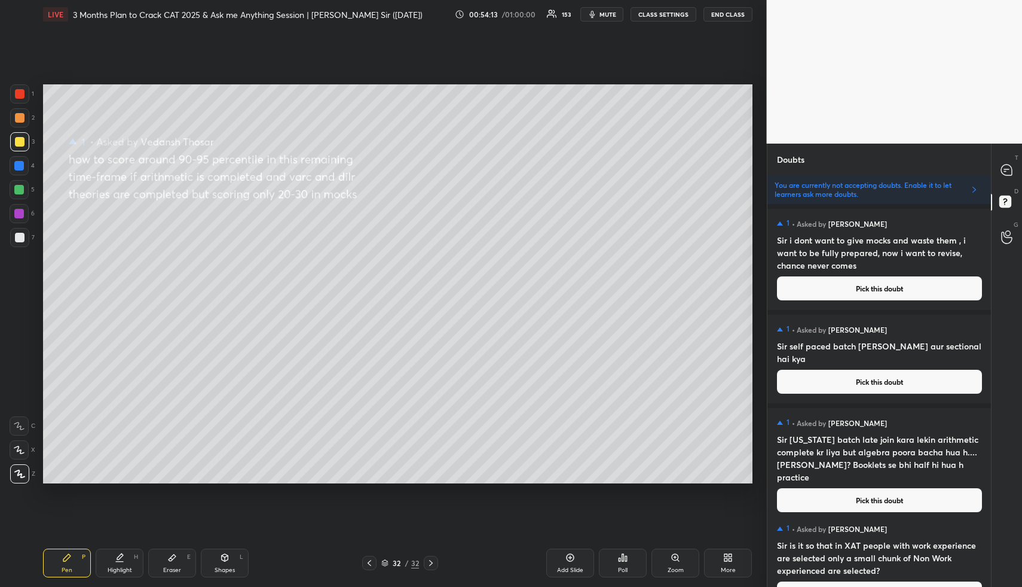
click at [876, 291] on button "Pick this doubt" at bounding box center [879, 288] width 205 height 24
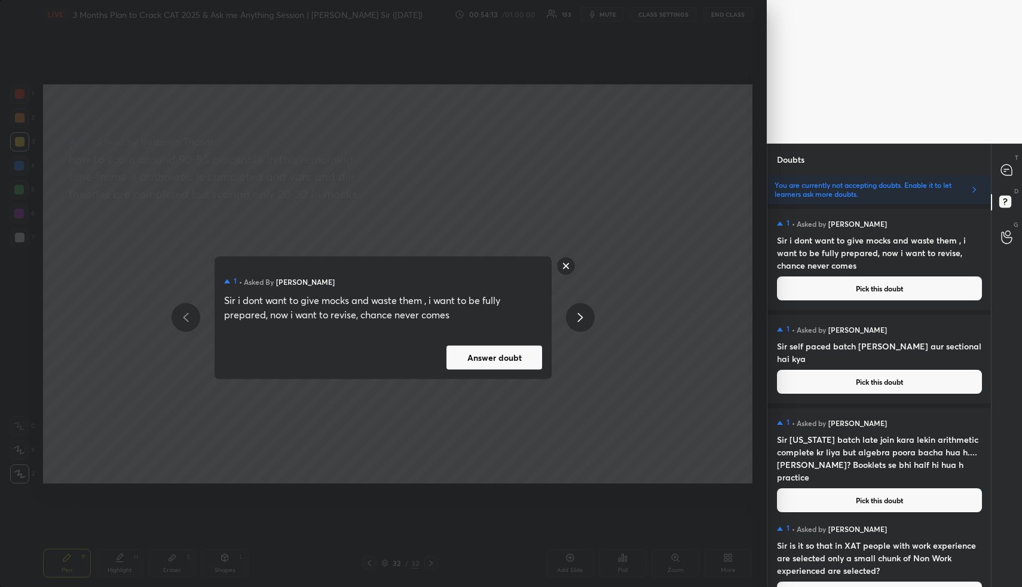
click at [523, 356] on button "Answer doubt" at bounding box center [495, 357] width 96 height 24
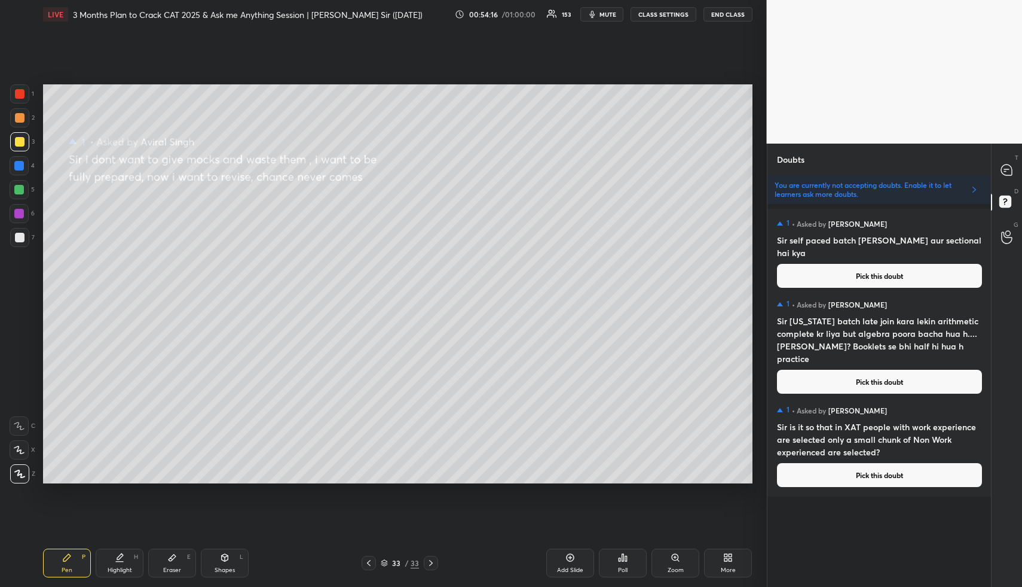
click at [891, 264] on button "Pick this doubt" at bounding box center [879, 276] width 205 height 24
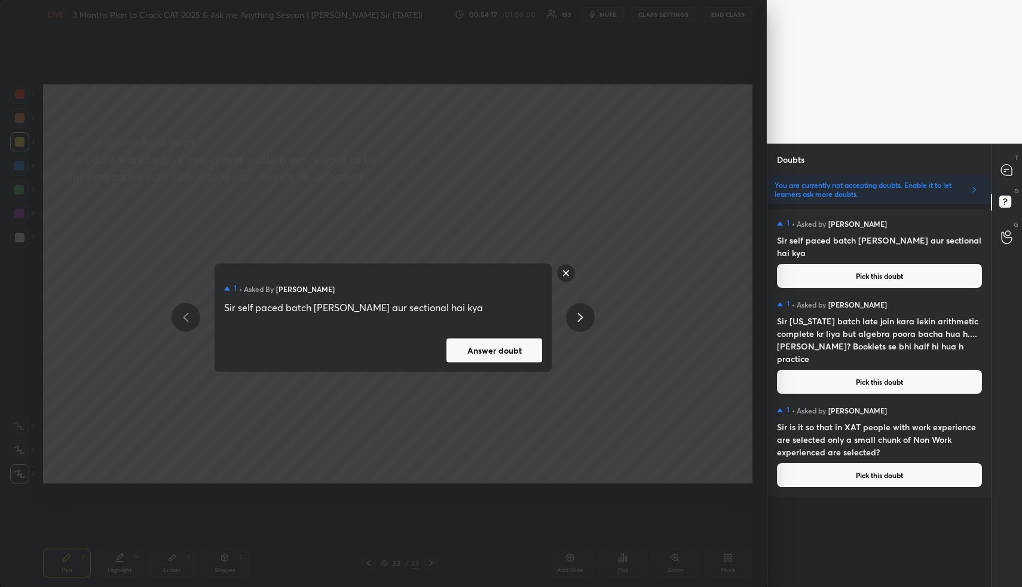
click at [498, 354] on button "Answer doubt" at bounding box center [495, 350] width 96 height 24
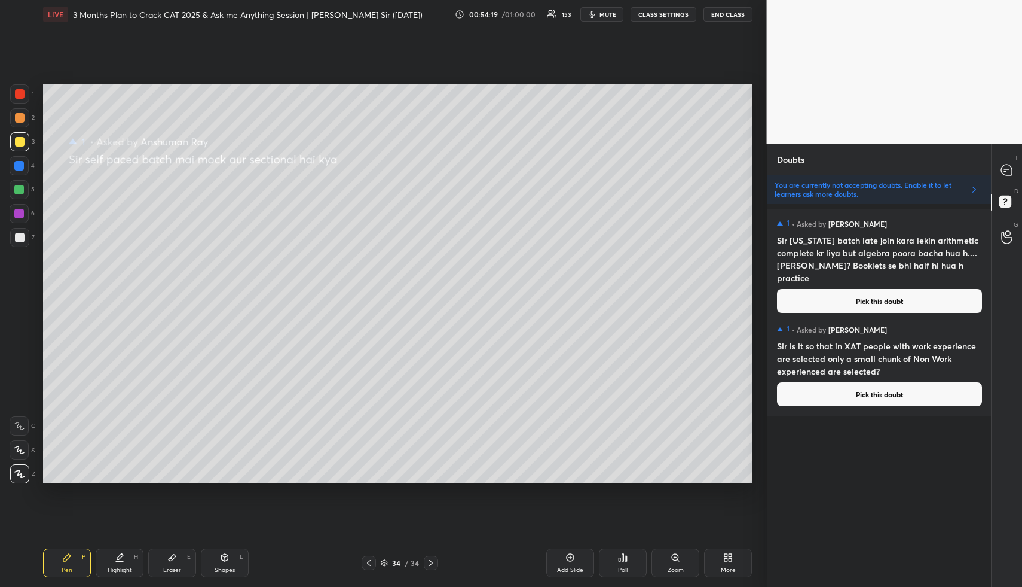
click at [868, 291] on button "Pick this doubt" at bounding box center [879, 301] width 205 height 24
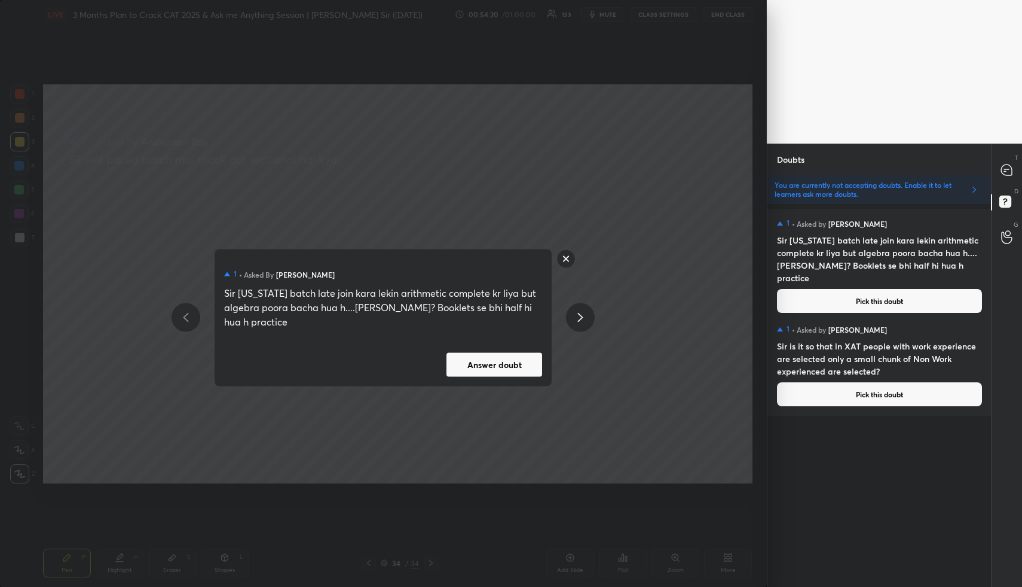
click at [535, 368] on button "Answer doubt" at bounding box center [495, 364] width 96 height 24
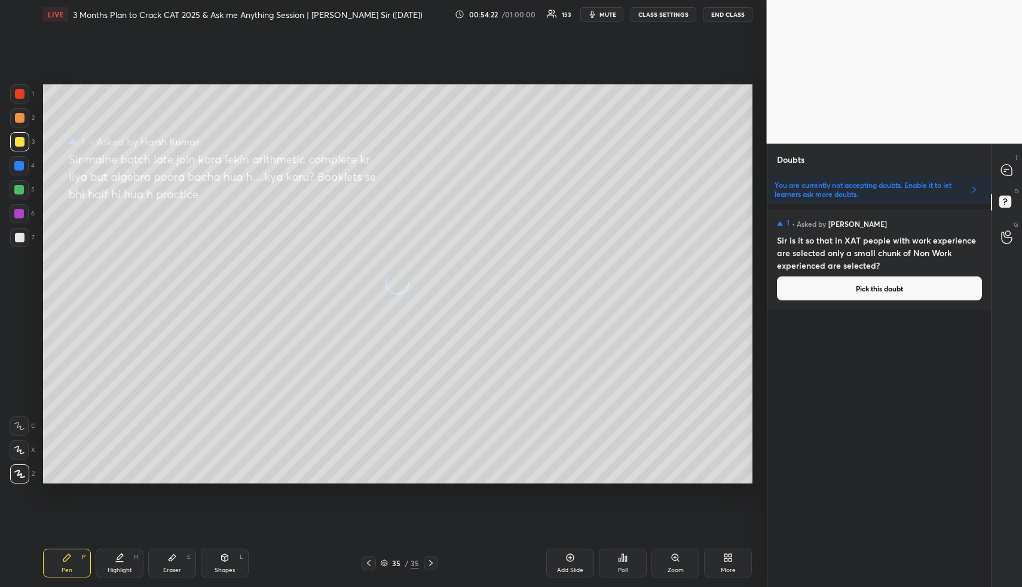
click at [879, 286] on button "Pick this doubt" at bounding box center [879, 288] width 205 height 24
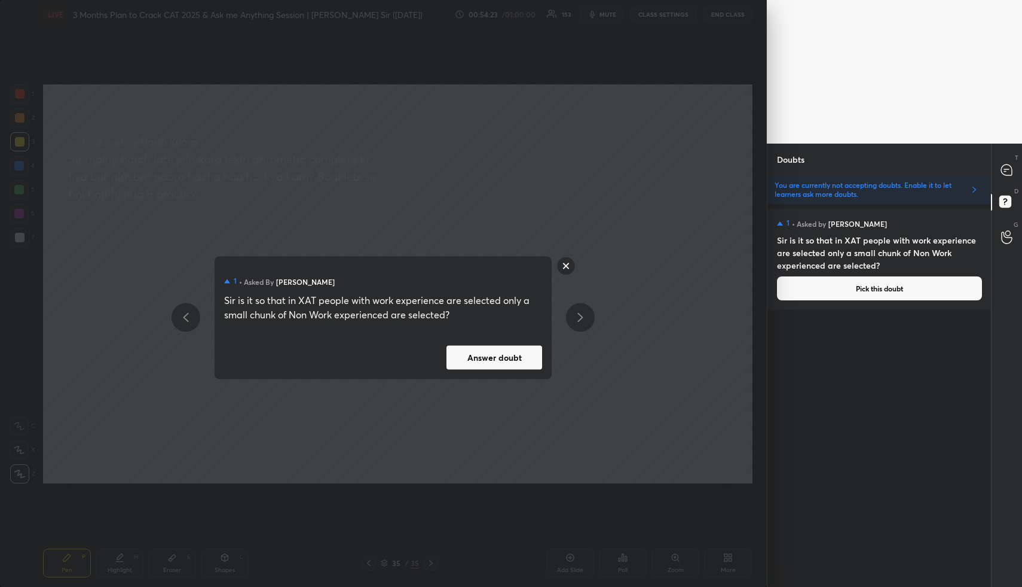
click at [504, 356] on button "Answer doubt" at bounding box center [495, 357] width 96 height 24
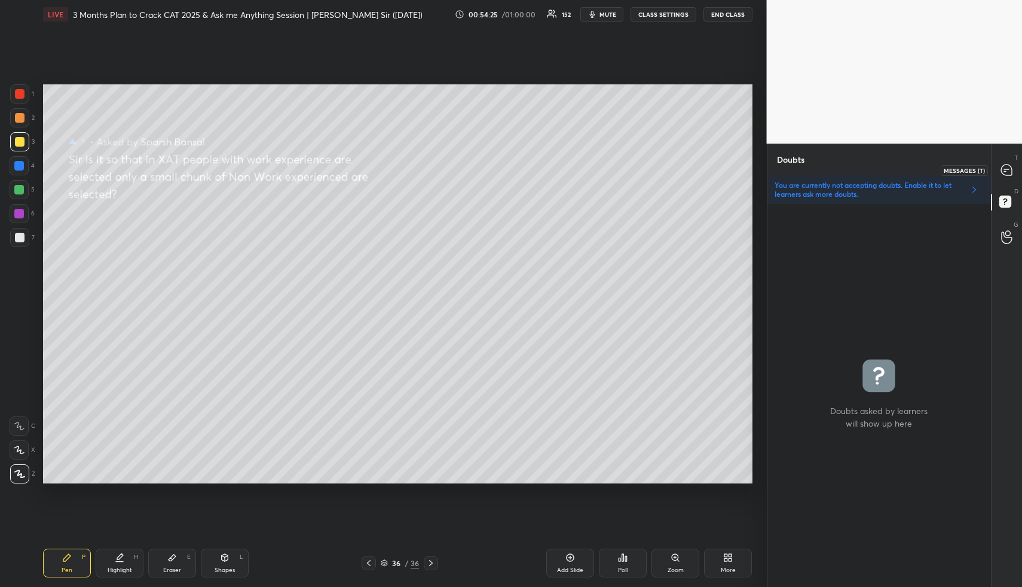
click at [1012, 172] on icon at bounding box center [1006, 169] width 11 height 11
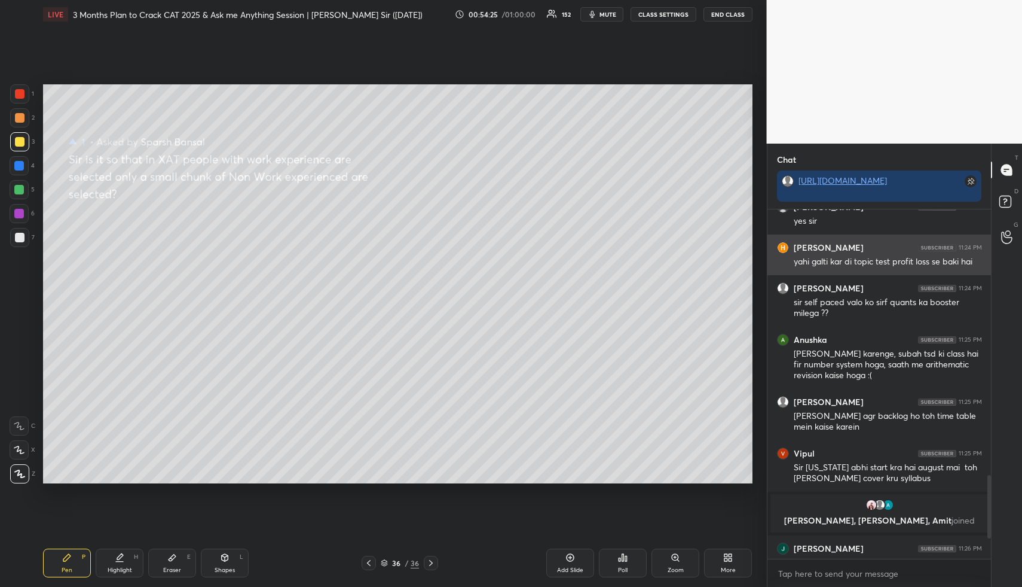
scroll to position [1573, 0]
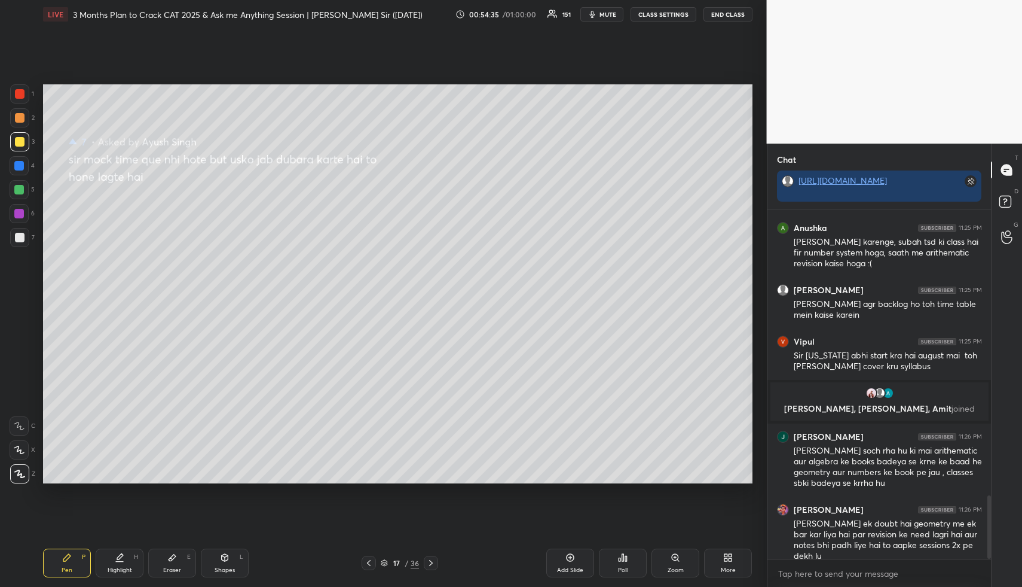
click at [218, 564] on div "Shapes L" at bounding box center [225, 562] width 48 height 29
click at [21, 120] on div at bounding box center [20, 118] width 10 height 10
click at [120, 550] on div "Highlight H" at bounding box center [120, 562] width 48 height 29
drag, startPoint x: 125, startPoint y: 569, endPoint x: 119, endPoint y: 547, distance: 22.3
click at [123, 569] on div "Highlight" at bounding box center [120, 570] width 25 height 6
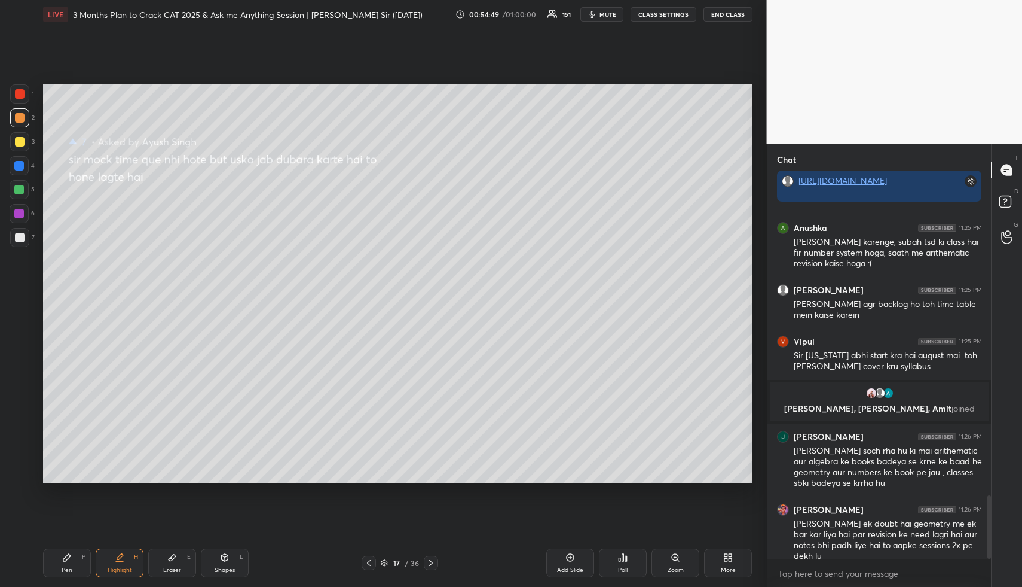
drag, startPoint x: 80, startPoint y: 556, endPoint x: 78, endPoint y: 550, distance: 6.1
click at [80, 554] on div "Pen P" at bounding box center [67, 562] width 48 height 29
drag, startPoint x: 18, startPoint y: 135, endPoint x: 35, endPoint y: 145, distance: 19.8
click at [20, 133] on div at bounding box center [19, 141] width 19 height 19
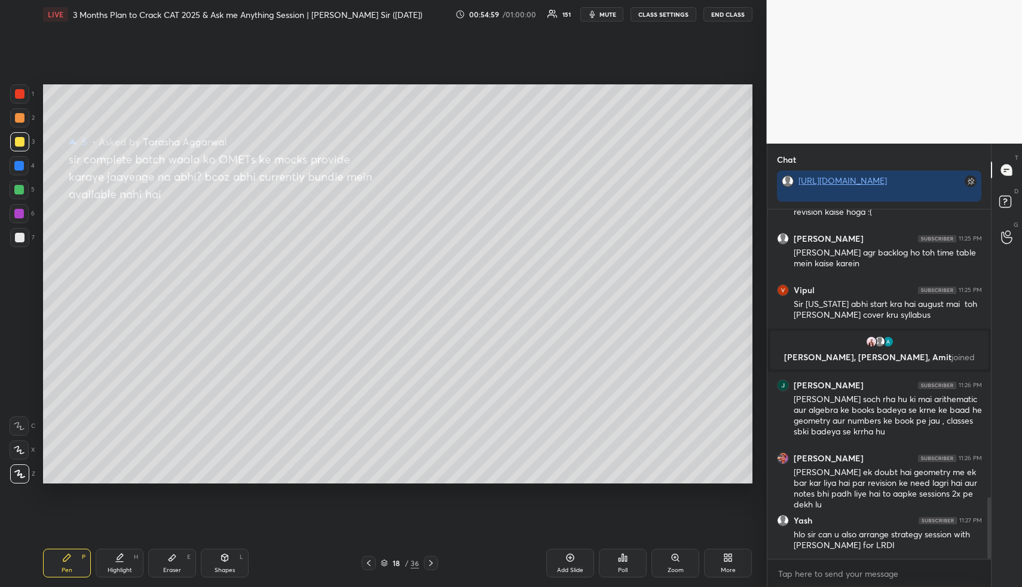
click at [228, 560] on div "Shapes L" at bounding box center [225, 562] width 48 height 29
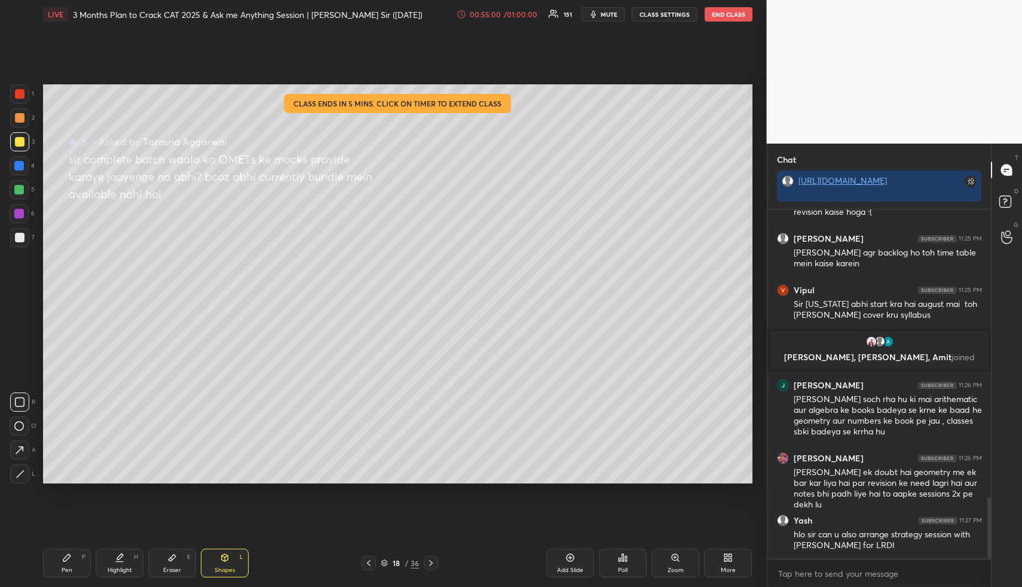
click at [20, 119] on div at bounding box center [20, 118] width 10 height 10
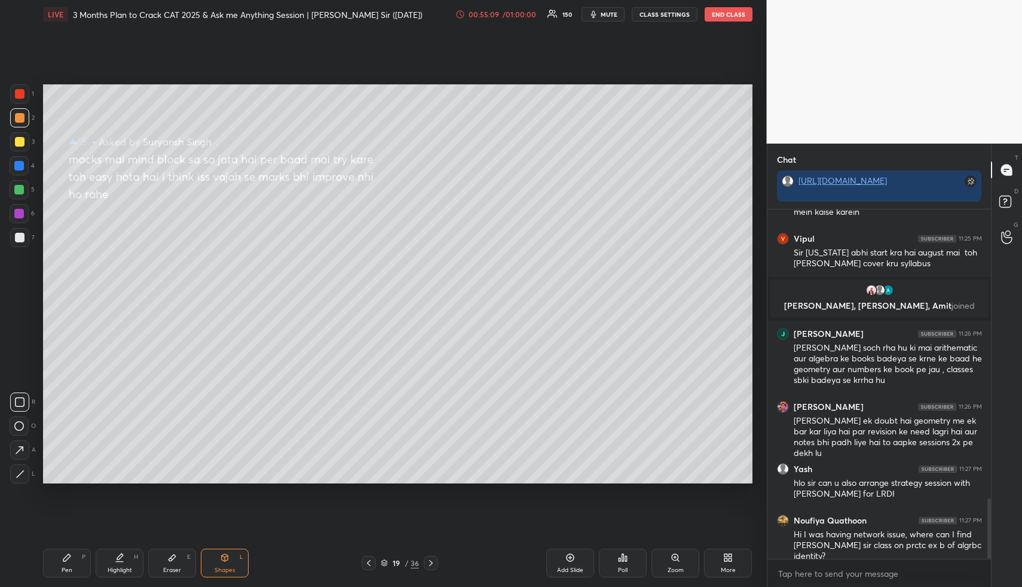
click at [119, 557] on icon at bounding box center [120, 557] width 10 height 10
drag, startPoint x: 68, startPoint y: 560, endPoint x: 80, endPoint y: 509, distance: 52.2
click at [68, 561] on icon at bounding box center [67, 557] width 10 height 10
drag, startPoint x: 176, startPoint y: 560, endPoint x: 170, endPoint y: 517, distance: 44.1
click at [175, 558] on icon at bounding box center [172, 557] width 10 height 10
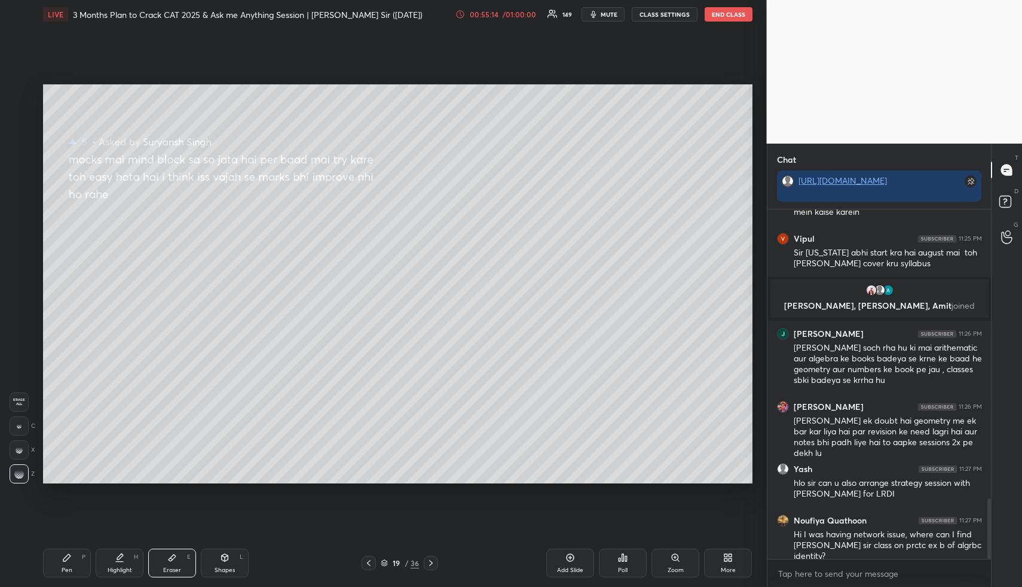
click at [227, 567] on div "Shapes" at bounding box center [225, 570] width 20 height 6
drag, startPoint x: 19, startPoint y: 188, endPoint x: 19, endPoint y: 172, distance: 16.2
click at [18, 190] on div at bounding box center [19, 190] width 10 height 10
drag, startPoint x: 19, startPoint y: 166, endPoint x: 41, endPoint y: 157, distance: 24.1
click at [19, 166] on div at bounding box center [19, 166] width 10 height 10
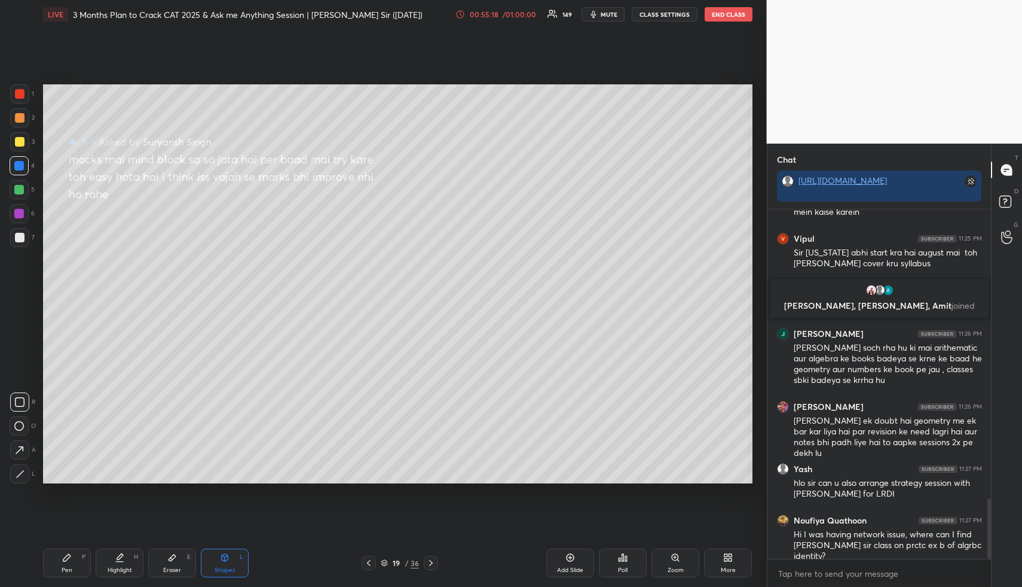
click at [120, 567] on div "Highlight" at bounding box center [120, 570] width 25 height 6
click at [60, 562] on div "Pen P" at bounding box center [67, 562] width 48 height 29
click at [20, 188] on div at bounding box center [19, 190] width 10 height 10
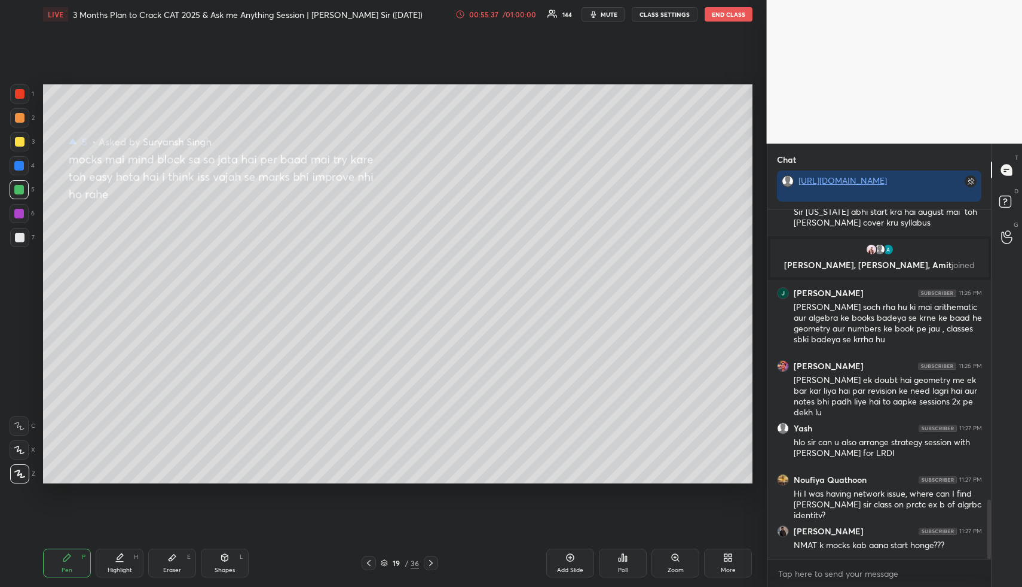
click at [112, 569] on div "Highlight" at bounding box center [120, 570] width 25 height 6
click at [80, 563] on div "Pen P" at bounding box center [67, 562] width 48 height 29
drag, startPoint x: 84, startPoint y: 563, endPoint x: 93, endPoint y: 496, distance: 67.5
click at [85, 561] on div "Pen P" at bounding box center [67, 562] width 48 height 29
click at [21, 142] on div at bounding box center [20, 142] width 10 height 10
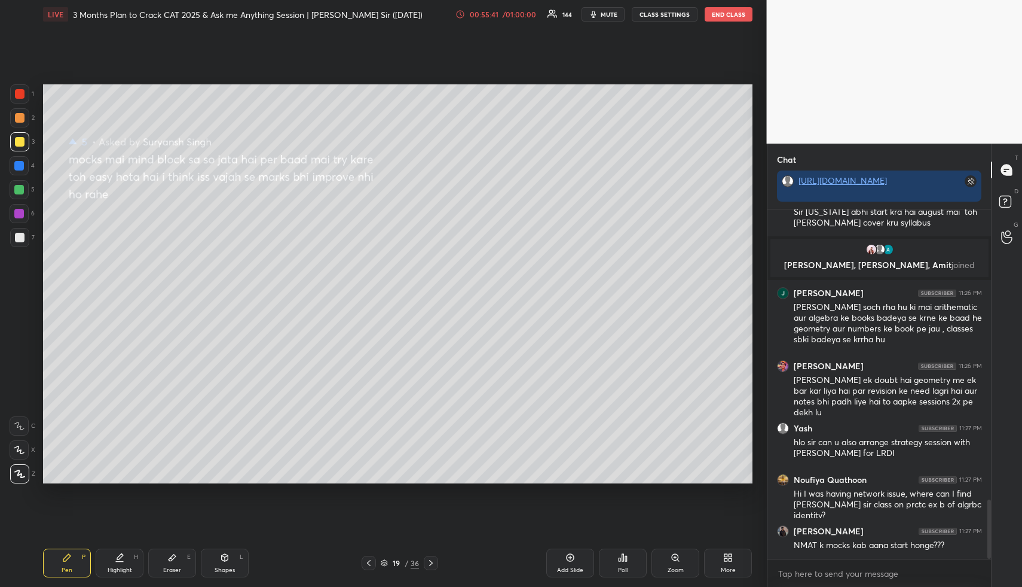
drag, startPoint x: 25, startPoint y: 141, endPoint x: 32, endPoint y: 143, distance: 7.8
click at [25, 141] on div at bounding box center [19, 141] width 19 height 19
drag, startPoint x: 123, startPoint y: 561, endPoint x: 129, endPoint y: 534, distance: 27.6
click at [123, 560] on icon at bounding box center [120, 557] width 10 height 10
drag, startPoint x: 231, startPoint y: 564, endPoint x: 220, endPoint y: 551, distance: 16.5
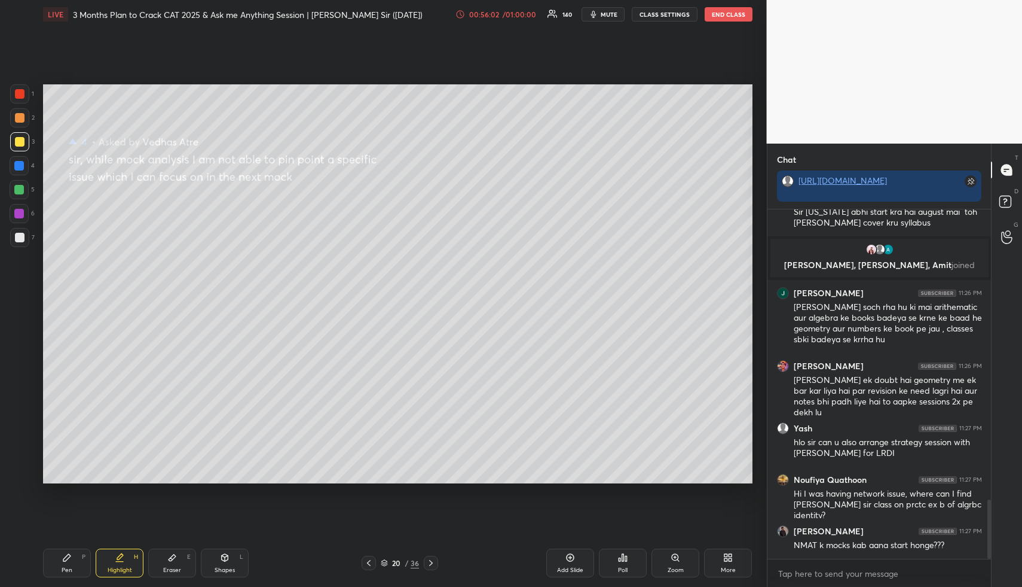
click at [230, 564] on div "Shapes L" at bounding box center [225, 562] width 48 height 29
click at [24, 141] on div at bounding box center [19, 141] width 19 height 19
click at [57, 565] on div "Pen P" at bounding box center [67, 562] width 48 height 29
click at [18, 164] on div at bounding box center [19, 166] width 10 height 10
click at [112, 573] on div "Highlight" at bounding box center [120, 570] width 25 height 6
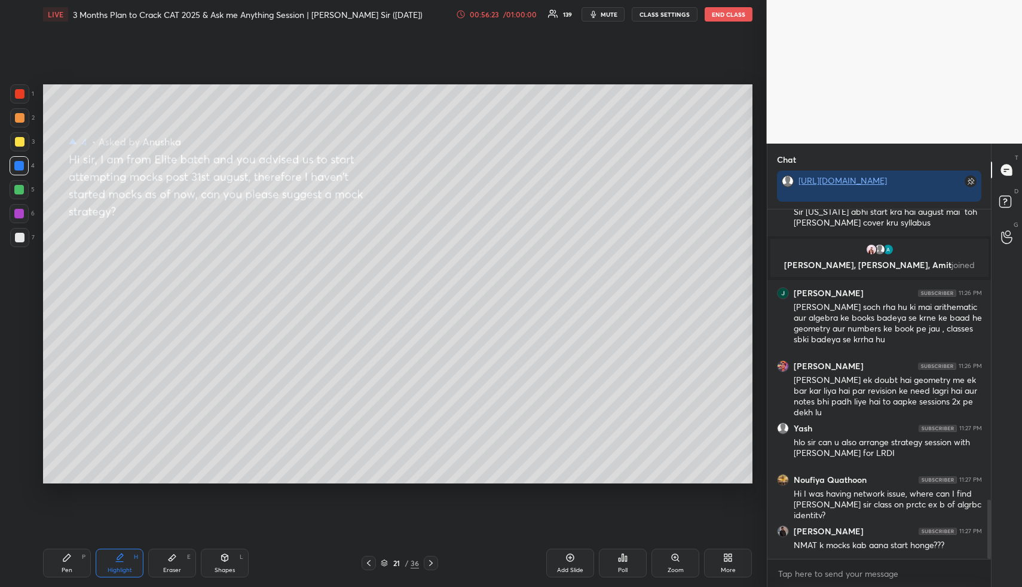
scroll to position [1757, 0]
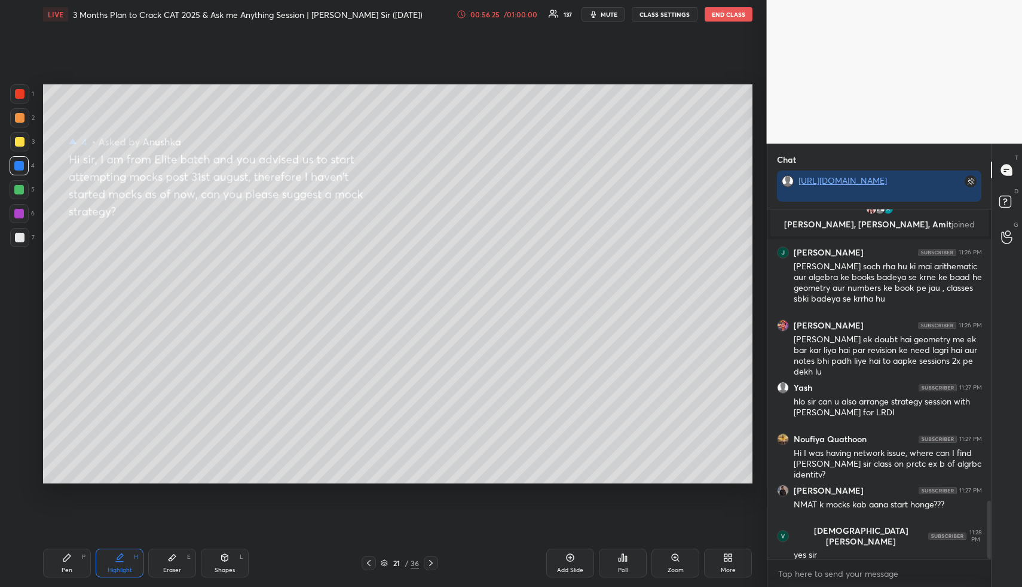
drag, startPoint x: 228, startPoint y: 564, endPoint x: 223, endPoint y: 549, distance: 16.3
click at [228, 564] on div "Shapes L" at bounding box center [225, 562] width 48 height 29
click at [20, 139] on div at bounding box center [20, 142] width 10 height 10
drag, startPoint x: 124, startPoint y: 561, endPoint x: 127, endPoint y: 522, distance: 39.0
click at [124, 562] on div "Highlight H" at bounding box center [120, 562] width 48 height 29
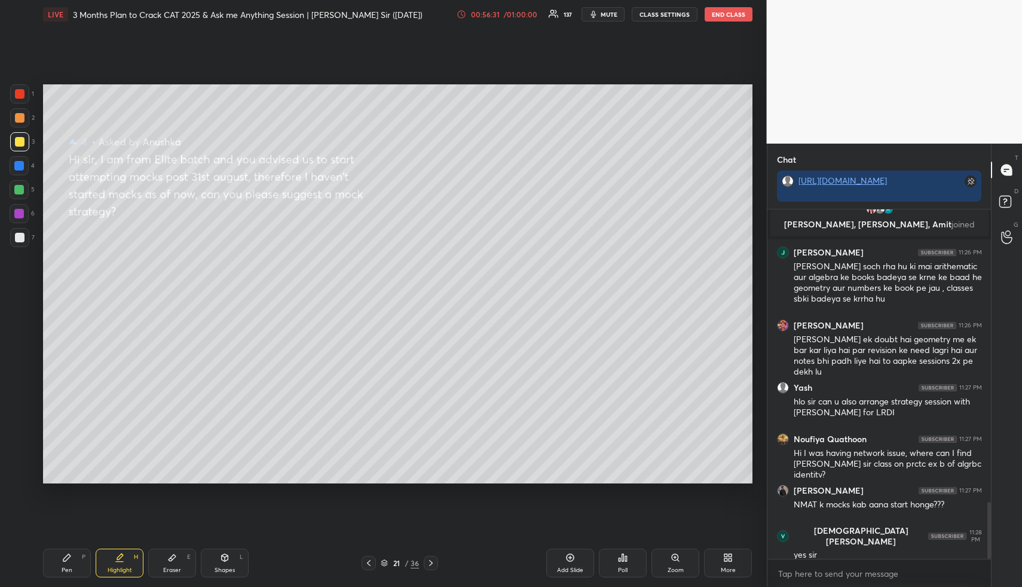
scroll to position [1798, 0]
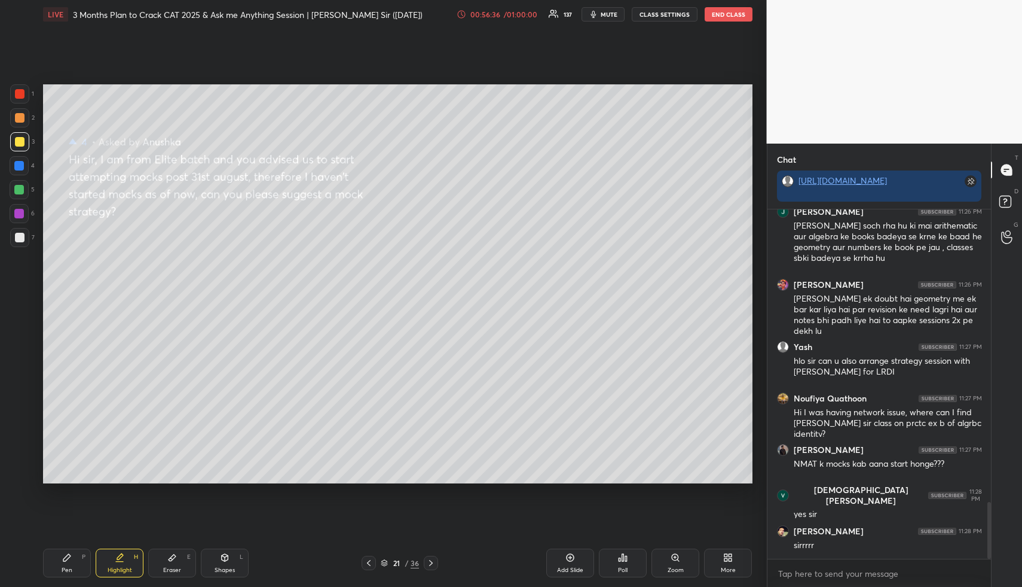
drag, startPoint x: 62, startPoint y: 566, endPoint x: 61, endPoint y: 502, distance: 63.4
click at [63, 565] on div "Pen P" at bounding box center [67, 562] width 48 height 29
click at [18, 138] on div at bounding box center [20, 142] width 10 height 10
click at [232, 552] on div "Shapes L" at bounding box center [225, 562] width 48 height 29
drag, startPoint x: 18, startPoint y: 158, endPoint x: 23, endPoint y: 163, distance: 6.8
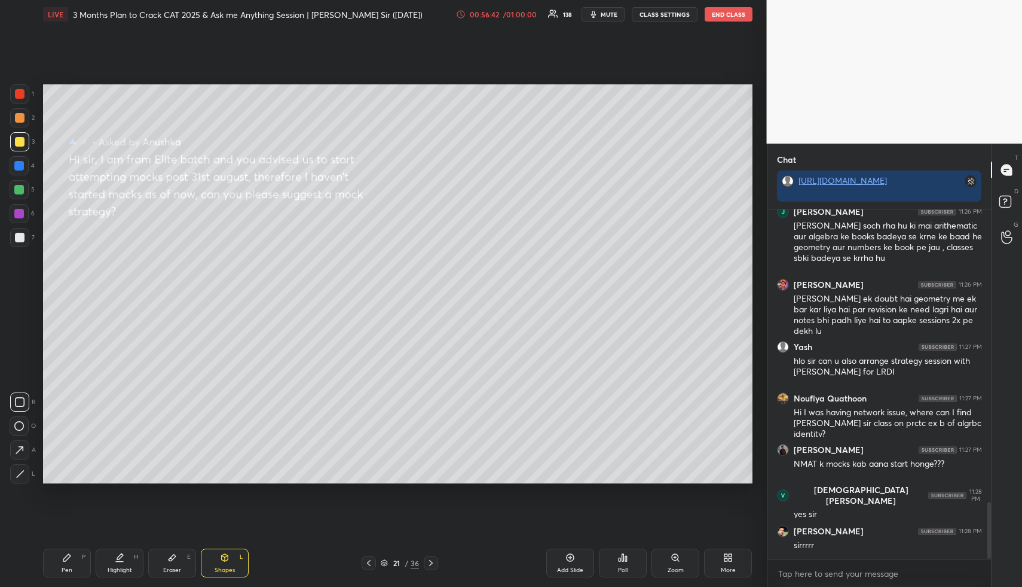
click at [21, 160] on div at bounding box center [19, 165] width 19 height 19
drag, startPoint x: 65, startPoint y: 569, endPoint x: 65, endPoint y: 532, distance: 37.7
click at [66, 564] on div "Pen P" at bounding box center [67, 562] width 48 height 29
click at [23, 163] on div at bounding box center [19, 166] width 10 height 10
drag, startPoint x: 69, startPoint y: 570, endPoint x: 68, endPoint y: 553, distance: 16.8
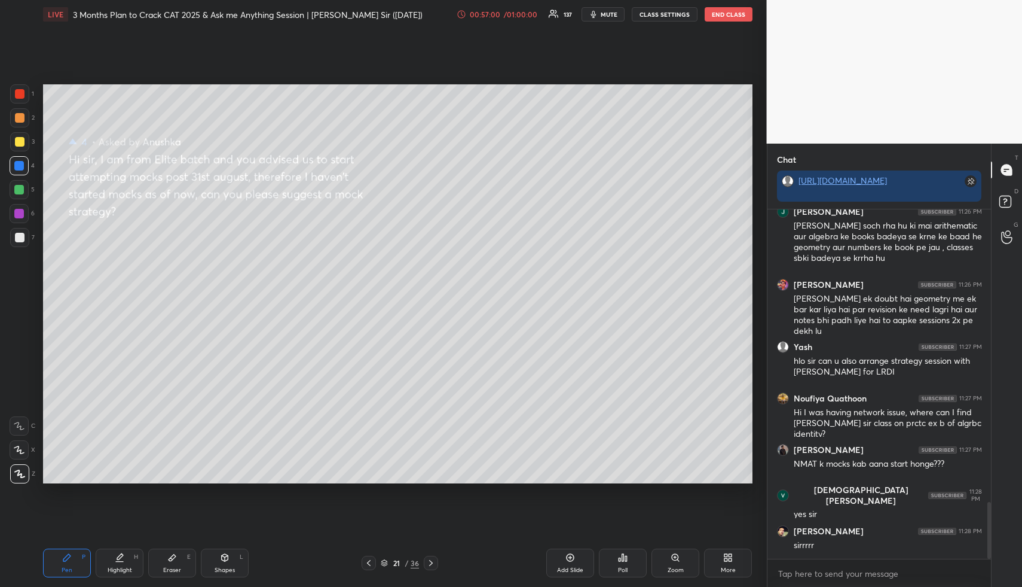
click at [68, 568] on div "Pen" at bounding box center [67, 570] width 11 height 6
drag, startPoint x: 20, startPoint y: 184, endPoint x: 38, endPoint y: 189, distance: 18.6
click at [19, 188] on div at bounding box center [19, 189] width 19 height 19
drag, startPoint x: 228, startPoint y: 567, endPoint x: 215, endPoint y: 536, distance: 34.1
click at [225, 564] on div "Shapes L" at bounding box center [225, 562] width 48 height 29
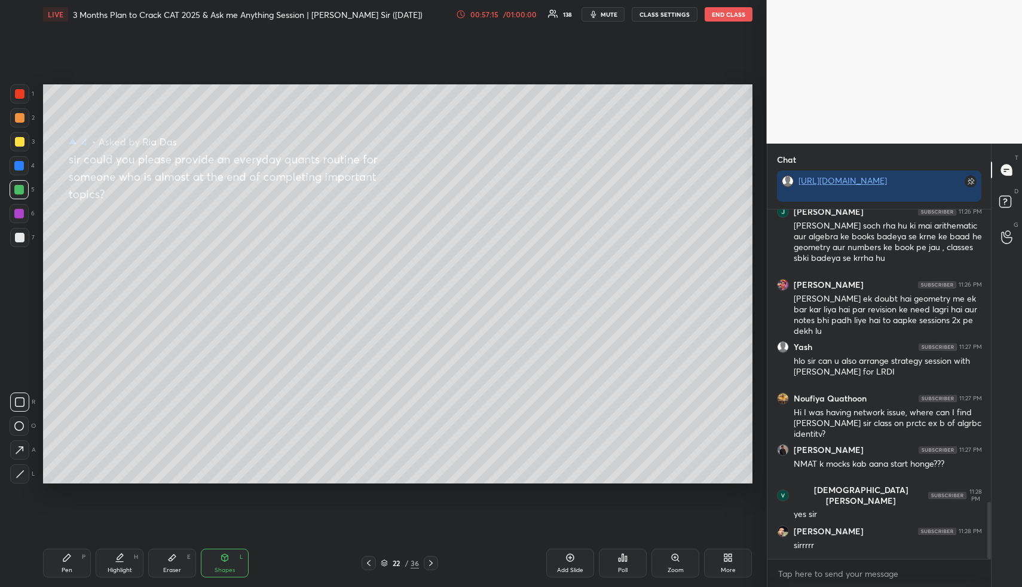
drag, startPoint x: 22, startPoint y: 120, endPoint x: 31, endPoint y: 116, distance: 10.2
click at [22, 118] on div at bounding box center [20, 118] width 10 height 10
drag, startPoint x: 135, startPoint y: 558, endPoint x: 134, endPoint y: 545, distance: 12.6
click at [134, 558] on div "H" at bounding box center [136, 557] width 4 height 6
click at [68, 569] on div "Pen" at bounding box center [67, 570] width 11 height 6
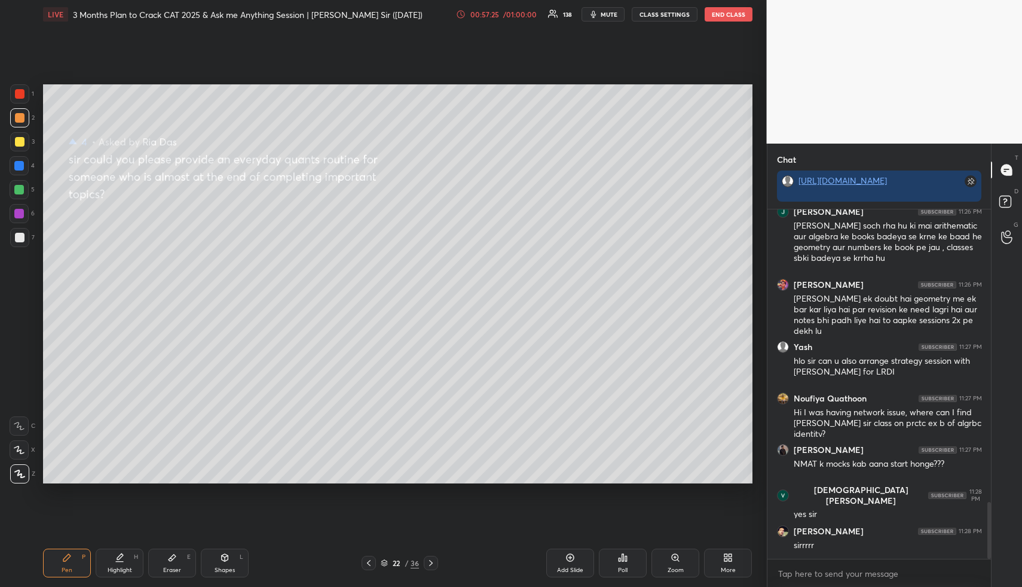
drag, startPoint x: 18, startPoint y: 143, endPoint x: 25, endPoint y: 142, distance: 7.4
click at [17, 143] on div at bounding box center [20, 142] width 10 height 10
click at [181, 552] on div "Eraser E" at bounding box center [172, 562] width 48 height 29
drag, startPoint x: 182, startPoint y: 550, endPoint x: 188, endPoint y: 532, distance: 19.5
click at [182, 550] on div "Eraser E" at bounding box center [172, 562] width 48 height 29
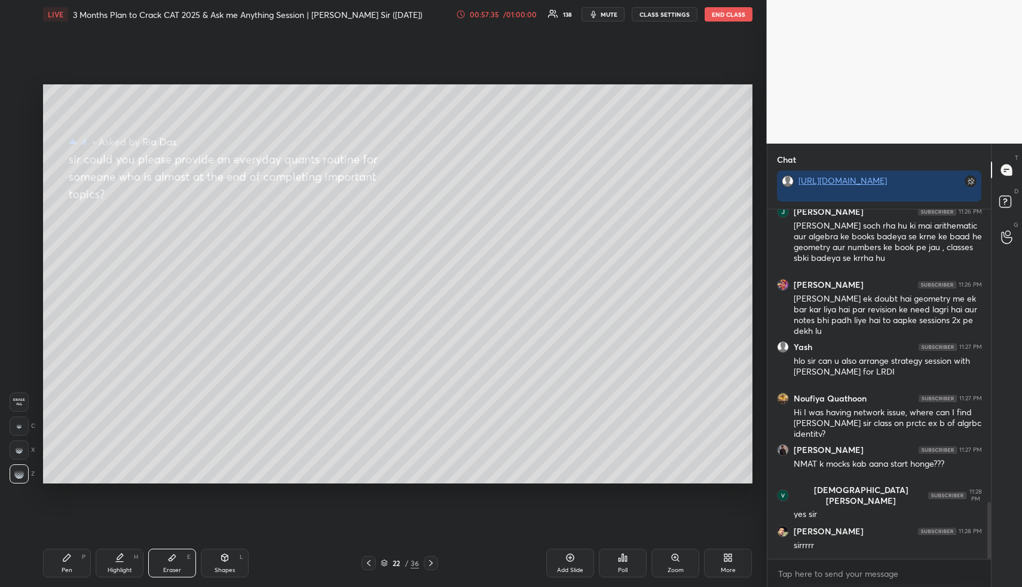
click at [86, 551] on div "Pen P" at bounding box center [67, 562] width 48 height 29
drag, startPoint x: 85, startPoint y: 554, endPoint x: 93, endPoint y: 543, distance: 13.6
click at [85, 554] on div "P" at bounding box center [84, 557] width 4 height 6
click at [20, 188] on div at bounding box center [19, 190] width 10 height 10
drag, startPoint x: 230, startPoint y: 566, endPoint x: 233, endPoint y: 558, distance: 8.1
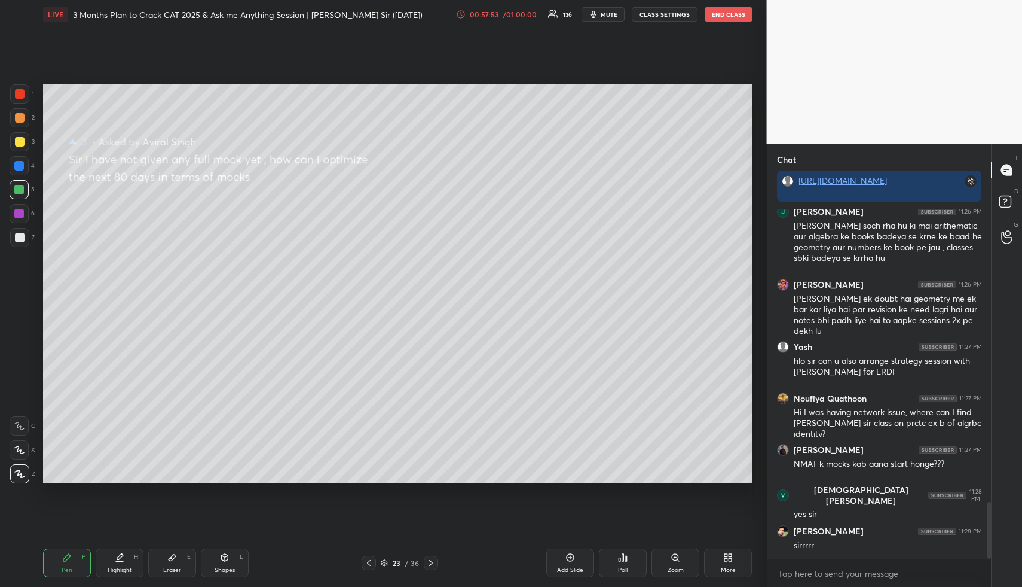
click at [233, 561] on div "Shapes L" at bounding box center [225, 562] width 48 height 29
click at [16, 138] on div at bounding box center [20, 142] width 10 height 10
click at [115, 561] on icon at bounding box center [120, 557] width 10 height 10
drag, startPoint x: 68, startPoint y: 560, endPoint x: 64, endPoint y: 502, distance: 58.1
click at [68, 560] on icon at bounding box center [67, 557] width 10 height 10
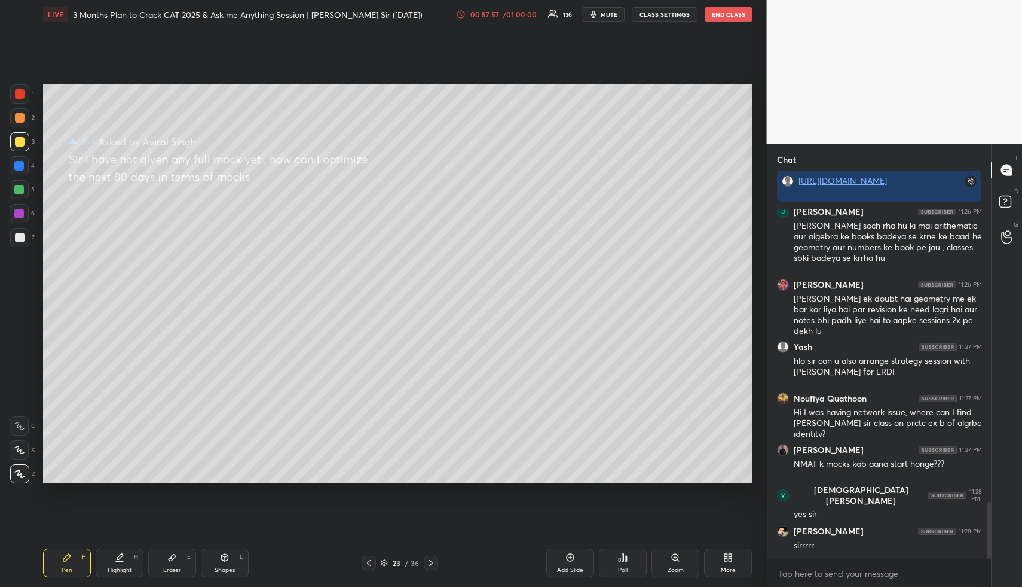
drag, startPoint x: 20, startPoint y: 117, endPoint x: 38, endPoint y: 123, distance: 18.7
click at [23, 118] on div at bounding box center [20, 118] width 10 height 10
drag, startPoint x: 120, startPoint y: 558, endPoint x: 118, endPoint y: 532, distance: 26.3
click at [120, 558] on icon at bounding box center [120, 556] width 6 height 6
click at [222, 569] on div "Shapes" at bounding box center [225, 570] width 20 height 6
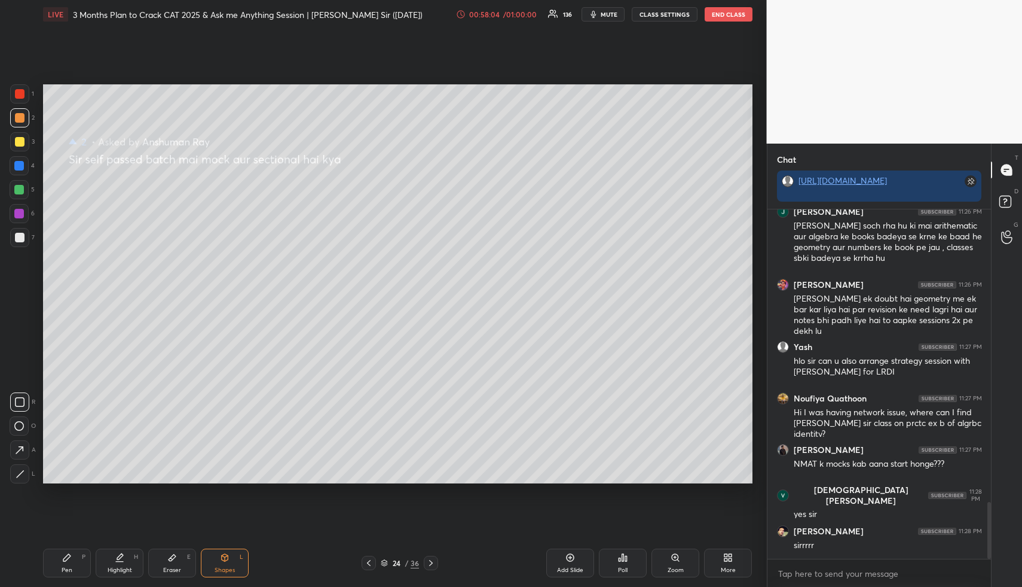
drag, startPoint x: 19, startPoint y: 141, endPoint x: 37, endPoint y: 143, distance: 18.7
click at [20, 141] on div at bounding box center [20, 142] width 10 height 10
click at [117, 548] on div "Highlight H" at bounding box center [120, 562] width 48 height 29
click at [117, 557] on icon at bounding box center [120, 557] width 10 height 10
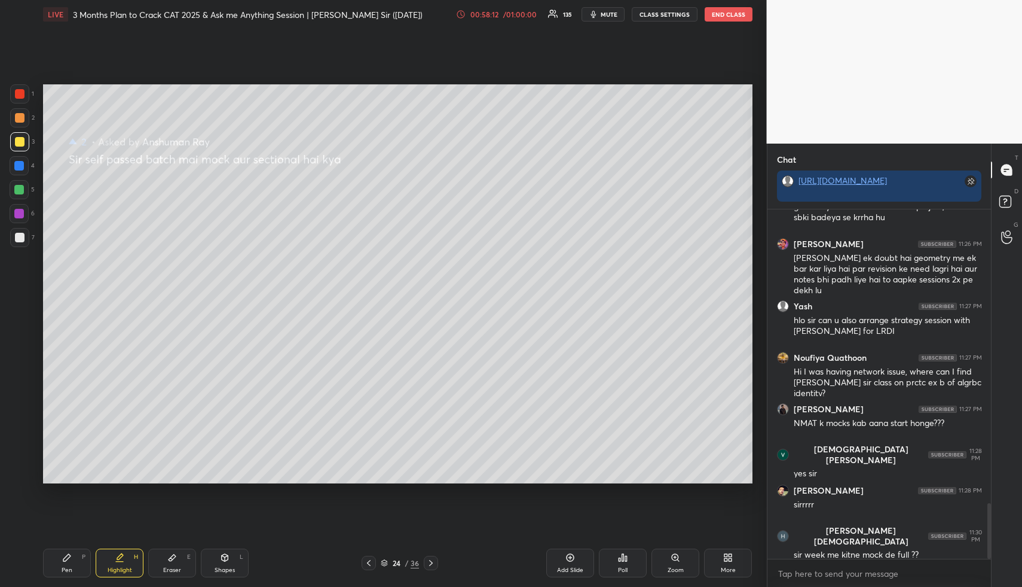
scroll to position [1879, 0]
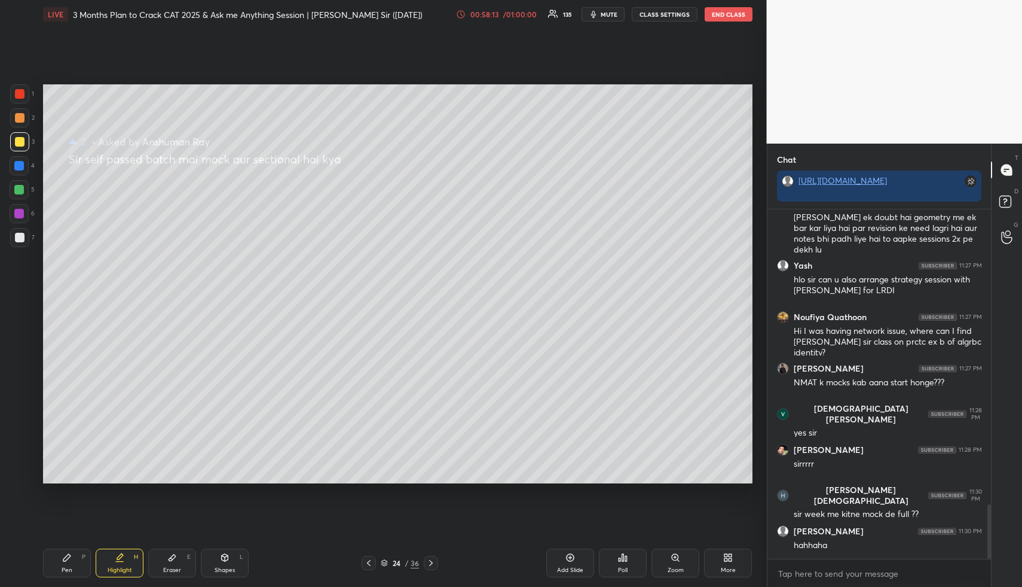
click at [63, 543] on div "Pen P Highlight H Eraser E Shapes L 24 / 36 Add Slide Poll Zoom More" at bounding box center [398, 563] width 710 height 48
click at [71, 548] on div "Pen P Highlight H Eraser E Shapes L 24 / 36 Add Slide Poll Zoom More" at bounding box center [398, 563] width 710 height 48
drag, startPoint x: 72, startPoint y: 563, endPoint x: 63, endPoint y: 500, distance: 63.4
click at [72, 560] on div "Pen P" at bounding box center [67, 562] width 48 height 29
drag, startPoint x: 23, startPoint y: 163, endPoint x: 29, endPoint y: 158, distance: 7.6
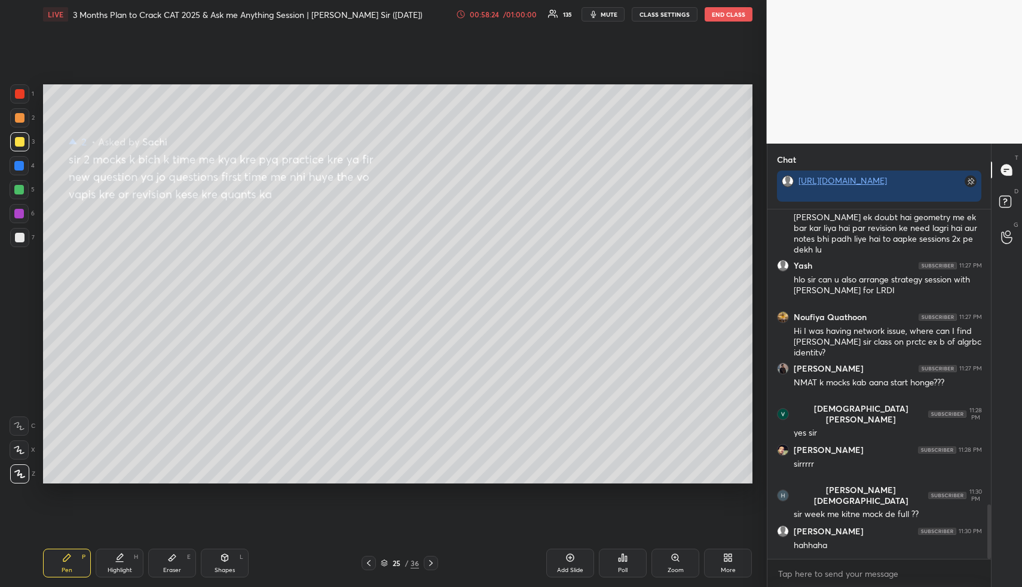
click at [23, 163] on div at bounding box center [19, 166] width 10 height 10
drag, startPoint x: 77, startPoint y: 566, endPoint x: 74, endPoint y: 511, distance: 55.1
click at [73, 564] on div "Pen P" at bounding box center [67, 562] width 48 height 29
click at [20, 193] on div at bounding box center [19, 190] width 10 height 10
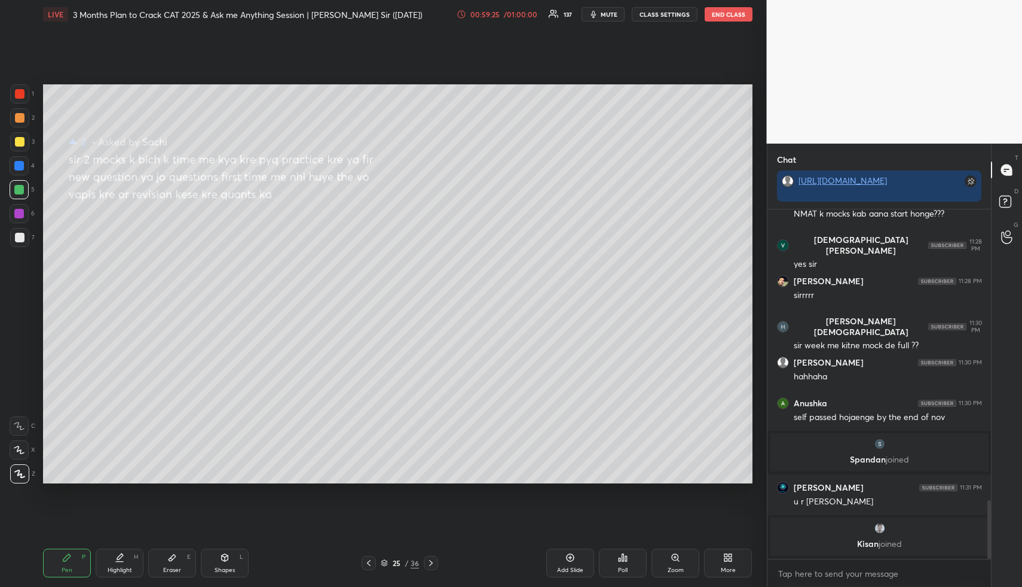
scroll to position [1766, 0]
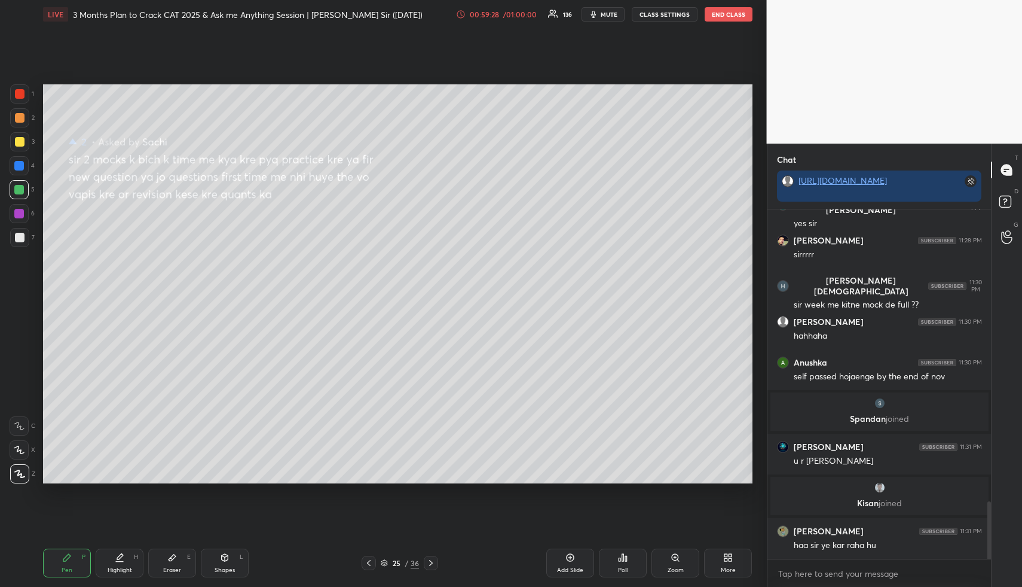
click at [432, 561] on icon at bounding box center [431, 563] width 10 height 10
click at [111, 557] on div "Highlight H" at bounding box center [120, 562] width 48 height 29
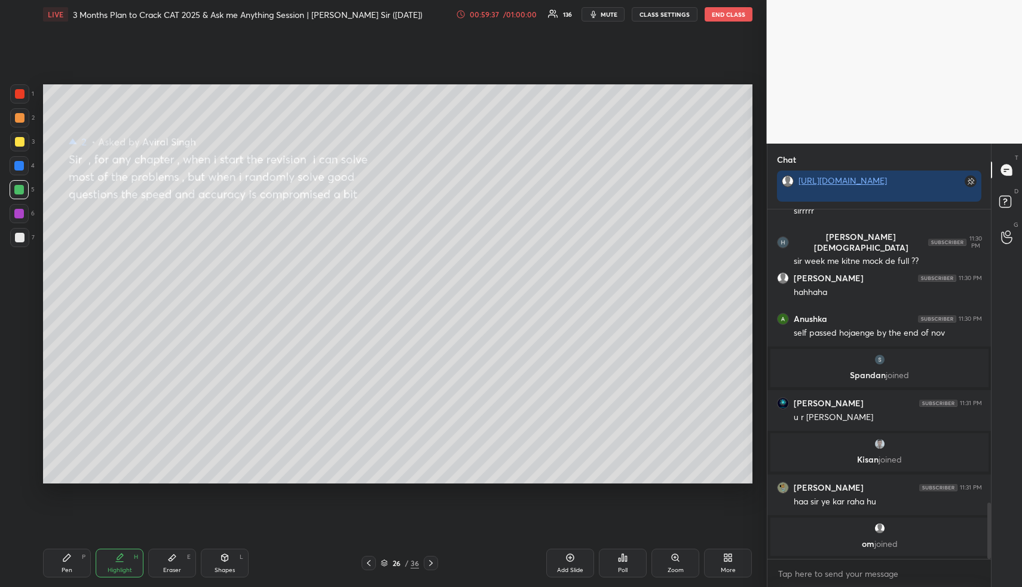
drag, startPoint x: 223, startPoint y: 563, endPoint x: 219, endPoint y: 554, distance: 10.2
click at [222, 563] on div "Shapes L" at bounding box center [225, 562] width 48 height 29
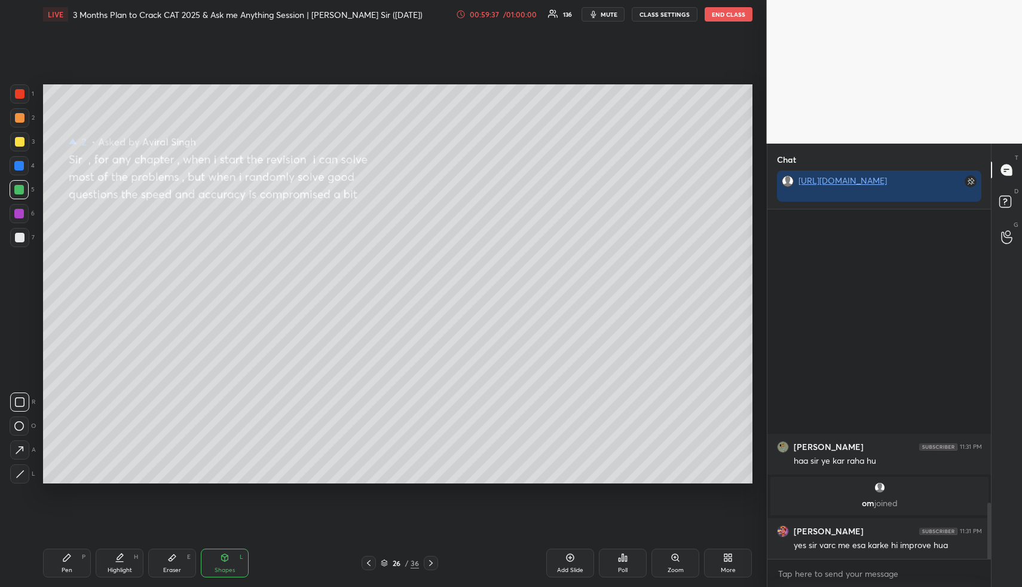
scroll to position [1807, 0]
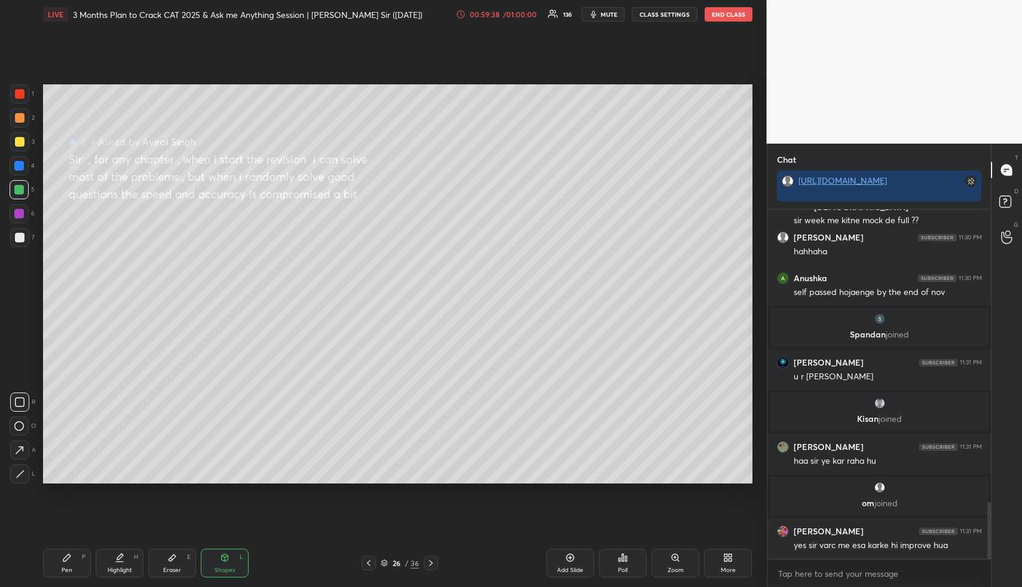
click at [23, 141] on div at bounding box center [20, 142] width 10 height 10
click at [114, 560] on div "Highlight H" at bounding box center [120, 562] width 48 height 29
click at [130, 564] on div "Highlight H" at bounding box center [120, 562] width 48 height 29
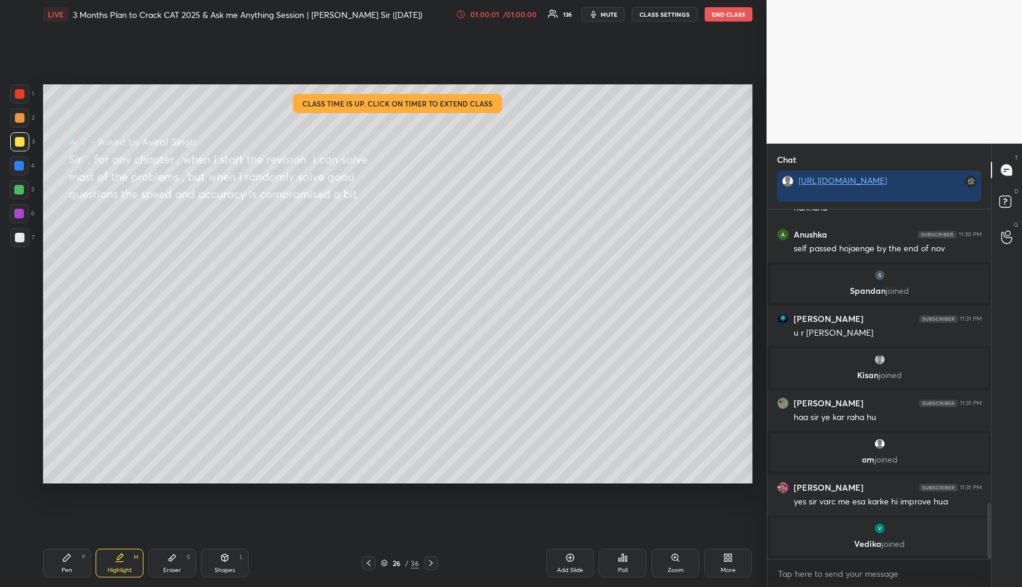
drag, startPoint x: 115, startPoint y: 552, endPoint x: 135, endPoint y: 501, distance: 54.9
click at [116, 552] on icon at bounding box center [120, 557] width 10 height 10
drag, startPoint x: 121, startPoint y: 568, endPoint x: 129, endPoint y: 543, distance: 25.9
click at [120, 569] on div "Highlight H" at bounding box center [120, 562] width 48 height 29
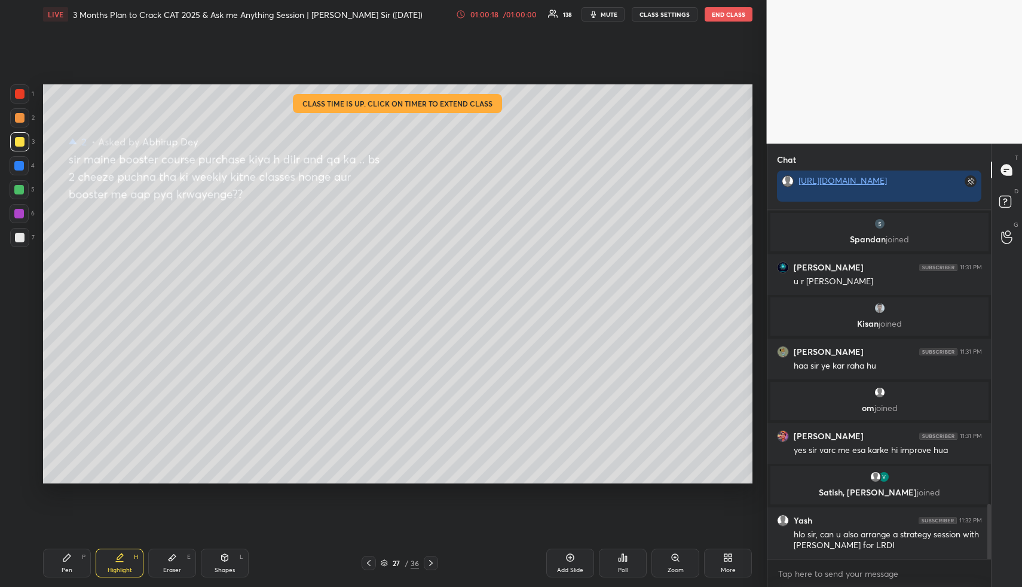
scroll to position [1912, 0]
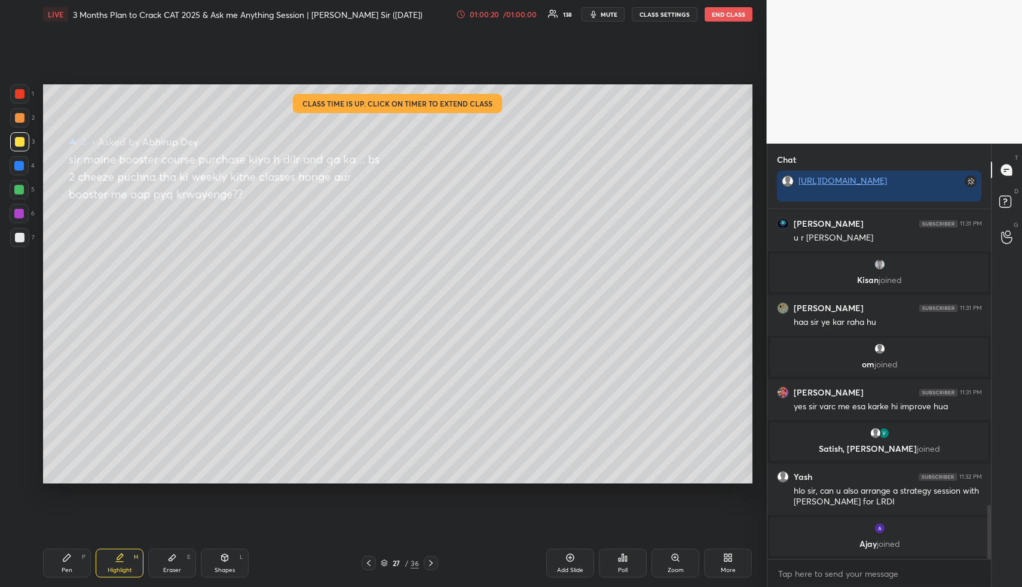
click at [63, 565] on div "Pen P" at bounding box center [67, 562] width 48 height 29
drag, startPoint x: 18, startPoint y: 118, endPoint x: 29, endPoint y: 120, distance: 11.0
click at [19, 120] on div at bounding box center [20, 118] width 10 height 10
click at [19, 185] on div at bounding box center [19, 190] width 10 height 10
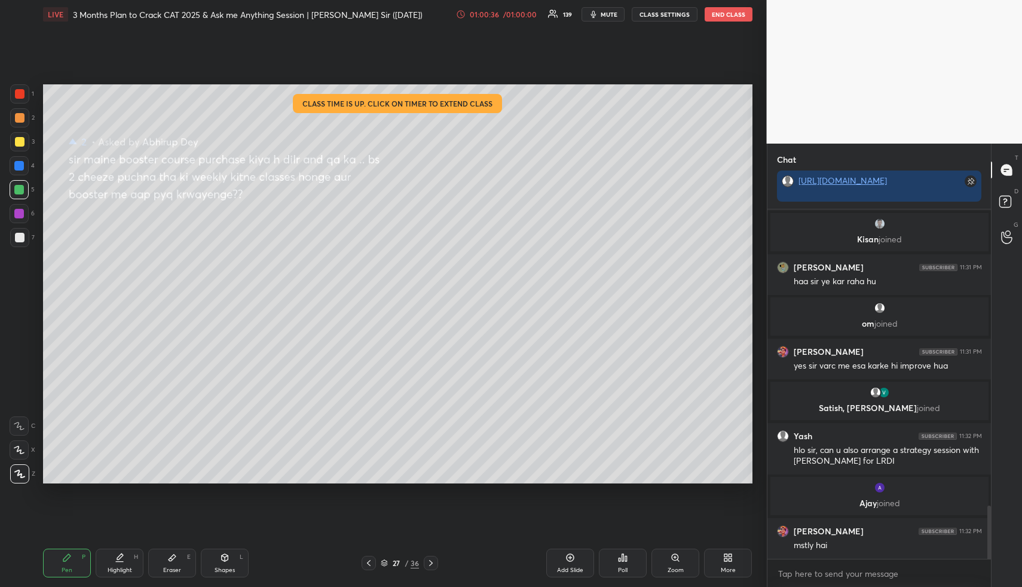
scroll to position [1972, 0]
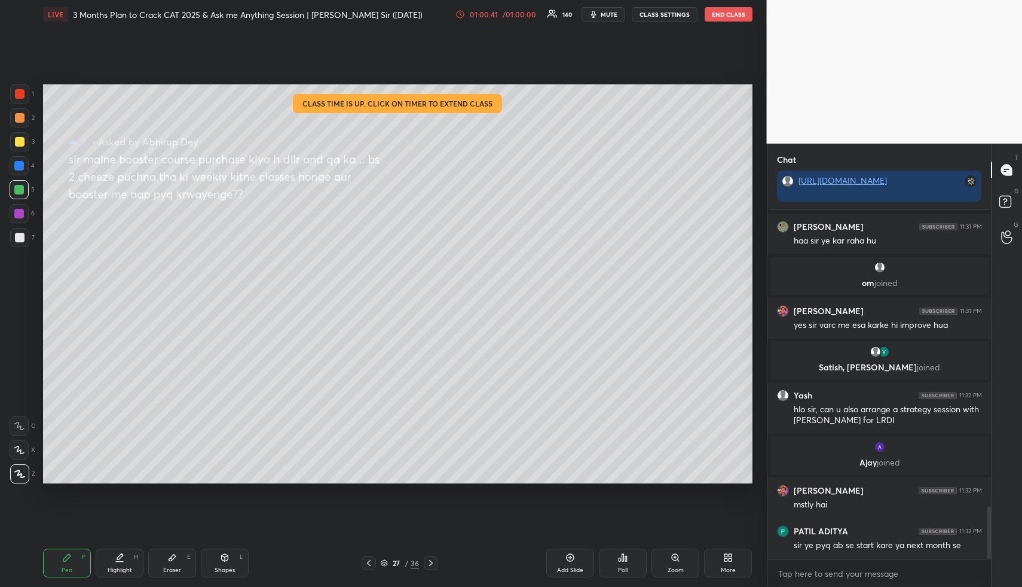
drag, startPoint x: 73, startPoint y: 574, endPoint x: 65, endPoint y: 543, distance: 31.5
click at [71, 570] on div "Pen P" at bounding box center [67, 562] width 48 height 29
click at [13, 149] on div at bounding box center [19, 141] width 19 height 19
click at [20, 143] on div at bounding box center [20, 142] width 10 height 10
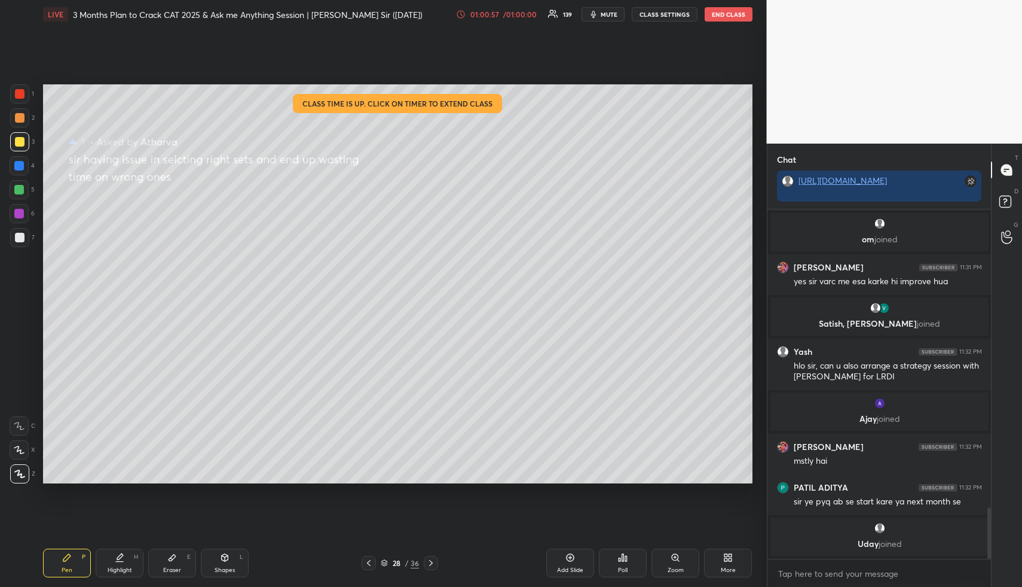
click at [225, 563] on div "Shapes L" at bounding box center [225, 562] width 48 height 29
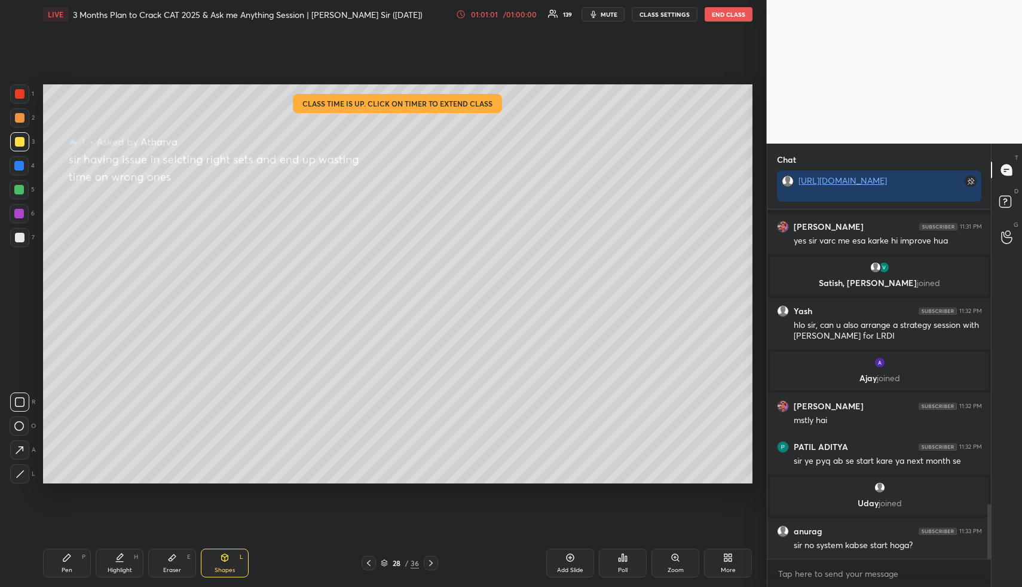
click at [22, 162] on div at bounding box center [19, 166] width 10 height 10
click at [18, 141] on div at bounding box center [20, 142] width 10 height 10
click at [119, 561] on icon at bounding box center [119, 561] width 7 height 0
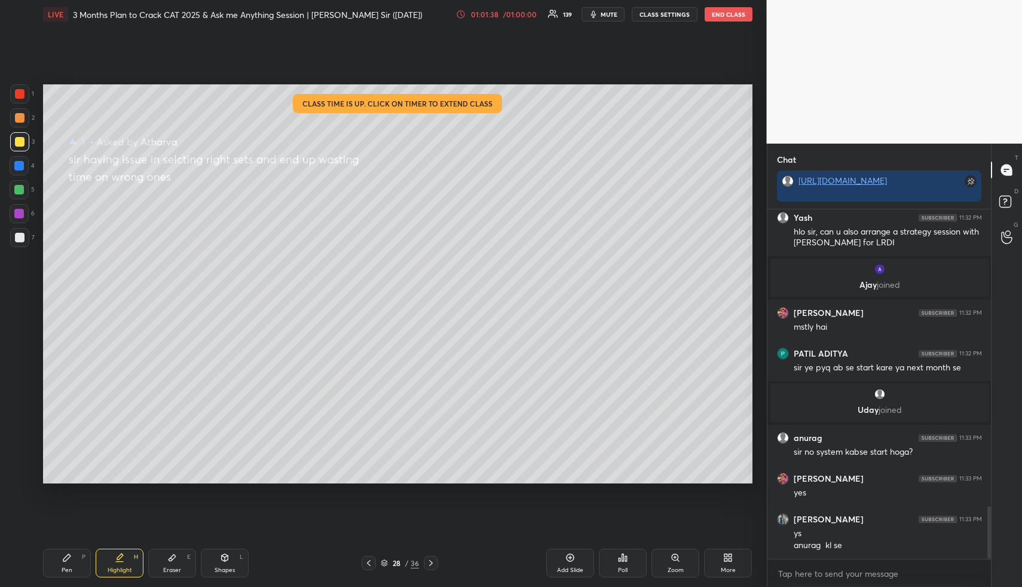
scroll to position [2004, 0]
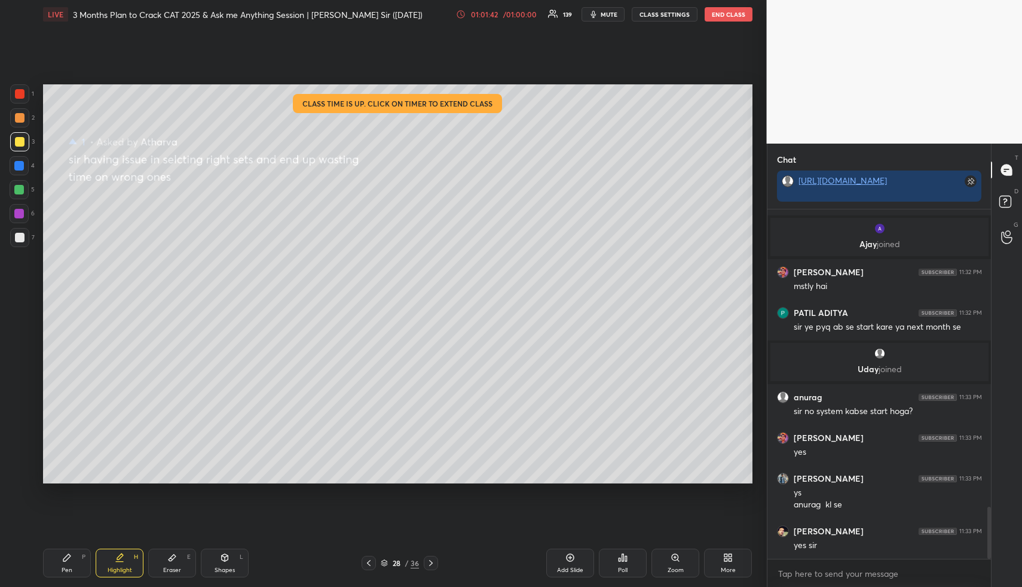
click at [75, 562] on div "Pen P" at bounding box center [67, 562] width 48 height 29
click at [19, 239] on div at bounding box center [20, 238] width 10 height 10
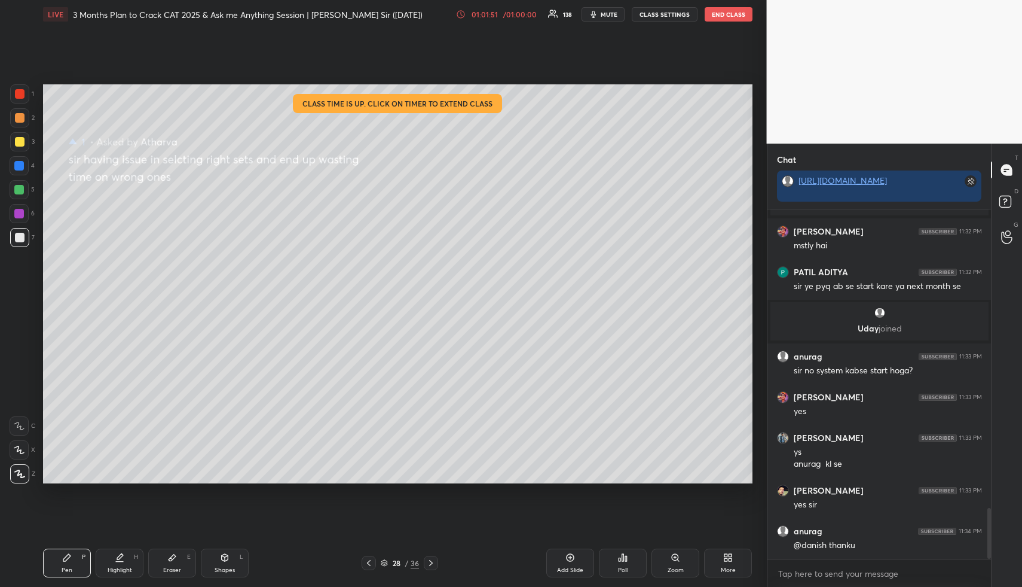
drag, startPoint x: 79, startPoint y: 563, endPoint x: 79, endPoint y: 536, distance: 26.9
click at [78, 563] on div "Pen P" at bounding box center [67, 562] width 48 height 29
click at [20, 140] on div at bounding box center [20, 142] width 10 height 10
click at [433, 560] on icon at bounding box center [431, 563] width 10 height 10
click at [224, 561] on div "Shapes L" at bounding box center [225, 562] width 48 height 29
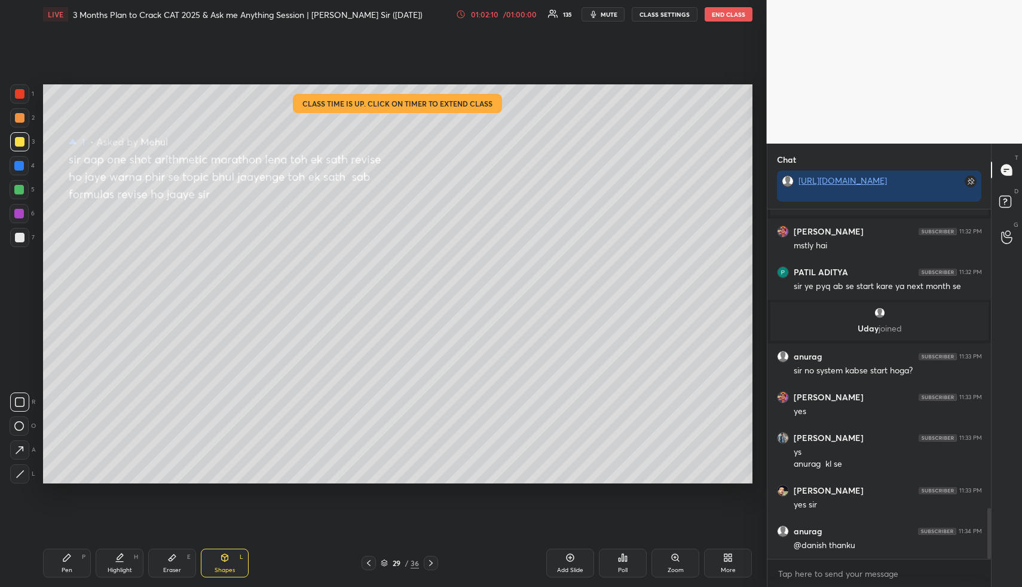
click at [15, 119] on div at bounding box center [19, 117] width 19 height 19
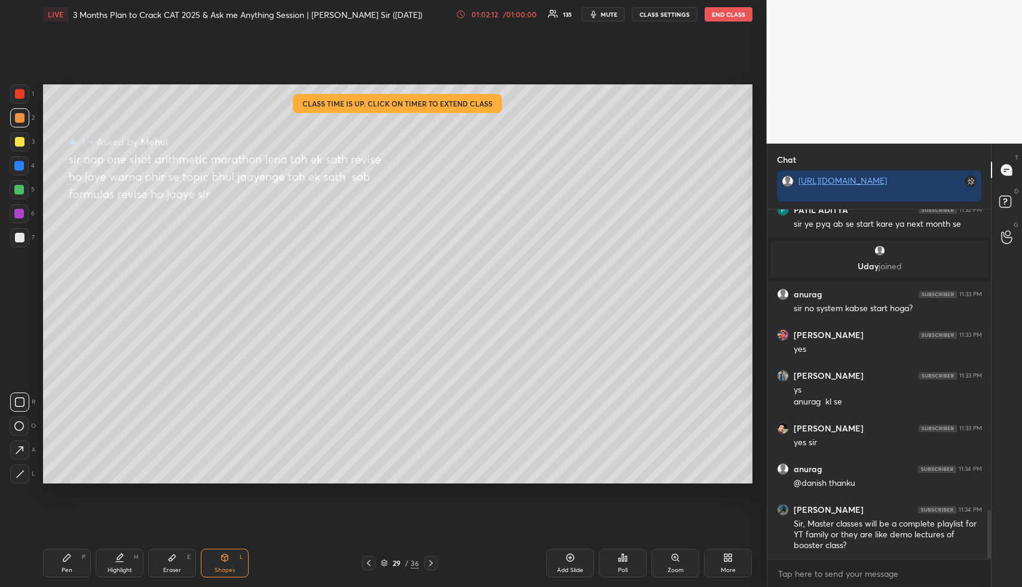
scroll to position [2148, 0]
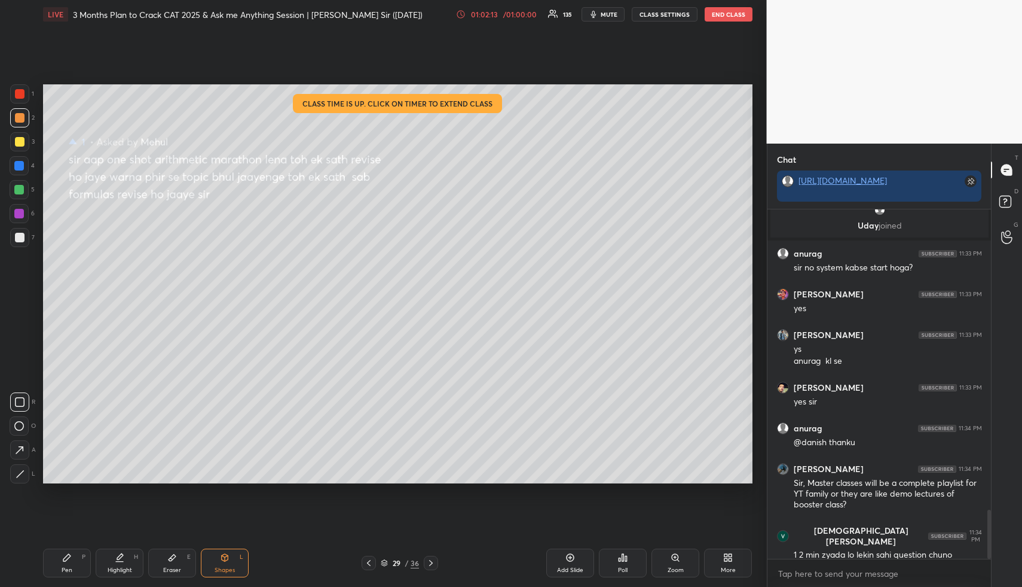
click at [119, 559] on icon at bounding box center [120, 557] width 10 height 10
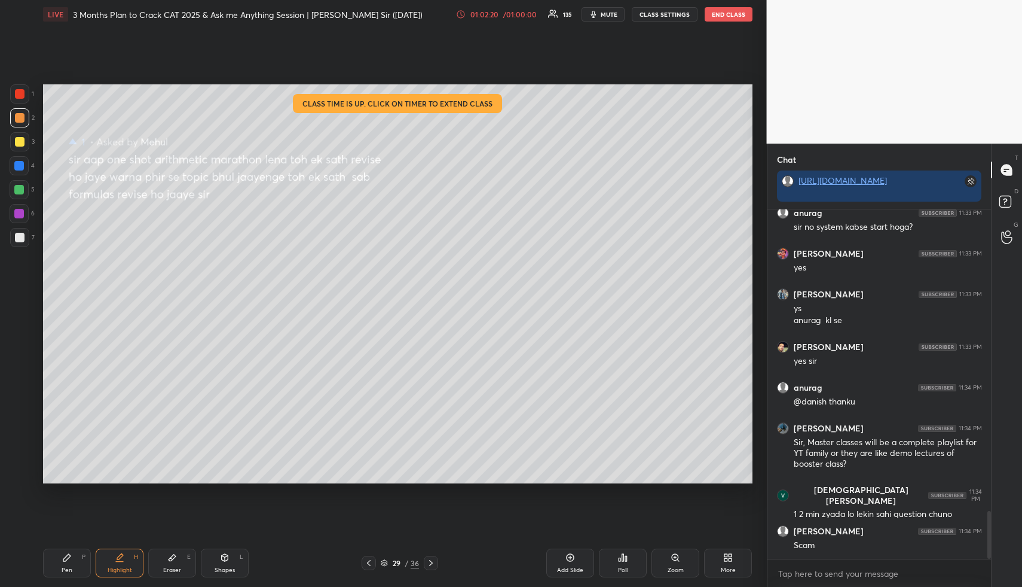
drag, startPoint x: 72, startPoint y: 564, endPoint x: 62, endPoint y: 502, distance: 63.0
click at [70, 561] on div "Pen P" at bounding box center [67, 562] width 48 height 29
click at [19, 137] on div at bounding box center [20, 142] width 10 height 10
drag, startPoint x: 119, startPoint y: 565, endPoint x: 150, endPoint y: 492, distance: 79.3
click at [119, 563] on div "Highlight H" at bounding box center [120, 562] width 48 height 29
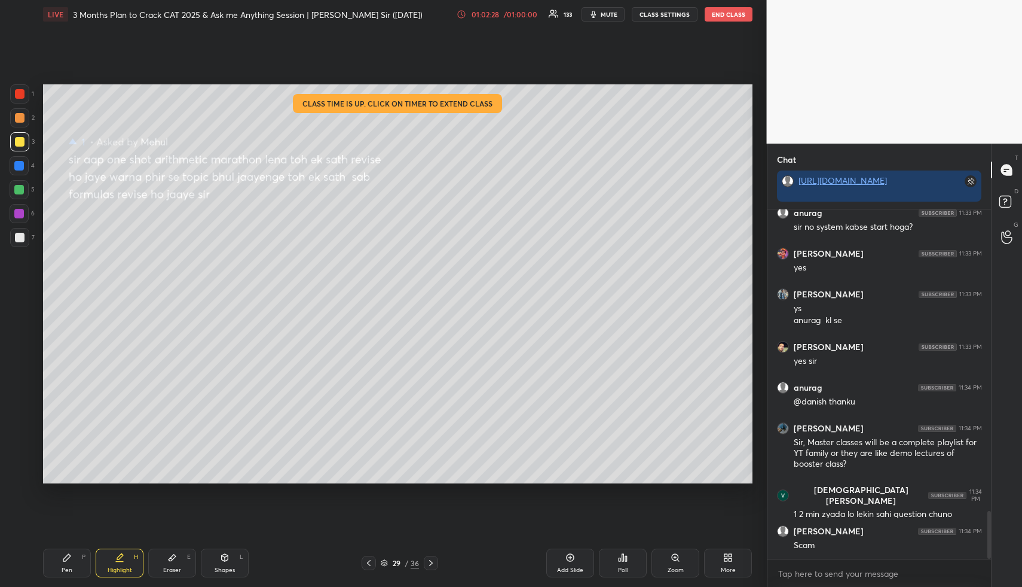
scroll to position [2250, 0]
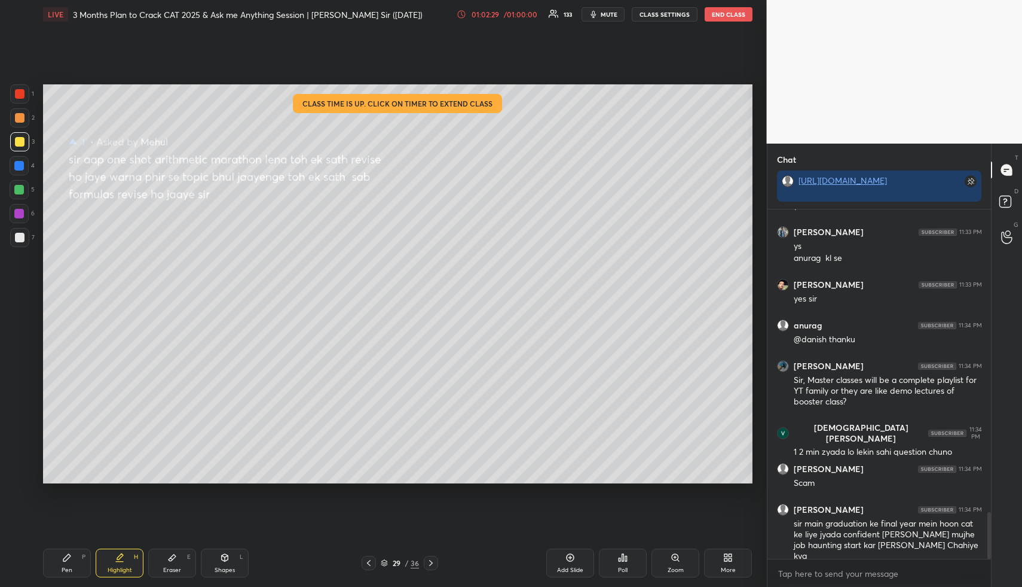
click at [506, 23] on div "LIVE 3 Months Plan to Crack CAT 2025 & Ask me Anything Session | Udit Sir (03/0…" at bounding box center [398, 14] width 710 height 29
click at [508, 16] on div "/ 01:00:00" at bounding box center [520, 14] width 37 height 7
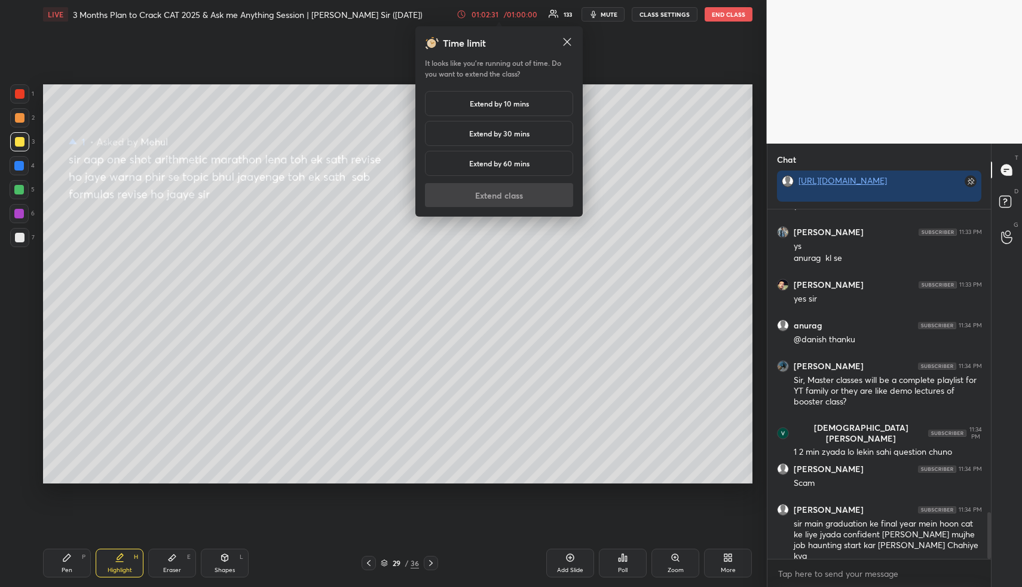
click at [499, 111] on div "Extend by 10 mins" at bounding box center [499, 103] width 148 height 25
click at [508, 197] on button "Extend class" at bounding box center [499, 195] width 148 height 24
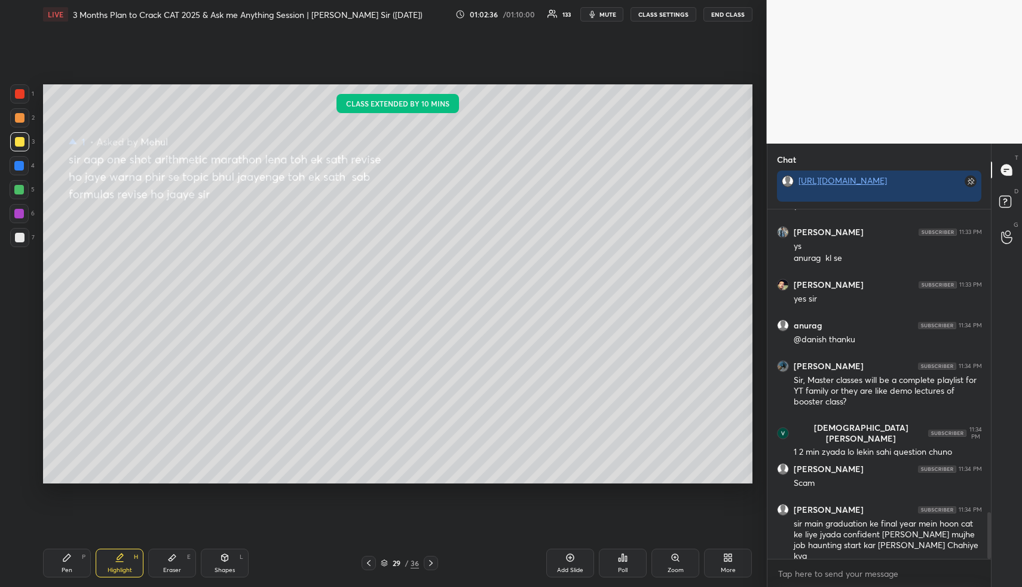
scroll to position [2291, 0]
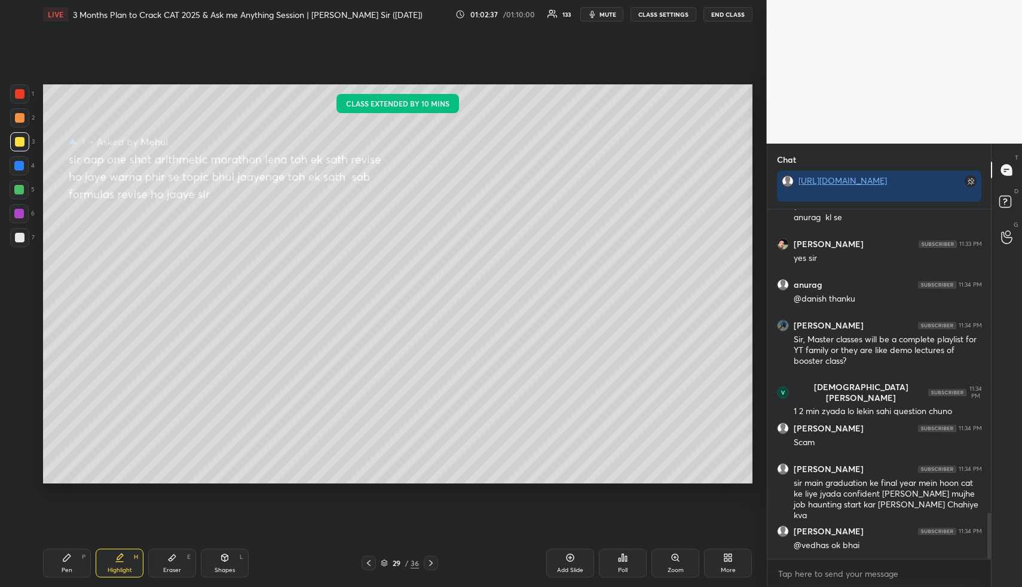
click at [114, 560] on div "Highlight H" at bounding box center [120, 562] width 48 height 29
click at [433, 564] on icon at bounding box center [431, 563] width 10 height 10
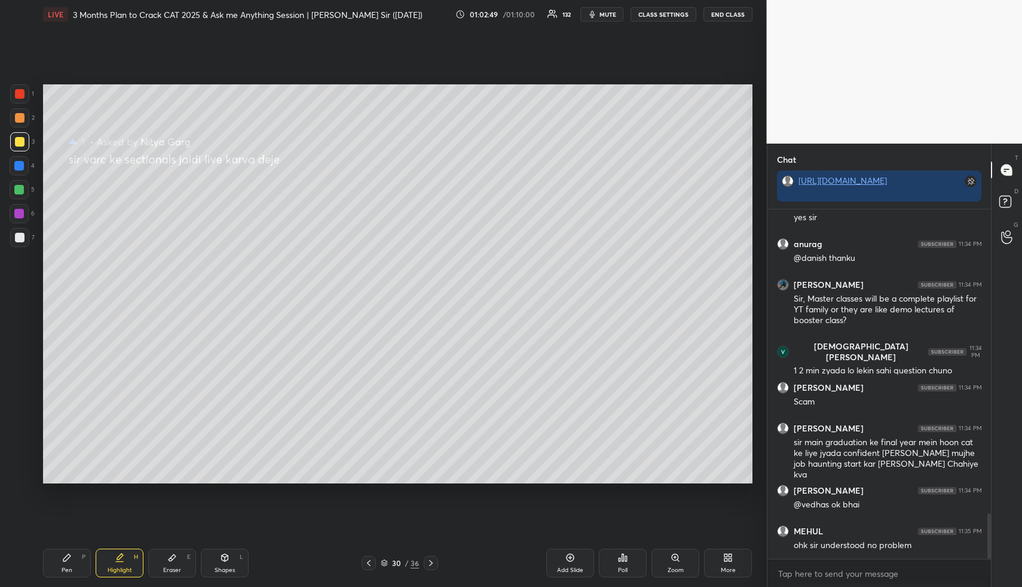
click at [22, 123] on div at bounding box center [19, 117] width 19 height 19
click at [230, 560] on div "Shapes L" at bounding box center [225, 562] width 48 height 29
drag, startPoint x: 23, startPoint y: 405, endPoint x: 39, endPoint y: 329, distance: 77.2
click at [24, 402] on div at bounding box center [19, 401] width 19 height 19
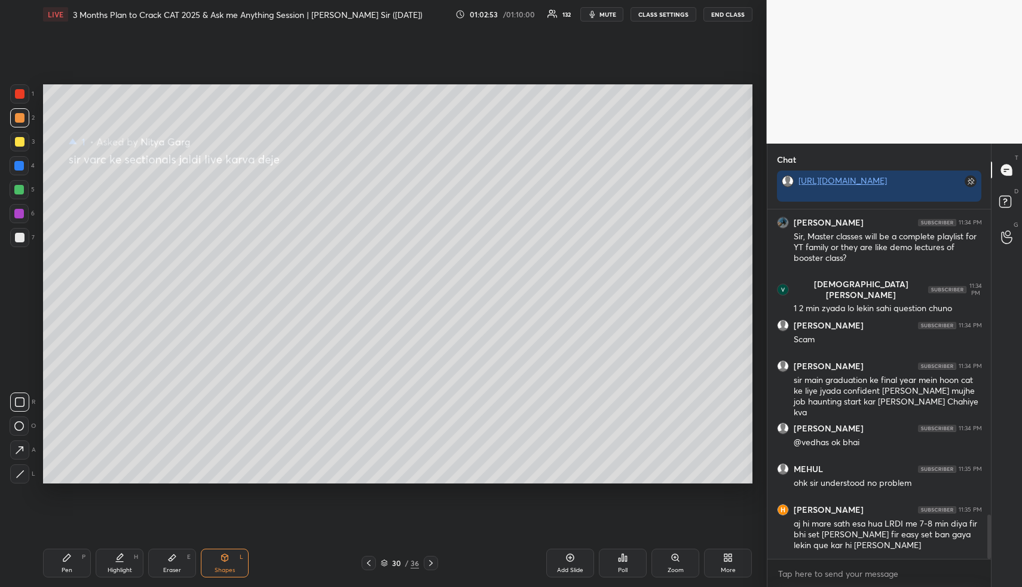
drag, startPoint x: 115, startPoint y: 569, endPoint x: 111, endPoint y: 525, distance: 43.8
click at [115, 567] on div "Highlight" at bounding box center [120, 570] width 25 height 6
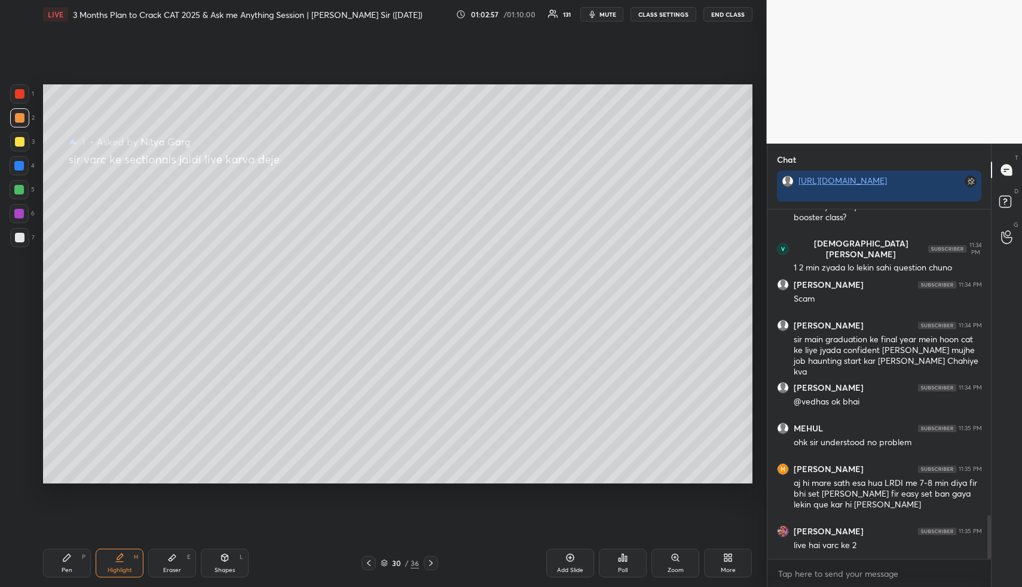
click at [431, 561] on icon at bounding box center [431, 563] width 4 height 6
click at [22, 142] on div at bounding box center [20, 142] width 10 height 10
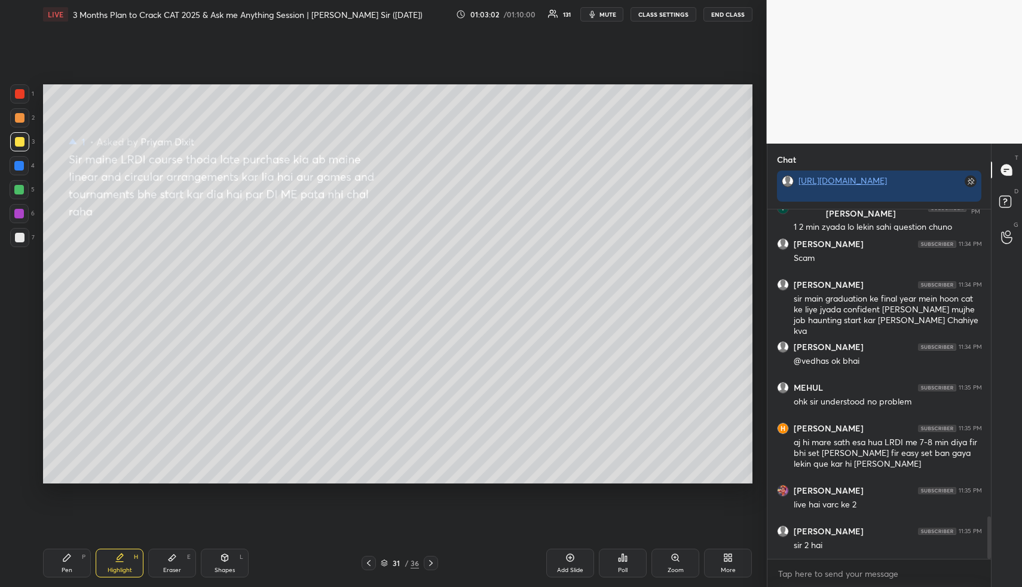
scroll to position [2516, 0]
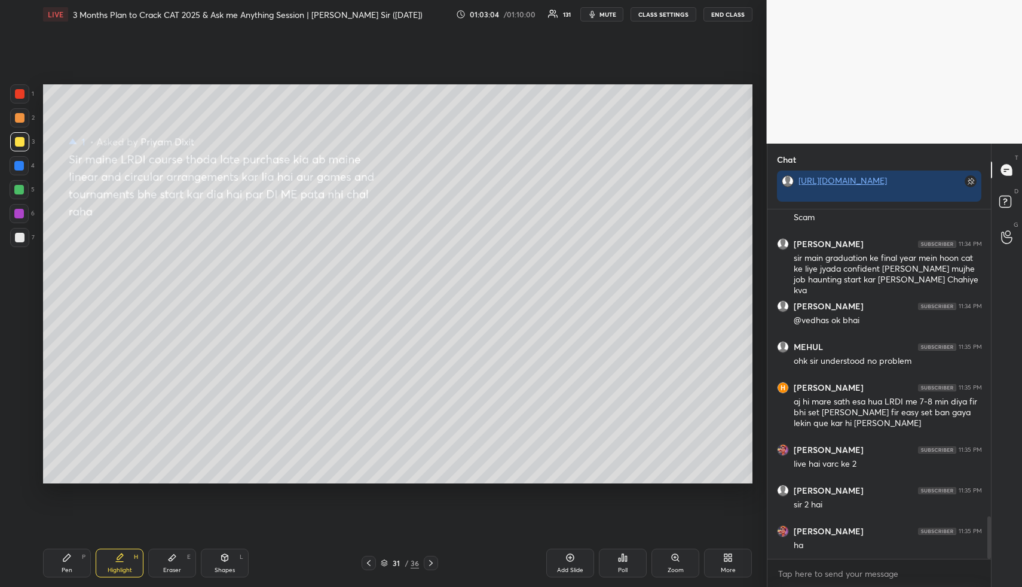
click at [74, 561] on div "Pen P" at bounding box center [67, 562] width 48 height 29
click at [19, 118] on div at bounding box center [20, 118] width 10 height 10
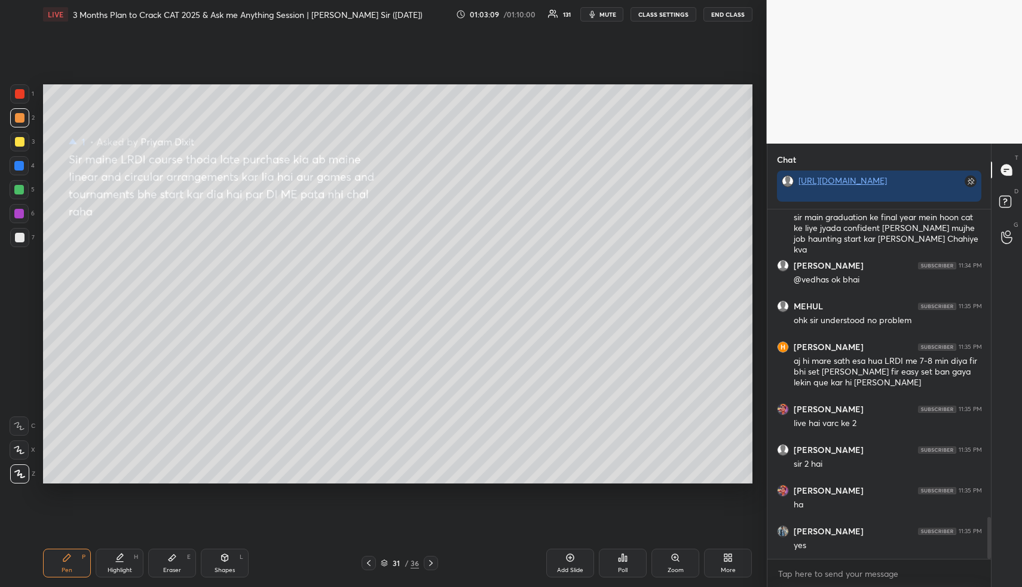
drag, startPoint x: 164, startPoint y: 561, endPoint x: 183, endPoint y: 520, distance: 45.2
click at [163, 561] on div "Eraser E" at bounding box center [172, 562] width 48 height 29
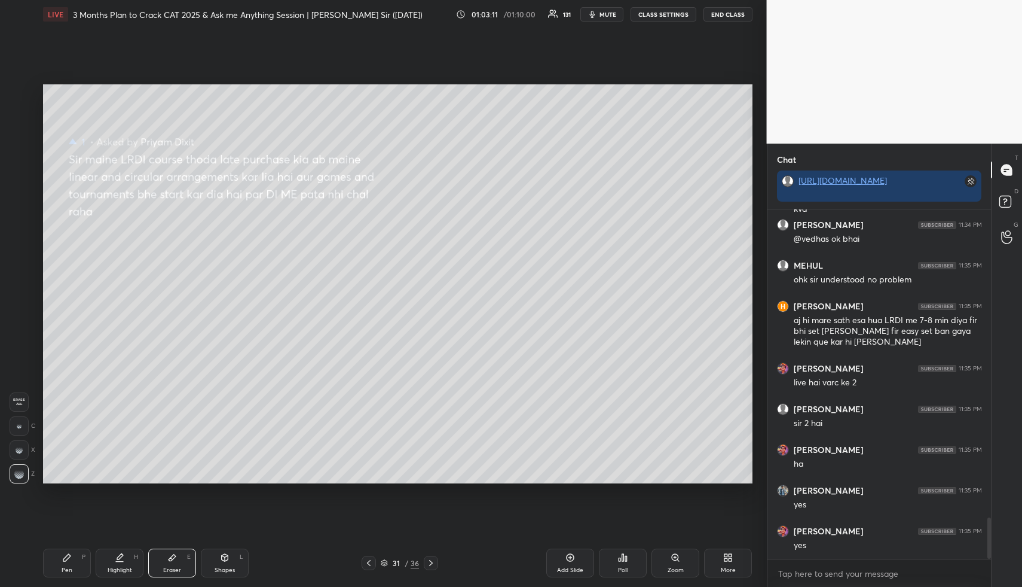
scroll to position [2638, 0]
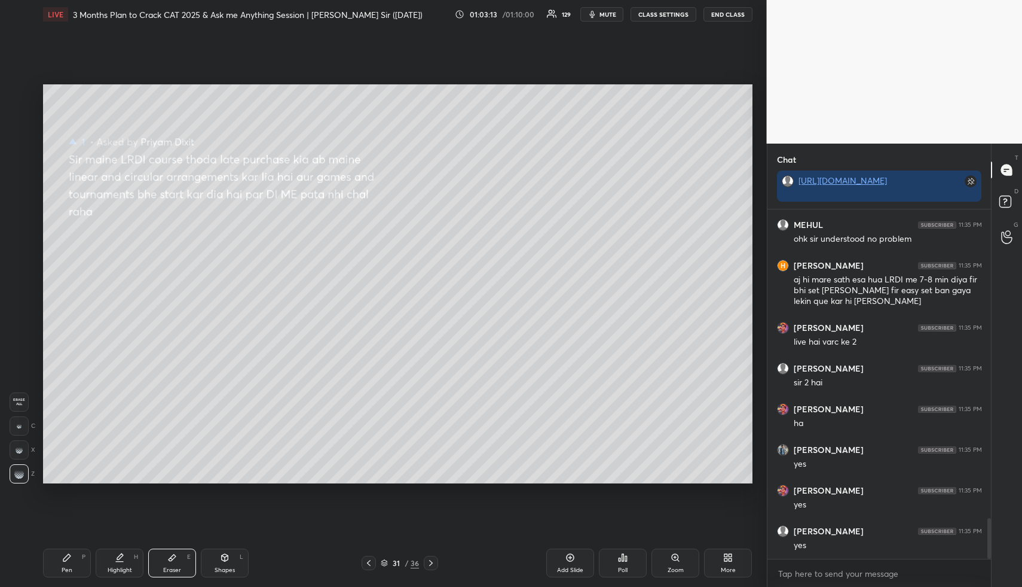
click at [76, 558] on div "Pen P" at bounding box center [67, 562] width 48 height 29
drag, startPoint x: 72, startPoint y: 574, endPoint x: 74, endPoint y: 499, distance: 75.3
click at [74, 571] on div "Pen P" at bounding box center [67, 562] width 48 height 29
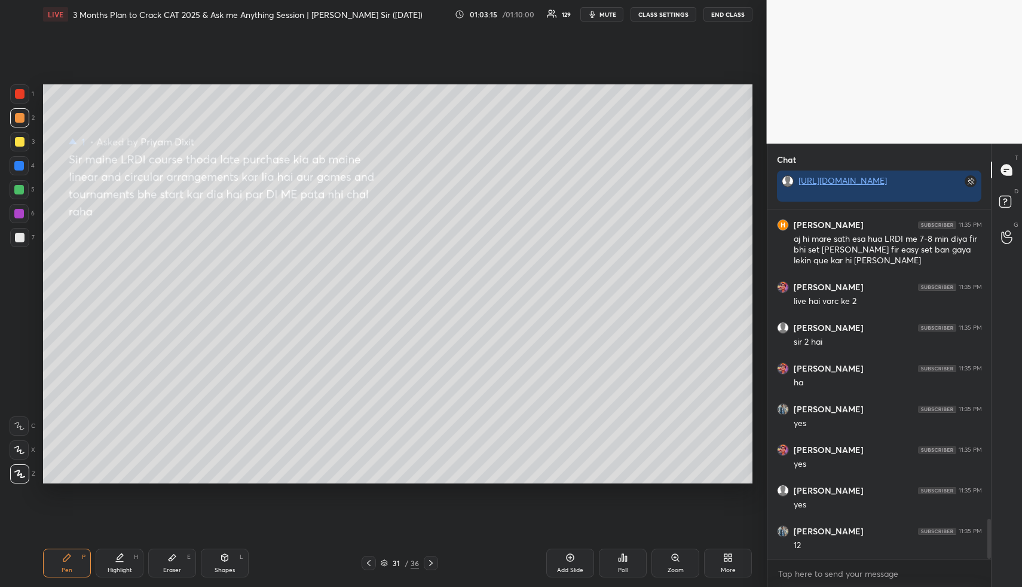
click at [14, 145] on div at bounding box center [19, 141] width 19 height 19
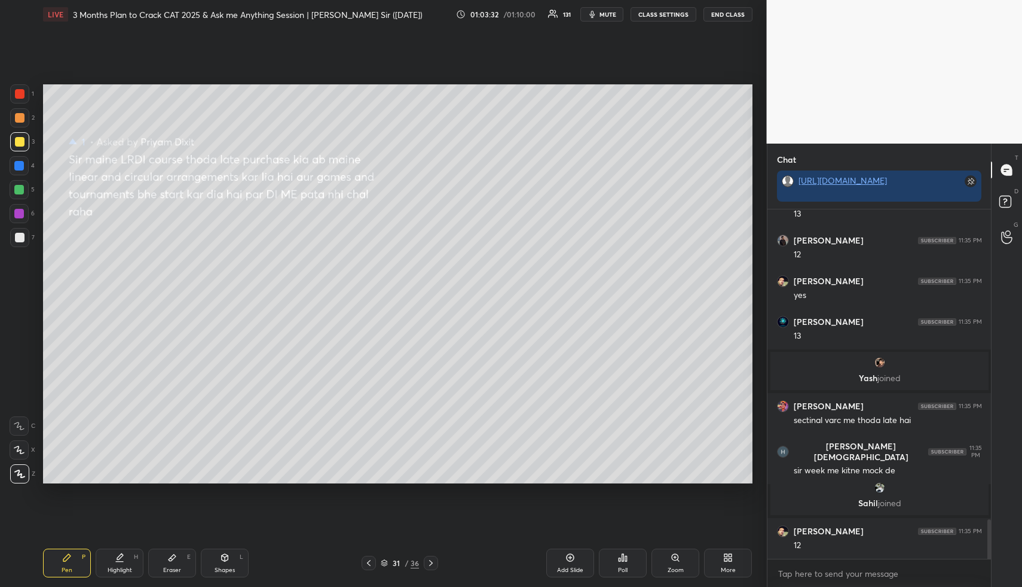
scroll to position [2760, 0]
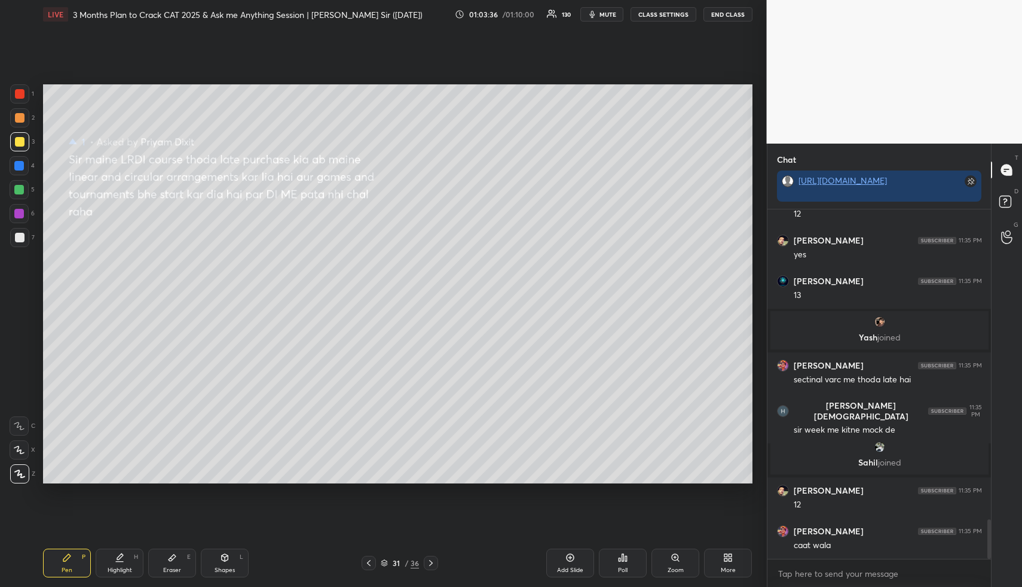
drag, startPoint x: 178, startPoint y: 560, endPoint x: 189, endPoint y: 530, distance: 32.0
click at [178, 560] on div "Eraser E" at bounding box center [172, 562] width 48 height 29
click at [225, 554] on icon at bounding box center [225, 557] width 10 height 10
click at [17, 117] on div at bounding box center [20, 118] width 10 height 10
click at [133, 563] on div "Highlight H" at bounding box center [120, 562] width 48 height 29
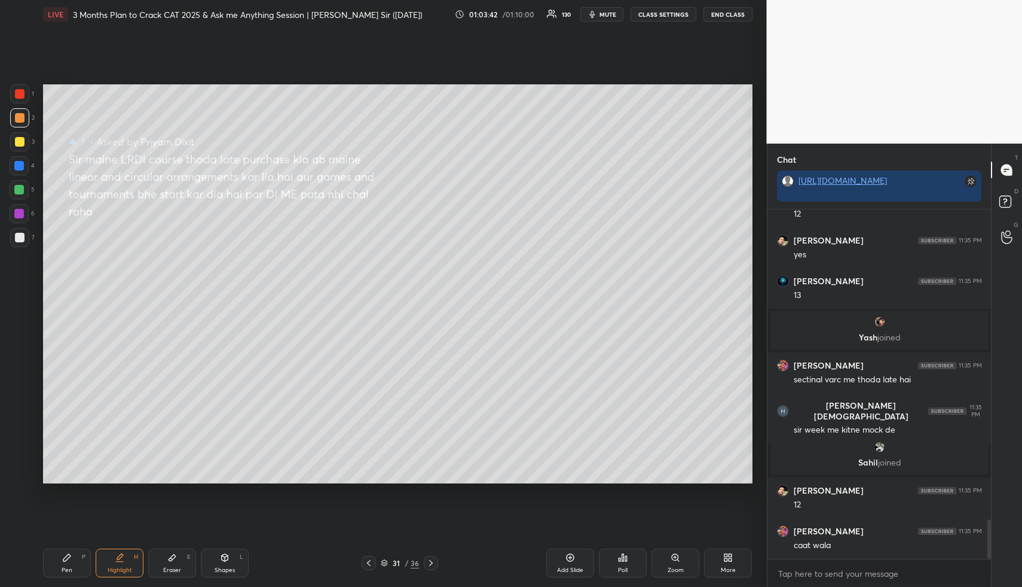
drag, startPoint x: 133, startPoint y: 563, endPoint x: 159, endPoint y: 529, distance: 43.2
click at [133, 563] on div "Highlight H" at bounding box center [120, 562] width 48 height 29
click at [430, 560] on icon at bounding box center [431, 563] width 10 height 10
drag, startPoint x: 222, startPoint y: 555, endPoint x: 209, endPoint y: 529, distance: 29.4
click at [222, 554] on icon at bounding box center [225, 557] width 10 height 10
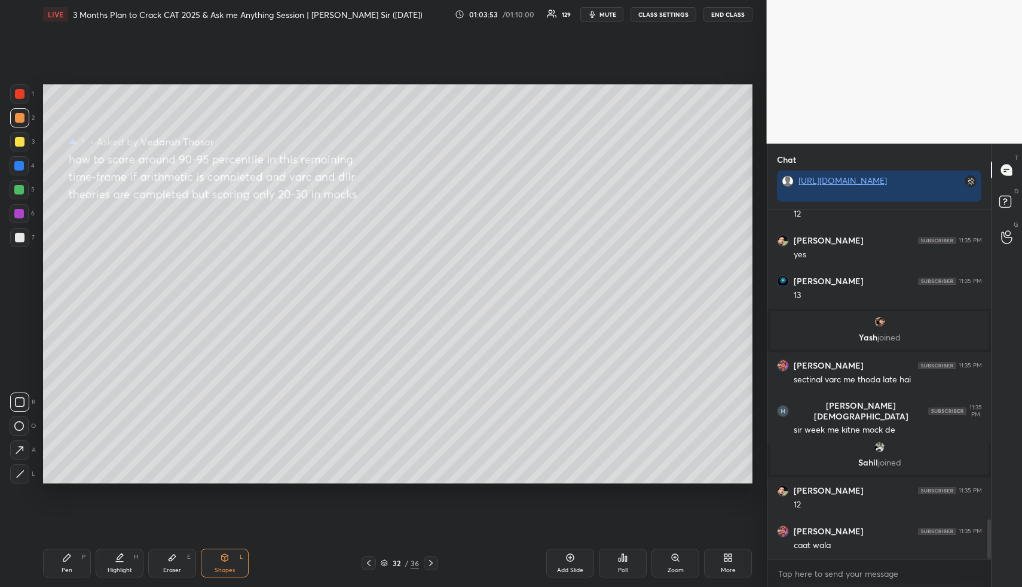
click at [18, 140] on div at bounding box center [20, 142] width 10 height 10
click at [431, 556] on div at bounding box center [431, 562] width 14 height 14
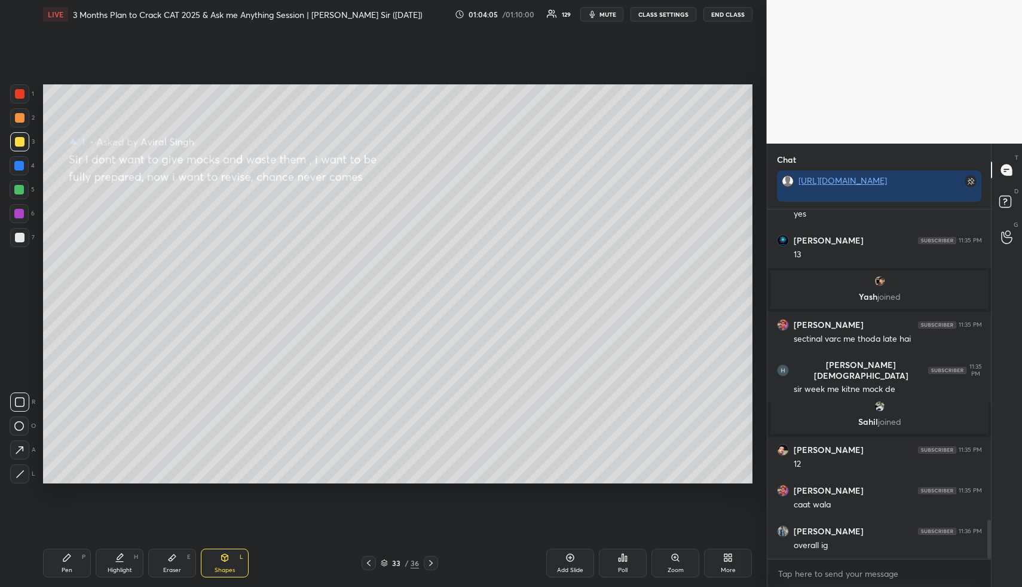
scroll to position [2841, 0]
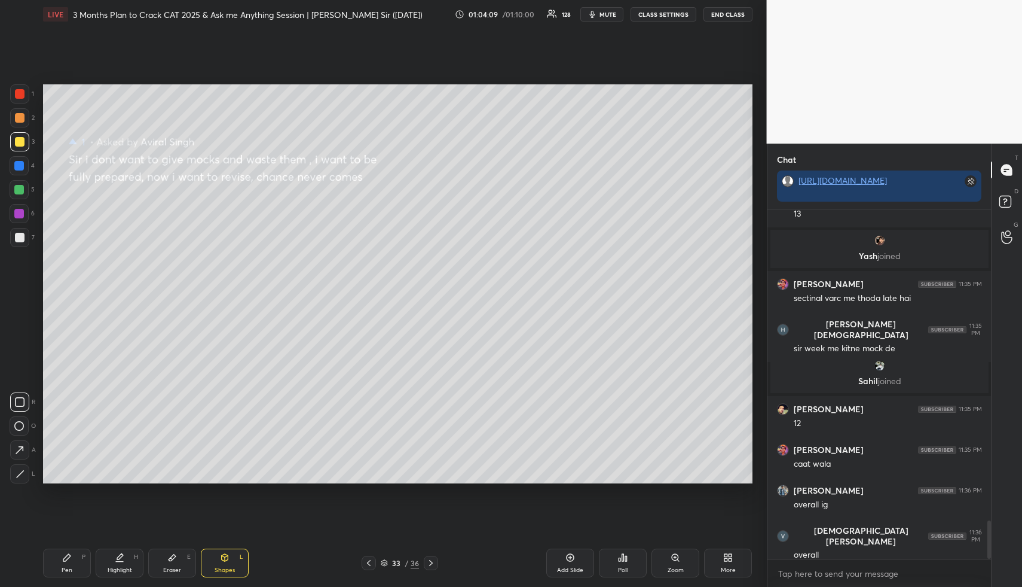
click at [233, 561] on div "Shapes L" at bounding box center [225, 562] width 48 height 29
click at [21, 118] on div at bounding box center [20, 118] width 10 height 10
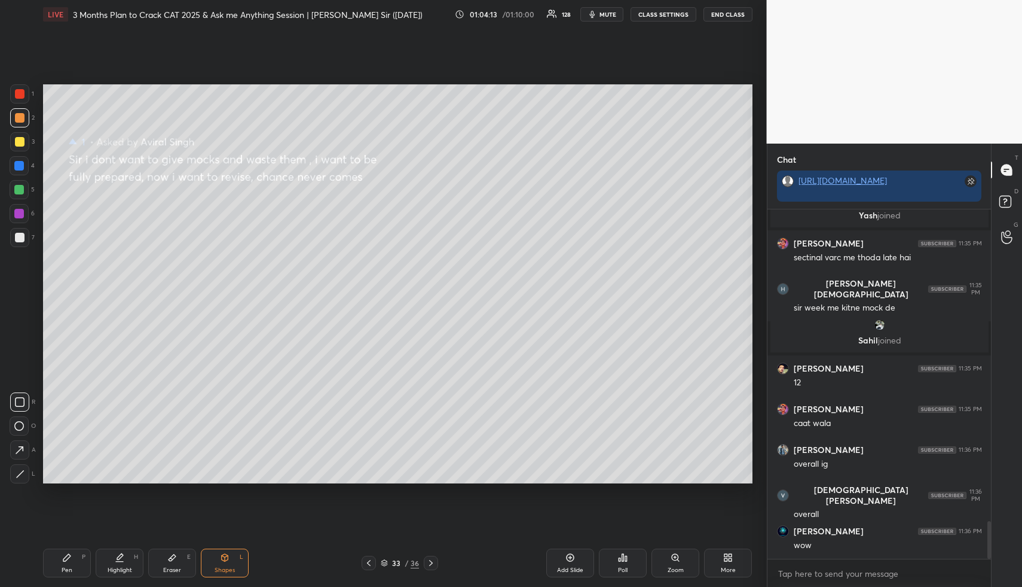
drag, startPoint x: 114, startPoint y: 571, endPoint x: 114, endPoint y: 546, distance: 25.1
click at [114, 569] on div "Highlight" at bounding box center [120, 570] width 25 height 6
drag, startPoint x: 67, startPoint y: 555, endPoint x: 65, endPoint y: 547, distance: 8.1
click at [65, 553] on icon at bounding box center [67, 557] width 10 height 10
drag, startPoint x: 18, startPoint y: 129, endPoint x: 22, endPoint y: 139, distance: 10.2
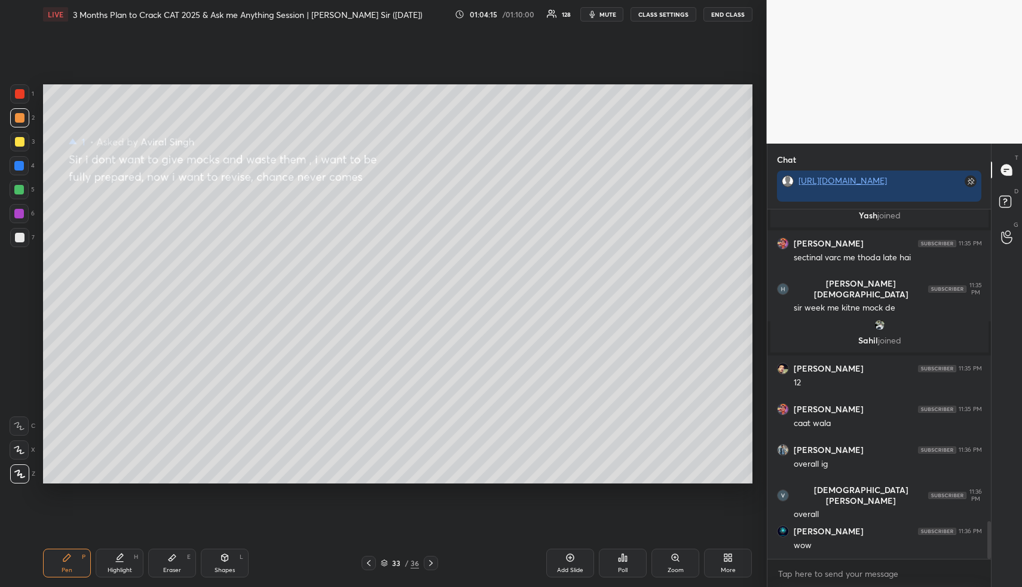
click at [17, 131] on div "1 2 3 4 5 6 7" at bounding box center [22, 167] width 25 height 167
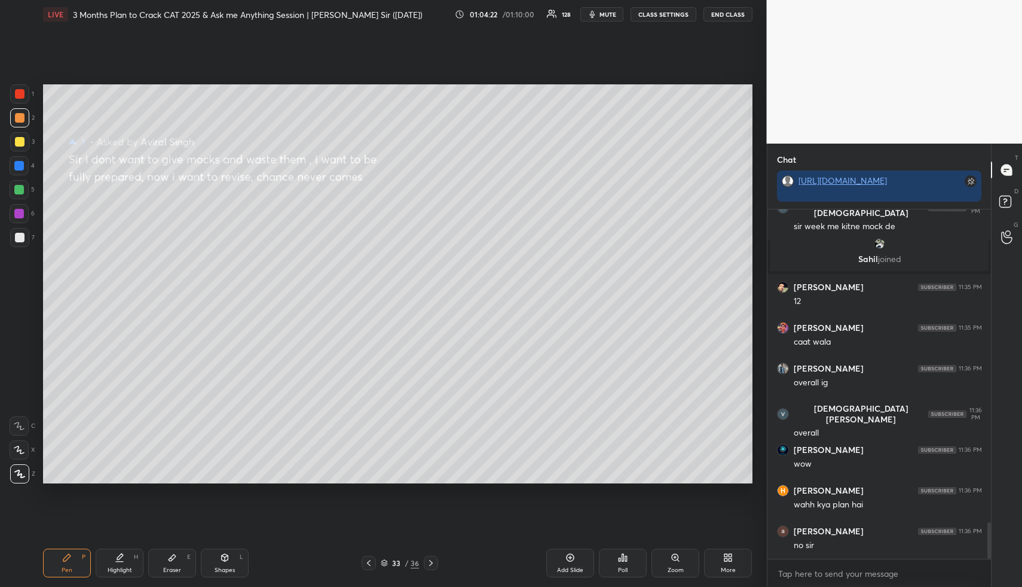
scroll to position [3004, 0]
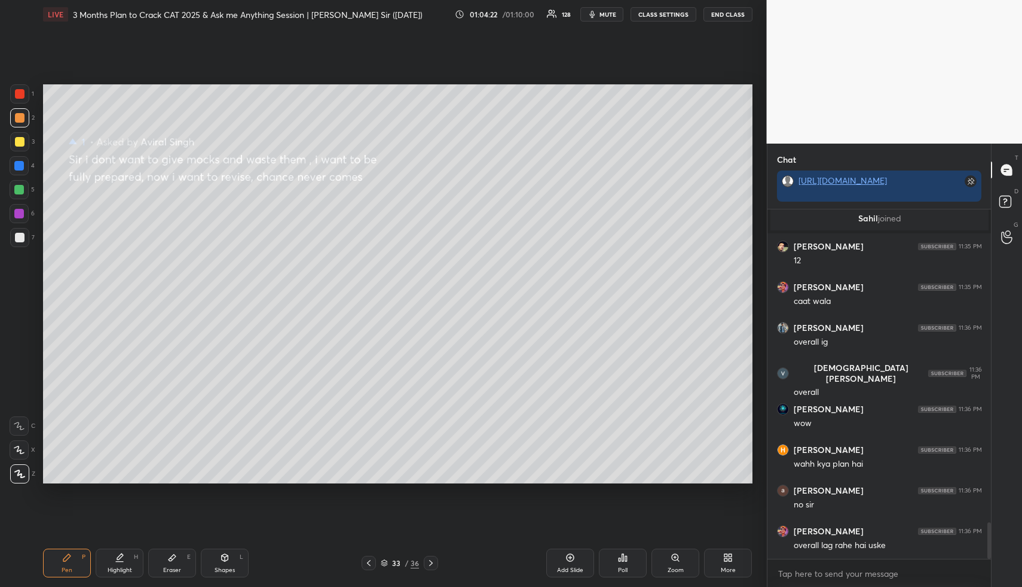
drag, startPoint x: 163, startPoint y: 561, endPoint x: 178, endPoint y: 496, distance: 67.4
click at [167, 558] on div "Eraser E" at bounding box center [172, 562] width 48 height 29
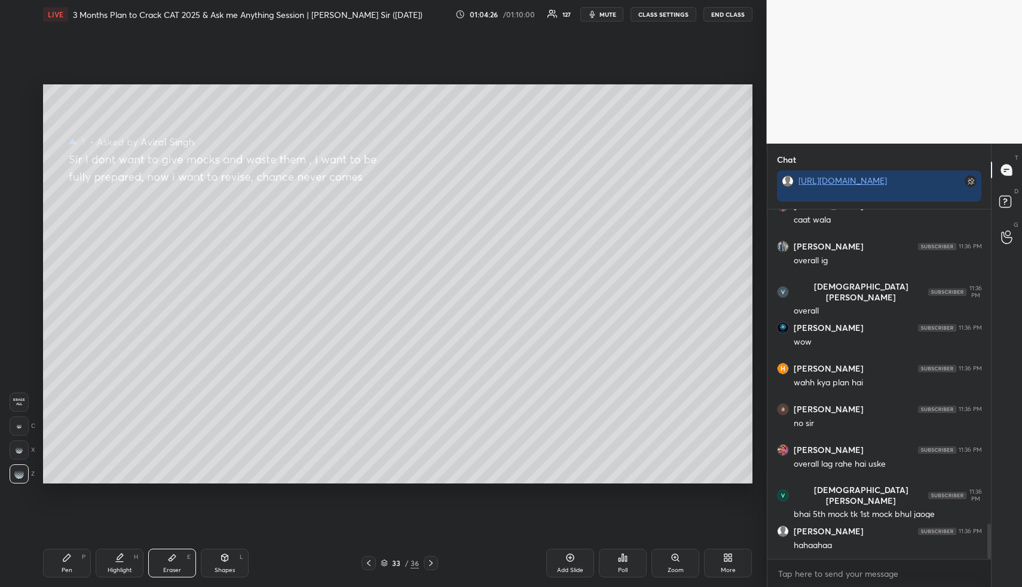
scroll to position [3126, 0]
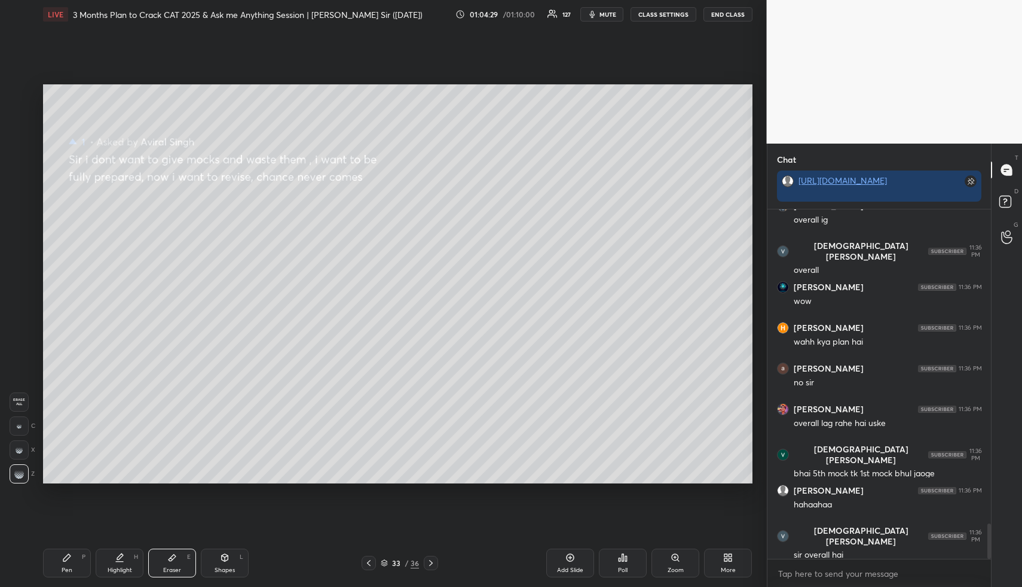
click at [126, 563] on div "Highlight H" at bounding box center [120, 562] width 48 height 29
click at [179, 542] on div "Pen P Highlight H Eraser E Shapes L 33 / 36 Add Slide Poll Zoom More" at bounding box center [398, 563] width 710 height 48
click at [178, 554] on div "Eraser E" at bounding box center [172, 562] width 48 height 29
drag, startPoint x: 121, startPoint y: 566, endPoint x: 100, endPoint y: 559, distance: 22.1
click at [120, 562] on div "Highlight H" at bounding box center [120, 562] width 48 height 29
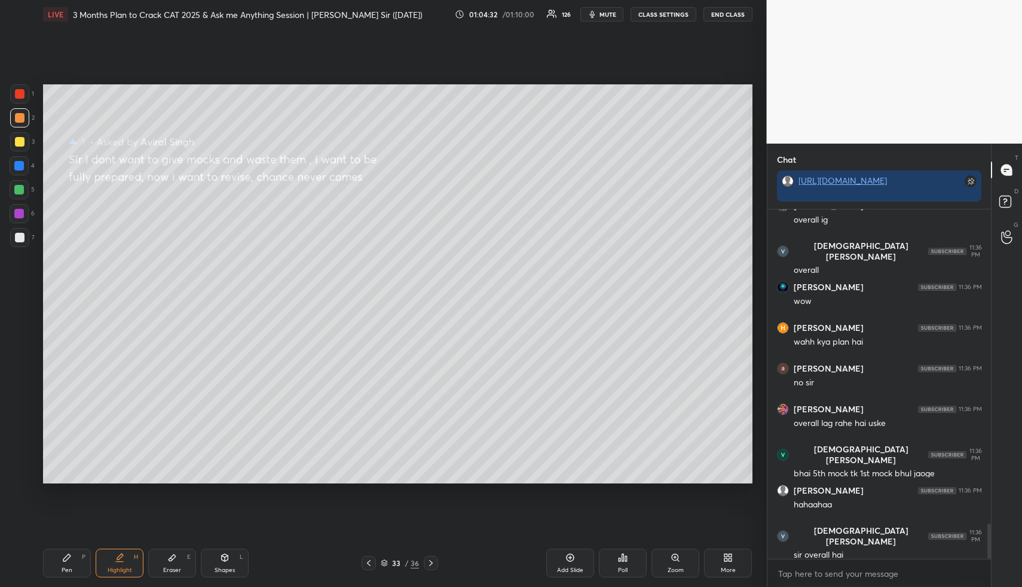
click at [73, 563] on div "Pen P" at bounding box center [67, 562] width 48 height 29
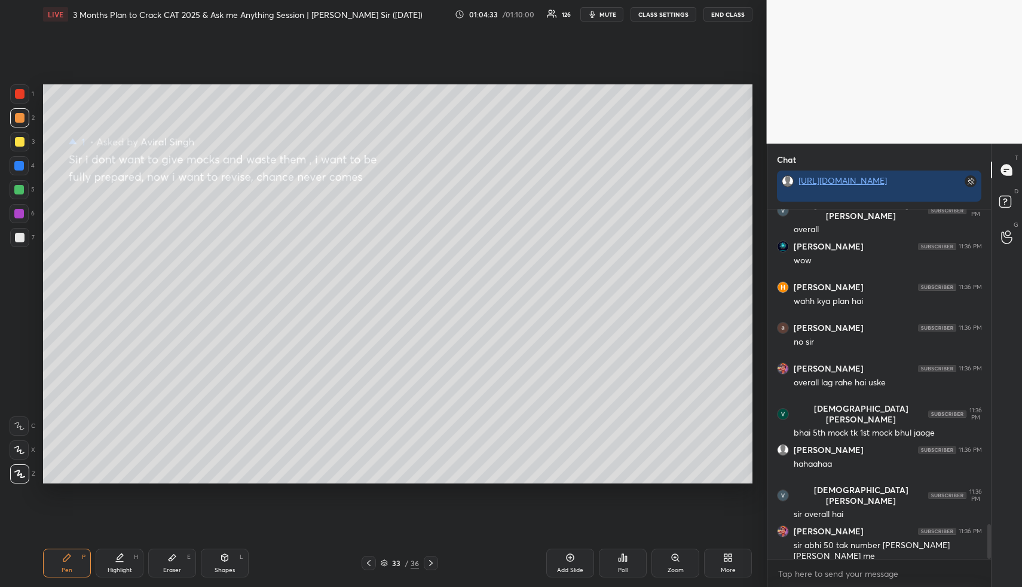
click at [19, 140] on div at bounding box center [20, 142] width 10 height 10
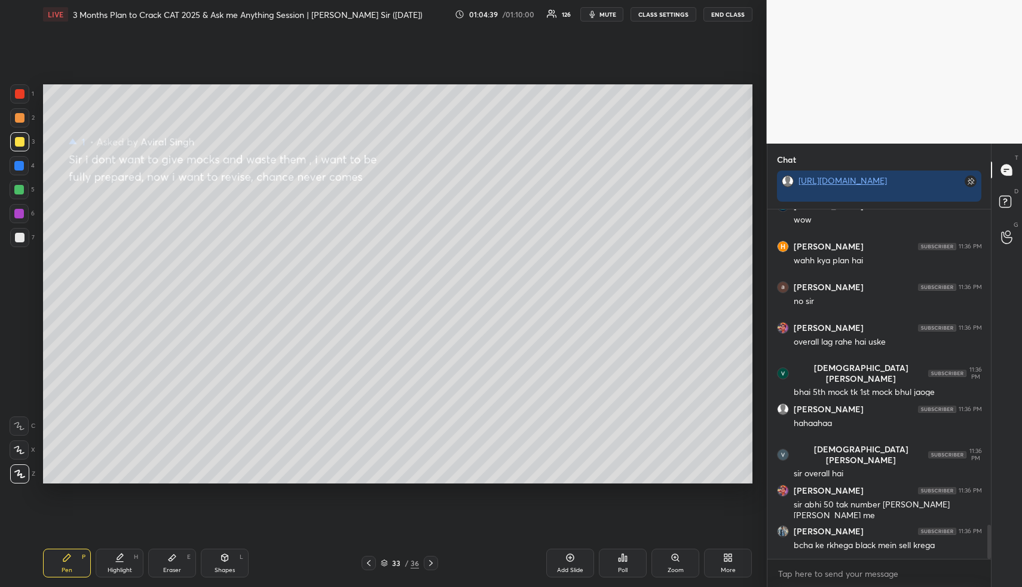
scroll to position [3269, 0]
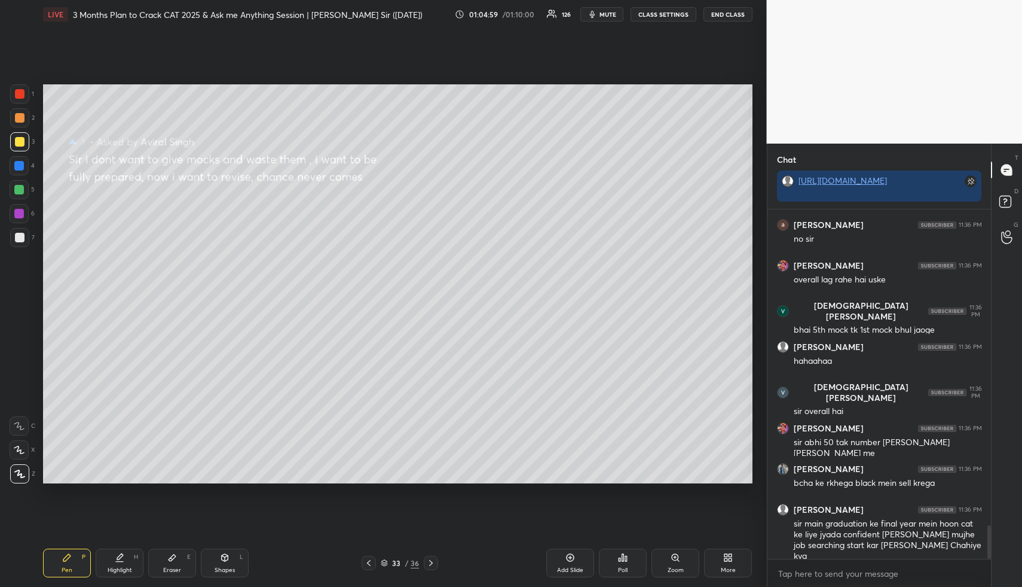
drag, startPoint x: 166, startPoint y: 558, endPoint x: 194, endPoint y: 508, distance: 57.6
click at [163, 560] on div "Eraser E" at bounding box center [172, 562] width 48 height 29
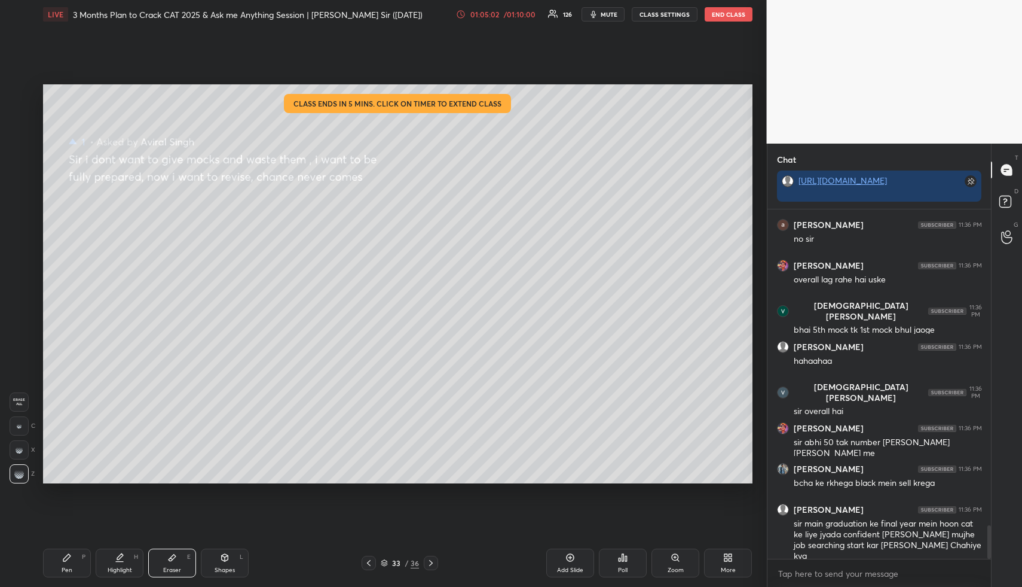
drag, startPoint x: 366, startPoint y: 561, endPoint x: 355, endPoint y: 564, distance: 11.2
click at [365, 563] on icon at bounding box center [369, 563] width 10 height 10
click at [109, 567] on div "Highlight" at bounding box center [120, 570] width 25 height 6
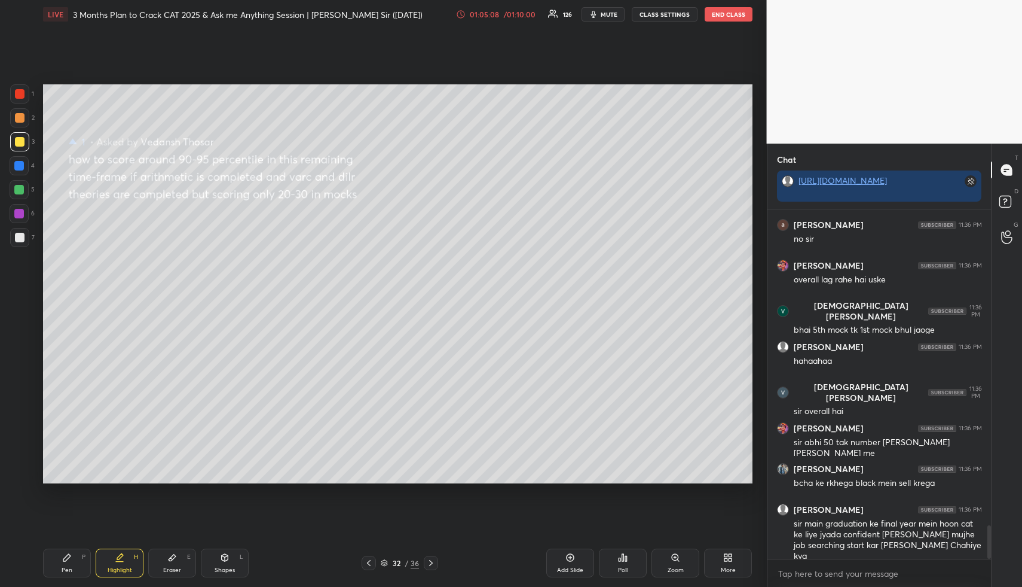
click at [222, 560] on div "Shapes L" at bounding box center [225, 562] width 48 height 29
drag, startPoint x: 173, startPoint y: 563, endPoint x: 176, endPoint y: 540, distance: 23.5
click at [174, 561] on div "Eraser E" at bounding box center [172, 562] width 48 height 29
drag, startPoint x: 234, startPoint y: 560, endPoint x: 228, endPoint y: 547, distance: 13.9
click at [233, 557] on div "Shapes L" at bounding box center [225, 562] width 48 height 29
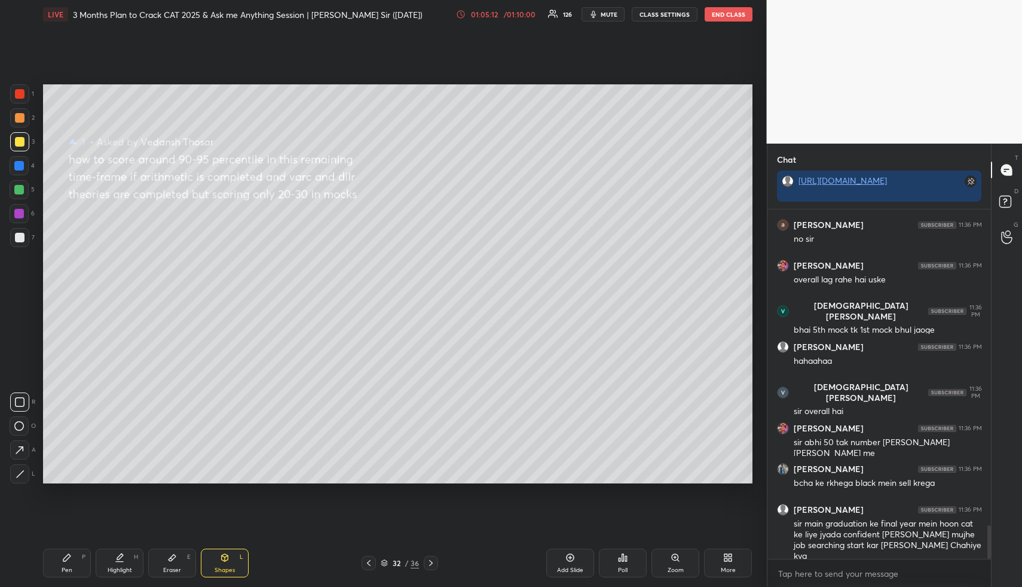
drag, startPoint x: 22, startPoint y: 121, endPoint x: 38, endPoint y: 120, distance: 16.2
click at [22, 121] on div at bounding box center [20, 118] width 10 height 10
click at [133, 566] on div "Highlight H" at bounding box center [120, 562] width 48 height 29
drag, startPoint x: 68, startPoint y: 564, endPoint x: 66, endPoint y: 498, distance: 66.4
click at [68, 562] on div "Pen P" at bounding box center [67, 562] width 48 height 29
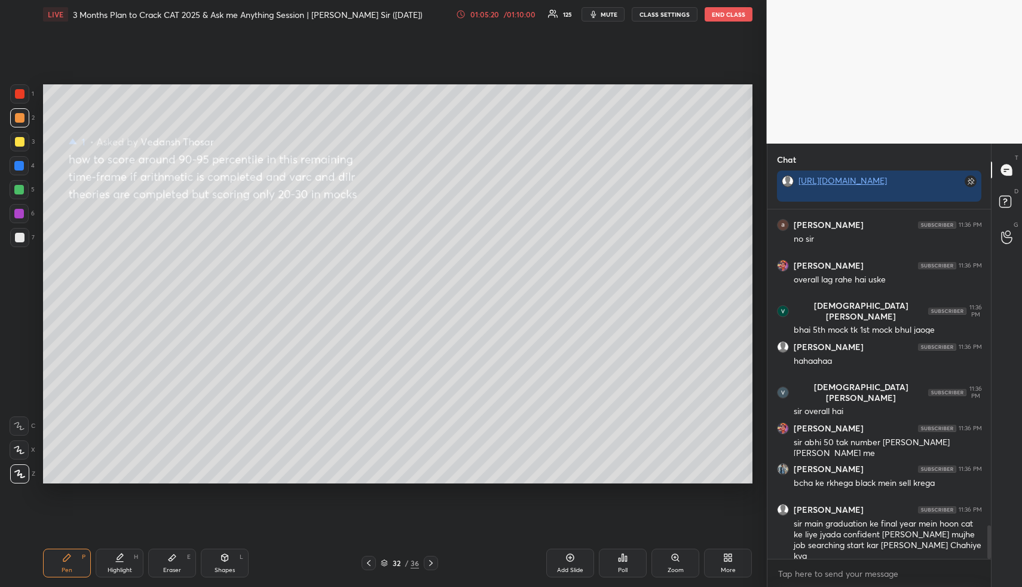
click at [18, 145] on div at bounding box center [20, 142] width 10 height 10
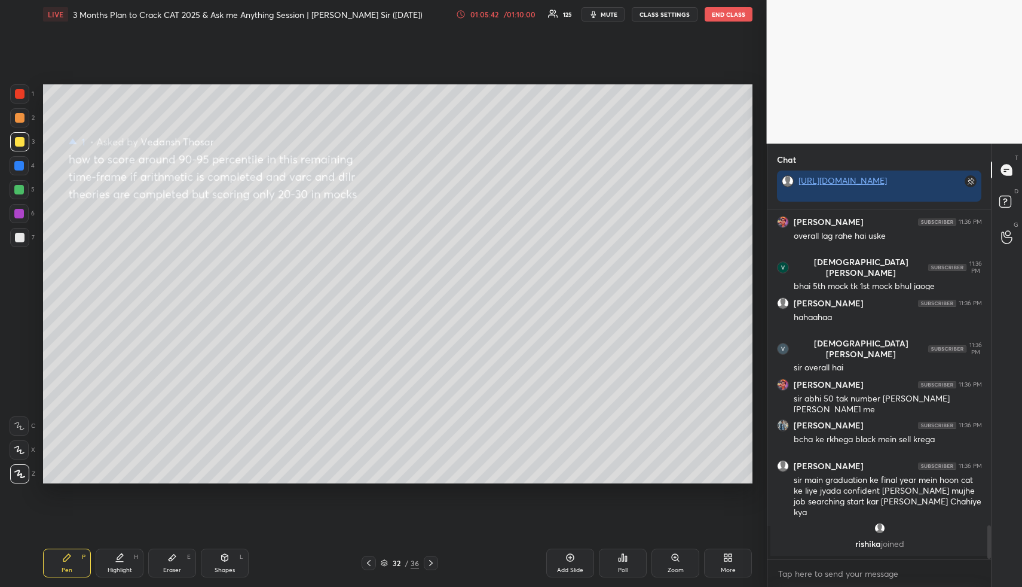
scroll to position [3106, 0]
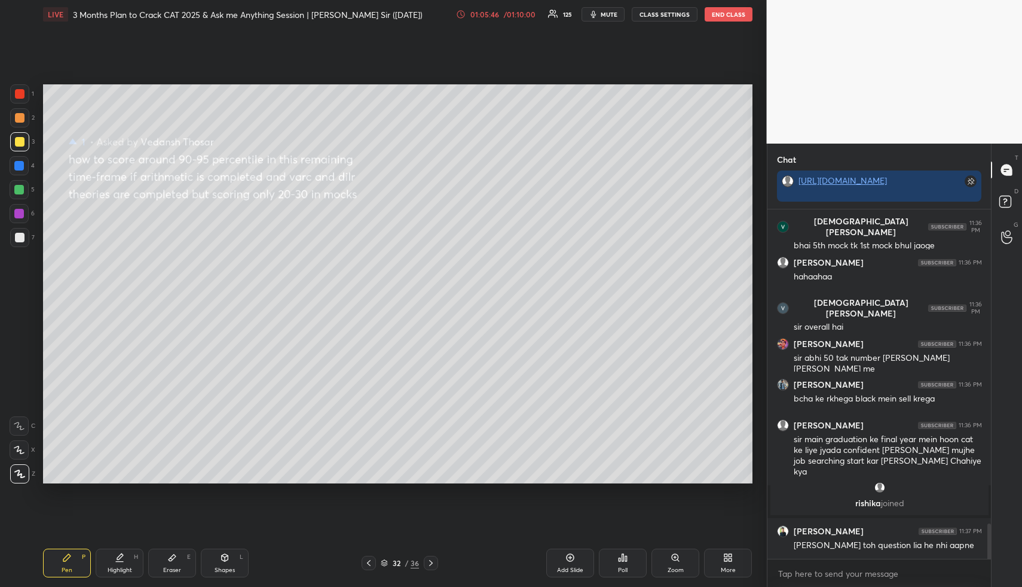
click at [432, 558] on icon at bounding box center [431, 563] width 10 height 10
click at [432, 561] on icon at bounding box center [431, 563] width 10 height 10
click at [432, 560] on icon at bounding box center [431, 563] width 10 height 10
click at [433, 562] on icon at bounding box center [431, 563] width 10 height 10
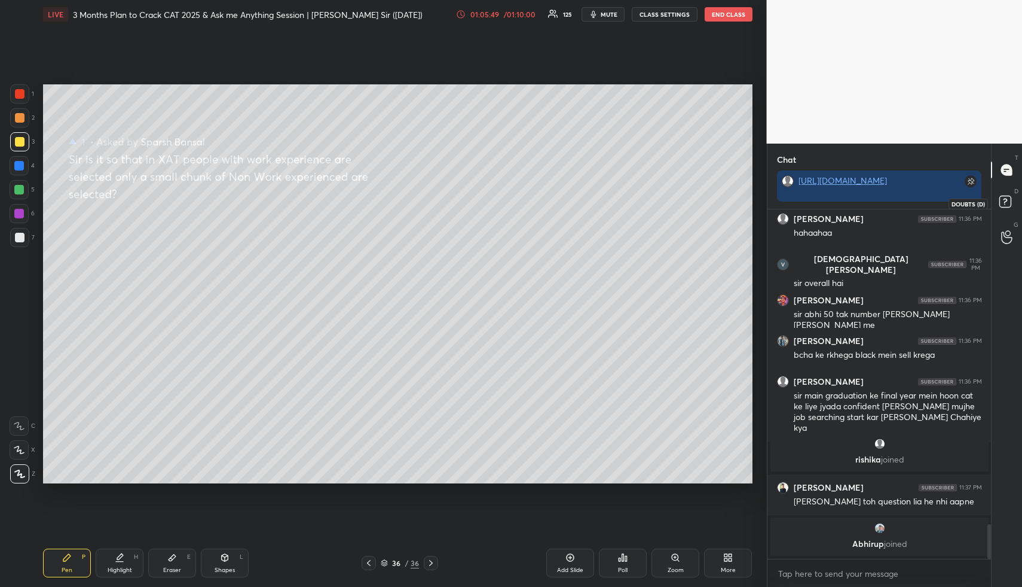
drag, startPoint x: 1011, startPoint y: 201, endPoint x: 1006, endPoint y: 199, distance: 6.2
click at [1011, 201] on icon at bounding box center [1008, 204] width 22 height 22
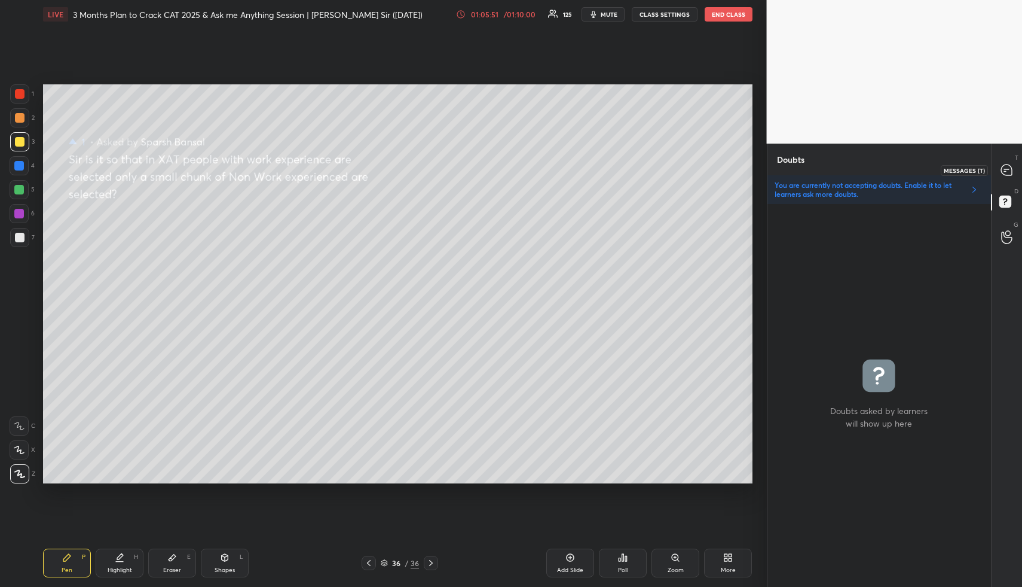
click at [1006, 172] on icon at bounding box center [1006, 169] width 11 height 11
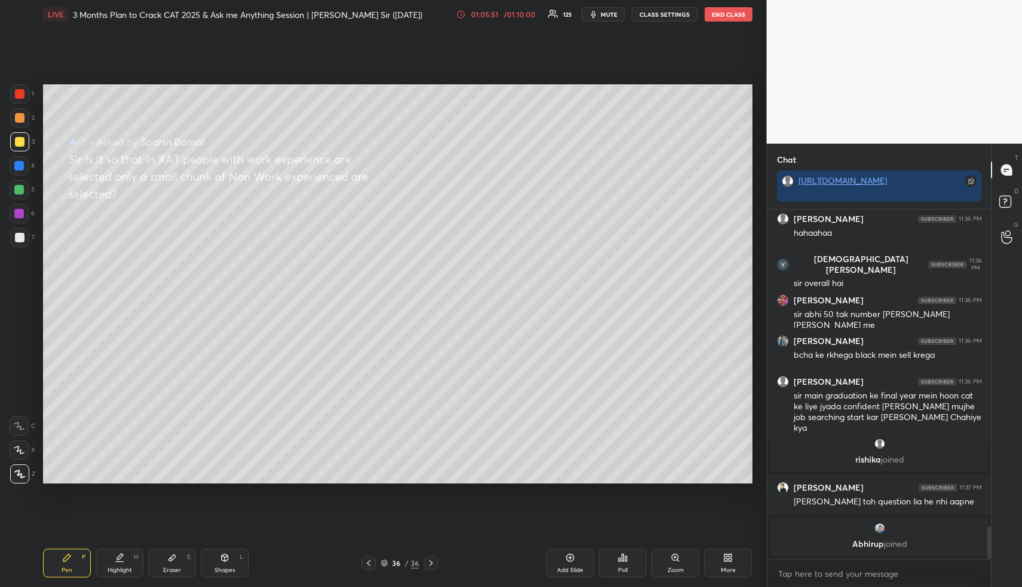
scroll to position [345, 220]
click at [1006, 200] on icon at bounding box center [1008, 204] width 22 height 22
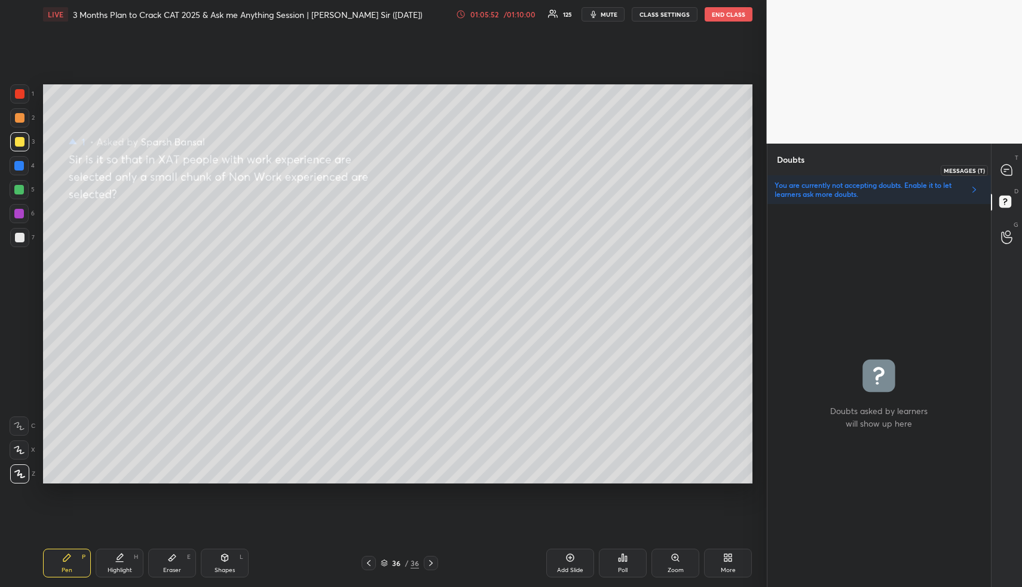
click at [1008, 167] on icon at bounding box center [1006, 169] width 11 height 11
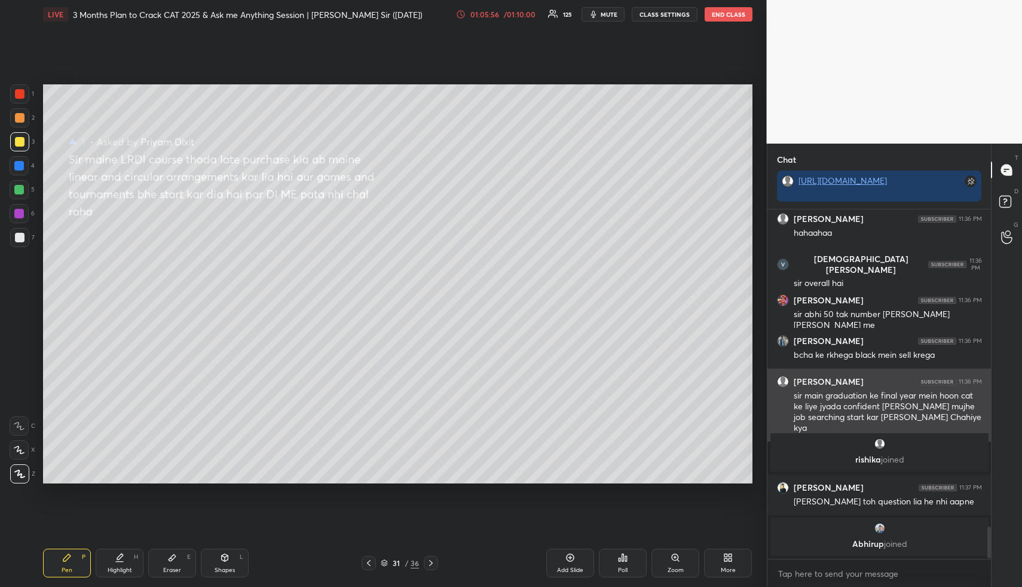
scroll to position [3432, 0]
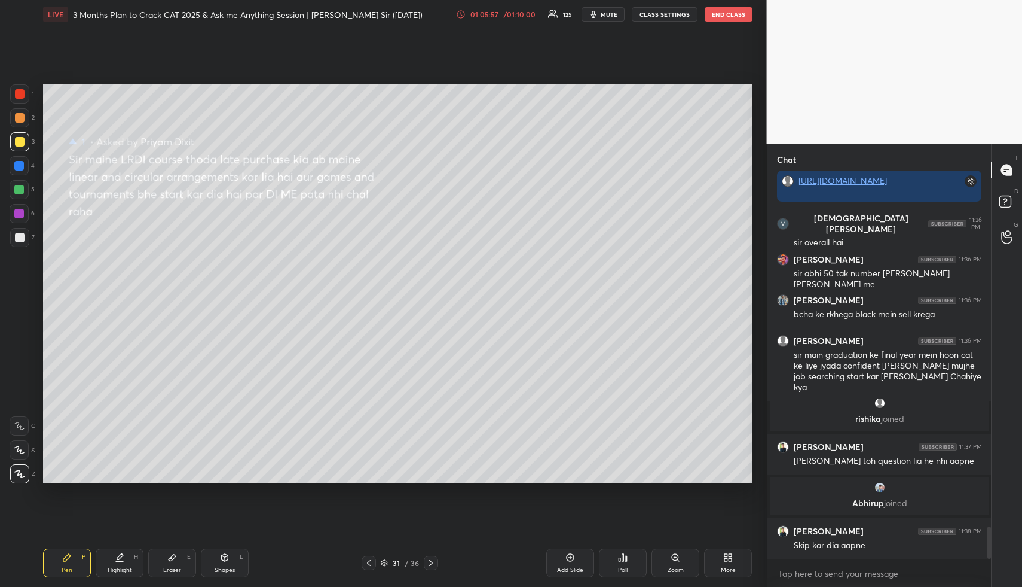
drag, startPoint x: 126, startPoint y: 586, endPoint x: 127, endPoint y: 528, distance: 58.0
click at [125, 578] on div "Pen P Highlight H Eraser E Shapes L 31 / 36 Add Slide Poll Zoom More" at bounding box center [398, 563] width 710 height 48
click at [115, 564] on div "Highlight H" at bounding box center [120, 562] width 48 height 29
click at [216, 563] on div "Shapes L" at bounding box center [225, 562] width 48 height 29
drag, startPoint x: 25, startPoint y: 138, endPoint x: 25, endPoint y: 152, distance: 14.3
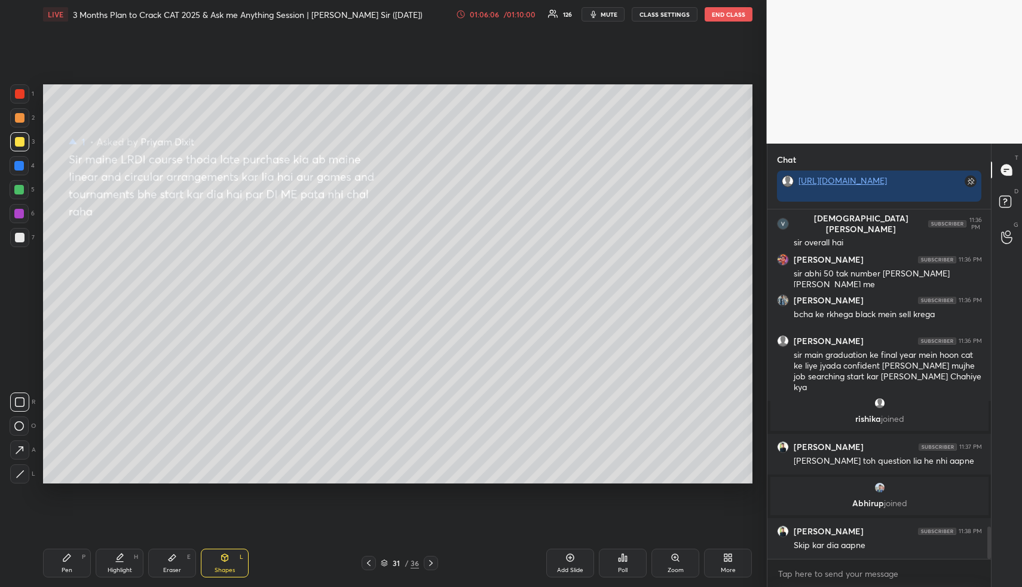
click at [25, 138] on div at bounding box center [19, 141] width 19 height 19
drag, startPoint x: 21, startPoint y: 162, endPoint x: 38, endPoint y: 148, distance: 22.1
click at [22, 163] on div at bounding box center [19, 166] width 10 height 10
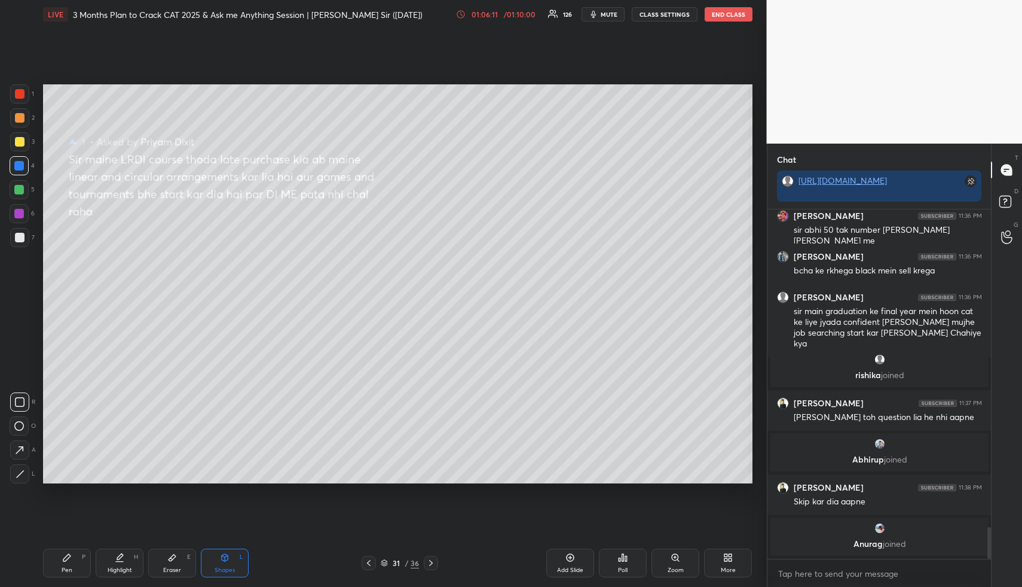
click at [112, 567] on div "Highlight" at bounding box center [120, 570] width 25 height 6
click at [62, 558] on div "Pen P" at bounding box center [67, 562] width 48 height 29
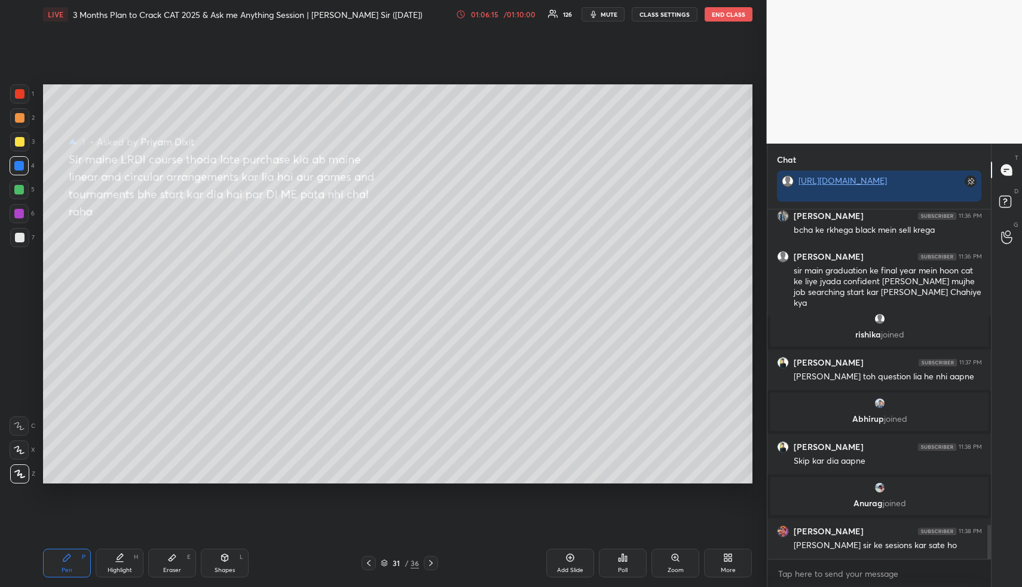
scroll to position [3229, 0]
drag, startPoint x: 19, startPoint y: 141, endPoint x: 26, endPoint y: 142, distance: 7.4
click at [19, 141] on div at bounding box center [20, 142] width 10 height 10
drag, startPoint x: 117, startPoint y: 558, endPoint x: 118, endPoint y: 550, distance: 8.5
click at [118, 558] on icon at bounding box center [120, 556] width 6 height 6
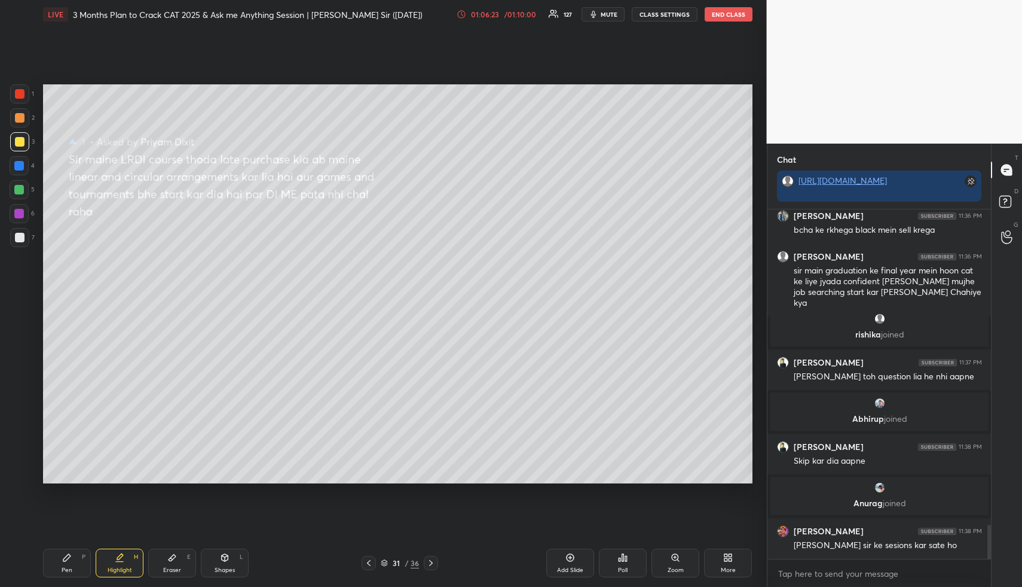
drag, startPoint x: 62, startPoint y: 562, endPoint x: 63, endPoint y: 551, distance: 11.4
click at [64, 561] on icon at bounding box center [67, 557] width 10 height 10
drag, startPoint x: 24, startPoint y: 187, endPoint x: 33, endPoint y: 185, distance: 9.0
click at [24, 187] on div at bounding box center [19, 189] width 19 height 19
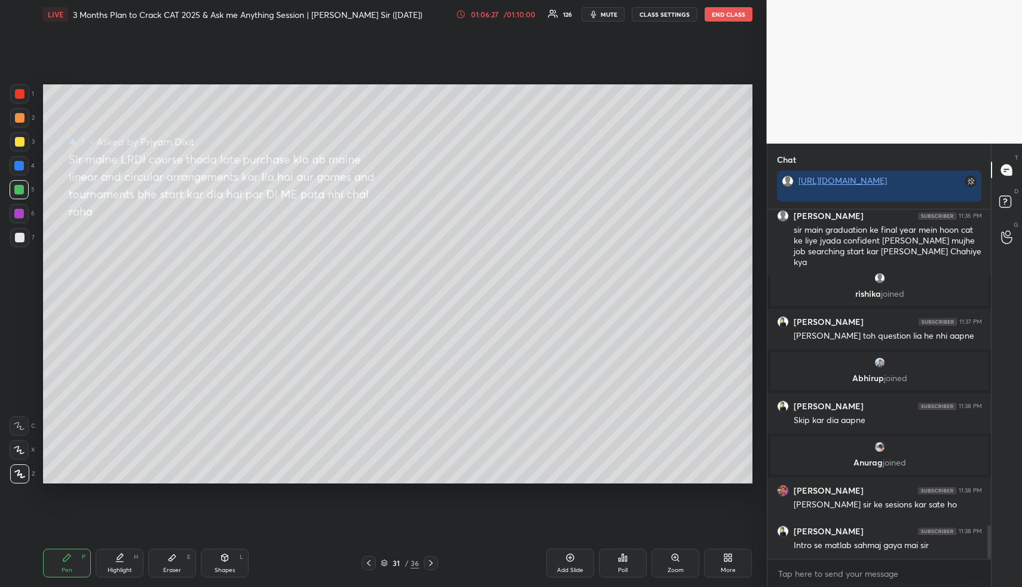
scroll to position [3310, 0]
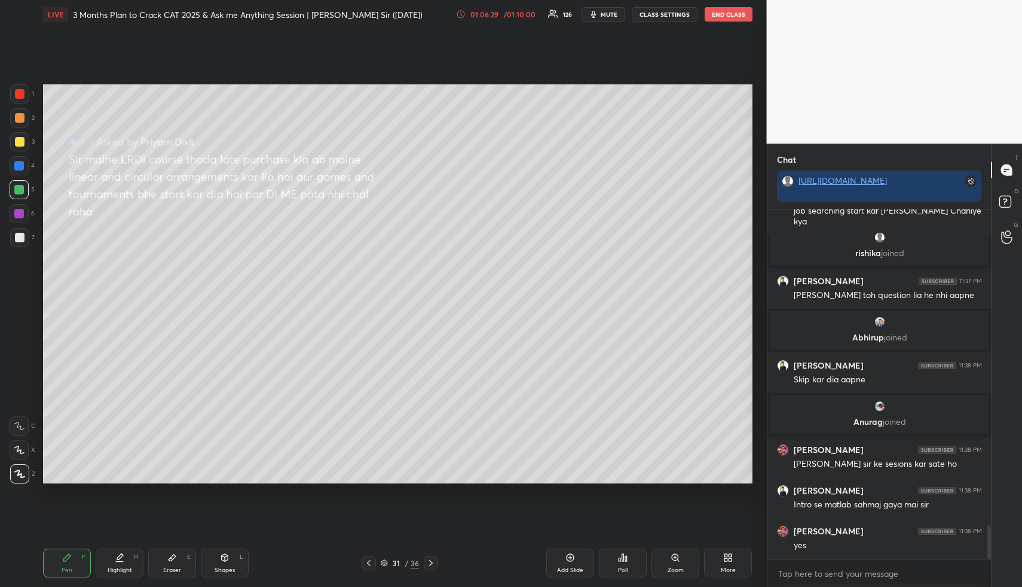
click at [109, 568] on div "Highlight" at bounding box center [120, 570] width 25 height 6
click at [77, 570] on div "Pen P" at bounding box center [67, 562] width 48 height 29
click at [19, 146] on div at bounding box center [20, 142] width 10 height 10
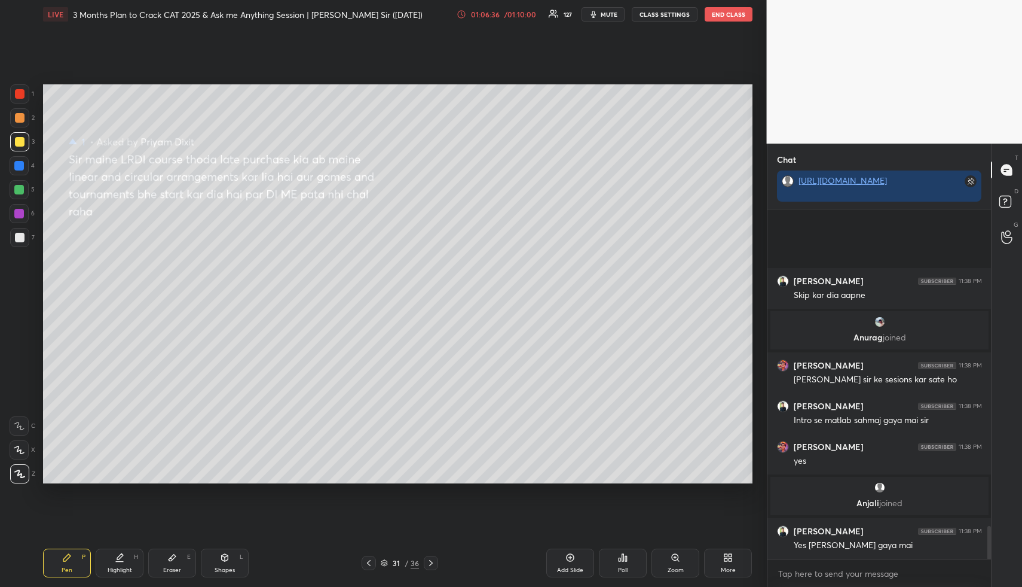
scroll to position [3348, 0]
drag, startPoint x: 120, startPoint y: 563, endPoint x: 122, endPoint y: 511, distance: 52.0
click at [117, 563] on div "Highlight H" at bounding box center [120, 562] width 48 height 29
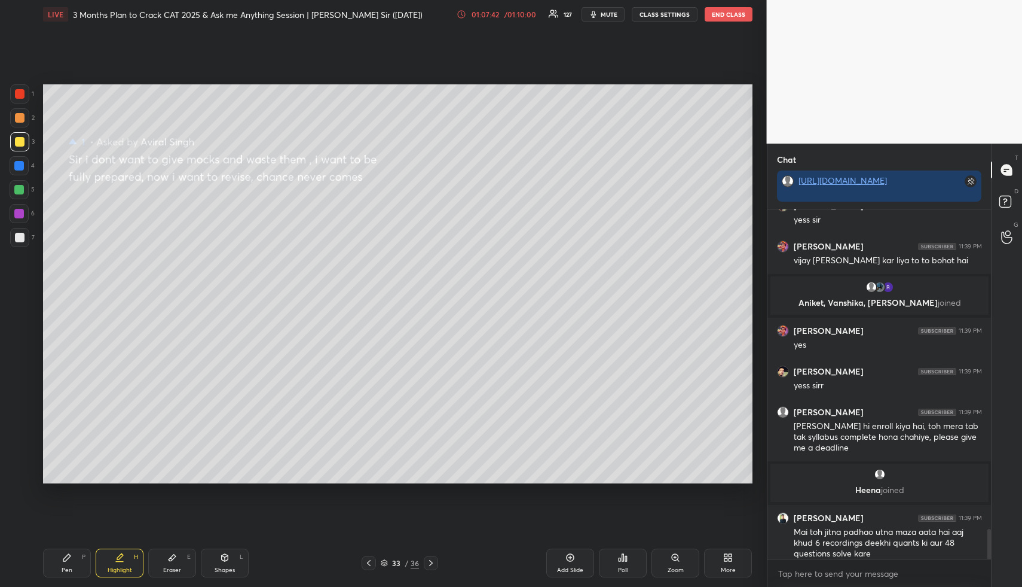
scroll to position [3708, 0]
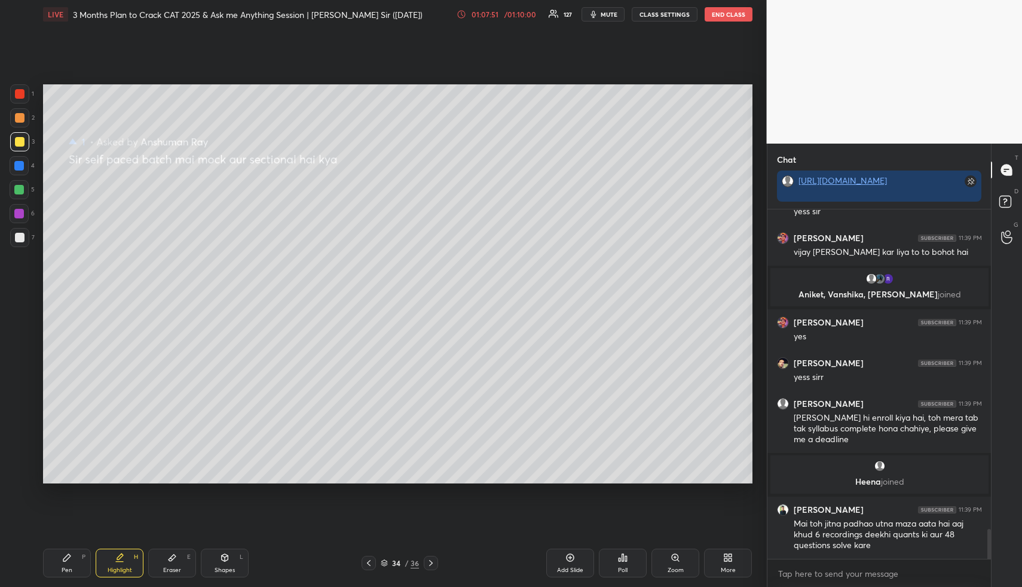
drag, startPoint x: 17, startPoint y: 117, endPoint x: 41, endPoint y: 129, distance: 26.7
click at [17, 117] on div at bounding box center [20, 118] width 10 height 10
drag, startPoint x: 230, startPoint y: 570, endPoint x: 219, endPoint y: 551, distance: 22.0
click at [227, 567] on div "Shapes" at bounding box center [225, 570] width 20 height 6
click at [17, 395] on div at bounding box center [19, 401] width 19 height 19
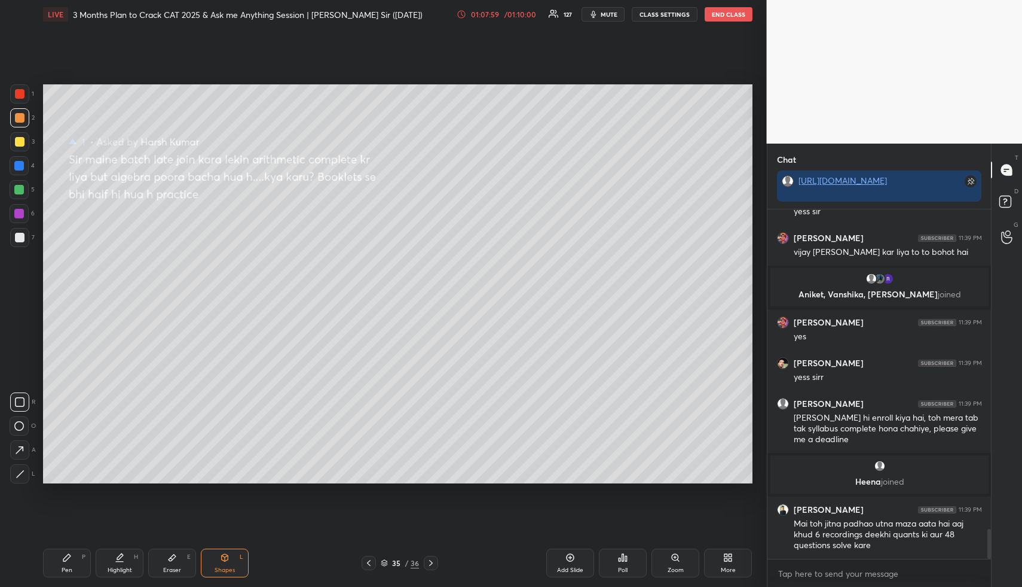
scroll to position [3749, 0]
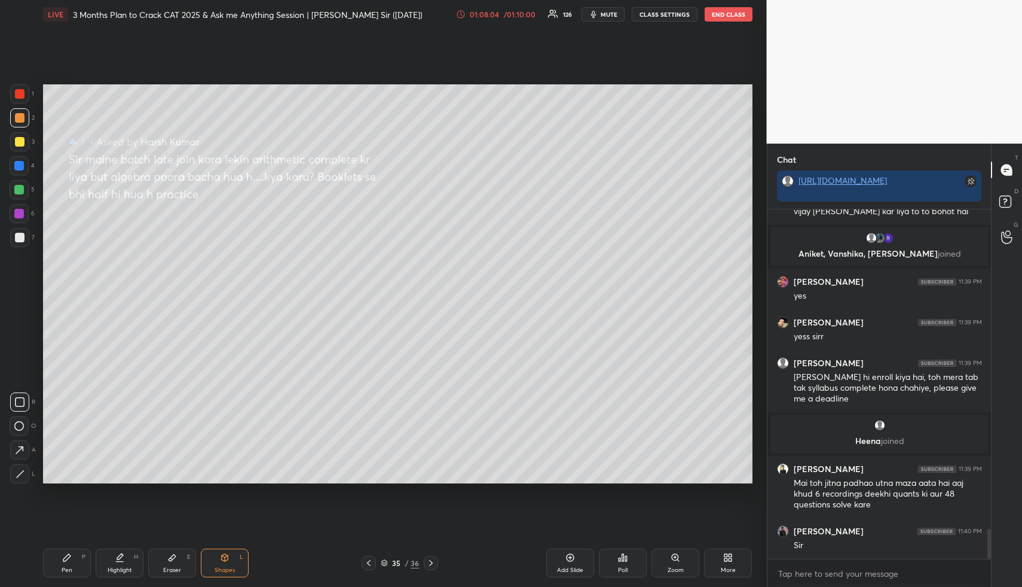
drag, startPoint x: 20, startPoint y: 138, endPoint x: 41, endPoint y: 127, distance: 23.5
click at [22, 139] on div at bounding box center [20, 142] width 10 height 10
drag, startPoint x: 121, startPoint y: 557, endPoint x: 117, endPoint y: 544, distance: 13.6
click at [120, 558] on icon at bounding box center [120, 557] width 10 height 10
click at [17, 162] on div at bounding box center [19, 166] width 10 height 10
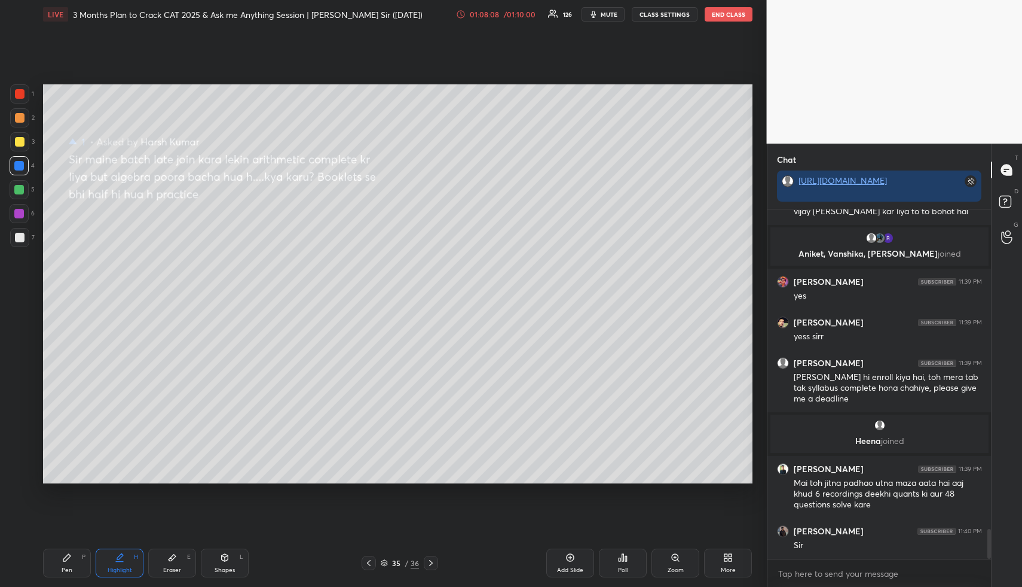
click at [26, 168] on div at bounding box center [19, 165] width 19 height 19
drag, startPoint x: 61, startPoint y: 552, endPoint x: 56, endPoint y: 524, distance: 28.5
click at [59, 553] on div "Pen P" at bounding box center [67, 562] width 48 height 29
drag, startPoint x: 20, startPoint y: 191, endPoint x: 32, endPoint y: 194, distance: 12.3
click at [20, 191] on div at bounding box center [19, 190] width 10 height 10
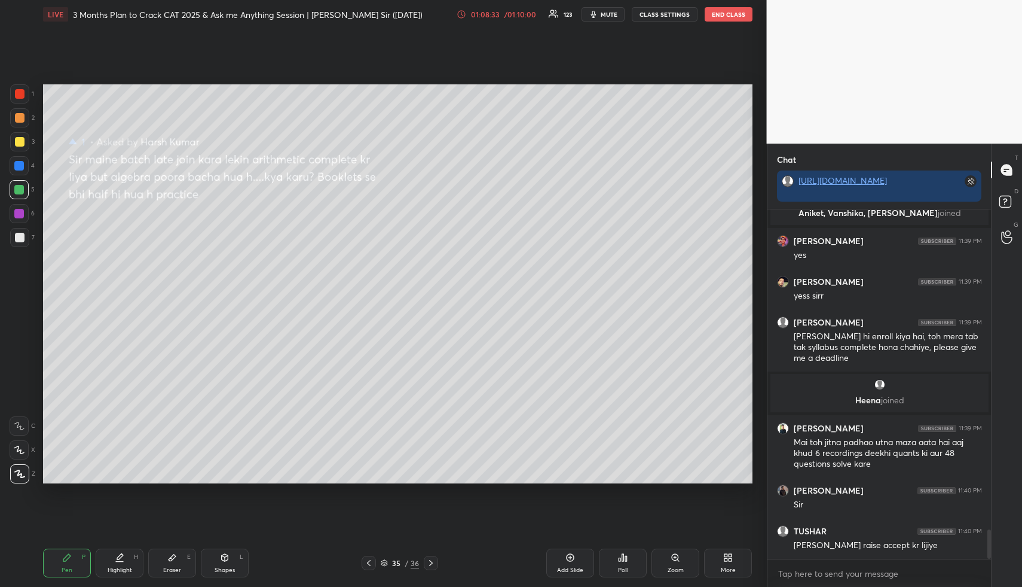
scroll to position [3830, 0]
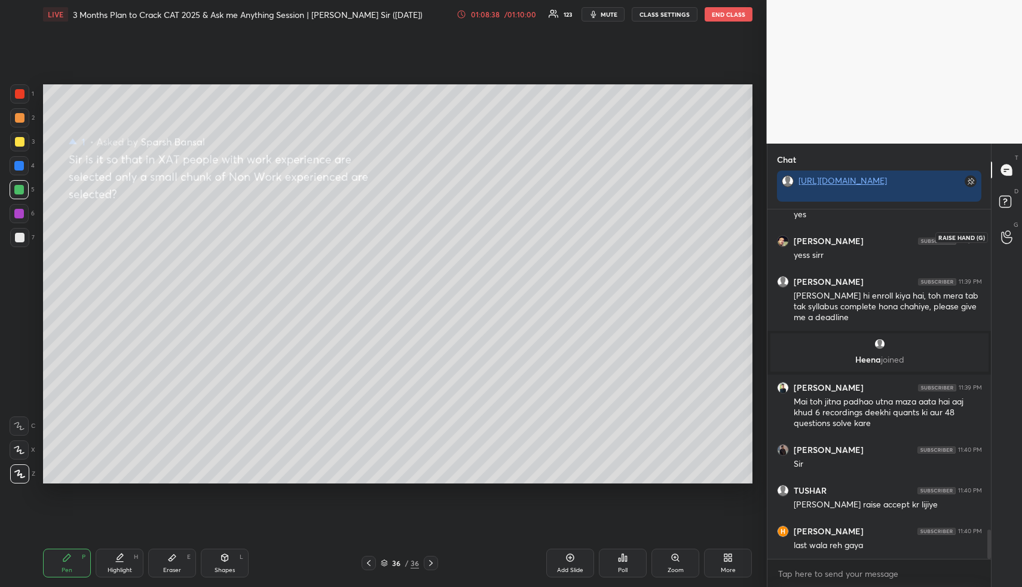
click at [1006, 246] on div at bounding box center [1007, 237] width 24 height 22
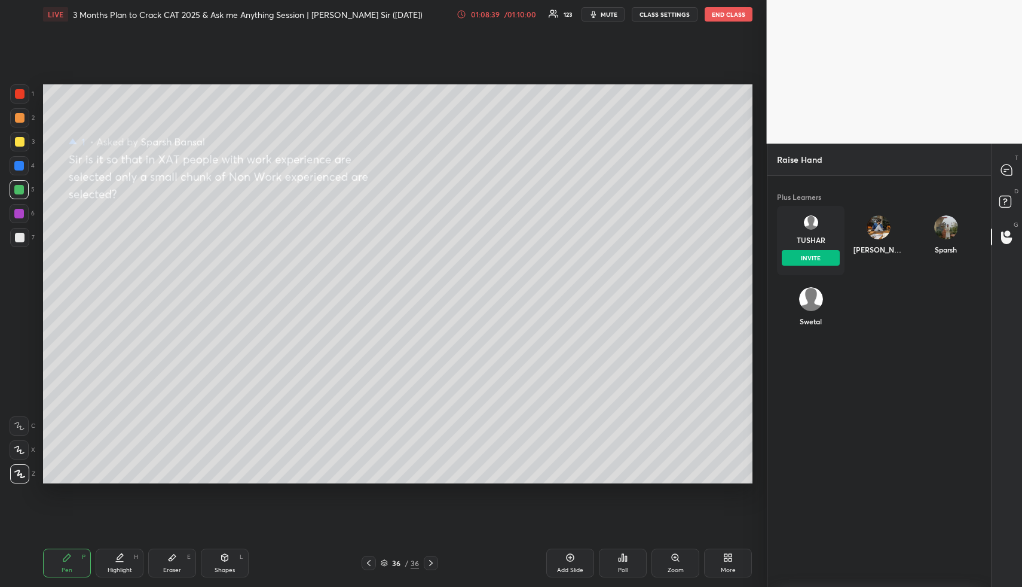
click at [804, 227] on div "TUSHAR INVITE" at bounding box center [811, 240] width 68 height 69
click at [807, 264] on button "INVITE" at bounding box center [811, 258] width 58 height 16
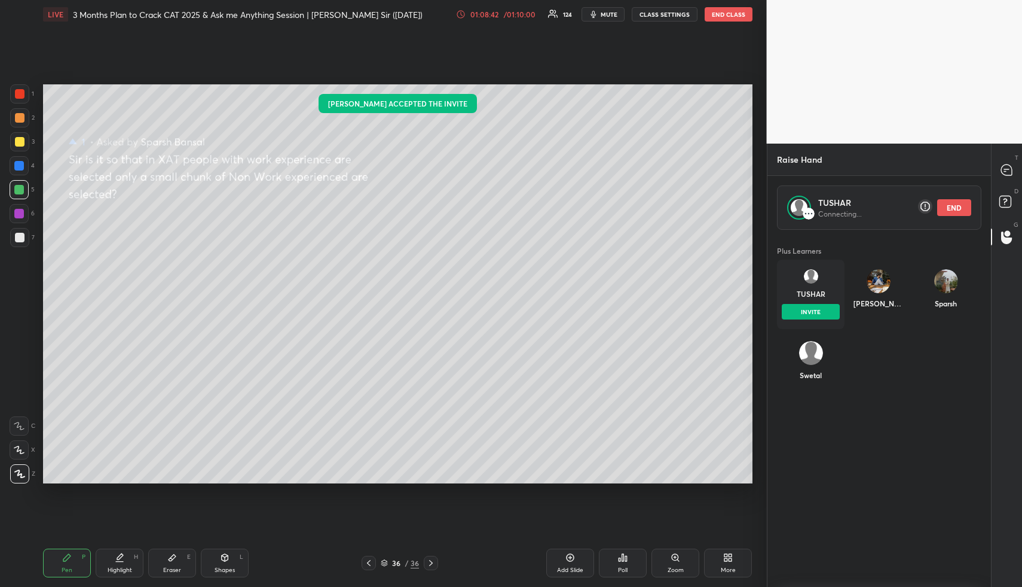
scroll to position [349, 220]
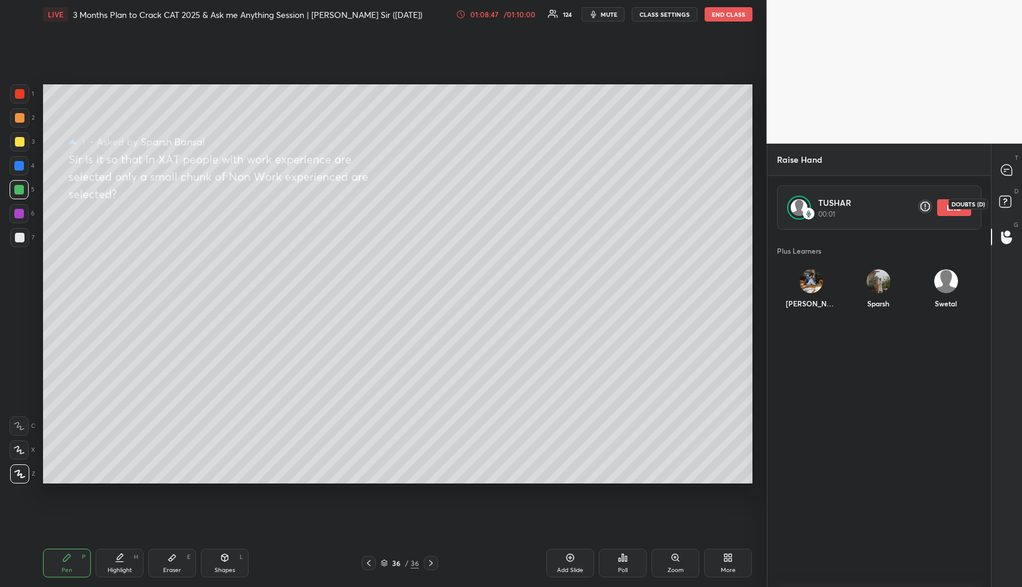
click at [1004, 199] on icon at bounding box center [1005, 201] width 4 height 5
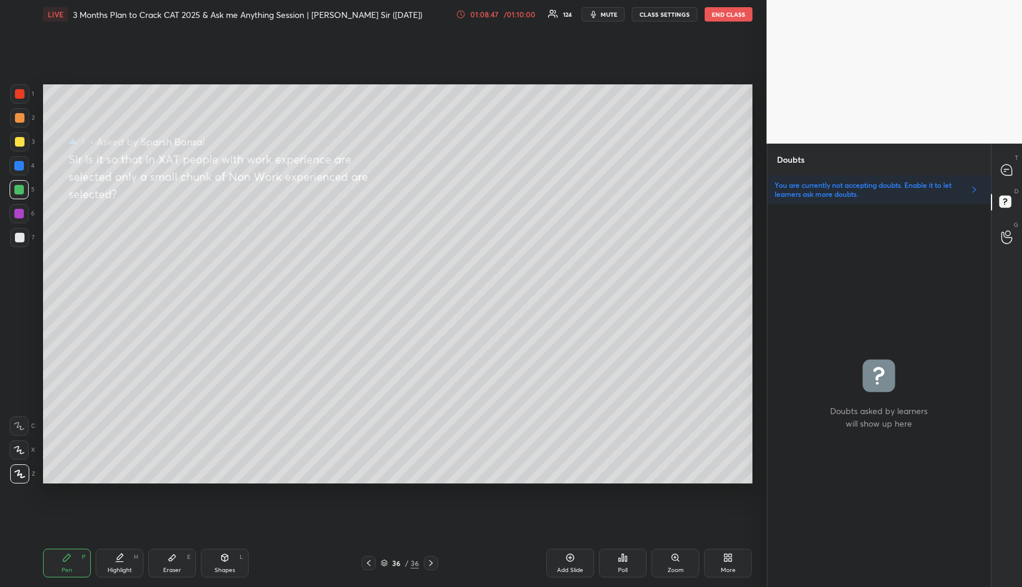
scroll to position [4, 4]
click at [1004, 166] on icon at bounding box center [1006, 169] width 11 height 11
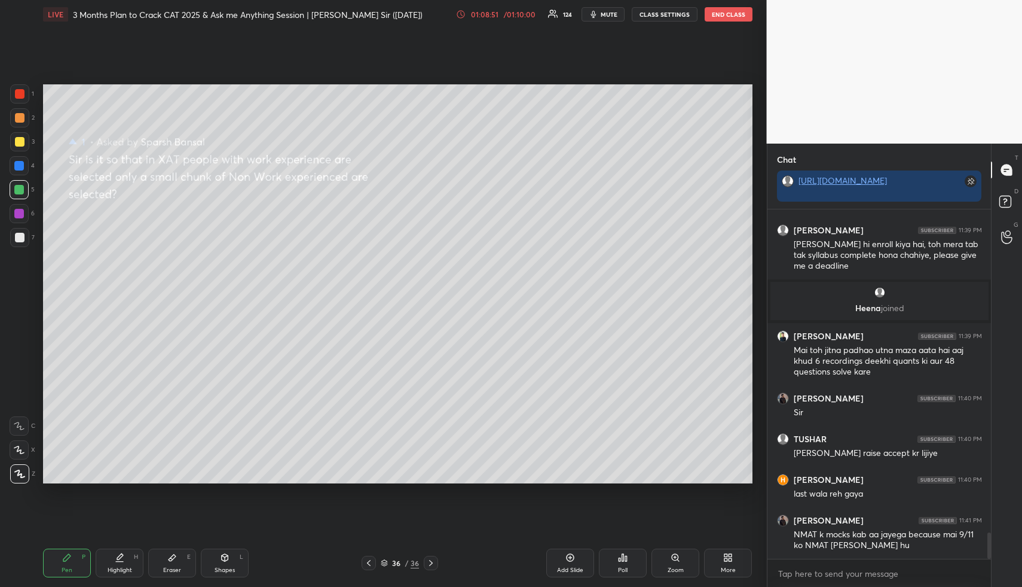
scroll to position [4302, 0]
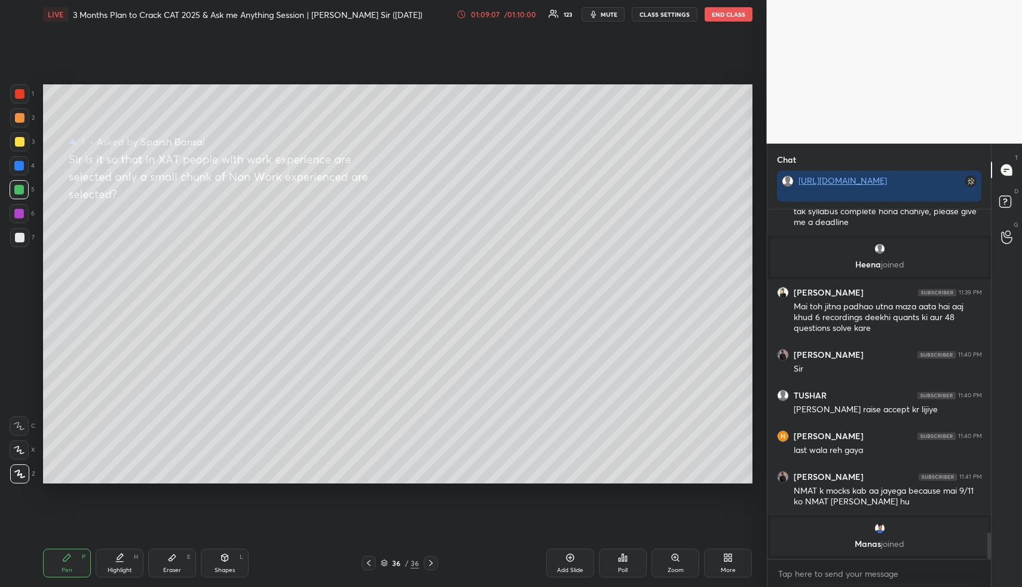
click at [118, 558] on icon at bounding box center [120, 556] width 6 height 6
click at [573, 561] on div "Add Slide" at bounding box center [570, 562] width 48 height 29
click at [65, 561] on icon at bounding box center [67, 557] width 10 height 10
click at [22, 138] on div at bounding box center [20, 142] width 10 height 10
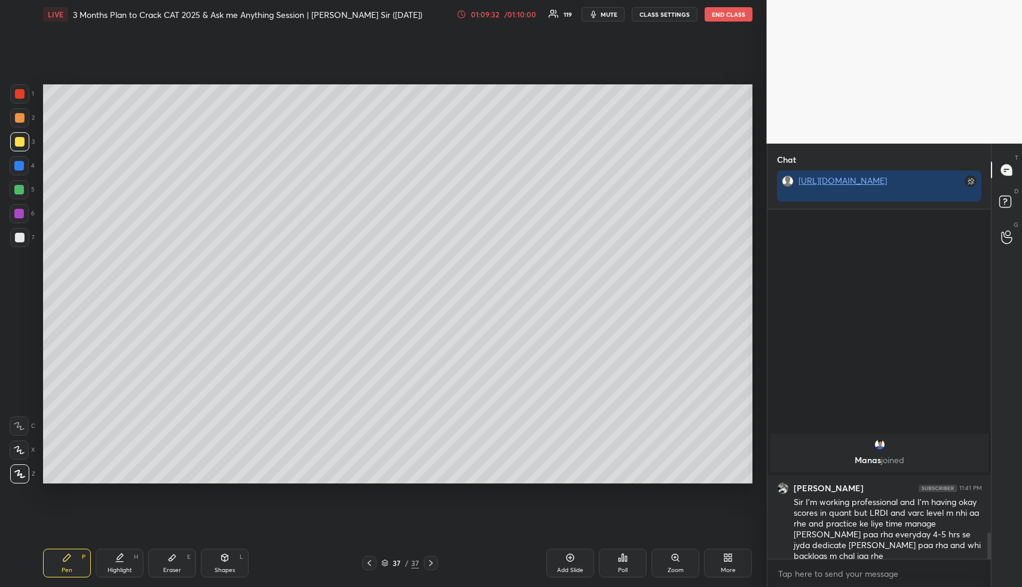
scroll to position [3892, 0]
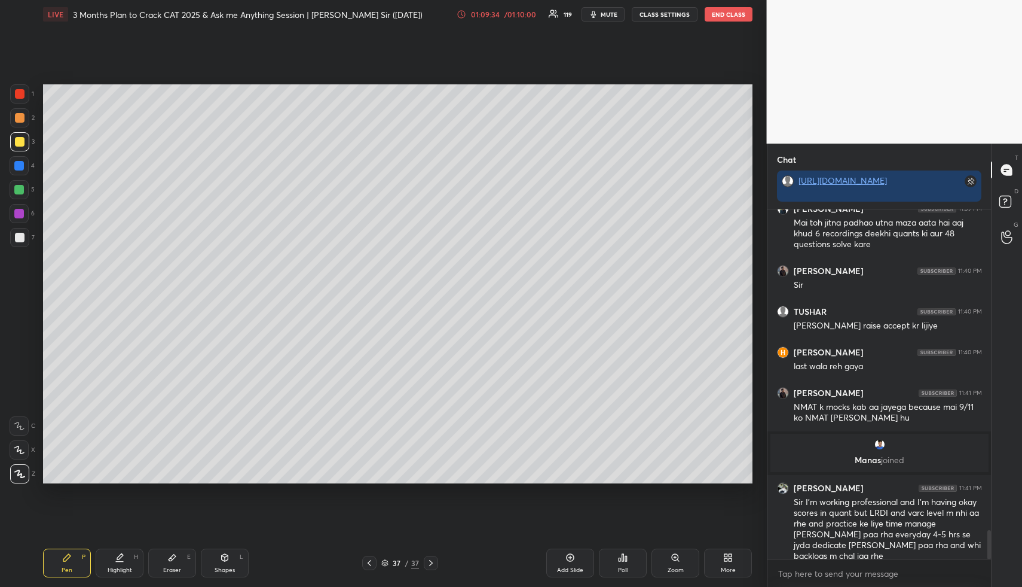
click at [62, 564] on div "Pen P" at bounding box center [67, 562] width 48 height 29
click at [22, 120] on div at bounding box center [20, 118] width 10 height 10
click at [107, 562] on div "Highlight H" at bounding box center [120, 562] width 48 height 29
click at [79, 558] on div "Pen P" at bounding box center [67, 562] width 48 height 29
click at [20, 164] on div at bounding box center [19, 166] width 10 height 10
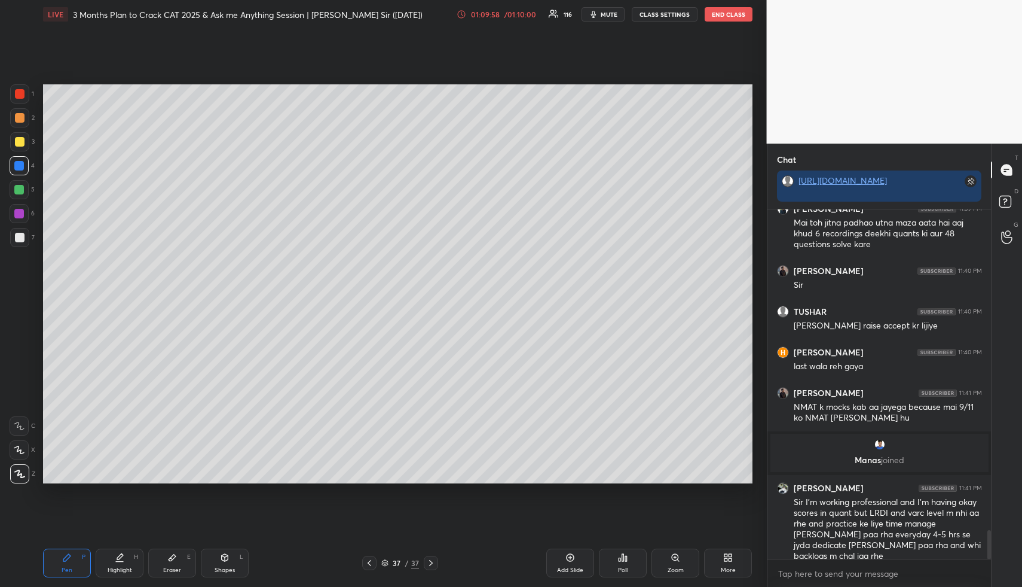
click at [20, 188] on div at bounding box center [19, 190] width 10 height 10
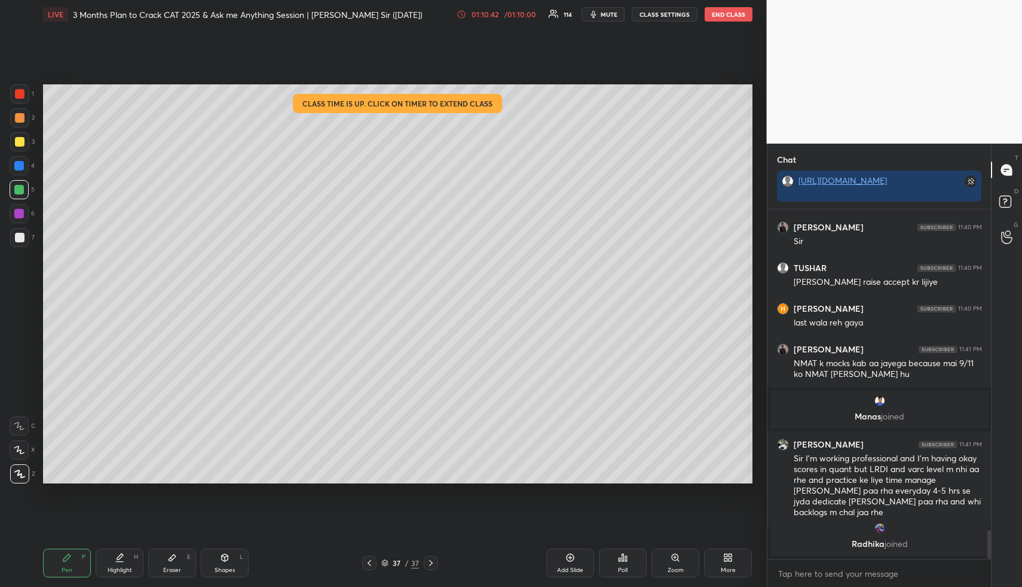
scroll to position [3977, 0]
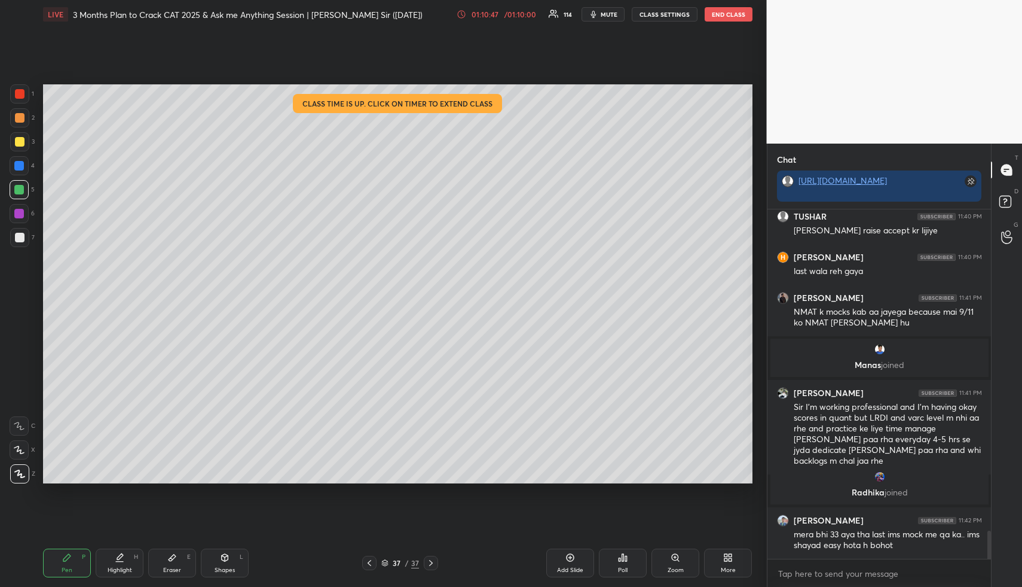
click at [66, 564] on div "Pen P" at bounding box center [67, 562] width 48 height 29
click at [23, 117] on div at bounding box center [20, 118] width 10 height 10
click at [114, 552] on div "Highlight H" at bounding box center [120, 562] width 48 height 29
drag, startPoint x: 119, startPoint y: 556, endPoint x: 128, endPoint y: 524, distance: 32.9
click at [118, 557] on icon at bounding box center [120, 556] width 6 height 6
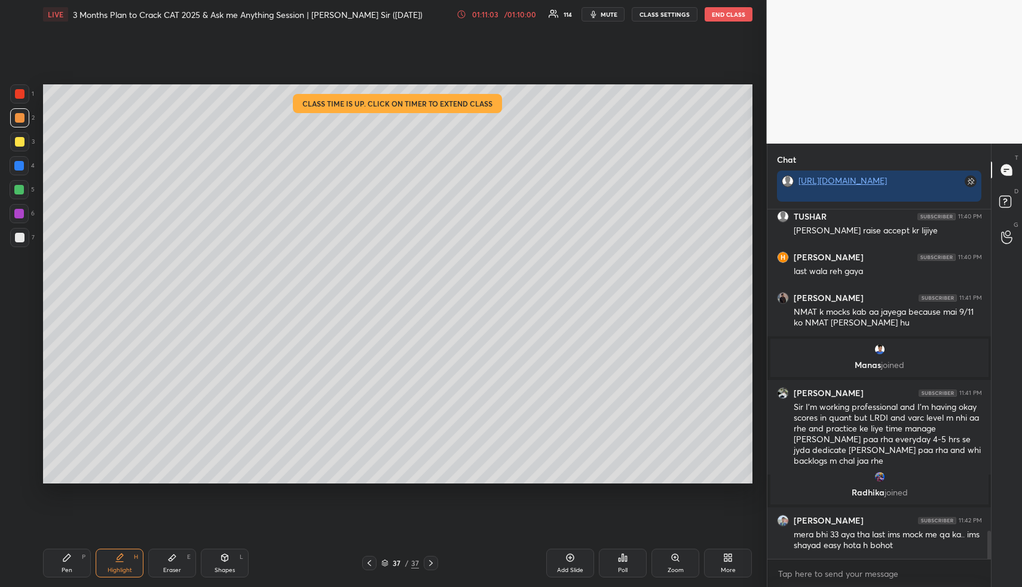
click at [71, 563] on div "Pen P" at bounding box center [67, 562] width 48 height 29
click at [16, 139] on div at bounding box center [20, 142] width 10 height 10
click at [17, 144] on div at bounding box center [20, 142] width 10 height 10
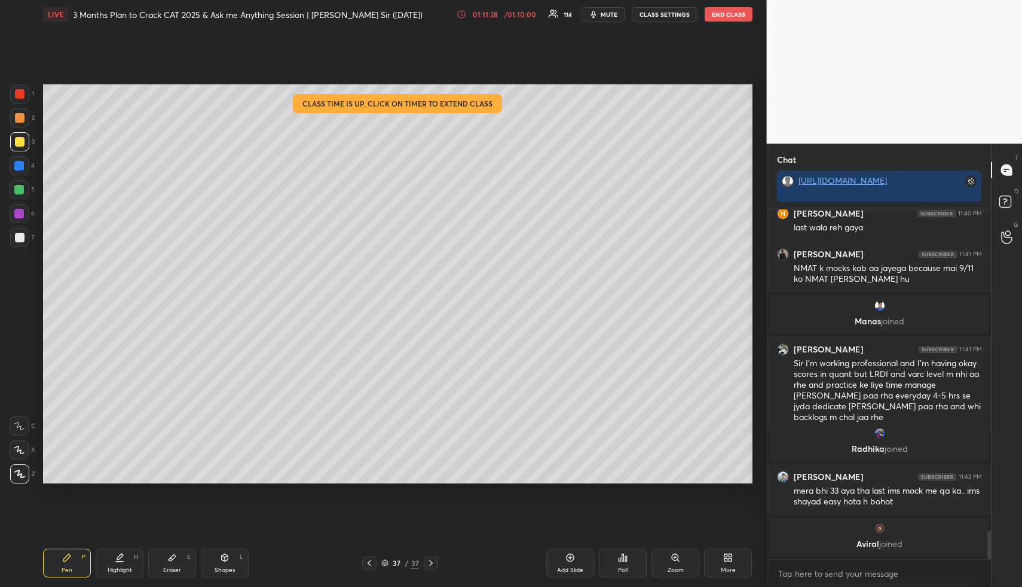
drag, startPoint x: 109, startPoint y: 576, endPoint x: 110, endPoint y: 553, distance: 23.3
click at [109, 578] on div "Pen P Highlight H Eraser E Shapes L 37 / 37 Add Slide Poll Zoom More" at bounding box center [398, 563] width 710 height 48
drag, startPoint x: 120, startPoint y: 559, endPoint x: 135, endPoint y: 493, distance: 67.4
click at [121, 560] on div "Highlight H" at bounding box center [120, 562] width 48 height 29
drag, startPoint x: 71, startPoint y: 564, endPoint x: 62, endPoint y: 485, distance: 78.8
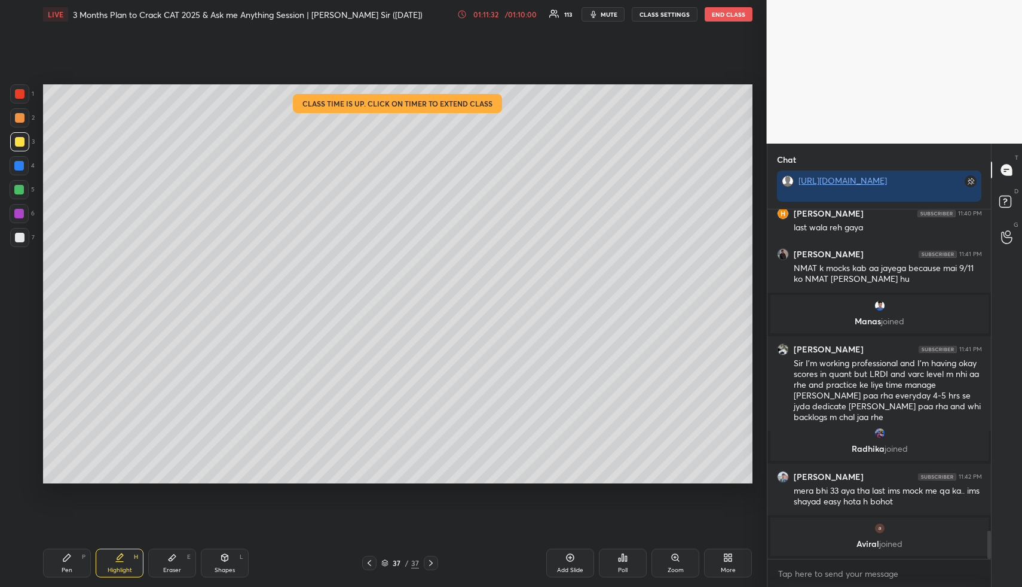
click at [70, 562] on div "Pen P" at bounding box center [67, 562] width 48 height 29
drag, startPoint x: 17, startPoint y: 161, endPoint x: 35, endPoint y: 155, distance: 19.1
click at [19, 161] on div at bounding box center [19, 166] width 10 height 10
click at [118, 561] on div "Highlight H" at bounding box center [120, 562] width 48 height 29
drag, startPoint x: 19, startPoint y: 190, endPoint x: 39, endPoint y: 182, distance: 22.1
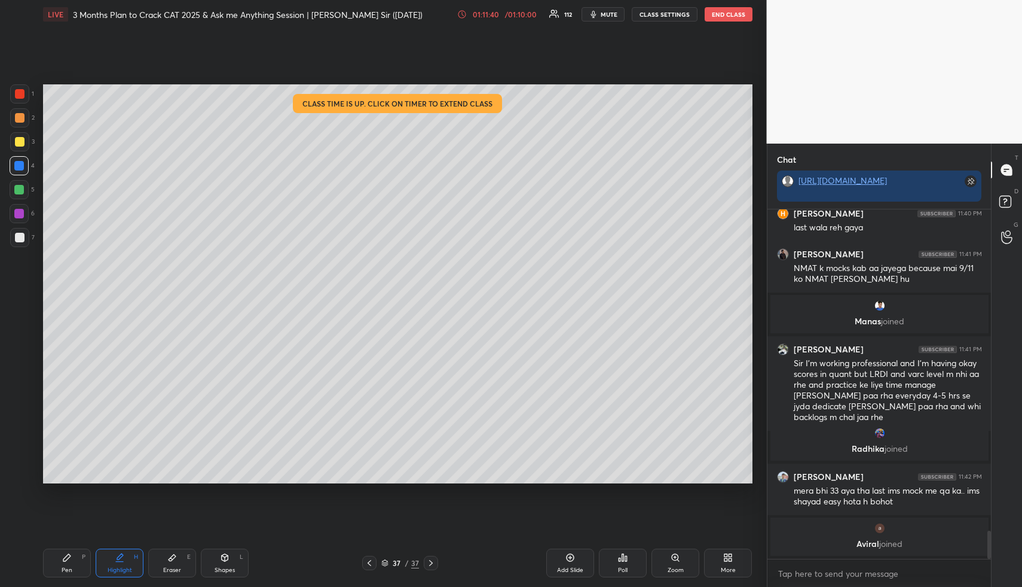
click at [20, 190] on div at bounding box center [19, 190] width 10 height 10
drag, startPoint x: 120, startPoint y: 555, endPoint x: 126, endPoint y: 496, distance: 58.9
click at [118, 555] on icon at bounding box center [120, 557] width 10 height 10
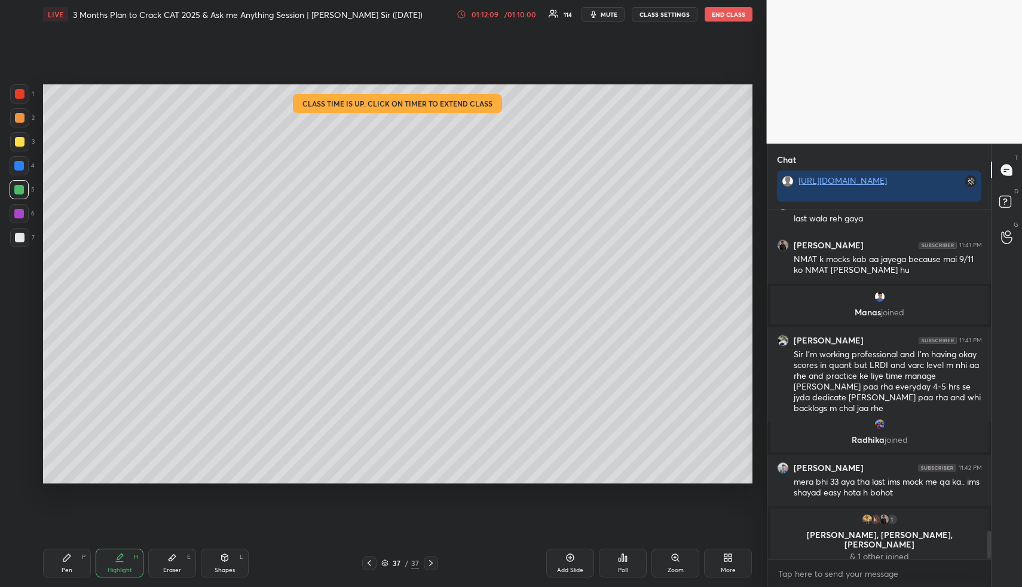
drag, startPoint x: 72, startPoint y: 567, endPoint x: 74, endPoint y: 549, distance: 18.0
click at [72, 567] on div "Pen P" at bounding box center [67, 562] width 48 height 29
click at [17, 141] on div at bounding box center [20, 142] width 10 height 10
drag, startPoint x: 130, startPoint y: 561, endPoint x: 134, endPoint y: 530, distance: 32.0
click at [129, 561] on div "Highlight H" at bounding box center [120, 562] width 48 height 29
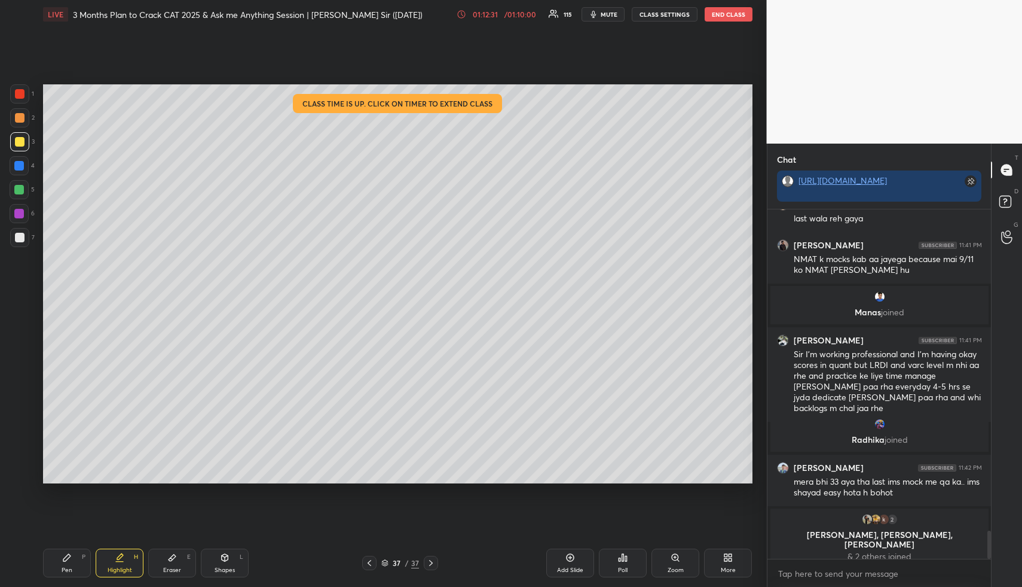
drag, startPoint x: 178, startPoint y: 561, endPoint x: 184, endPoint y: 522, distance: 40.0
click at [179, 560] on div "Eraser E" at bounding box center [172, 562] width 48 height 29
click at [131, 563] on div "Highlight H" at bounding box center [120, 562] width 48 height 29
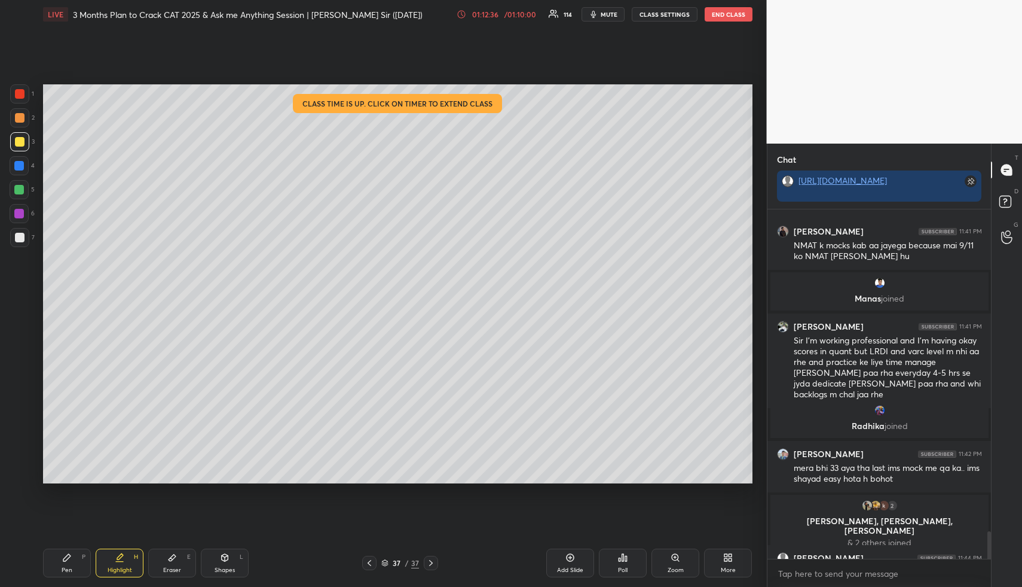
scroll to position [4067, 0]
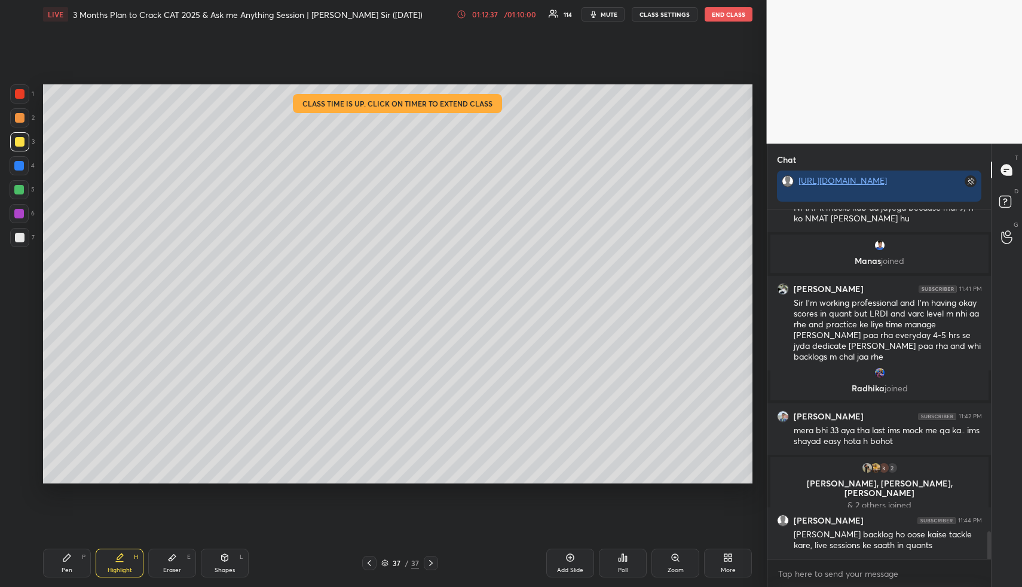
click at [69, 561] on div "Pen P" at bounding box center [67, 562] width 48 height 29
click at [20, 165] on div at bounding box center [19, 166] width 10 height 10
click at [1010, 231] on icon at bounding box center [1006, 237] width 11 height 14
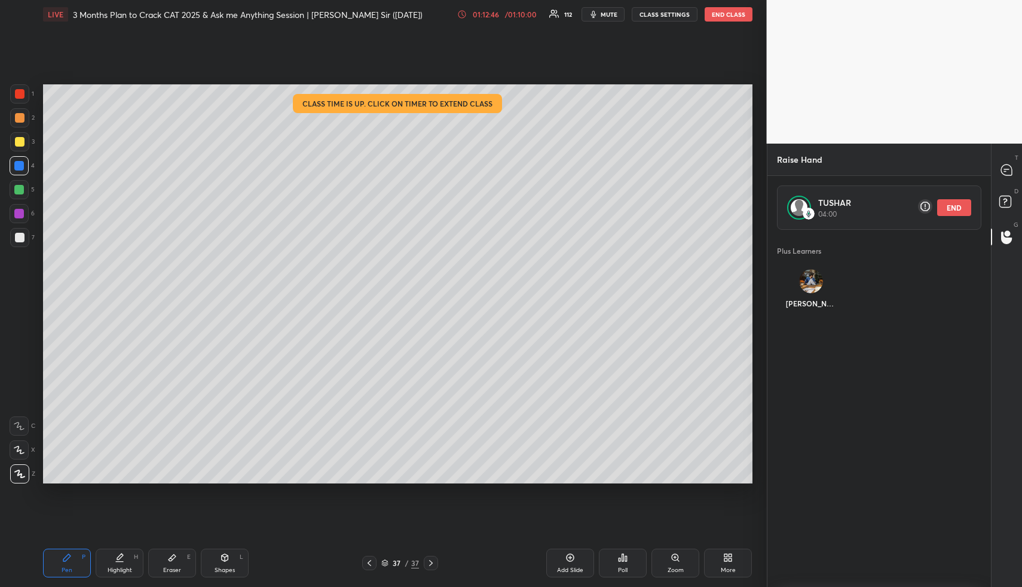
click at [955, 204] on button "END" at bounding box center [954, 207] width 34 height 17
click at [811, 280] on img "grid" at bounding box center [811, 276] width 14 height 14
click at [810, 310] on button "INVITE" at bounding box center [811, 312] width 58 height 16
click at [1008, 207] on rect at bounding box center [1005, 201] width 11 height 11
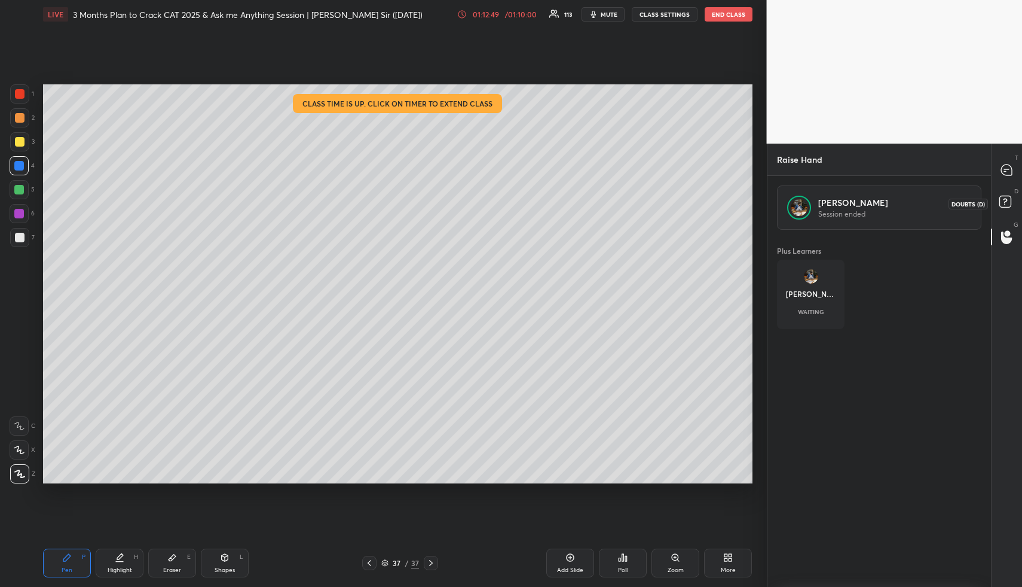
scroll to position [378, 220]
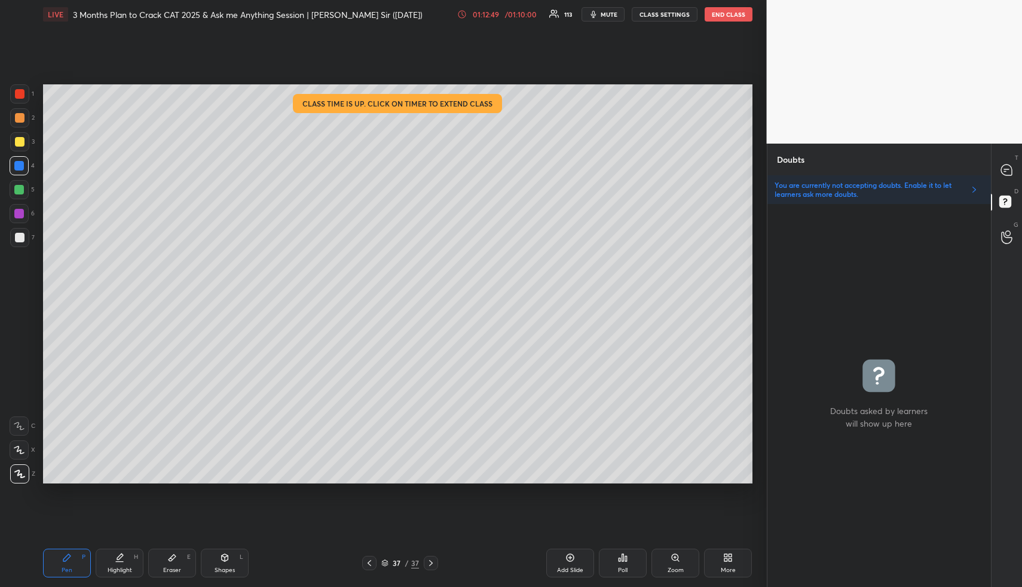
click at [1008, 152] on div "T Messages (T) D Doubts (D) G Raise Hand (G)" at bounding box center [1006, 364] width 31 height 443
click at [1006, 169] on icon at bounding box center [1006, 169] width 11 height 11
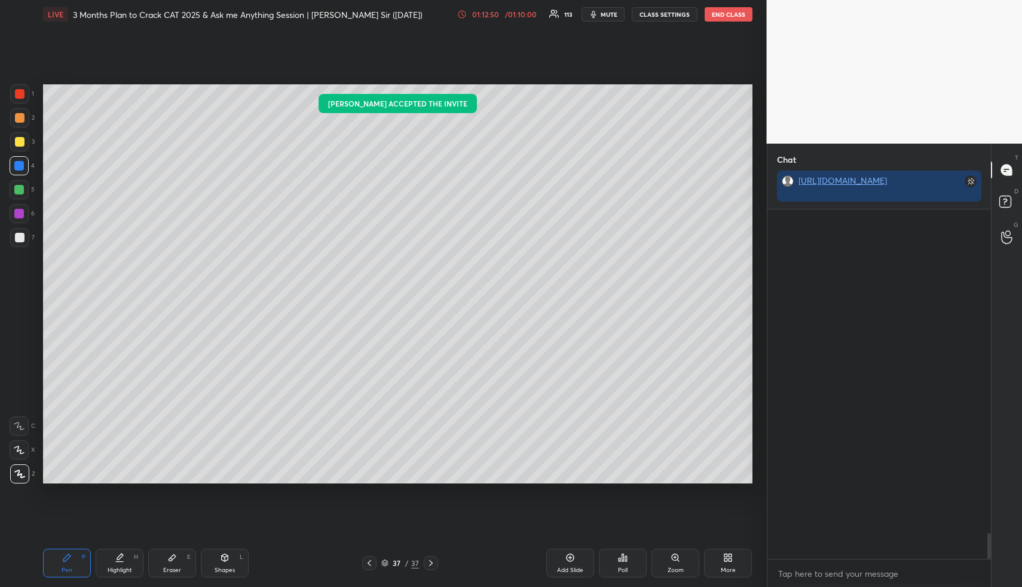
scroll to position [345, 220]
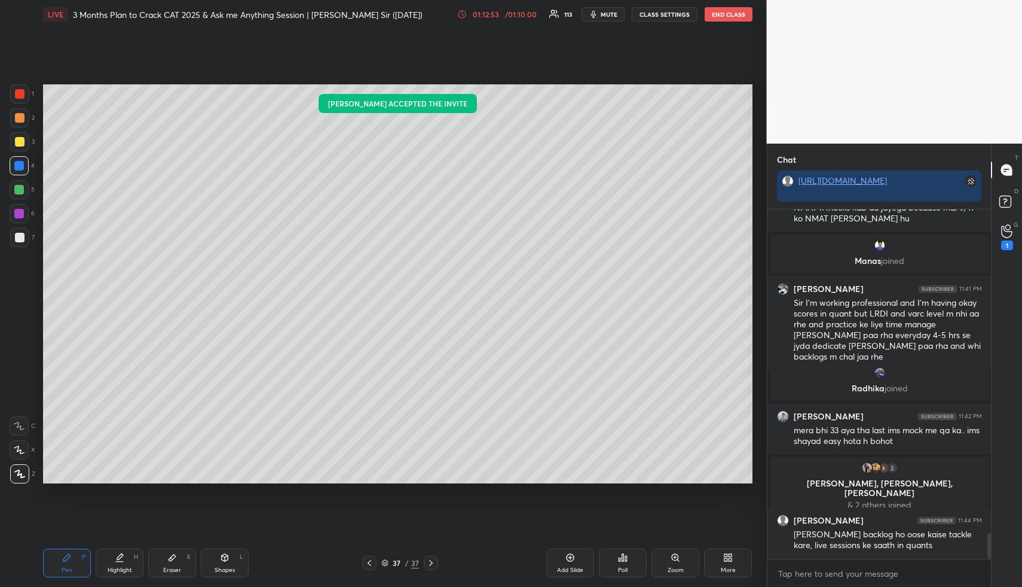
drag, startPoint x: 582, startPoint y: 557, endPoint x: 567, endPoint y: 552, distance: 15.9
click at [580, 557] on div "Add Slide" at bounding box center [570, 562] width 48 height 29
click at [67, 568] on div "Pen" at bounding box center [67, 570] width 11 height 6
drag, startPoint x: 19, startPoint y: 193, endPoint x: 37, endPoint y: 182, distance: 21.7
click at [19, 193] on div at bounding box center [19, 190] width 10 height 10
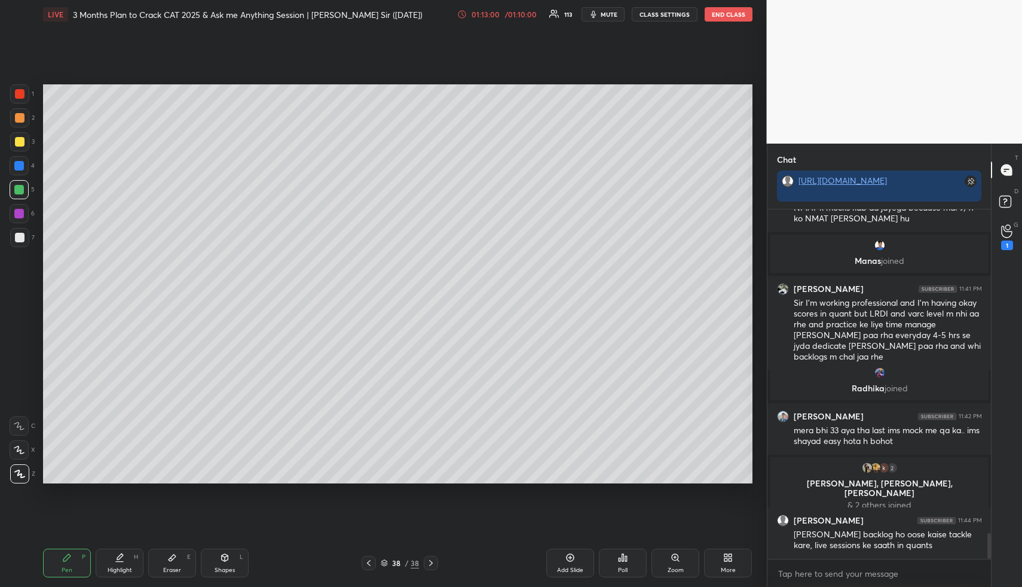
click at [21, 111] on div at bounding box center [19, 117] width 19 height 19
click at [19, 115] on div at bounding box center [20, 118] width 10 height 10
click at [1002, 230] on icon at bounding box center [1006, 231] width 11 height 12
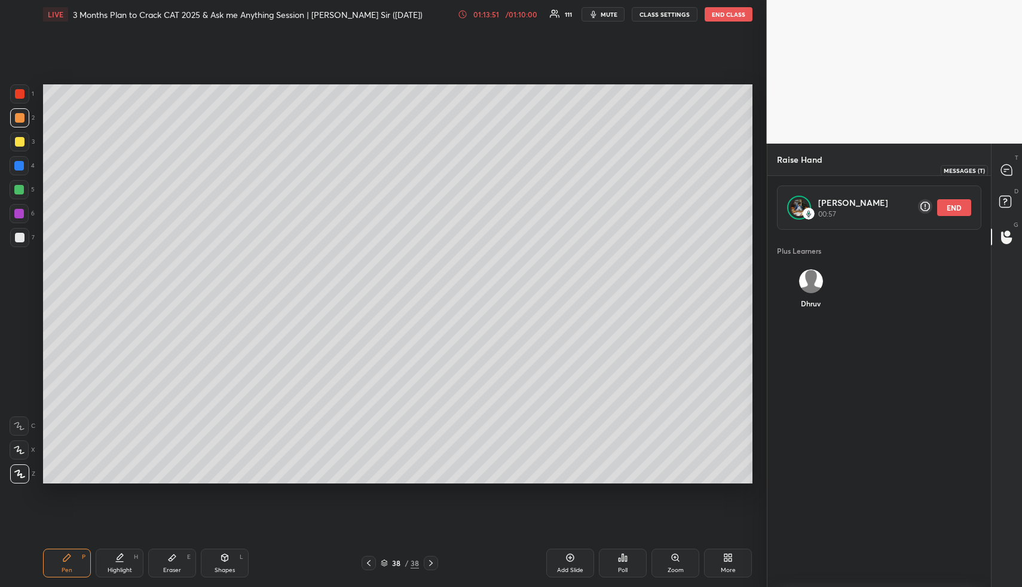
click at [998, 170] on div at bounding box center [1007, 170] width 24 height 22
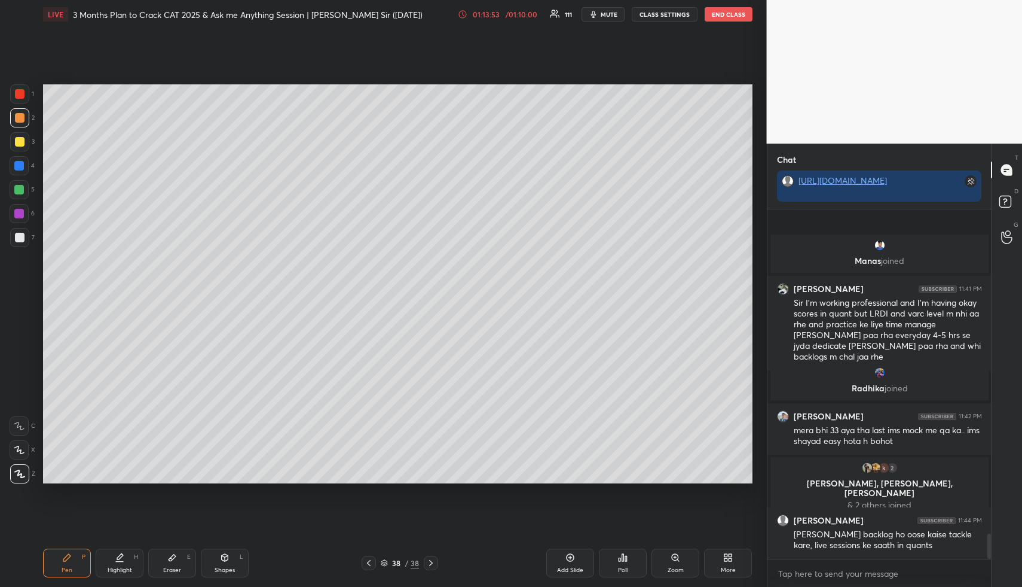
scroll to position [4517, 0]
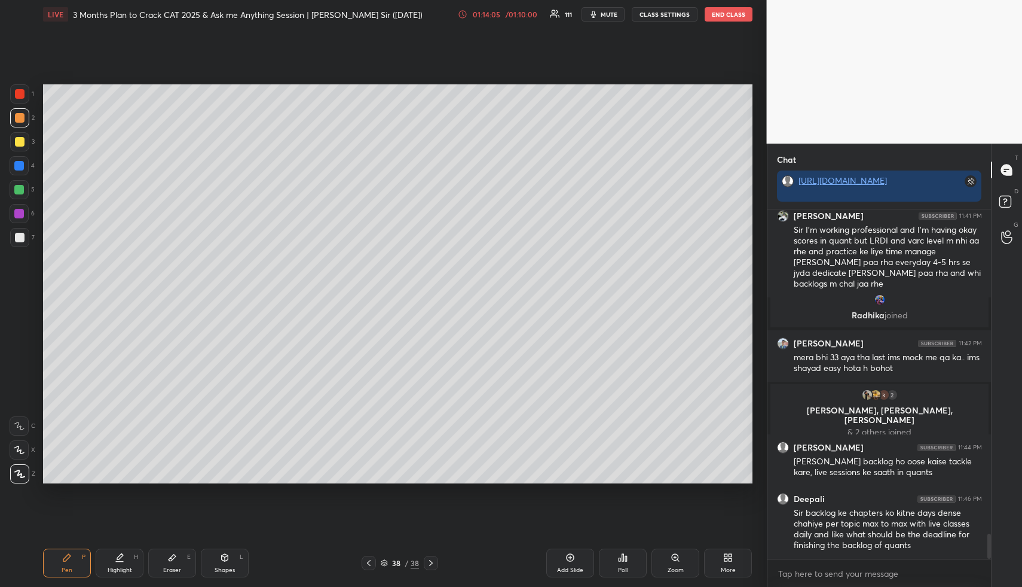
click at [537, 15] on div "/ 01:10:00" at bounding box center [521, 14] width 37 height 7
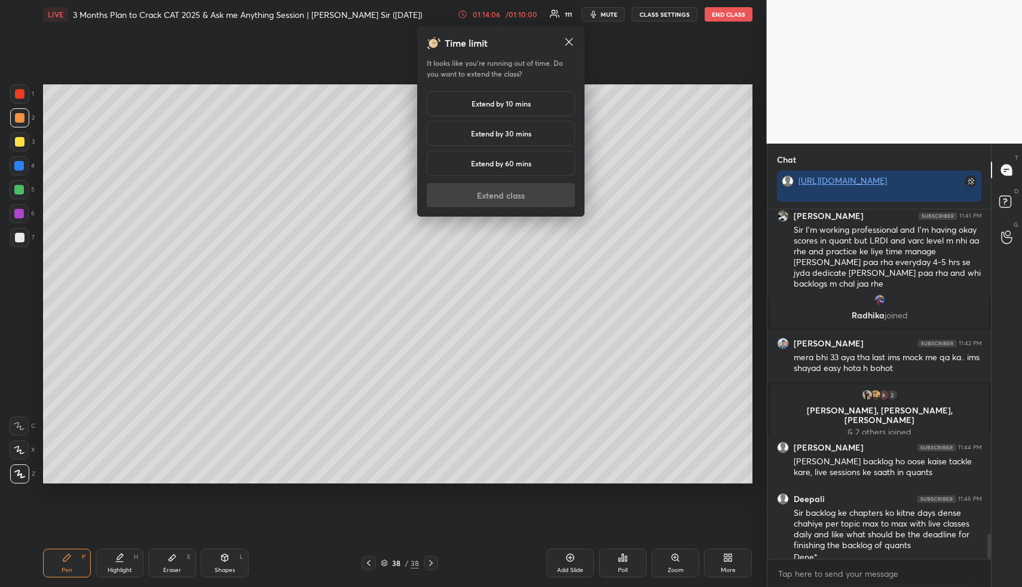
scroll to position [4528, 0]
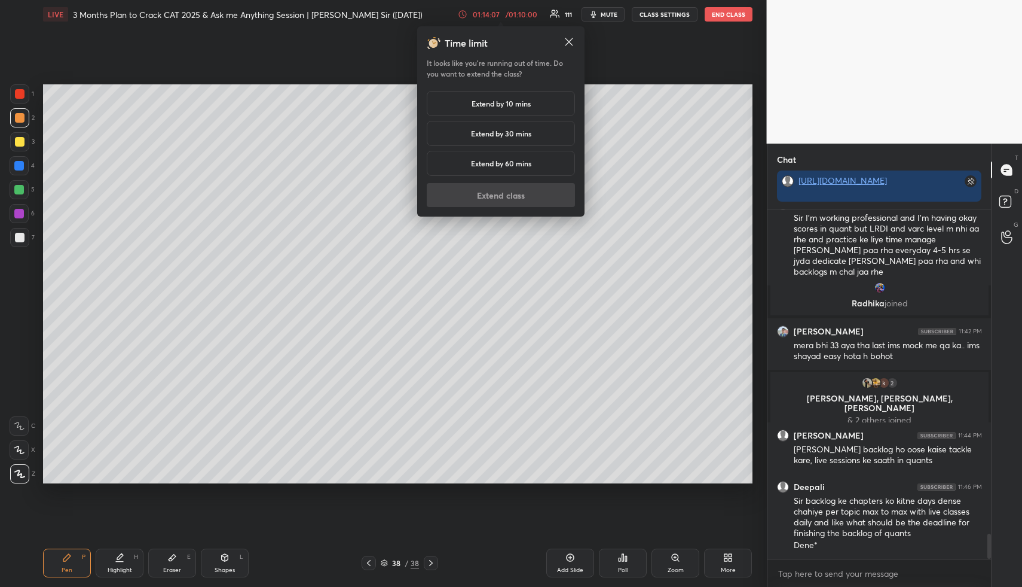
click at [512, 105] on h5 "Extend by 10 mins" at bounding box center [501, 103] width 59 height 11
click at [518, 193] on button "Extend class" at bounding box center [501, 195] width 148 height 24
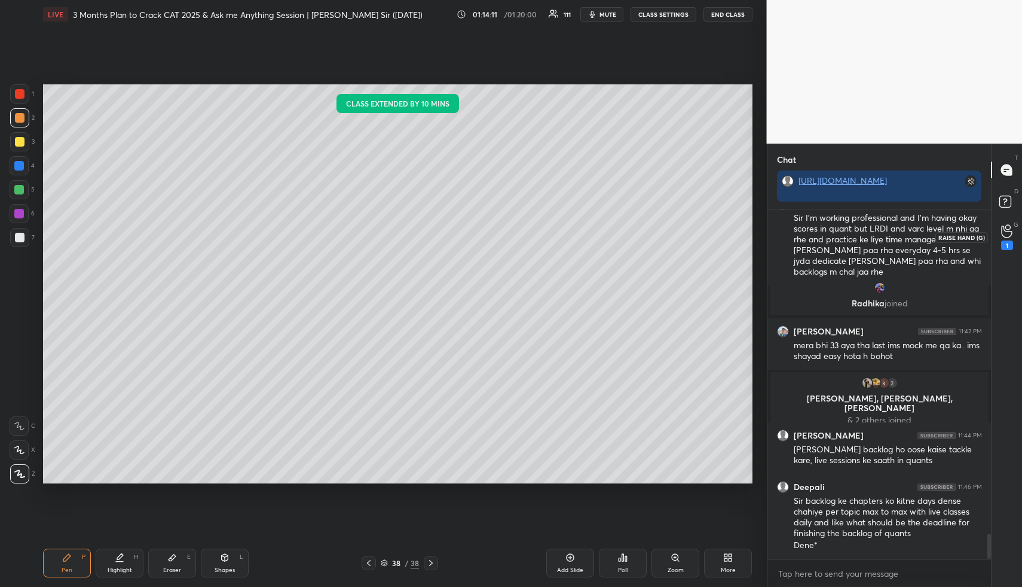
click at [1009, 227] on icon at bounding box center [1006, 231] width 11 height 14
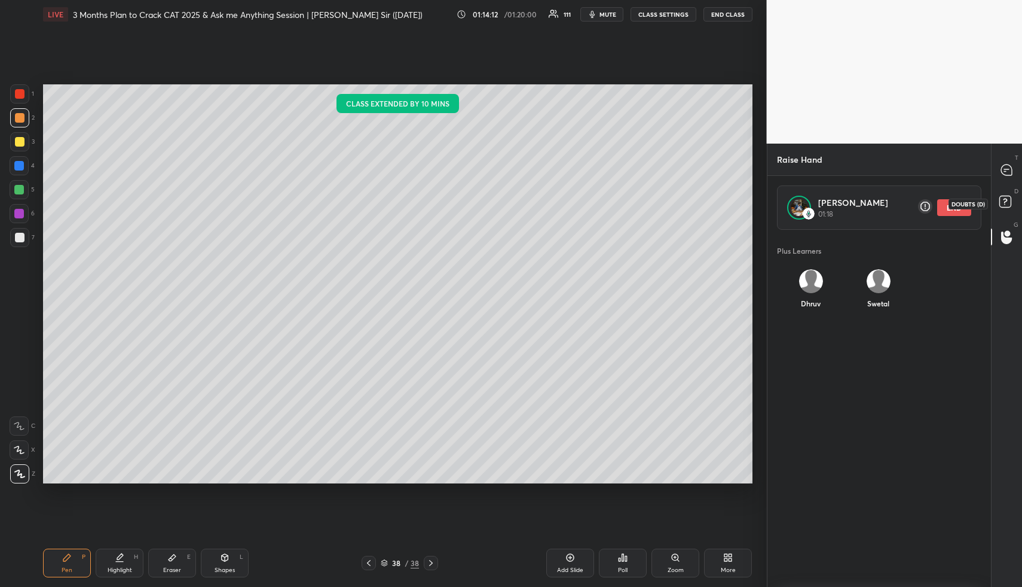
click at [1004, 194] on icon at bounding box center [1008, 204] width 22 height 22
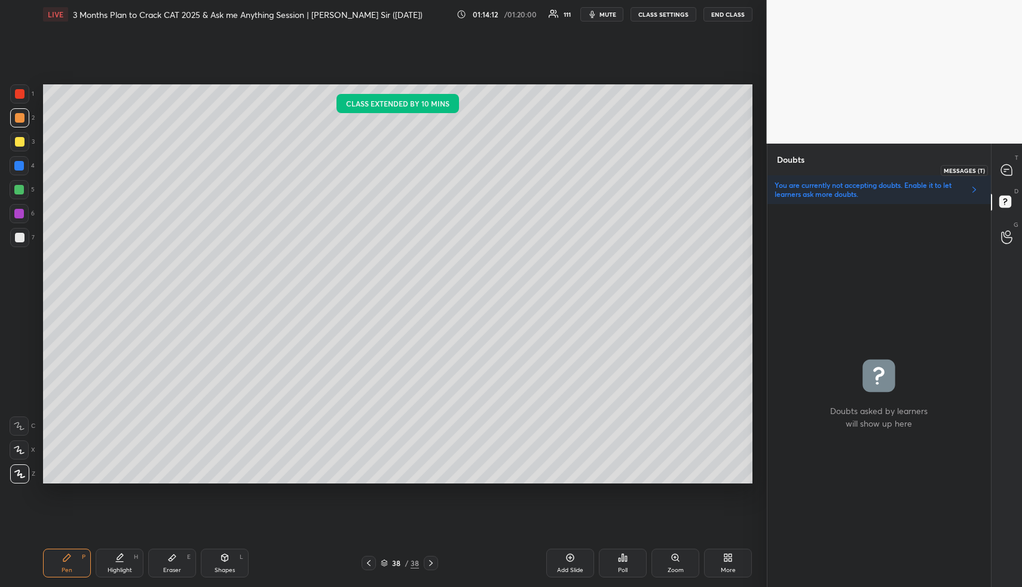
click at [1004, 173] on icon at bounding box center [1006, 169] width 11 height 11
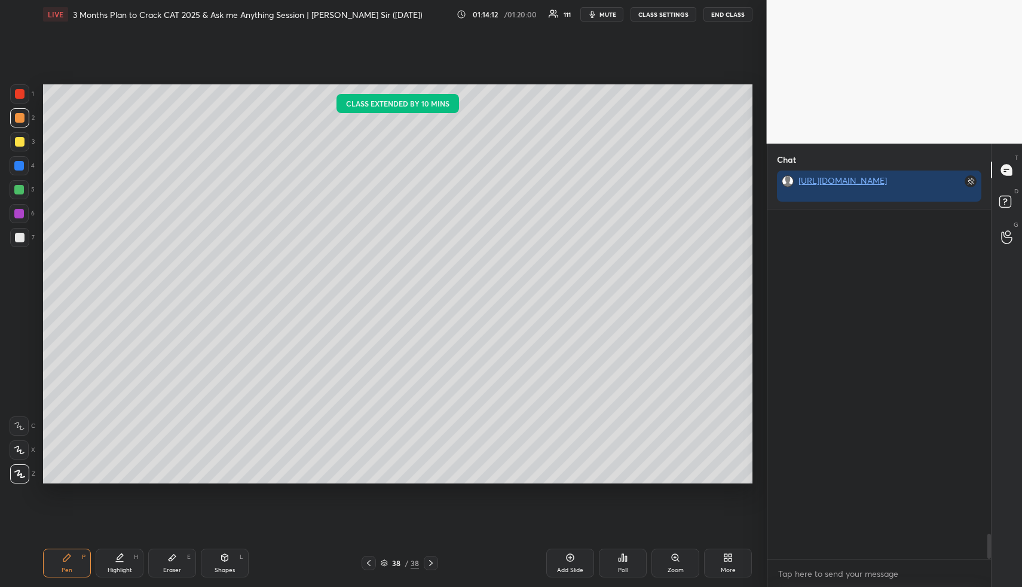
scroll to position [345, 220]
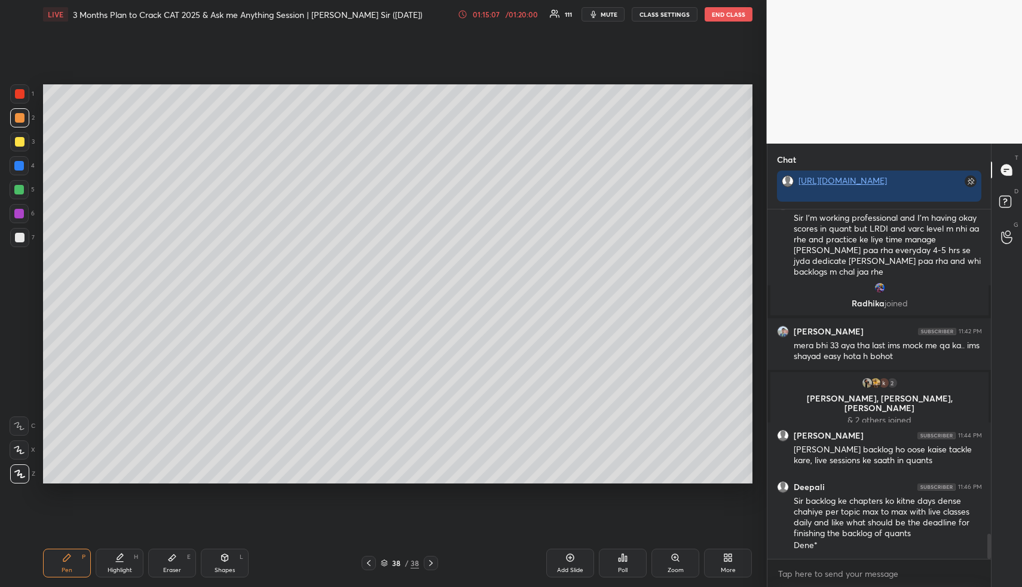
drag, startPoint x: 78, startPoint y: 566, endPoint x: 74, endPoint y: 540, distance: 25.6
click at [78, 564] on div "Pen P" at bounding box center [67, 562] width 48 height 29
click at [19, 141] on div at bounding box center [20, 142] width 10 height 10
click at [22, 123] on div at bounding box center [19, 117] width 19 height 19
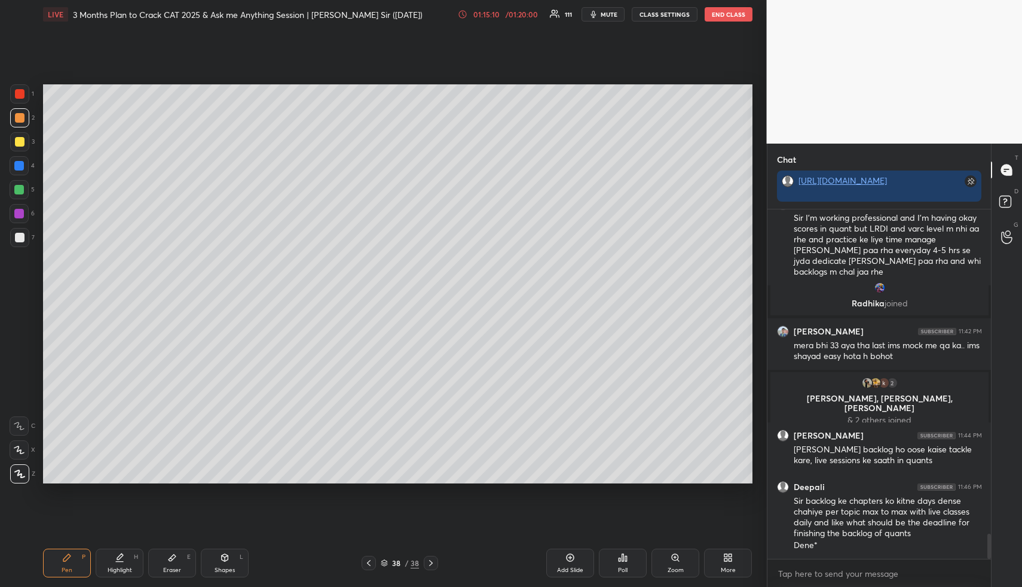
click at [20, 120] on div at bounding box center [20, 118] width 10 height 10
click at [498, 11] on div "01:15:14" at bounding box center [484, 14] width 33 height 7
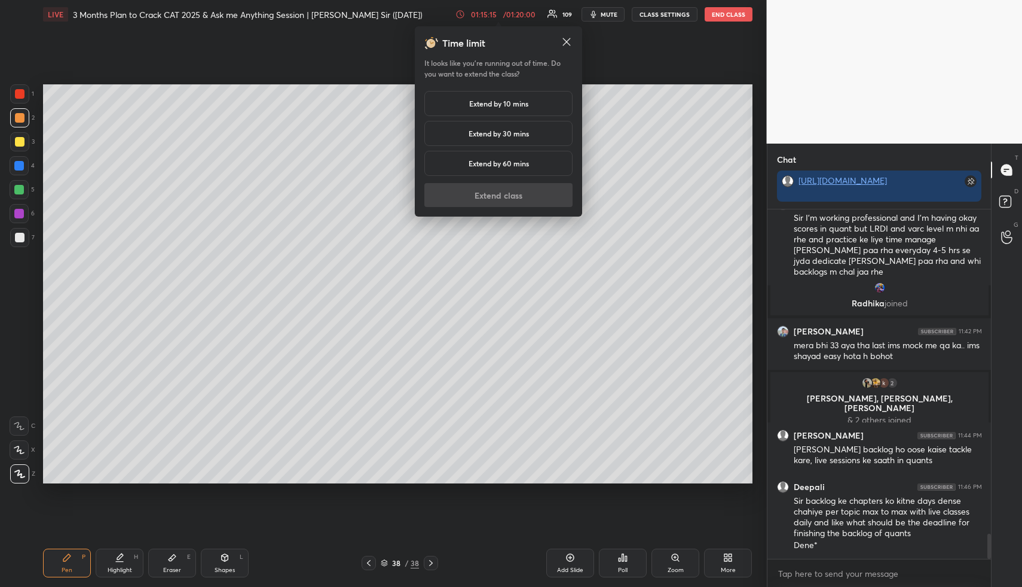
click at [492, 100] on h5 "Extend by 10 mins" at bounding box center [498, 103] width 59 height 11
click at [488, 191] on button "Extend class" at bounding box center [499, 195] width 148 height 24
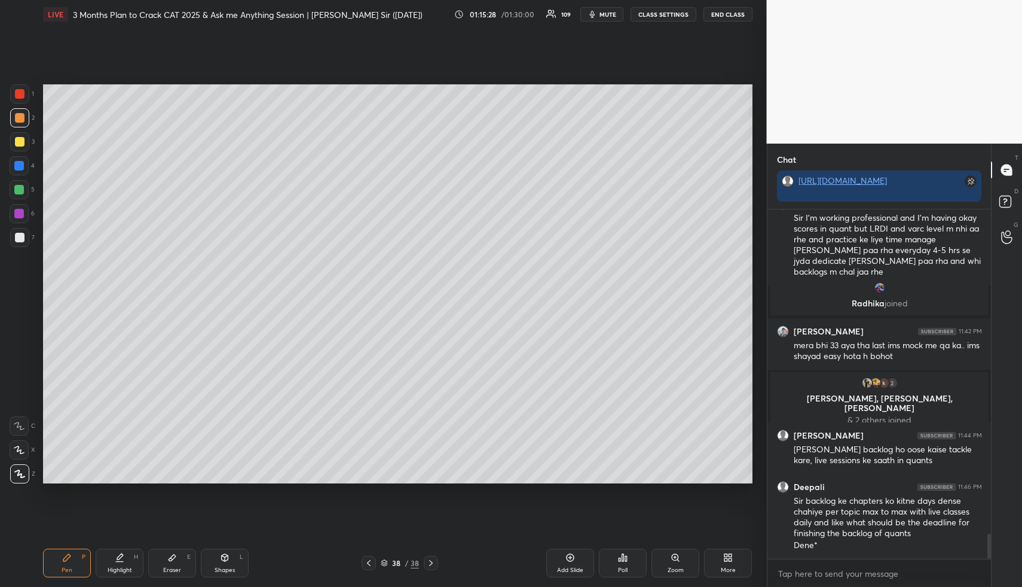
click at [72, 554] on div "Pen P" at bounding box center [67, 562] width 48 height 29
click at [23, 143] on div at bounding box center [19, 141] width 19 height 19
drag, startPoint x: 23, startPoint y: 142, endPoint x: 41, endPoint y: 148, distance: 18.3
click at [23, 142] on div at bounding box center [20, 142] width 10 height 10
click at [18, 172] on div at bounding box center [19, 165] width 19 height 19
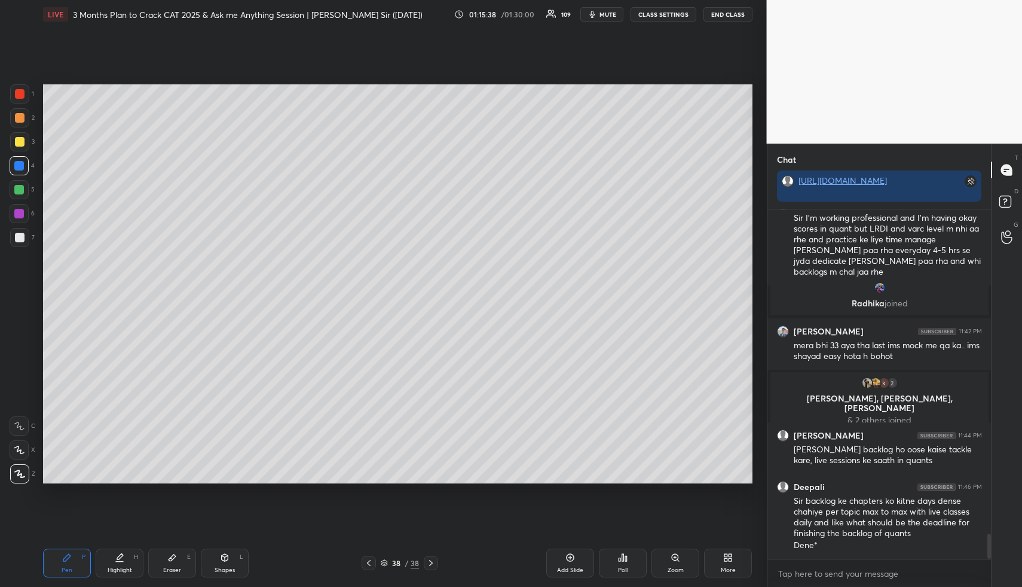
click at [22, 167] on div at bounding box center [19, 166] width 10 height 10
click at [115, 557] on icon at bounding box center [120, 557] width 10 height 10
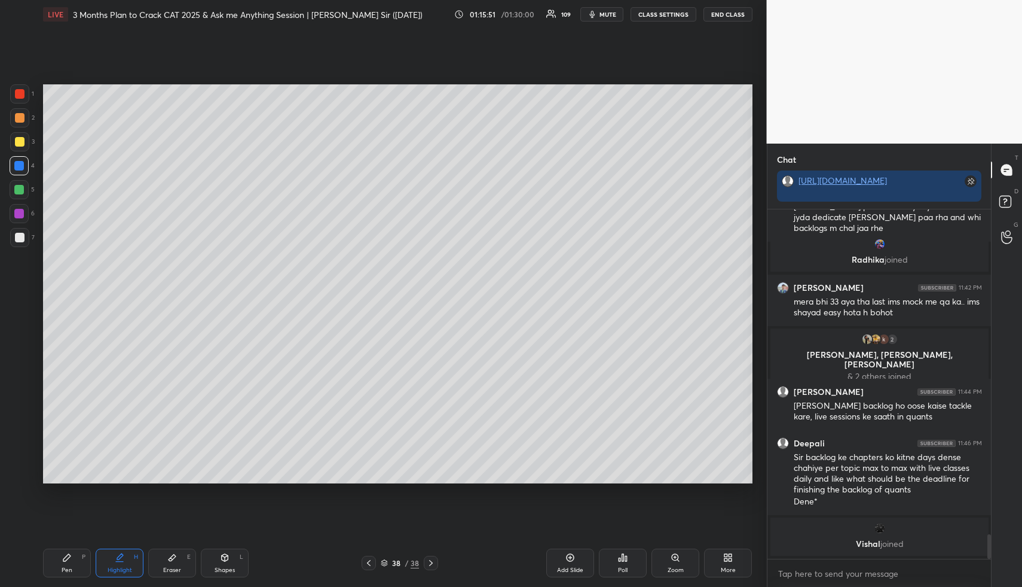
click at [75, 555] on div "Pen P" at bounding box center [67, 562] width 48 height 29
click at [19, 142] on div at bounding box center [20, 142] width 10 height 10
drag, startPoint x: 116, startPoint y: 562, endPoint x: 117, endPoint y: 498, distance: 64.0
click at [117, 561] on div "Highlight H" at bounding box center [120, 562] width 48 height 29
click at [73, 571] on div "Pen P" at bounding box center [67, 562] width 48 height 29
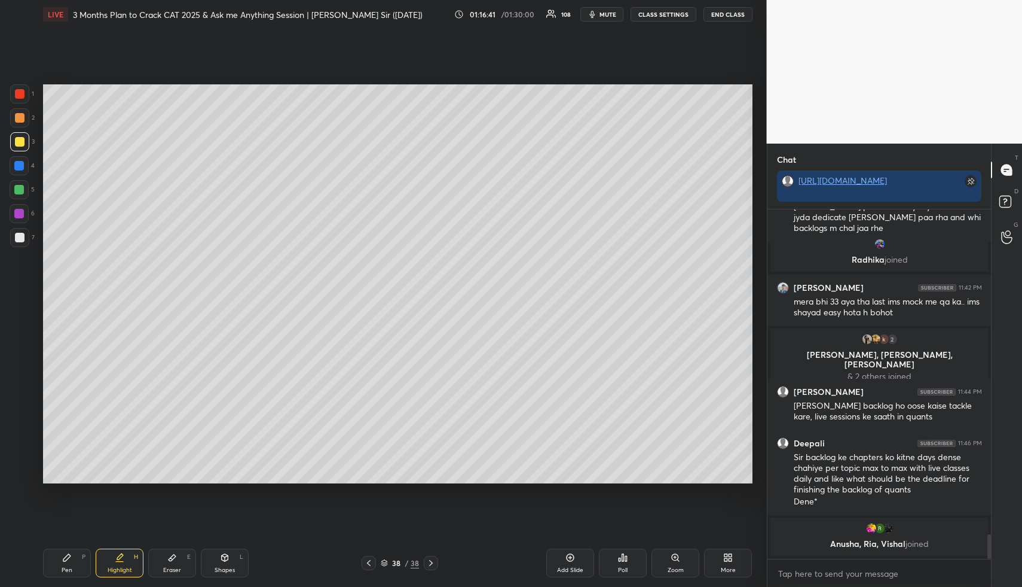
click at [75, 565] on div "Pen P" at bounding box center [67, 562] width 48 height 29
click at [22, 191] on div at bounding box center [19, 190] width 10 height 10
drag, startPoint x: 22, startPoint y: 191, endPoint x: 38, endPoint y: 197, distance: 17.4
click at [22, 191] on div at bounding box center [19, 190] width 10 height 10
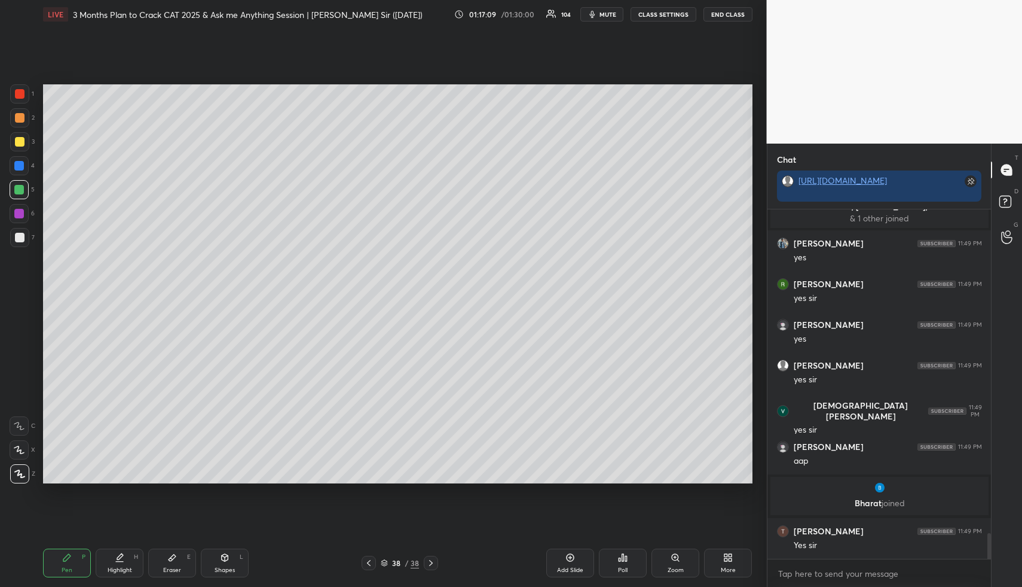
scroll to position [4475, 0]
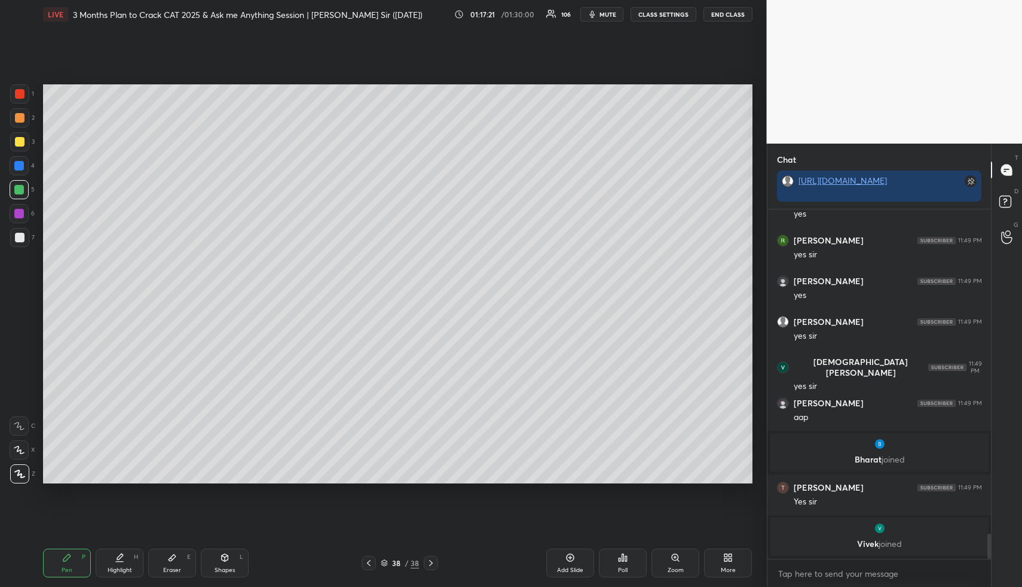
click at [93, 554] on div "Pen P Highlight H Eraser E Shapes L" at bounding box center [189, 562] width 292 height 29
click at [104, 555] on div "Highlight H" at bounding box center [120, 562] width 48 height 29
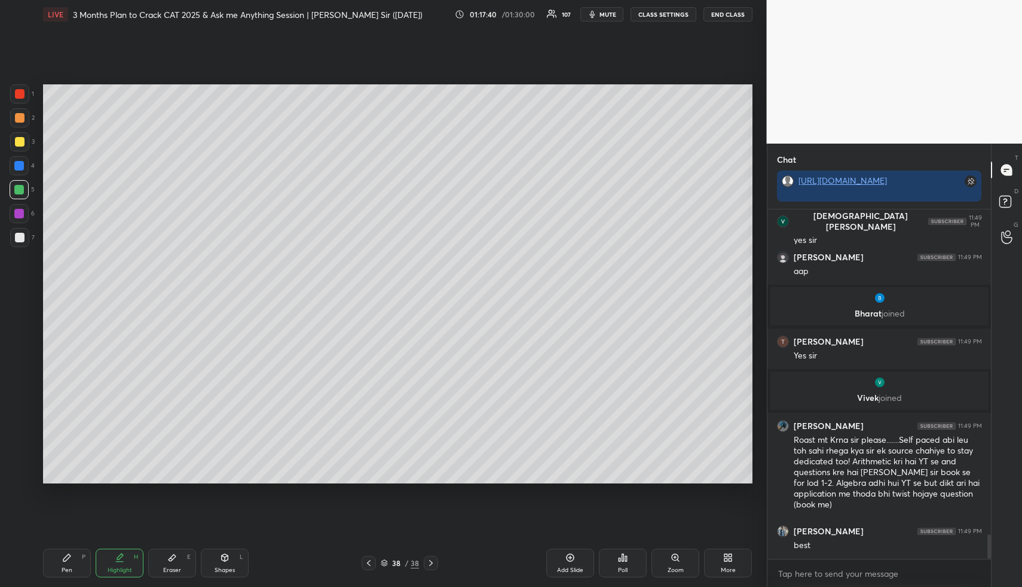
scroll to position [4586, 0]
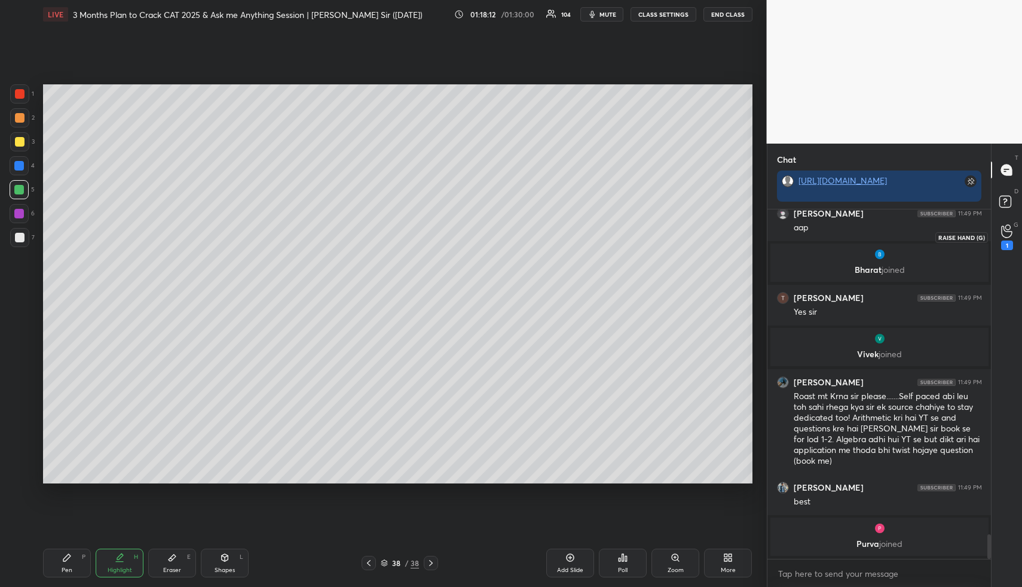
click at [1001, 233] on div "1" at bounding box center [1007, 237] width 12 height 26
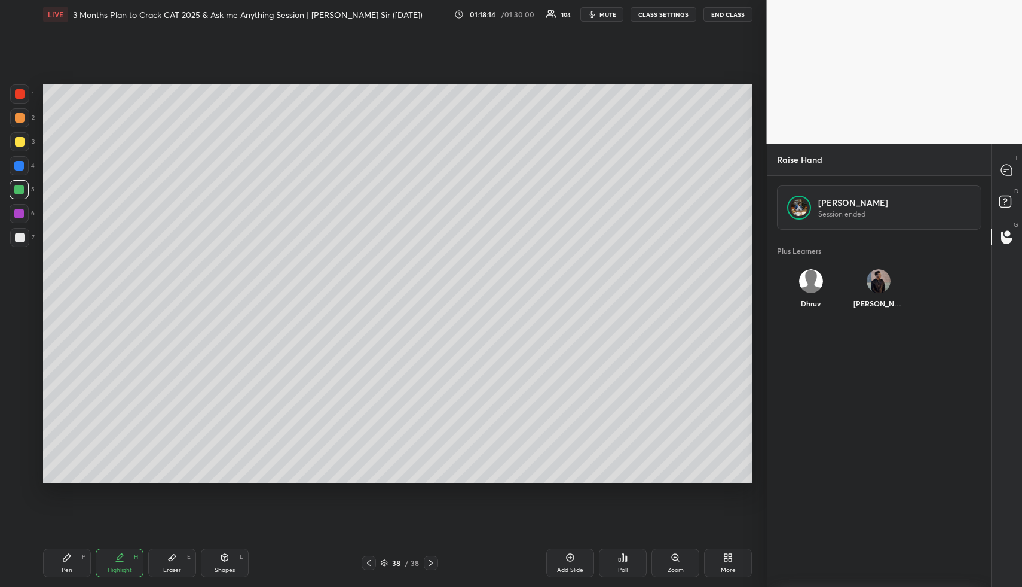
scroll to position [403, 220]
click at [1003, 194] on icon at bounding box center [1008, 204] width 22 height 22
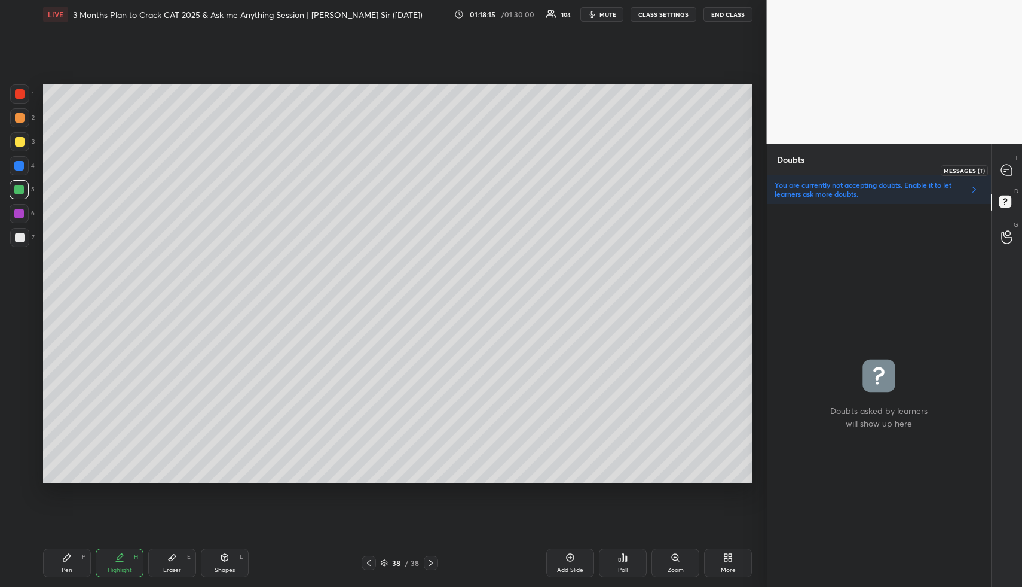
click at [1004, 173] on icon at bounding box center [1006, 169] width 11 height 11
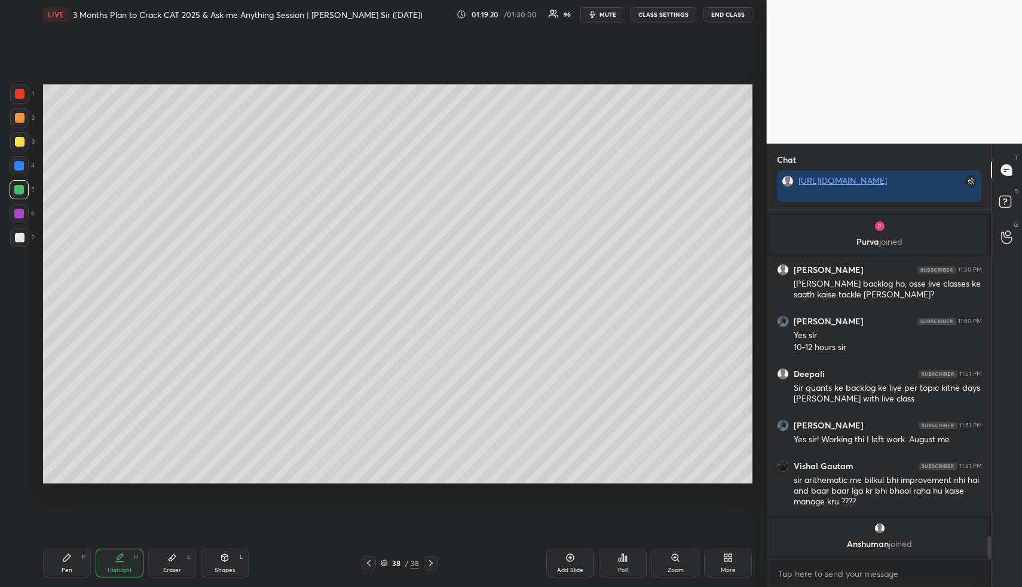
scroll to position [4673, 0]
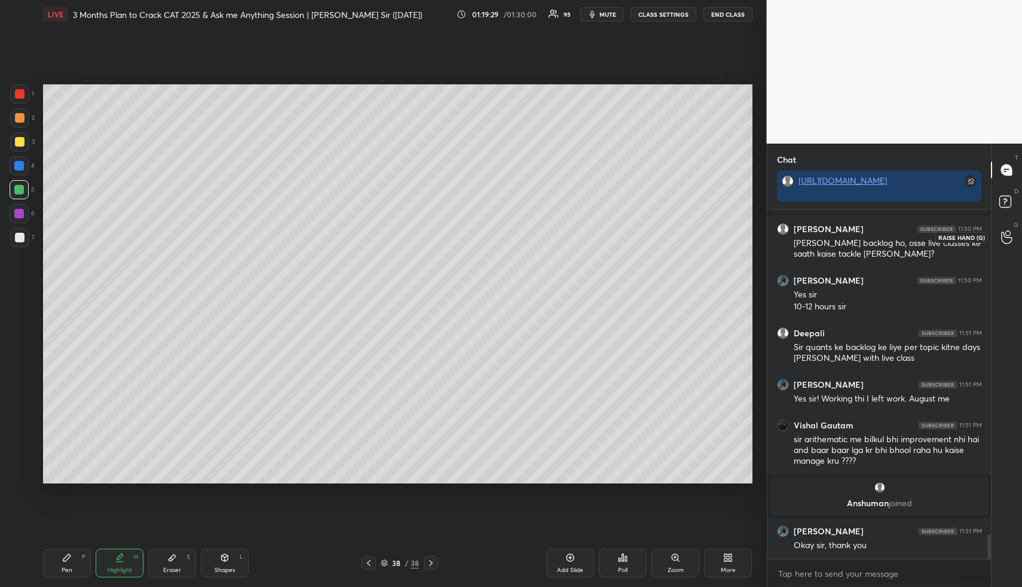
click at [1013, 224] on div "G Raise Hand (G)" at bounding box center [1007, 236] width 30 height 33
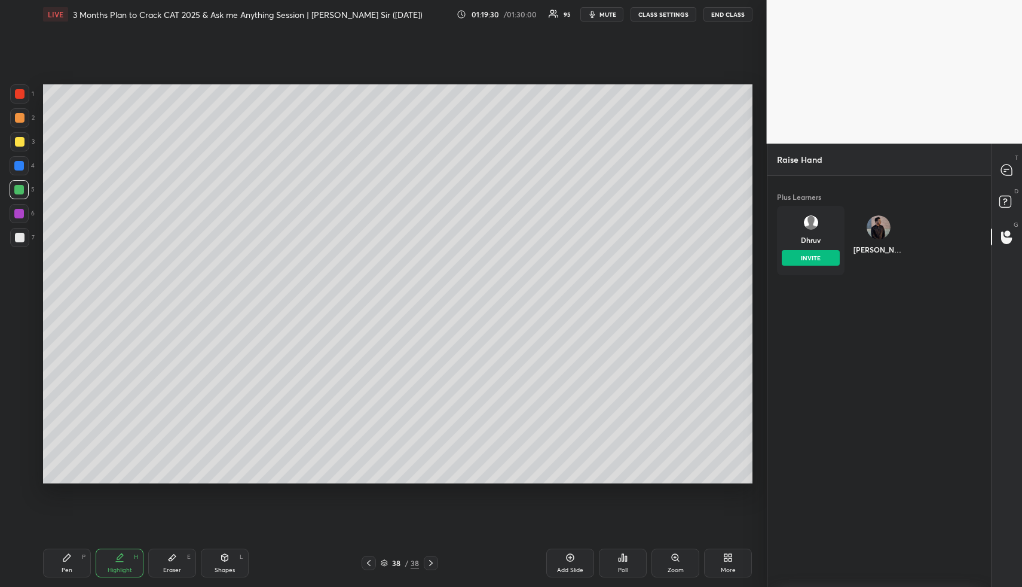
click at [829, 231] on div "Dhruv INVITE" at bounding box center [811, 240] width 68 height 69
click at [815, 269] on div "Dhruv INVITE" at bounding box center [811, 240] width 68 height 69
click at [819, 262] on button "INVITE" at bounding box center [811, 258] width 58 height 16
click at [1002, 200] on rect at bounding box center [1005, 201] width 11 height 11
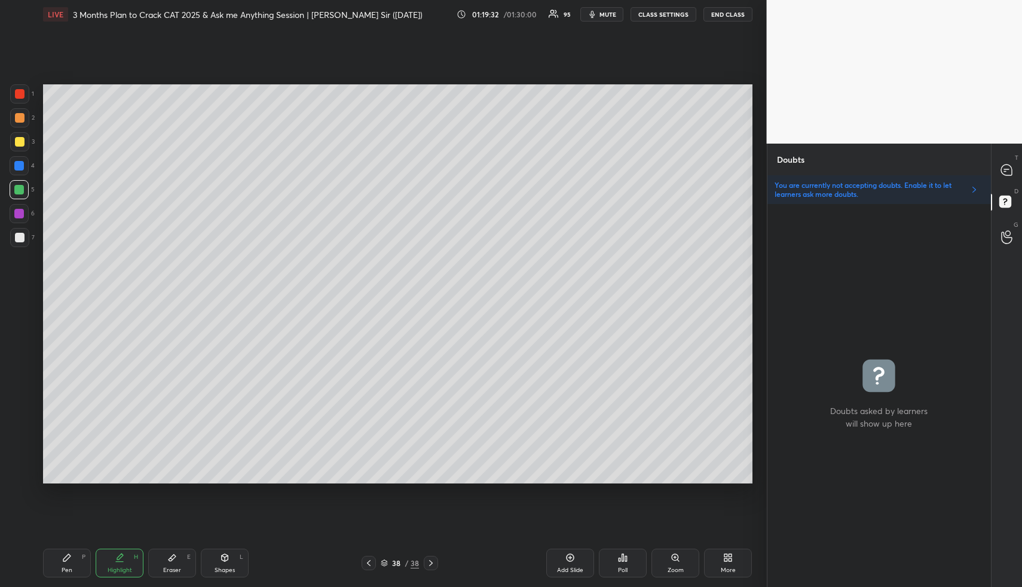
scroll to position [4, 4]
click at [1008, 173] on icon at bounding box center [1006, 169] width 11 height 11
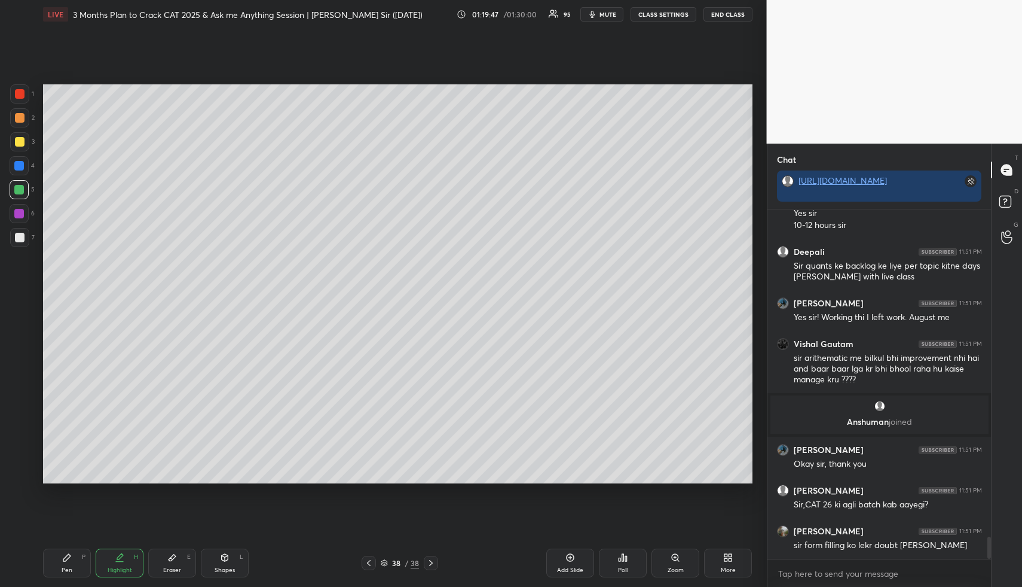
scroll to position [5172, 0]
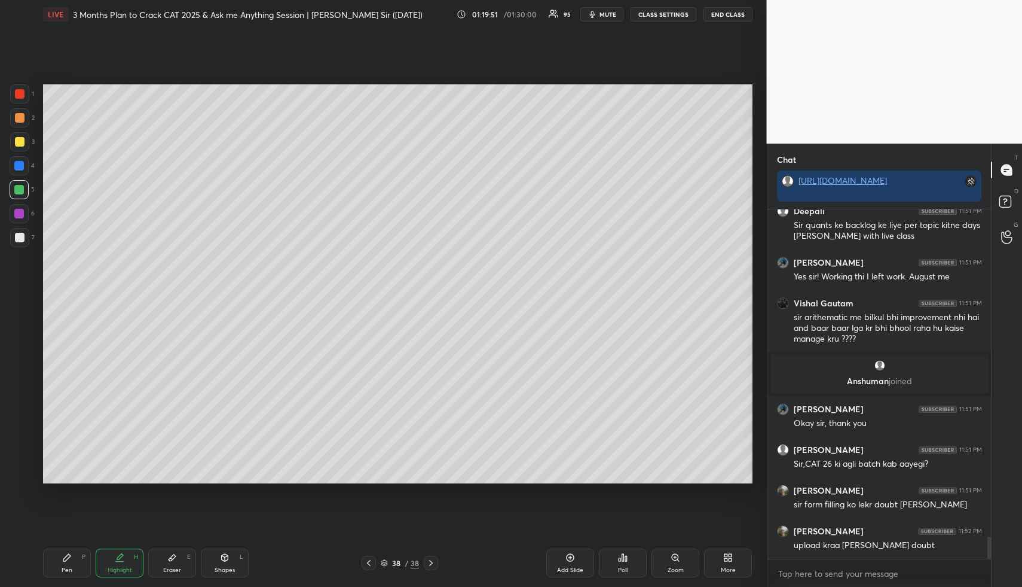
click at [367, 558] on icon at bounding box center [369, 563] width 10 height 10
click at [368, 557] on div at bounding box center [369, 562] width 14 height 14
click at [432, 560] on icon at bounding box center [431, 563] width 10 height 10
click at [431, 560] on icon at bounding box center [431, 563] width 10 height 10
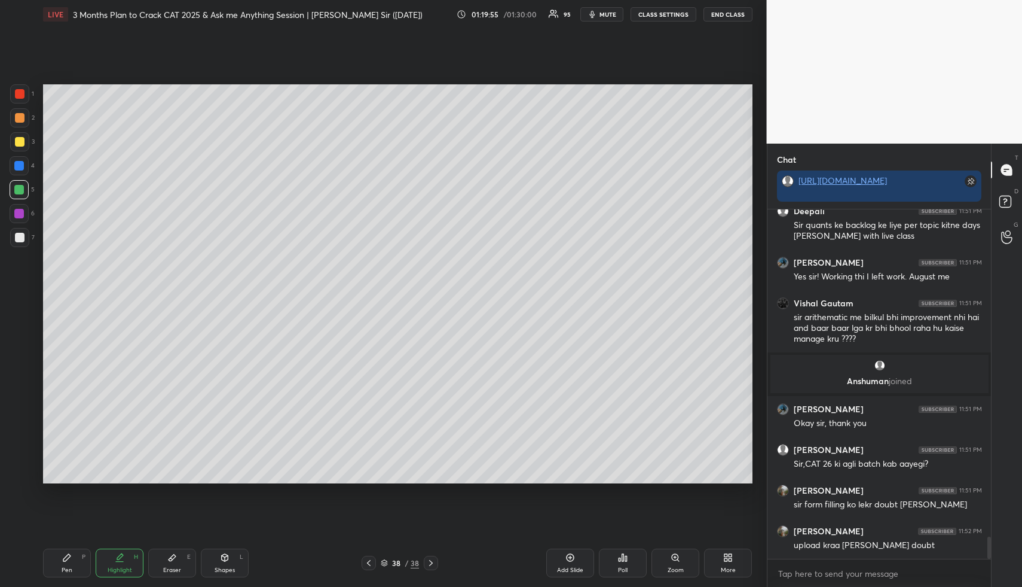
drag, startPoint x: 557, startPoint y: 560, endPoint x: 540, endPoint y: 554, distance: 18.5
click at [557, 560] on div "Add Slide" at bounding box center [570, 562] width 48 height 29
click at [79, 569] on div "Pen P" at bounding box center [67, 562] width 48 height 29
click at [23, 134] on div at bounding box center [19, 141] width 19 height 19
drag, startPoint x: 78, startPoint y: 564, endPoint x: 66, endPoint y: 515, distance: 51.2
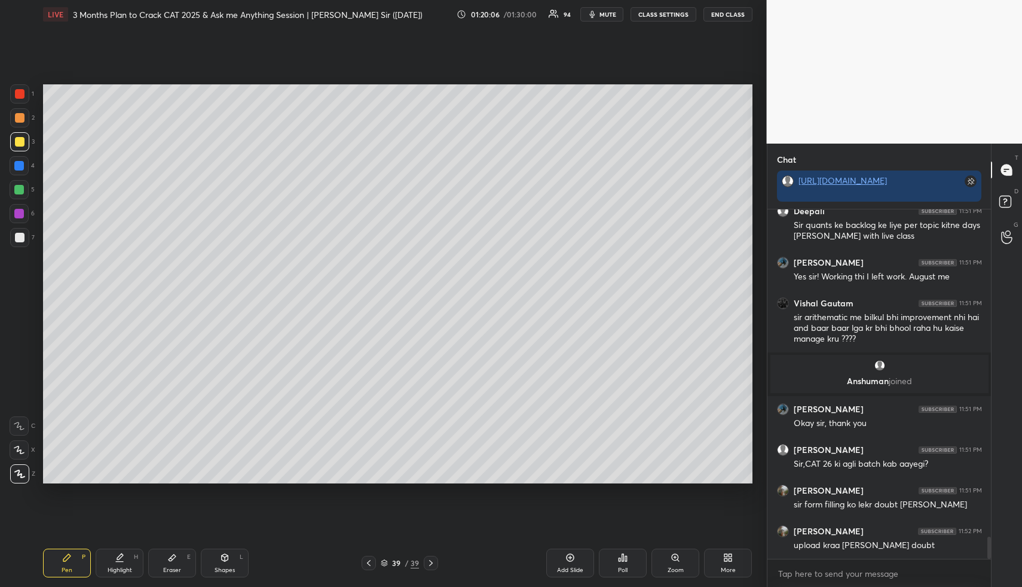
click at [78, 564] on div "Pen P" at bounding box center [67, 562] width 48 height 29
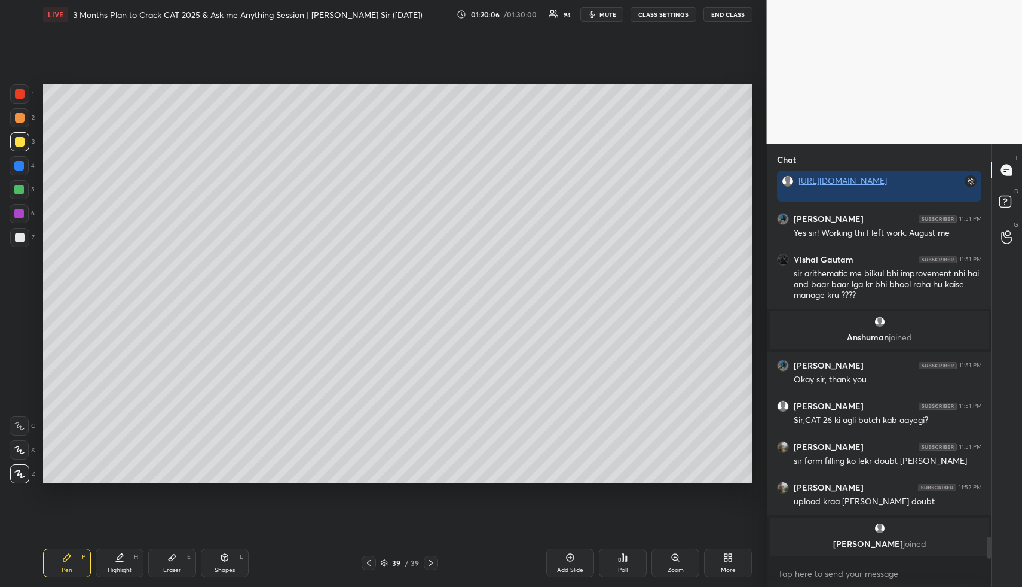
click at [20, 186] on div at bounding box center [19, 190] width 10 height 10
click at [18, 190] on div at bounding box center [19, 190] width 10 height 10
click at [28, 193] on div at bounding box center [19, 189] width 19 height 19
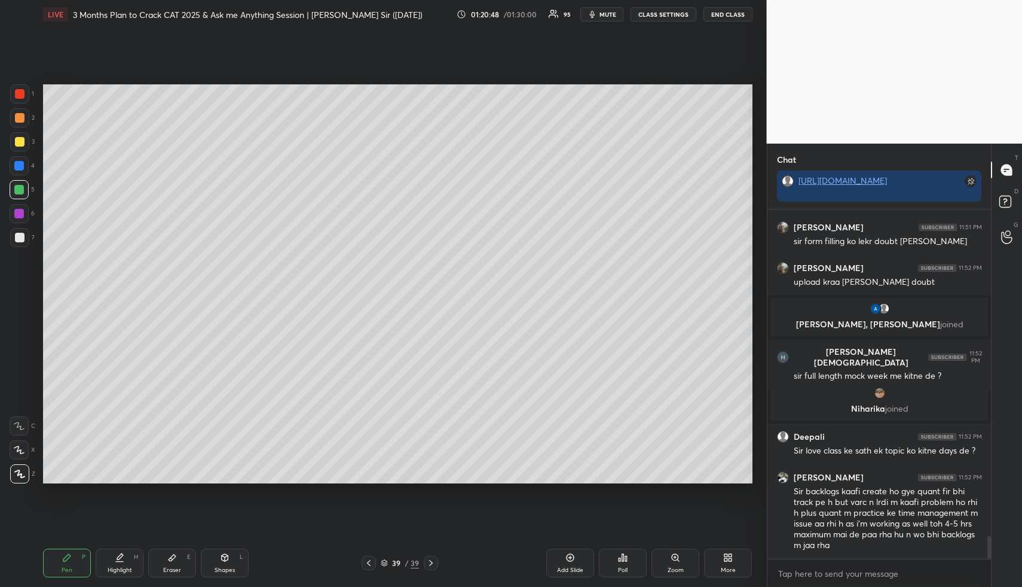
scroll to position [5055, 0]
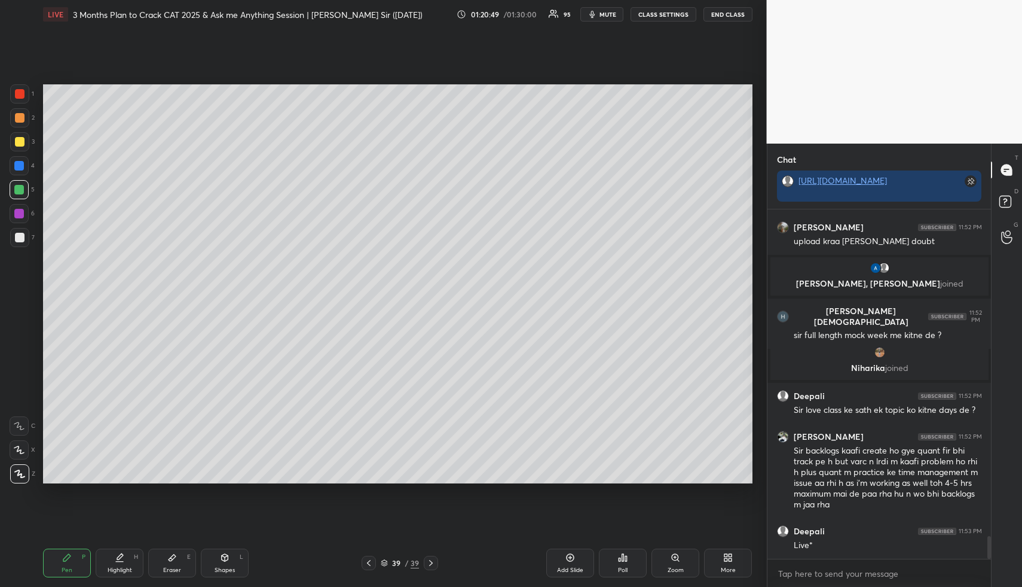
click at [75, 566] on div "Pen P" at bounding box center [67, 562] width 48 height 29
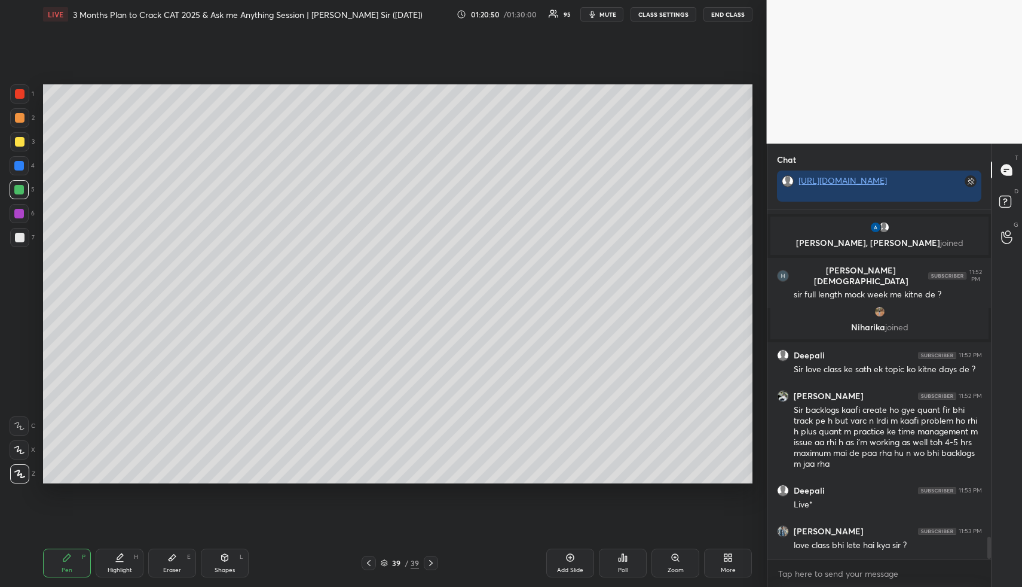
click at [15, 132] on div at bounding box center [19, 141] width 19 height 19
click at [72, 551] on div "Pen P" at bounding box center [67, 562] width 48 height 29
drag, startPoint x: 71, startPoint y: 551, endPoint x: 65, endPoint y: 539, distance: 13.6
click at [71, 551] on div "Pen P" at bounding box center [67, 562] width 48 height 29
drag, startPoint x: 1009, startPoint y: 237, endPoint x: 1003, endPoint y: 230, distance: 9.3
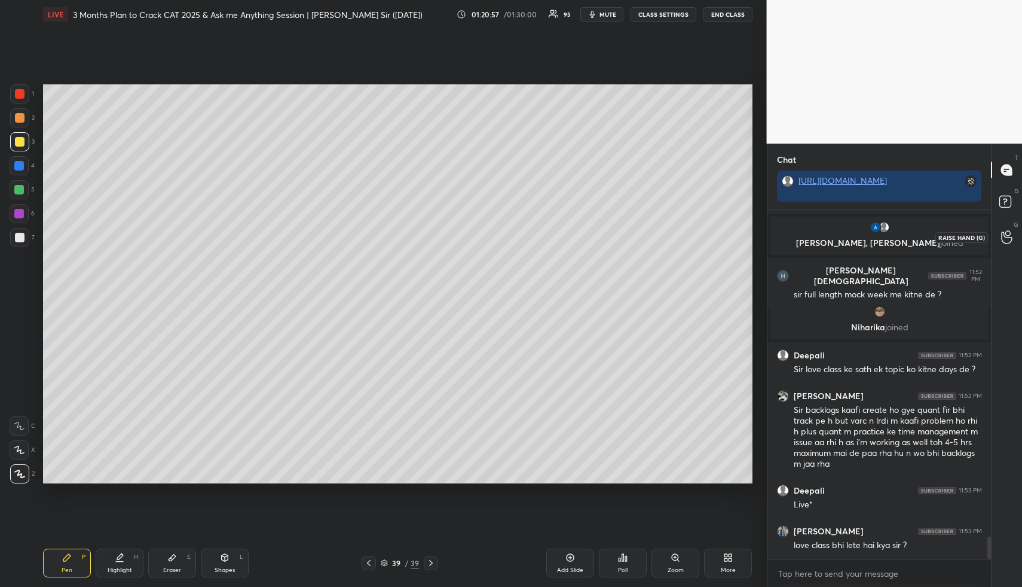
click at [1009, 237] on icon at bounding box center [1006, 237] width 11 height 12
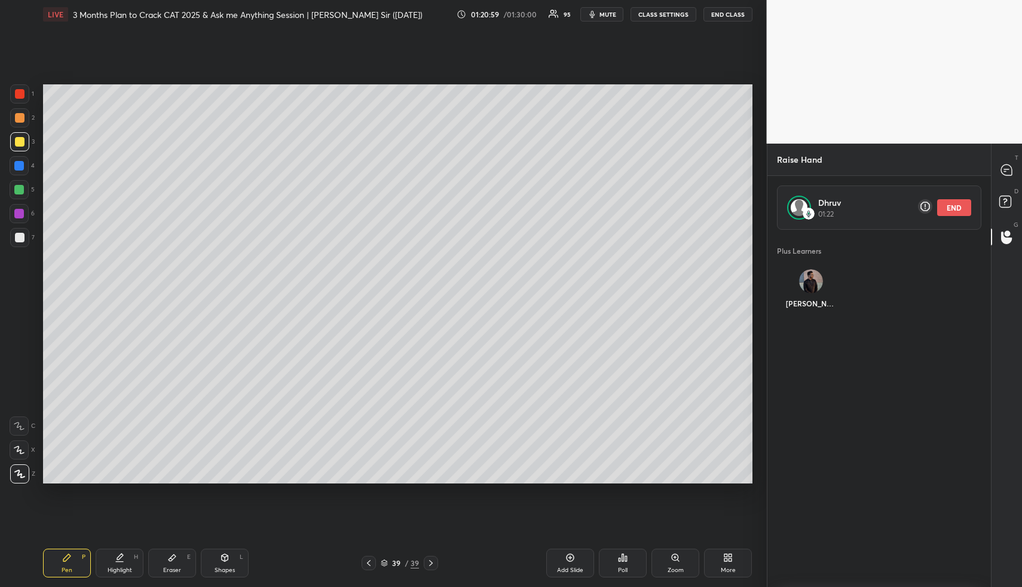
drag, startPoint x: 955, startPoint y: 212, endPoint x: 936, endPoint y: 218, distance: 20.8
click at [956, 211] on button "END" at bounding box center [954, 207] width 34 height 17
drag, startPoint x: 804, startPoint y: 286, endPoint x: 801, endPoint y: 296, distance: 9.9
click at [804, 286] on div "JAY INVITE" at bounding box center [811, 293] width 68 height 69
click at [816, 309] on button "INVITE" at bounding box center [811, 312] width 58 height 16
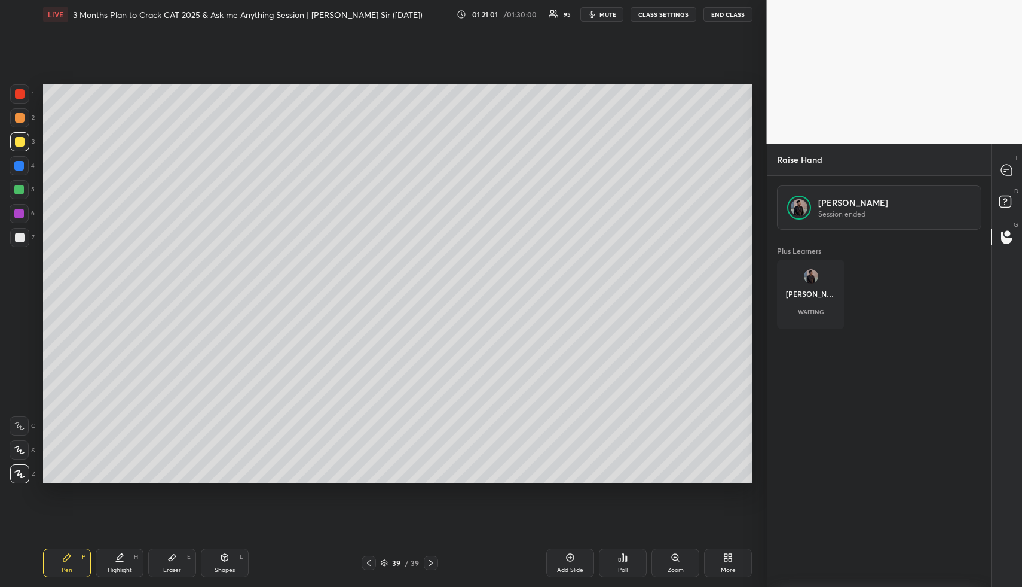
click at [997, 203] on icon at bounding box center [1008, 204] width 22 height 22
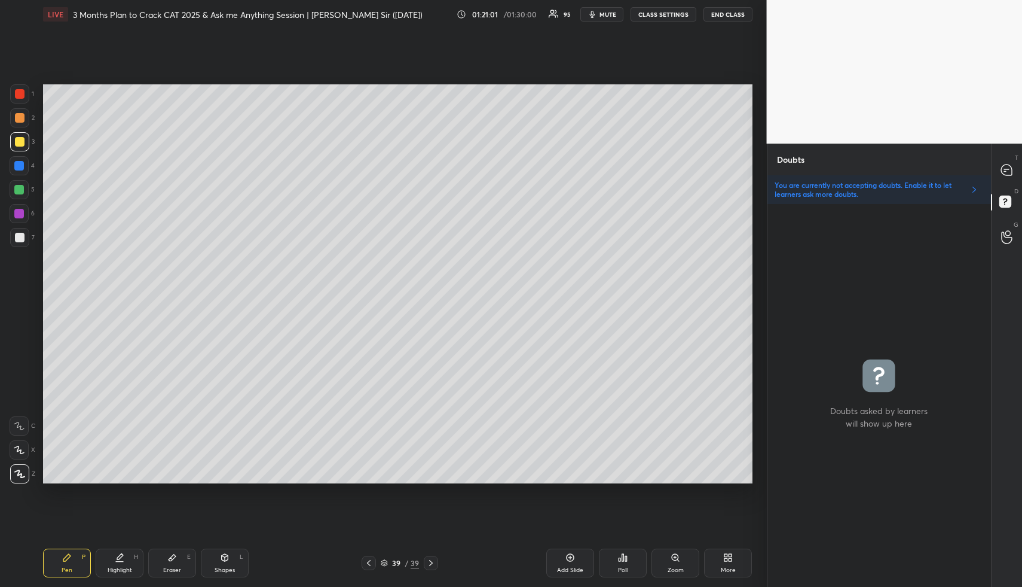
scroll to position [4, 4]
click at [1007, 171] on icon at bounding box center [1006, 169] width 11 height 11
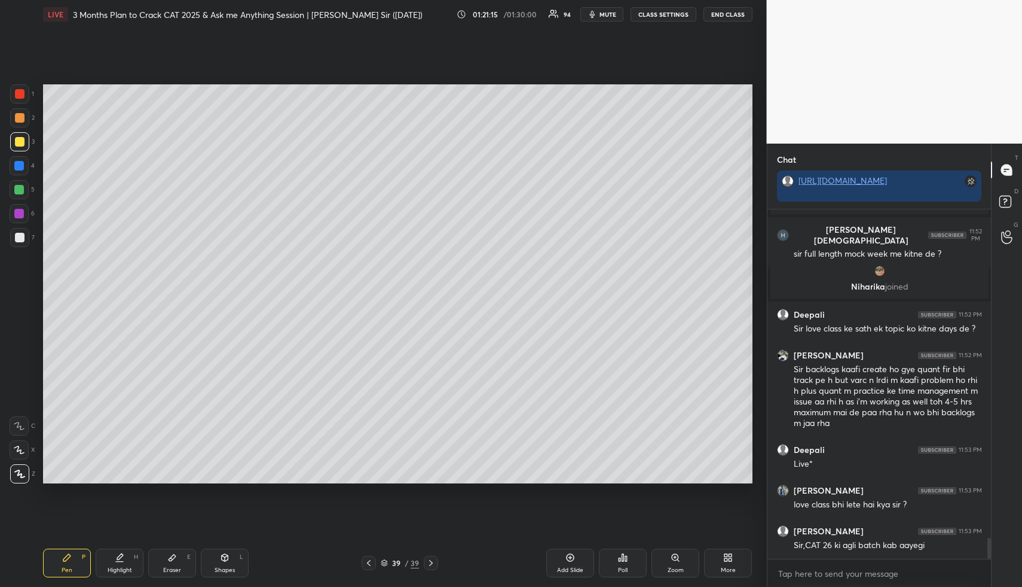
scroll to position [5553, 0]
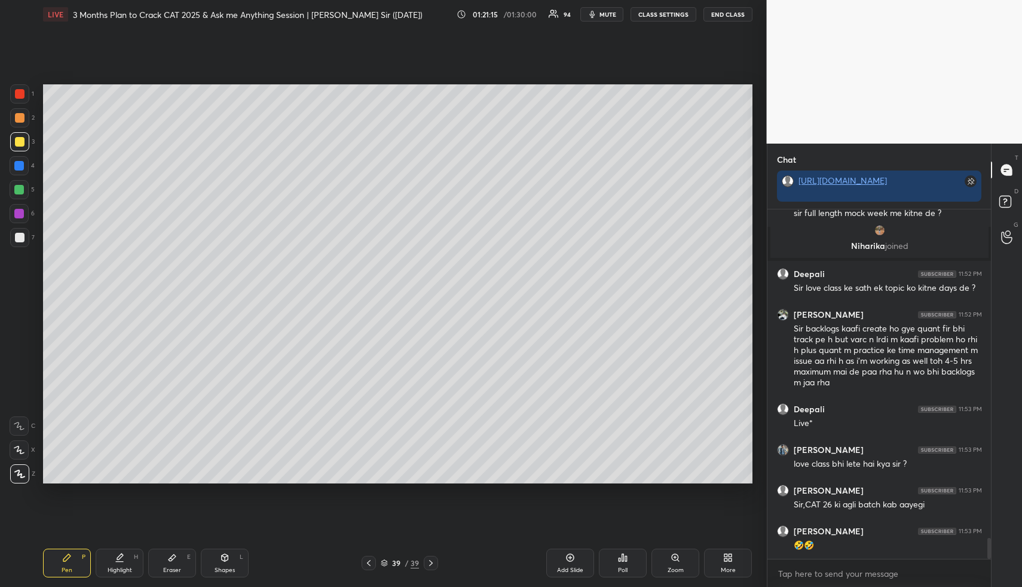
click at [230, 562] on div "Shapes L" at bounding box center [225, 562] width 48 height 29
click at [22, 406] on rect at bounding box center [20, 402] width 9 height 9
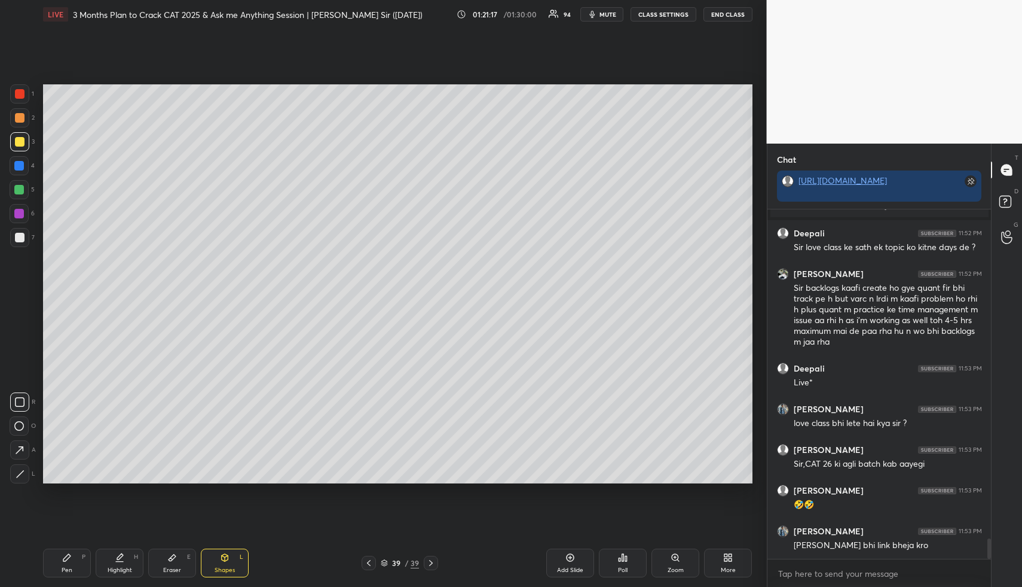
scroll to position [5635, 0]
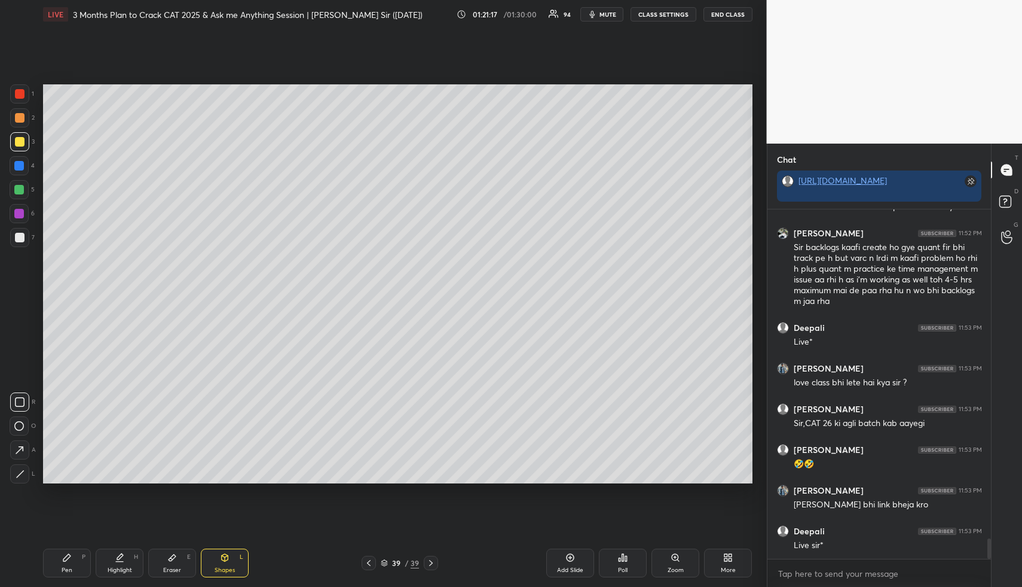
click at [69, 557] on icon at bounding box center [66, 557] width 7 height 7
drag, startPoint x: 69, startPoint y: 557, endPoint x: 59, endPoint y: 517, distance: 40.7
click at [69, 557] on icon at bounding box center [66, 557] width 7 height 7
click at [75, 557] on div "Pen P" at bounding box center [67, 562] width 48 height 29
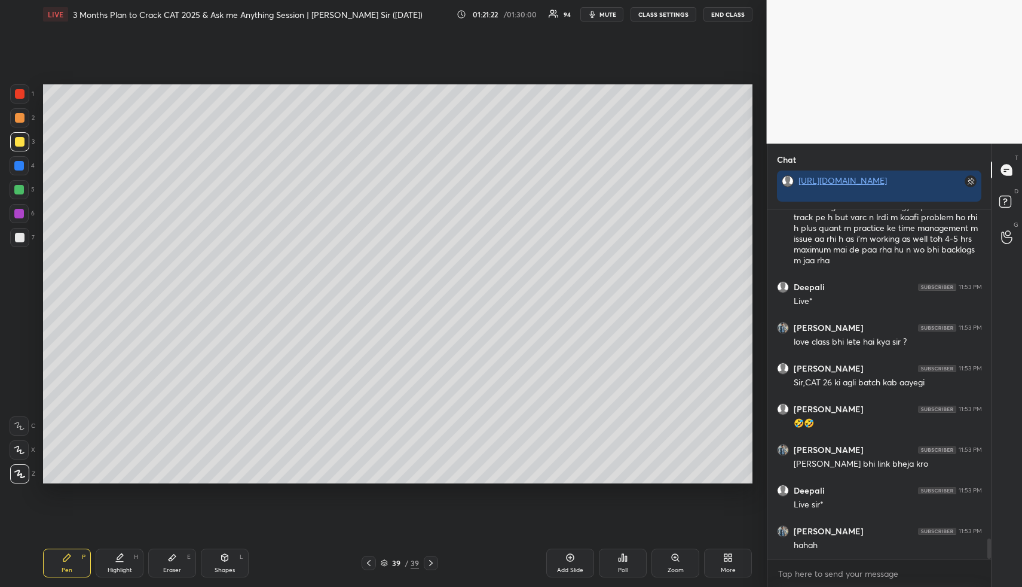
click at [22, 118] on div at bounding box center [20, 118] width 10 height 10
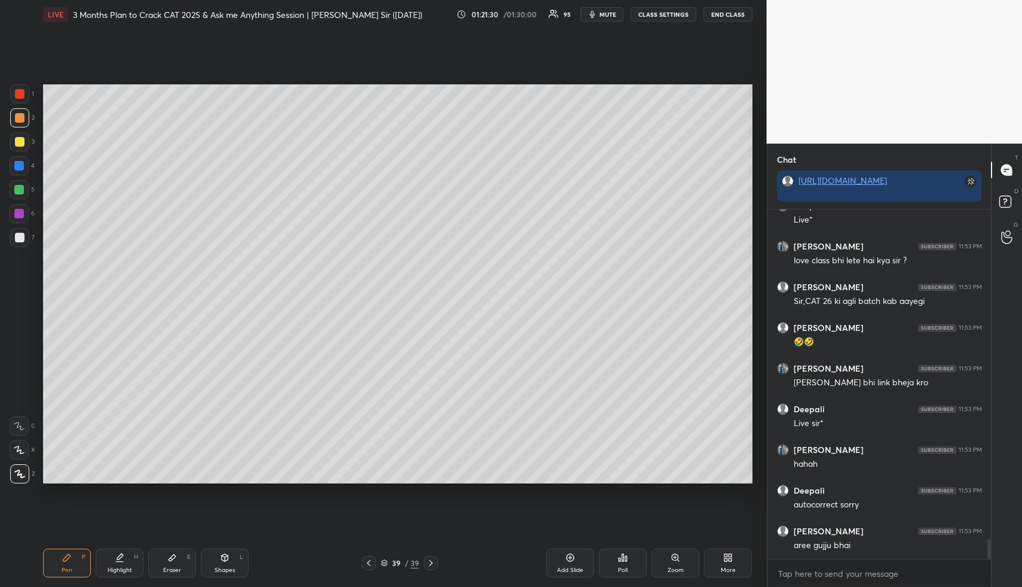
scroll to position [5797, 0]
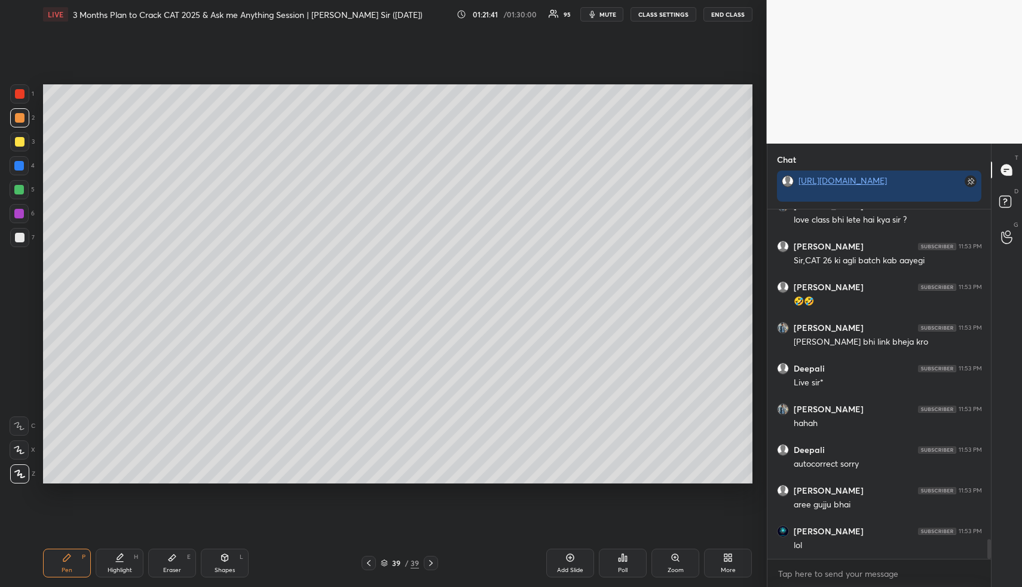
drag, startPoint x: 70, startPoint y: 559, endPoint x: 63, endPoint y: 520, distance: 40.1
click at [68, 558] on icon at bounding box center [67, 557] width 10 height 10
click at [20, 144] on div at bounding box center [20, 142] width 10 height 10
drag, startPoint x: 20, startPoint y: 144, endPoint x: 30, endPoint y: 143, distance: 10.8
click at [20, 144] on div at bounding box center [20, 142] width 10 height 10
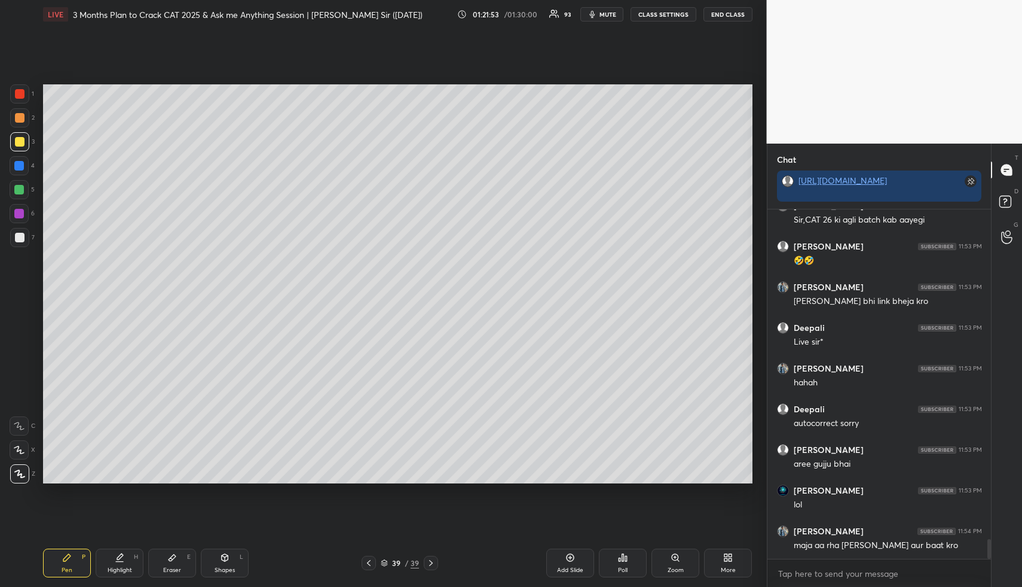
scroll to position [5881, 0]
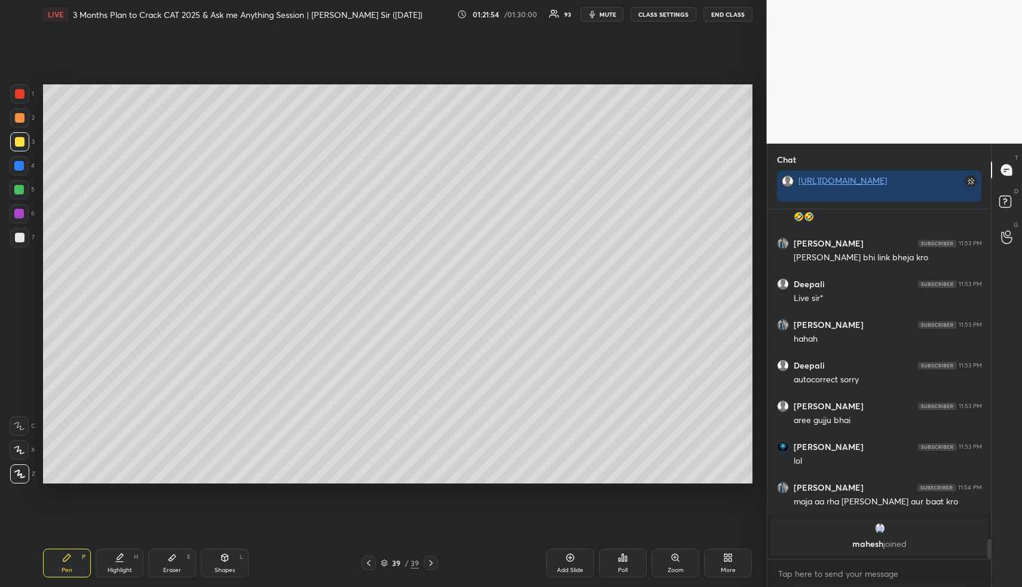
click at [20, 119] on div at bounding box center [20, 118] width 10 height 10
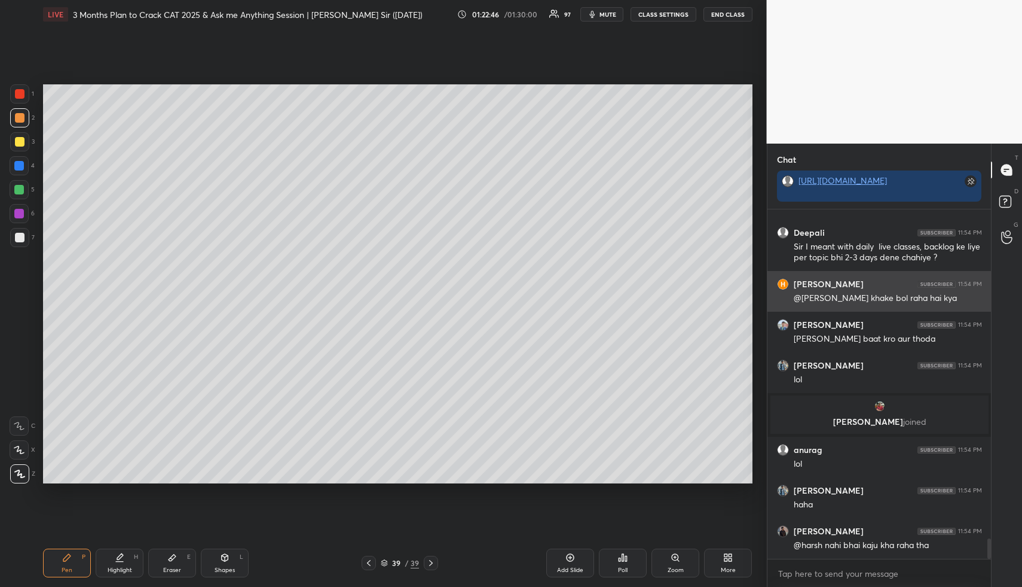
scroll to position [5650, 0]
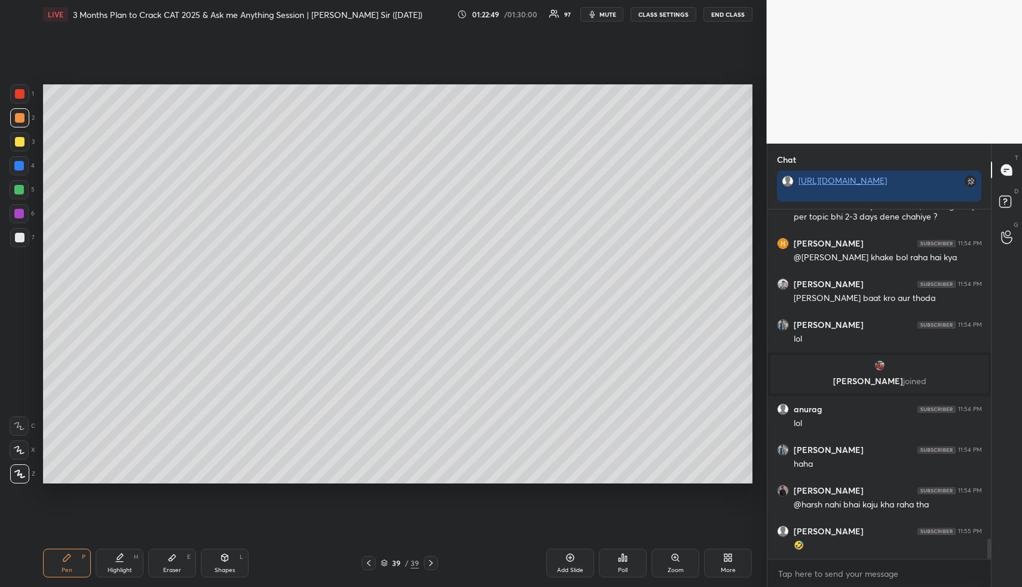
drag, startPoint x: 78, startPoint y: 562, endPoint x: 83, endPoint y: 524, distance: 38.0
click at [78, 562] on div "Pen P" at bounding box center [67, 562] width 48 height 29
click at [22, 138] on div at bounding box center [20, 142] width 10 height 10
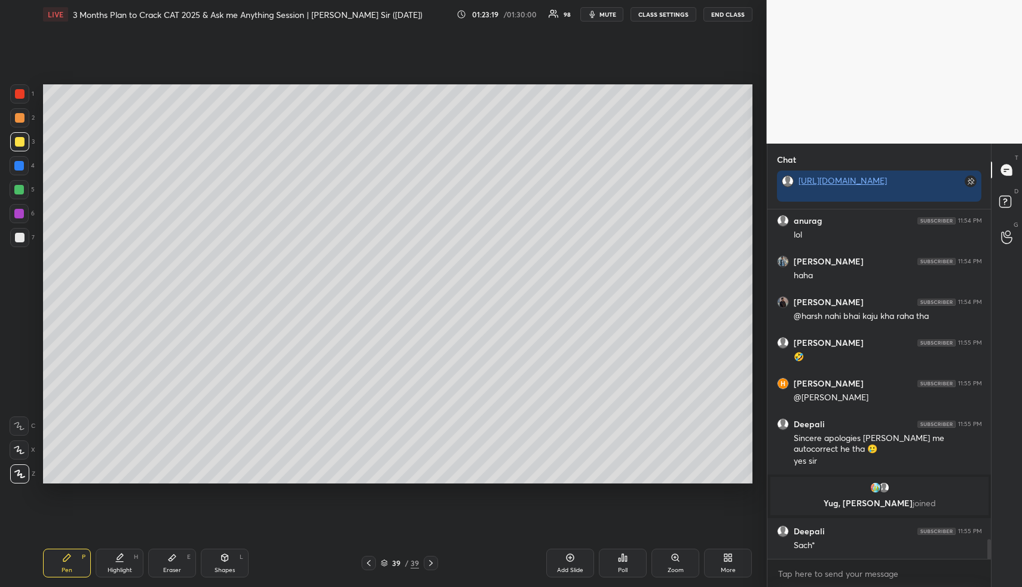
scroll to position [5785, 0]
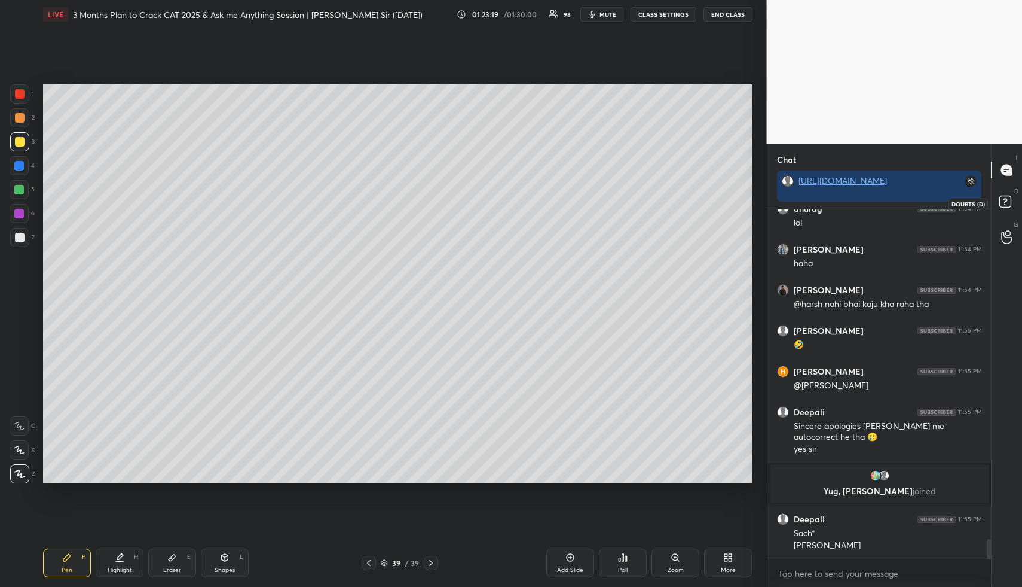
click at [1007, 201] on icon at bounding box center [1005, 201] width 4 height 5
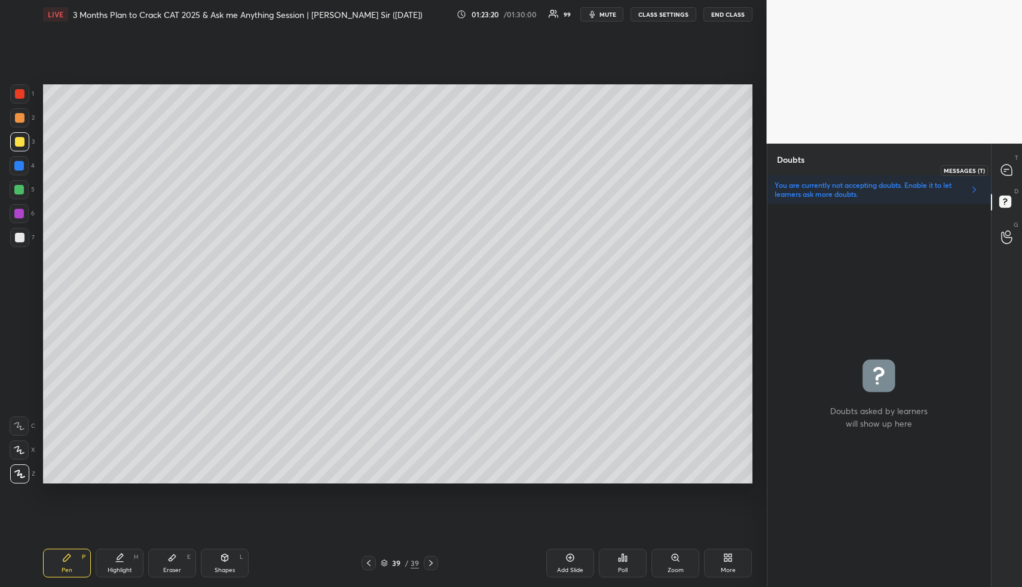
click at [1007, 173] on icon at bounding box center [1006, 169] width 11 height 11
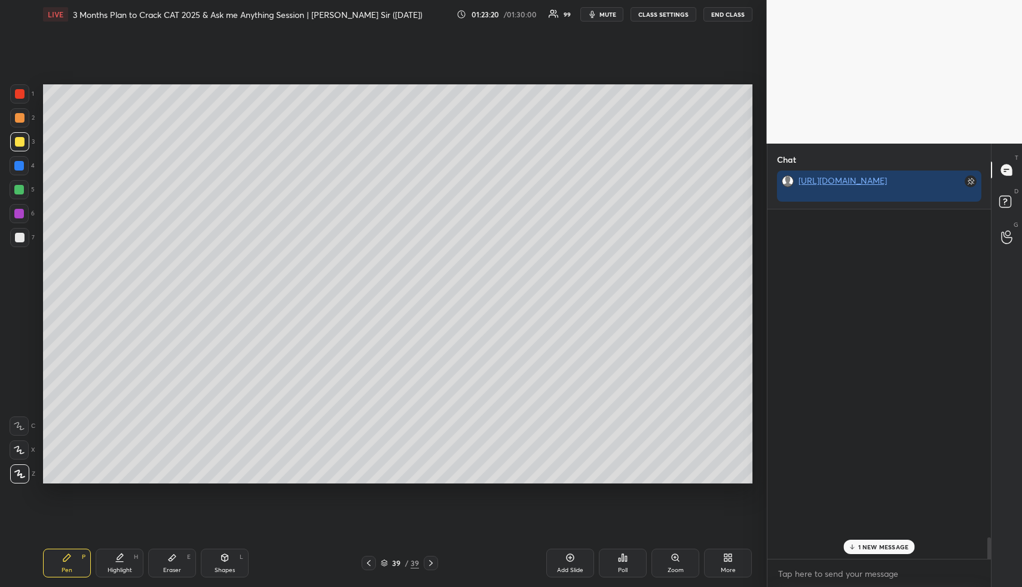
scroll to position [345, 220]
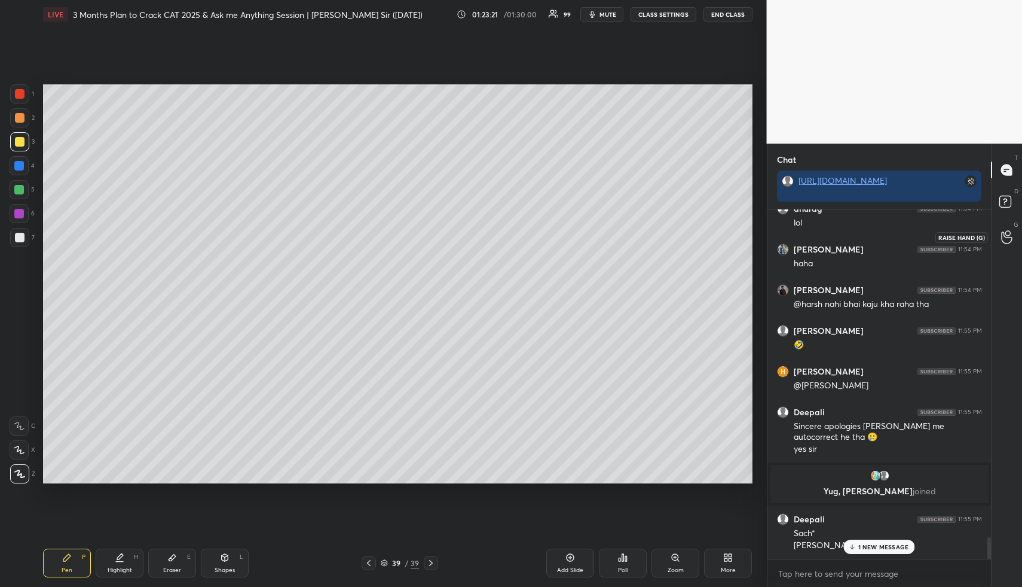
click at [1007, 232] on icon at bounding box center [1006, 237] width 11 height 14
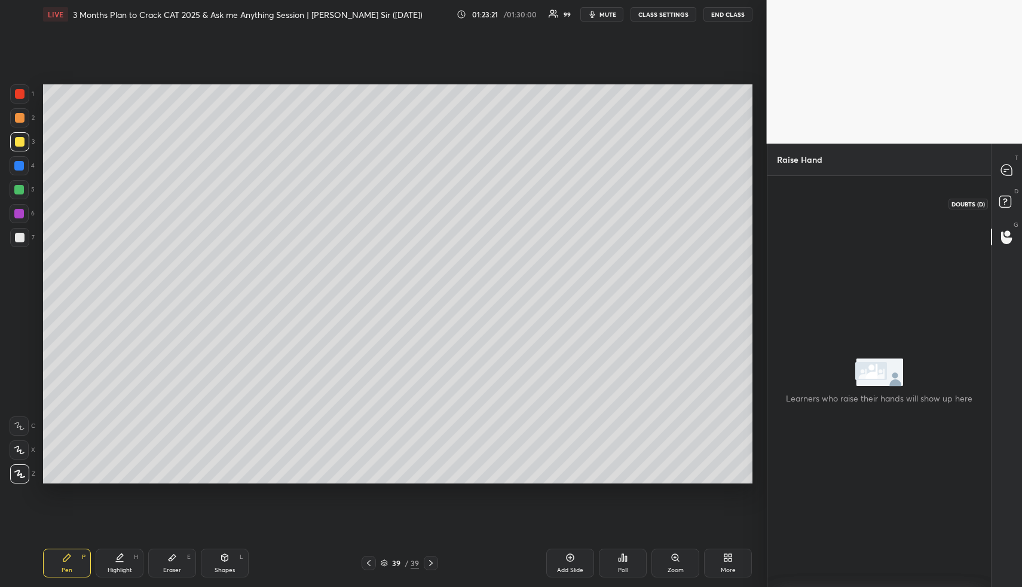
click at [1007, 204] on rect at bounding box center [1005, 201] width 11 height 11
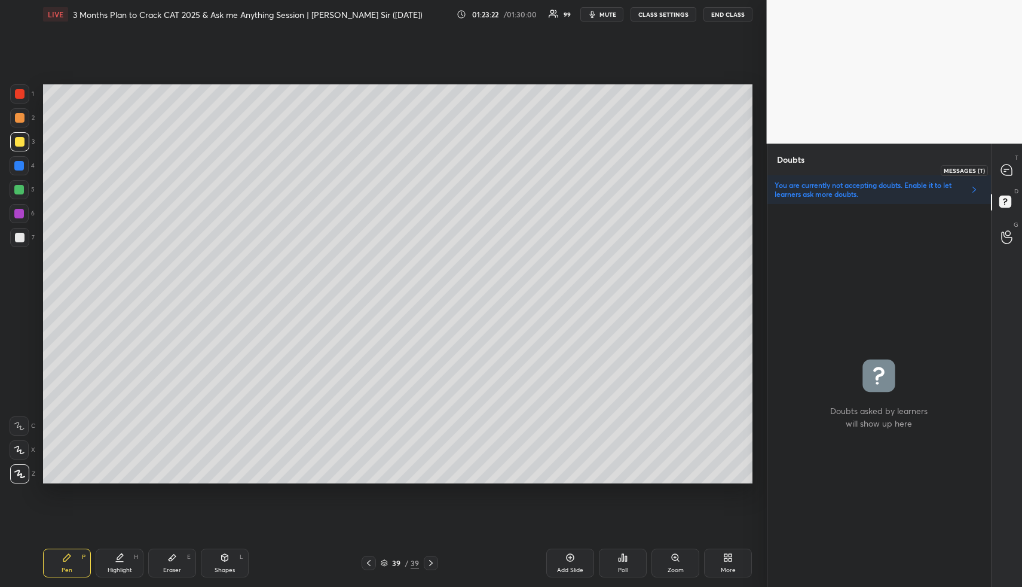
click at [1010, 166] on icon at bounding box center [1006, 169] width 11 height 11
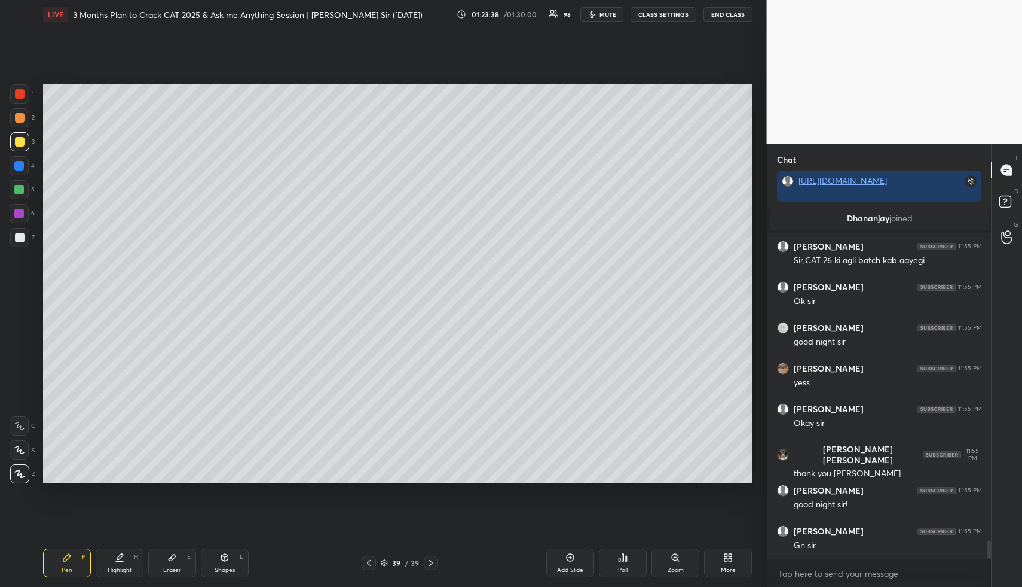
scroll to position [6200, 0]
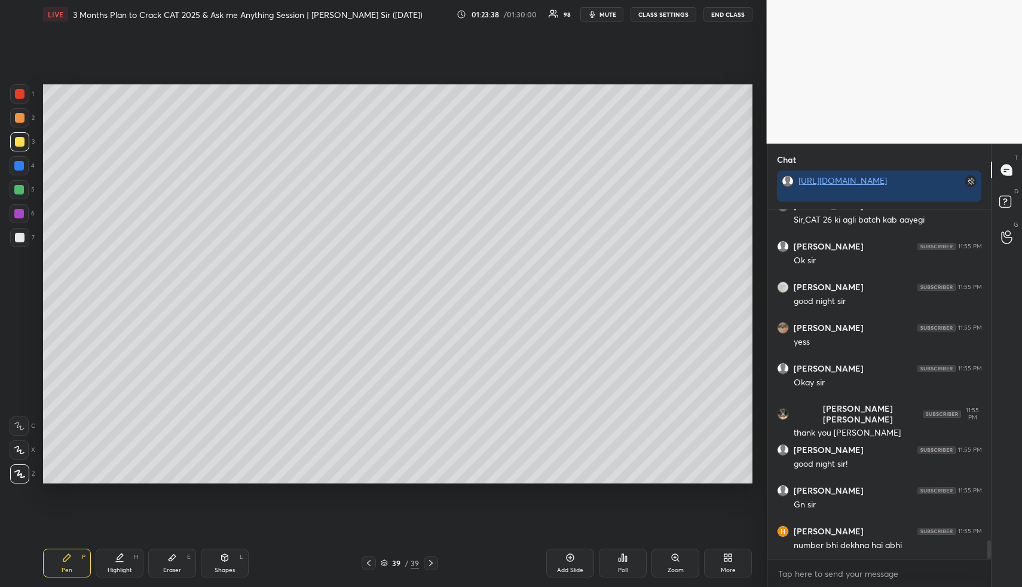
click at [728, 557] on icon at bounding box center [728, 557] width 10 height 10
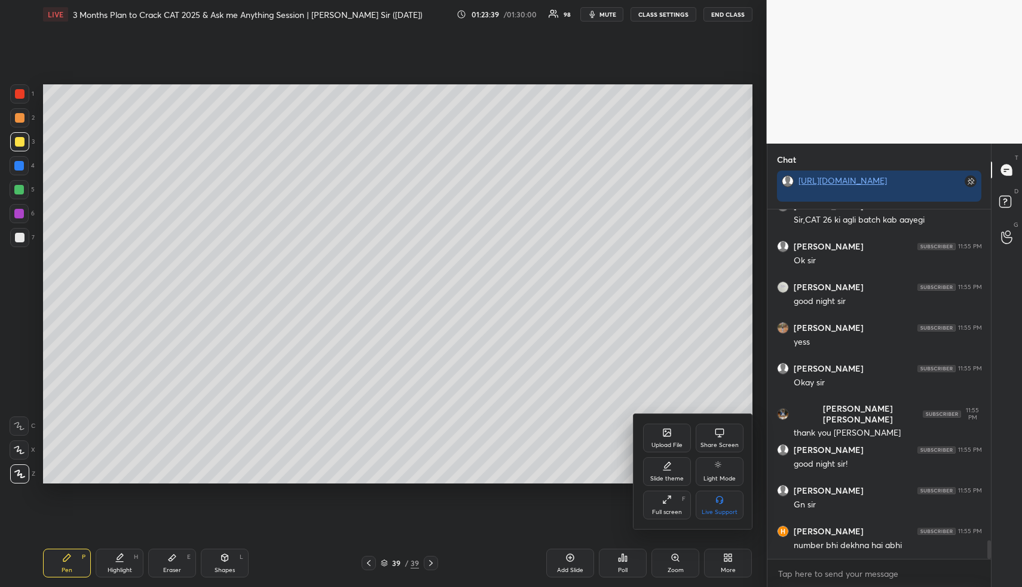
click at [670, 450] on div "Upload File" at bounding box center [667, 437] width 48 height 29
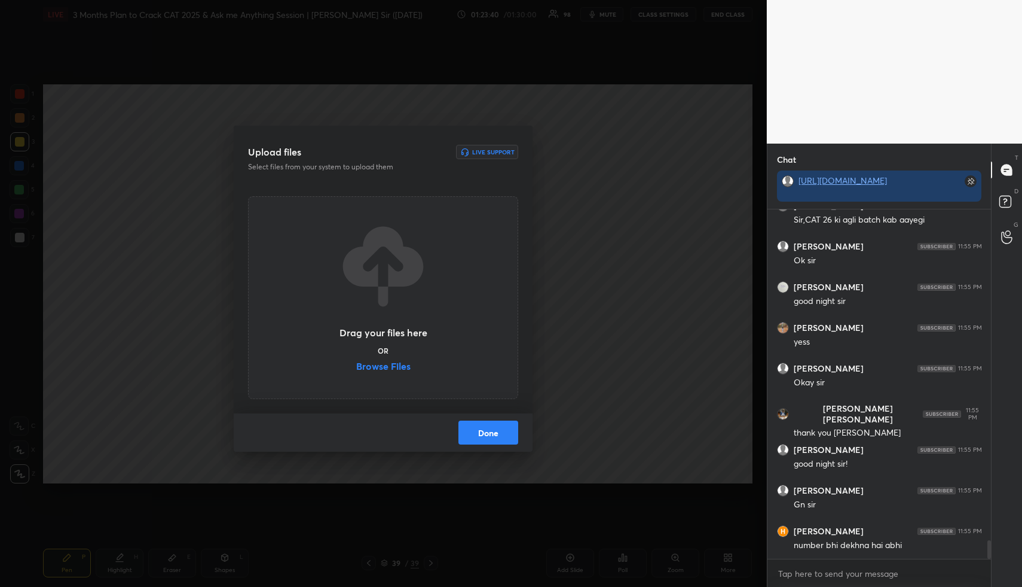
scroll to position [6241, 0]
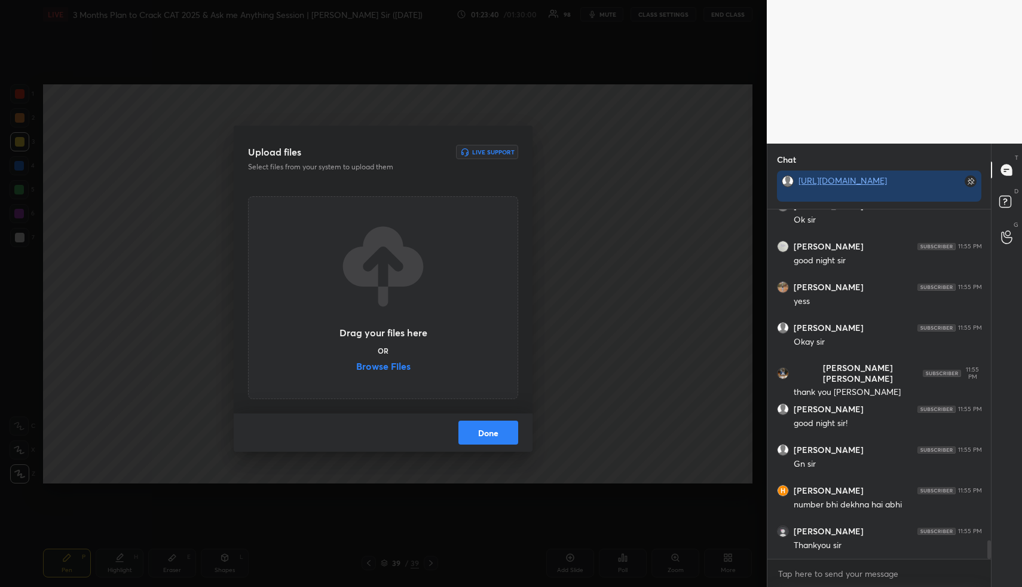
click at [393, 368] on label "Browse Files" at bounding box center [383, 367] width 54 height 13
click at [356, 368] on input "Browse Files" at bounding box center [356, 367] width 0 height 13
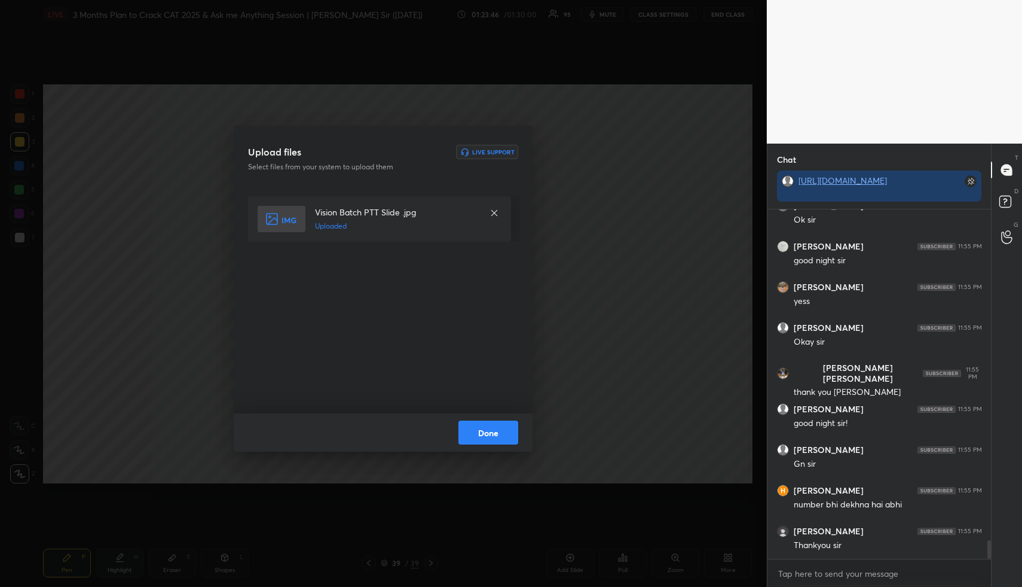
click at [503, 435] on button "Done" at bounding box center [489, 432] width 60 height 24
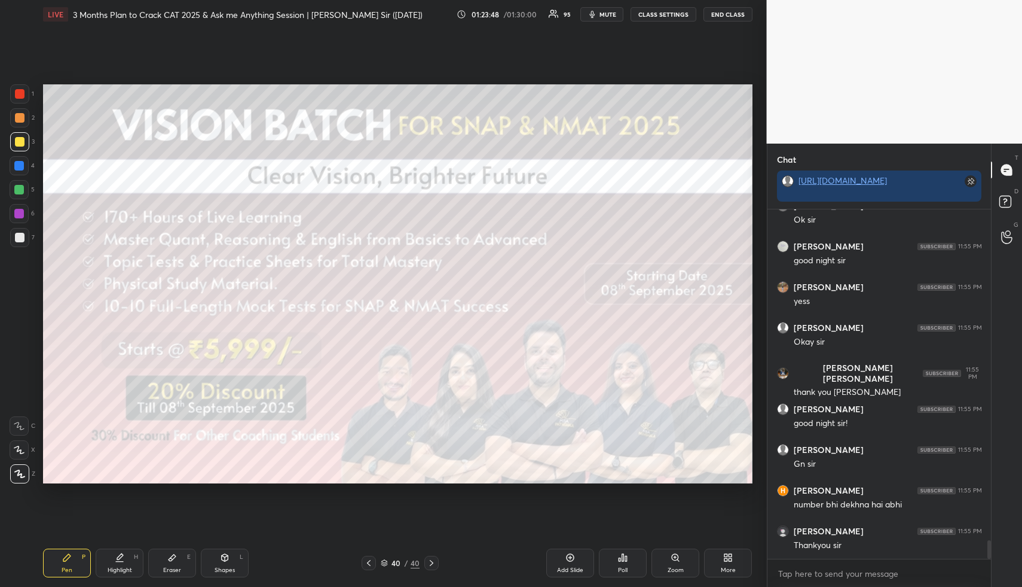
click at [227, 569] on div "Shapes" at bounding box center [225, 570] width 20 height 6
click at [23, 94] on div at bounding box center [20, 94] width 10 height 10
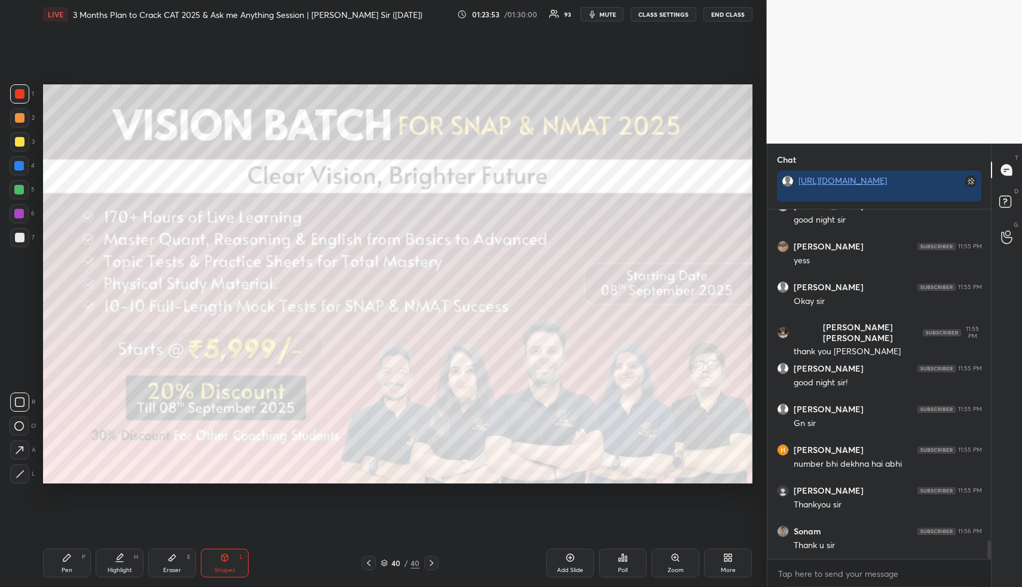
click at [112, 577] on div "Pen P Highlight H Eraser E Shapes L 40 / 40 Add Slide Poll Zoom More" at bounding box center [398, 563] width 710 height 48
click at [228, 569] on div "Shapes" at bounding box center [225, 570] width 20 height 6
click at [22, 117] on div at bounding box center [20, 118] width 10 height 10
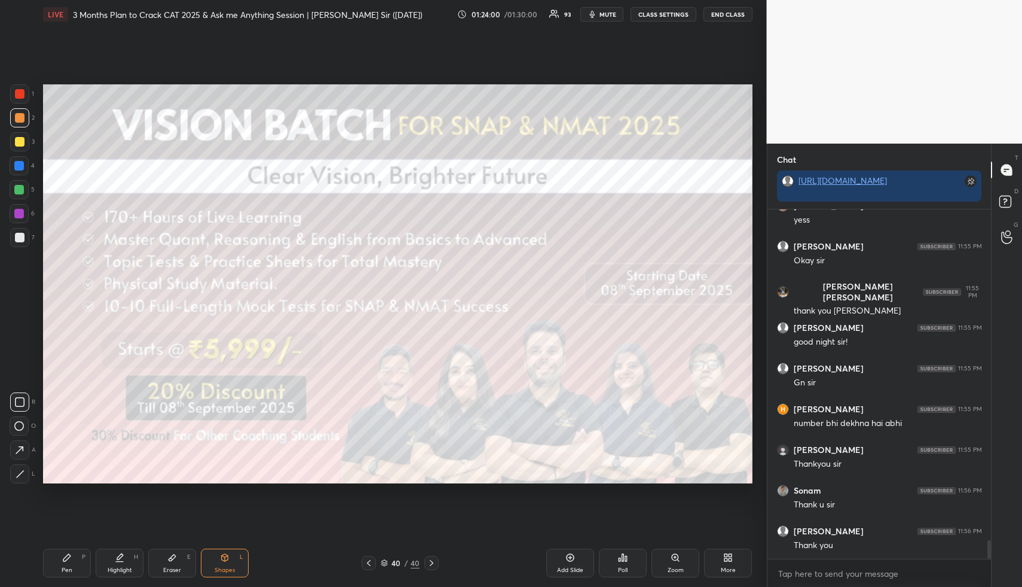
drag, startPoint x: 19, startPoint y: 138, endPoint x: 37, endPoint y: 154, distance: 25.0
click at [20, 140] on div at bounding box center [20, 142] width 10 height 10
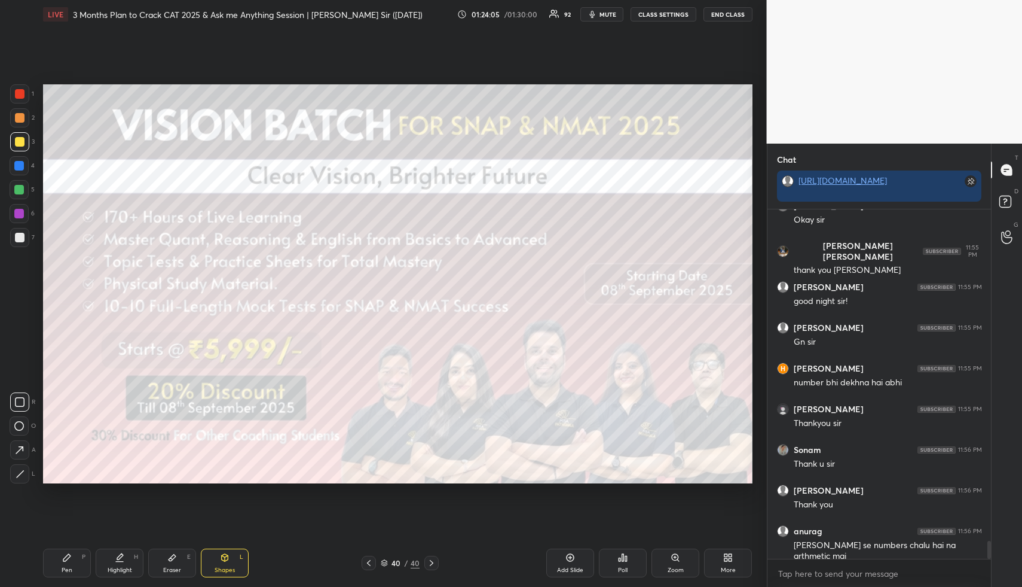
click at [386, 556] on div "40 / 40" at bounding box center [400, 562] width 77 height 14
click at [382, 567] on div "40 / 40" at bounding box center [400, 562] width 39 height 11
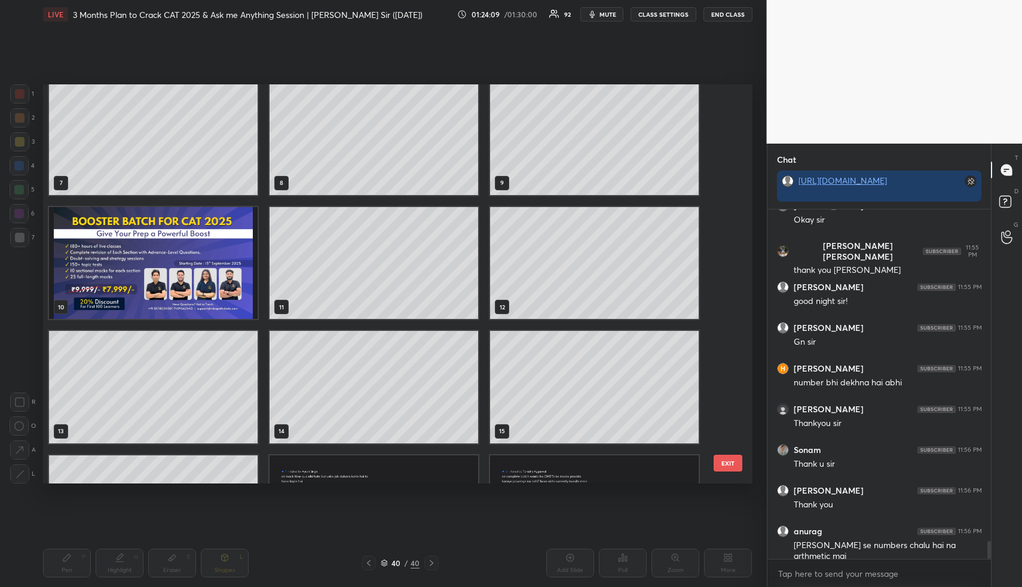
scroll to position [240, 0]
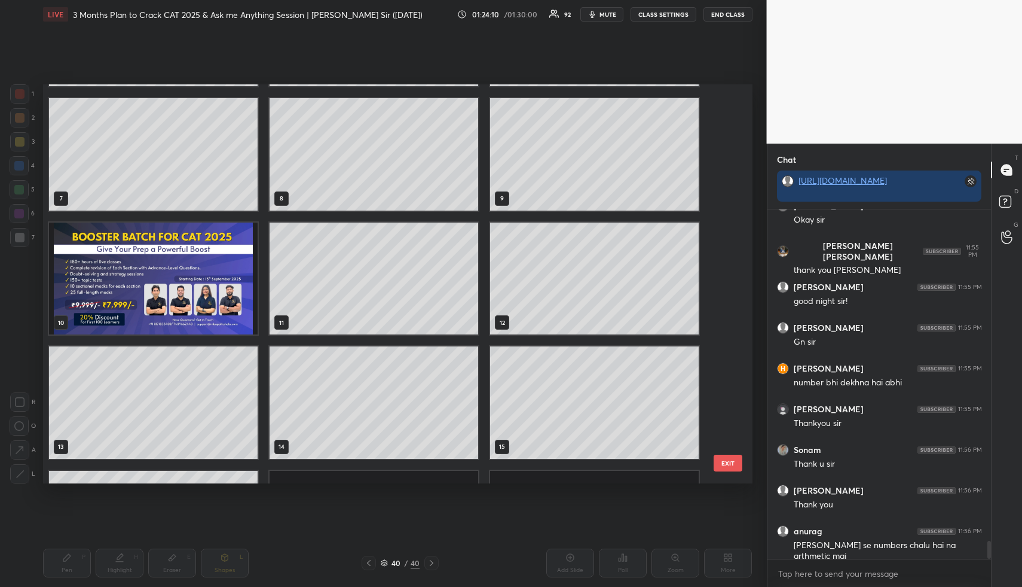
click at [176, 293] on img "grid" at bounding box center [153, 278] width 209 height 112
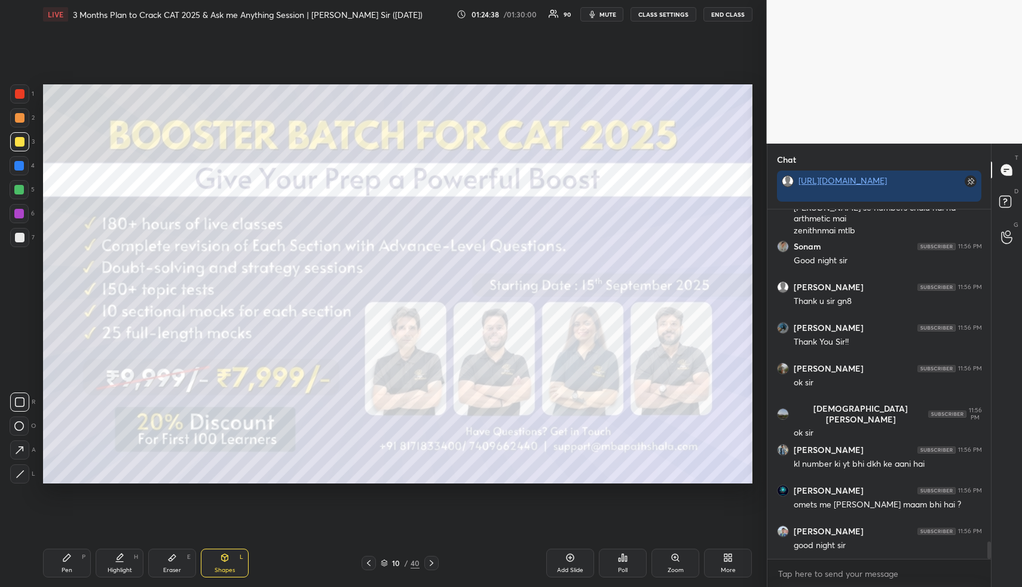
scroll to position [6741, 0]
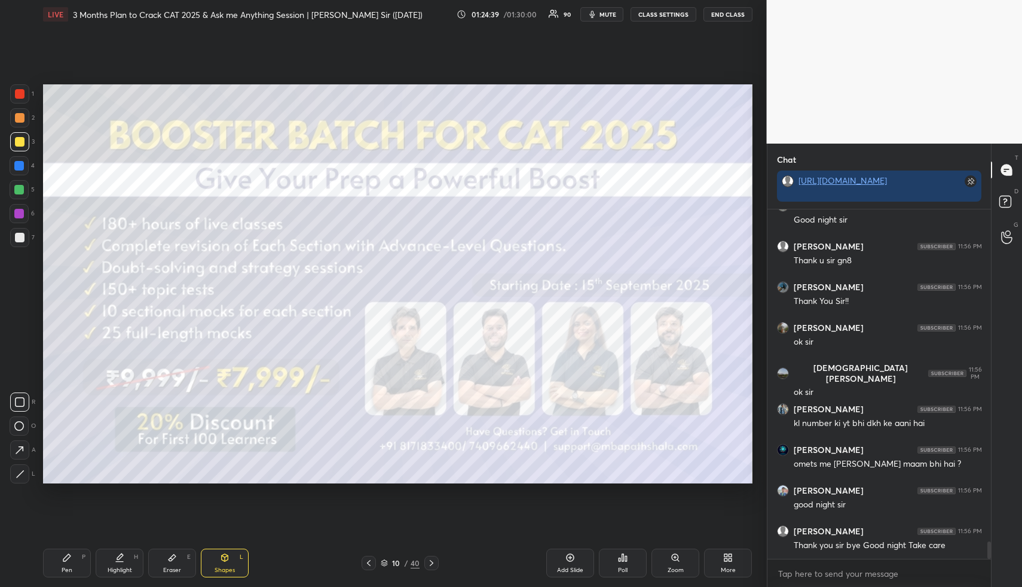
click at [729, 12] on button "END CLASS" at bounding box center [728, 14] width 49 height 14
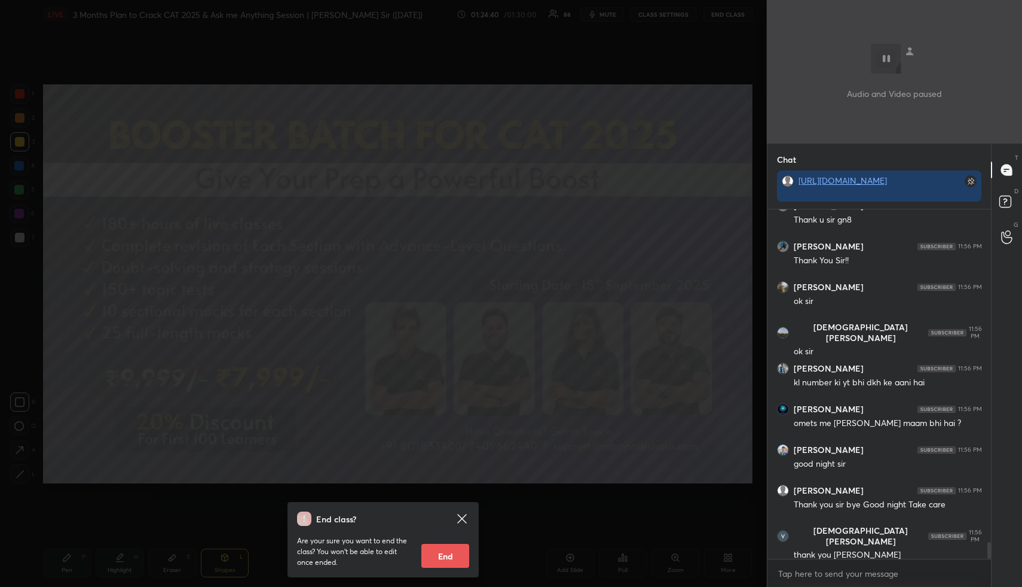
scroll to position [6822, 0]
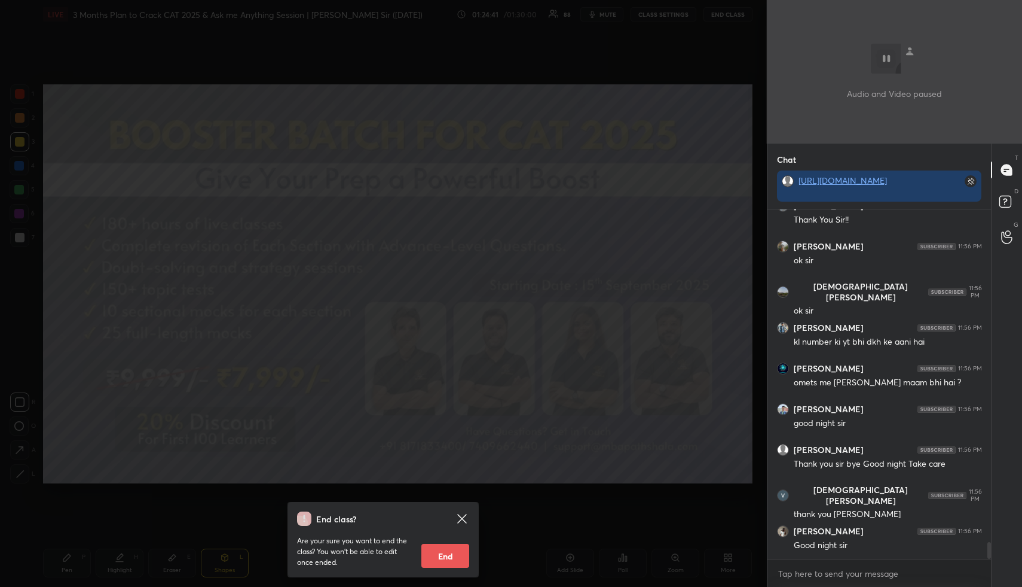
click at [456, 556] on button "End" at bounding box center [446, 555] width 48 height 24
type textarea "x"
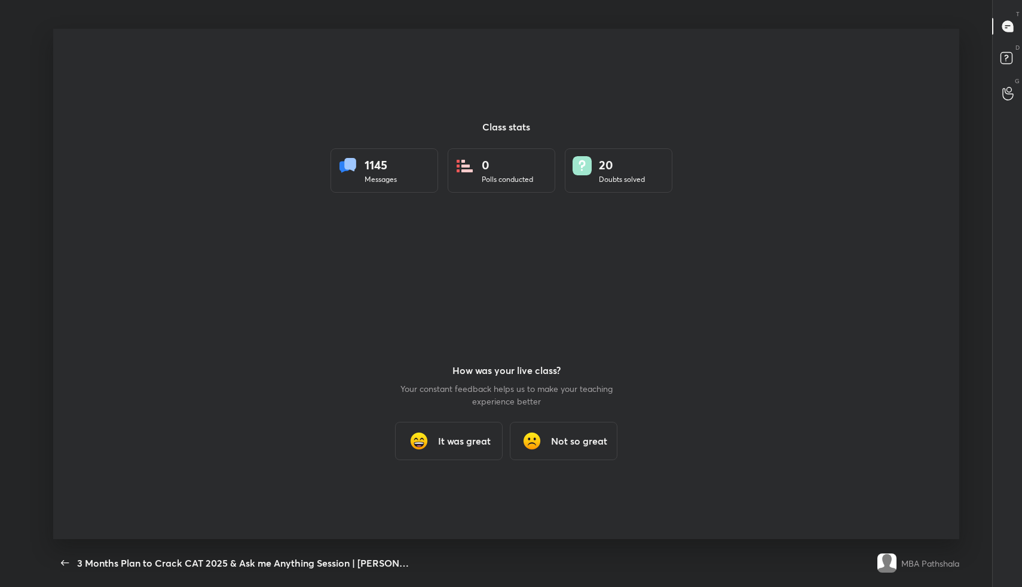
scroll to position [0, 0]
click at [435, 437] on div "It was great" at bounding box center [449, 441] width 108 height 38
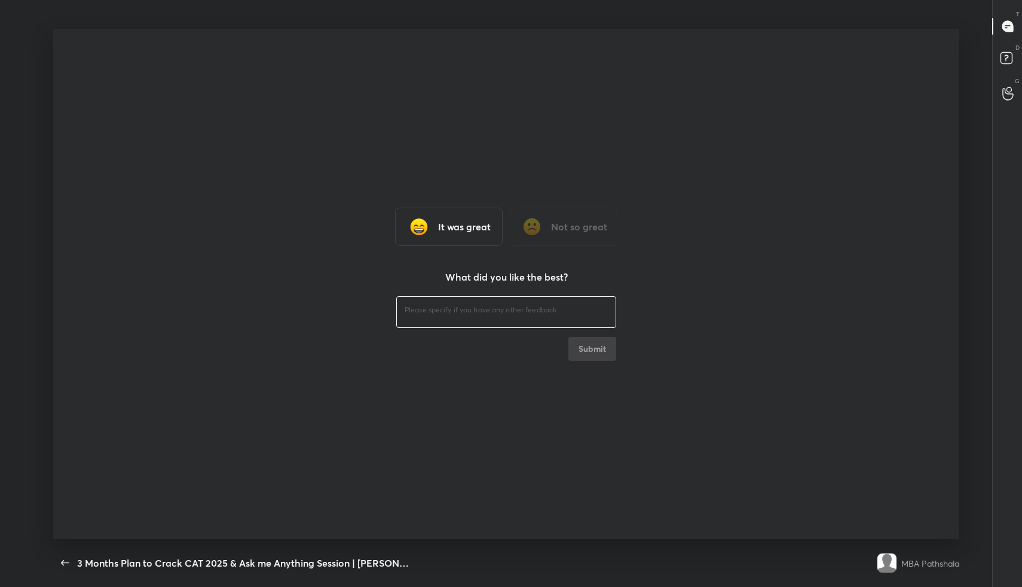
click at [451, 309] on textarea at bounding box center [506, 309] width 203 height 11
type textarea "Fine"
click at [611, 353] on button "Submit" at bounding box center [593, 349] width 48 height 24
